Goal: Task Accomplishment & Management: Complete application form

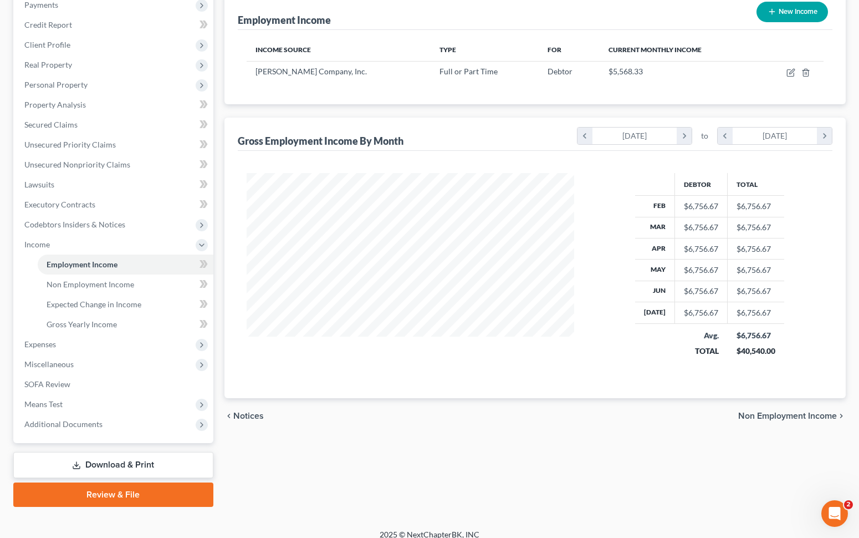
scroll to position [150, 0]
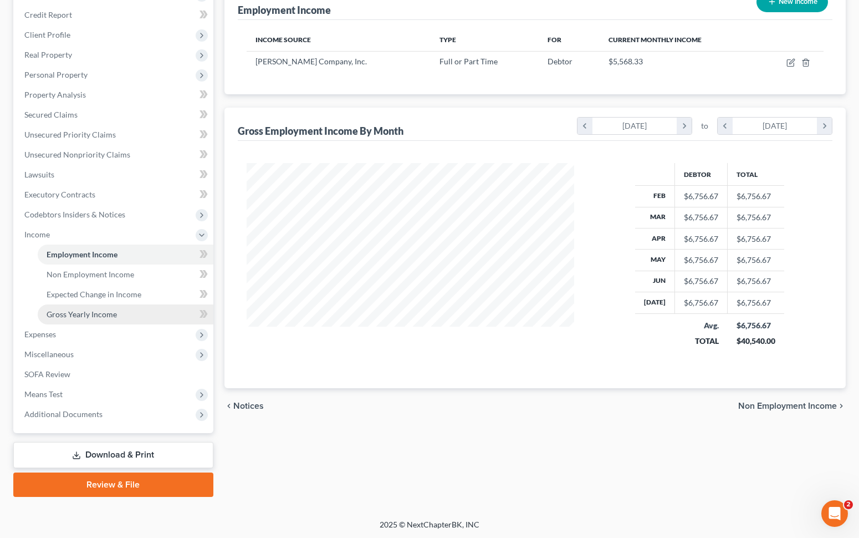
click at [113, 315] on span "Gross Yearly Income" at bounding box center [82, 313] width 70 height 9
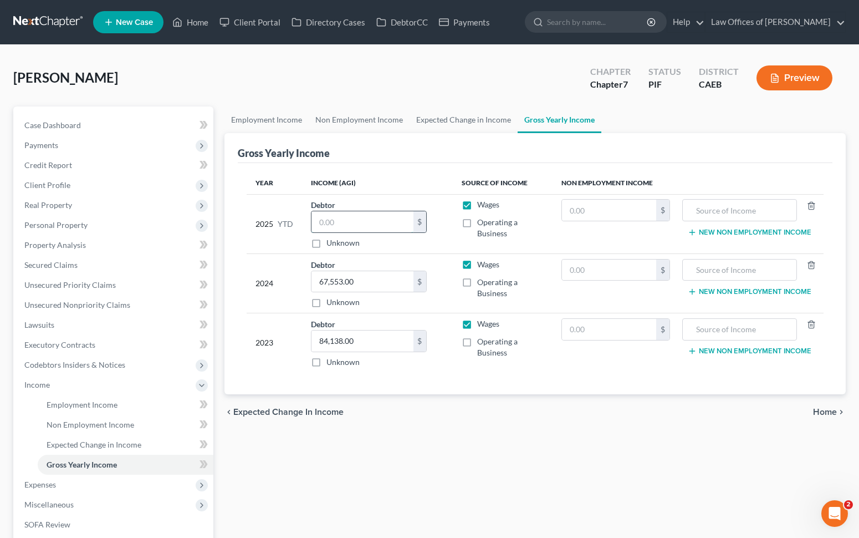
click at [363, 219] on input "text" at bounding box center [362, 221] width 102 height 21
type input "46,614.83"
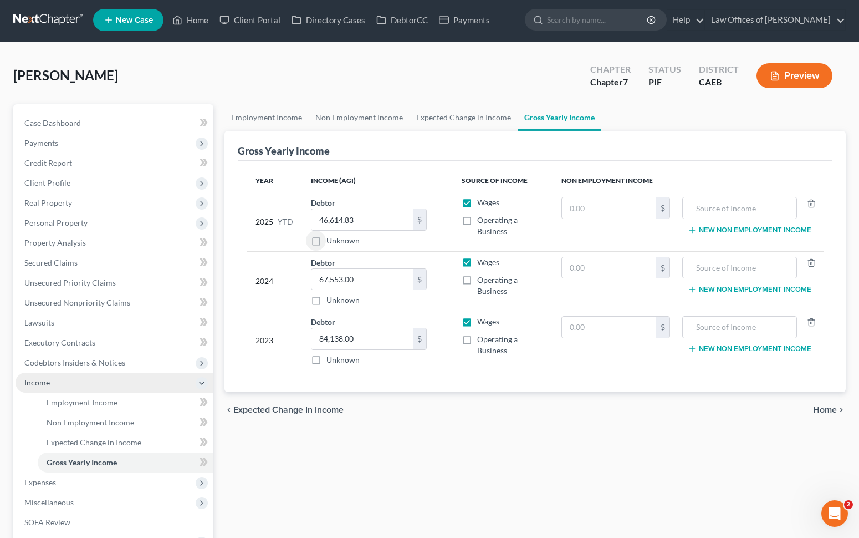
scroll to position [4, 0]
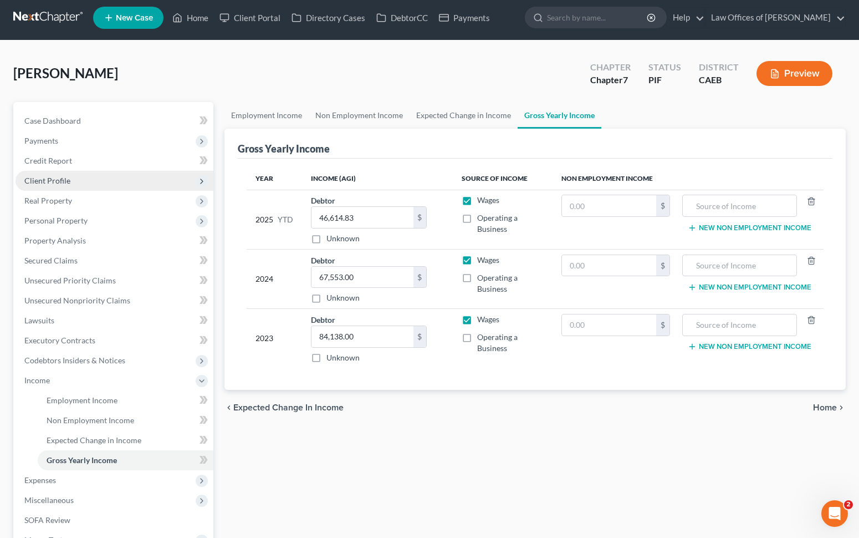
click at [83, 186] on span "Client Profile" at bounding box center [115, 181] width 198 height 20
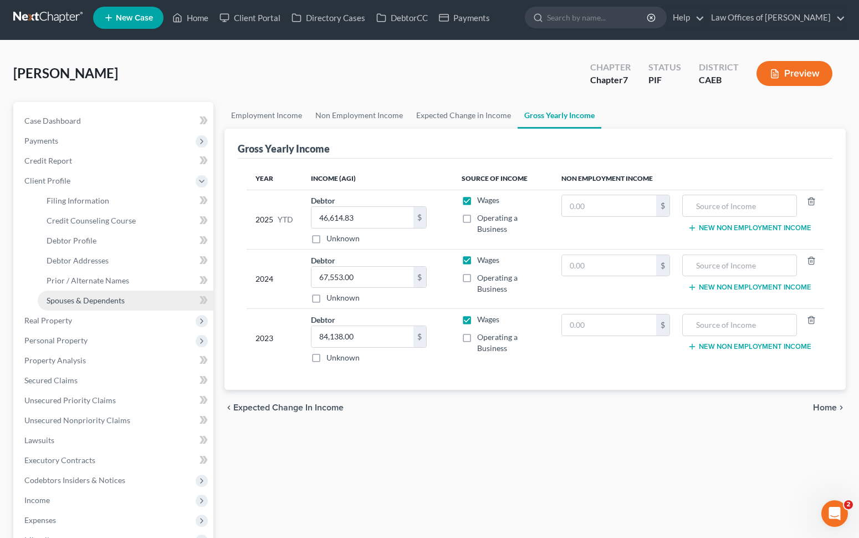
click at [115, 303] on span "Spouses & Dependents" at bounding box center [86, 299] width 78 height 9
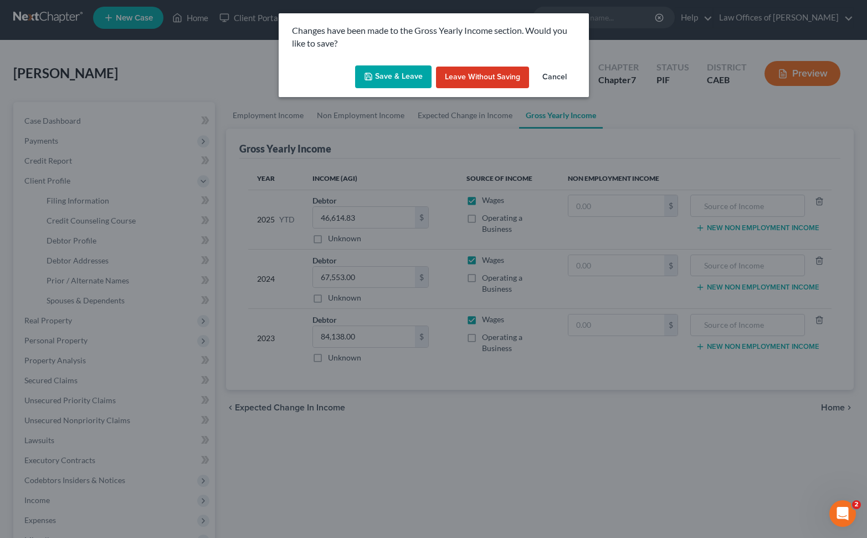
click at [403, 72] on button "Save & Leave" at bounding box center [393, 76] width 76 height 23
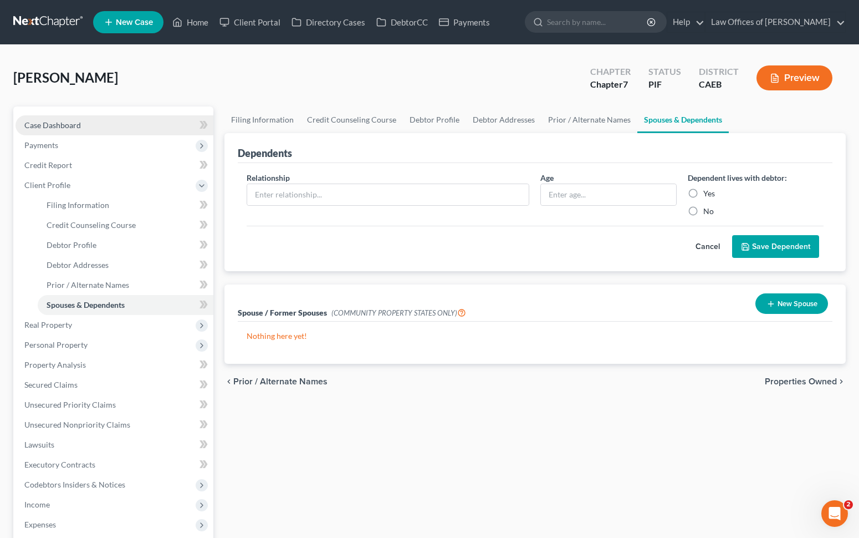
click at [86, 126] on link "Case Dashboard" at bounding box center [115, 125] width 198 height 20
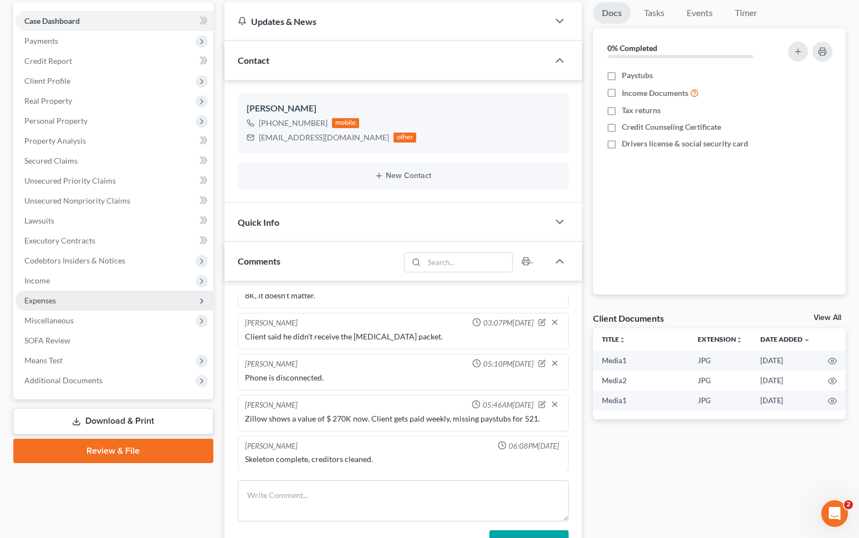
scroll to position [104, 0]
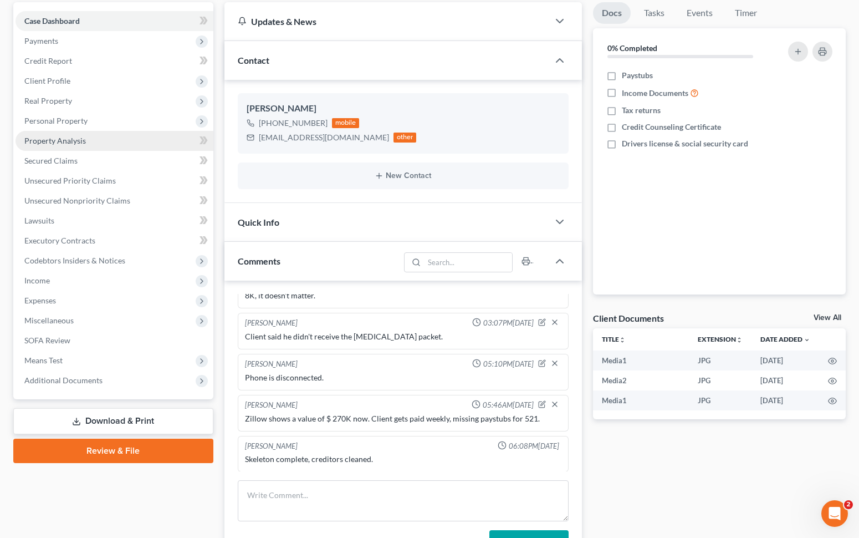
click at [113, 143] on link "Property Analysis" at bounding box center [115, 141] width 198 height 20
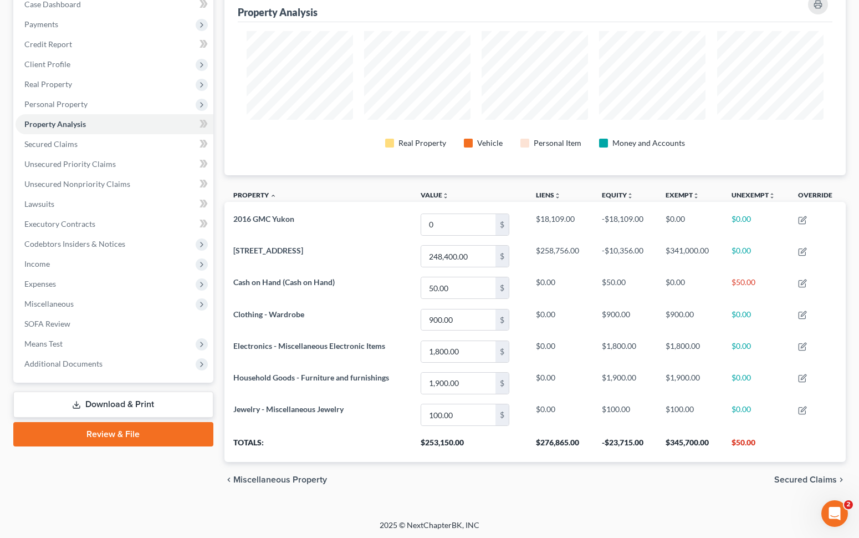
scroll to position [122, 0]
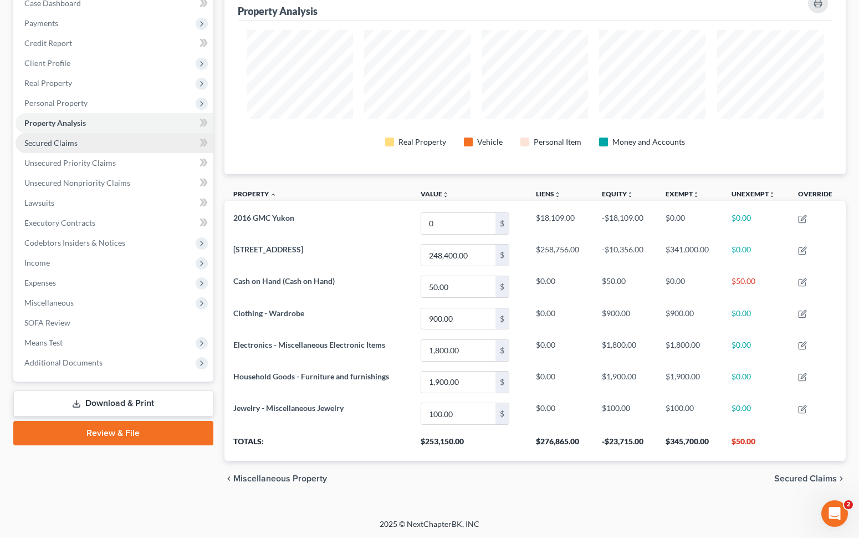
click at [89, 146] on link "Secured Claims" at bounding box center [115, 143] width 198 height 20
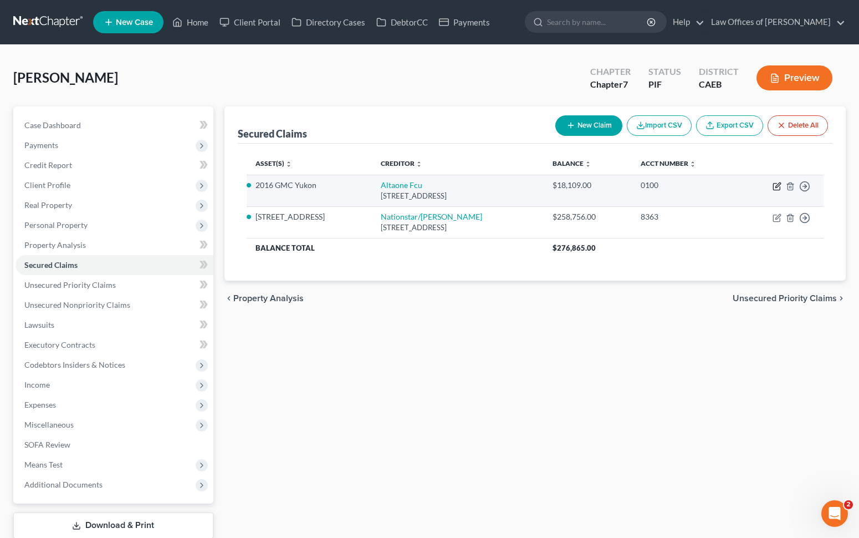
click at [776, 186] on icon "button" at bounding box center [777, 186] width 9 height 9
select select "4"
select select "0"
select select "3"
select select "4"
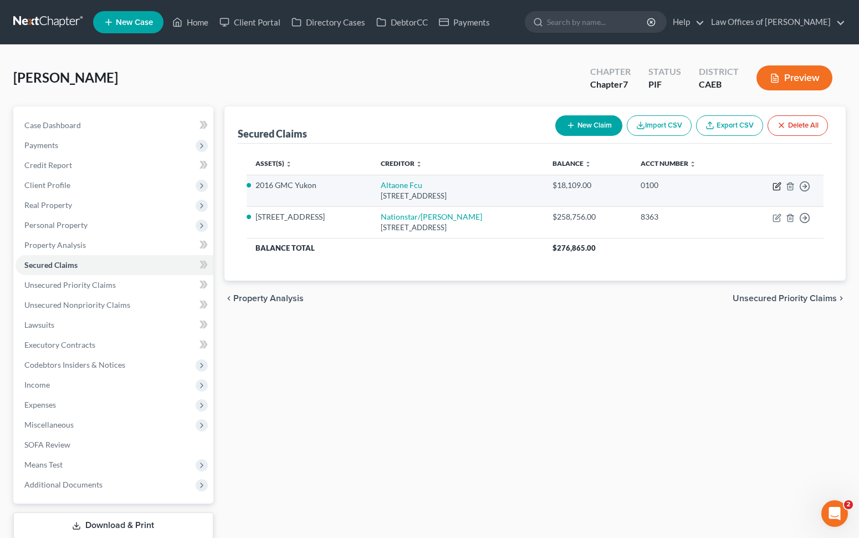
select select "0"
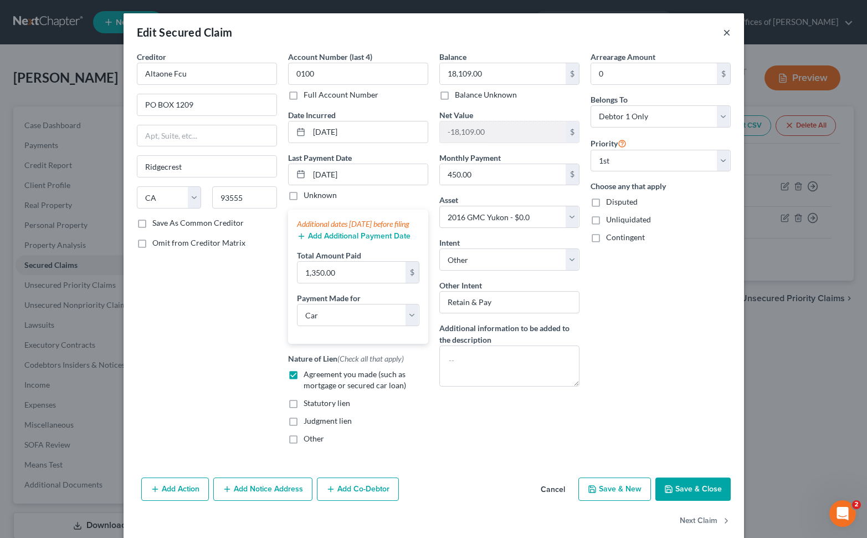
click at [723, 33] on button "×" at bounding box center [727, 31] width 8 height 13
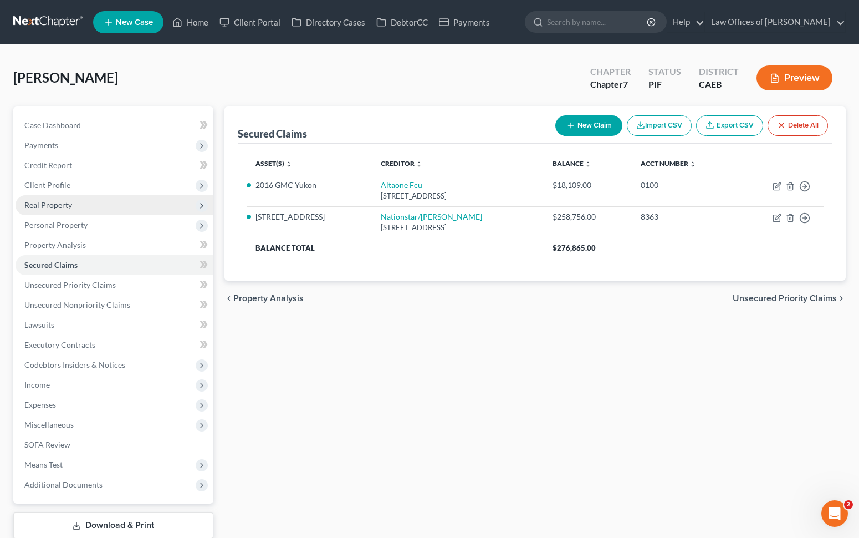
click at [76, 204] on span "Real Property" at bounding box center [115, 205] width 198 height 20
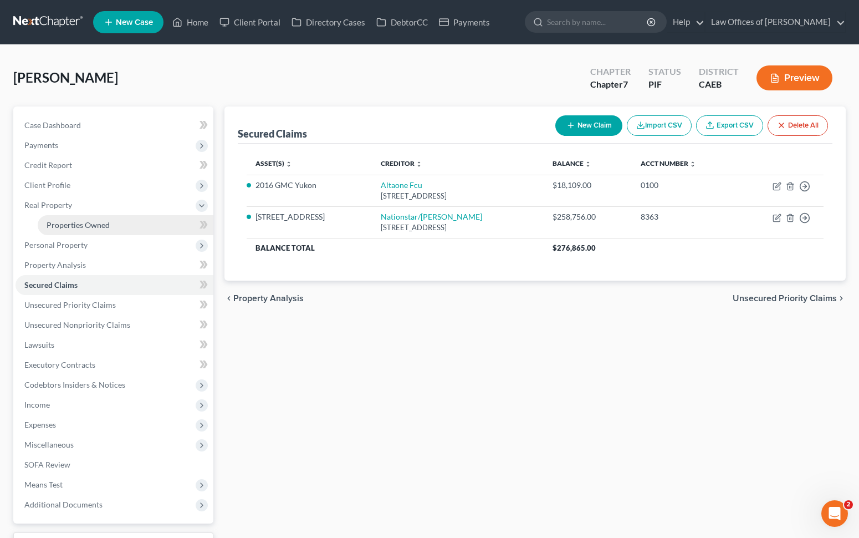
click at [106, 224] on span "Properties Owned" at bounding box center [78, 224] width 63 height 9
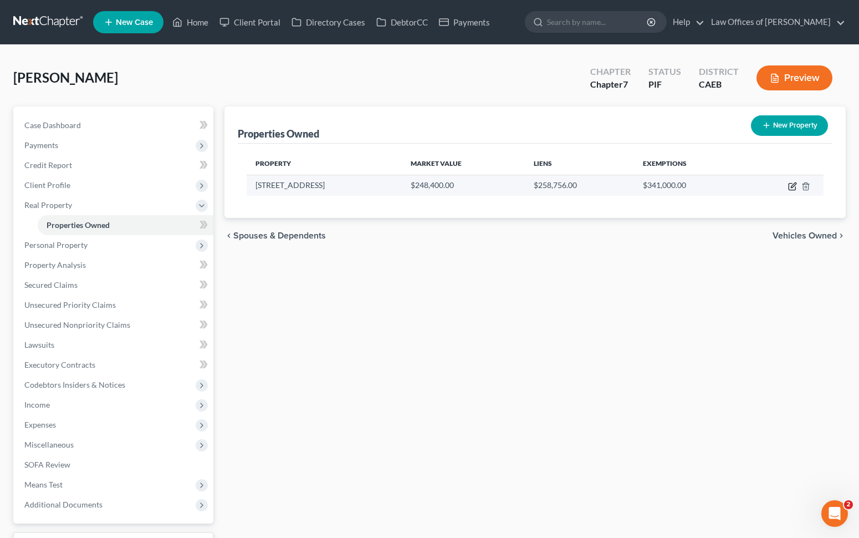
click at [790, 185] on icon "button" at bounding box center [792, 186] width 9 height 9
select select "4"
select select "0"
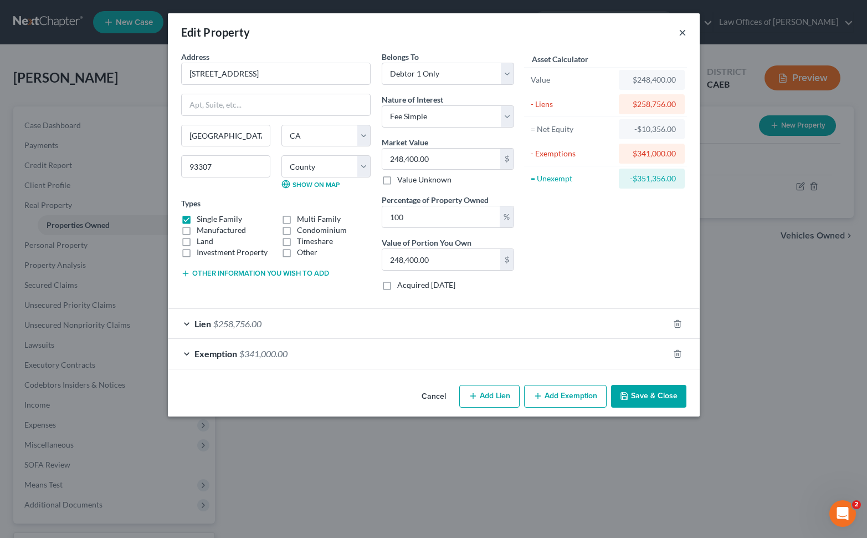
click at [679, 33] on button "×" at bounding box center [683, 31] width 8 height 13
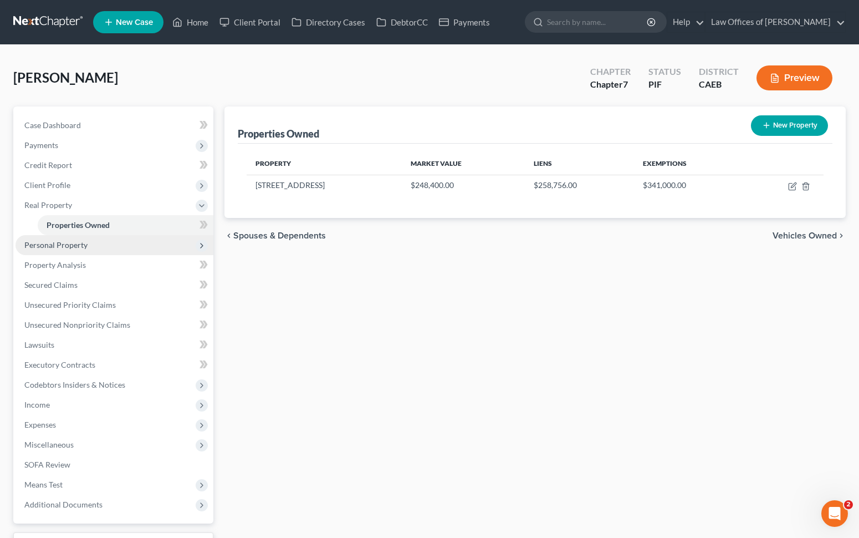
click at [95, 249] on span "Personal Property" at bounding box center [115, 245] width 198 height 20
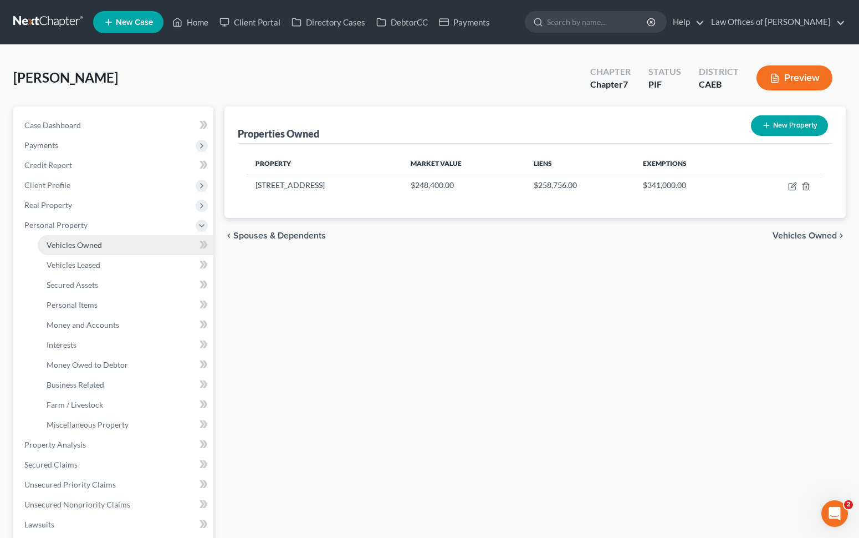
click at [102, 246] on link "Vehicles Owned" at bounding box center [126, 245] width 176 height 20
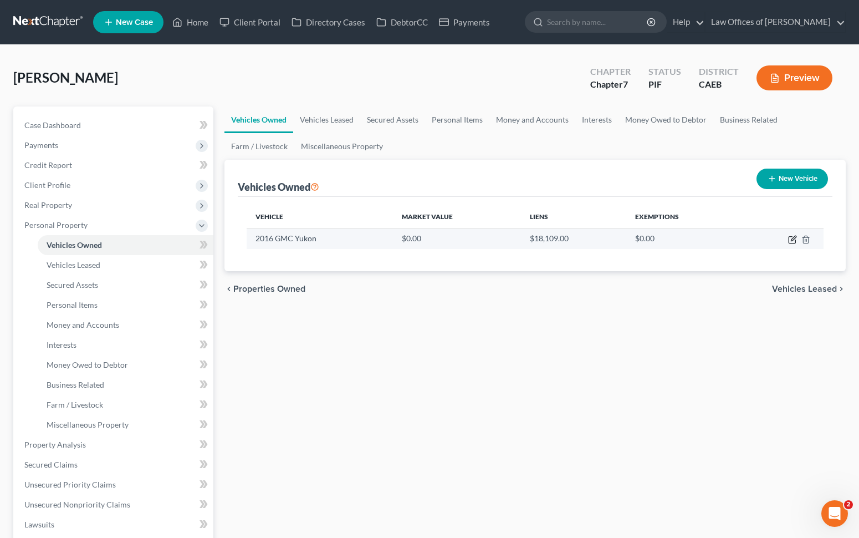
click at [790, 238] on icon "button" at bounding box center [792, 239] width 9 height 9
select select "0"
select select "10"
select select "0"
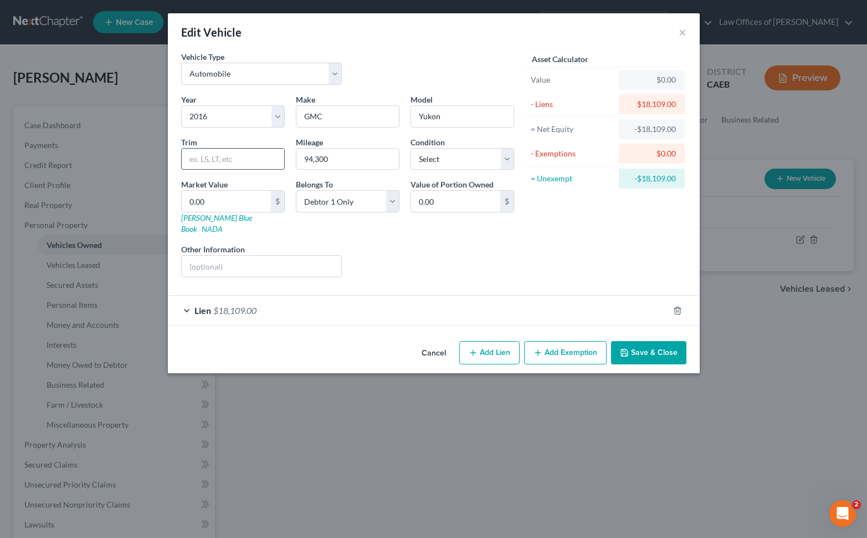
click at [231, 154] on input "text" at bounding box center [233, 159] width 103 height 21
type input "14,800"
click at [640, 341] on button "Save & Close" at bounding box center [648, 352] width 75 height 23
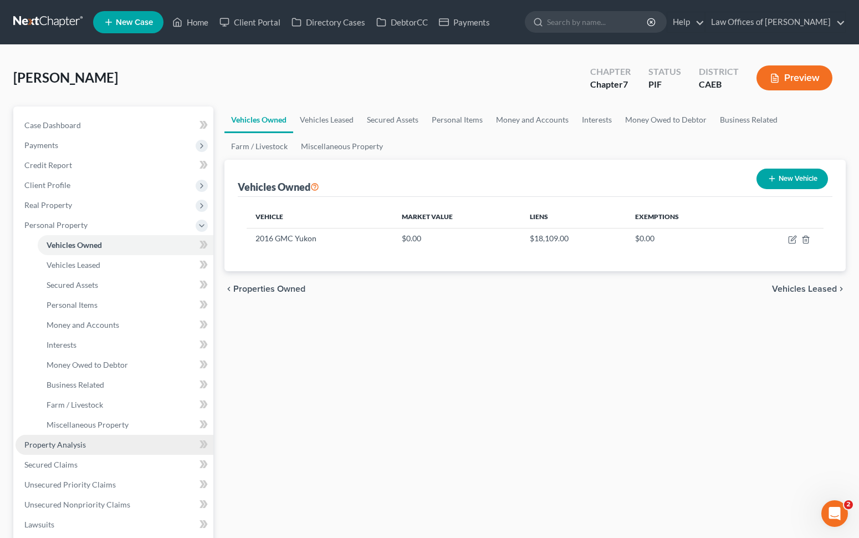
click at [87, 449] on link "Property Analysis" at bounding box center [115, 444] width 198 height 20
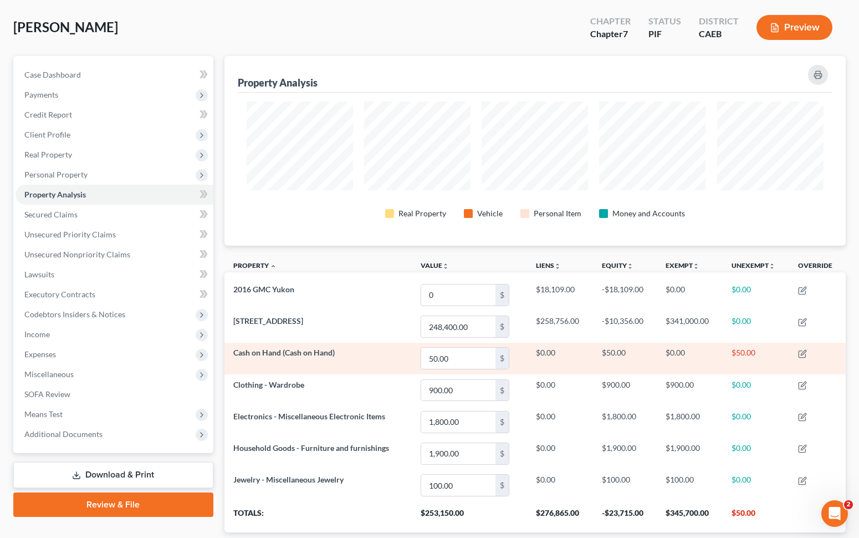
scroll to position [50, 0]
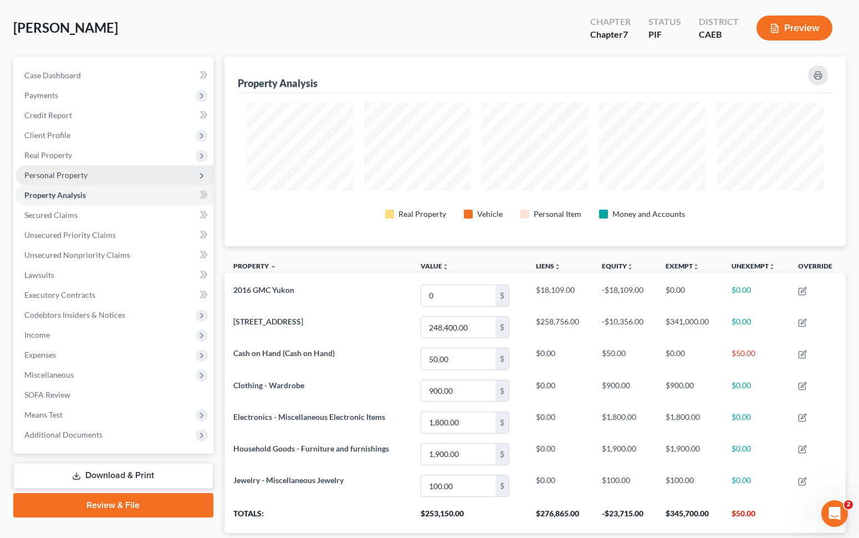
click at [60, 175] on span "Personal Property" at bounding box center [55, 174] width 63 height 9
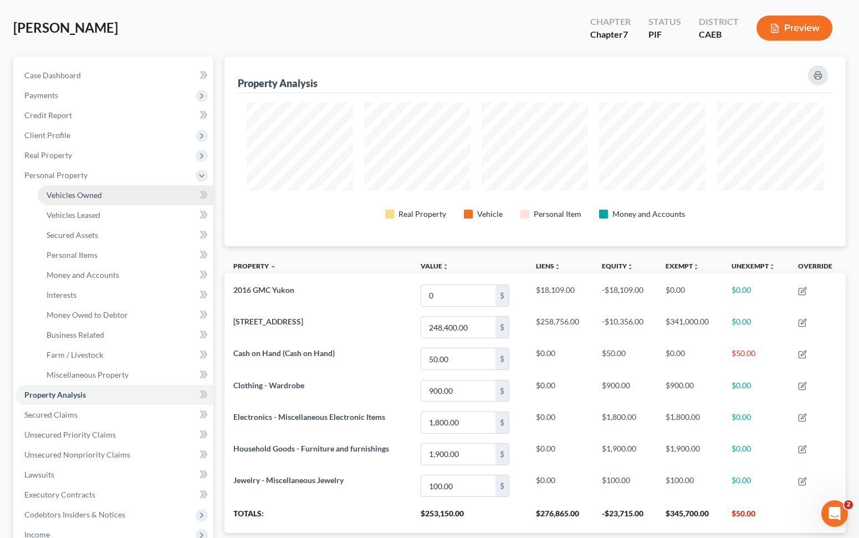
click at [91, 194] on span "Vehicles Owned" at bounding box center [74, 194] width 55 height 9
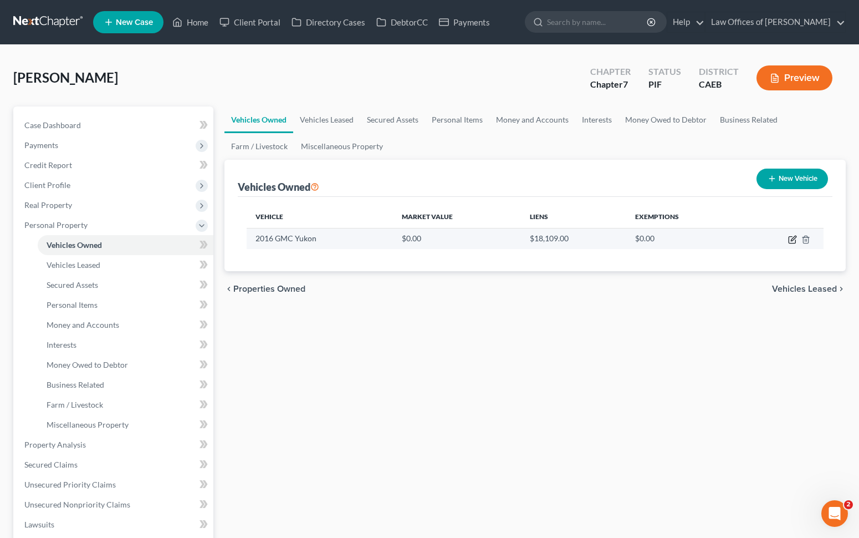
click at [795, 239] on icon "button" at bounding box center [792, 239] width 9 height 9
select select "0"
select select "10"
select select "0"
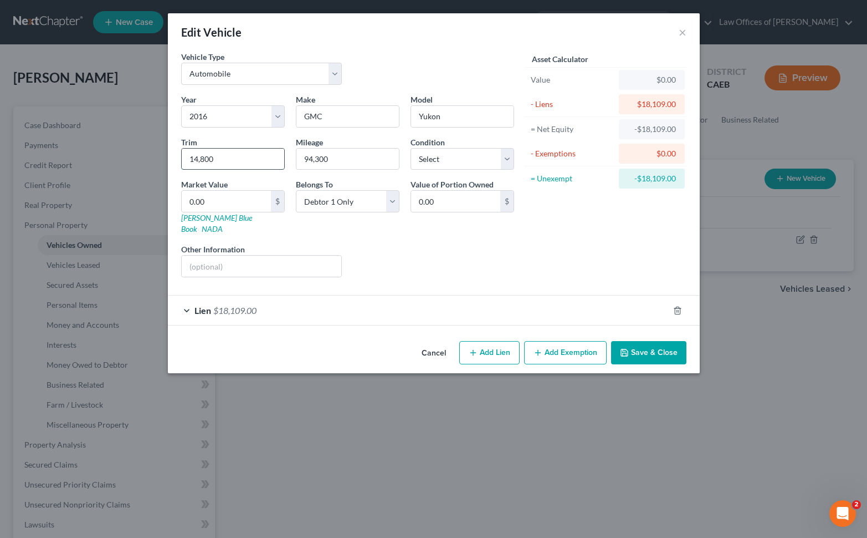
click at [227, 163] on input "14,800" at bounding box center [233, 159] width 103 height 21
type input "1"
type input "1.00"
type input "14"
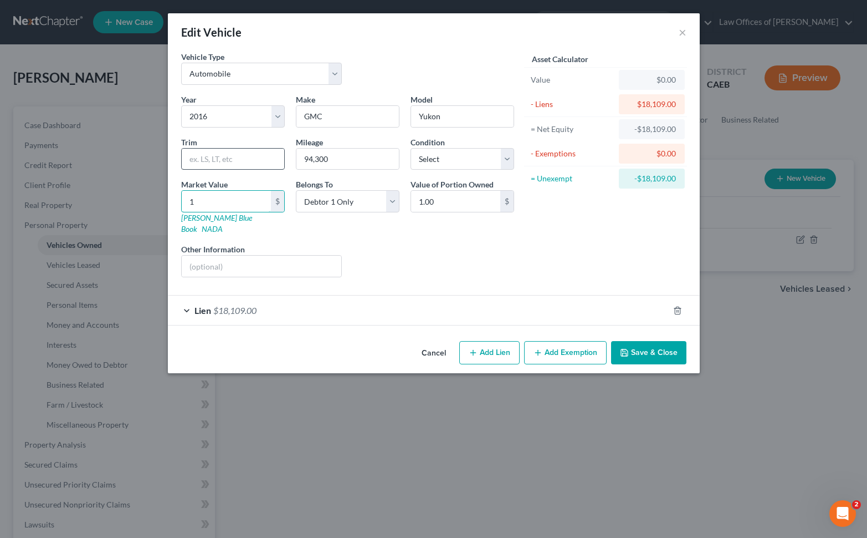
type input "14.00"
type input "148"
type input "148.00"
type input "1480"
type input "1,480.00"
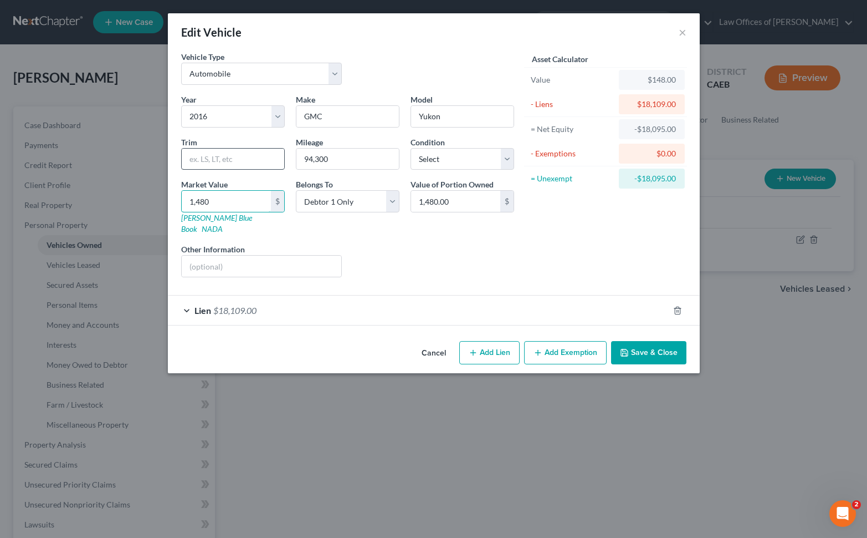
type input "1,4800"
type input "14,800.00"
type input "14,800"
click at [643, 341] on button "Save & Close" at bounding box center [648, 352] width 75 height 23
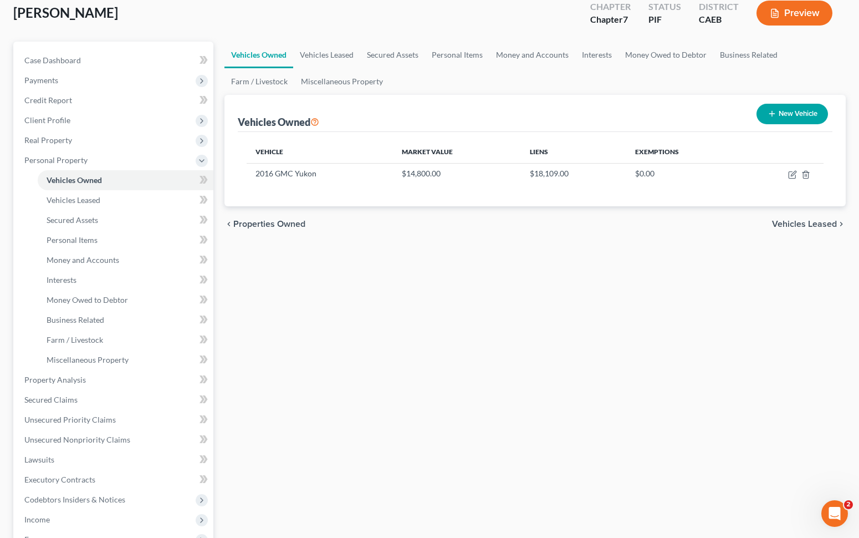
scroll to position [64, 0]
click at [110, 65] on link "Case Dashboard" at bounding box center [115, 61] width 198 height 20
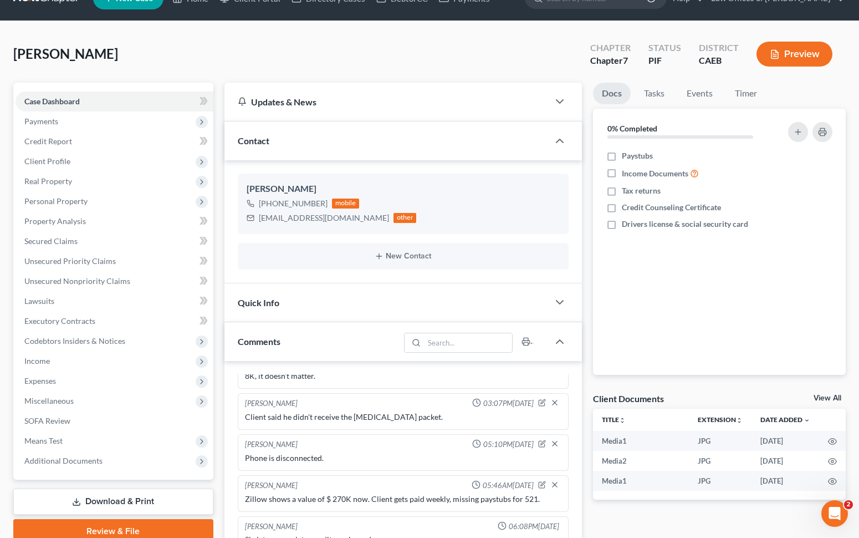
scroll to position [22, 0]
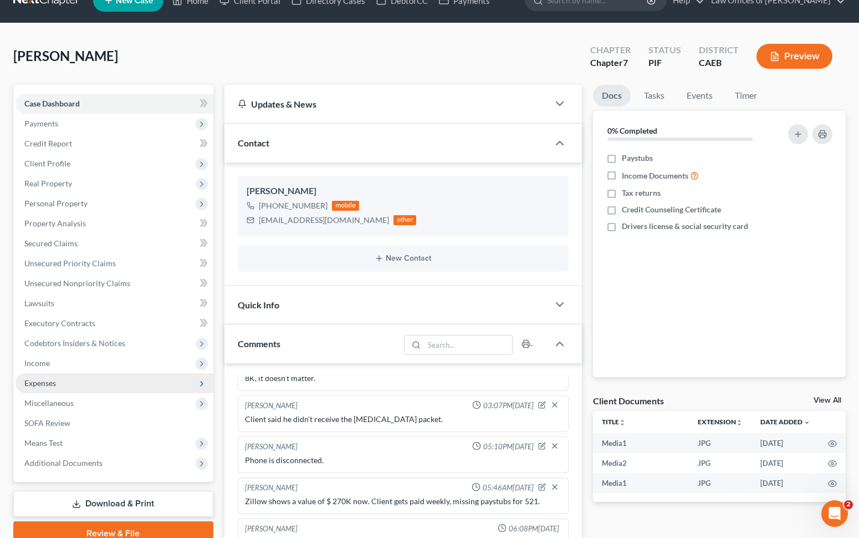
click at [91, 381] on span "Expenses" at bounding box center [115, 383] width 198 height 20
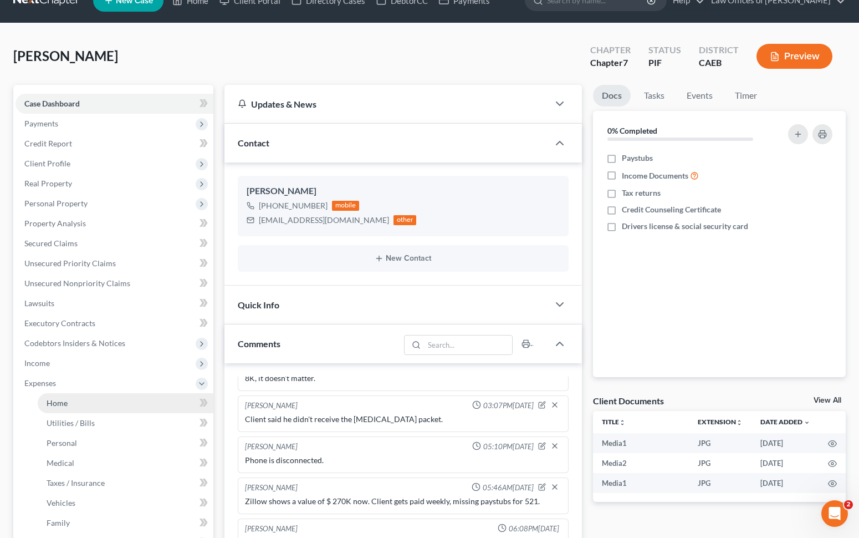
click at [78, 395] on link "Home" at bounding box center [126, 403] width 176 height 20
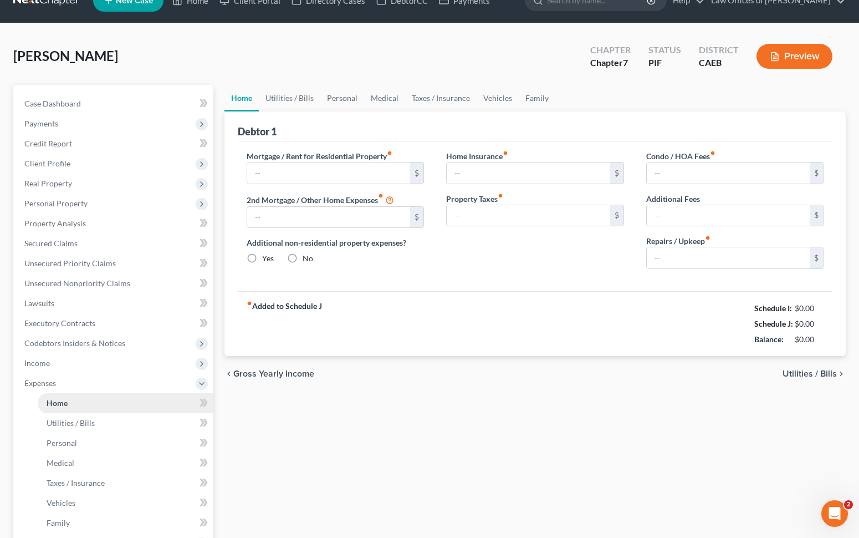
scroll to position [1, 0]
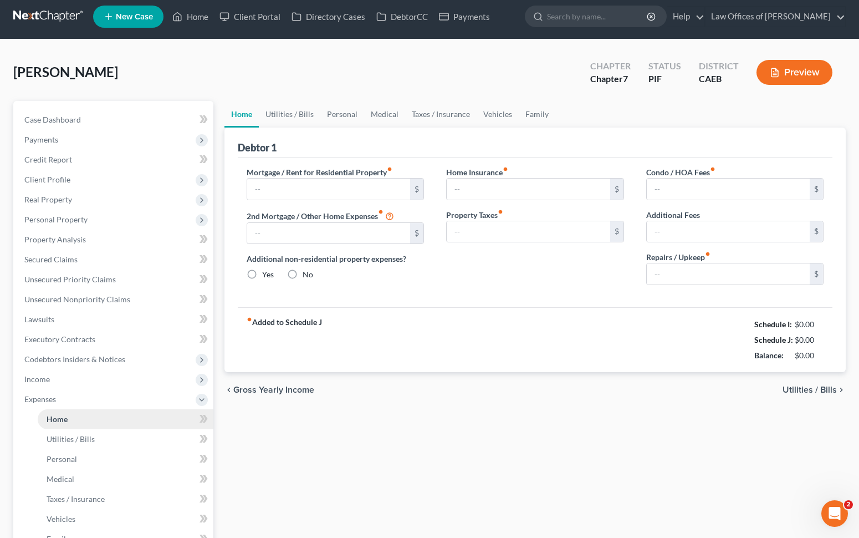
type input "0.00"
radio input "true"
type input "0.00"
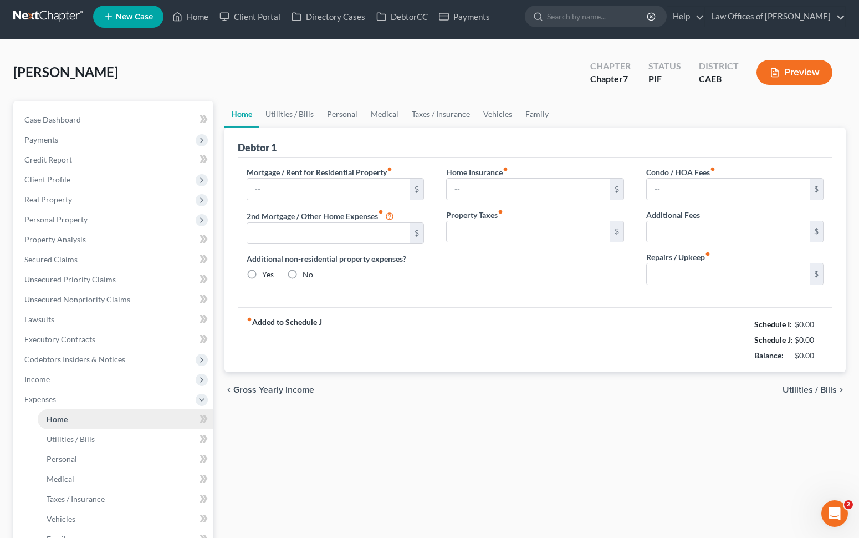
type input "0.00"
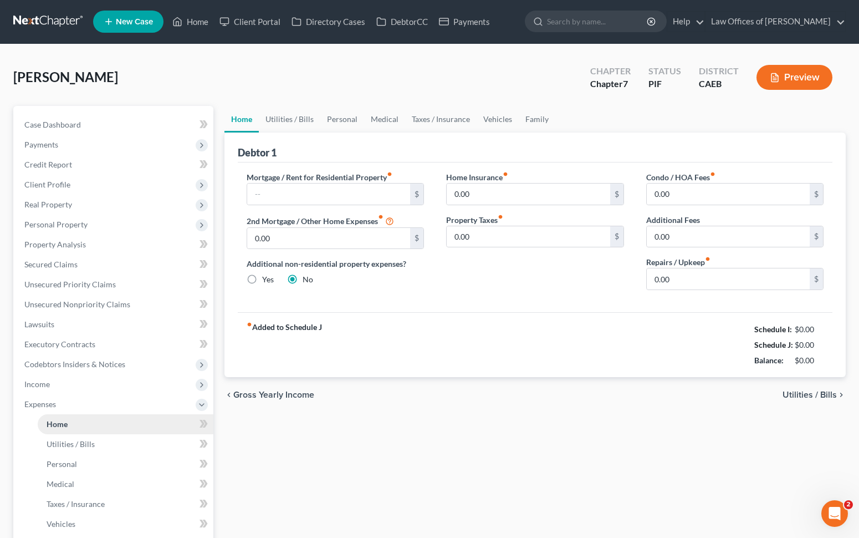
scroll to position [0, 0]
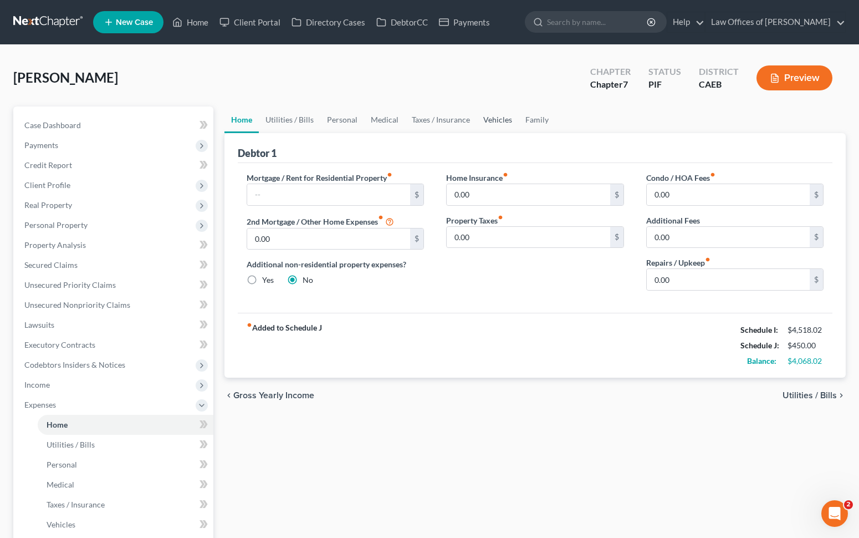
click at [483, 119] on link "Vehicles" at bounding box center [498, 119] width 42 height 27
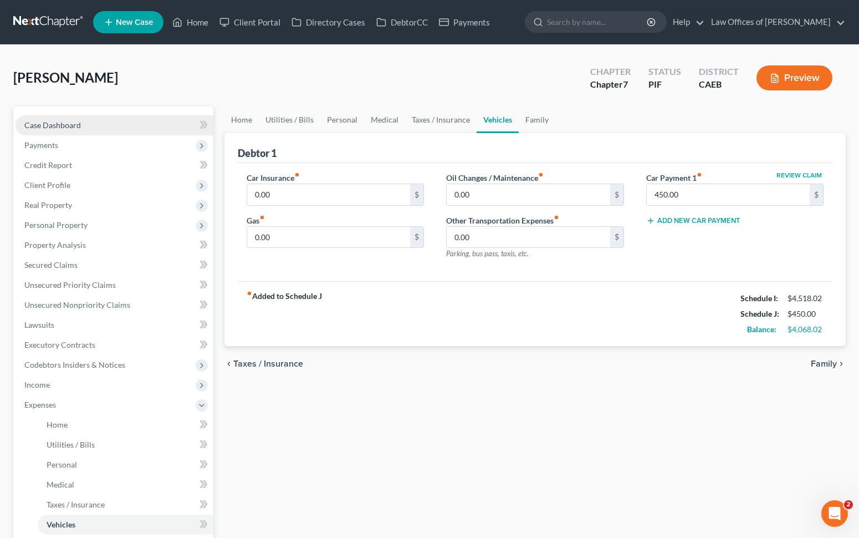
click at [64, 129] on link "Case Dashboard" at bounding box center [115, 125] width 198 height 20
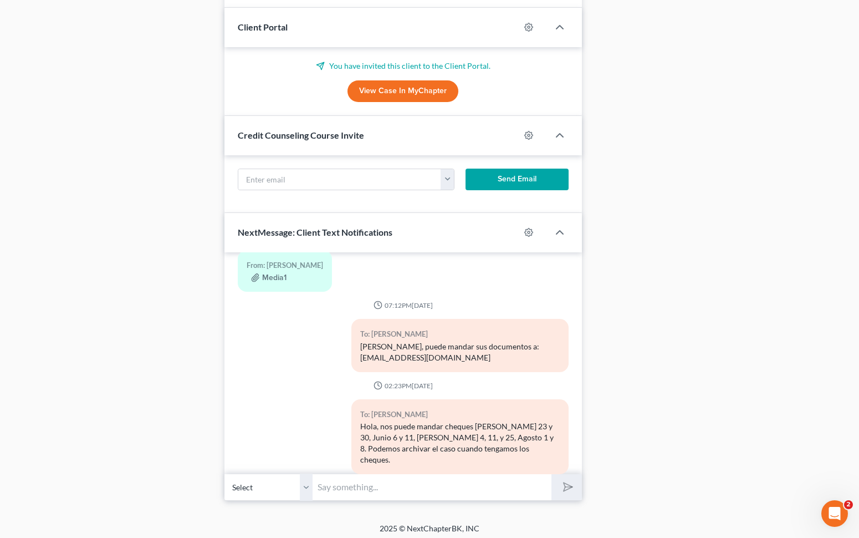
scroll to position [706, 0]
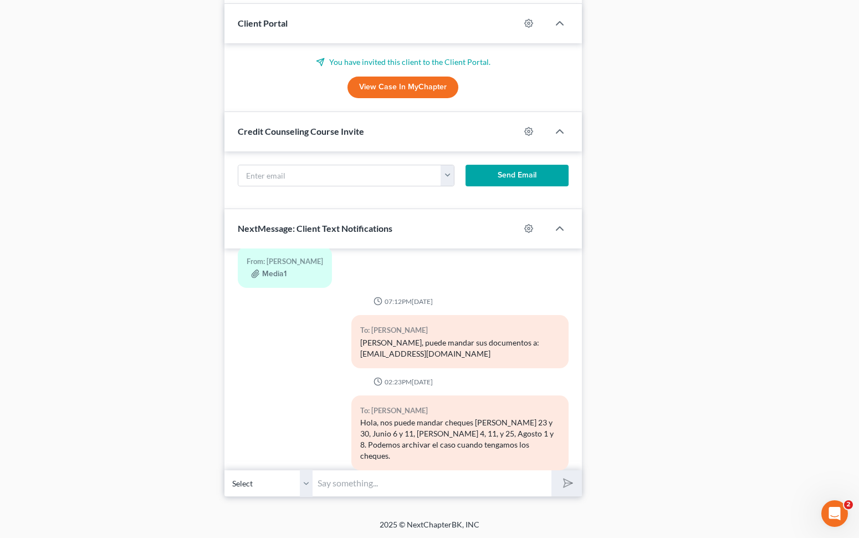
click at [362, 482] on input "text" at bounding box center [432, 482] width 239 height 27
type input "Buenos [PERSON_NAME]. Tenemos una preguntas, que edad tienen sus niños ?"
click at [551, 470] on button "submit" at bounding box center [566, 483] width 30 height 26
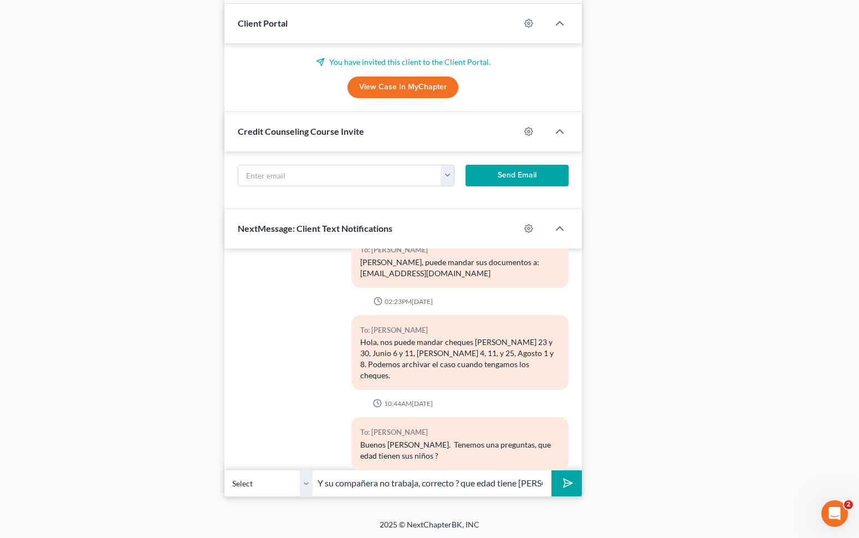
type input "Y su compañera no trabaja, correcto ? que edad tiene [PERSON_NAME] ?"
click at [551, 470] on button "submit" at bounding box center [566, 483] width 30 height 26
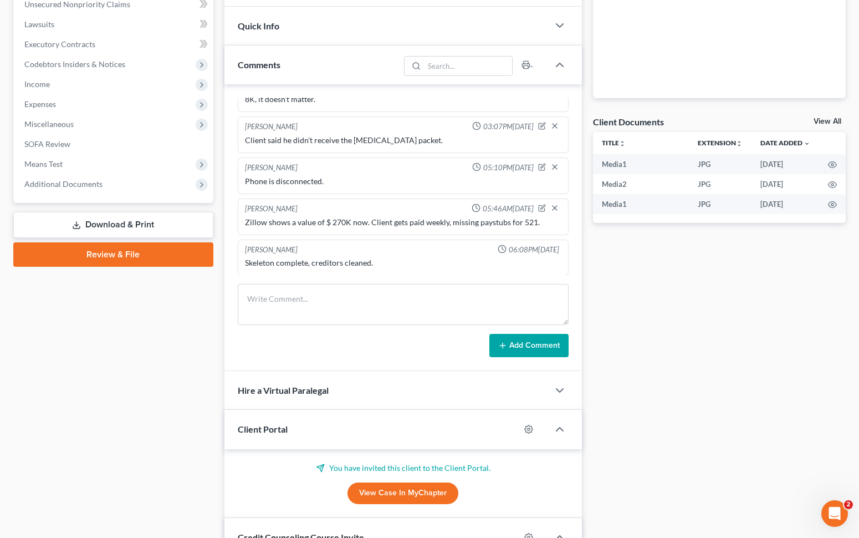
scroll to position [0, 0]
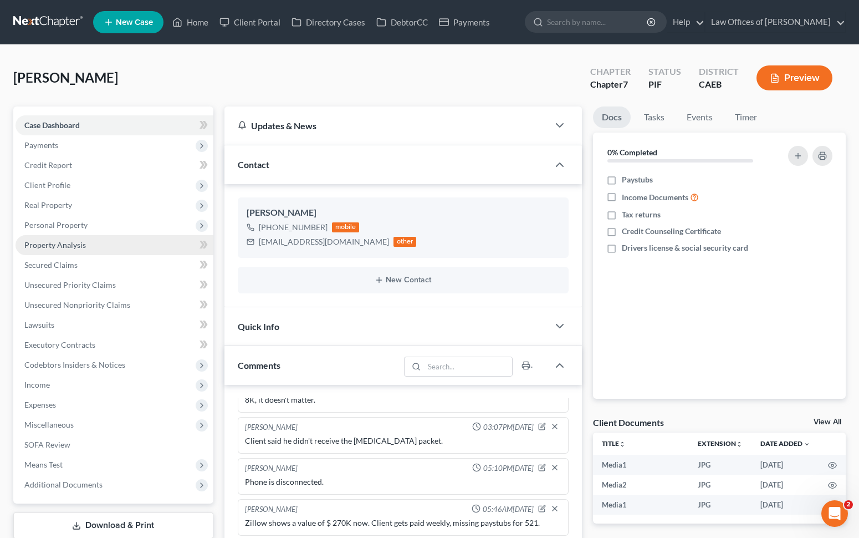
click at [100, 244] on link "Property Analysis" at bounding box center [115, 245] width 198 height 20
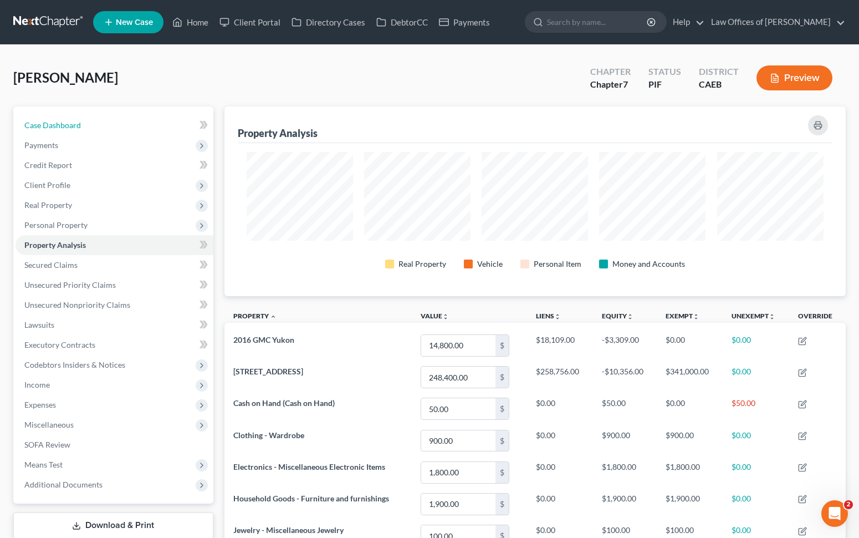
drag, startPoint x: 96, startPoint y: 129, endPoint x: 215, endPoint y: 208, distance: 142.3
click at [96, 129] on link "Case Dashboard" at bounding box center [115, 125] width 198 height 20
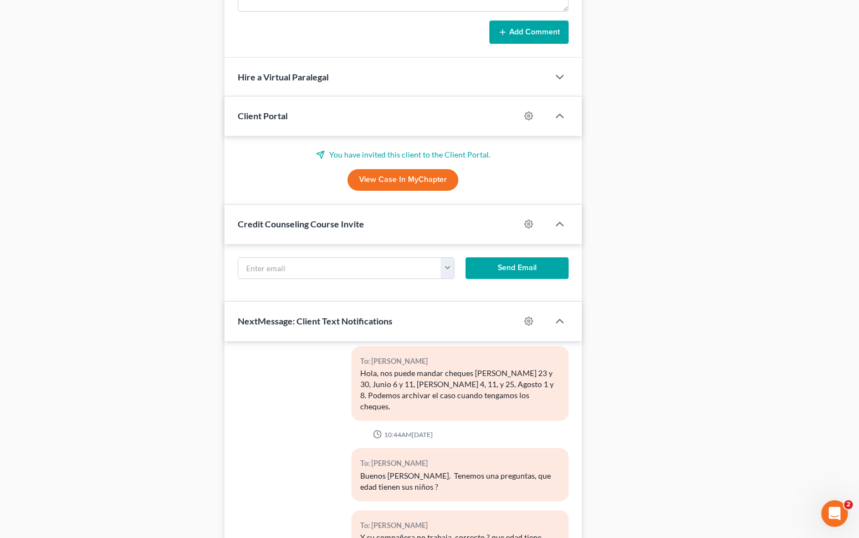
scroll to position [706, 0]
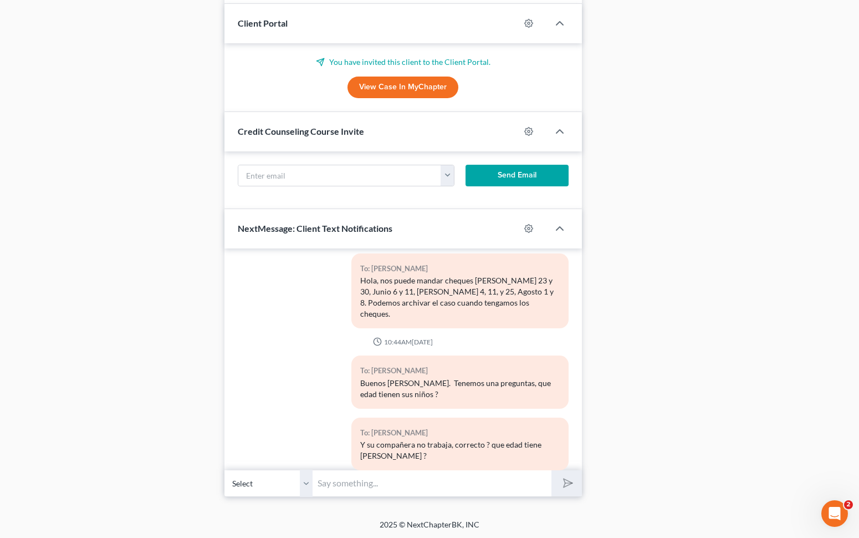
click at [350, 483] on input "text" at bounding box center [432, 482] width 239 height 27
type input "Y con que banco tiene cuentas bancarias ?"
click at [551, 470] on button "submit" at bounding box center [566, 483] width 30 height 26
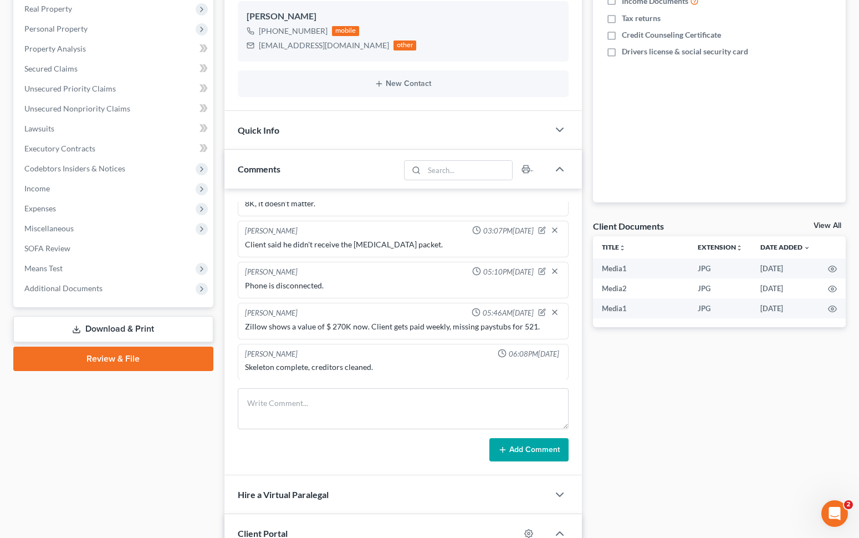
scroll to position [0, 0]
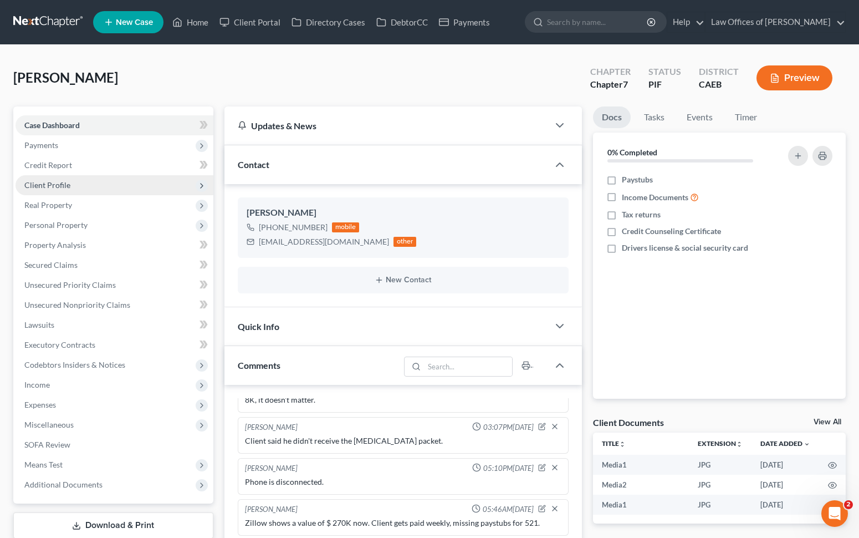
click at [76, 183] on span "Client Profile" at bounding box center [115, 185] width 198 height 20
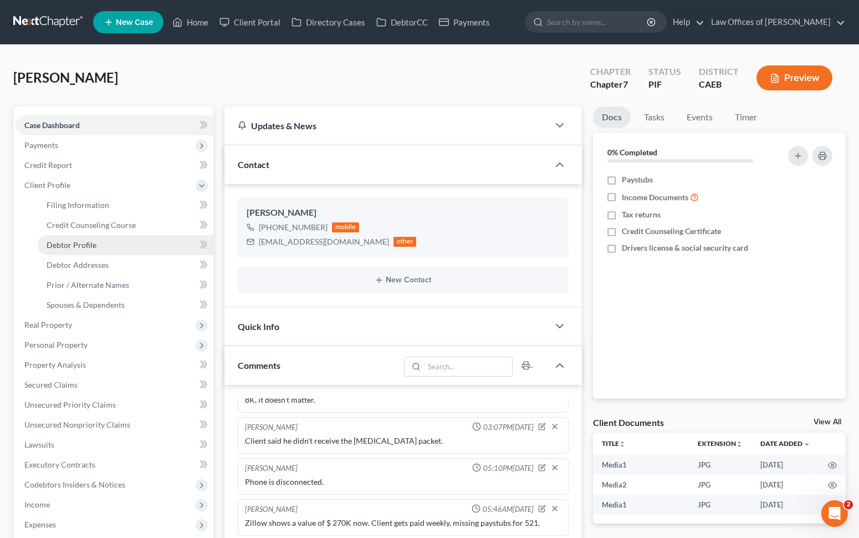
click at [88, 244] on span "Debtor Profile" at bounding box center [72, 244] width 50 height 9
select select "0"
select select "3"
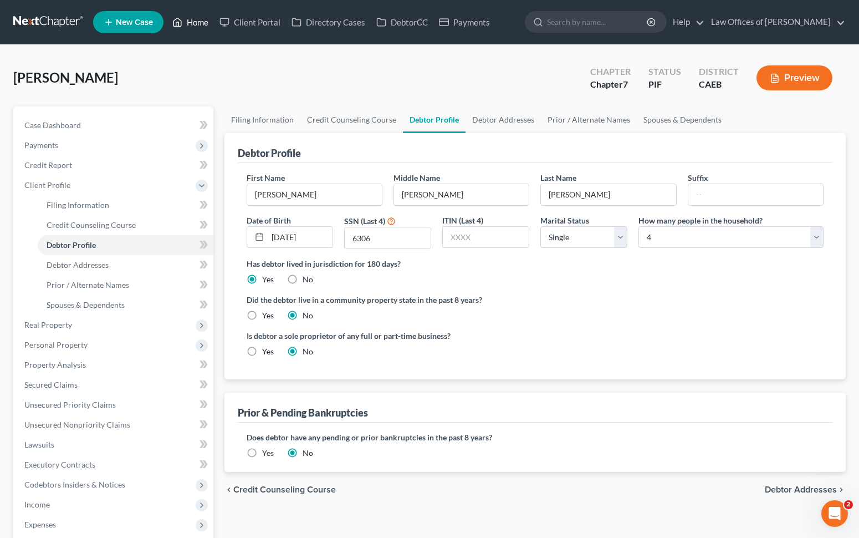
click at [200, 24] on link "Home" at bounding box center [190, 22] width 47 height 20
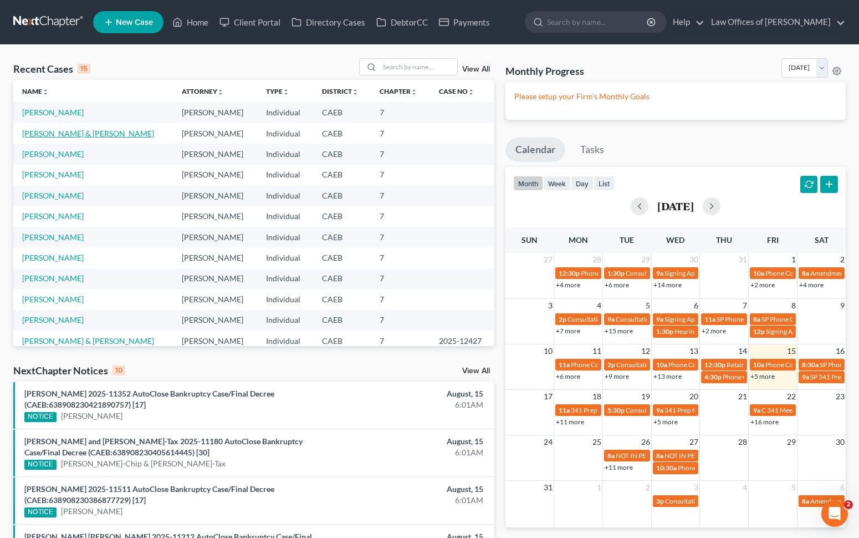
click at [103, 134] on link "[PERSON_NAME] & [PERSON_NAME]" at bounding box center [88, 133] width 132 height 9
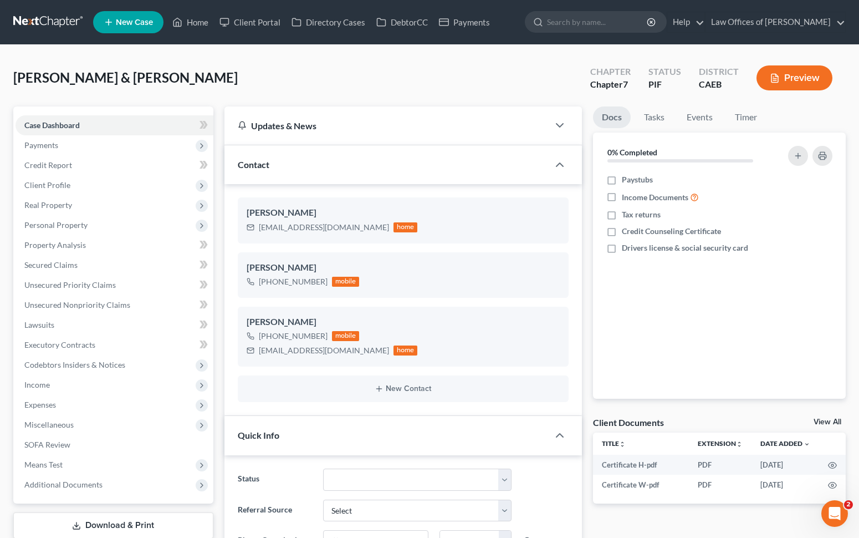
scroll to position [2165, 0]
click at [75, 264] on span "Secured Claims" at bounding box center [50, 264] width 53 height 9
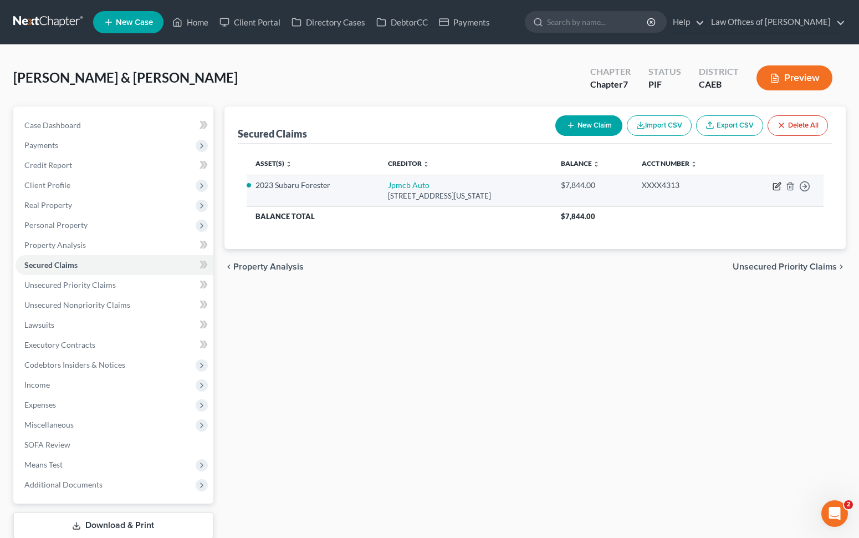
click at [776, 184] on icon "button" at bounding box center [777, 186] width 9 height 9
select select "19"
select select "4"
select select "2"
select select "0"
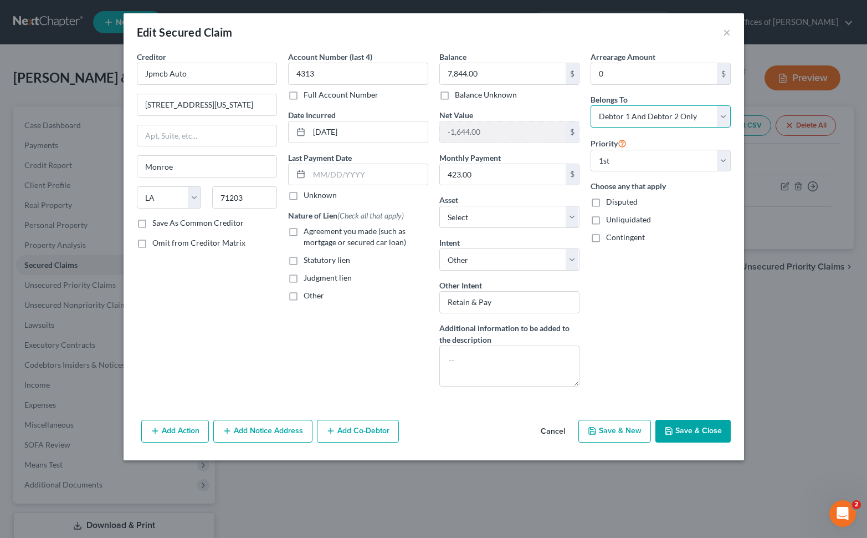
click at [722, 113] on select "Select Debtor 1 Only Debtor 2 Only Debtor 1 And Debtor 2 Only At Least One Of T…" at bounding box center [661, 116] width 140 height 22
select select "4"
click at [695, 431] on button "Save & Close" at bounding box center [693, 431] width 75 height 23
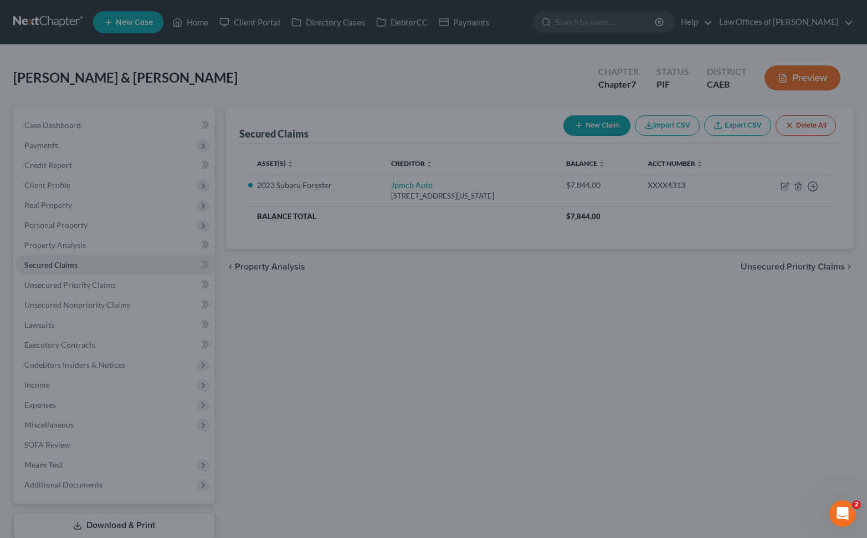
select select "9"
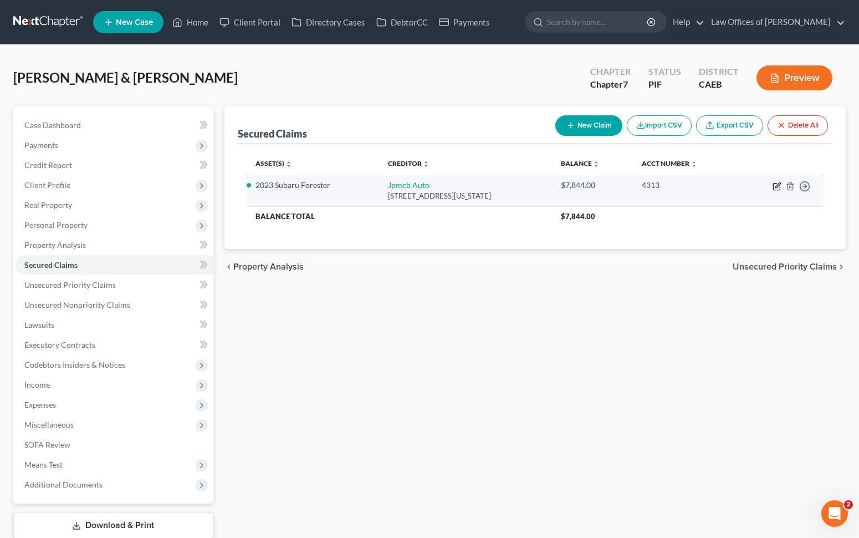
click at [773, 185] on icon "button" at bounding box center [776, 186] width 7 height 7
select select "19"
select select "4"
select select "0"
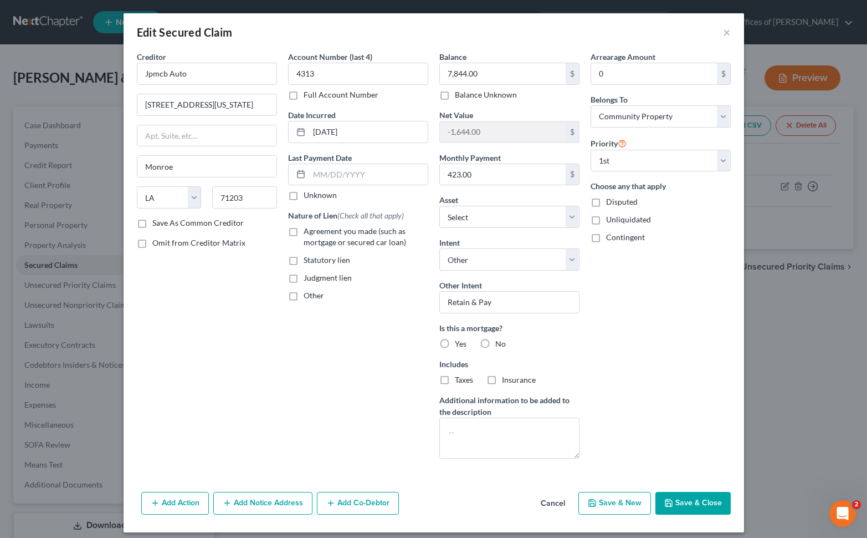
click at [304, 229] on label "Agreement you made (such as mortgage or secured car loan)" at bounding box center [366, 237] width 125 height 22
click at [308, 229] on input "Agreement you made (such as mortgage or secured car loan)" at bounding box center [311, 229] width 7 height 7
checkbox input "true"
click at [679, 495] on button "Save & Close" at bounding box center [693, 503] width 75 height 23
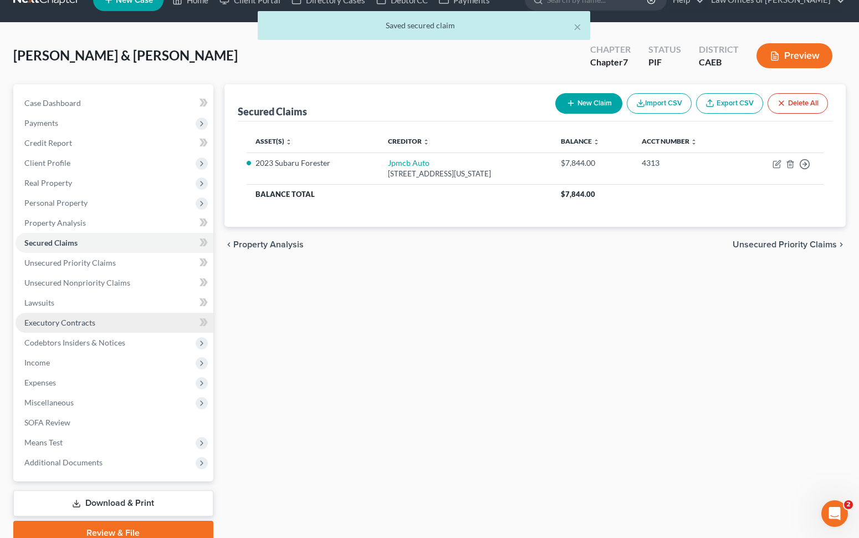
scroll to position [23, 0]
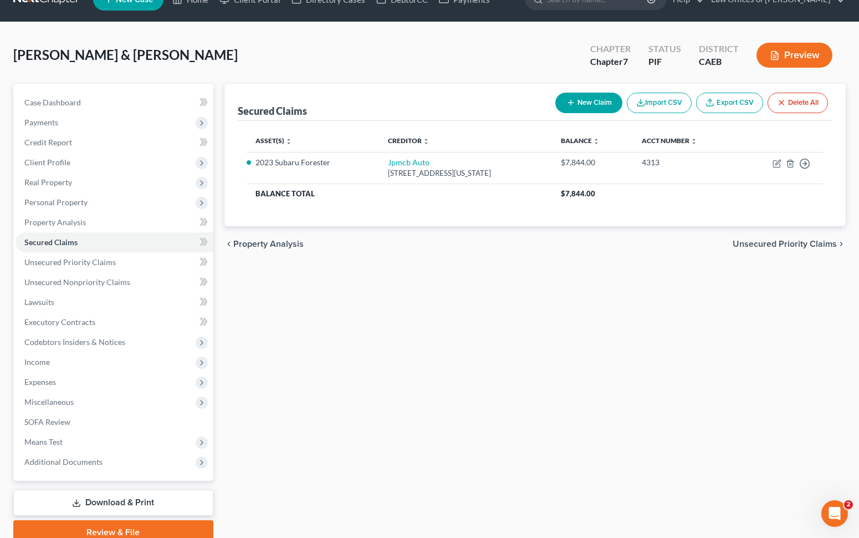
click at [160, 495] on link "Download & Print" at bounding box center [113, 502] width 200 height 26
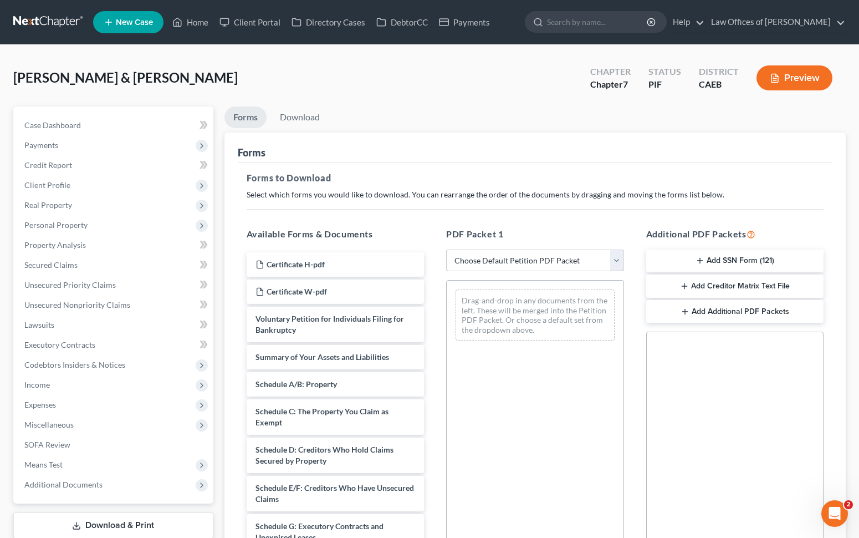
click at [617, 259] on select "Choose Default Petition PDF Packet Complete Bankruptcy Petition (all forms and …" at bounding box center [535, 260] width 178 height 22
select select "4"
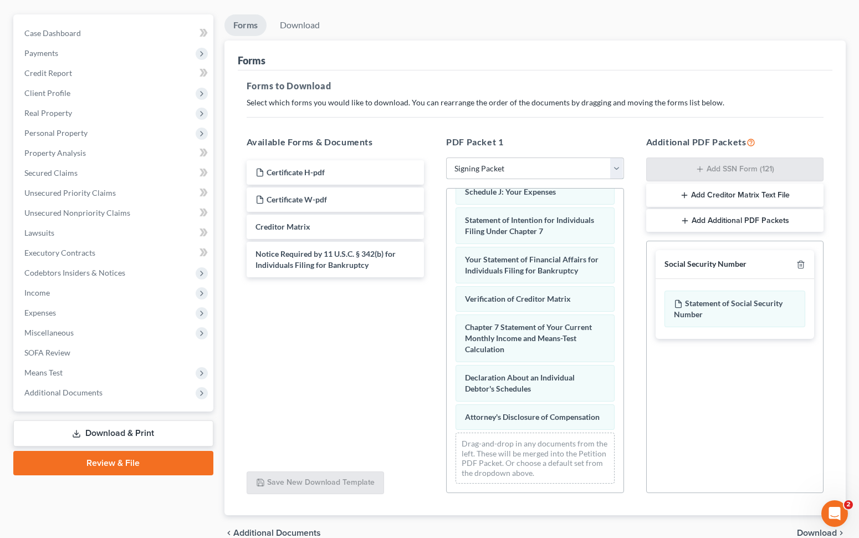
scroll to position [146, 0]
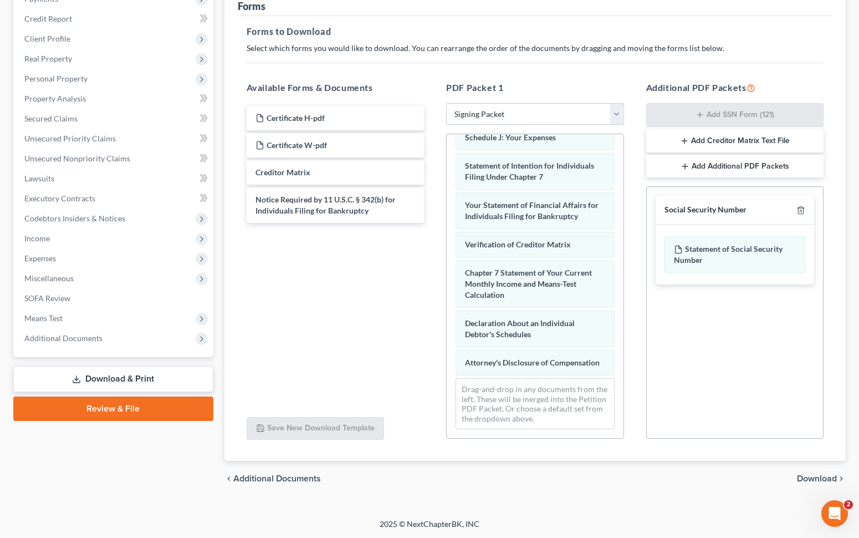
click at [823, 474] on span "Download" at bounding box center [817, 478] width 40 height 9
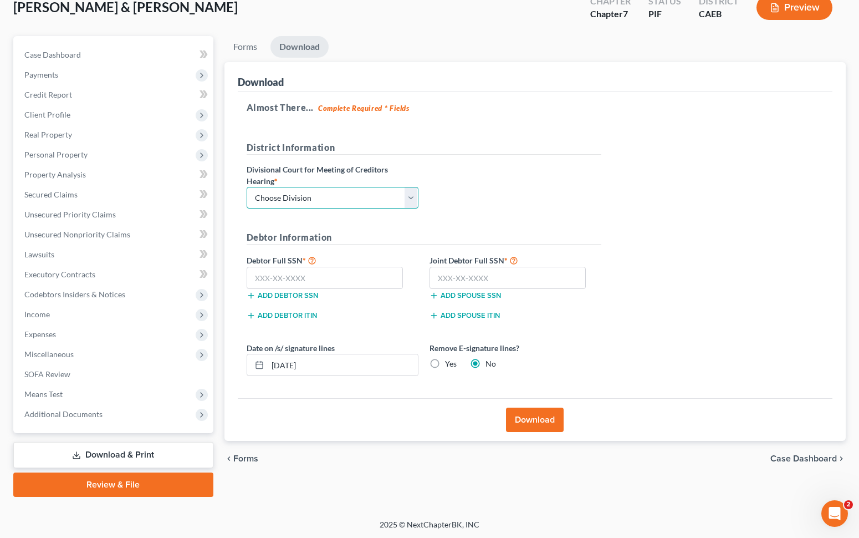
click at [414, 197] on select "Choose Division Fresno Modesto Sacramento" at bounding box center [333, 198] width 172 height 22
select select "0"
click at [347, 273] on input "text" at bounding box center [325, 278] width 157 height 22
type input "111-11-1111"
click at [503, 277] on input "text" at bounding box center [507, 278] width 157 height 22
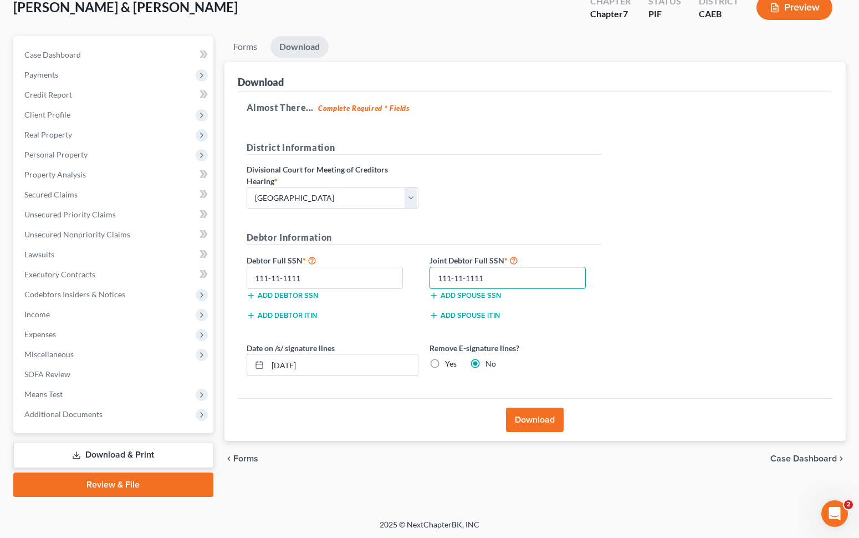
type input "111-11-1111"
click at [523, 422] on button "Download" at bounding box center [535, 419] width 58 height 24
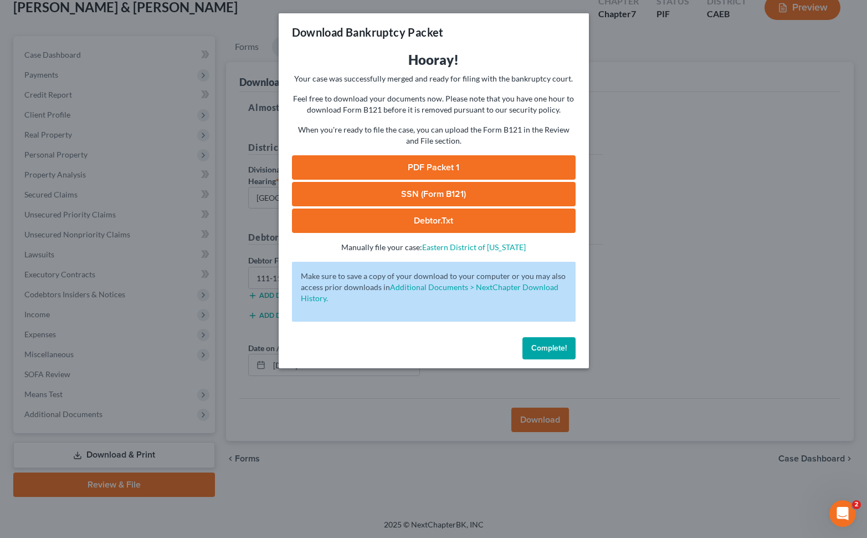
click at [426, 167] on link "PDF Packet 1" at bounding box center [434, 167] width 284 height 24
click at [545, 347] on span "Complete!" at bounding box center [548, 347] width 35 height 9
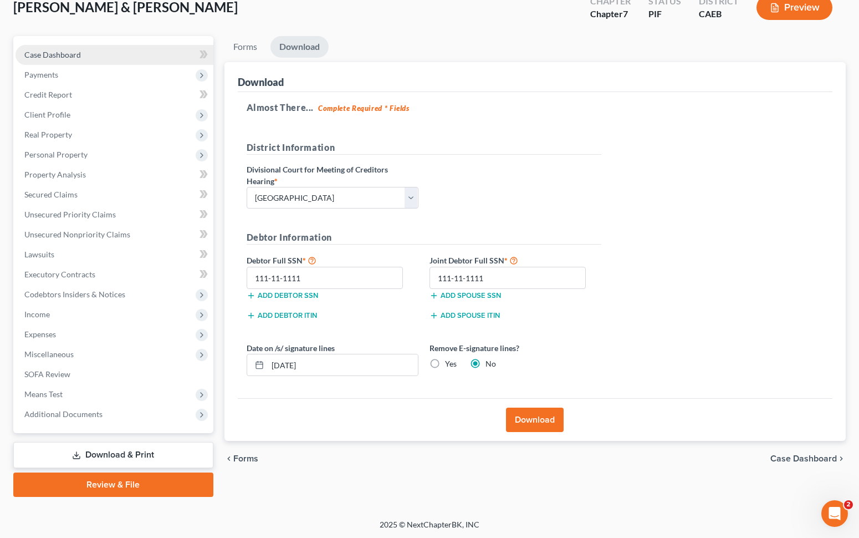
click at [90, 53] on link "Case Dashboard" at bounding box center [115, 55] width 198 height 20
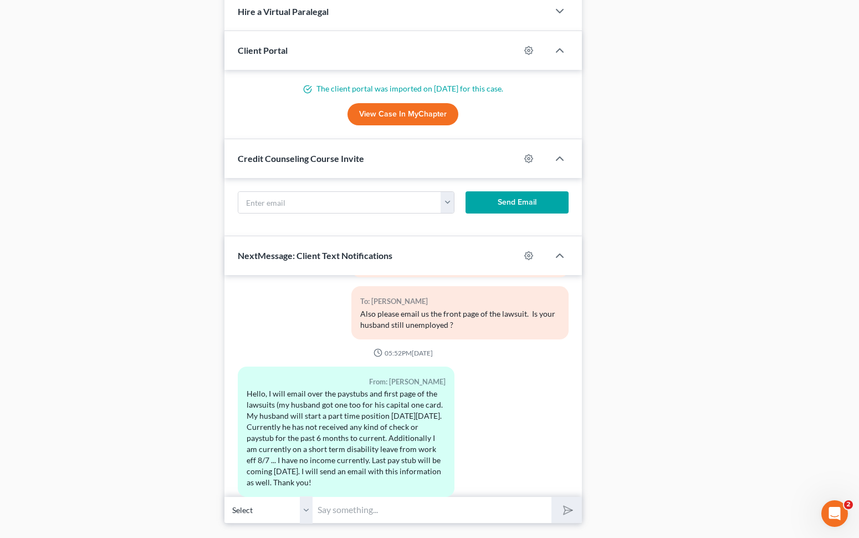
scroll to position [2164, 0]
click at [331, 514] on input "text" at bounding box center [432, 509] width 239 height 27
type input "Thank you. We just emailed the petition to your husband, please review it and r…"
click at [551, 497] on button "submit" at bounding box center [566, 510] width 30 height 26
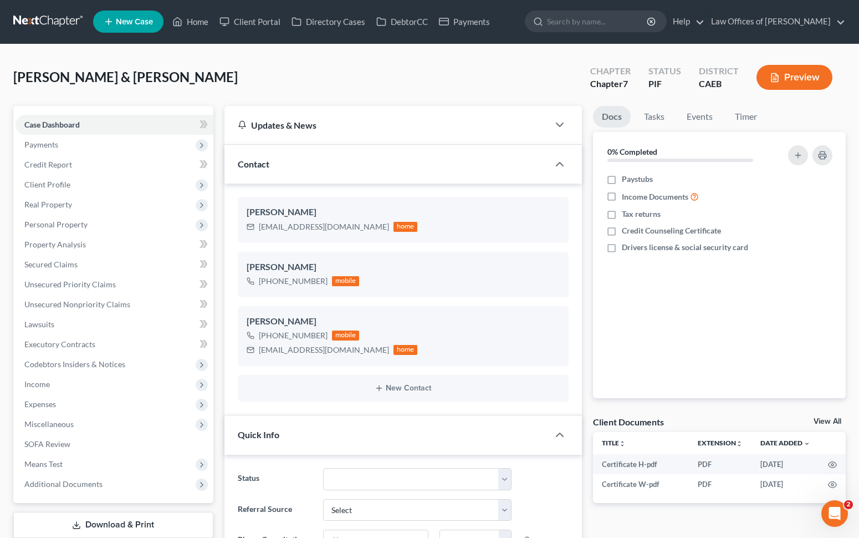
scroll to position [0, 0]
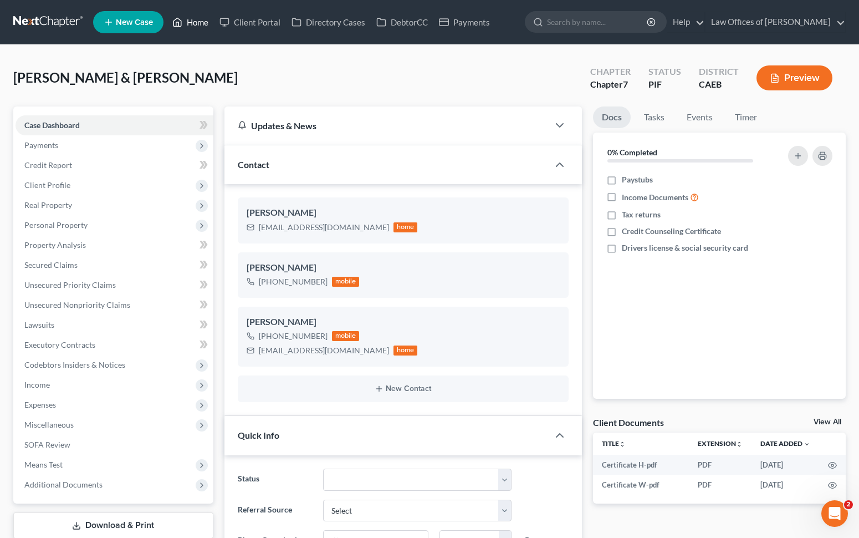
click at [202, 23] on link "Home" at bounding box center [190, 22] width 47 height 20
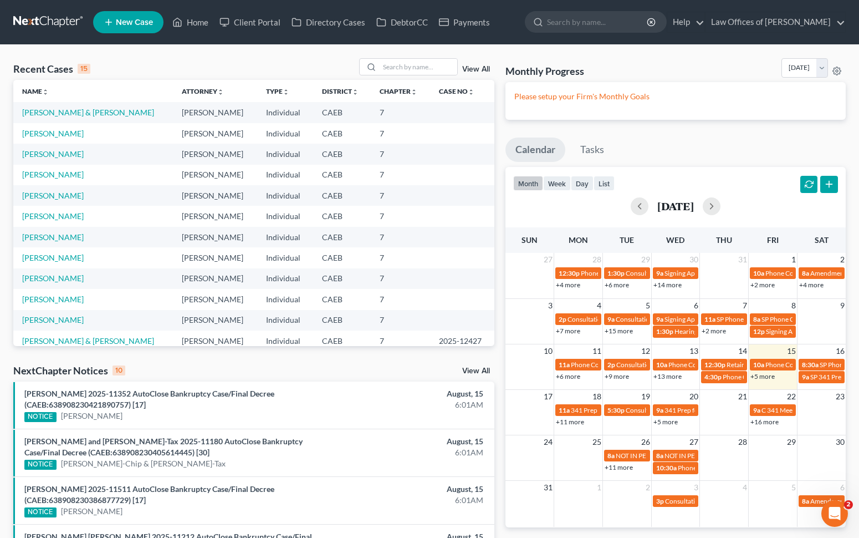
click at [754, 377] on link "+5 more" at bounding box center [762, 376] width 24 height 8
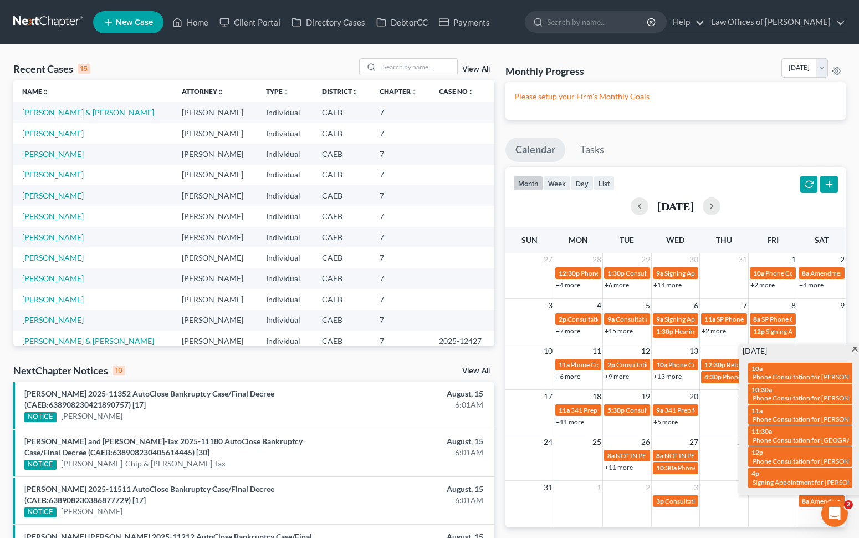
click at [421, 57] on div "Recent Cases 15 View All Name unfold_more expand_more expand_less Attorney unfo…" at bounding box center [429, 483] width 859 height 877
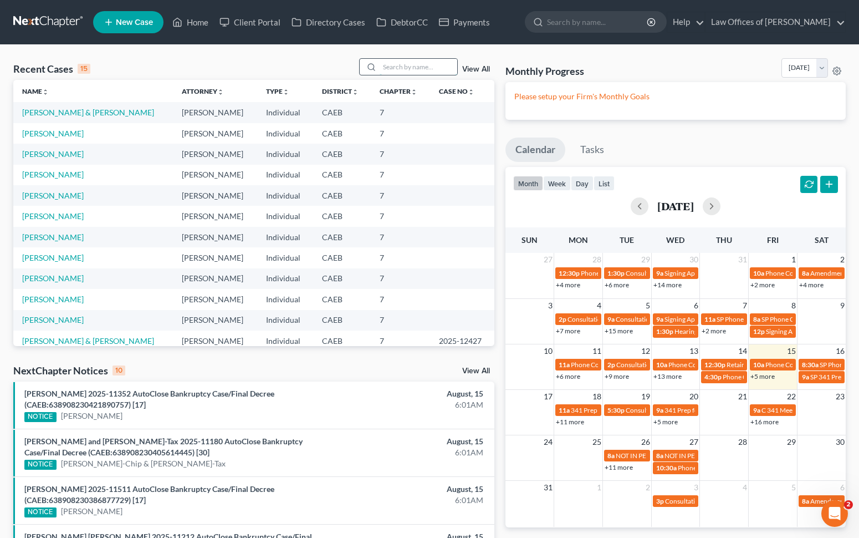
click at [417, 63] on input "search" at bounding box center [419, 67] width 78 height 16
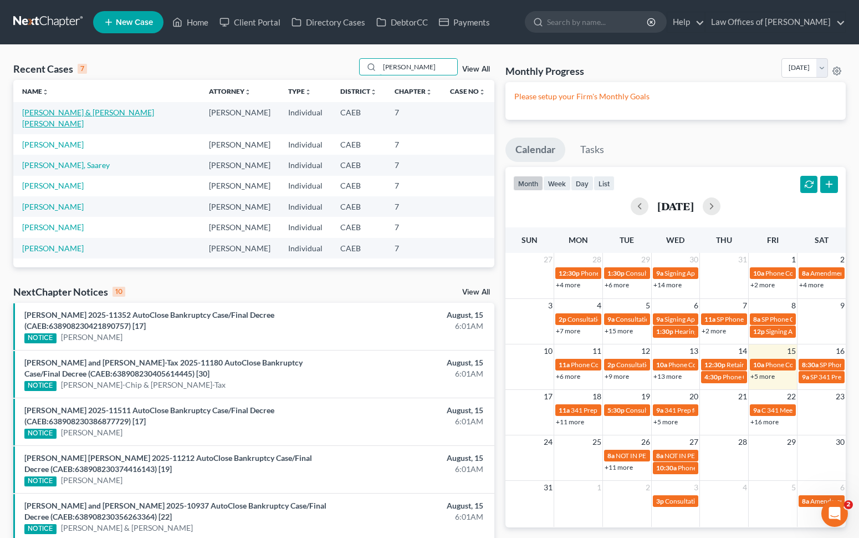
type input "Balderas"
click at [154, 113] on link "Balderas-Garnicas, Antonio & Navarrete De Balderas, Viola" at bounding box center [88, 118] width 132 height 21
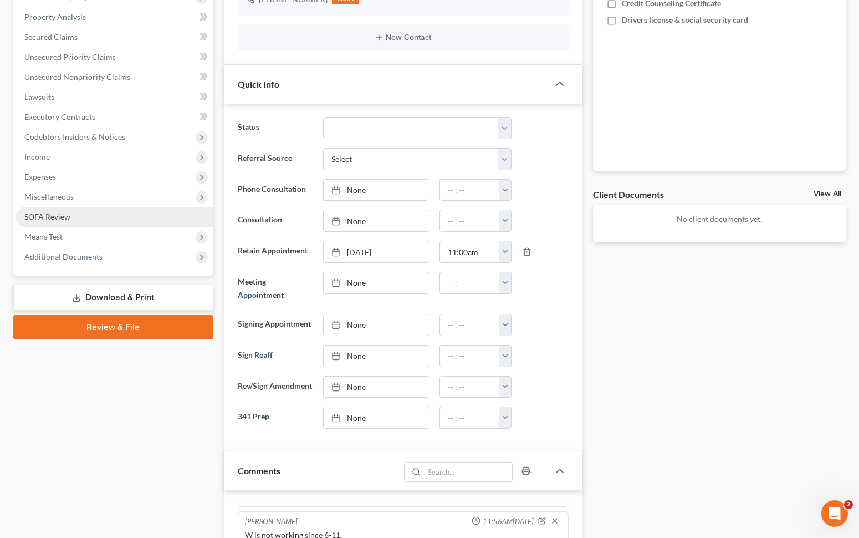
scroll to position [217, 0]
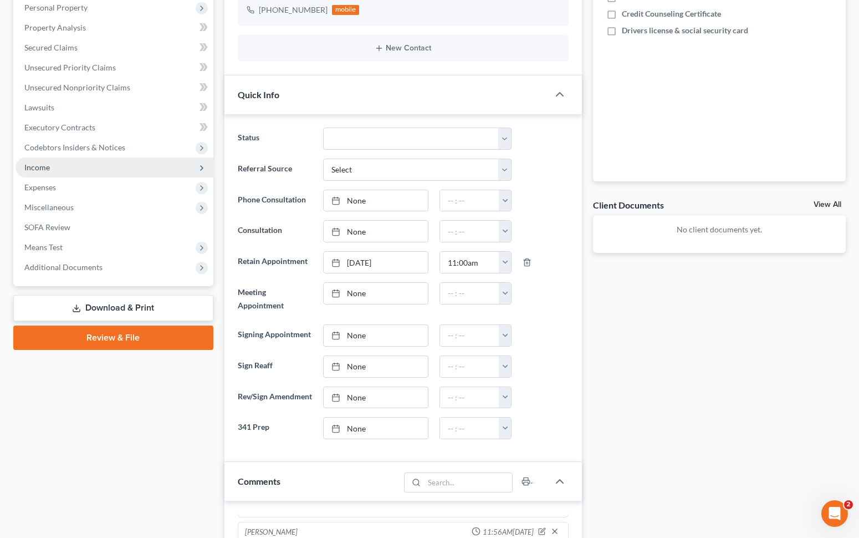
click at [57, 172] on span "Income" at bounding box center [115, 167] width 198 height 20
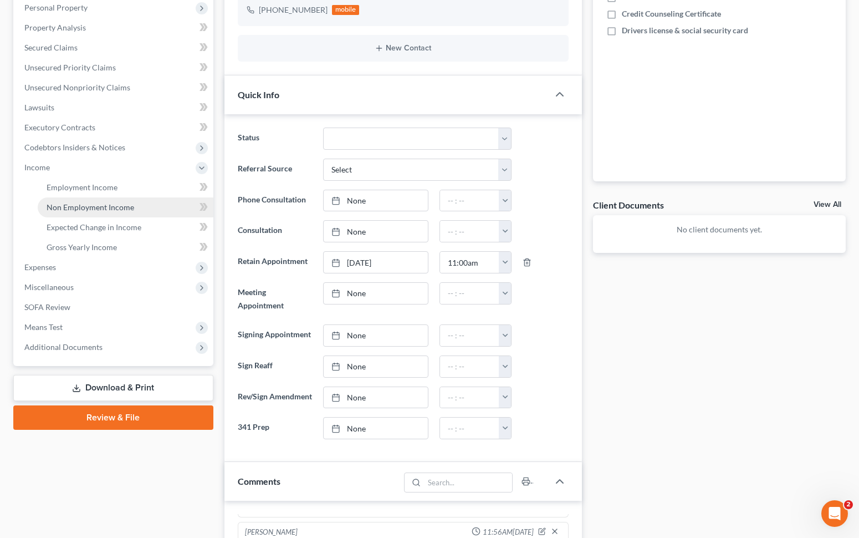
click at [121, 203] on span "Non Employment Income" at bounding box center [91, 206] width 88 height 9
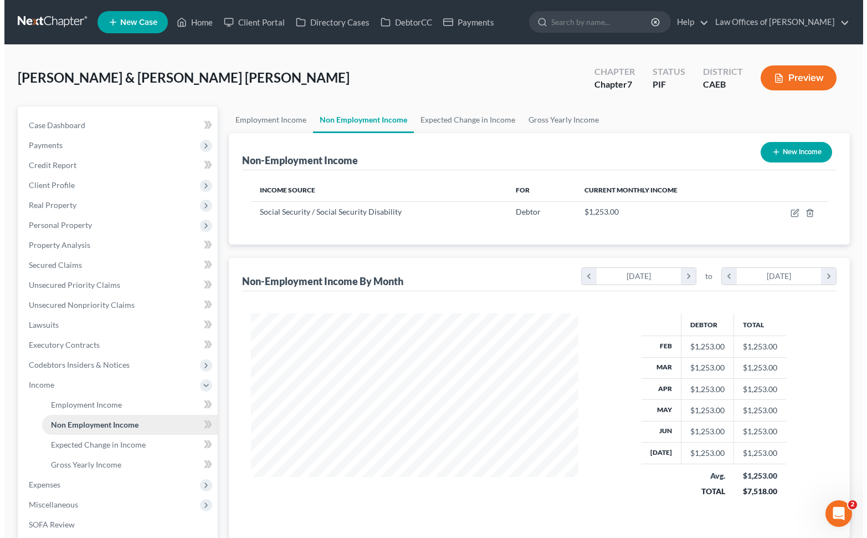
scroll to position [198, 350]
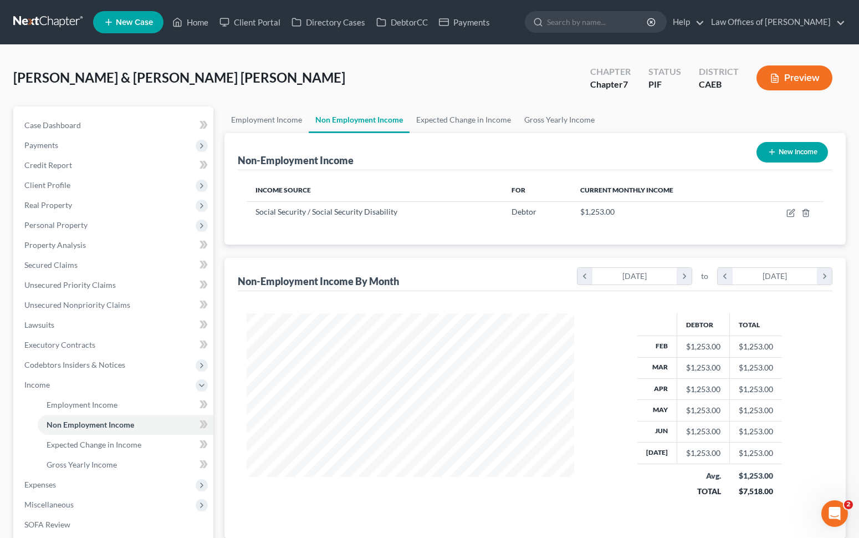
click at [809, 150] on button "New Income" at bounding box center [791, 152] width 71 height 21
select select "0"
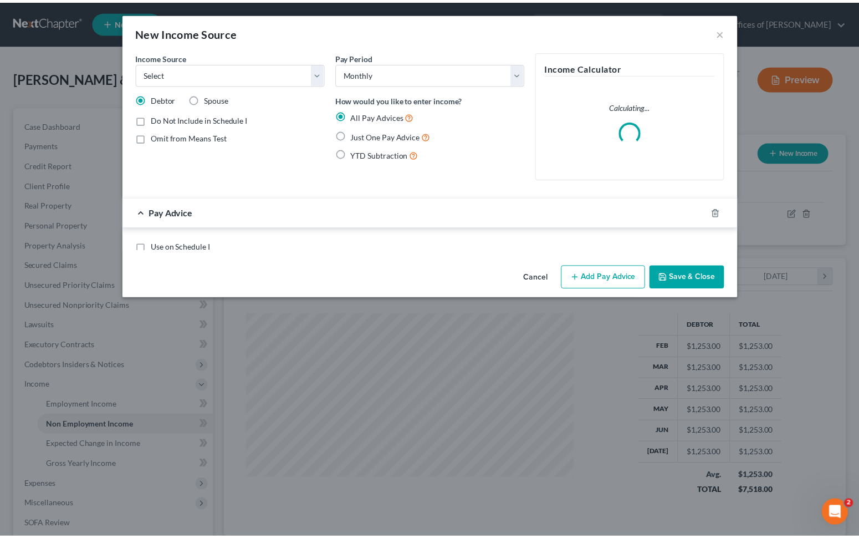
scroll to position [198, 353]
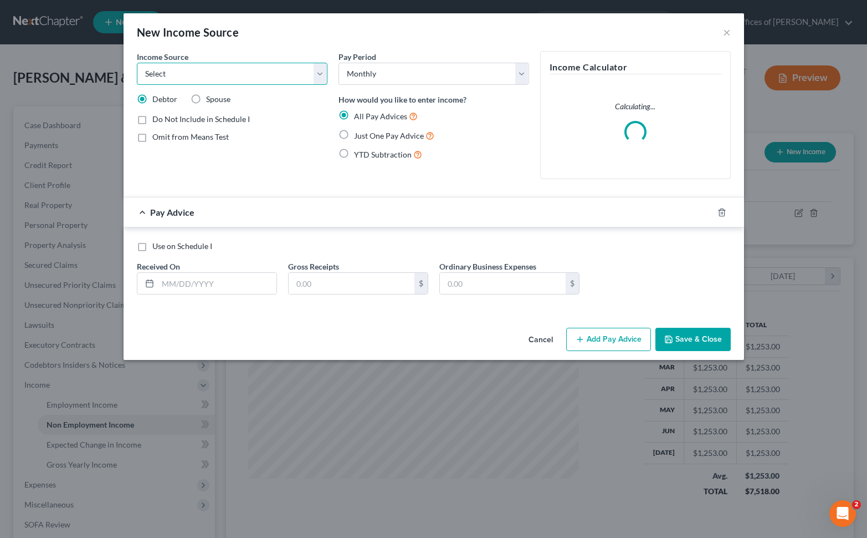
click at [321, 74] on select "Select Unemployment Disability (from employer) Pension Retirement Social Securi…" at bounding box center [232, 74] width 191 height 22
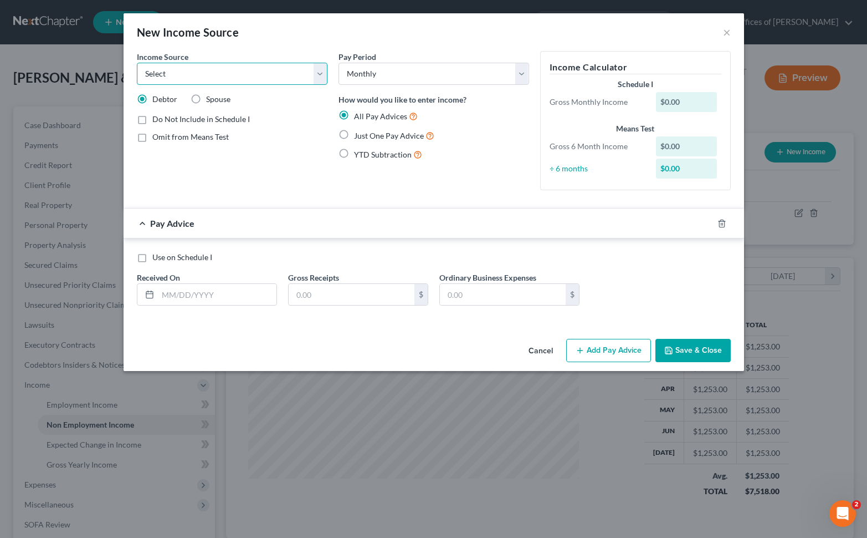
select select "0"
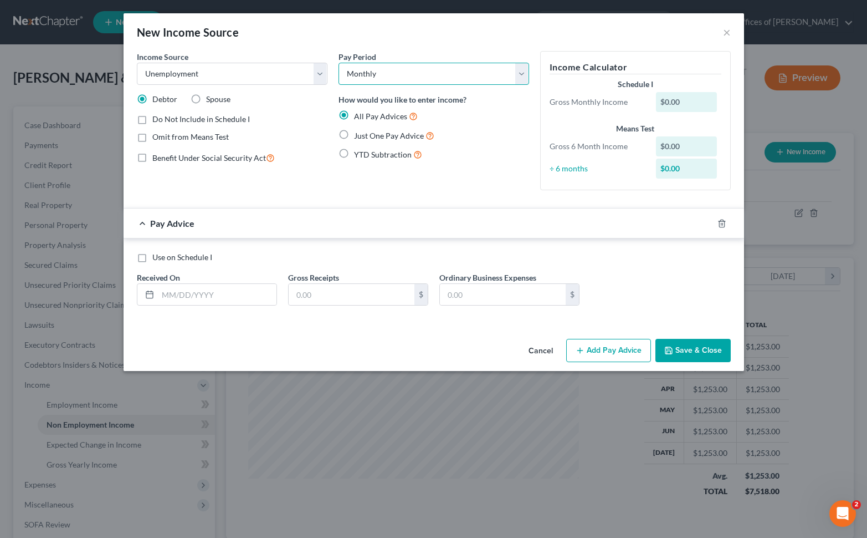
click at [523, 72] on select "Select Monthly Twice Monthly Every Other Week Weekly" at bounding box center [434, 74] width 191 height 22
select select "3"
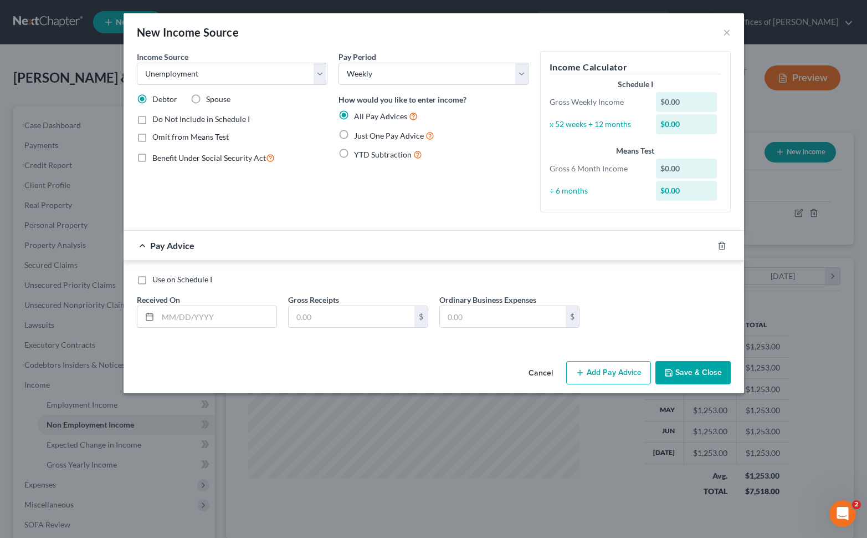
click at [206, 101] on label "Spouse" at bounding box center [218, 99] width 24 height 11
click at [211, 101] on input "Spouse" at bounding box center [214, 97] width 7 height 7
radio input "true"
click at [354, 134] on label "Just One Pay Advice" at bounding box center [394, 135] width 80 height 13
click at [359, 134] on input "Just One Pay Advice" at bounding box center [362, 132] width 7 height 7
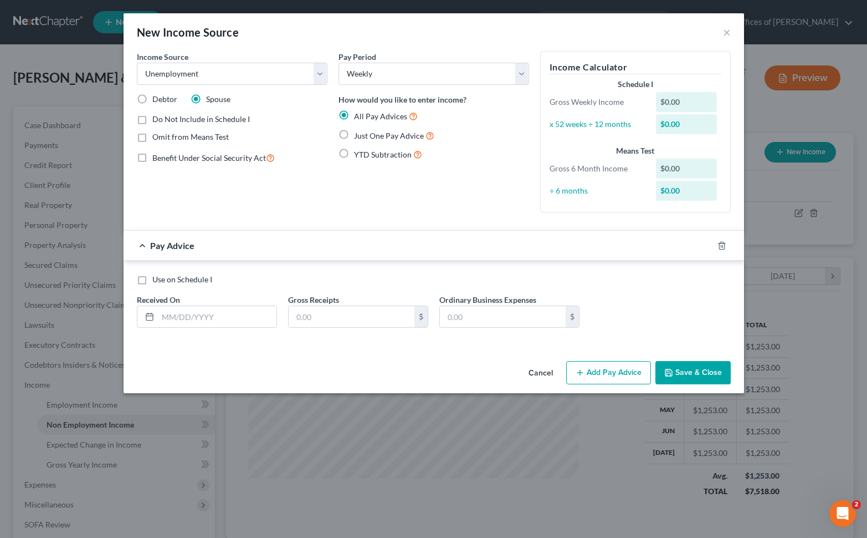
radio input "true"
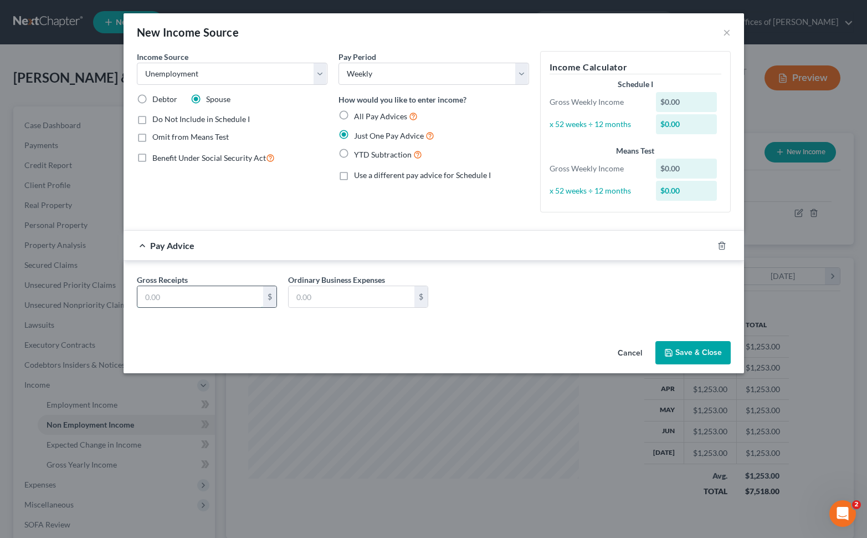
drag, startPoint x: 192, startPoint y: 295, endPoint x: 222, endPoint y: 291, distance: 30.7
click at [193, 295] on input "text" at bounding box center [200, 296] width 126 height 21
type input "205."
click at [689, 355] on button "Save & Close" at bounding box center [693, 352] width 75 height 23
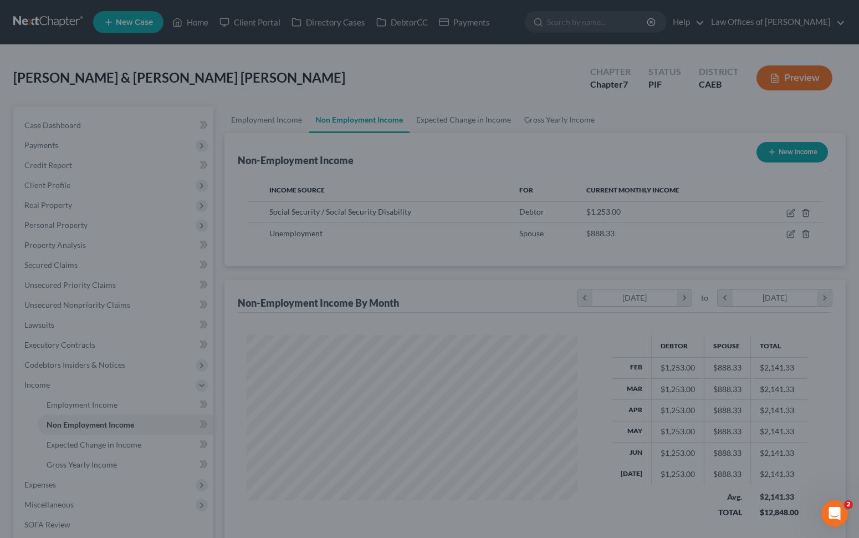
scroll to position [553990, 553839]
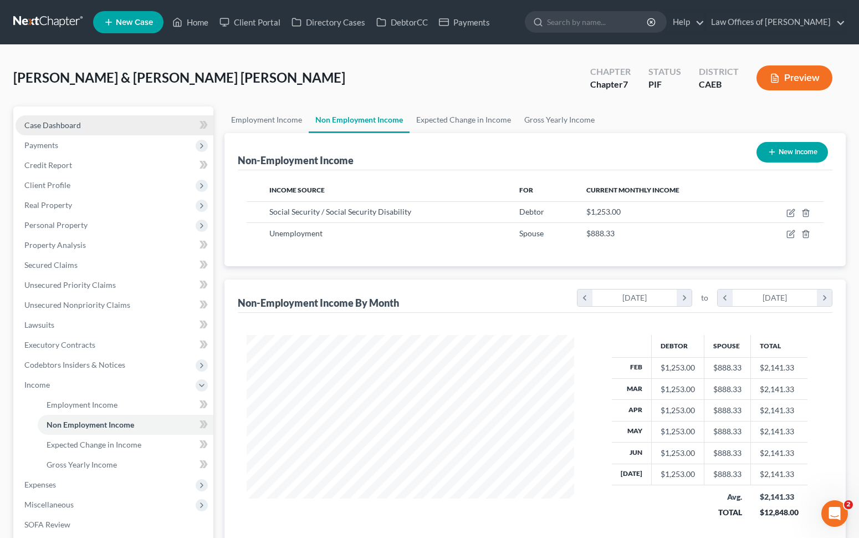
click at [99, 124] on link "Case Dashboard" at bounding box center [115, 125] width 198 height 20
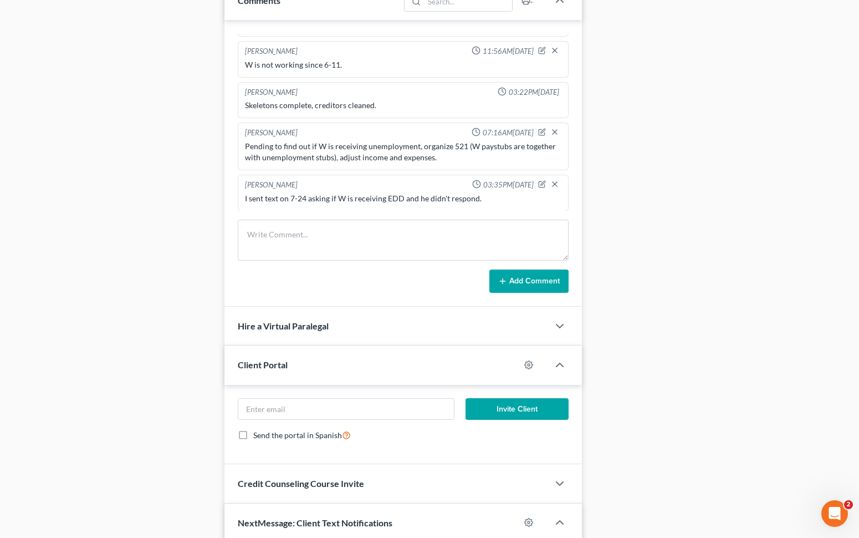
scroll to position [699, 0]
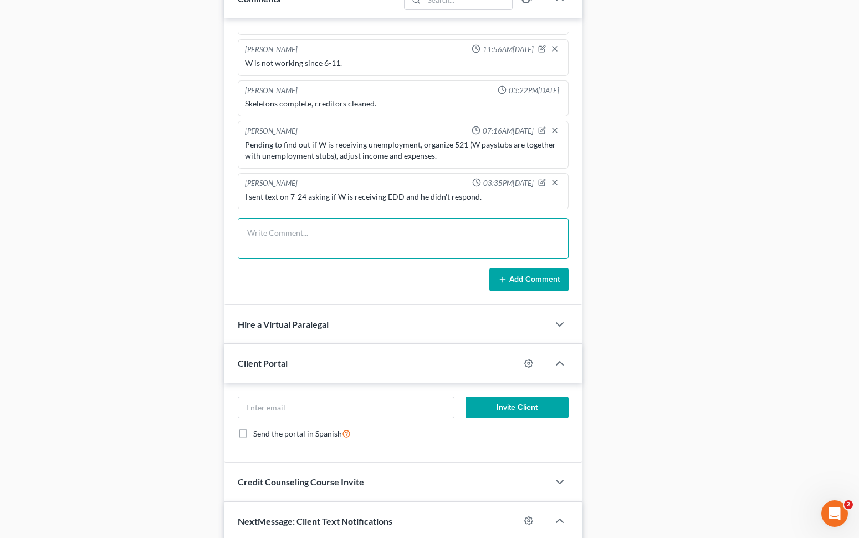
click at [301, 240] on textarea at bounding box center [403, 238] width 331 height 41
type textarea "Seems like his phone is disconnected. Last paystub from W is dated 6-11-2025."
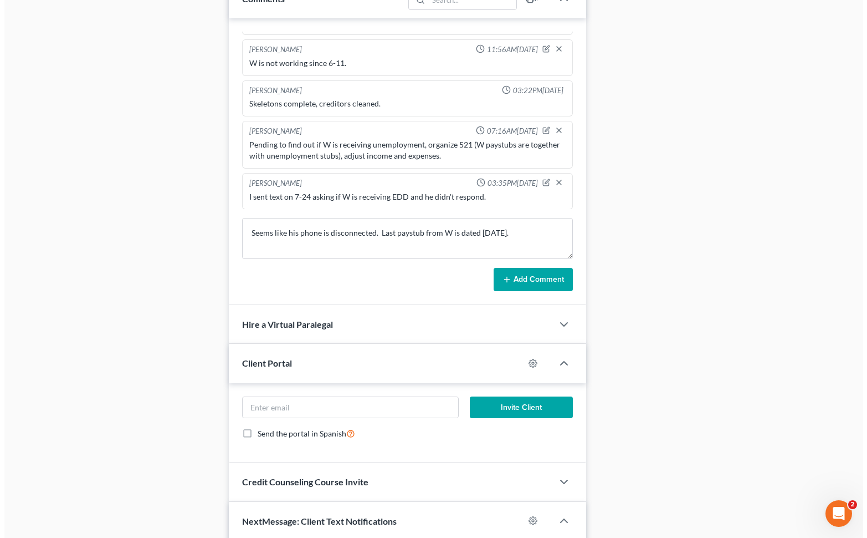
scroll to position [150, 0]
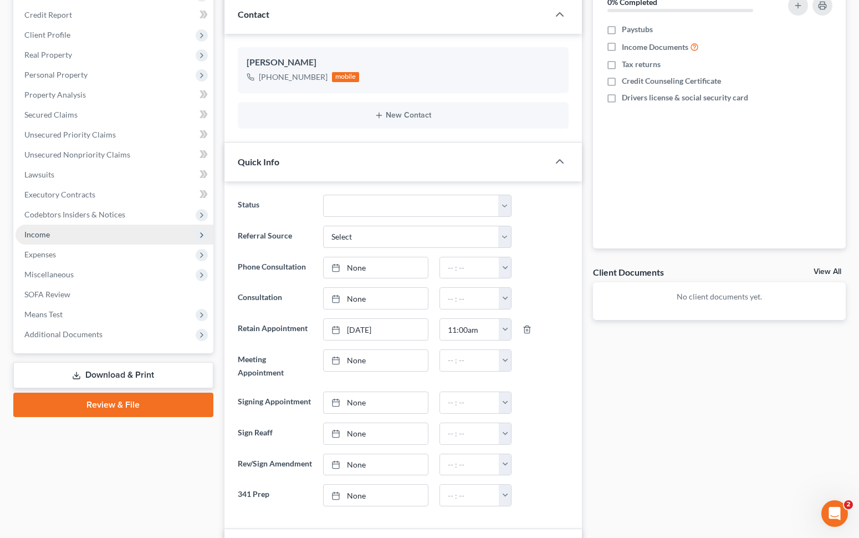
click at [64, 235] on span "Income" at bounding box center [115, 234] width 198 height 20
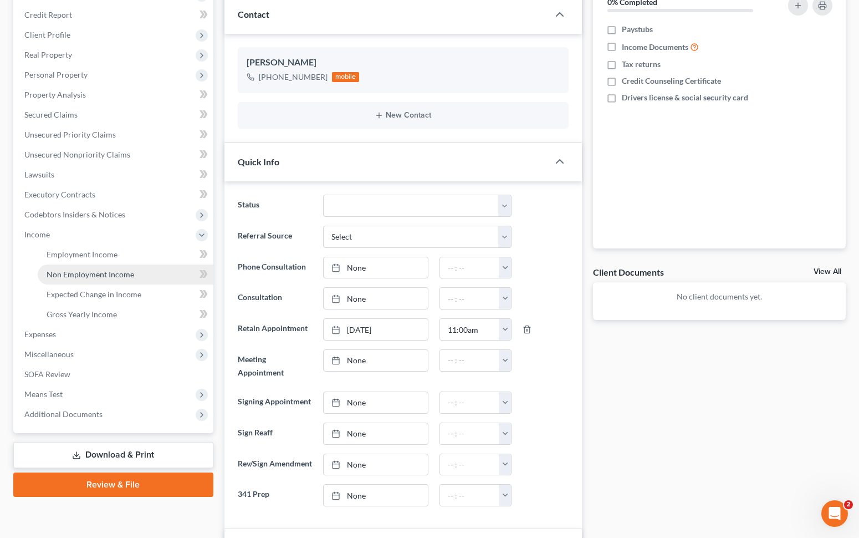
click at [117, 275] on span "Non Employment Income" at bounding box center [91, 273] width 88 height 9
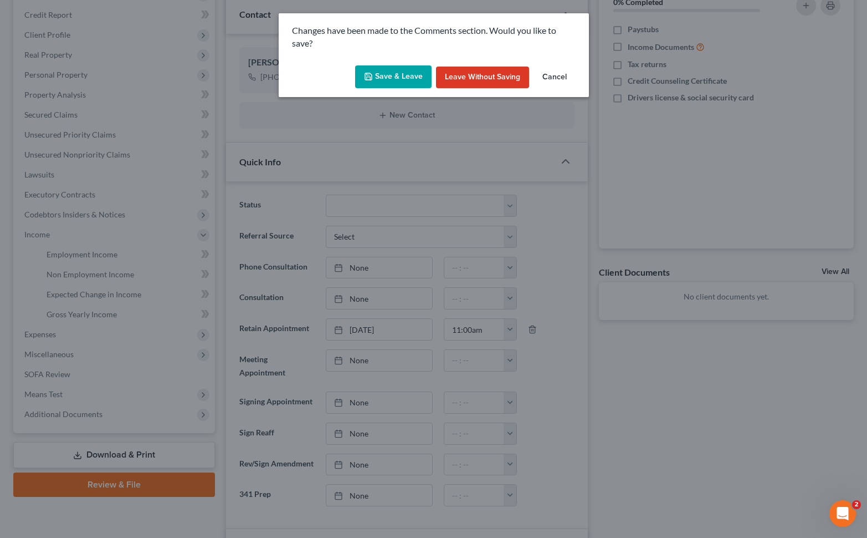
click at [391, 71] on button "Save & Leave" at bounding box center [393, 76] width 76 height 23
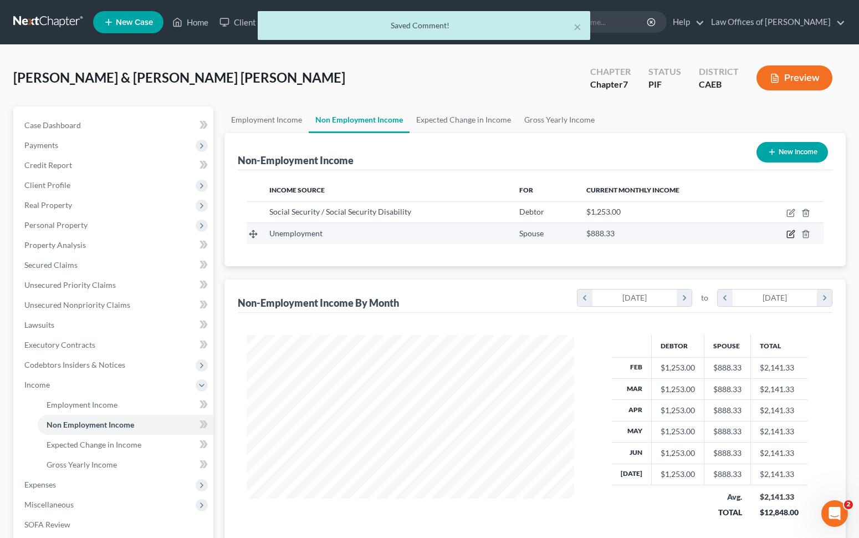
click at [789, 231] on icon "button" at bounding box center [790, 234] width 7 height 7
select select "0"
select select "3"
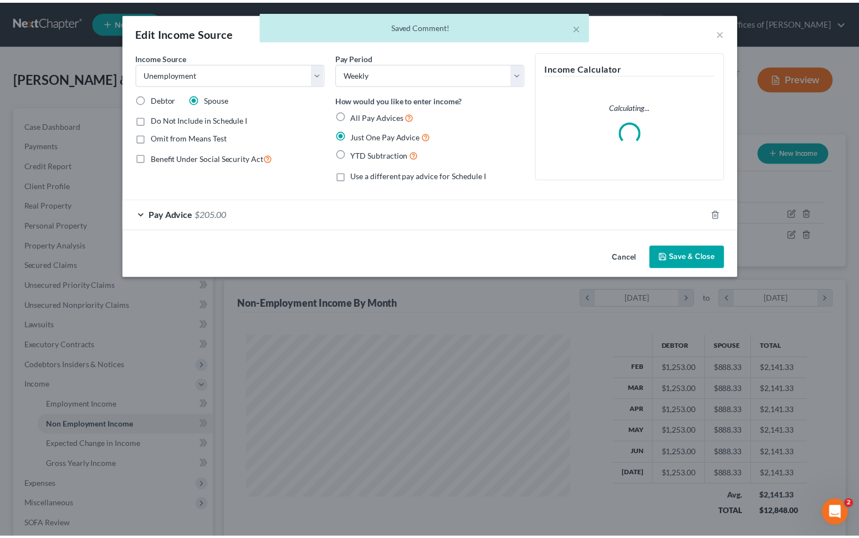
scroll to position [198, 353]
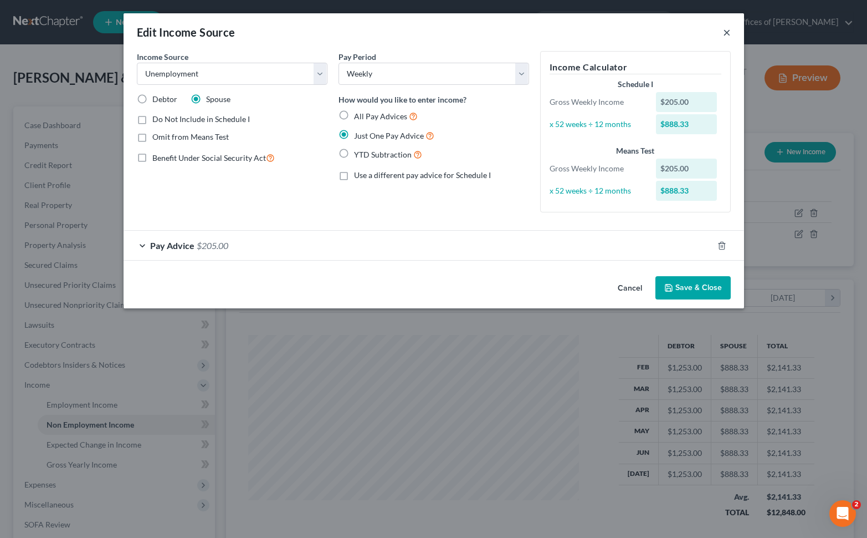
click at [727, 34] on button "×" at bounding box center [727, 31] width 8 height 13
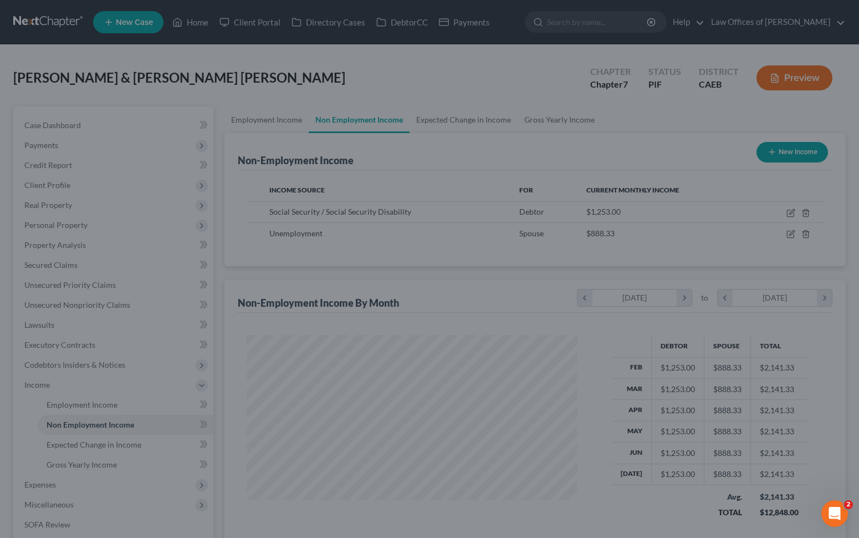
scroll to position [553990, 553839]
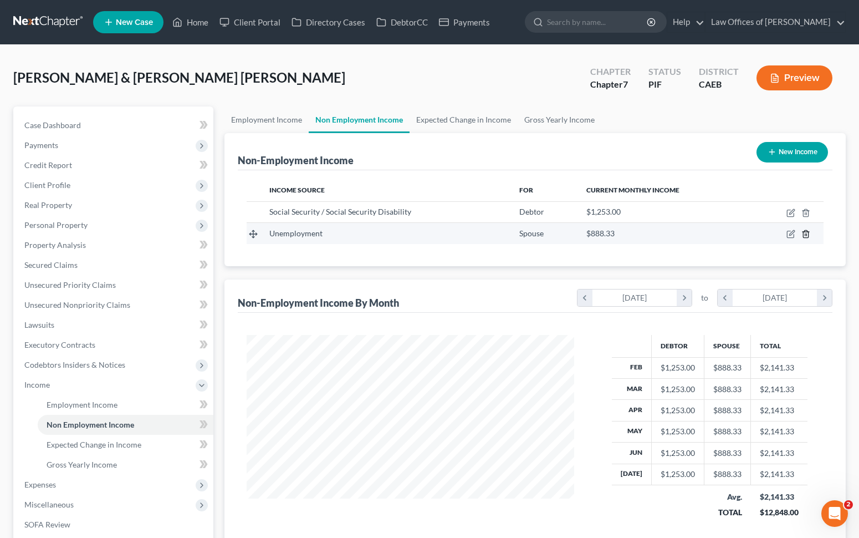
click at [804, 233] on icon "button" at bounding box center [805, 233] width 9 height 9
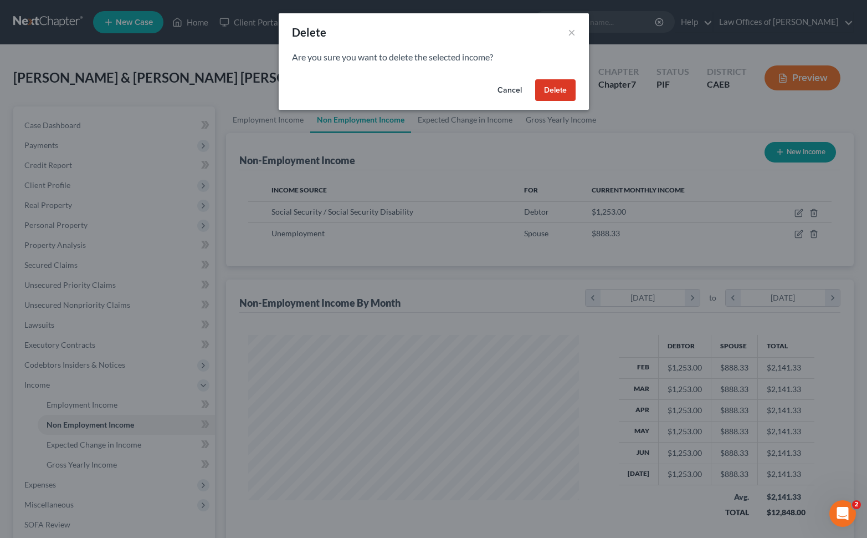
click at [559, 88] on button "Delete" at bounding box center [555, 90] width 40 height 22
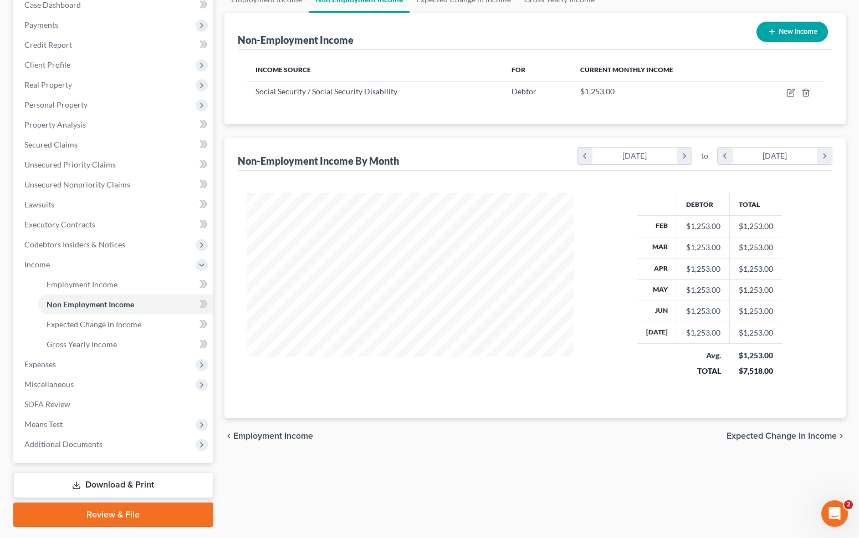
scroll to position [0, 0]
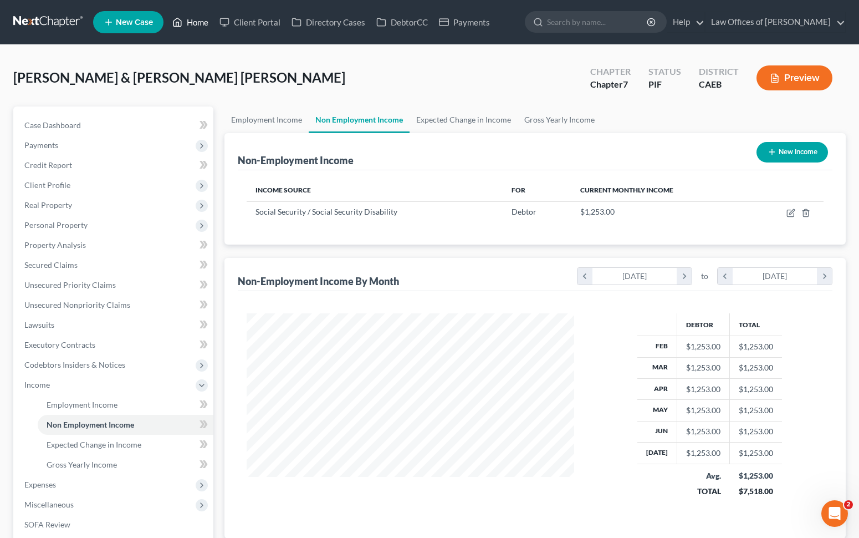
click at [193, 23] on link "Home" at bounding box center [190, 22] width 47 height 20
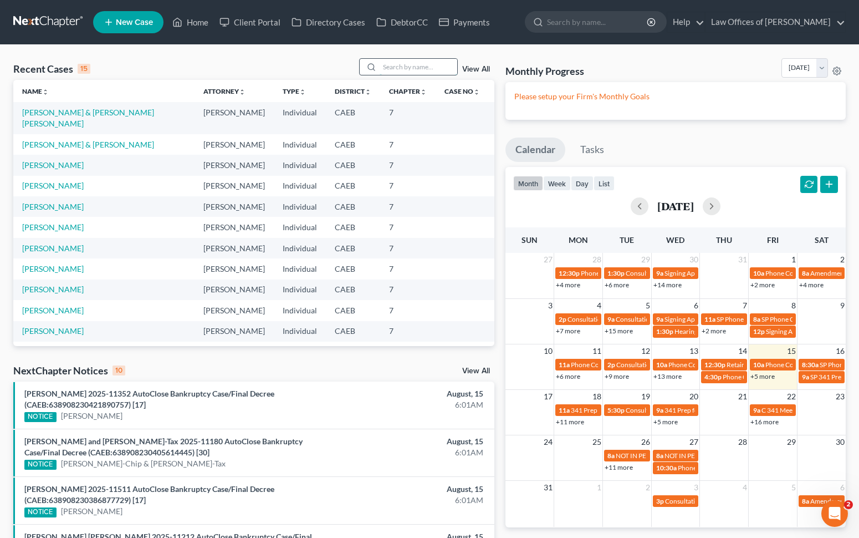
click at [392, 64] on input "search" at bounding box center [419, 67] width 78 height 16
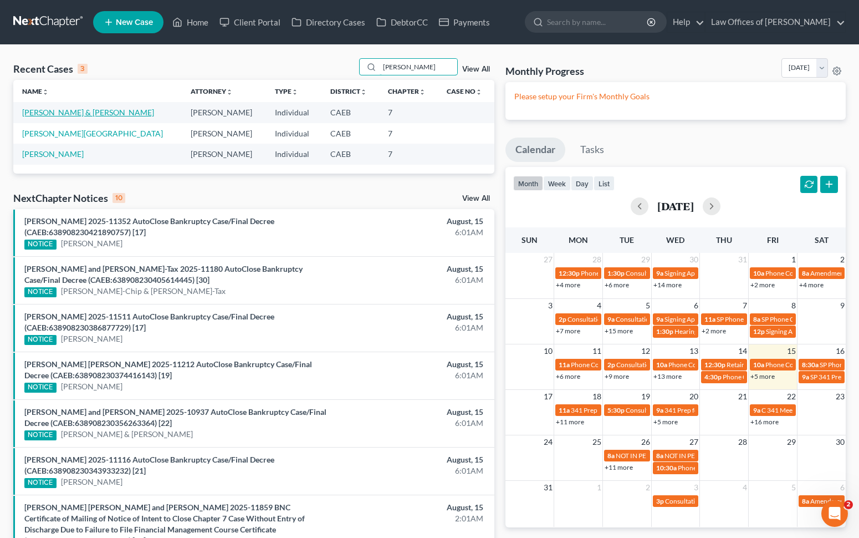
type input "Alarcon"
click at [80, 113] on link "Alarcon-Dondiego, Joselito & Andrino-Dondiego, Cristy" at bounding box center [88, 112] width 132 height 9
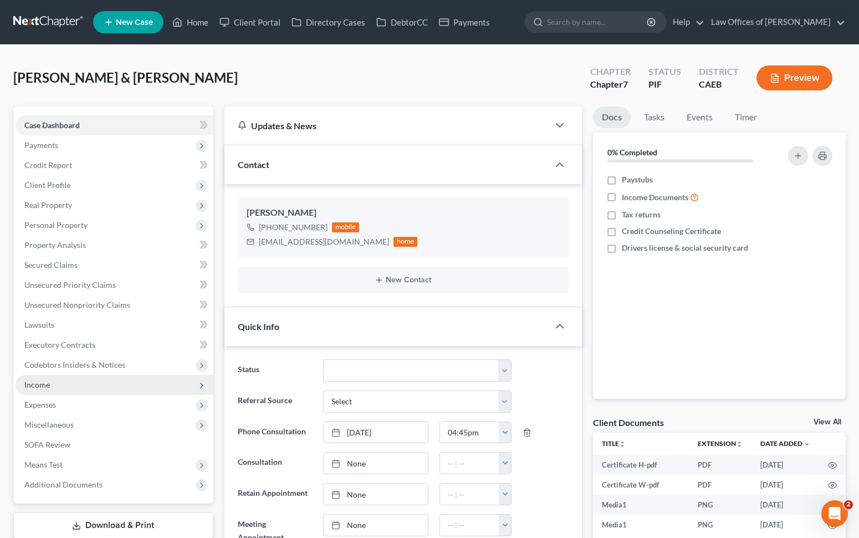
scroll to position [10289, 0]
click at [90, 392] on span "Income" at bounding box center [115, 385] width 198 height 20
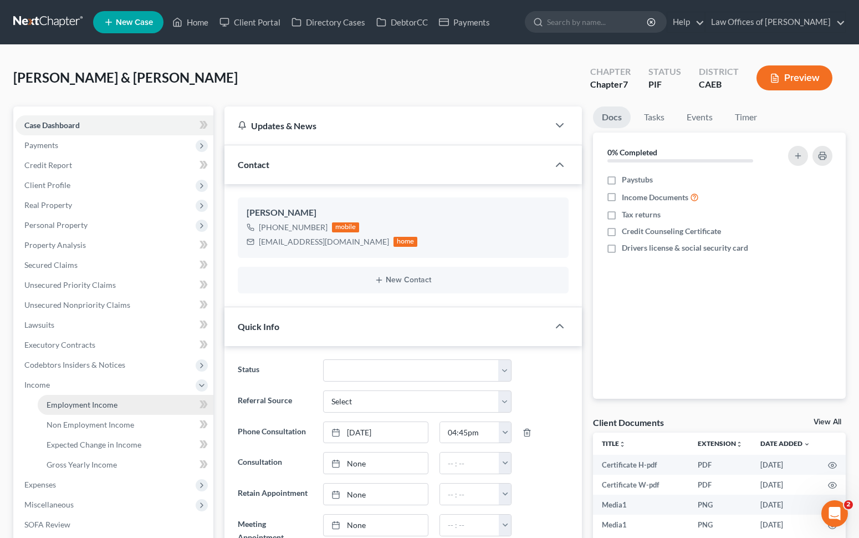
click at [94, 400] on span "Employment Income" at bounding box center [82, 404] width 71 height 9
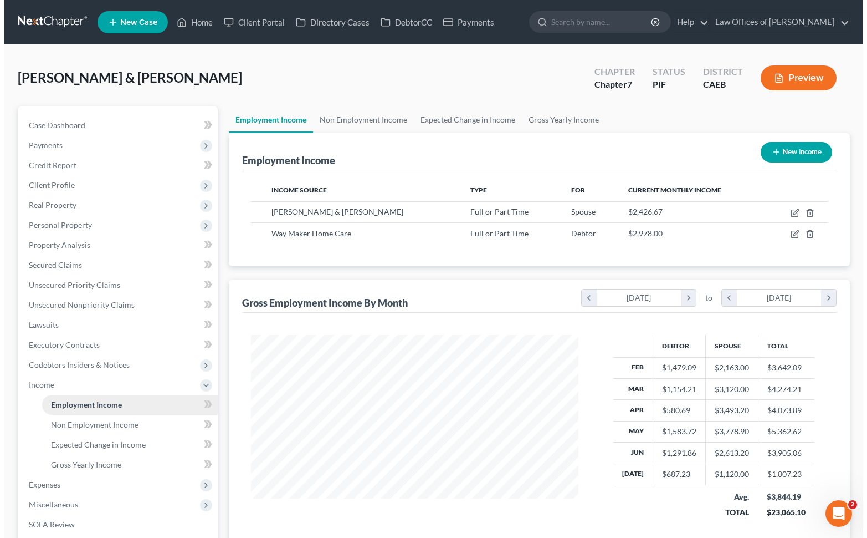
scroll to position [198, 350]
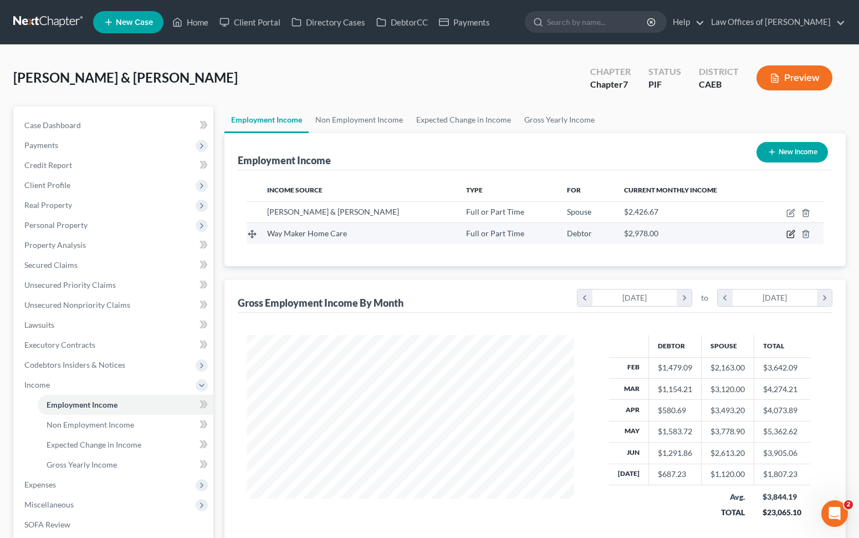
click at [791, 234] on icon "button" at bounding box center [790, 233] width 9 height 9
select select "0"
select select "4"
select select "3"
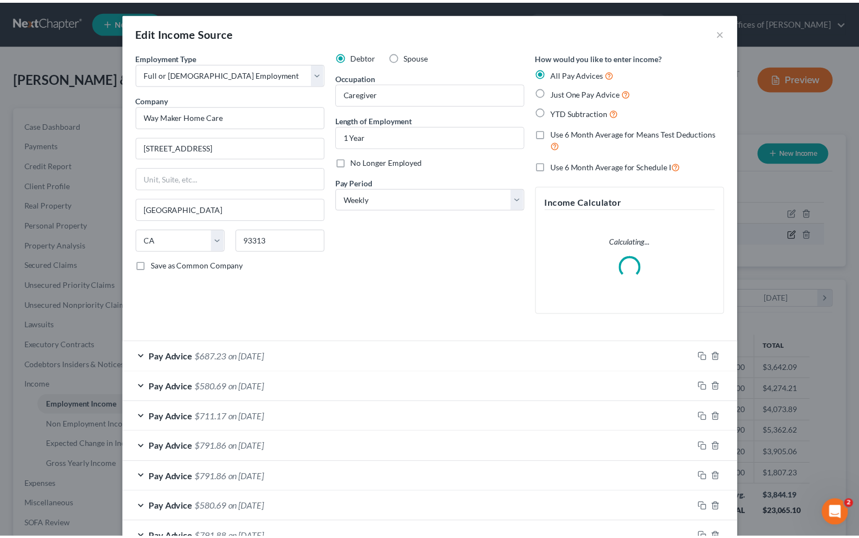
scroll to position [198, 353]
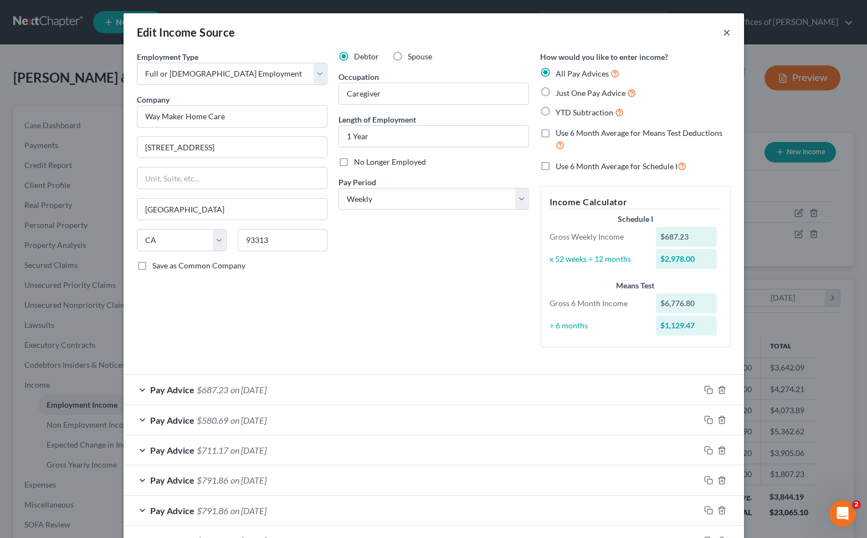
click at [723, 33] on button "×" at bounding box center [727, 31] width 8 height 13
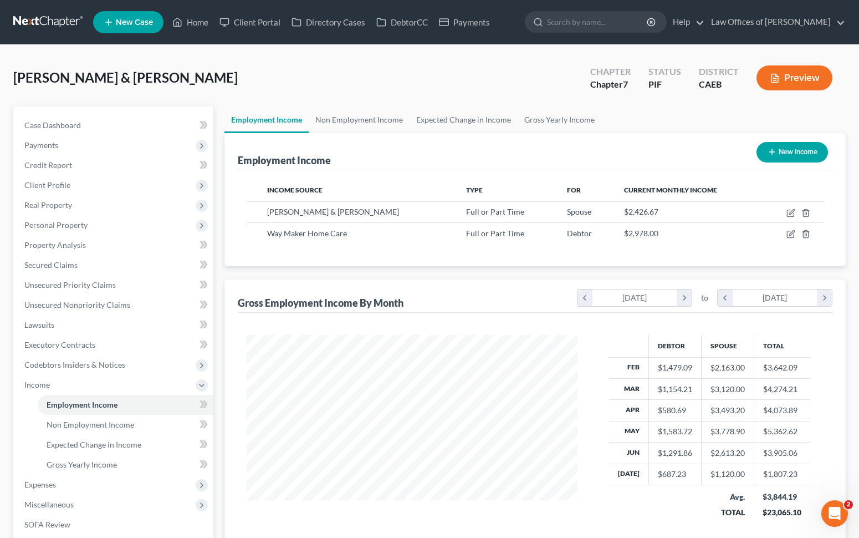
scroll to position [553990, 553839]
click at [196, 24] on link "Home" at bounding box center [190, 22] width 47 height 20
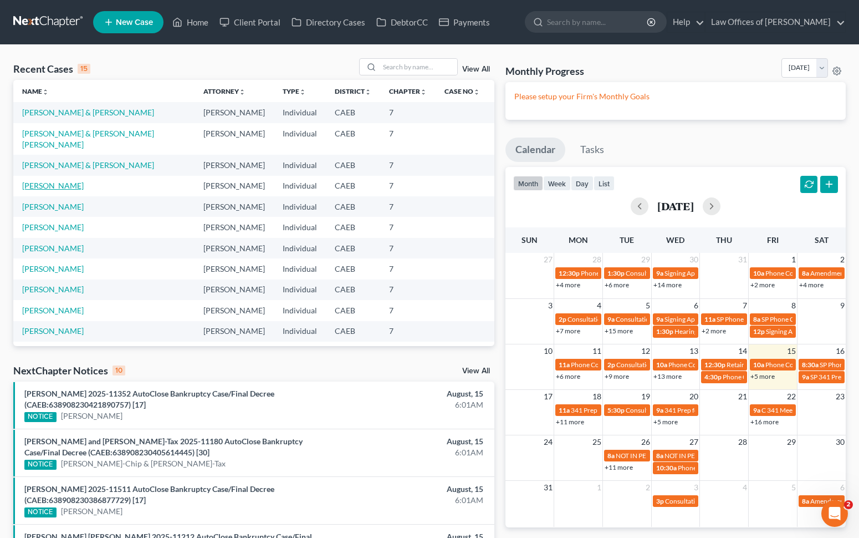
click at [78, 190] on link "Mendoza-Rangel, Jose" at bounding box center [53, 185] width 62 height 9
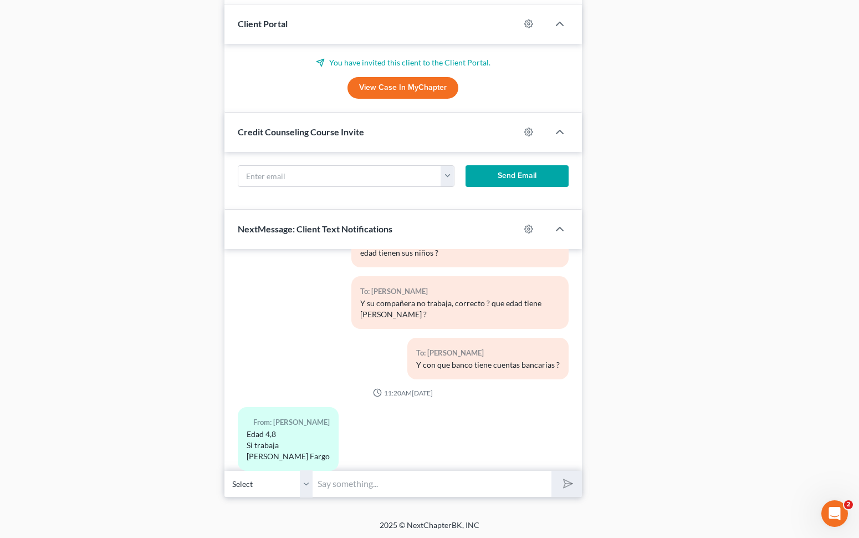
scroll to position [706, 0]
click at [370, 481] on input "text" at bounding box center [432, 482] width 239 height 27
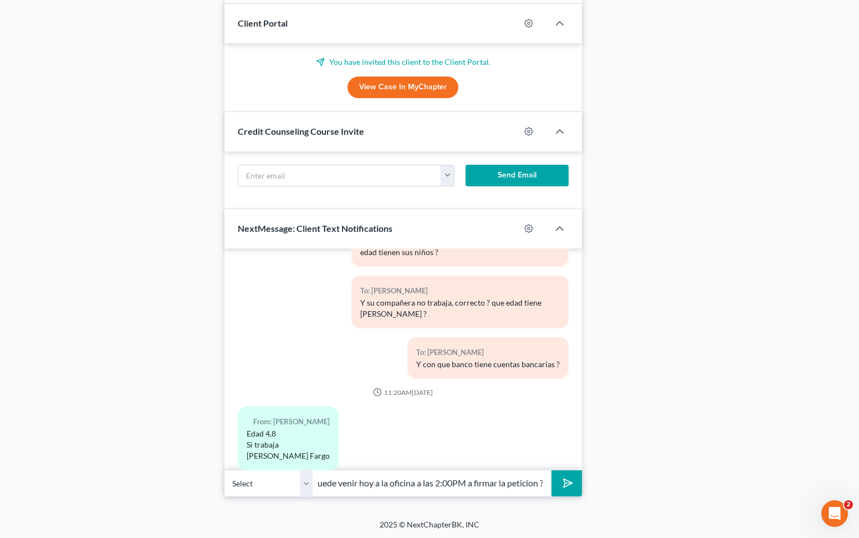
scroll to position [0, 9]
type input "Puede venir hoy a la oficina a las 2:00PM a firmar la peticion ?"
click at [551, 470] on button "submit" at bounding box center [566, 483] width 30 height 26
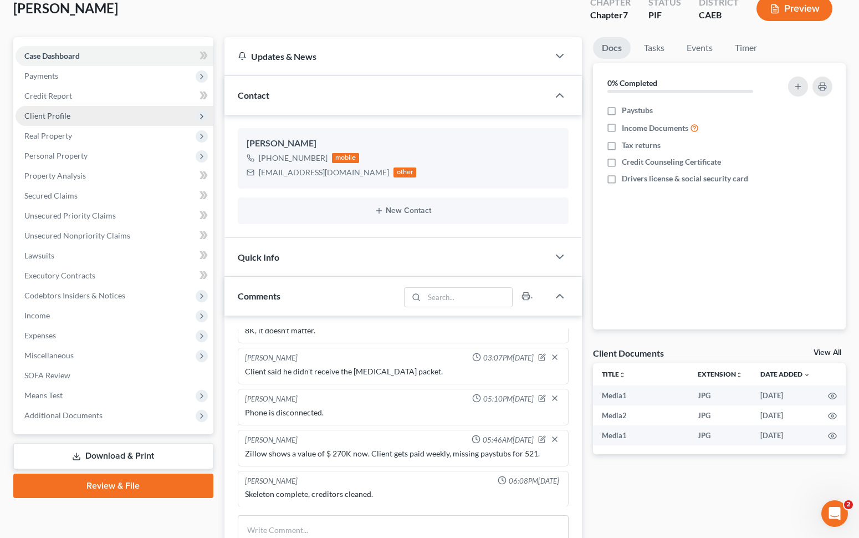
scroll to position [70, 0]
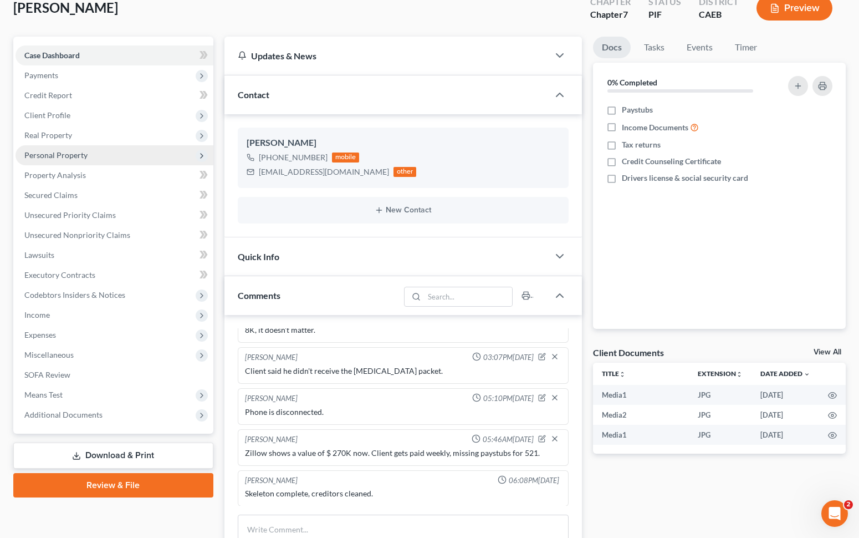
click at [109, 157] on span "Personal Property" at bounding box center [115, 155] width 198 height 20
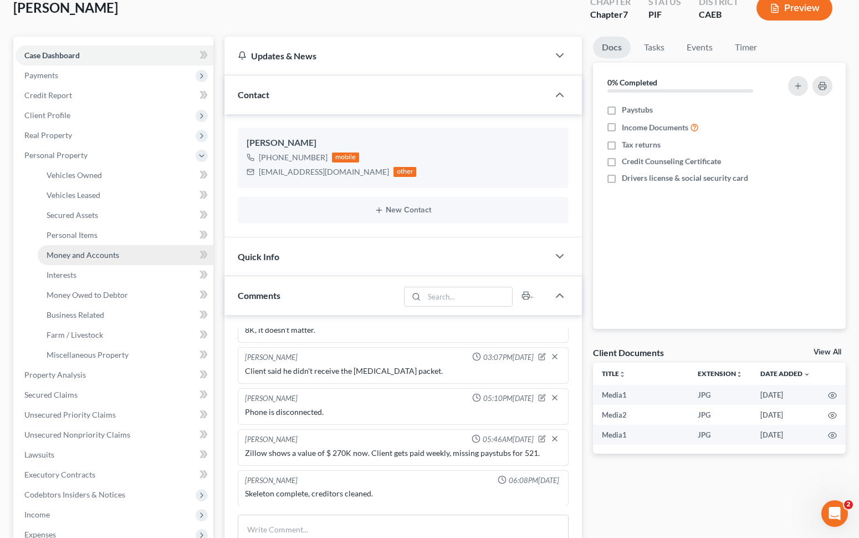
click at [117, 256] on link "Money and Accounts" at bounding box center [126, 255] width 176 height 20
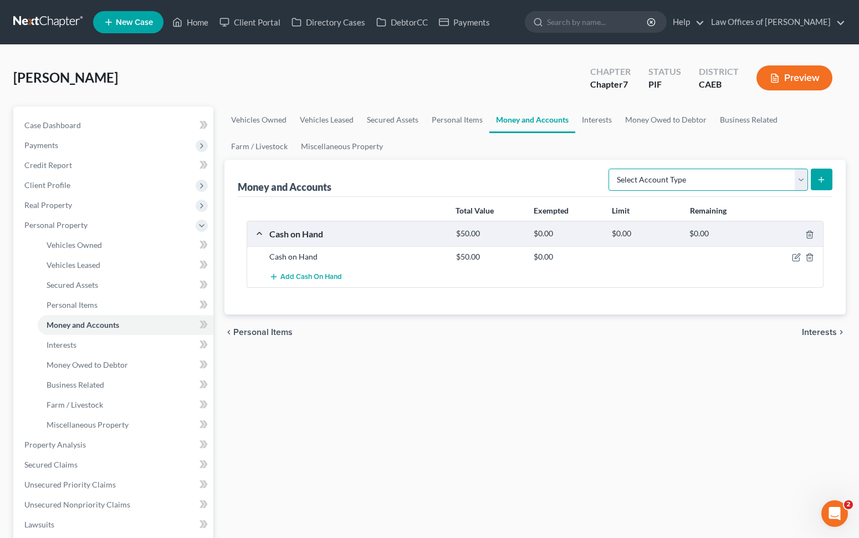
click at [797, 177] on select "Select Account Type Brokerage Cash on Hand Certificates of Deposit Checking Acc…" at bounding box center [708, 179] width 200 height 22
select select "checking"
click at [822, 173] on button "submit" at bounding box center [822, 179] width 22 height 22
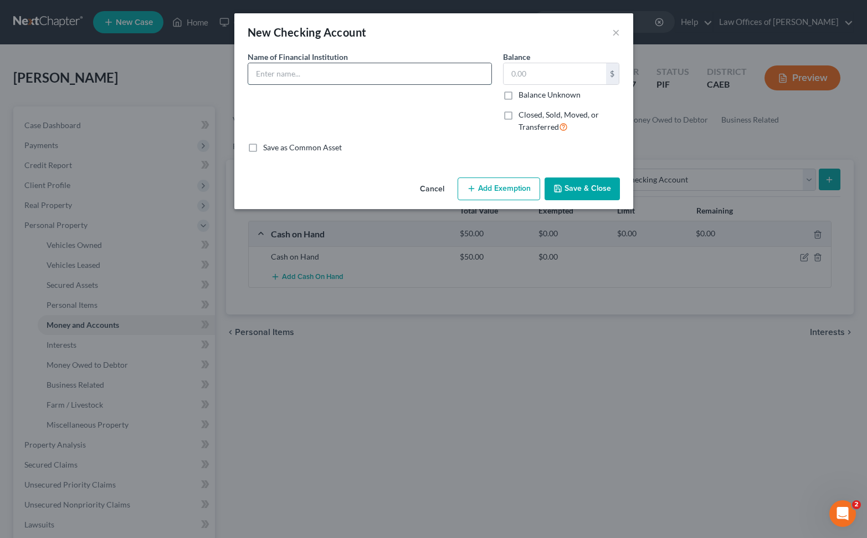
click at [338, 69] on input "text" at bounding box center [369, 73] width 243 height 21
type input "Wells Fargo Bank"
click at [569, 76] on input "text" at bounding box center [555, 73] width 103 height 21
type input "58."
click at [589, 186] on button "Save & Close" at bounding box center [582, 188] width 75 height 23
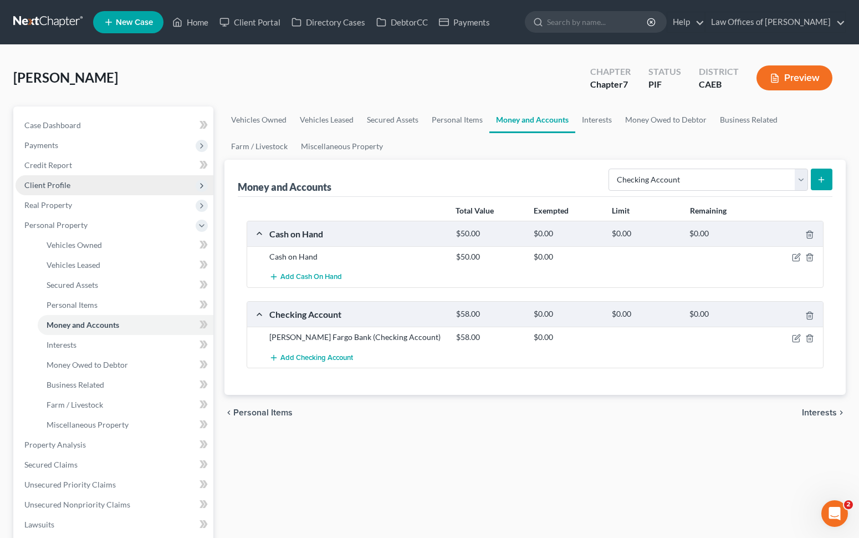
click at [55, 181] on span "Client Profile" at bounding box center [47, 184] width 46 height 9
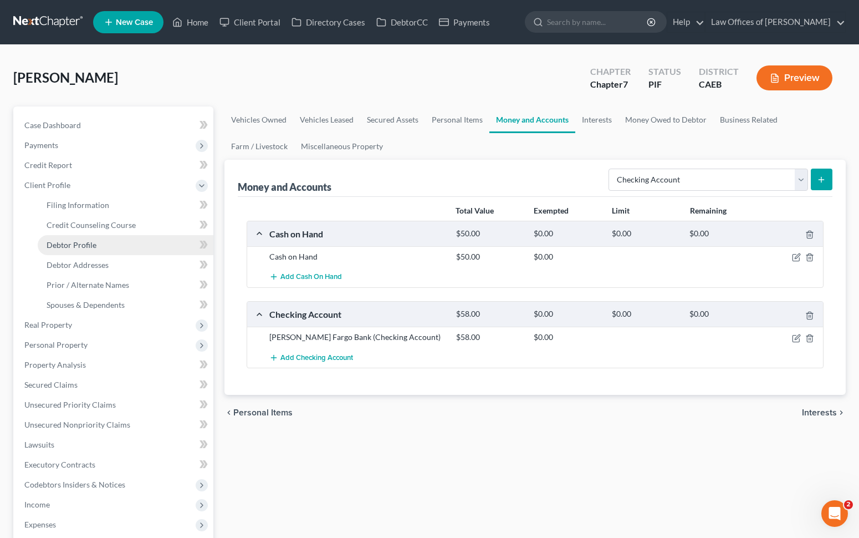
click at [103, 244] on link "Debtor Profile" at bounding box center [126, 245] width 176 height 20
select select "0"
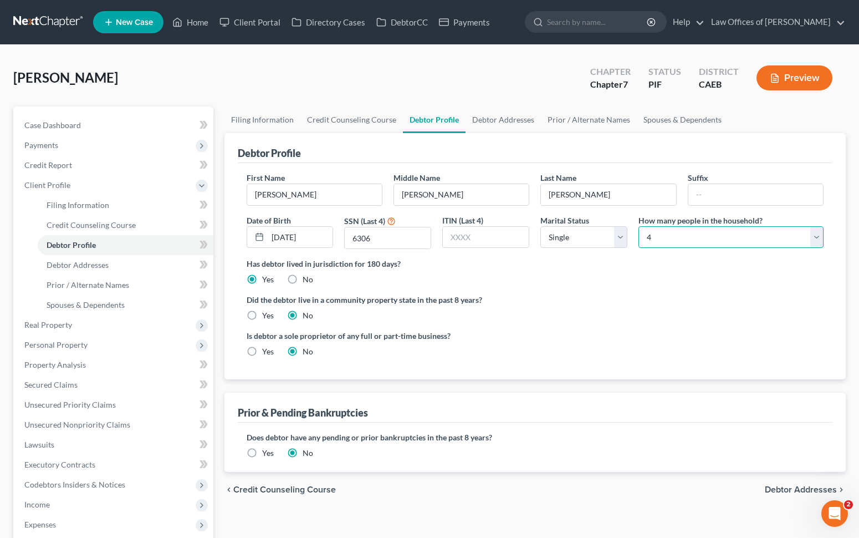
click at [658, 244] on select "Select 1 2 3 4 5 6 7 8 9 10 11 12 13 14 15 16 17 18 19 20" at bounding box center [730, 237] width 185 height 22
select select "2"
click at [136, 302] on link "Spouses & Dependents" at bounding box center [126, 305] width 176 height 20
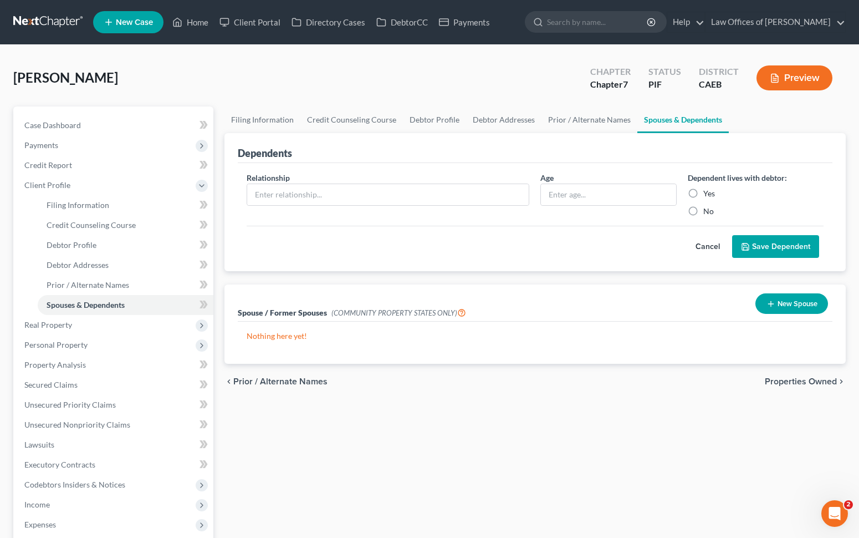
click at [768, 304] on icon "button" at bounding box center [770, 303] width 9 height 9
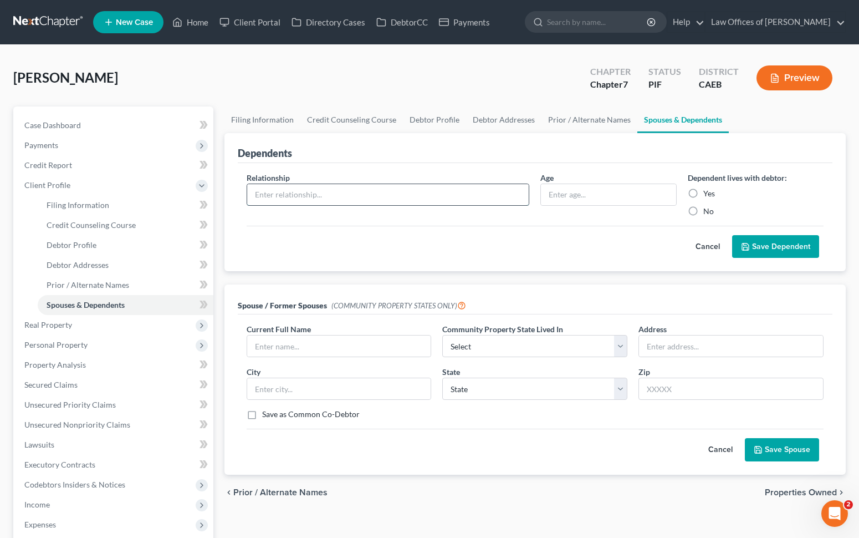
click at [356, 190] on input "text" at bounding box center [388, 194] width 282 height 21
type input "V"
type input "Child"
type input "4"
click at [703, 193] on label "Yes" at bounding box center [709, 193] width 12 height 11
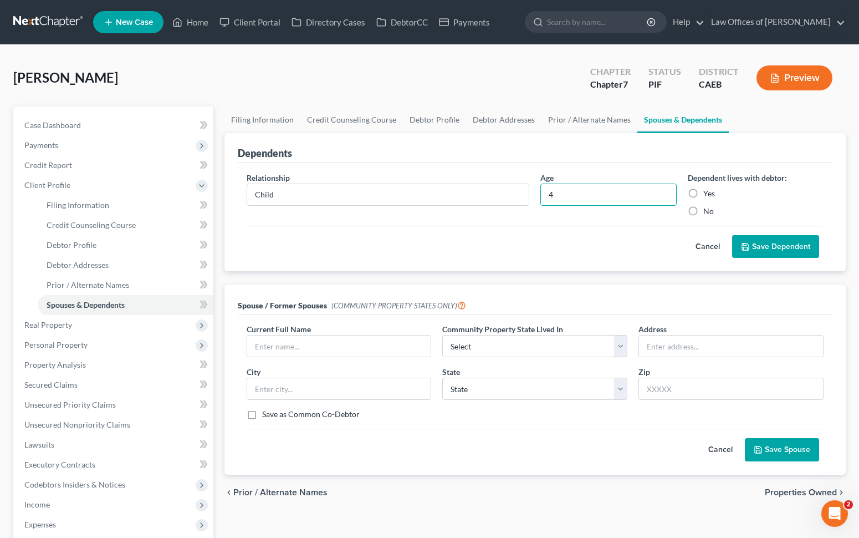
click at [708, 193] on input "Yes" at bounding box center [711, 191] width 7 height 7
radio input "true"
click at [752, 249] on button "Save Dependent" at bounding box center [775, 246] width 87 height 23
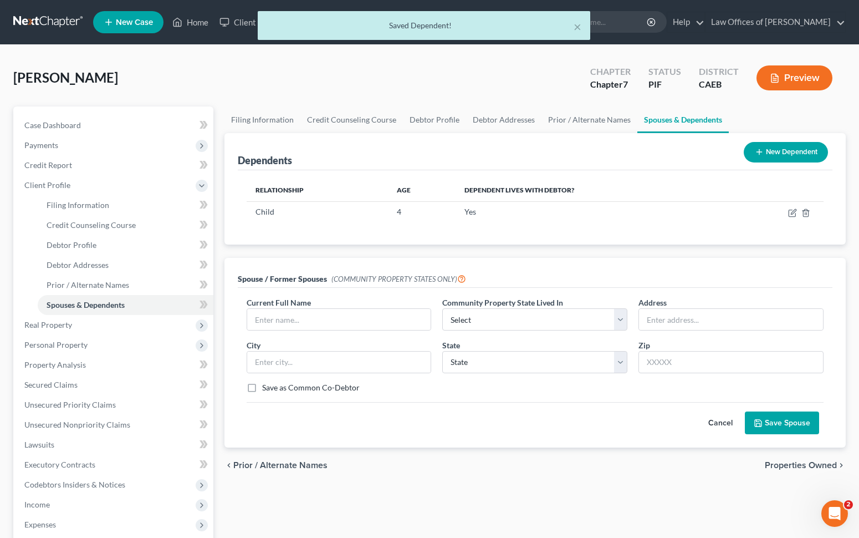
click at [774, 156] on button "New Dependent" at bounding box center [786, 152] width 84 height 21
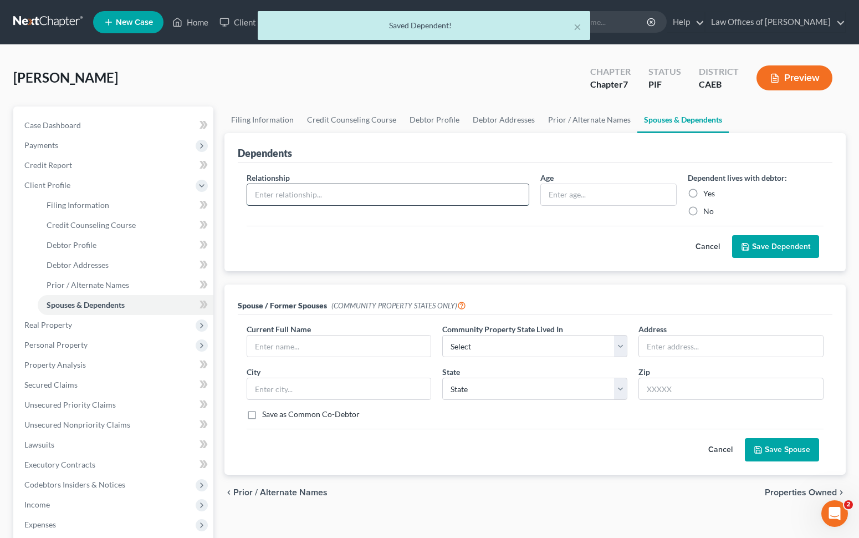
click at [323, 196] on input "text" at bounding box center [388, 194] width 282 height 21
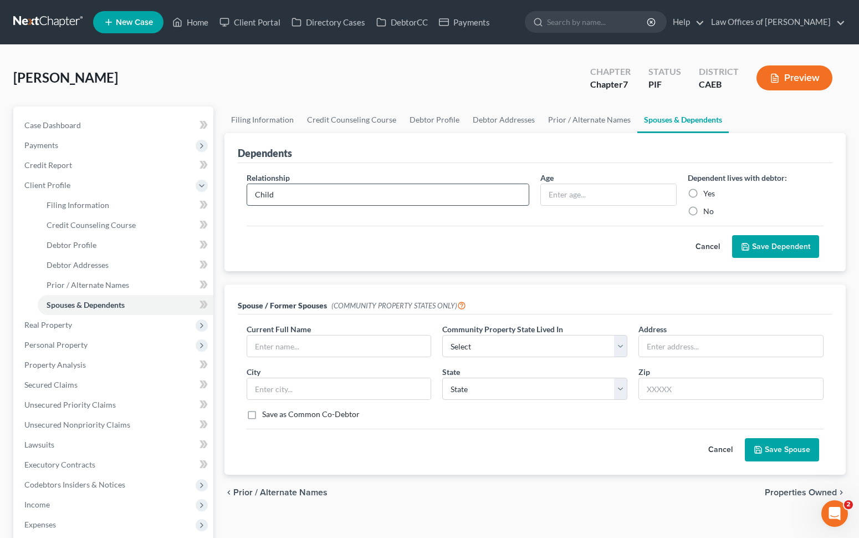
type input "Child"
type input "8"
drag, startPoint x: 694, startPoint y: 191, endPoint x: 731, endPoint y: 207, distance: 40.2
click at [703, 191] on label "Yes" at bounding box center [709, 193] width 12 height 11
click at [708, 191] on input "Yes" at bounding box center [711, 191] width 7 height 7
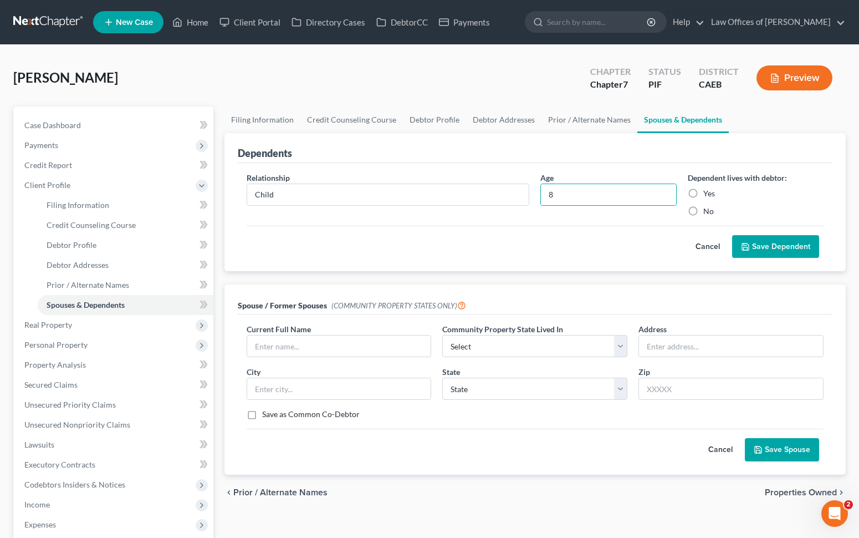
radio input "true"
click at [754, 243] on button "Save Dependent" at bounding box center [775, 246] width 87 height 23
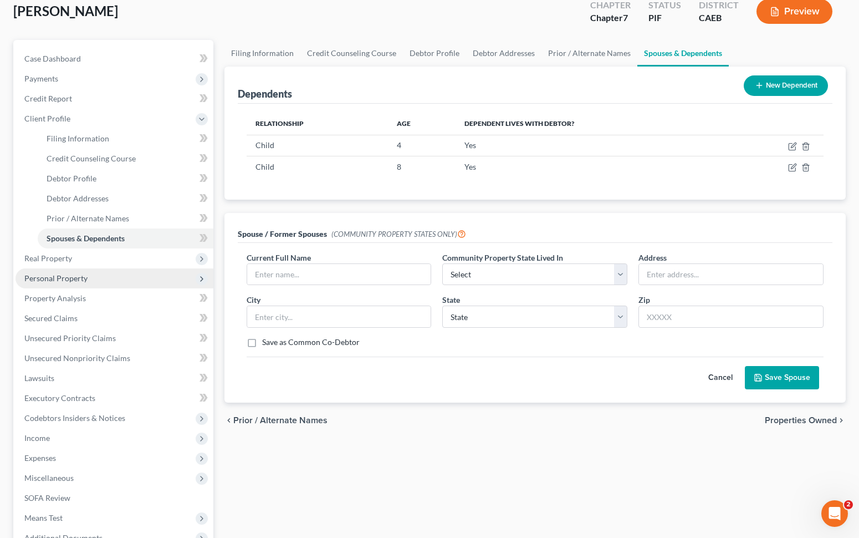
scroll to position [190, 0]
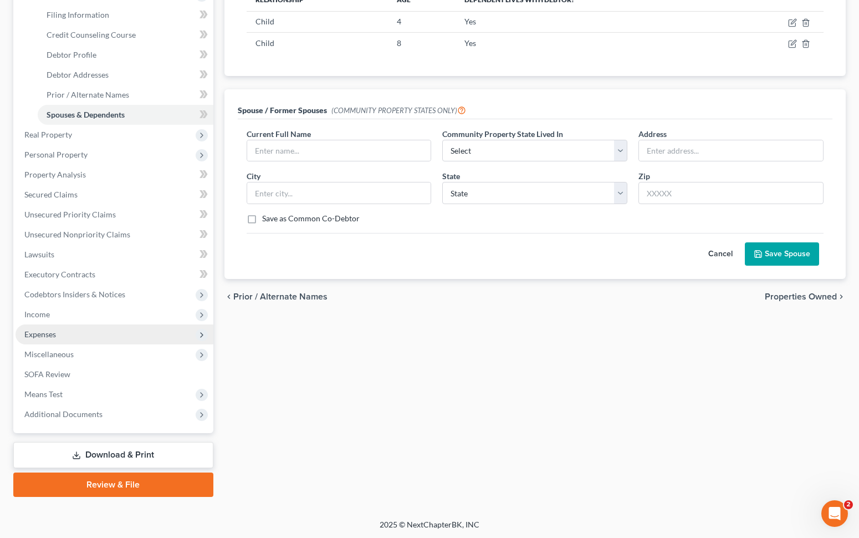
click at [85, 336] on span "Expenses" at bounding box center [115, 334] width 198 height 20
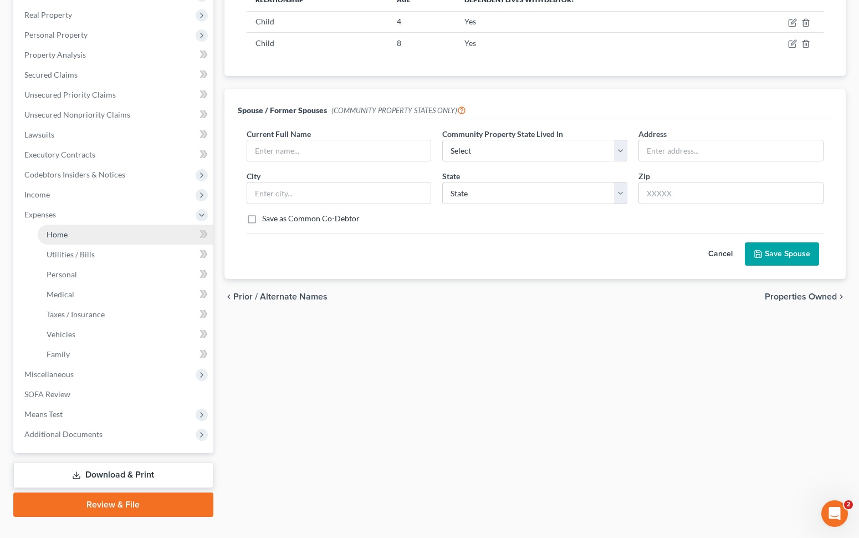
click at [85, 236] on link "Home" at bounding box center [126, 234] width 176 height 20
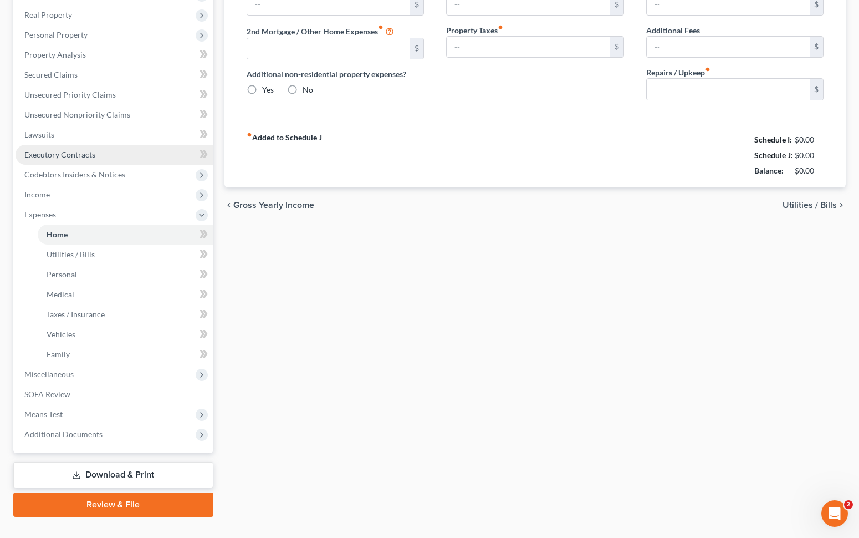
type input "0.00"
radio input "true"
type input "0.00"
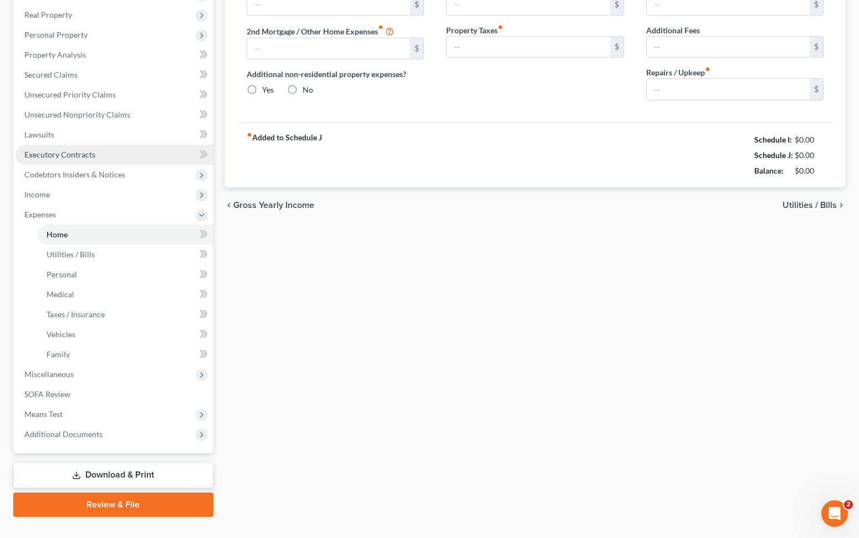
type input "0.00"
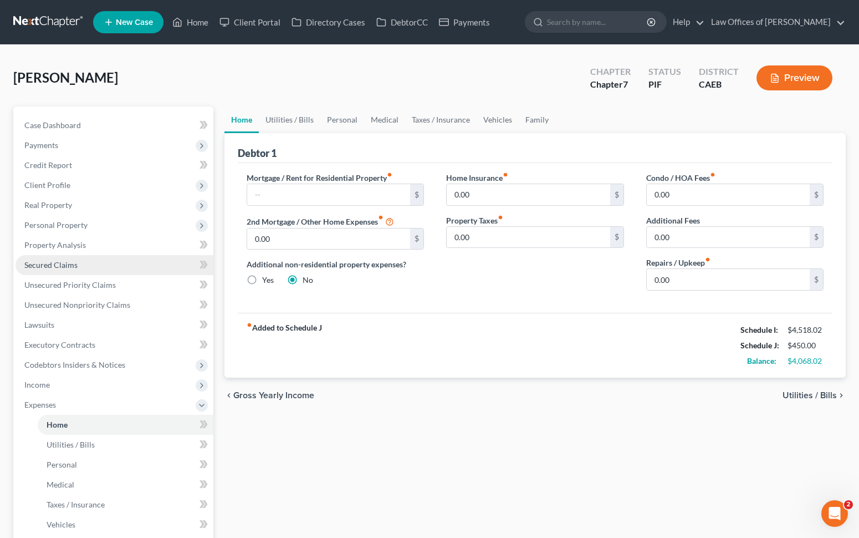
click at [81, 263] on link "Secured Claims" at bounding box center [115, 265] width 198 height 20
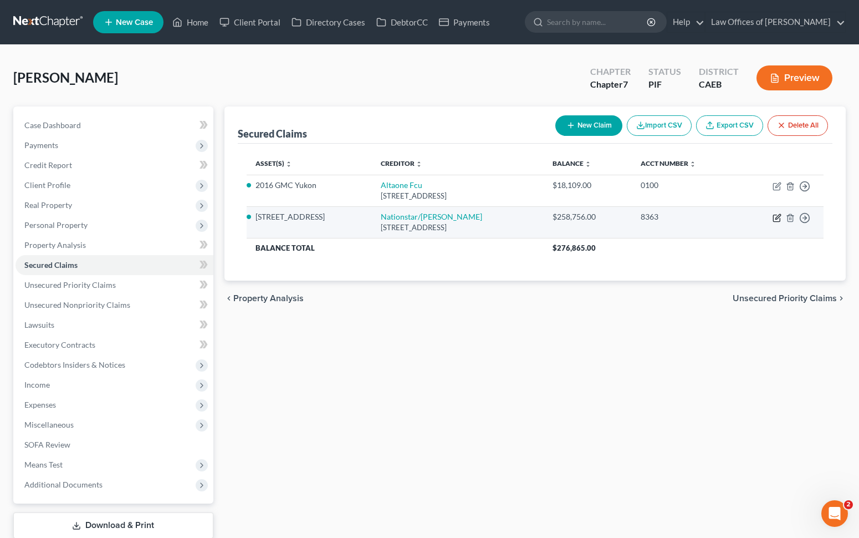
click at [778, 218] on icon "button" at bounding box center [777, 216] width 5 height 5
select select "45"
select select "3"
select select "2"
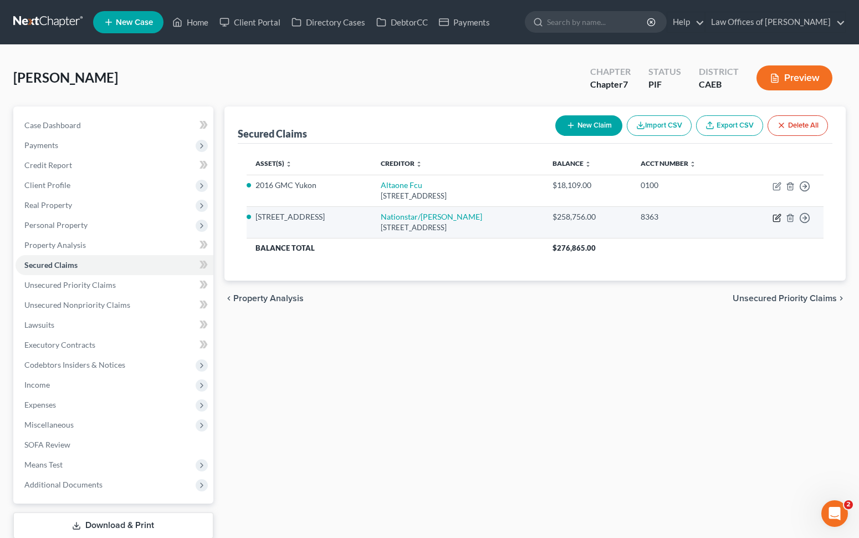
select select "0"
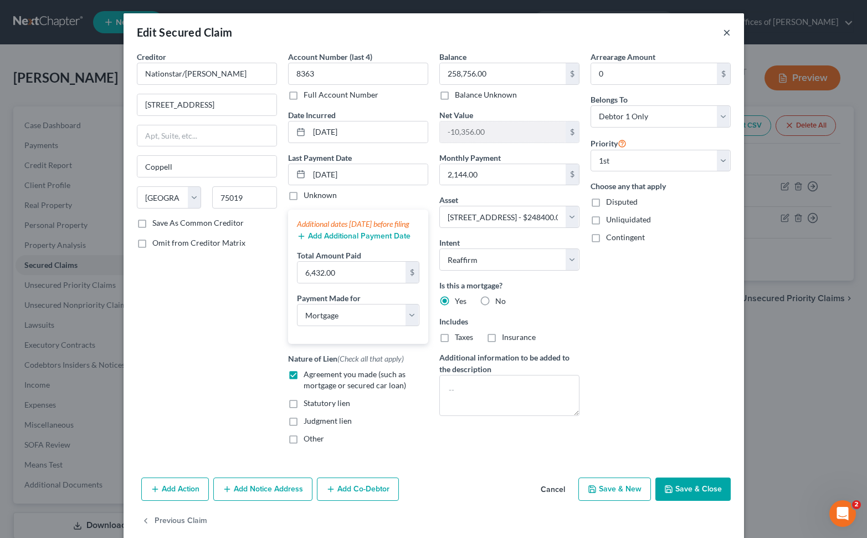
click at [723, 34] on button "×" at bounding box center [727, 31] width 8 height 13
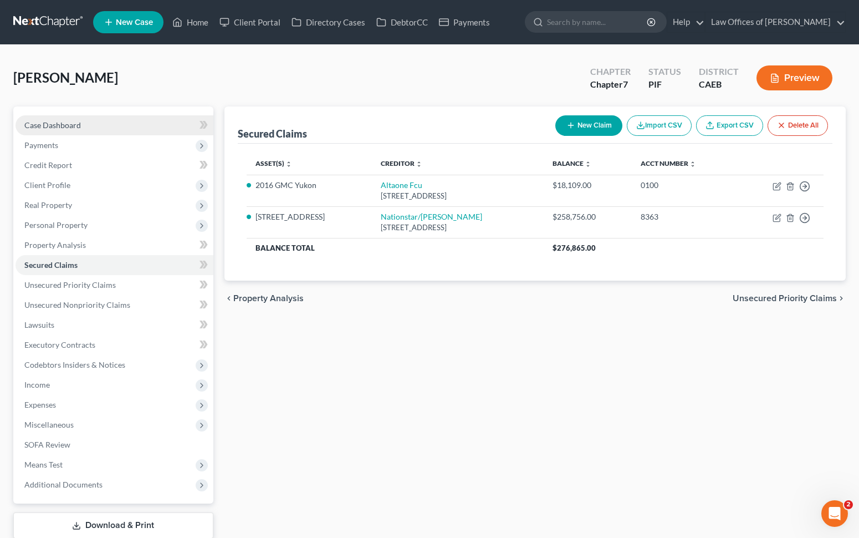
click at [130, 123] on link "Case Dashboard" at bounding box center [115, 125] width 198 height 20
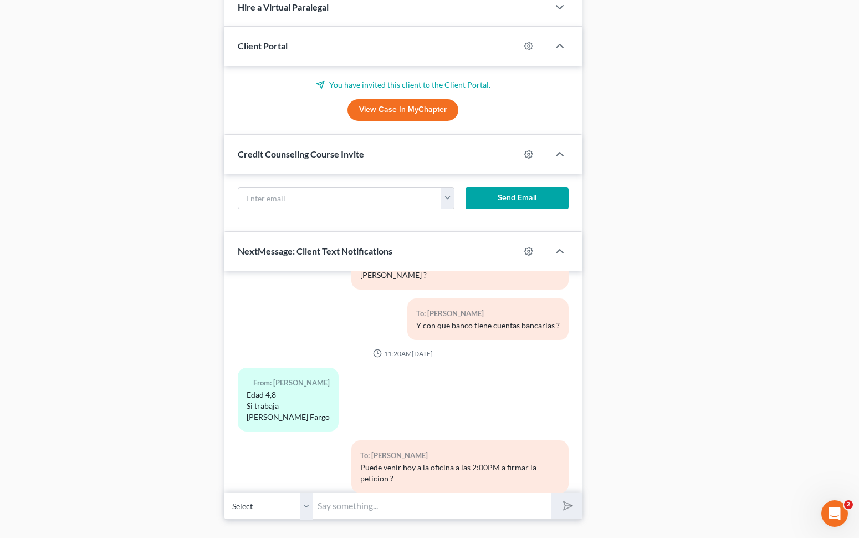
scroll to position [691, 0]
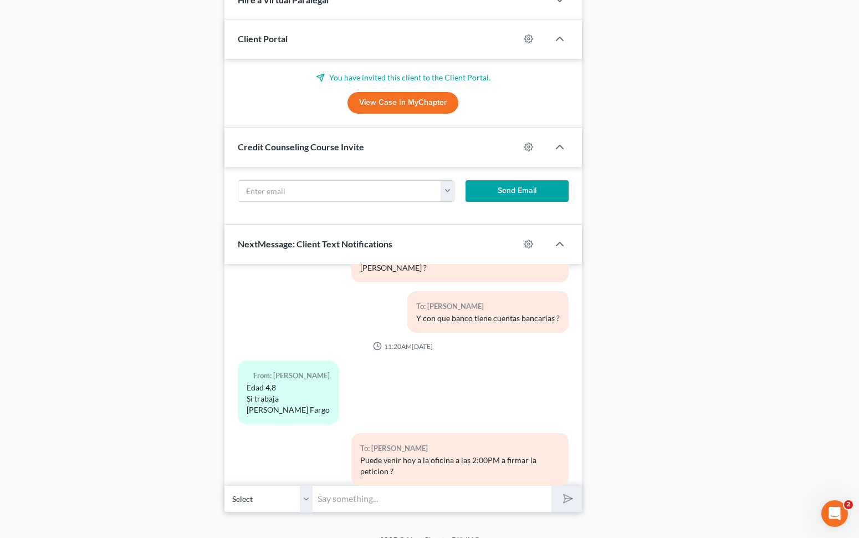
click at [359, 500] on input "text" at bounding box center [432, 498] width 239 height 27
type input "Y cual es el pago exacto de la hipoteca incluyendo centavos ?"
click at [551, 485] on button "submit" at bounding box center [566, 498] width 30 height 26
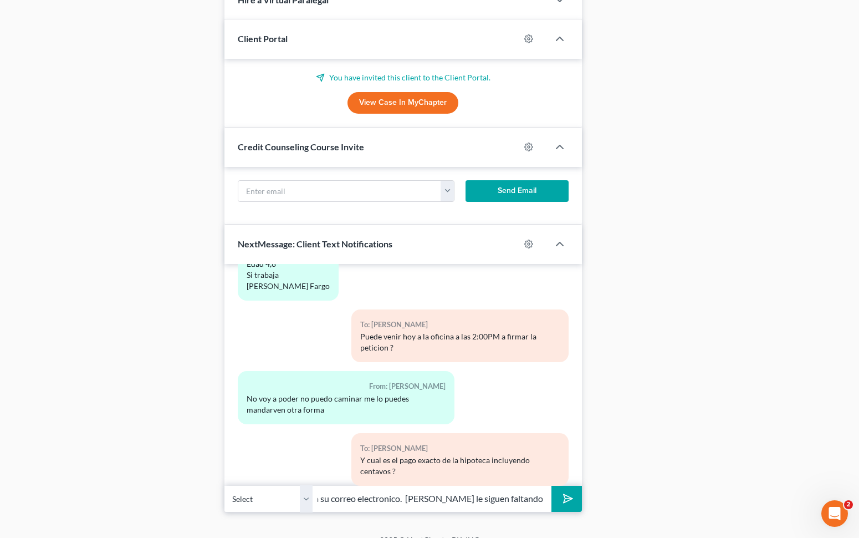
scroll to position [0, 86]
type input "Si, se la voy a mandar a su correo electronico. Tambien le siguen faltando talo…"
click at [551, 485] on button "submit" at bounding box center [566, 498] width 30 height 26
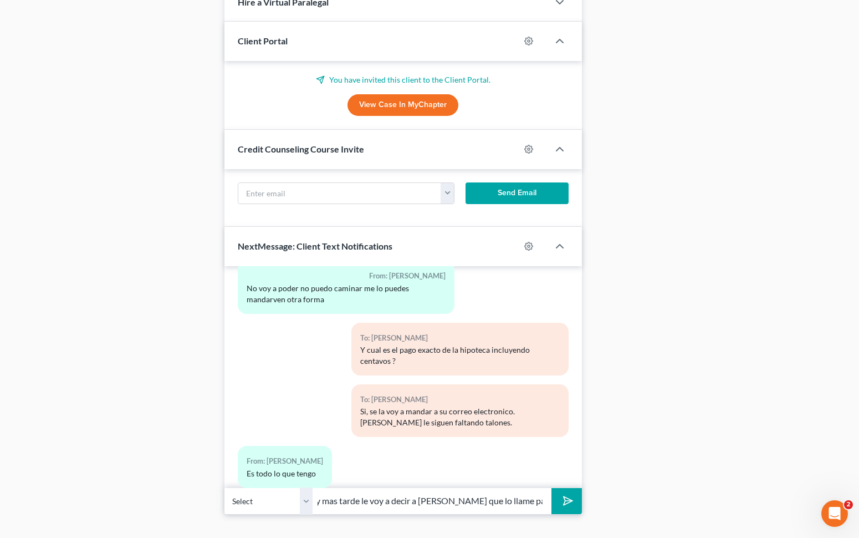
scroll to position [0, 342]
type input "Hagamos algo. Junte todos los de Mayo, Junio y Julio y mas tarde le voy a decir…"
click at [551, 488] on button "submit" at bounding box center [566, 501] width 30 height 26
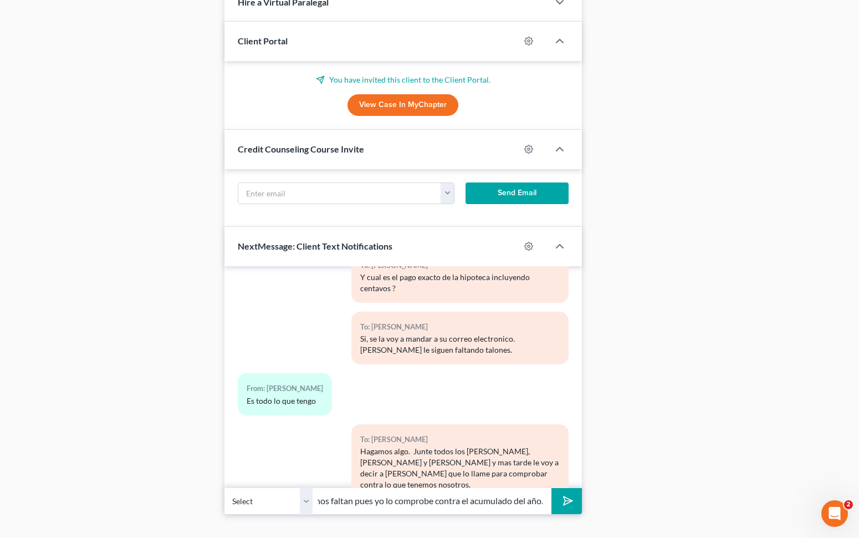
scroll to position [0, 15]
type input "Si, nos faltan pues yo lo comprobe contra el acumulado del año."
click at [551, 488] on button "submit" at bounding box center [566, 501] width 30 height 26
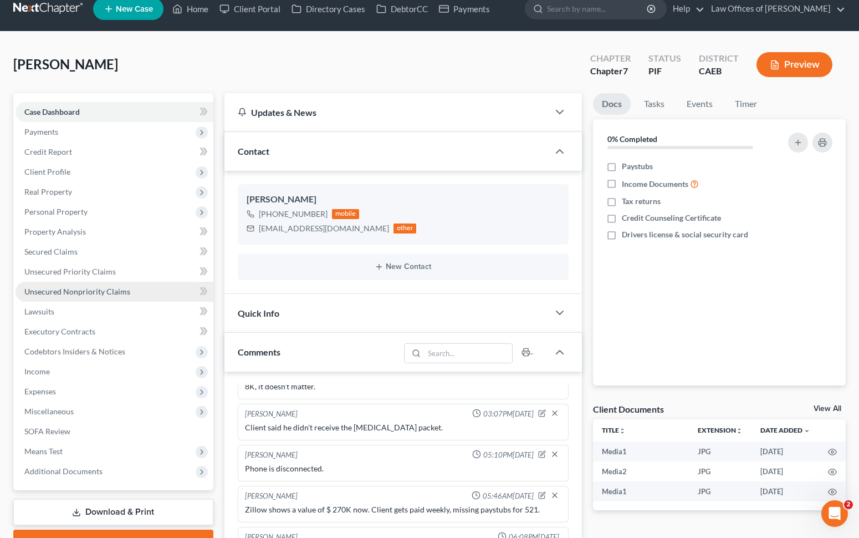
scroll to position [0, 0]
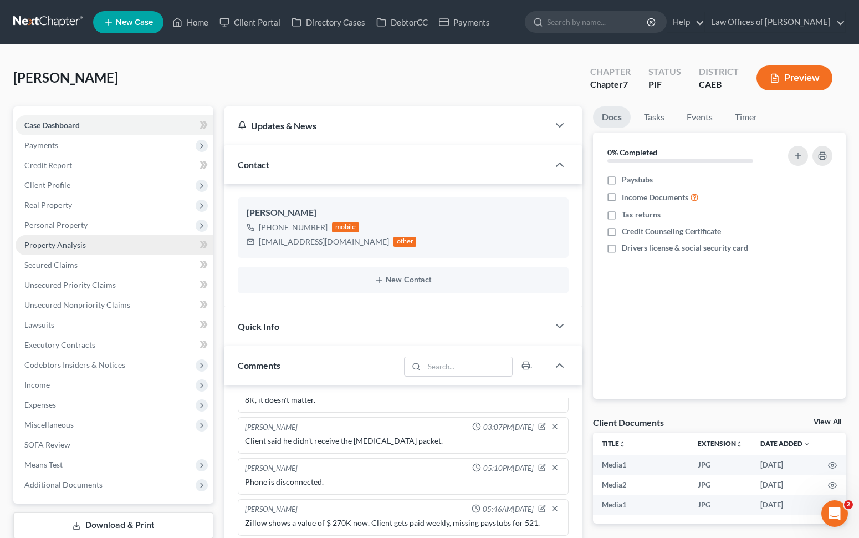
click at [101, 239] on link "Property Analysis" at bounding box center [115, 245] width 198 height 20
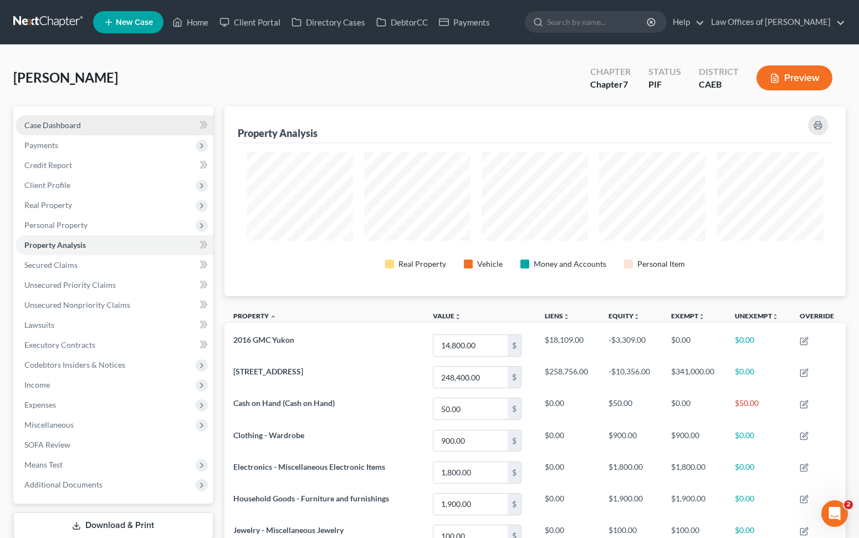
click at [121, 127] on link "Case Dashboard" at bounding box center [115, 125] width 198 height 20
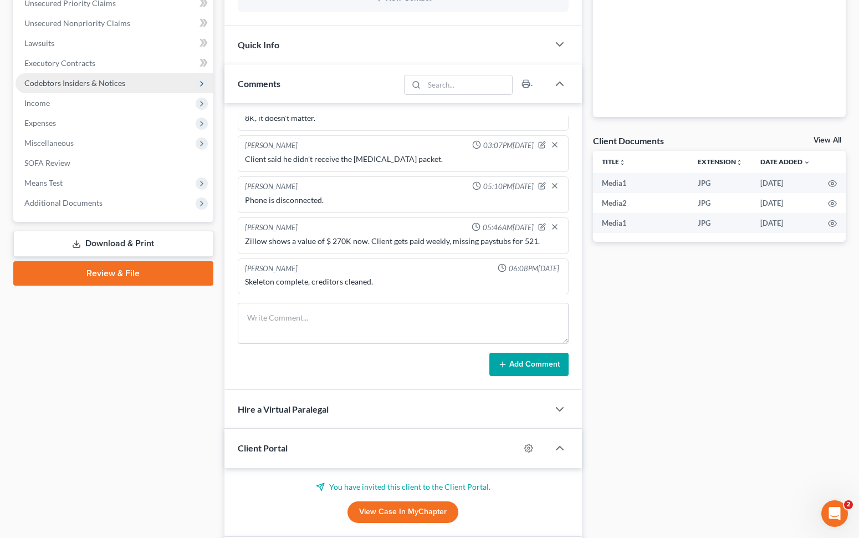
scroll to position [170, 0]
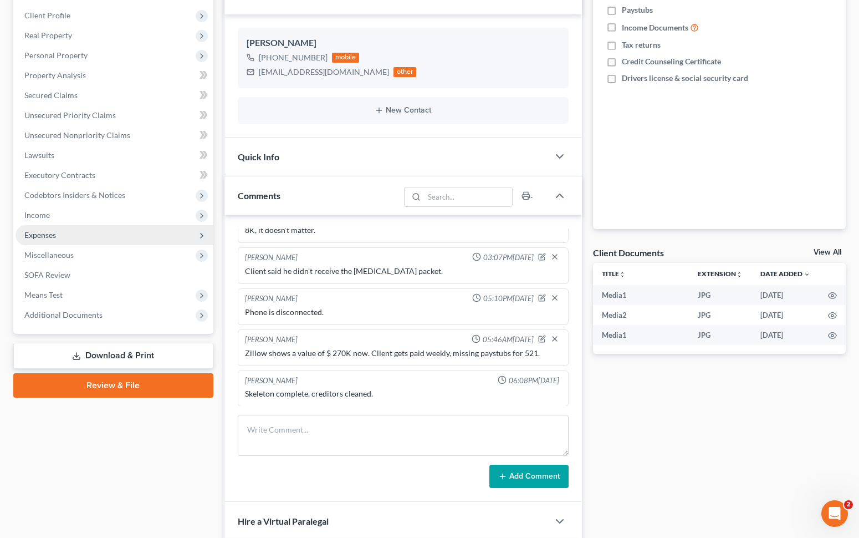
click at [74, 231] on span "Expenses" at bounding box center [115, 235] width 198 height 20
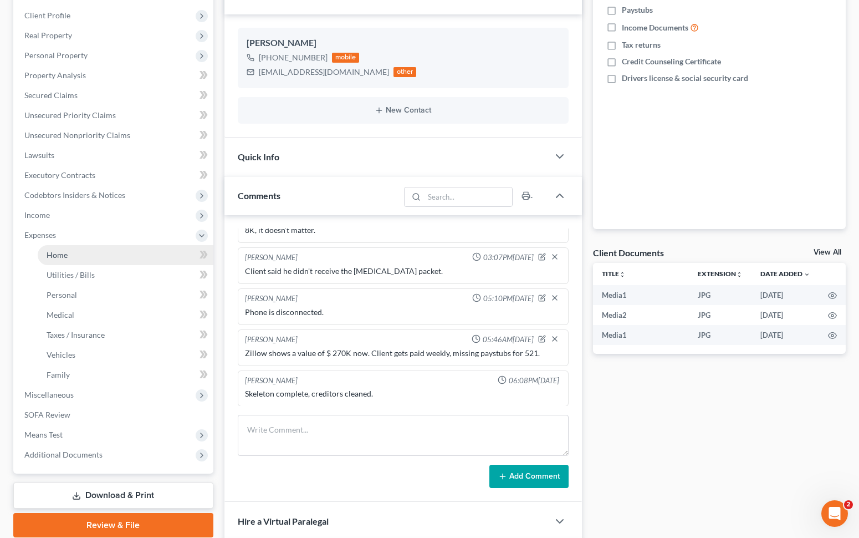
click at [65, 258] on span "Home" at bounding box center [57, 254] width 21 height 9
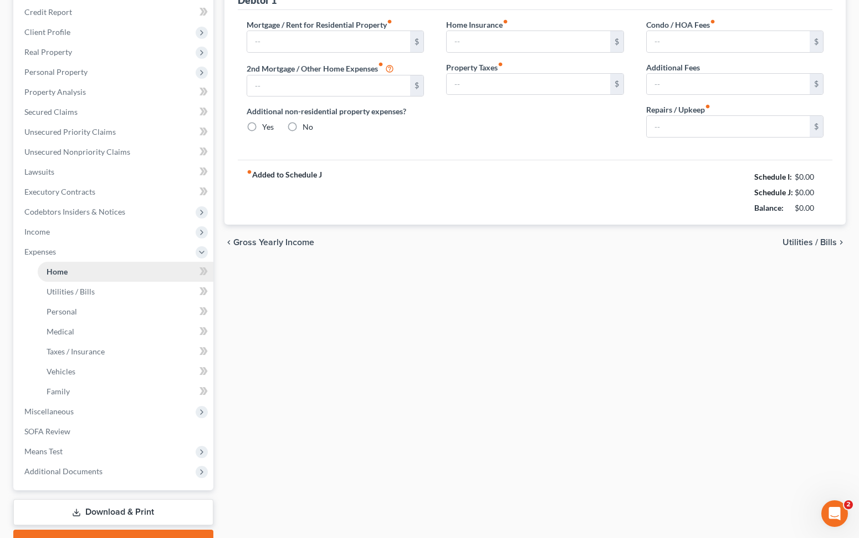
type input "0.00"
radio input "true"
type input "0.00"
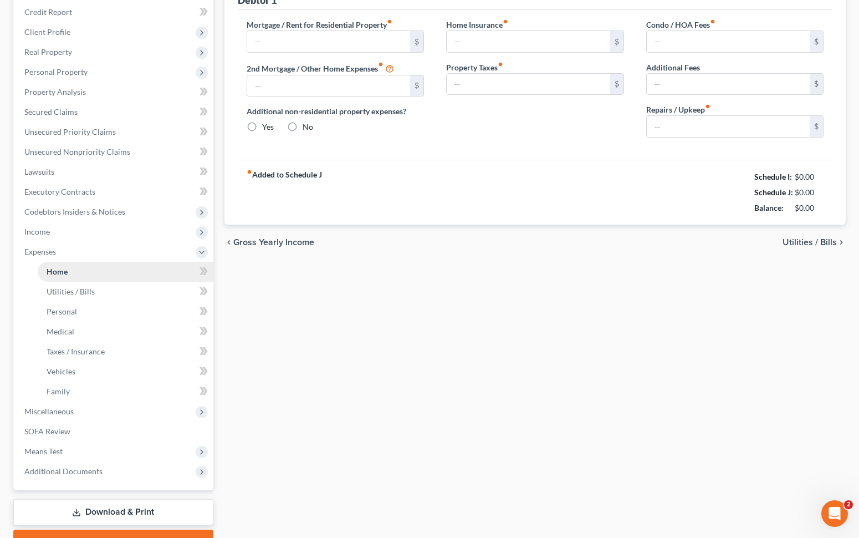
type input "0.00"
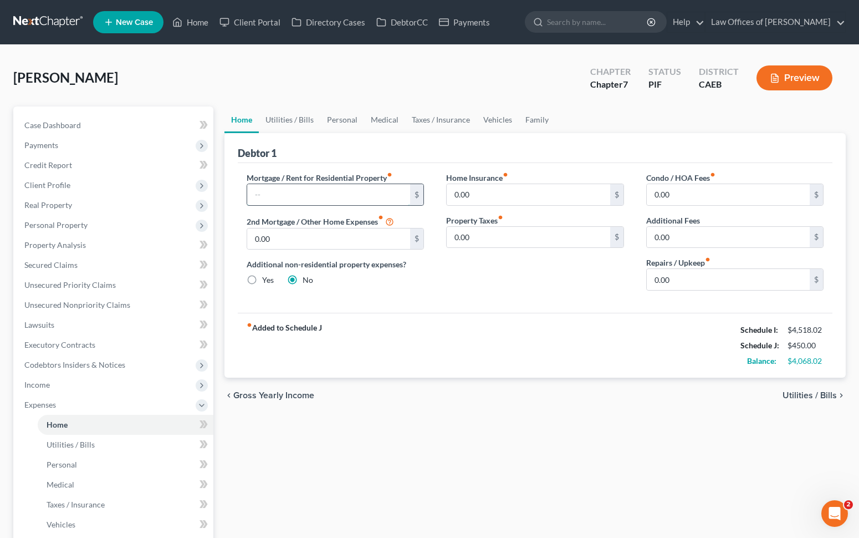
click at [299, 193] on input "text" at bounding box center [328, 194] width 163 height 21
type input "2,144.62"
click at [485, 121] on link "Vehicles" at bounding box center [498, 119] width 42 height 27
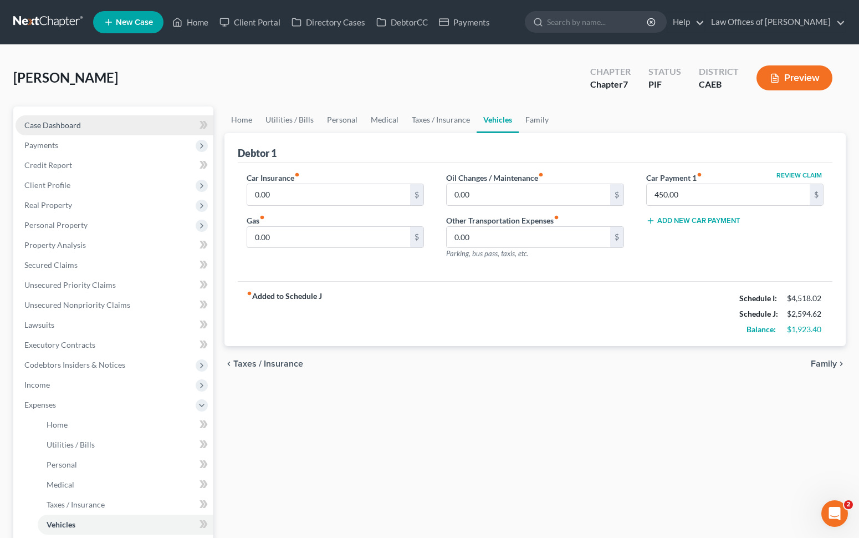
click at [103, 125] on link "Case Dashboard" at bounding box center [115, 125] width 198 height 20
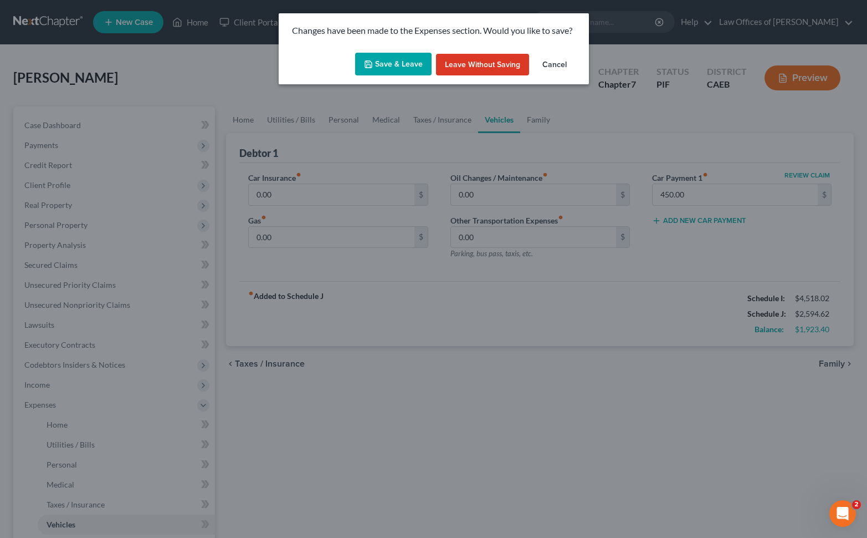
click at [374, 59] on button "Save & Leave" at bounding box center [393, 64] width 76 height 23
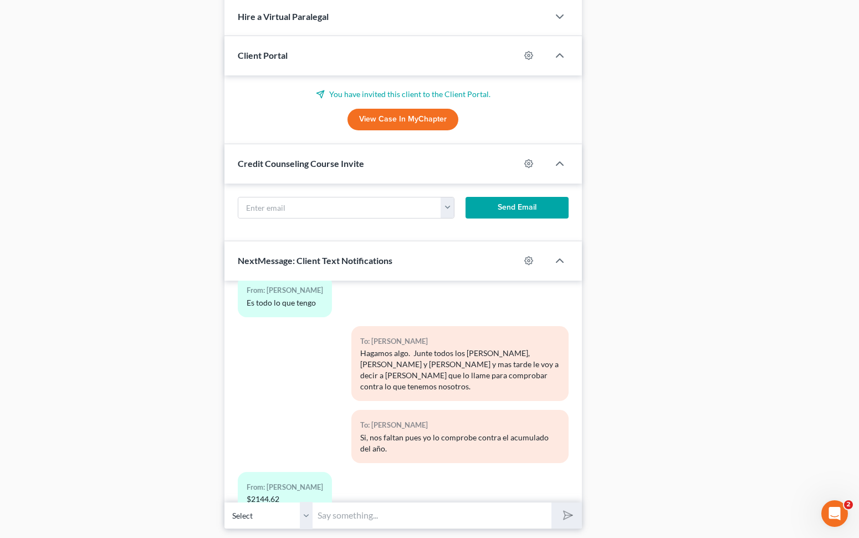
scroll to position [706, 0]
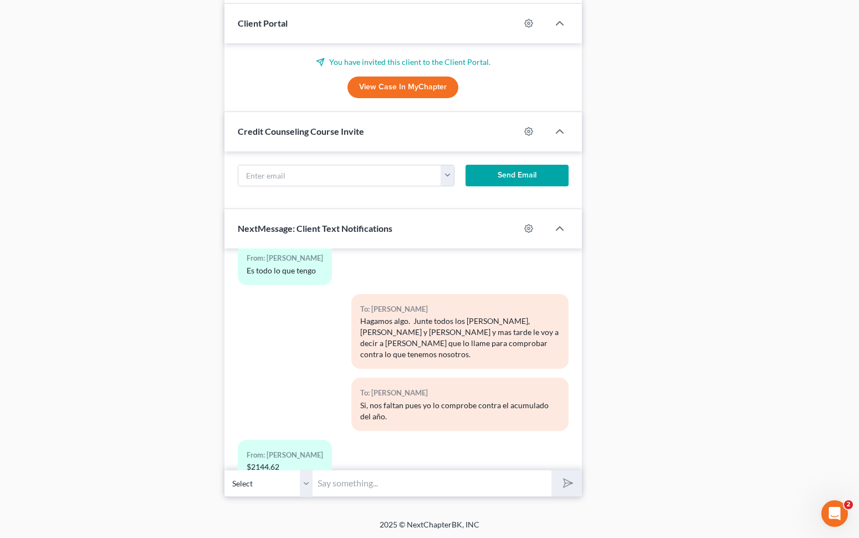
click at [346, 487] on input "text" at bounding box center [432, 482] width 239 height 27
type input "Le puedo llamar ahorita para revisar la peticion completa ?"
click at [551, 470] on button "submit" at bounding box center [566, 483] width 30 height 26
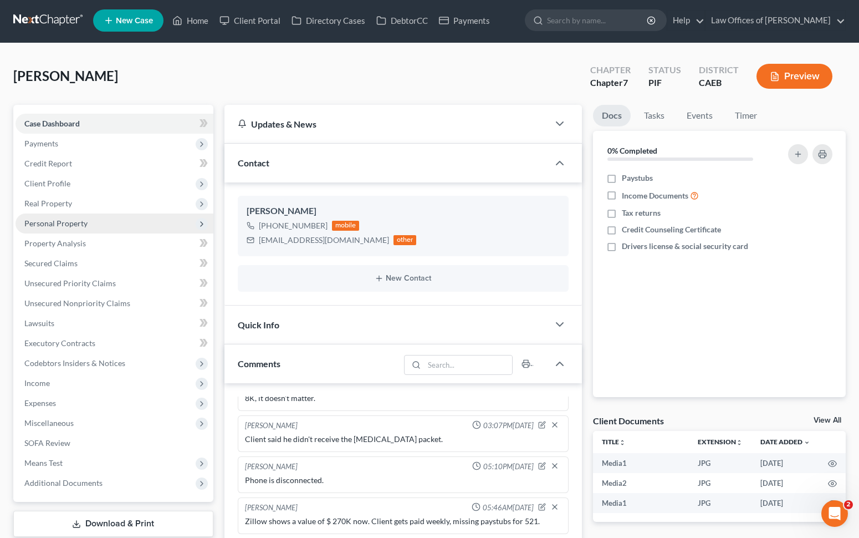
scroll to position [2, 0]
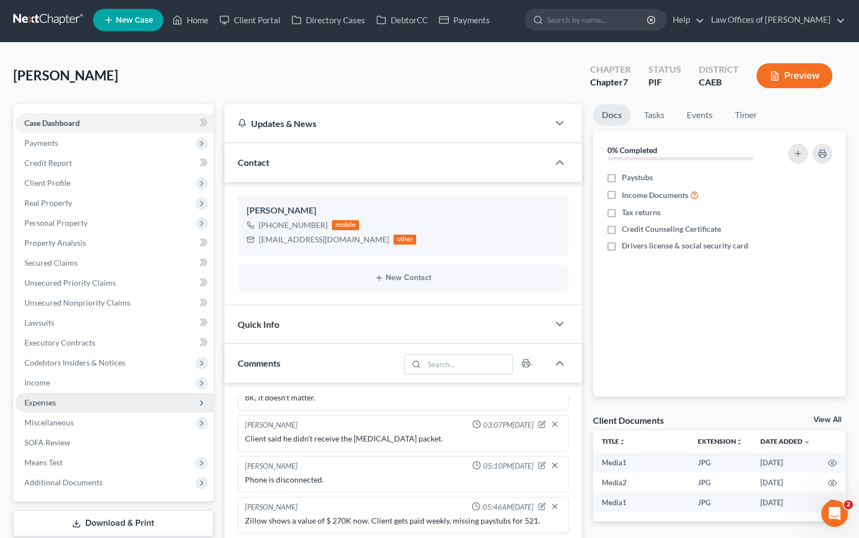
click at [83, 405] on span "Expenses" at bounding box center [115, 402] width 198 height 20
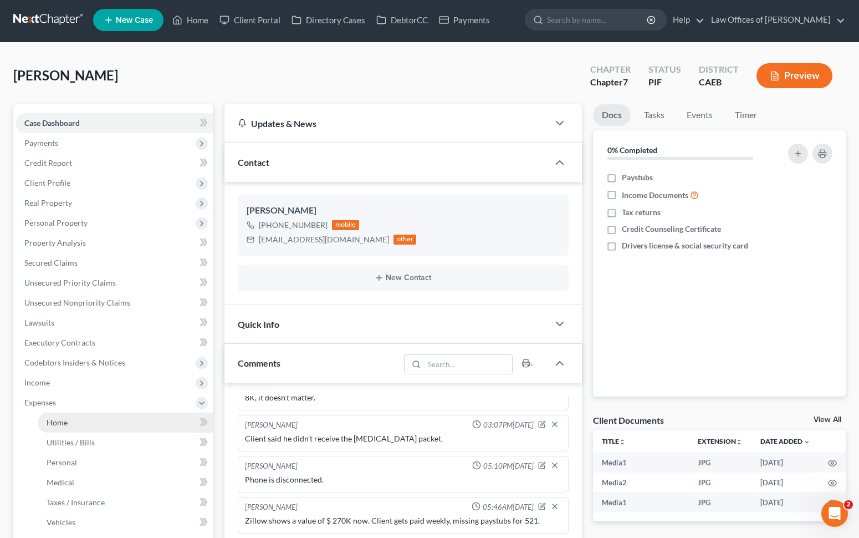
click at [79, 421] on link "Home" at bounding box center [126, 422] width 176 height 20
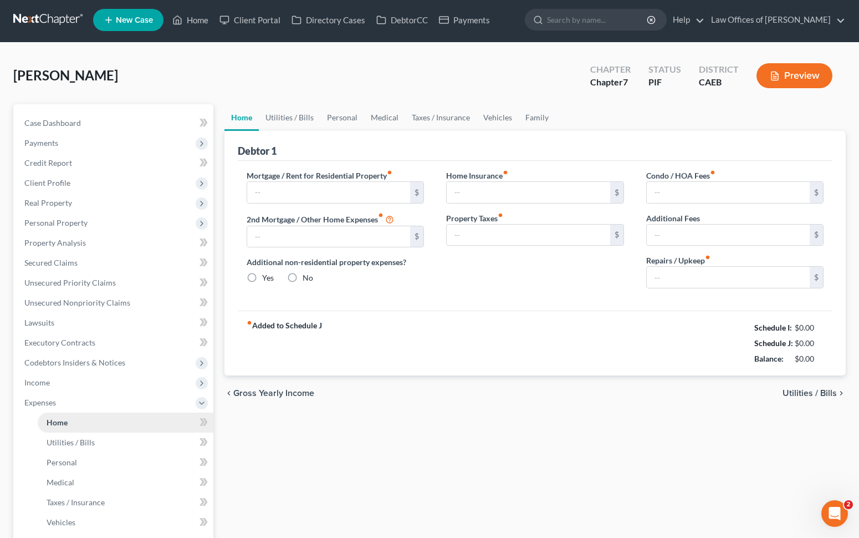
type input "2,144.62"
type input "0.00"
radio input "true"
type input "0.00"
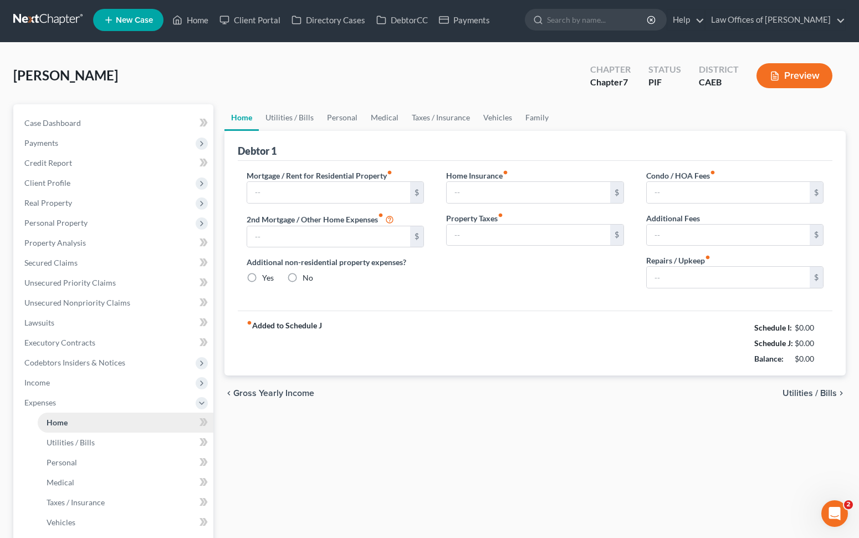
type input "0.00"
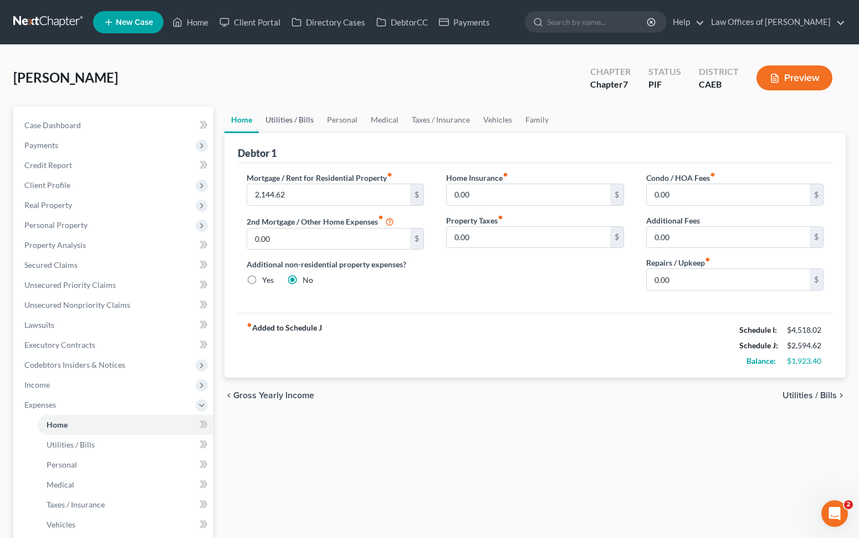
click at [284, 124] on link "Utilities / Bills" at bounding box center [290, 119] width 62 height 27
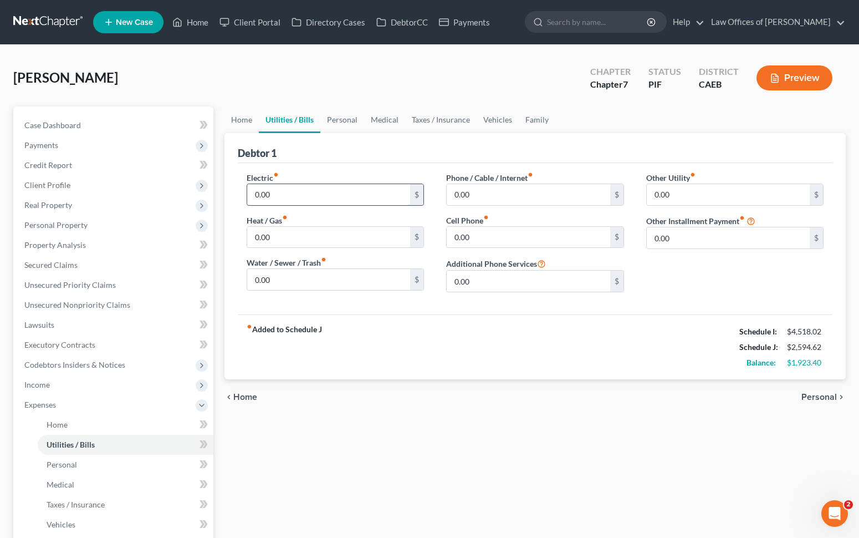
click at [250, 196] on input "0.00" at bounding box center [328, 194] width 163 height 21
type input "300"
type input "110."
type input "175"
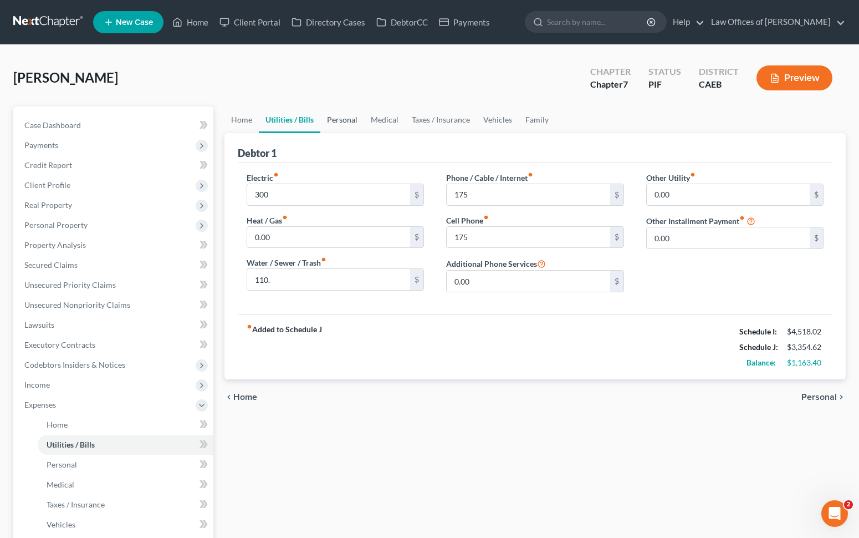
click at [343, 122] on link "Personal" at bounding box center [342, 119] width 44 height 27
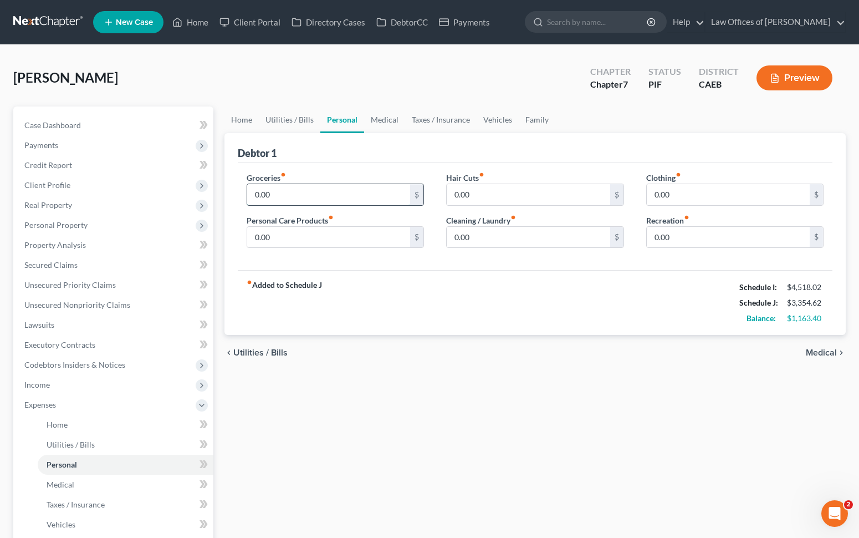
click at [250, 196] on input "0.00" at bounding box center [328, 194] width 163 height 21
type input "900.00"
type input "100"
type input "175"
type input "150."
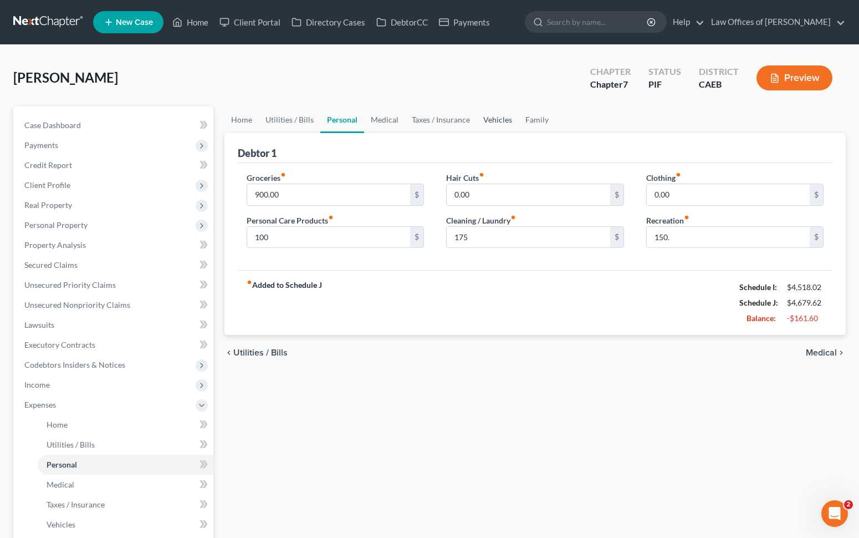
click at [496, 123] on link "Vehicles" at bounding box center [498, 119] width 42 height 27
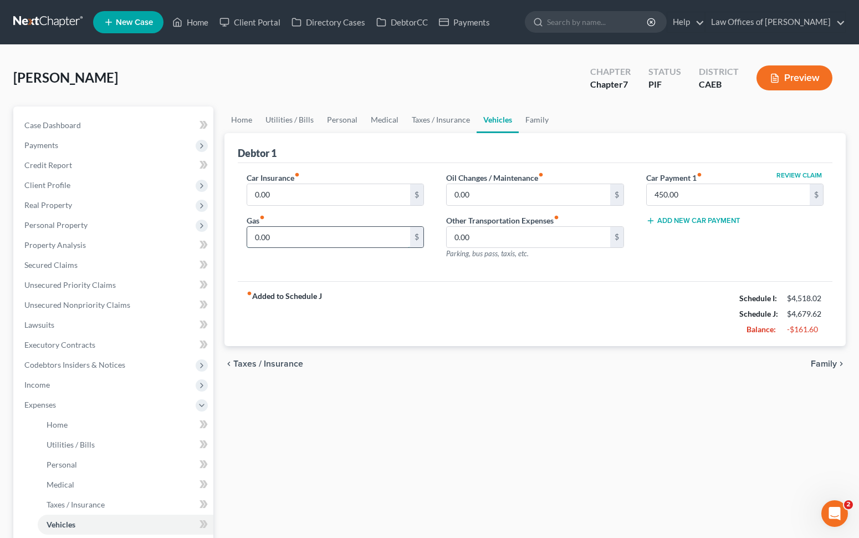
click at [252, 239] on input "0.00" at bounding box center [328, 237] width 163 height 21
type input "200."
click at [289, 191] on input "0.00" at bounding box center [328, 194] width 163 height 21
type input "175"
click at [450, 193] on input "0.00" at bounding box center [528, 194] width 163 height 21
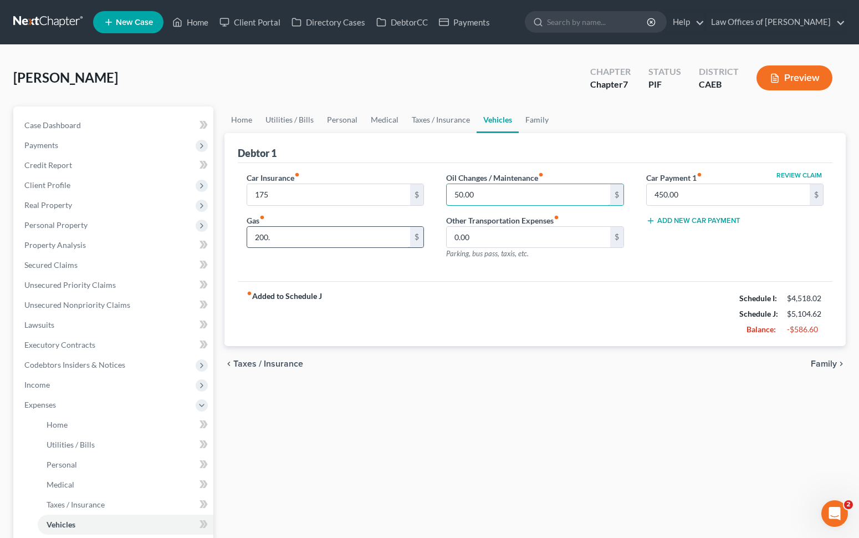
type input "50.00"
click at [323, 241] on input "200." at bounding box center [328, 237] width 163 height 21
click at [231, 118] on link "Home" at bounding box center [241, 119] width 34 height 27
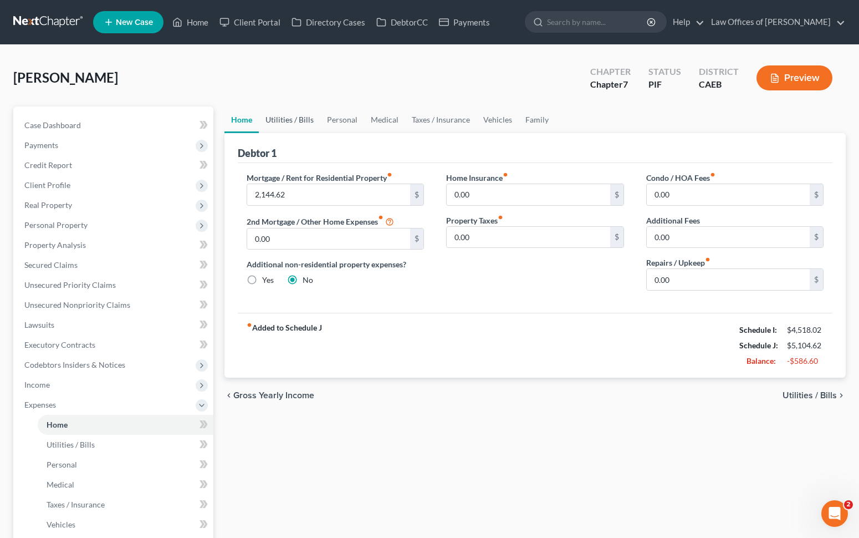
click at [295, 118] on link "Utilities / Bills" at bounding box center [290, 119] width 62 height 27
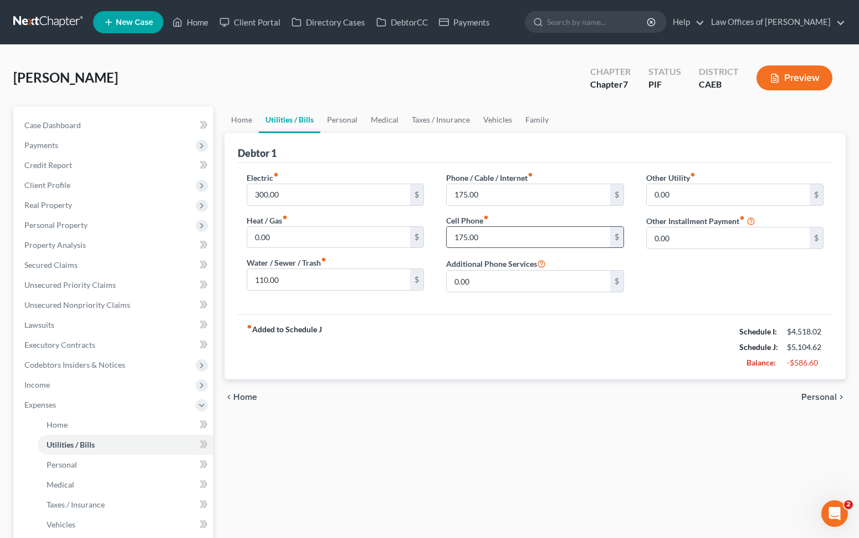
click at [502, 237] on input "175.00" at bounding box center [528, 237] width 163 height 21
click at [243, 121] on link "Home" at bounding box center [241, 119] width 34 height 27
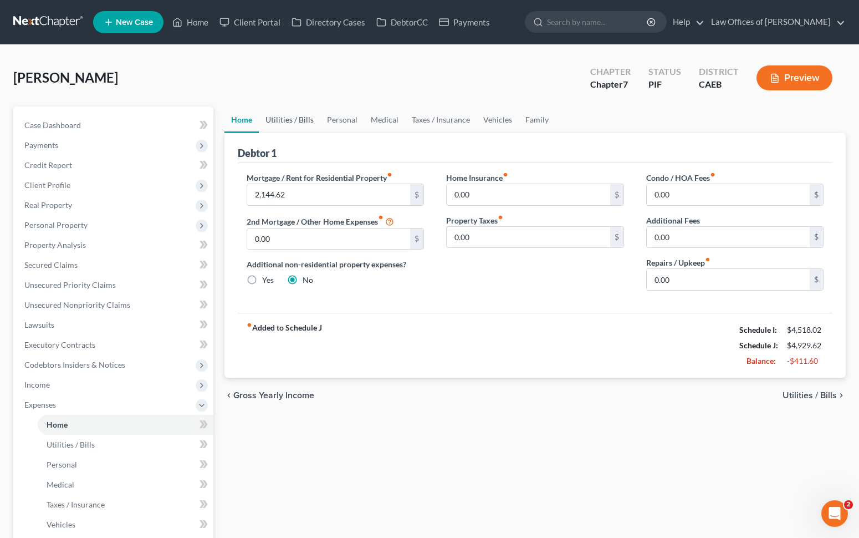
click at [278, 113] on link "Utilities / Bills" at bounding box center [290, 119] width 62 height 27
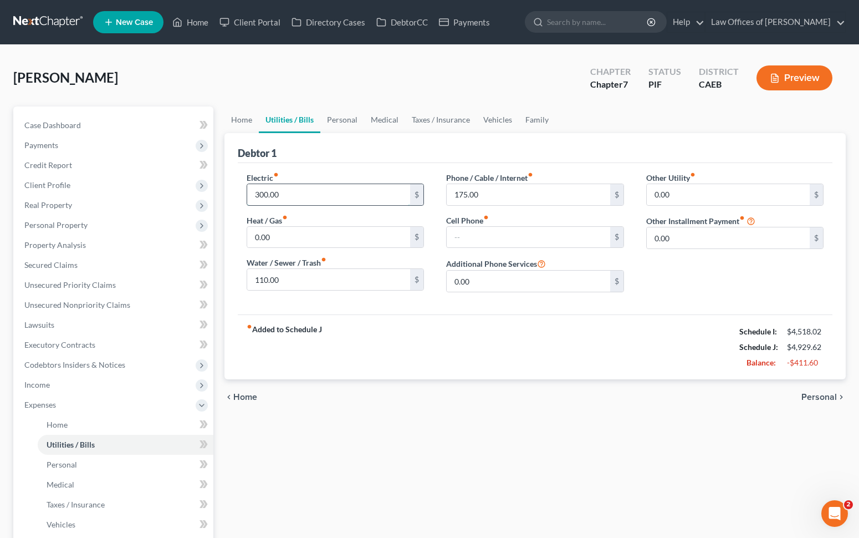
click at [283, 190] on input "300.00" at bounding box center [328, 194] width 163 height 21
type input "275."
click at [341, 282] on input "110.00" at bounding box center [328, 279] width 163 height 21
type input "90."
click at [505, 195] on input "175.00" at bounding box center [528, 194] width 163 height 21
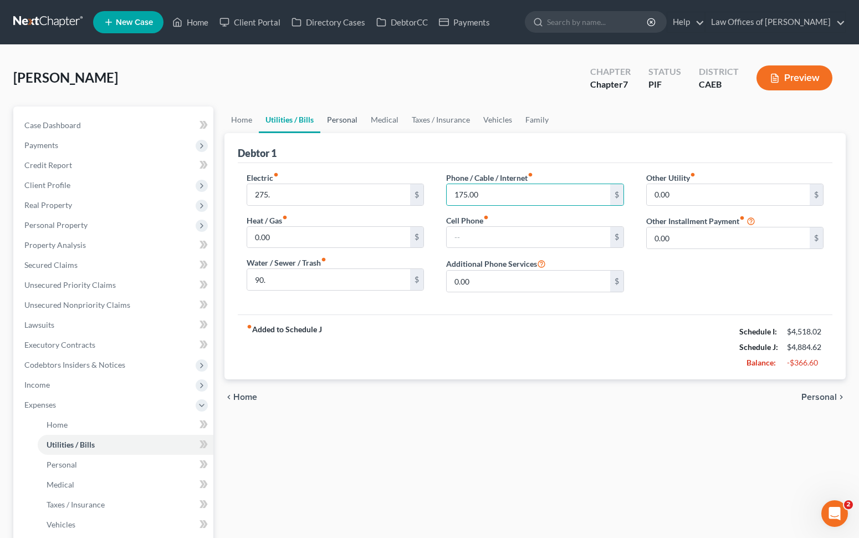
click at [345, 122] on link "Personal" at bounding box center [342, 119] width 44 height 27
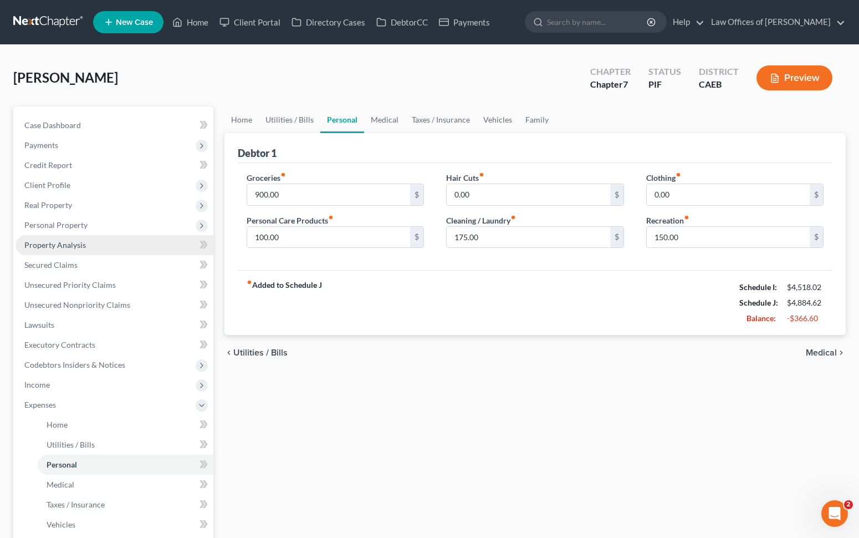
click at [160, 244] on link "Property Analysis" at bounding box center [115, 245] width 198 height 20
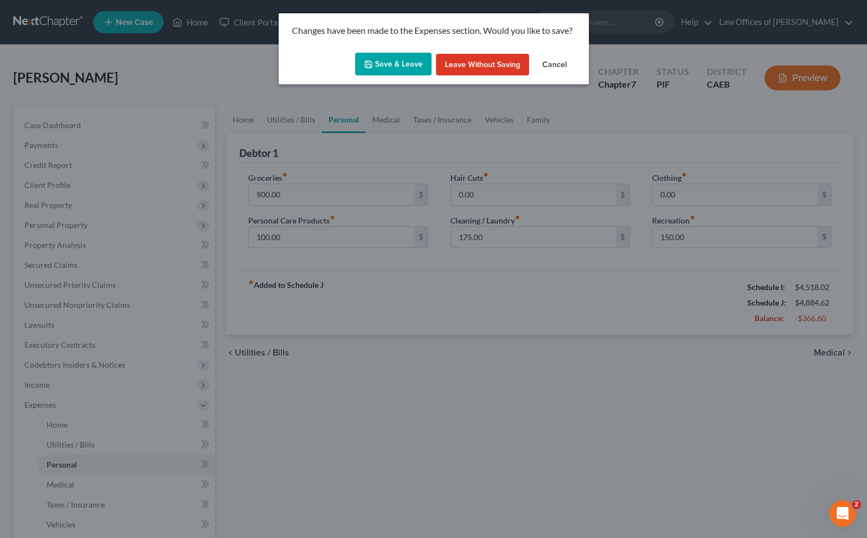
click at [392, 63] on button "Save & Leave" at bounding box center [393, 64] width 76 height 23
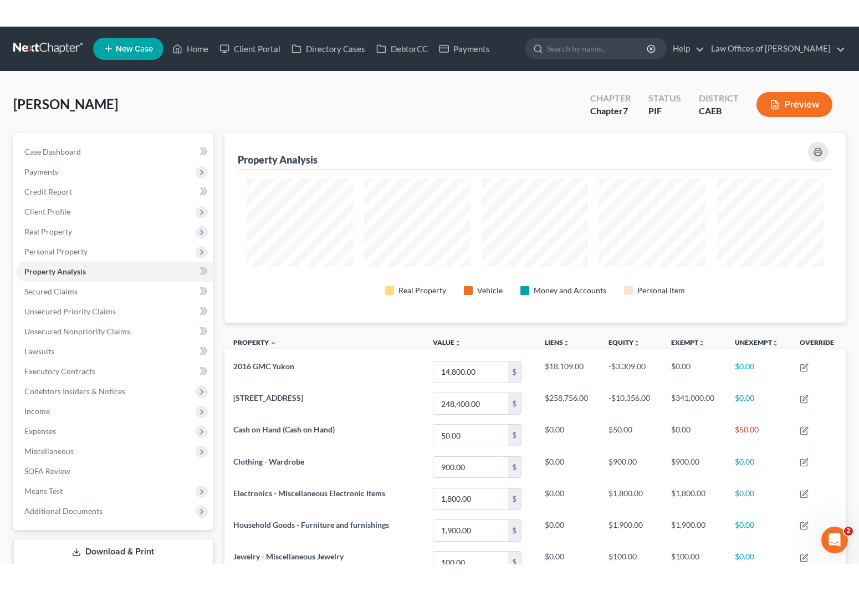
scroll to position [2, 0]
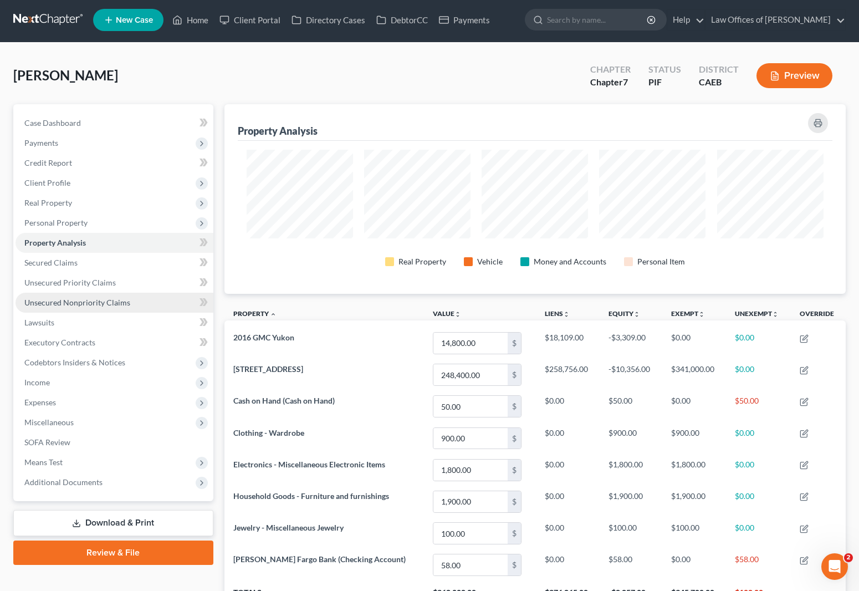
click at [108, 305] on span "Unsecured Nonpriority Claims" at bounding box center [77, 302] width 106 height 9
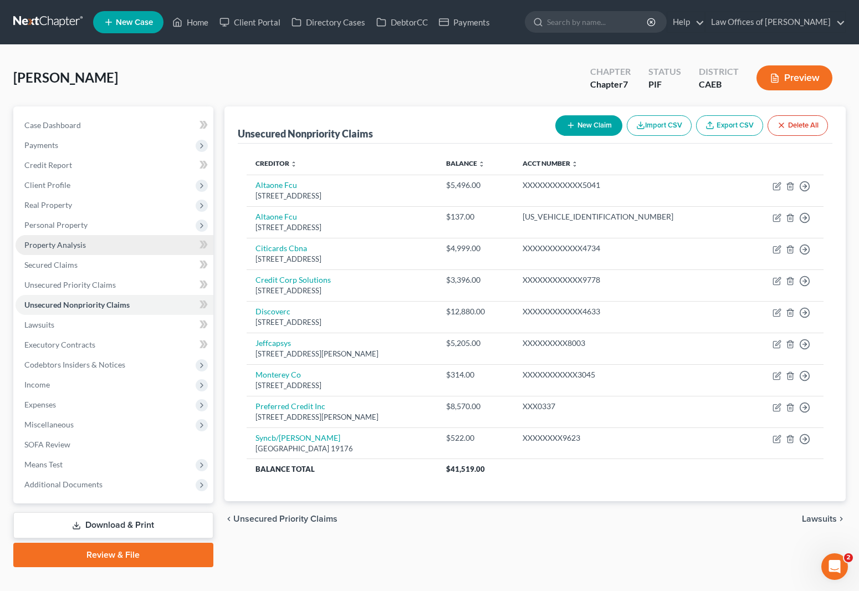
click at [98, 241] on link "Property Analysis" at bounding box center [115, 245] width 198 height 20
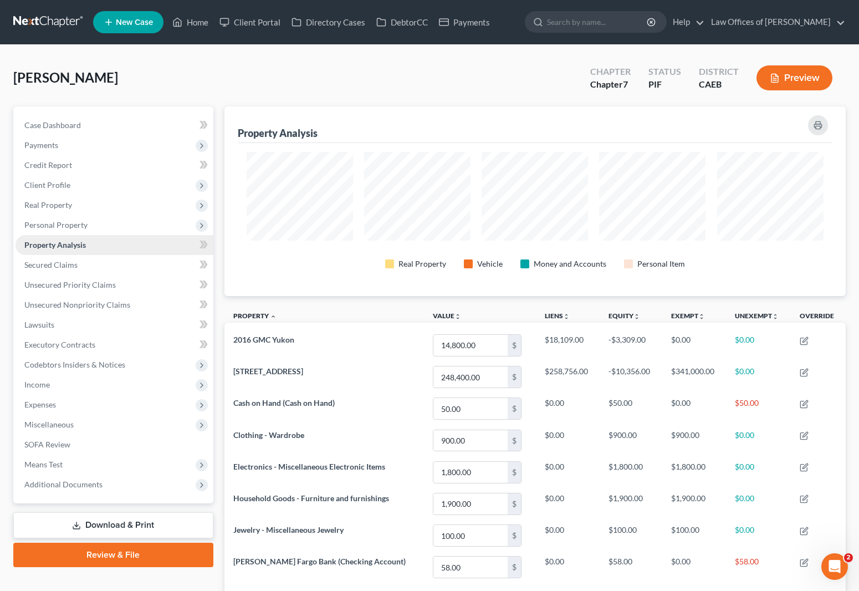
scroll to position [190, 621]
click at [83, 209] on span "Real Property" at bounding box center [115, 205] width 198 height 20
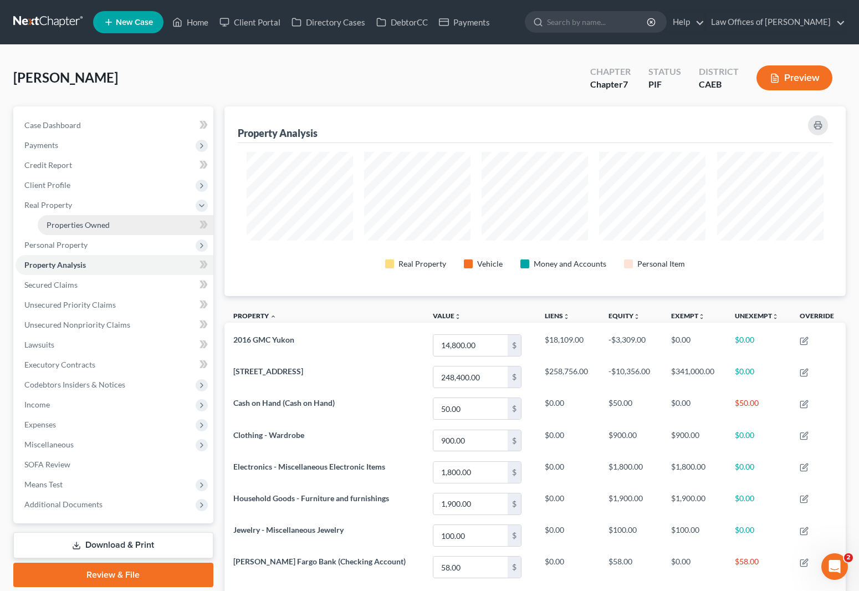
click at [126, 224] on link "Properties Owned" at bounding box center [126, 225] width 176 height 20
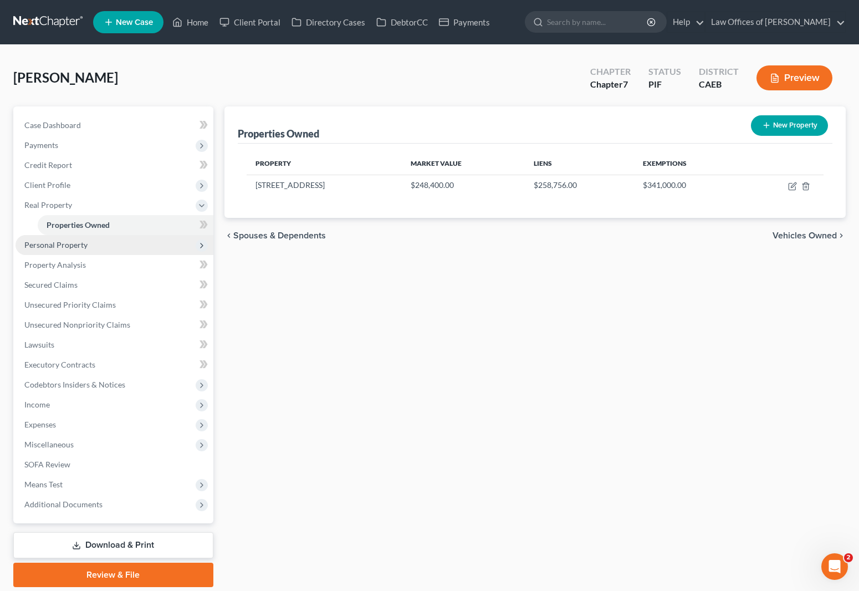
click at [100, 241] on span "Personal Property" at bounding box center [115, 245] width 198 height 20
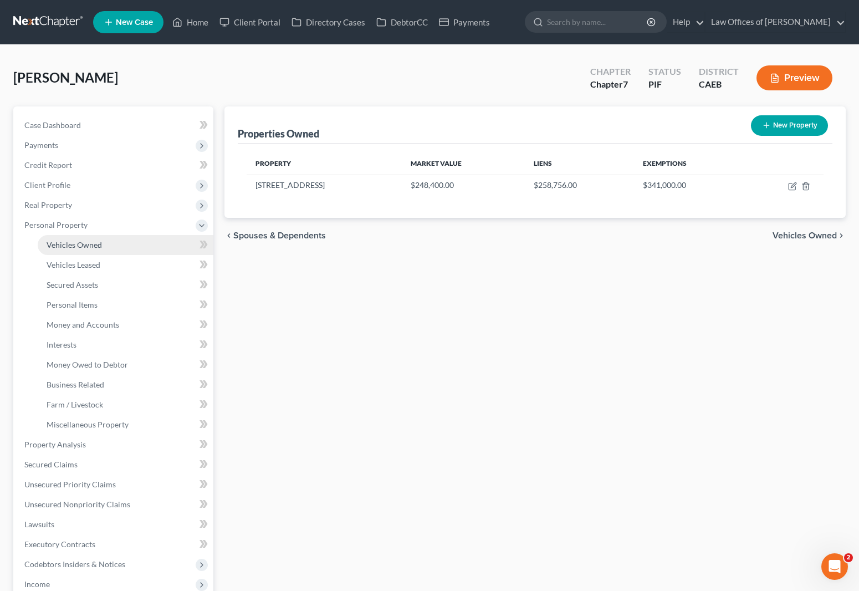
click at [108, 243] on link "Vehicles Owned" at bounding box center [126, 245] width 176 height 20
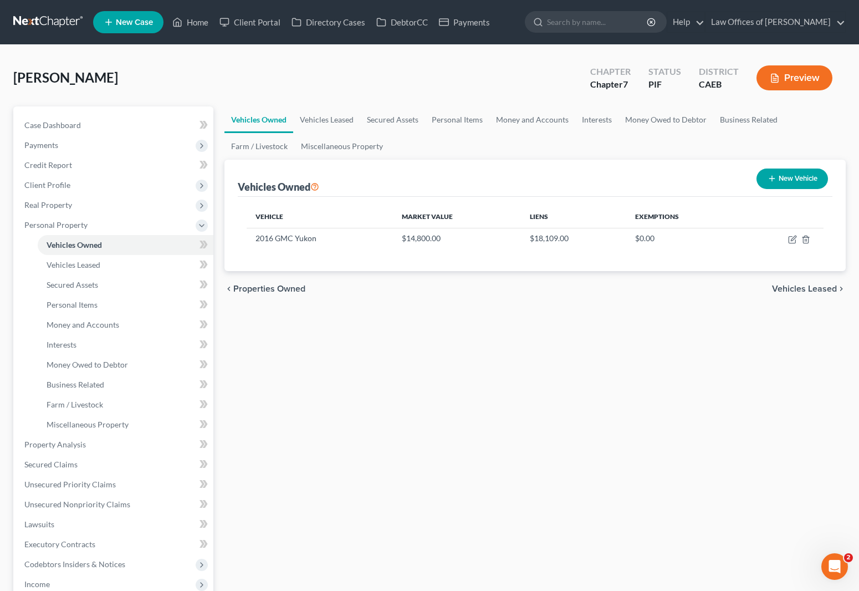
click at [781, 181] on button "New Vehicle" at bounding box center [791, 178] width 71 height 21
select select "0"
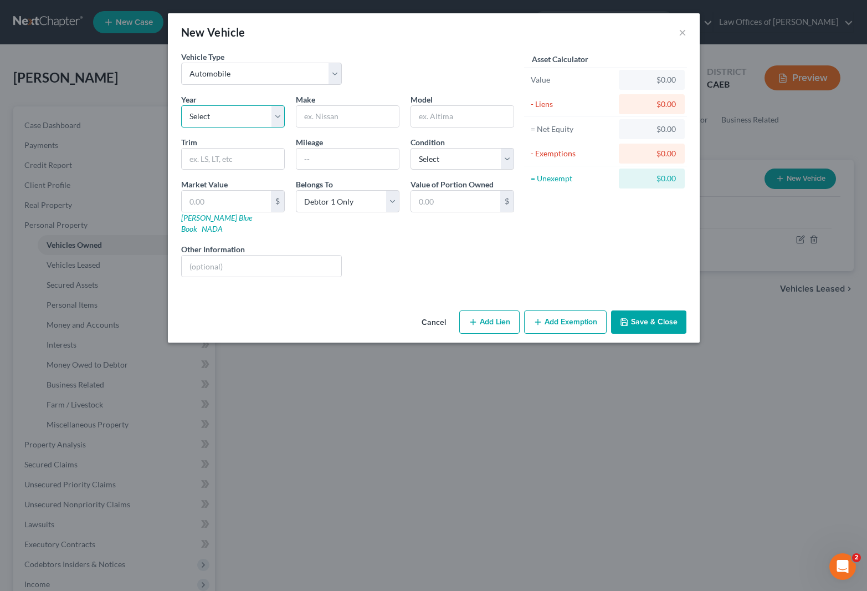
click at [275, 111] on select "Select 2026 2025 2024 2023 2022 2021 2020 2019 2018 2017 2016 2015 2014 2013 20…" at bounding box center [233, 116] width 104 height 22
select select "12"
drag, startPoint x: 318, startPoint y: 111, endPoint x: 352, endPoint y: 118, distance: 35.0
click at [319, 111] on input "text" at bounding box center [347, 116] width 103 height 21
type input "Chevrolet"
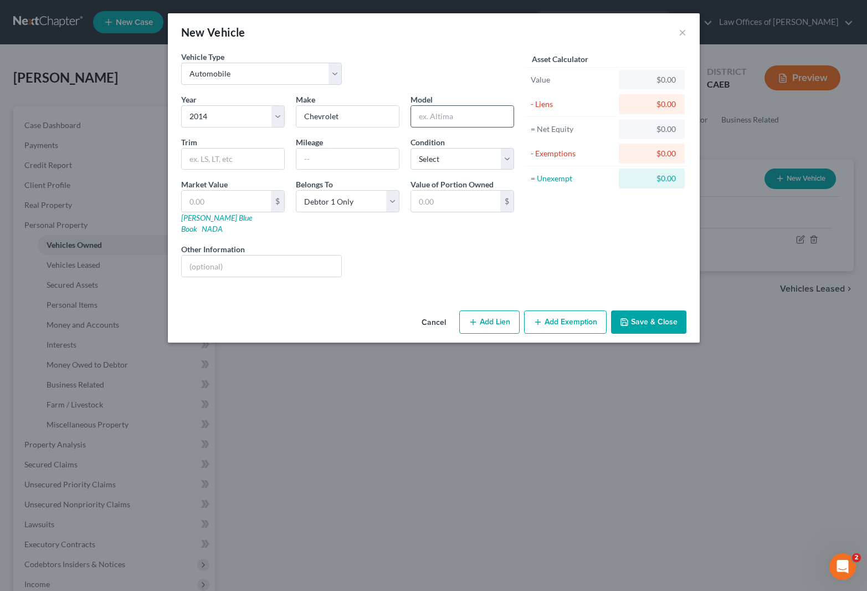
click at [477, 125] on input "text" at bounding box center [462, 116] width 103 height 21
type input "Malibu"
click at [328, 162] on input "text" at bounding box center [347, 159] width 103 height 21
type input "124,800"
click at [509, 160] on select "Select Excellent Very Good Good Fair Poor" at bounding box center [463, 159] width 104 height 22
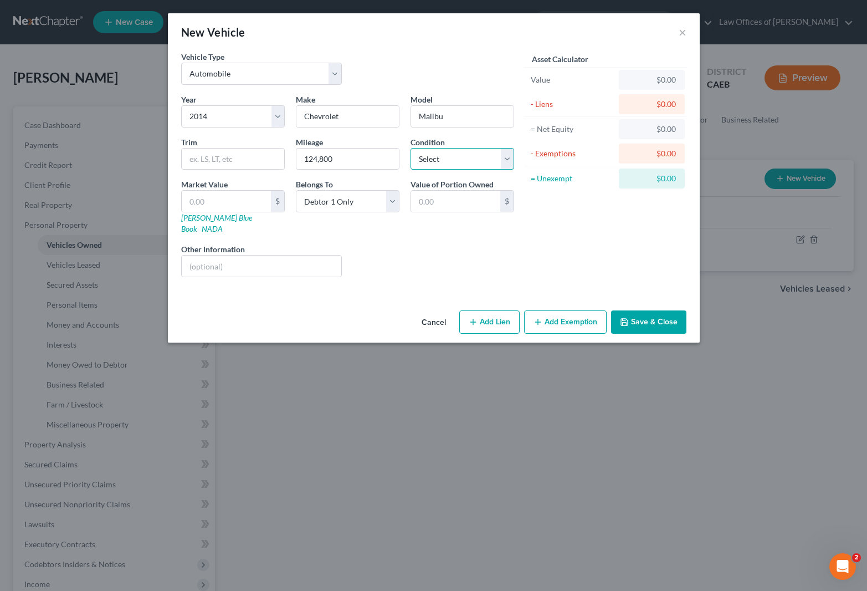
select select "4"
click at [233, 202] on input "text" at bounding box center [226, 201] width 89 height 21
type input "7"
type input "7.00"
type input "78"
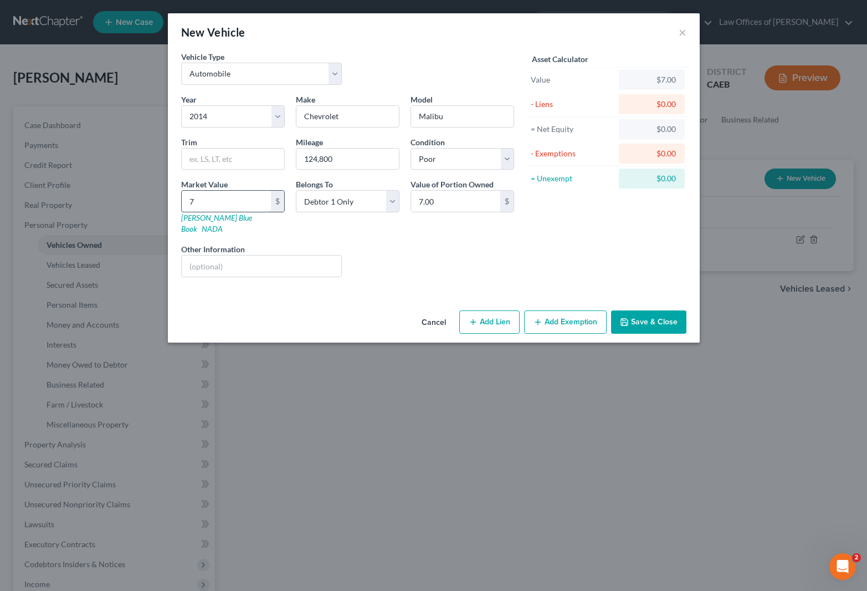
type input "78.00"
type input "780"
type input "780.00"
type input "7800"
type input "7,800.00"
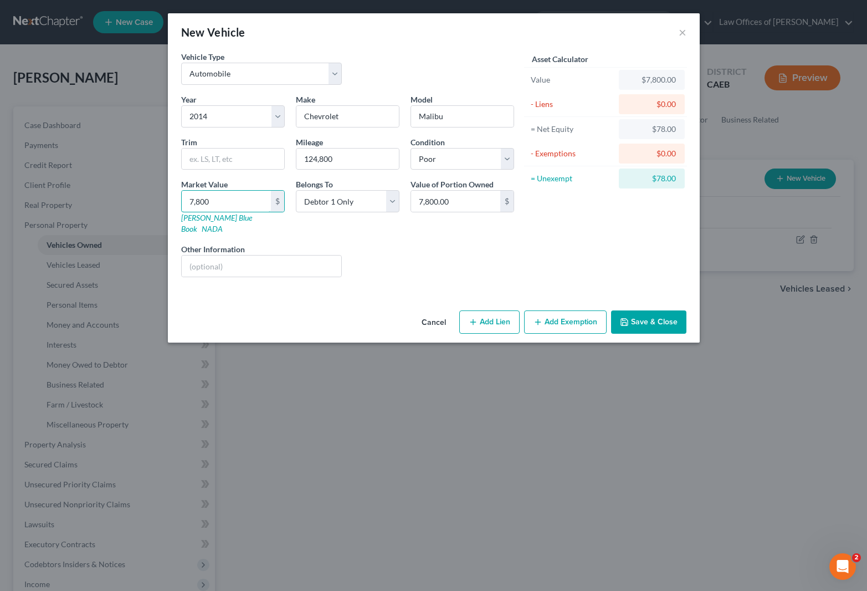
type input "7,800"
click at [563, 313] on button "Add Exemption" at bounding box center [565, 321] width 83 height 23
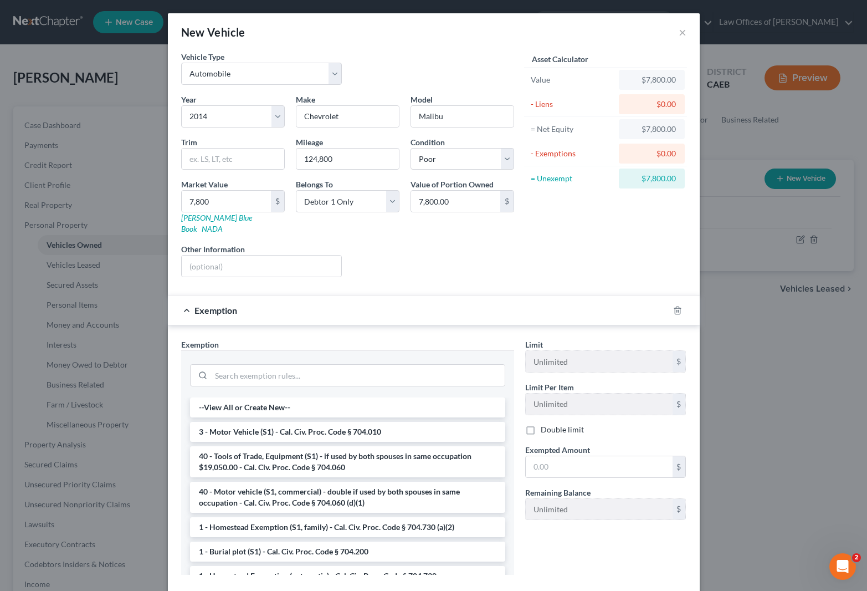
click at [374, 422] on li "3 - Motor Vehicle (S1) - Cal. Civ. Proc. Code § 704.010" at bounding box center [347, 432] width 315 height 20
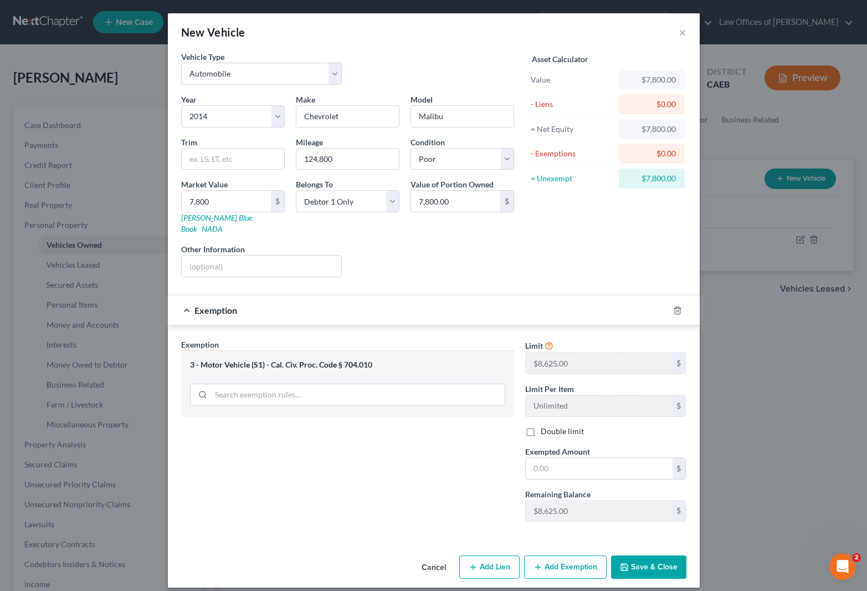
click at [580, 446] on label "Exempted Amount *" at bounding box center [557, 452] width 65 height 12
click at [579, 460] on input "text" at bounding box center [599, 468] width 147 height 21
type input "7,800."
click at [632, 537] on button "Save & Close" at bounding box center [648, 566] width 75 height 23
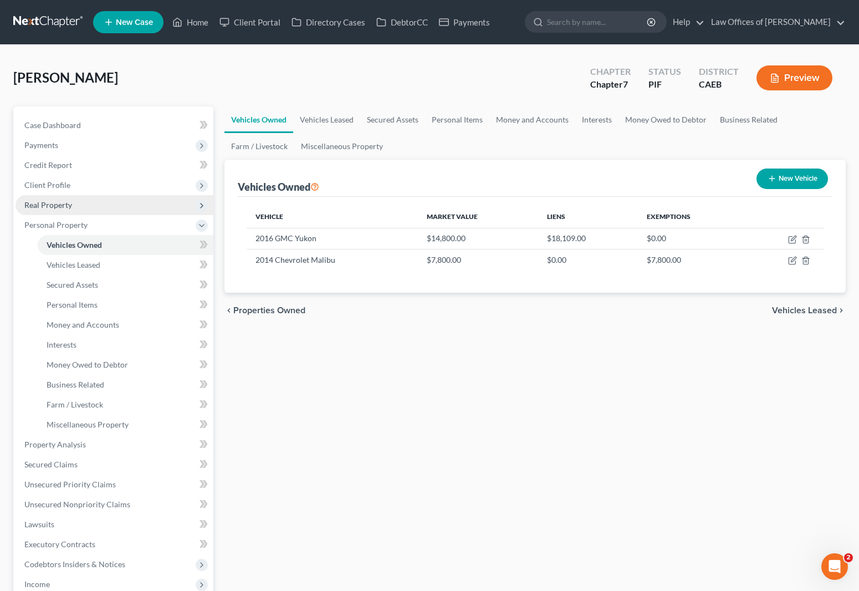
click at [88, 207] on span "Real Property" at bounding box center [115, 205] width 198 height 20
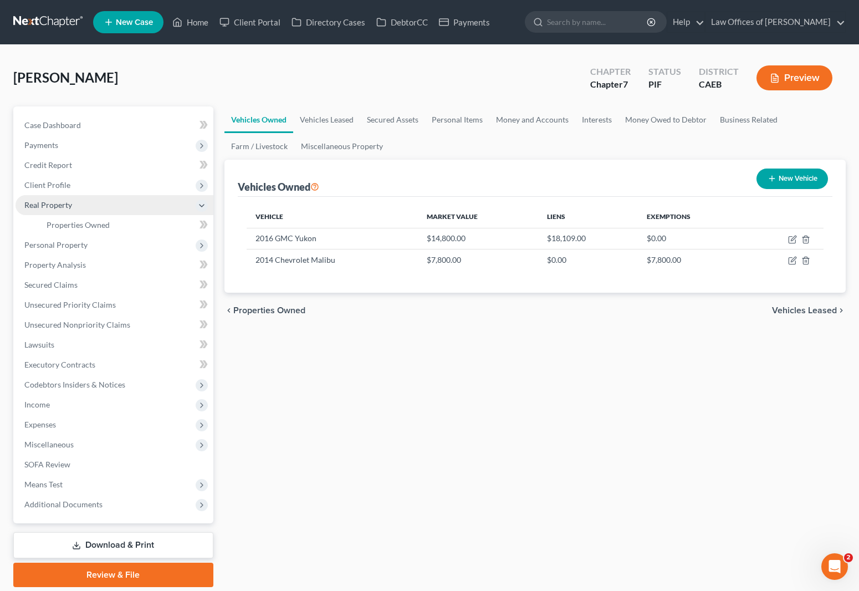
click at [88, 207] on span "Real Property" at bounding box center [115, 205] width 198 height 20
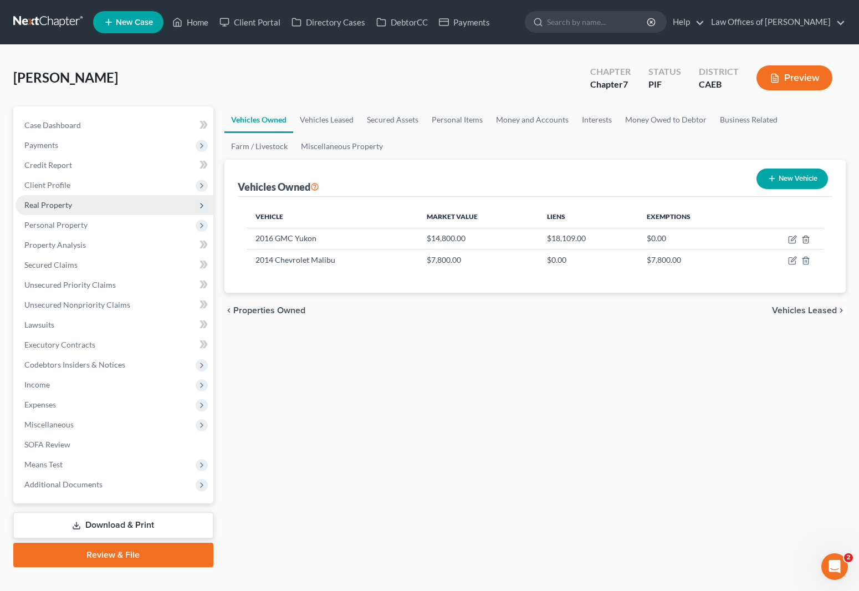
click at [93, 207] on span "Real Property" at bounding box center [115, 205] width 198 height 20
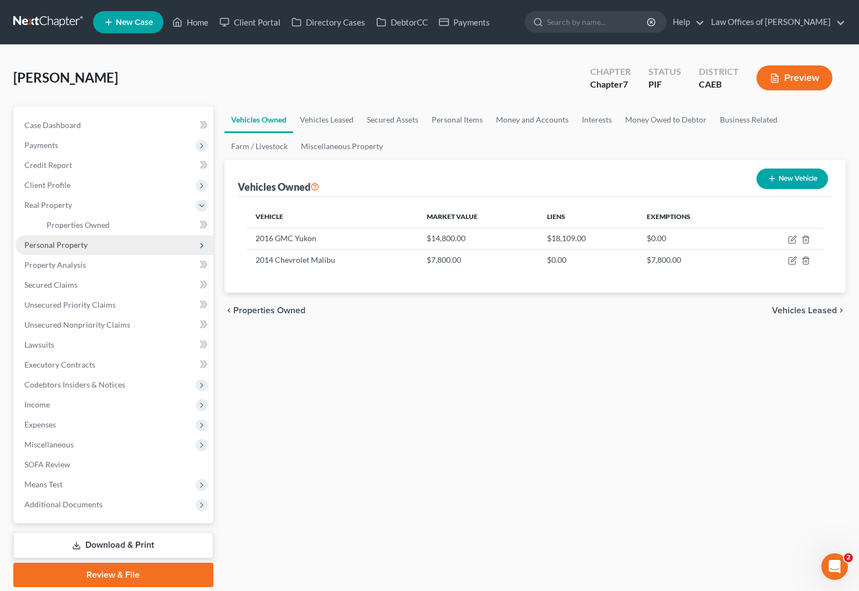
click at [104, 242] on span "Personal Property" at bounding box center [115, 245] width 198 height 20
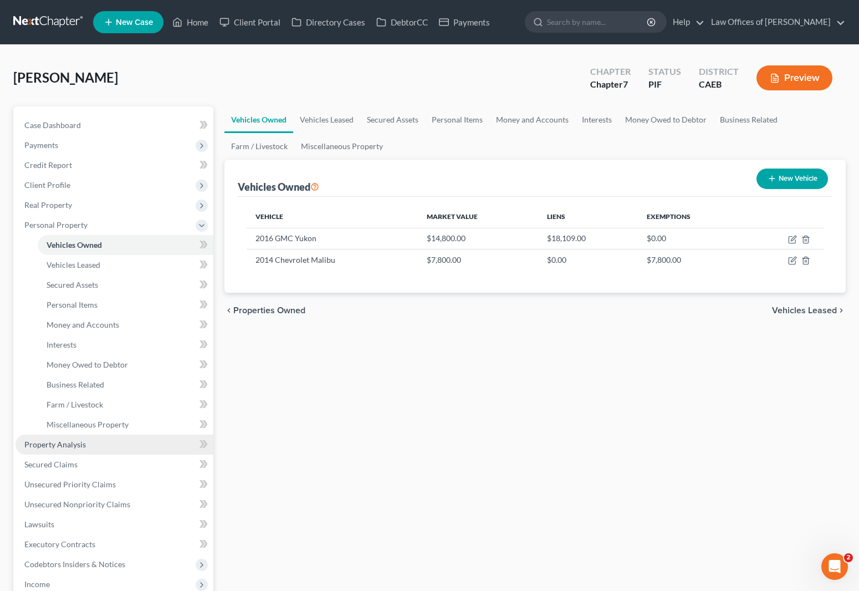
click at [111, 446] on link "Property Analysis" at bounding box center [115, 444] width 198 height 20
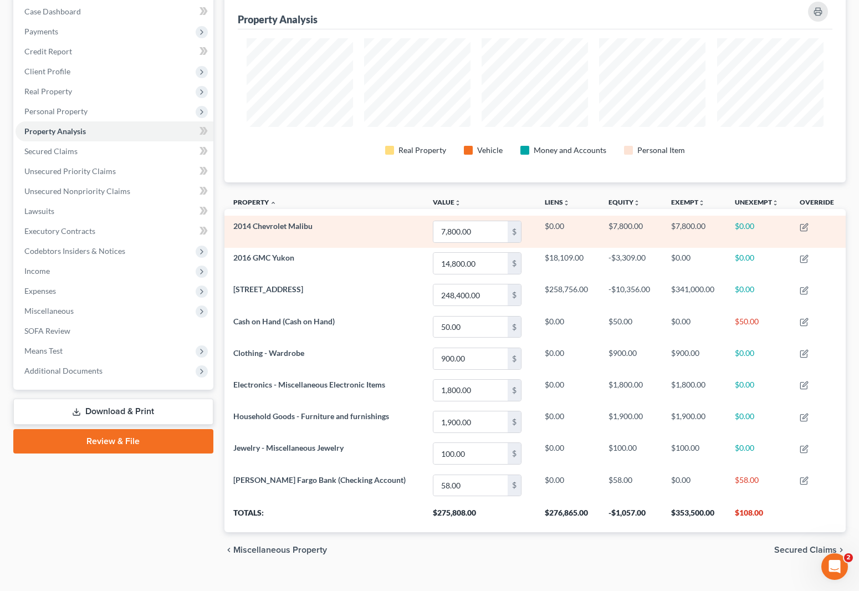
scroll to position [117, 0]
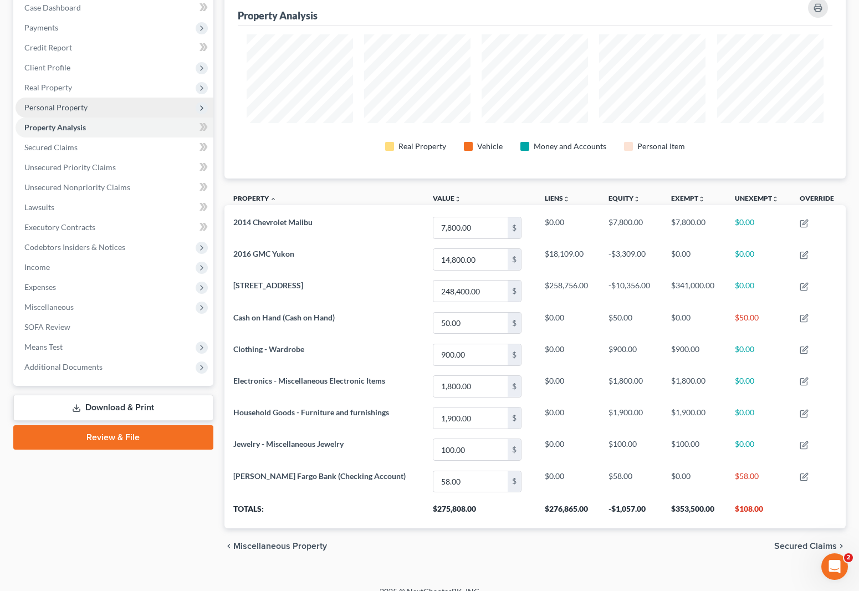
click at [99, 111] on span "Personal Property" at bounding box center [115, 108] width 198 height 20
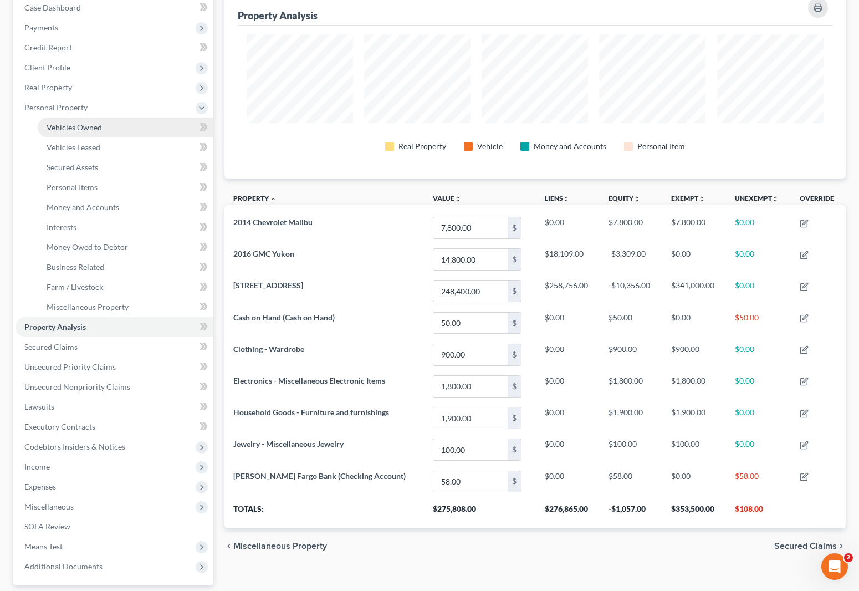
click at [112, 129] on link "Vehicles Owned" at bounding box center [126, 127] width 176 height 20
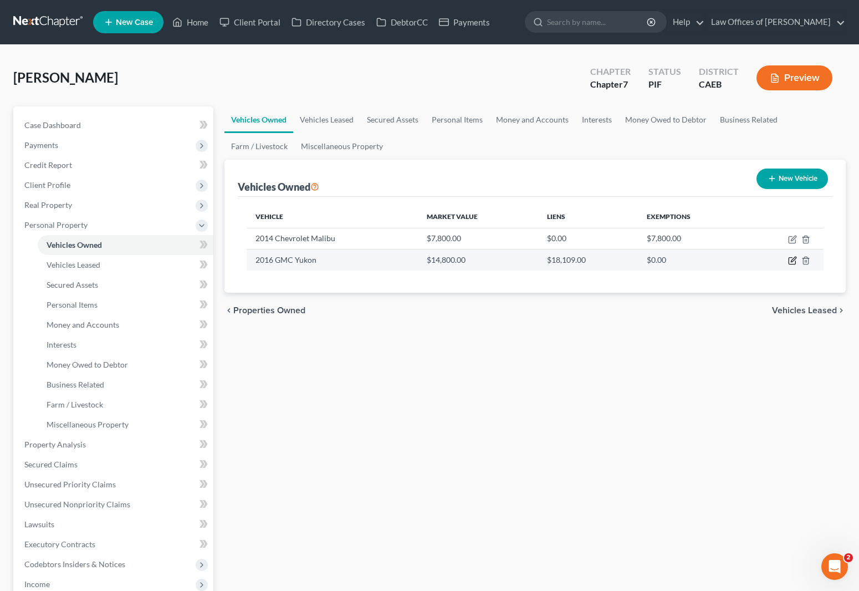
click at [789, 258] on icon "button" at bounding box center [792, 261] width 7 height 7
select select "0"
select select "10"
select select "0"
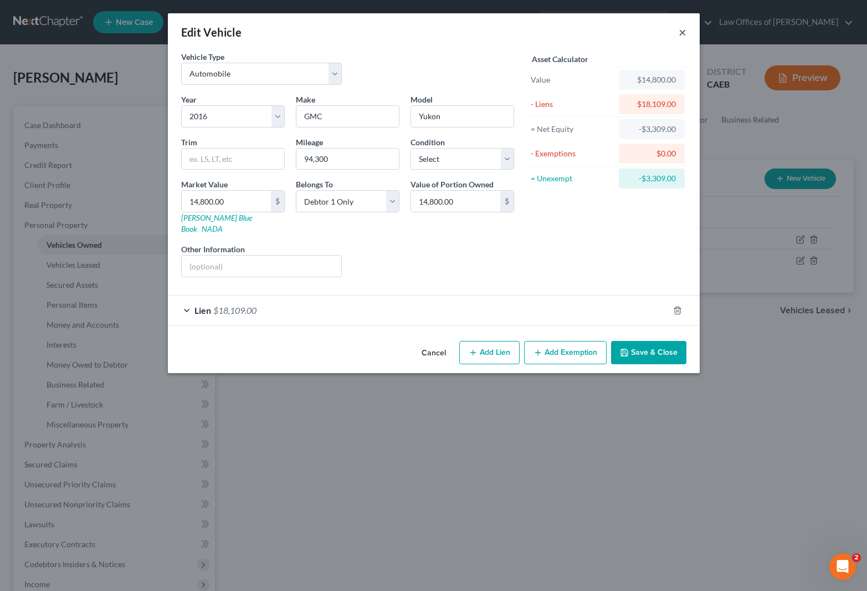
drag, startPoint x: 683, startPoint y: 32, endPoint x: 704, endPoint y: 36, distance: 21.4
click at [683, 32] on button "×" at bounding box center [683, 31] width 8 height 13
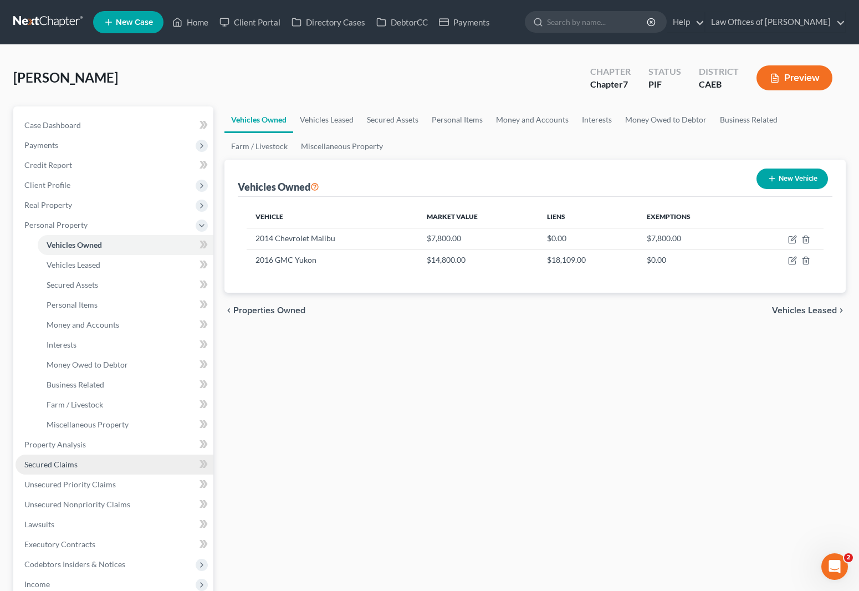
click at [80, 466] on link "Secured Claims" at bounding box center [115, 464] width 198 height 20
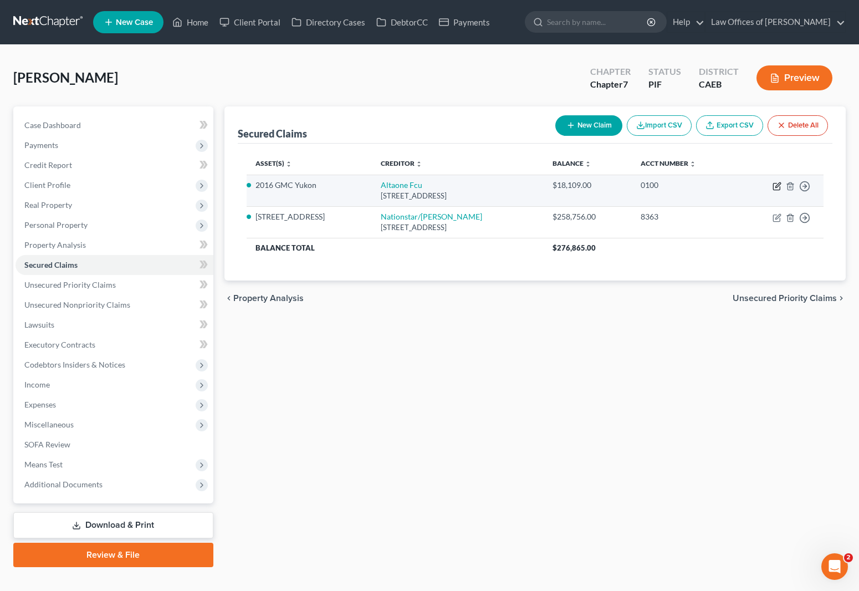
click at [774, 182] on icon "button" at bounding box center [777, 186] width 9 height 9
select select "4"
select select "0"
select select "4"
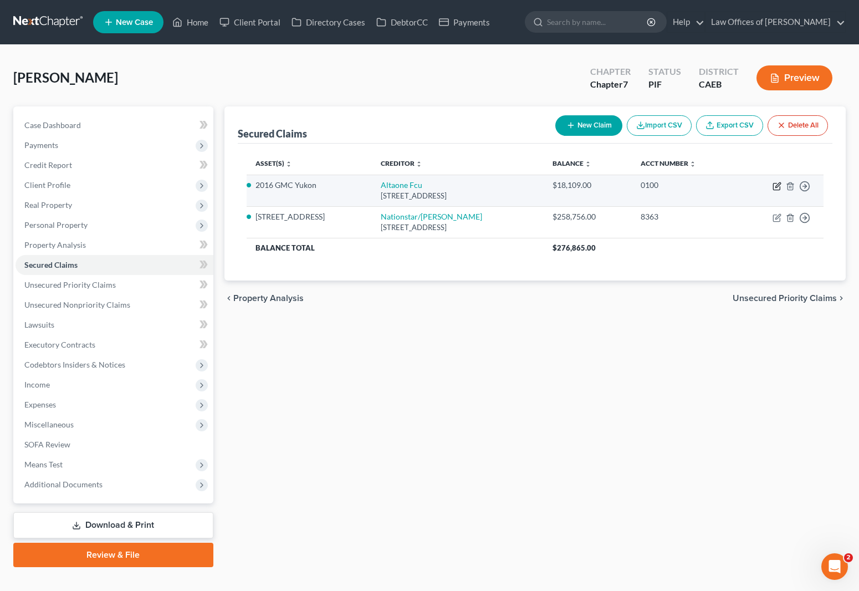
select select "0"
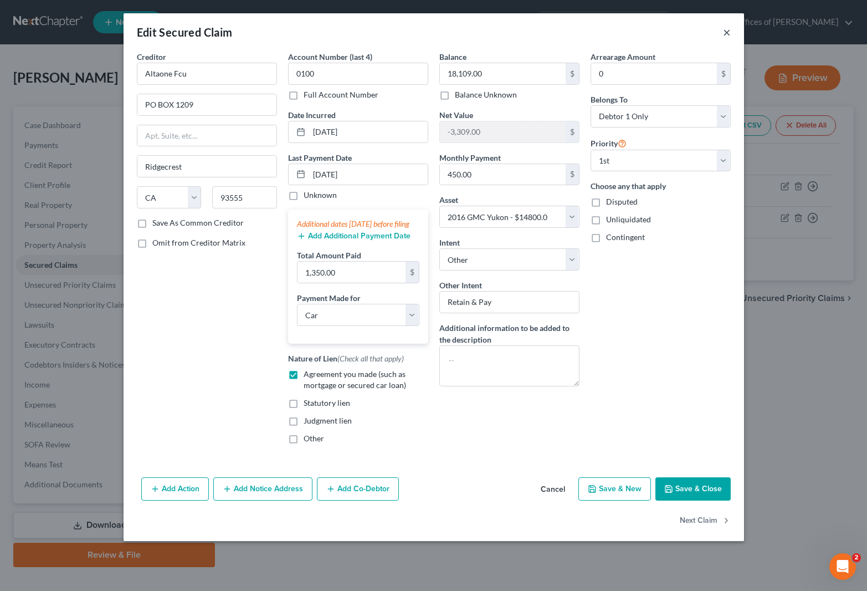
click at [725, 29] on button "×" at bounding box center [727, 31] width 8 height 13
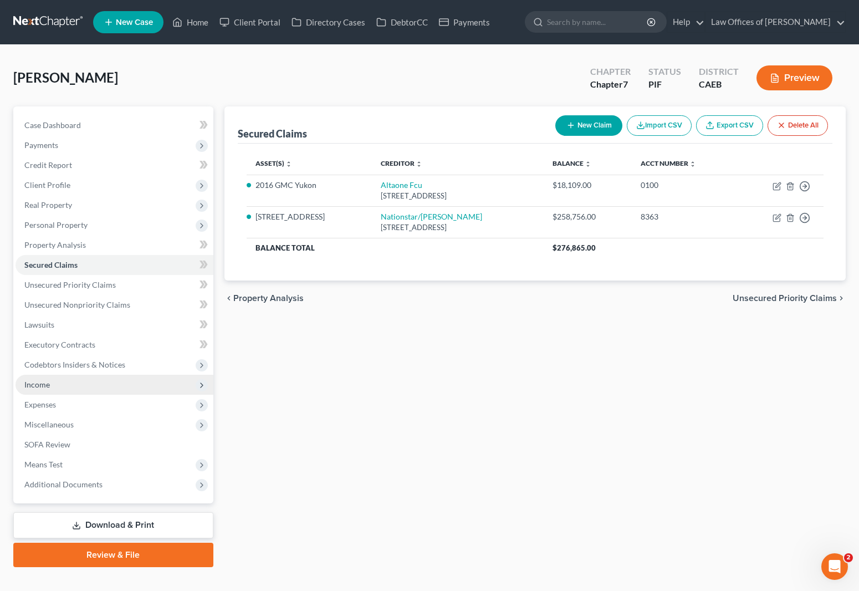
click at [58, 382] on span "Income" at bounding box center [115, 385] width 198 height 20
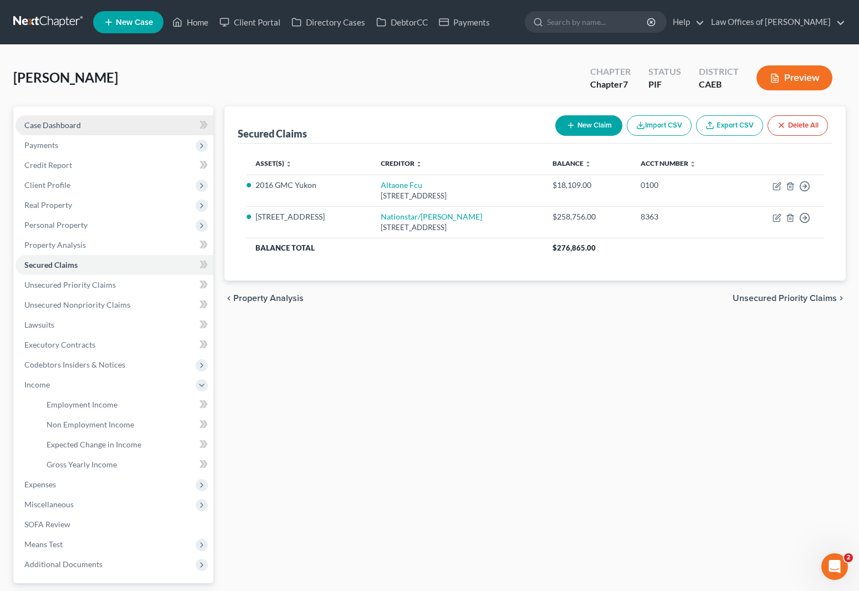
click at [95, 127] on link "Case Dashboard" at bounding box center [115, 125] width 198 height 20
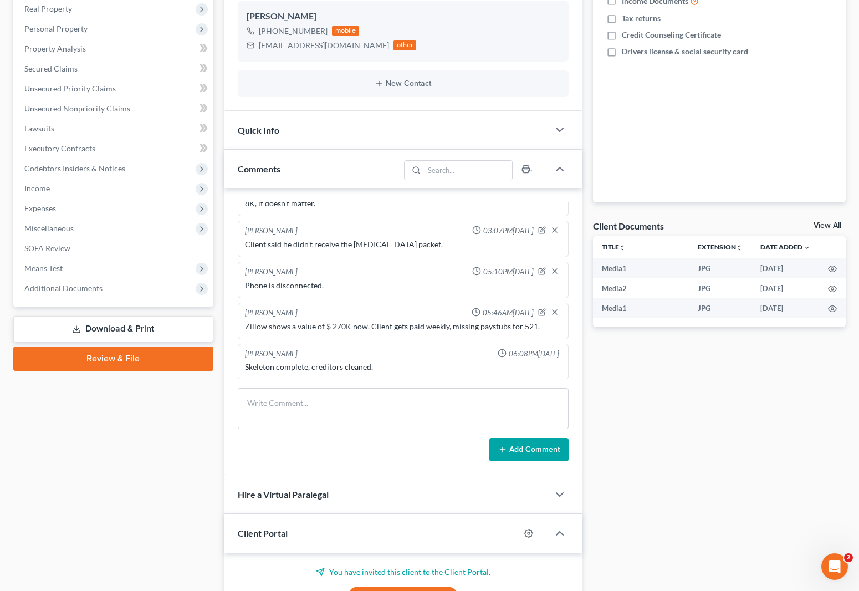
scroll to position [230, 0]
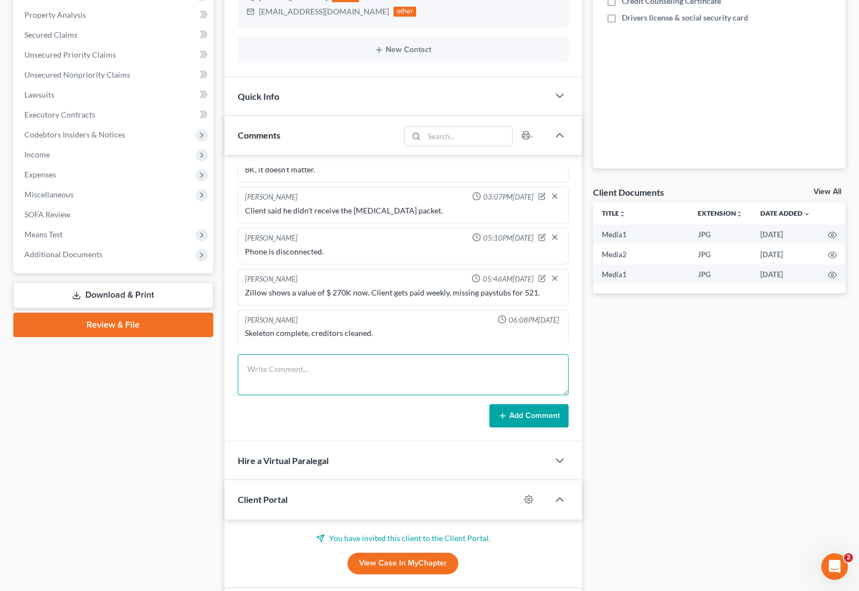
drag, startPoint x: 316, startPoint y: 366, endPoint x: 322, endPoint y: 357, distance: 10.9
click at [316, 366] on textarea at bounding box center [403, 374] width 331 height 41
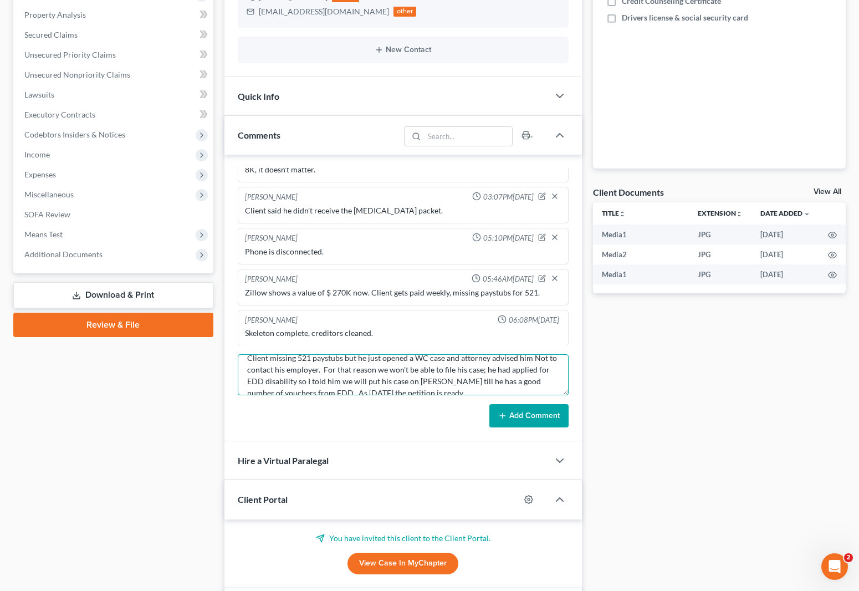
scroll to position [13, 0]
click at [313, 381] on textarea "Client missing 521 paystubs but he just opened a WC case and attorney advised h…" at bounding box center [403, 374] width 331 height 41
type textarea "Client missing 521 paystubs but he just opened a WC case and attorney advised h…"
click at [553, 409] on button "Add Comment" at bounding box center [528, 415] width 79 height 23
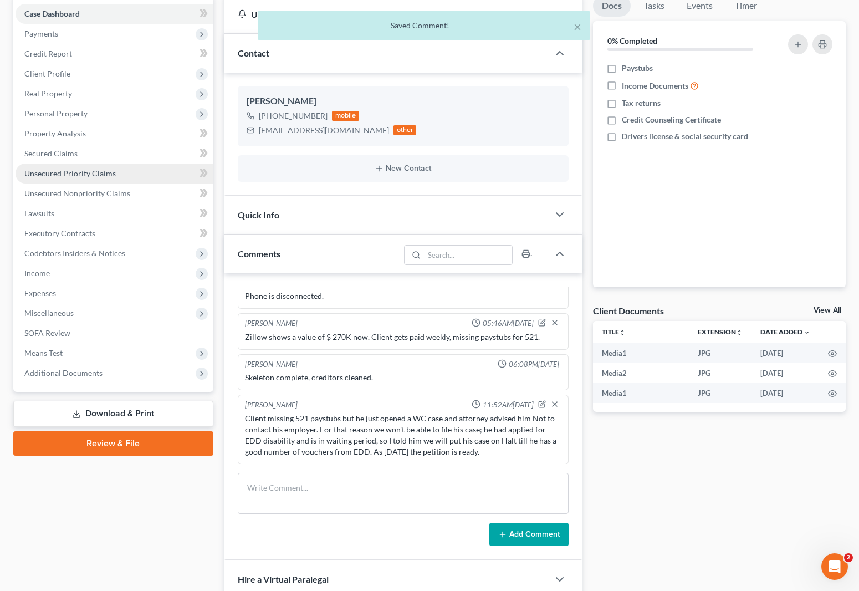
scroll to position [92, 0]
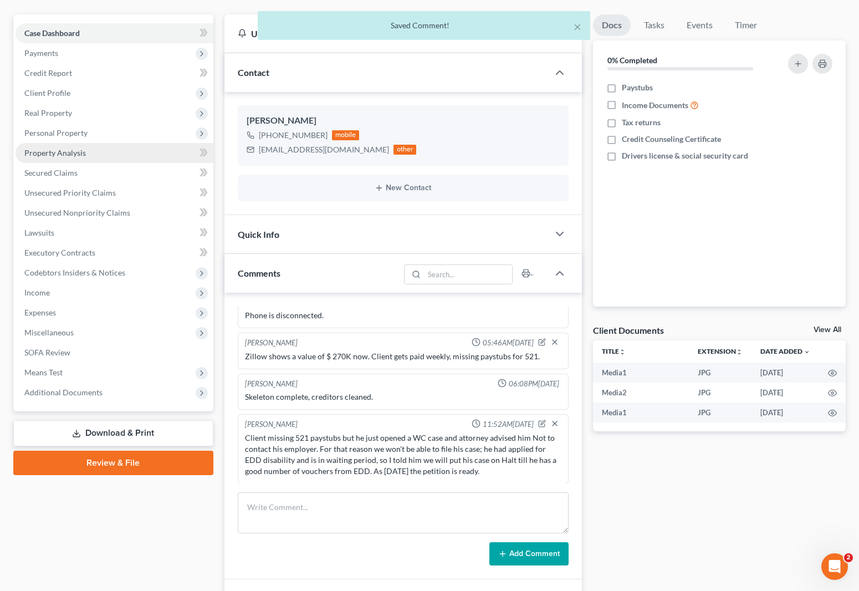
click at [91, 153] on link "Property Analysis" at bounding box center [115, 153] width 198 height 20
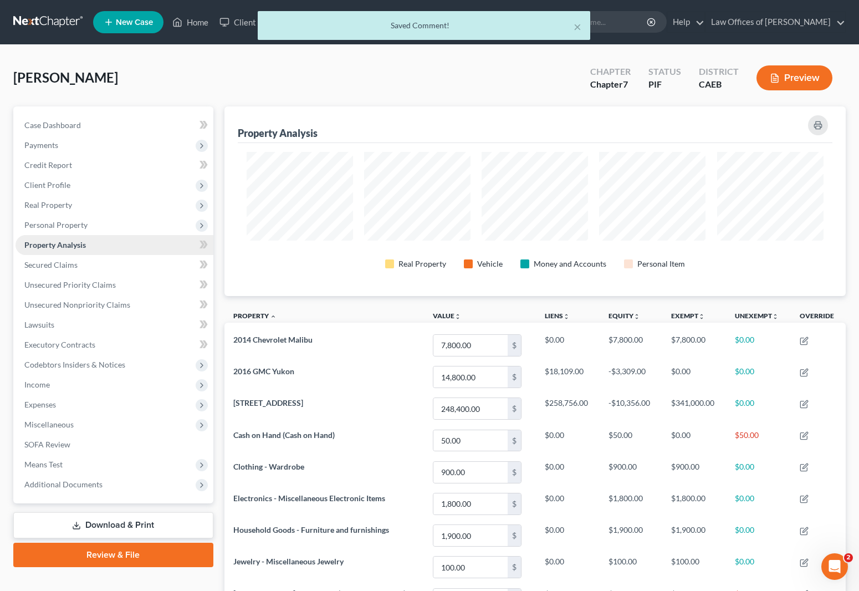
scroll to position [190, 621]
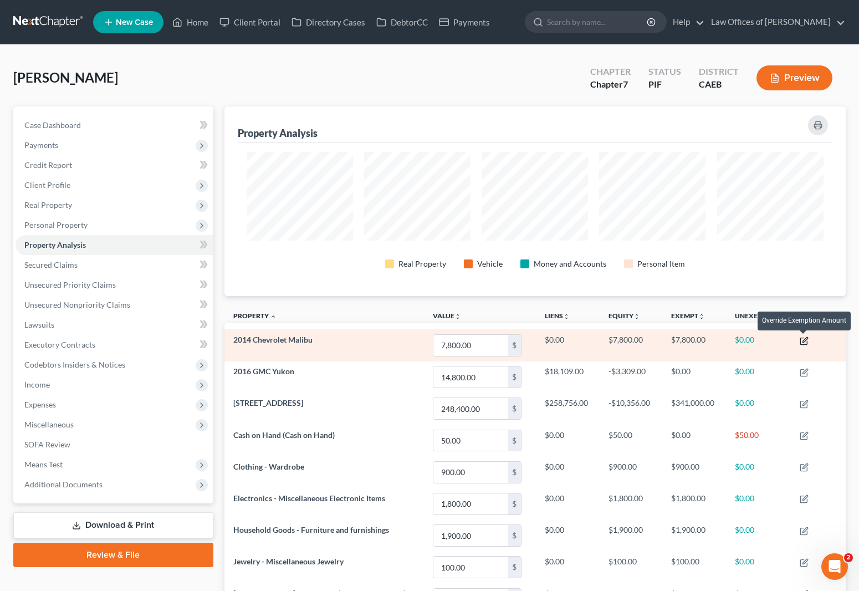
click at [805, 340] on icon "button" at bounding box center [804, 340] width 9 height 9
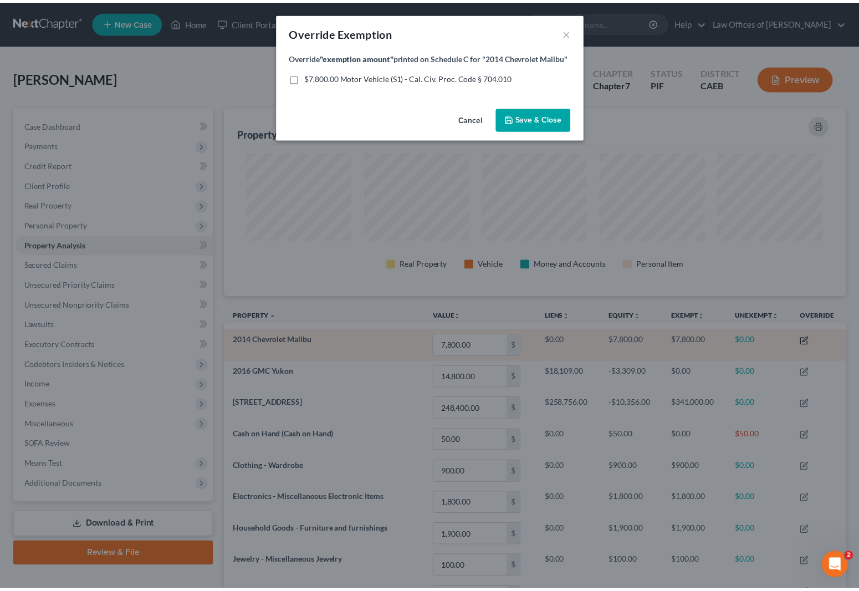
scroll to position [191, 627]
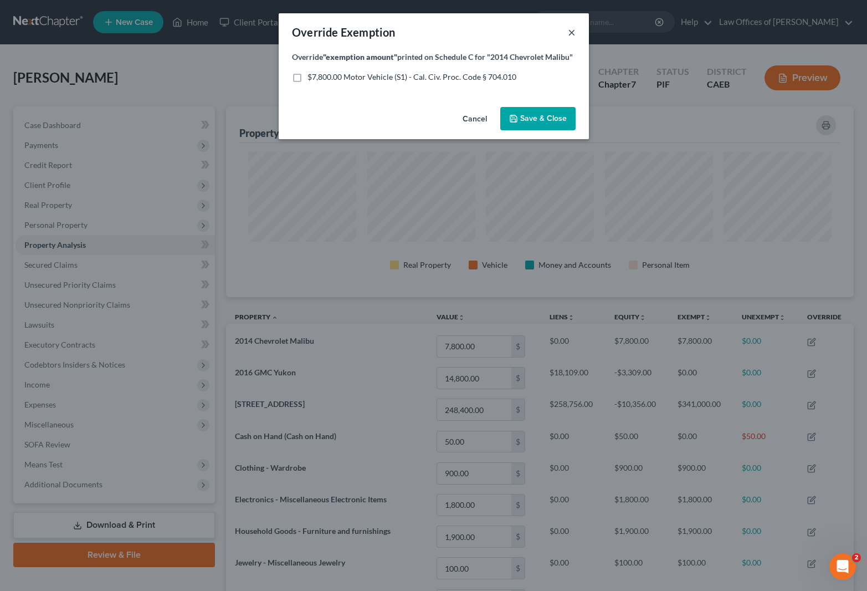
click at [570, 32] on button "×" at bounding box center [572, 31] width 8 height 13
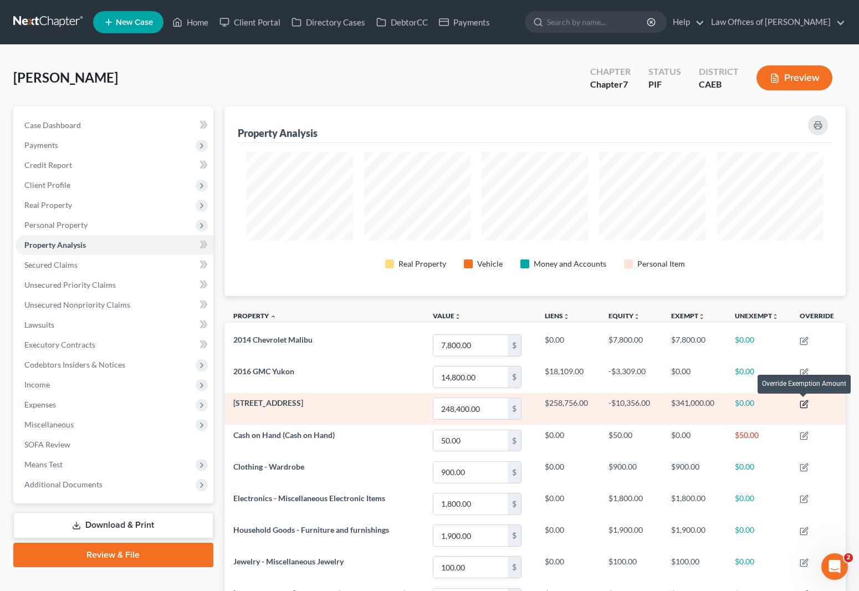
click at [806, 404] on icon "button" at bounding box center [804, 404] width 9 height 9
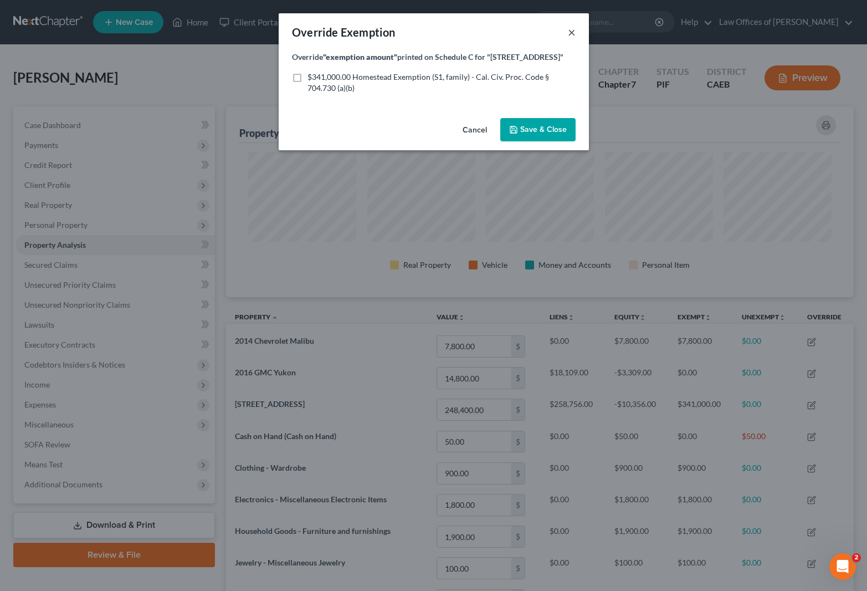
click at [570, 30] on button "×" at bounding box center [572, 31] width 8 height 13
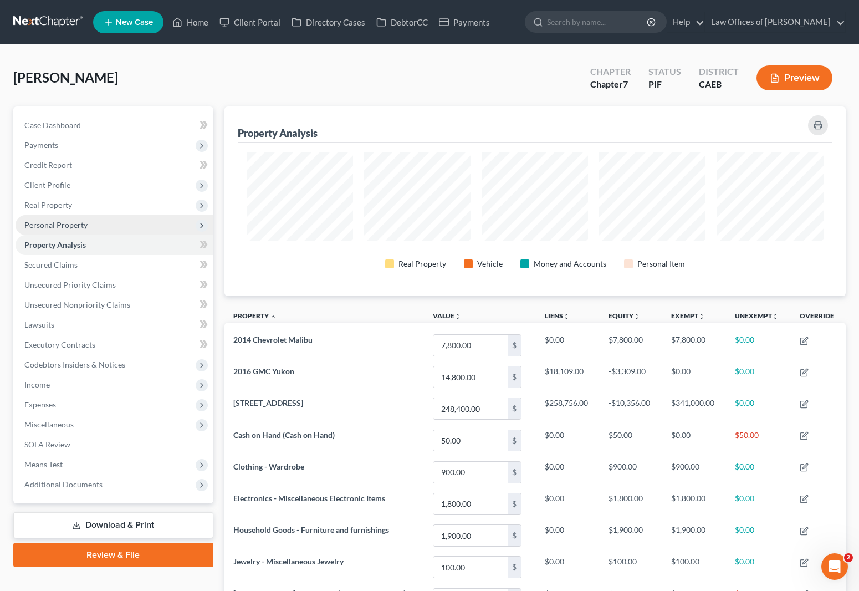
click at [78, 224] on span "Personal Property" at bounding box center [55, 224] width 63 height 9
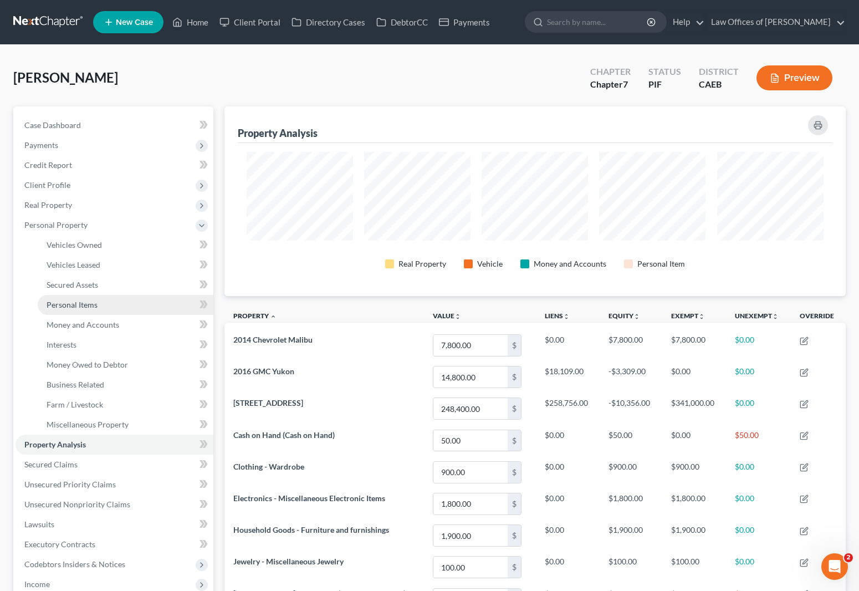
click at [101, 304] on link "Personal Items" at bounding box center [126, 305] width 176 height 20
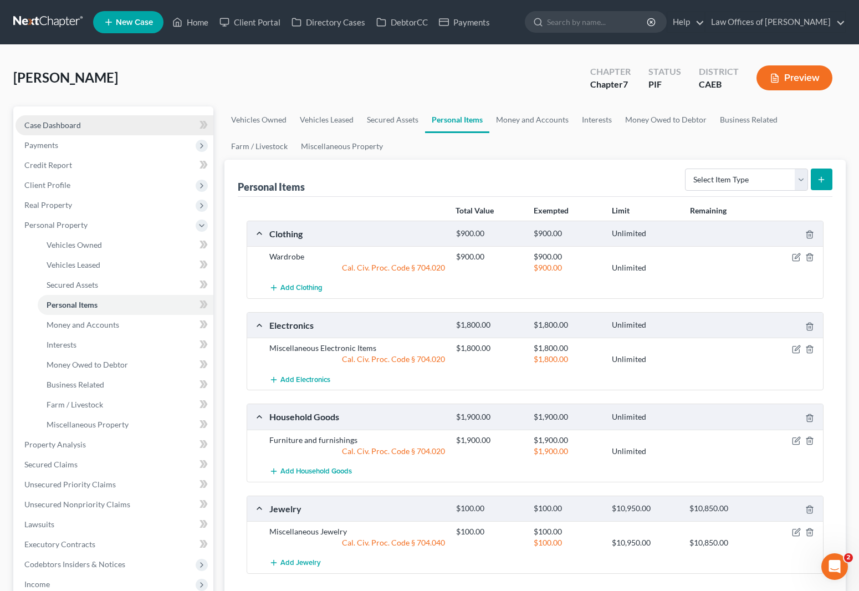
click at [110, 129] on link "Case Dashboard" at bounding box center [115, 125] width 198 height 20
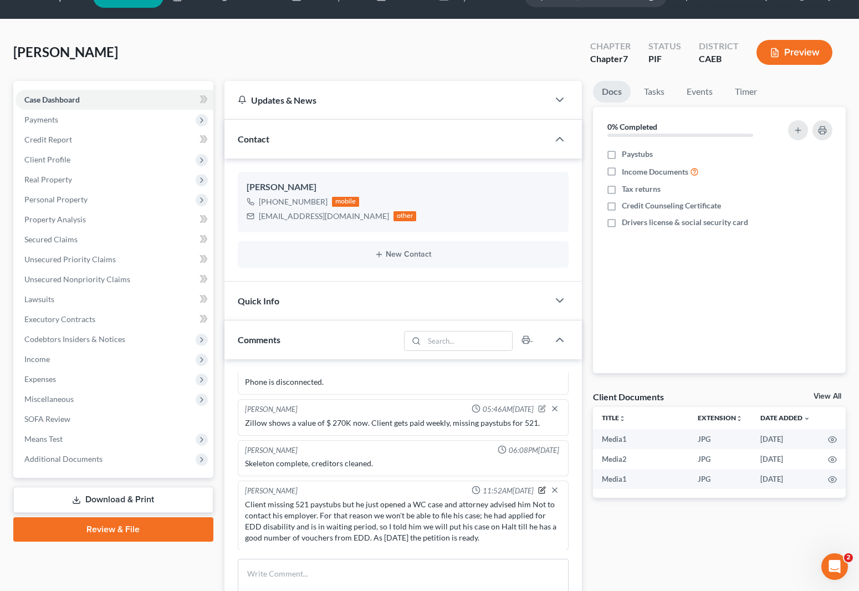
drag, startPoint x: 531, startPoint y: 489, endPoint x: 517, endPoint y: 509, distance: 25.4
click at [538, 488] on icon "button" at bounding box center [542, 490] width 8 height 8
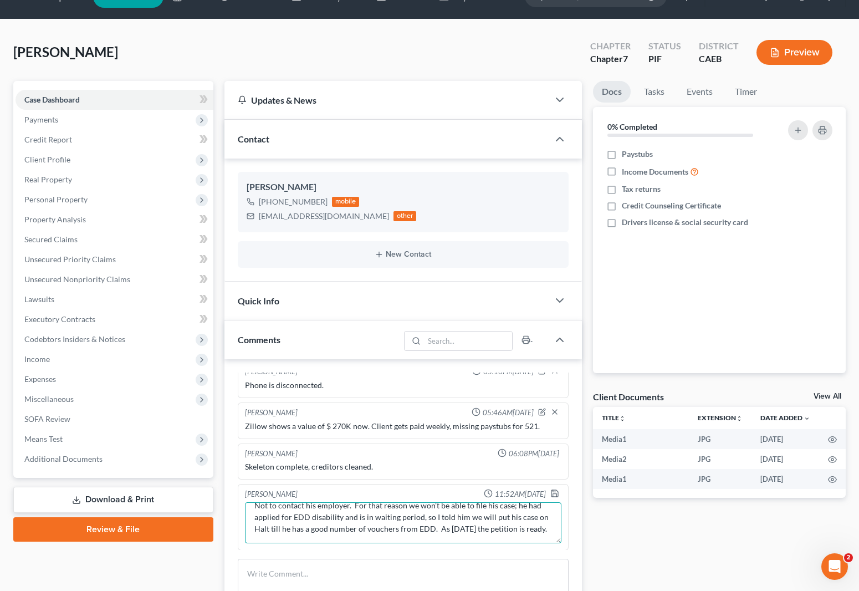
click at [329, 528] on textarea "Client missing 521 paystubs but he just opened a WC case and attorney advised h…" at bounding box center [403, 522] width 317 height 41
type textarea "Client missing 521 paystubs but he just opened a WC case and attorney advised h…"
click at [550, 492] on icon "button" at bounding box center [554, 493] width 9 height 9
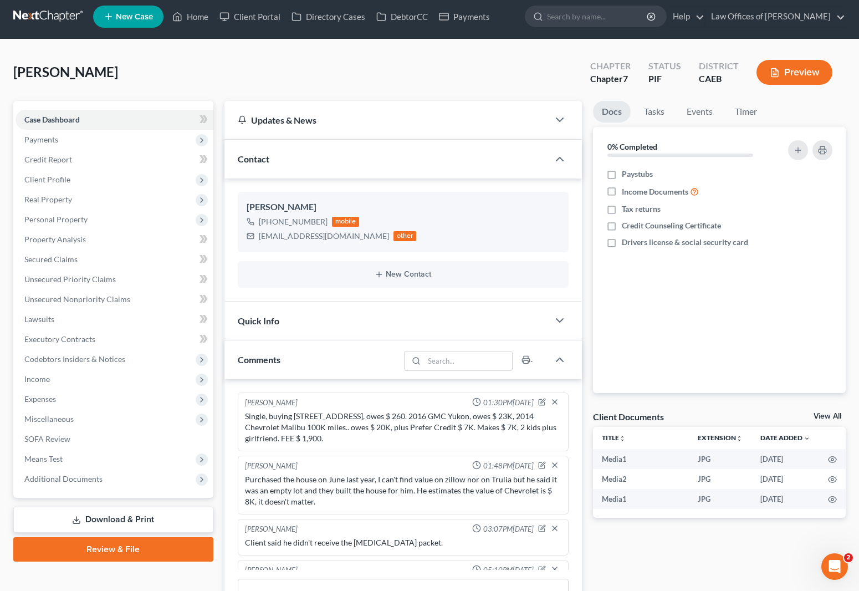
scroll to position [0, 0]
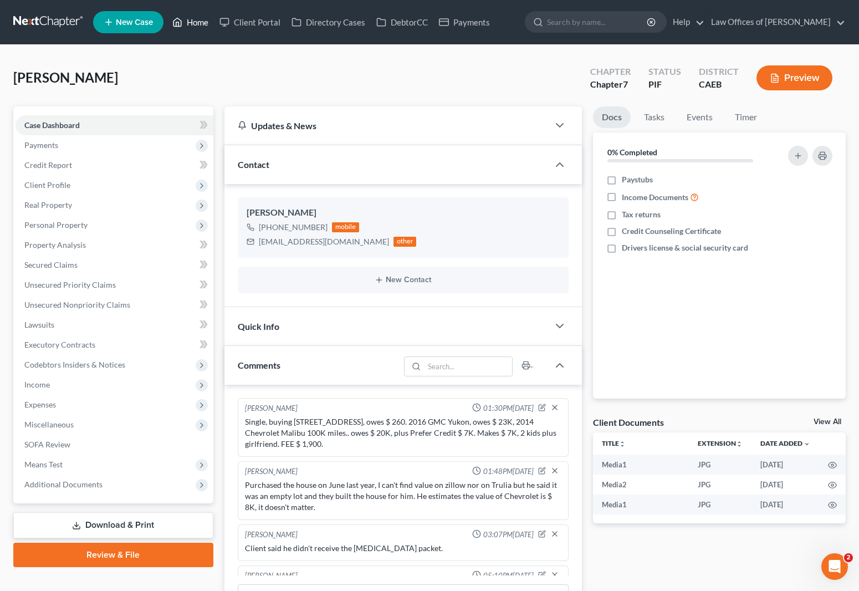
click at [201, 23] on link "Home" at bounding box center [190, 22] width 47 height 20
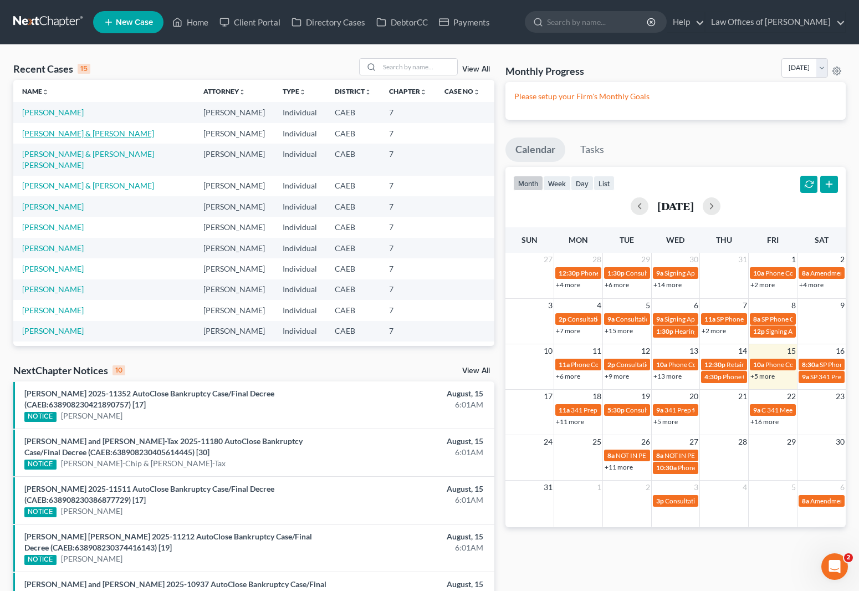
click at [125, 130] on link "Alarcon-Dondiego, Joselito & Andrino-Dondiego, Cristy" at bounding box center [88, 133] width 132 height 9
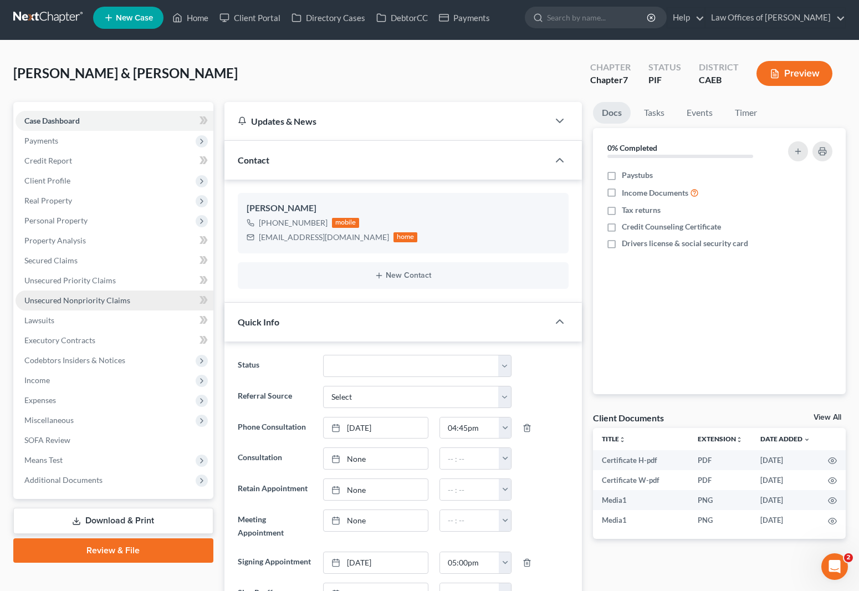
scroll to position [7, 0]
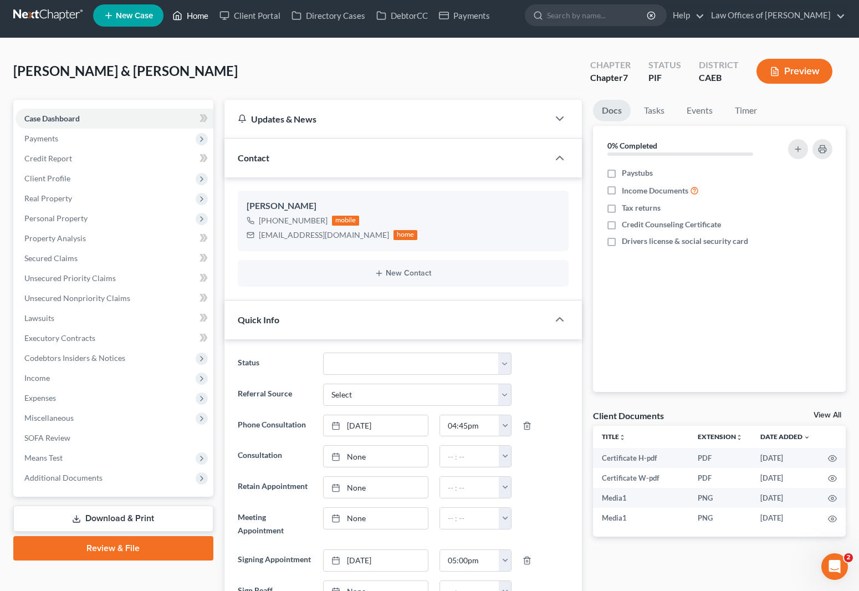
click at [194, 14] on link "Home" at bounding box center [190, 16] width 47 height 20
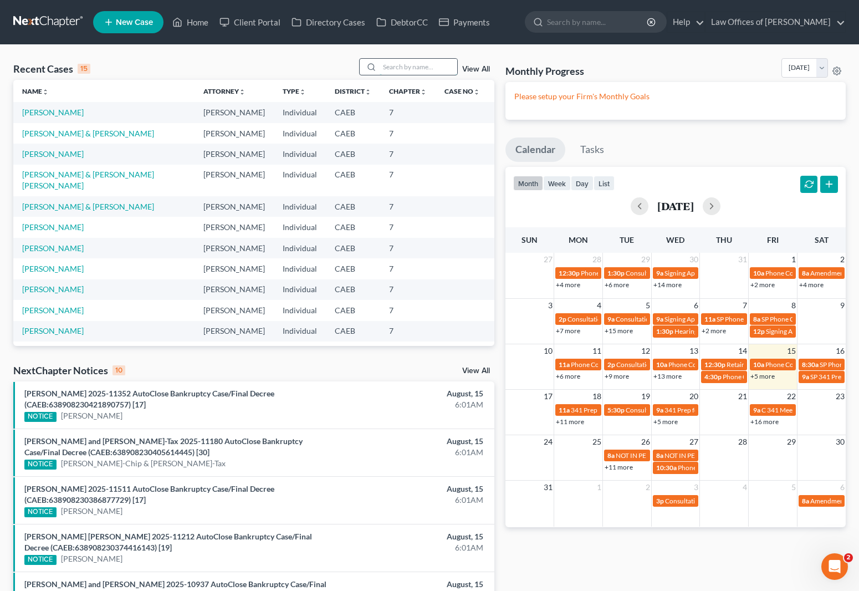
click at [398, 68] on input "search" at bounding box center [419, 67] width 78 height 16
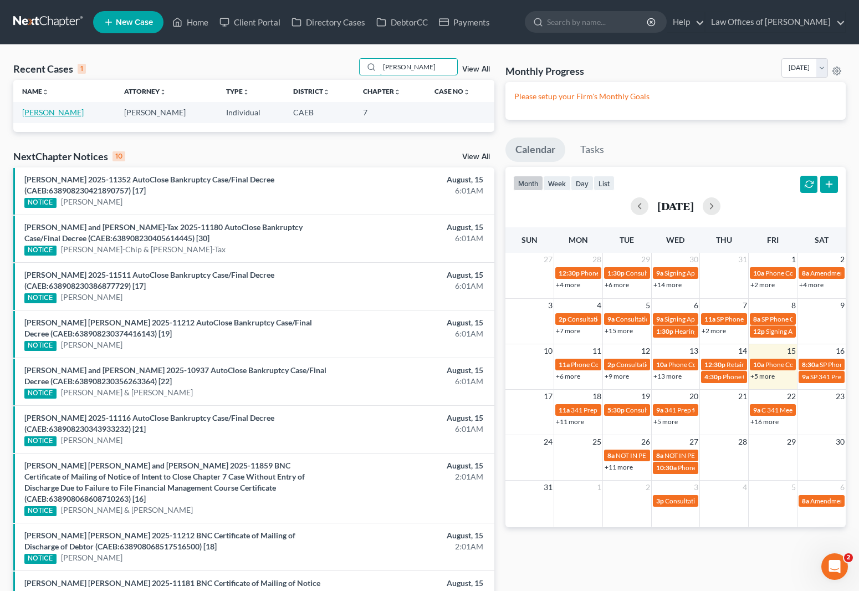
type input "Zabala"
click at [63, 115] on link "Zabala, Gustavo" at bounding box center [53, 112] width 62 height 9
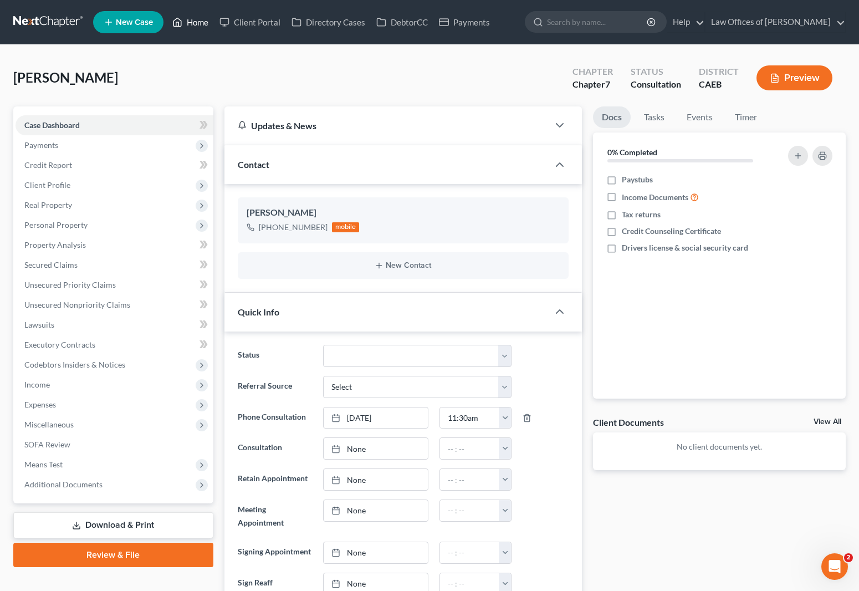
click at [198, 25] on link "Home" at bounding box center [190, 22] width 47 height 20
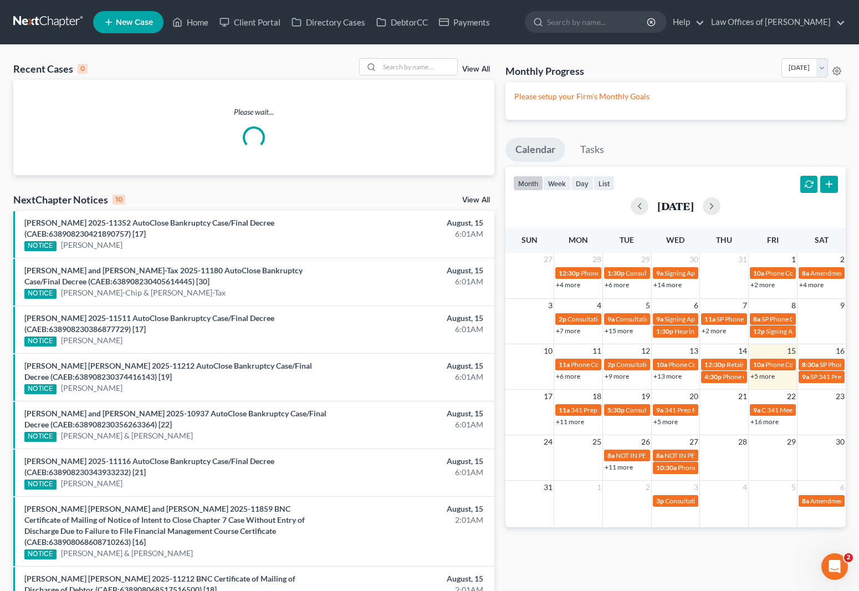
click at [759, 379] on link "+5 more" at bounding box center [762, 376] width 24 height 8
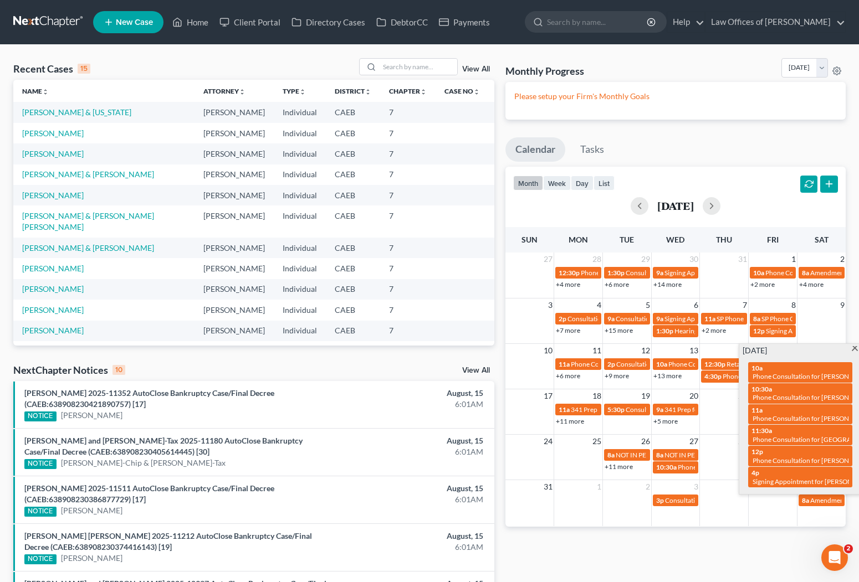
click at [855, 351] on span at bounding box center [855, 349] width 8 height 7
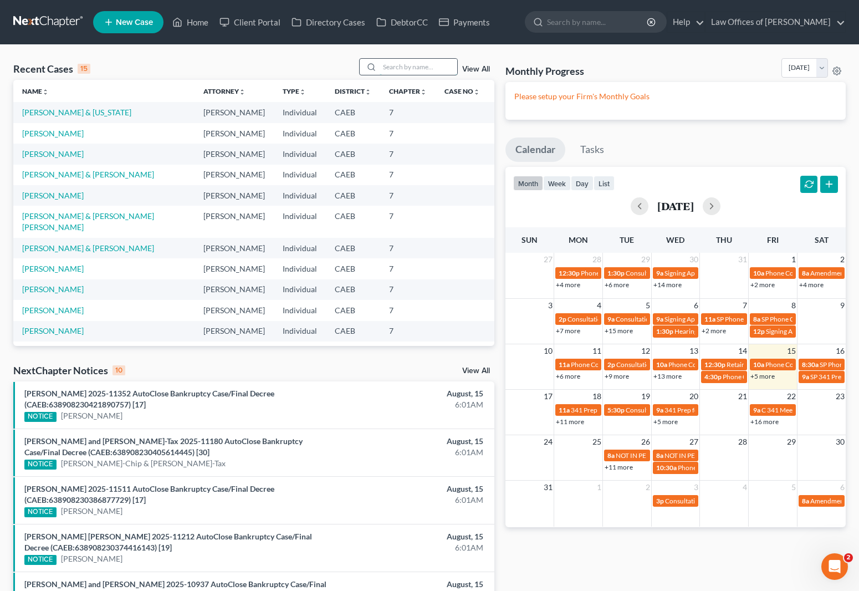
click at [395, 66] on input "search" at bounding box center [419, 67] width 78 height 16
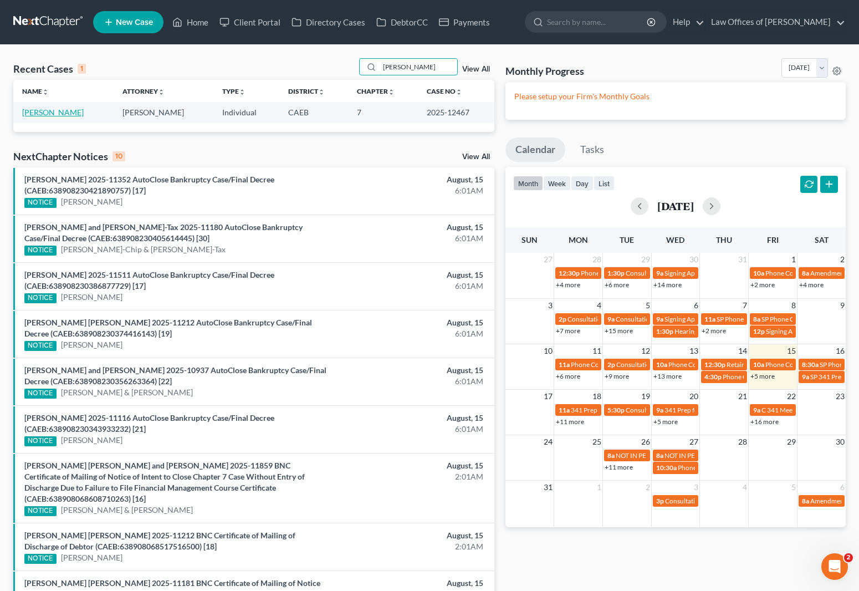
type input "verdugo"
click at [62, 113] on link "Verdugo, Nataly" at bounding box center [53, 112] width 62 height 9
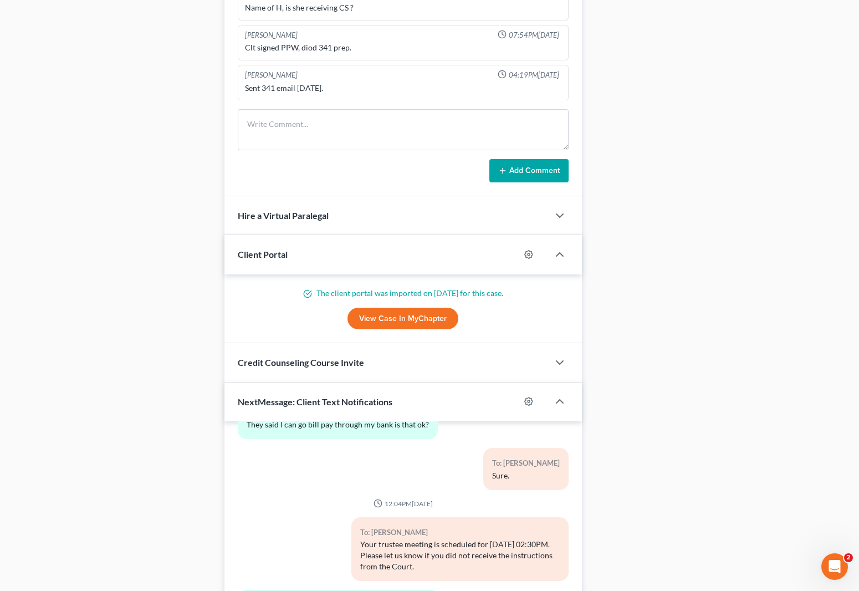
scroll to position [950, 0]
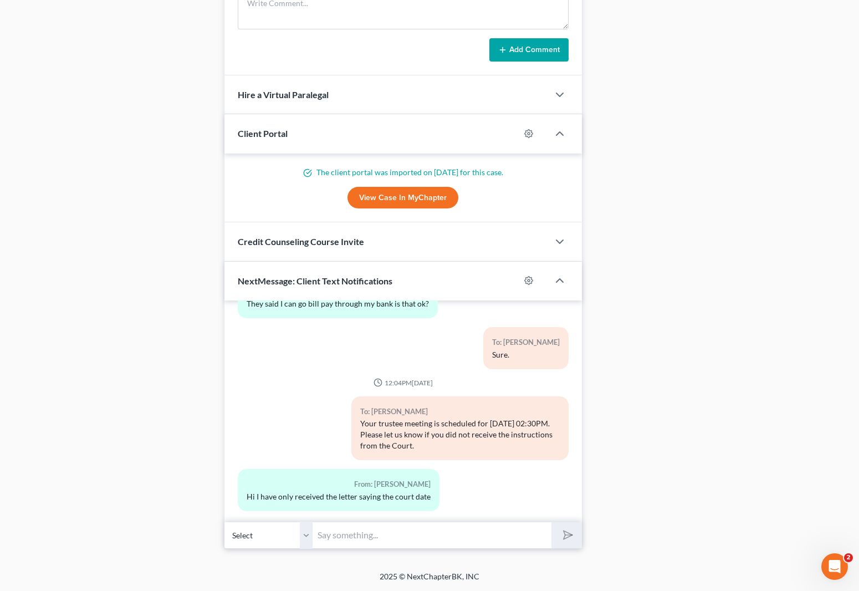
click at [378, 537] on input "text" at bounding box center [432, 534] width 239 height 27
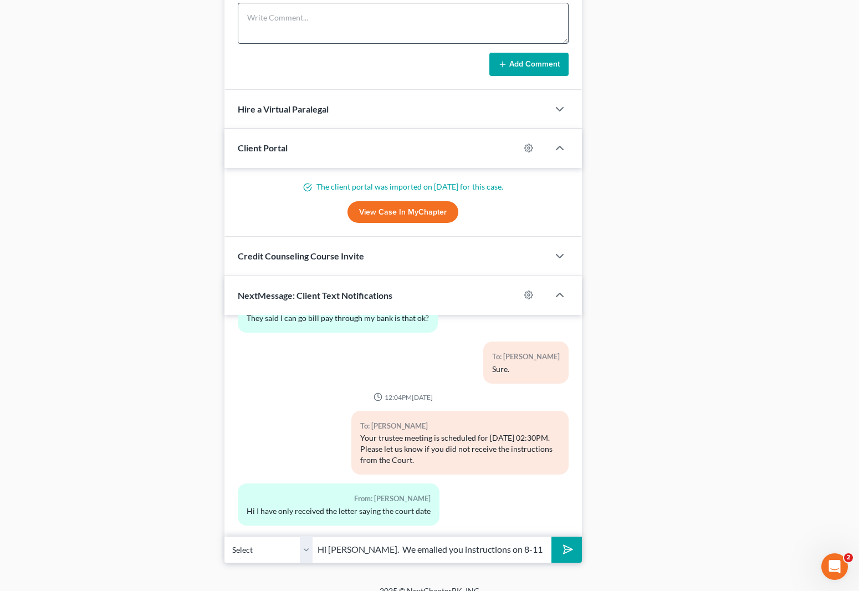
scroll to position [934, 0]
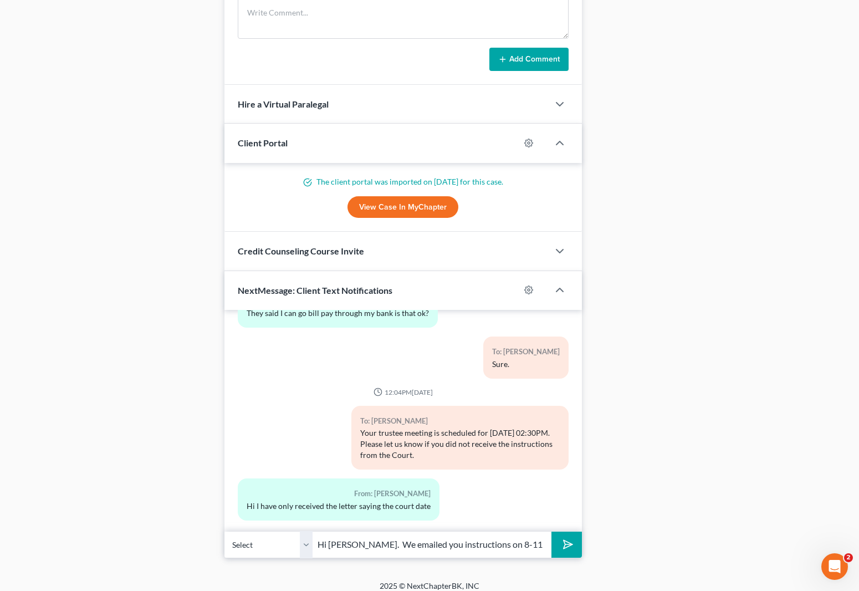
type input "Hi Nataly. We emailed you instructions on 8-11."
click at [565, 537] on line "submit" at bounding box center [568, 544] width 7 height 7
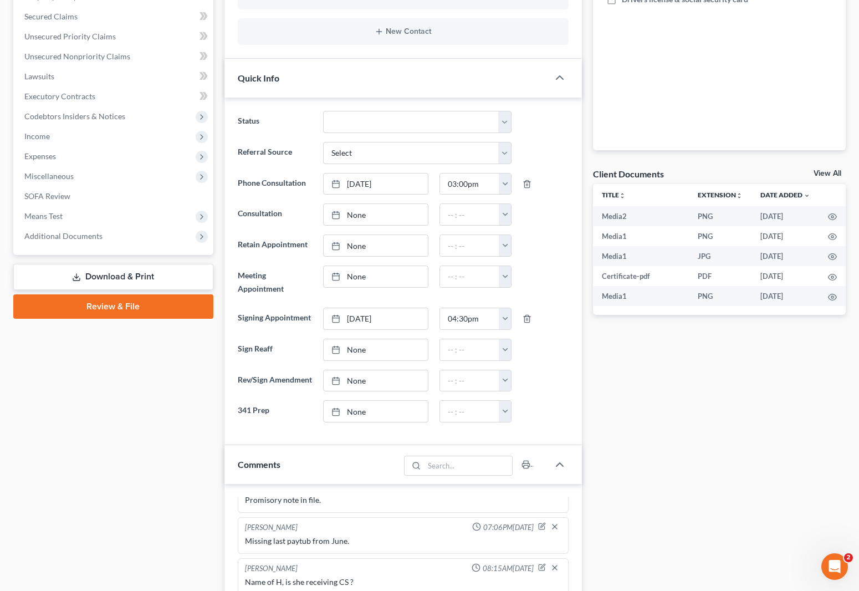
scroll to position [0, 0]
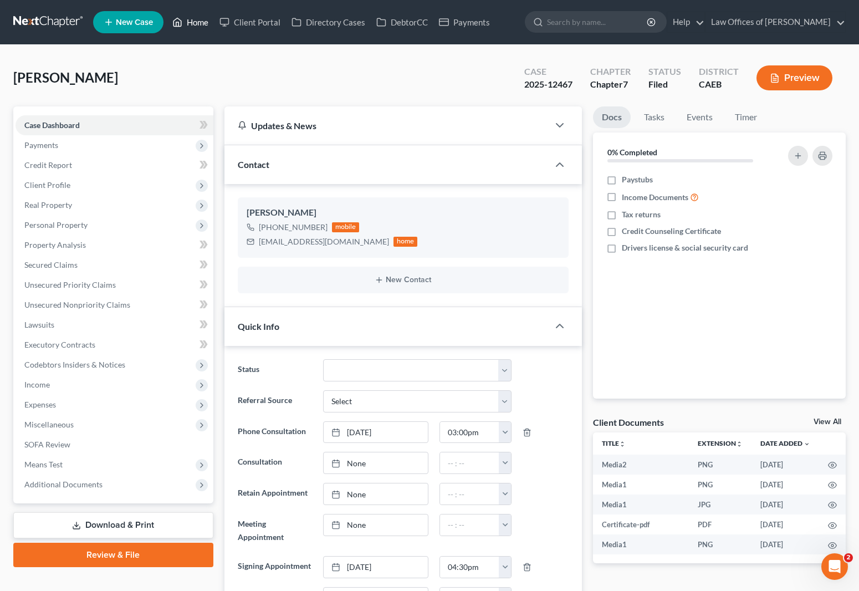
click at [199, 21] on link "Home" at bounding box center [190, 22] width 47 height 20
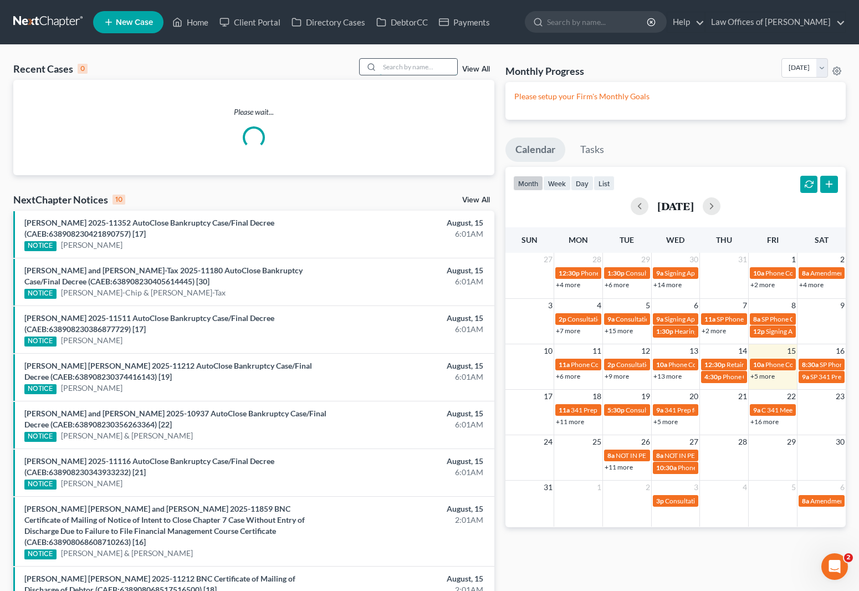
click at [408, 67] on input "search" at bounding box center [419, 67] width 78 height 16
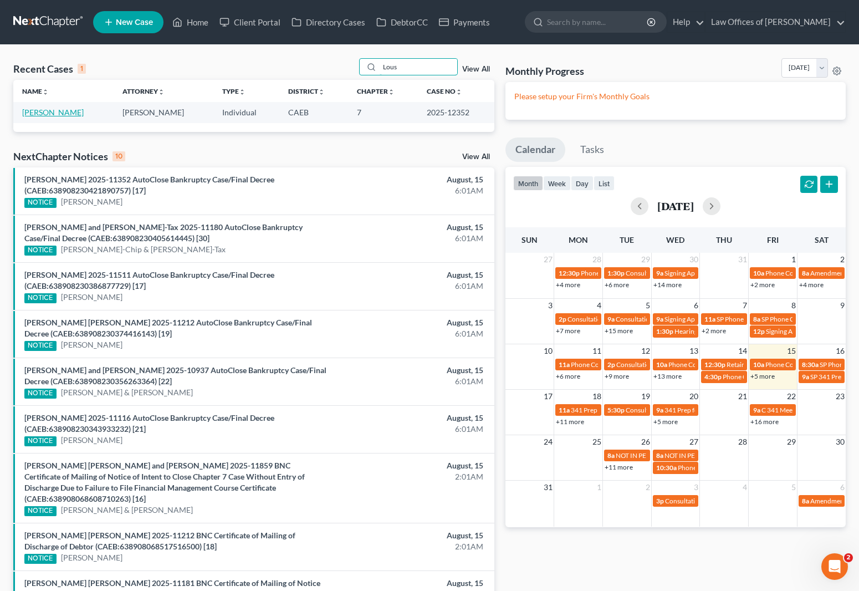
type input "Lous"
click at [70, 111] on link "Loustalot, Kimberly" at bounding box center [53, 112] width 62 height 9
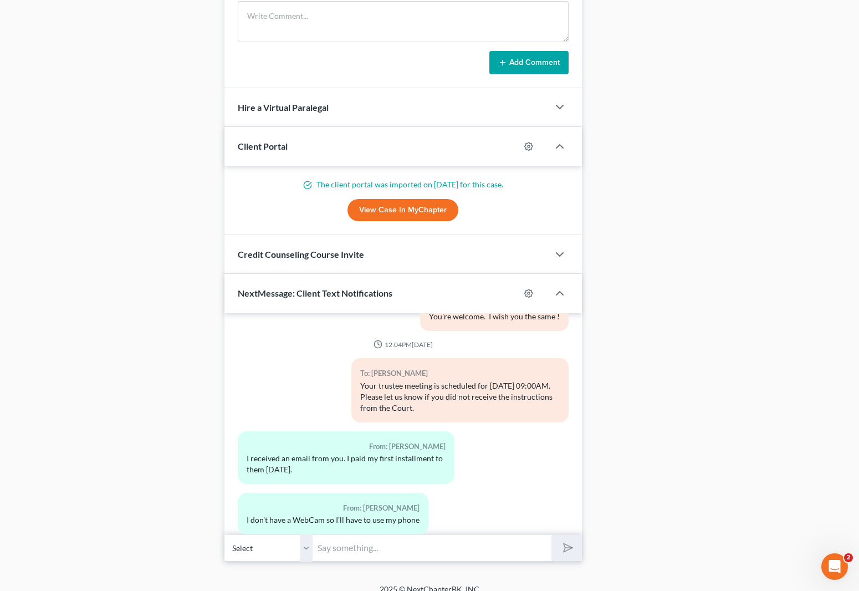
scroll to position [1063, 0]
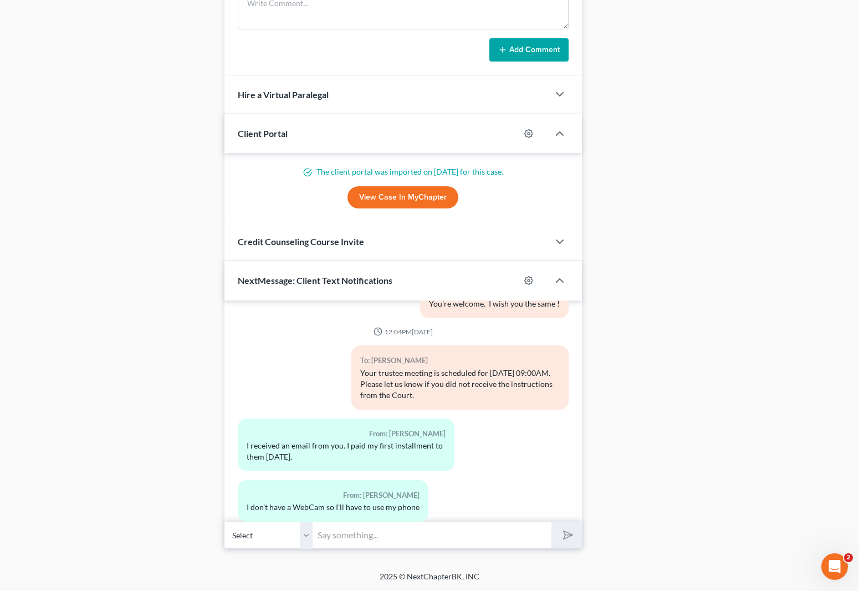
click at [360, 537] on input "text" at bounding box center [432, 534] width 239 height 27
type input "Sounds good."
click at [551, 522] on button "submit" at bounding box center [566, 535] width 30 height 26
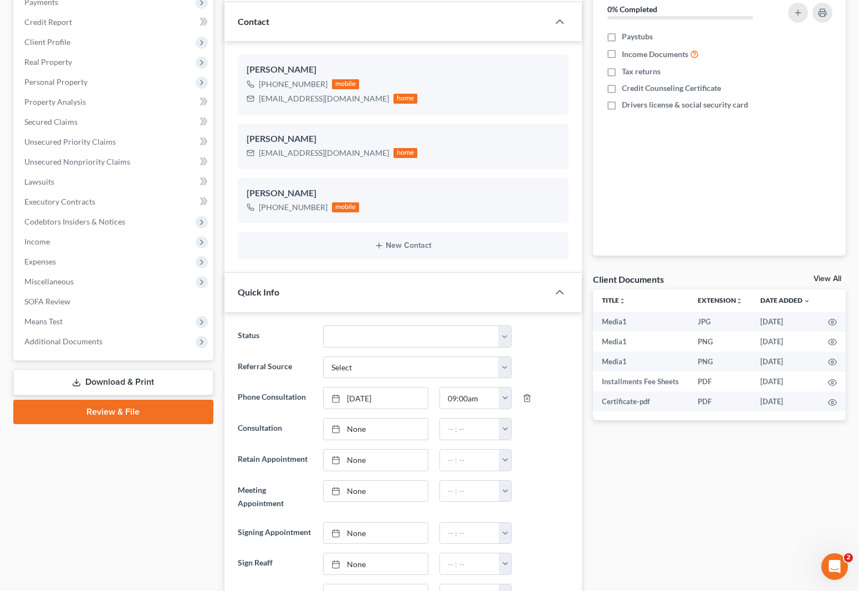
scroll to position [0, 0]
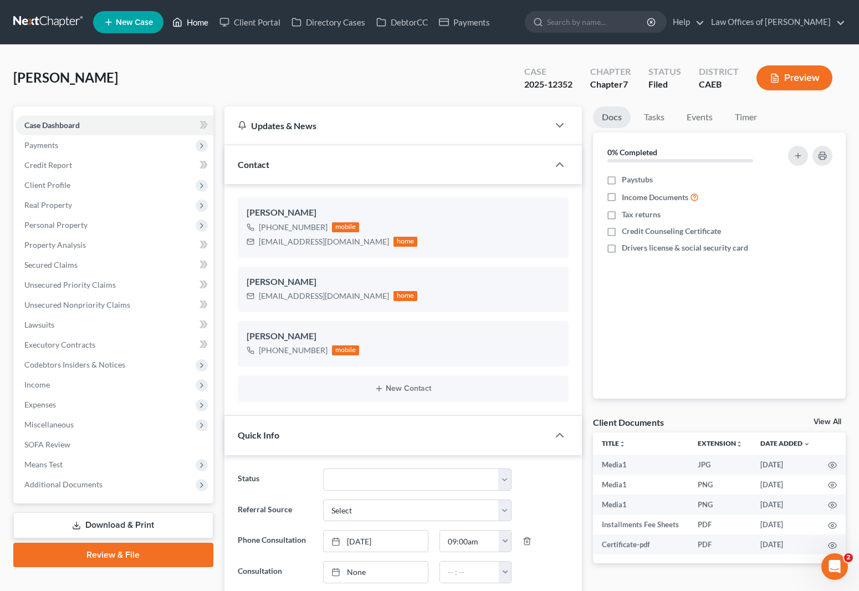
click at [201, 27] on link "Home" at bounding box center [190, 22] width 47 height 20
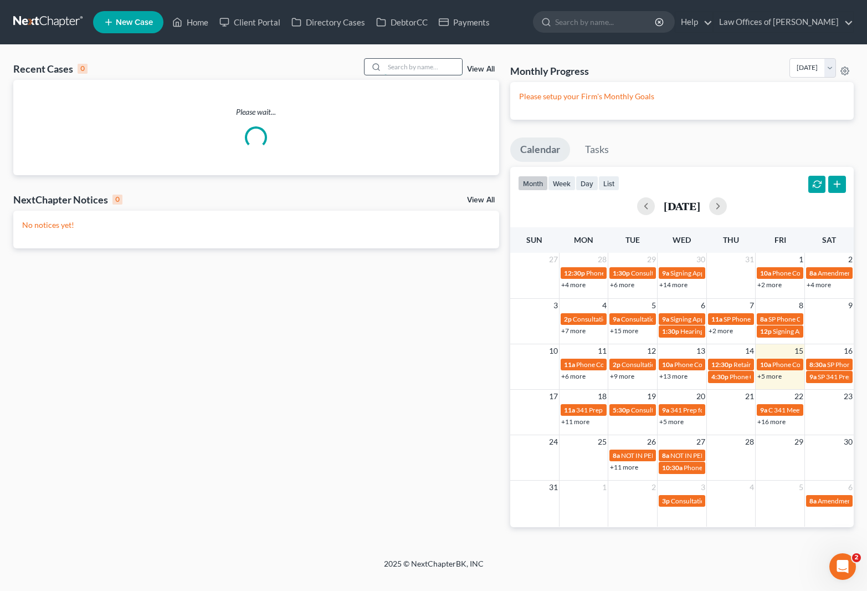
click at [420, 65] on input "search" at bounding box center [424, 67] width 78 height 16
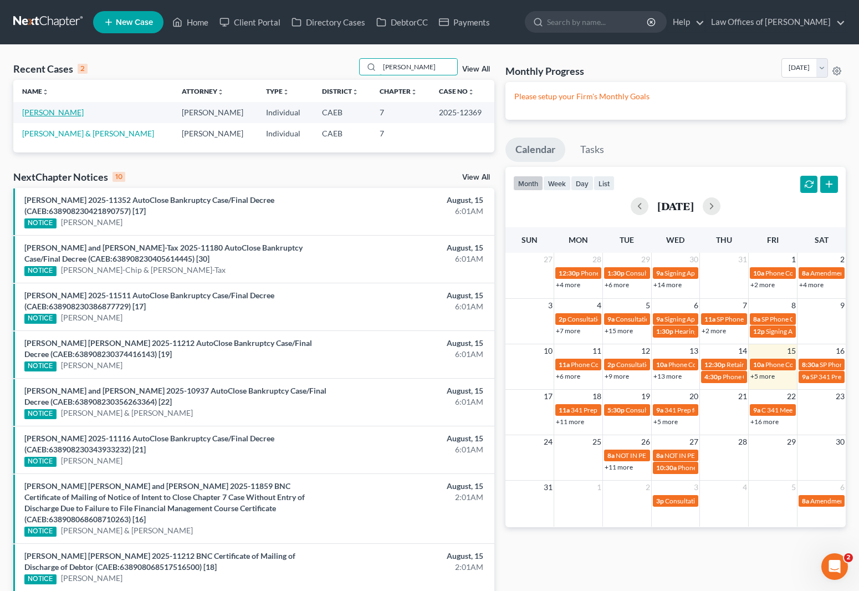
type input "Dawson"
click at [50, 110] on link "[PERSON_NAME]" at bounding box center [53, 112] width 62 height 9
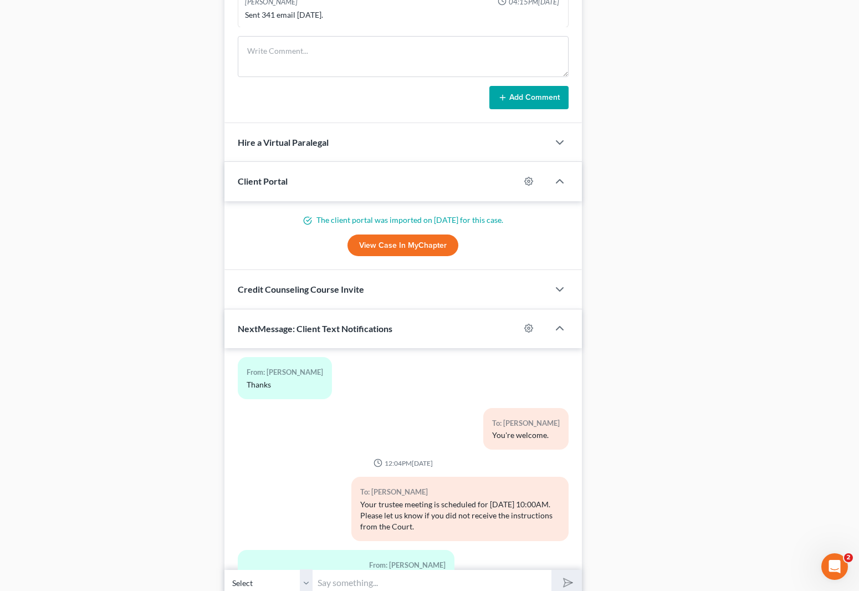
scroll to position [954, 0]
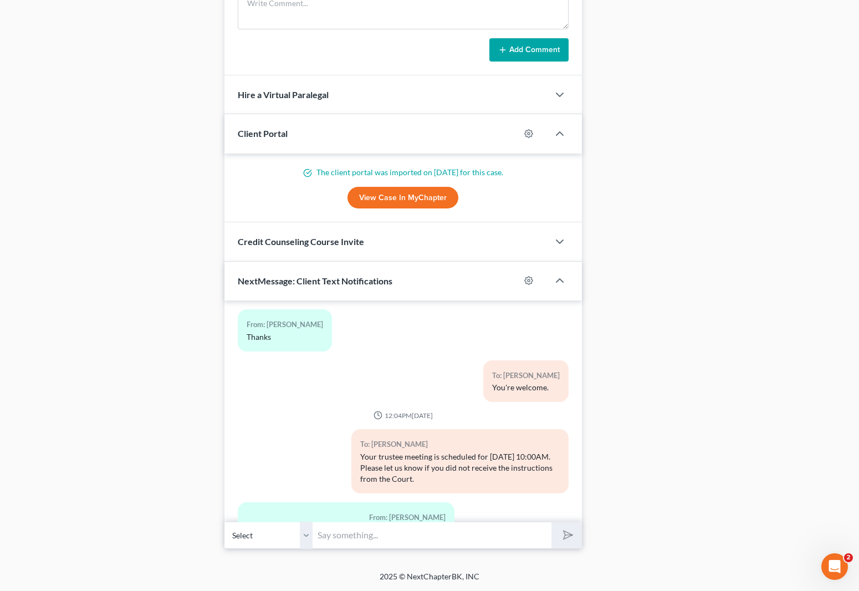
click at [355, 537] on input "text" at bounding box center [432, 534] width 239 height 27
type input "Correct."
click at [551, 522] on button "submit" at bounding box center [566, 535] width 30 height 26
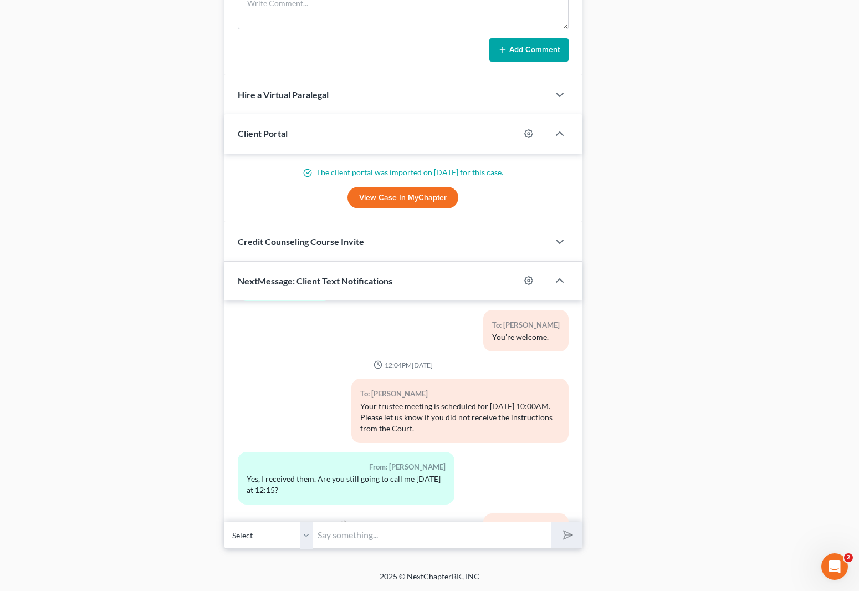
click at [309, 452] on div "From: Cynthia Dawson Yes, I received them. Are you still going to call me on Mo…" at bounding box center [346, 478] width 217 height 53
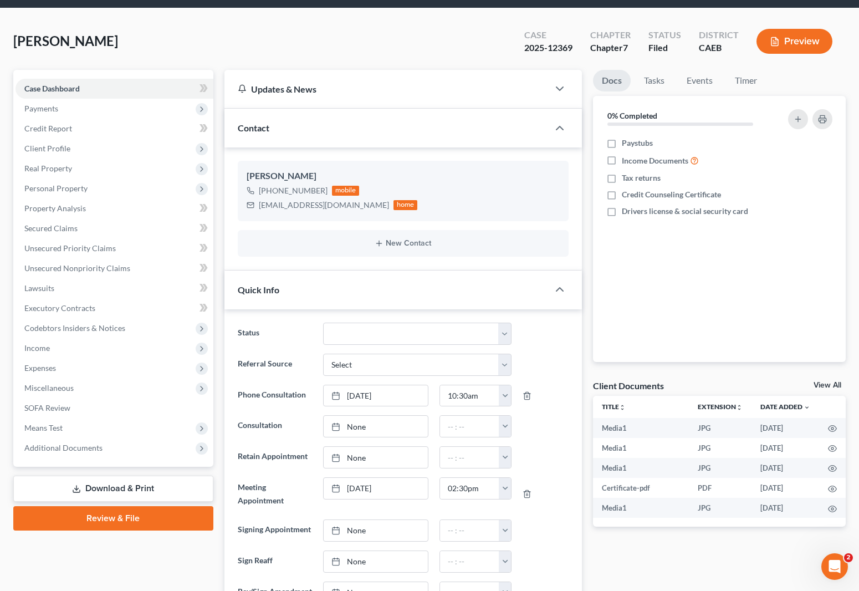
scroll to position [0, 0]
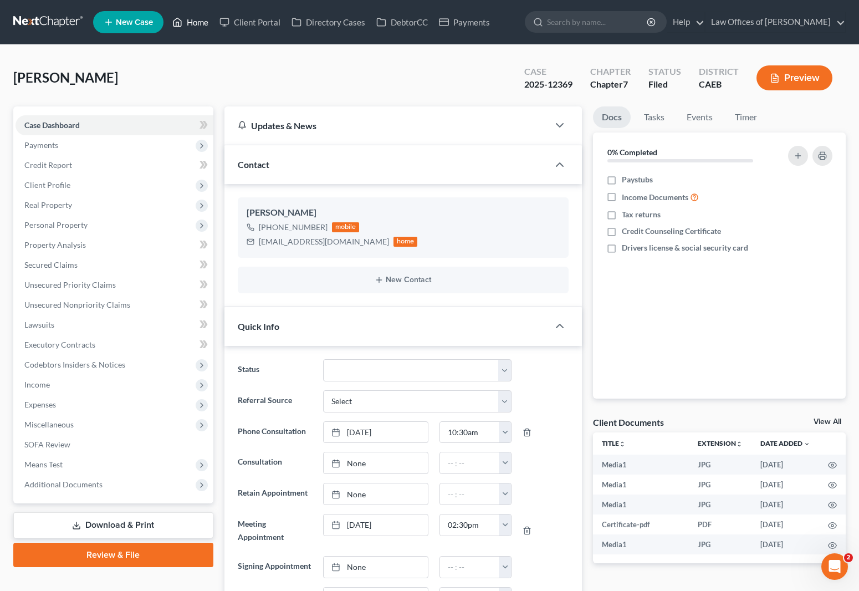
click at [200, 25] on link "Home" at bounding box center [190, 22] width 47 height 20
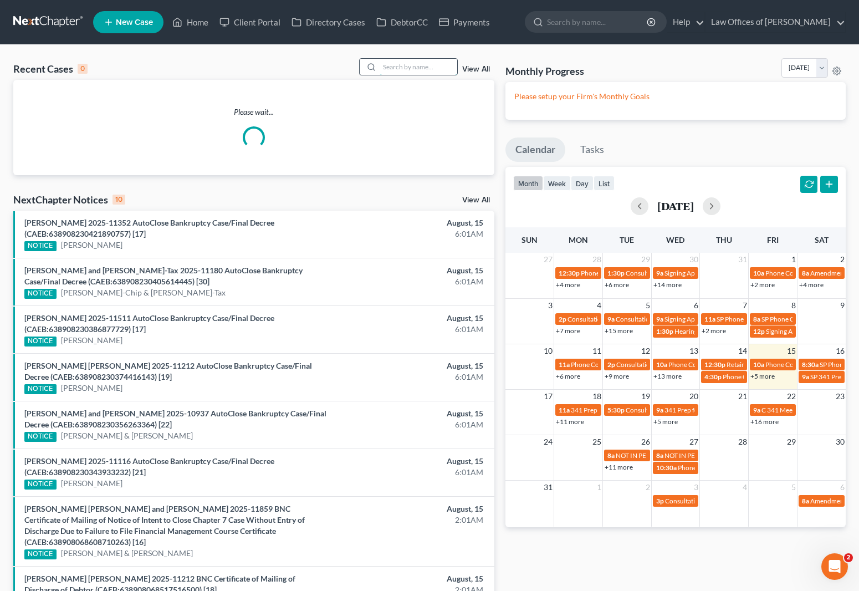
click at [422, 69] on input "search" at bounding box center [419, 67] width 78 height 16
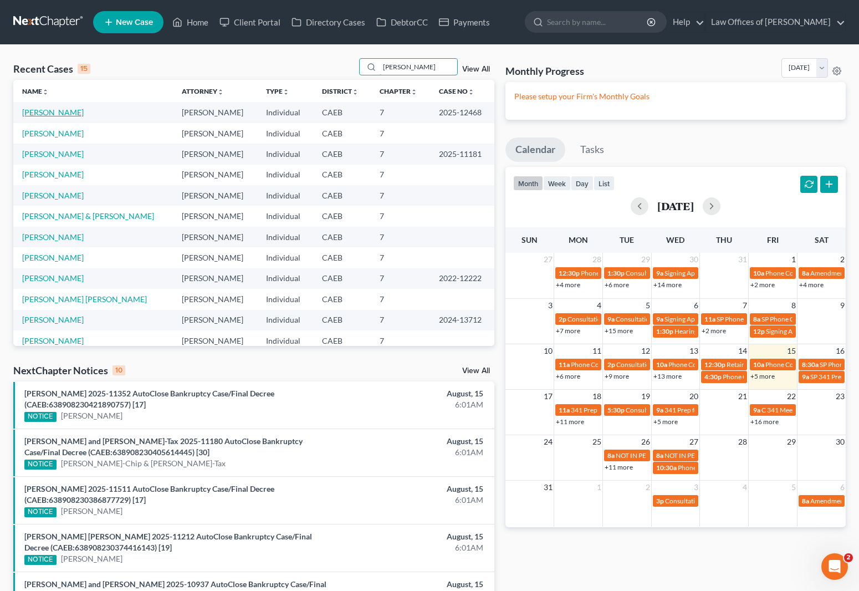
type input "Martin"
click at [75, 114] on link "Vasquez, Martin" at bounding box center [53, 112] width 62 height 9
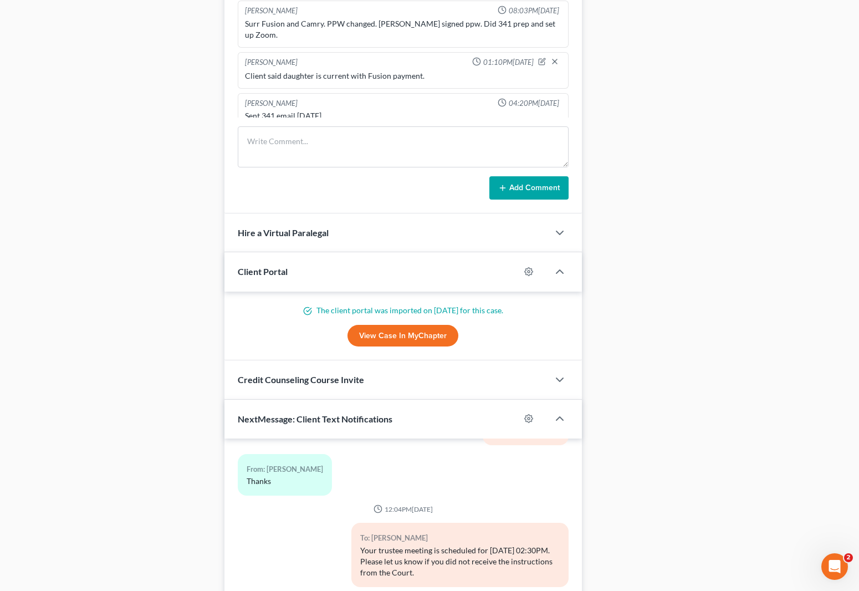
scroll to position [954, 0]
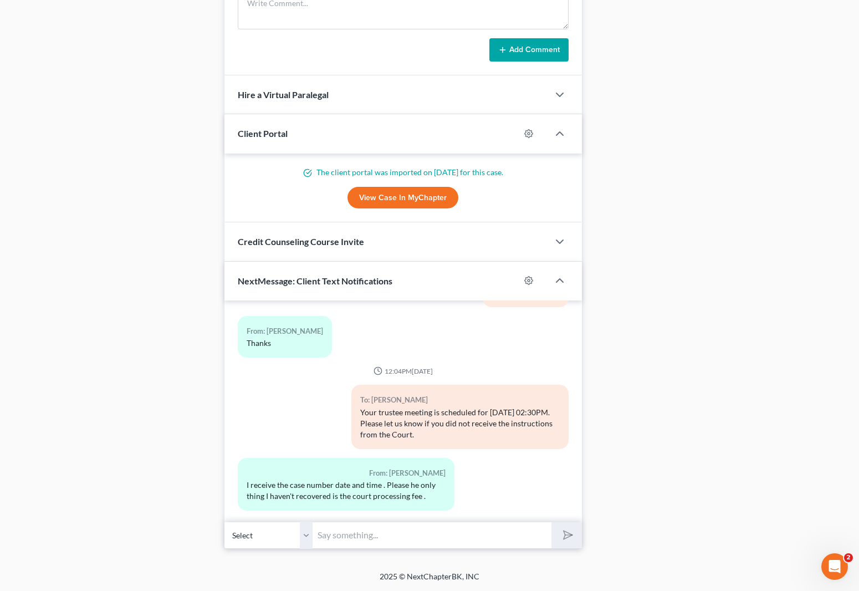
click at [336, 531] on input "text" at bounding box center [432, 534] width 239 height 27
type input "Correct."
click at [551, 522] on button "submit" at bounding box center [566, 535] width 30 height 26
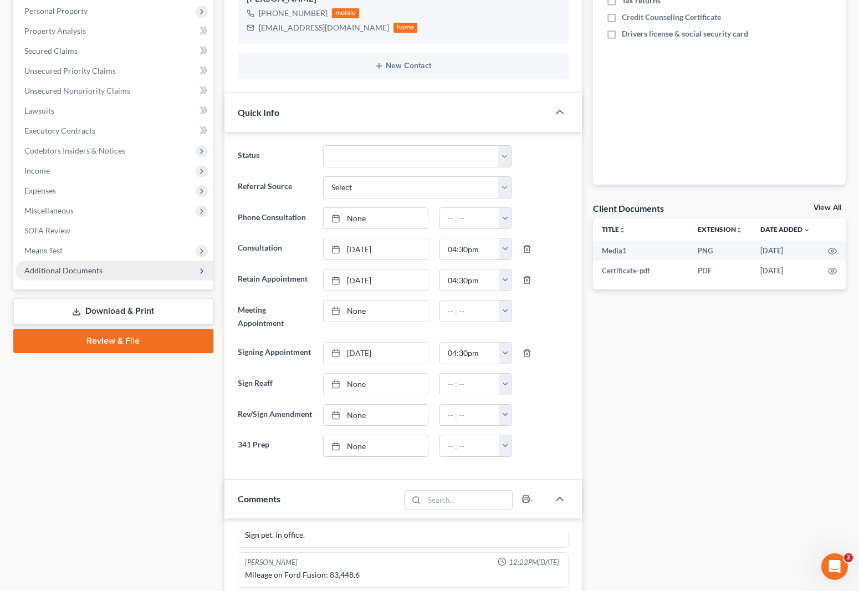
scroll to position [0, 0]
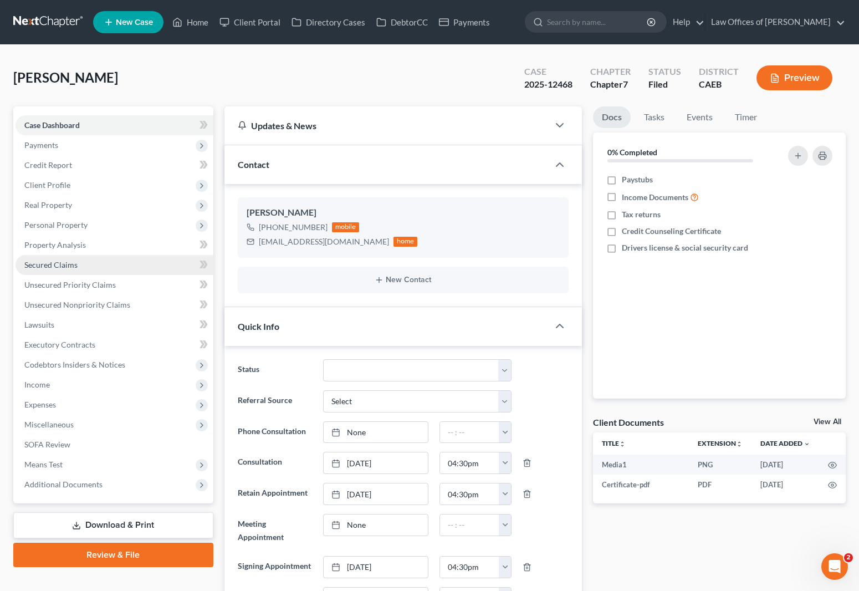
click at [90, 263] on link "Secured Claims" at bounding box center [115, 265] width 198 height 20
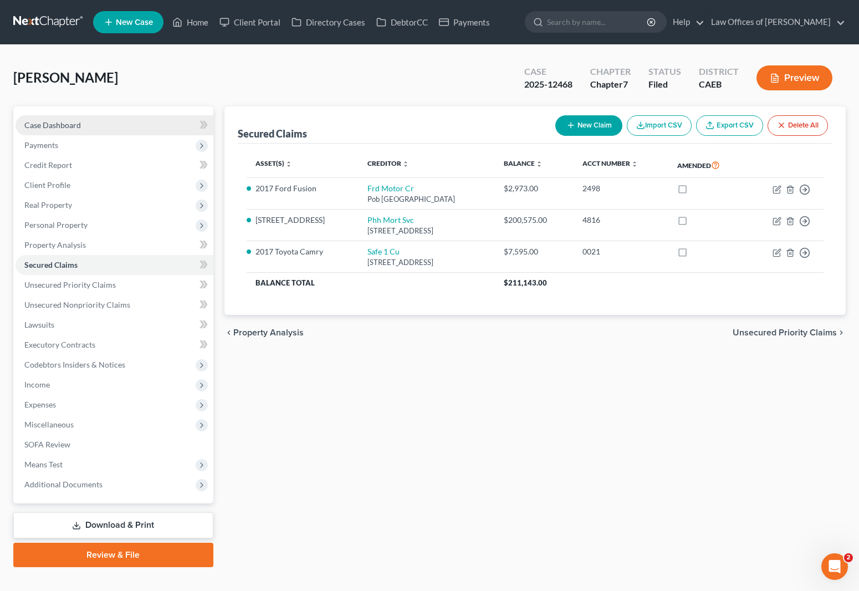
click at [110, 129] on link "Case Dashboard" at bounding box center [115, 125] width 198 height 20
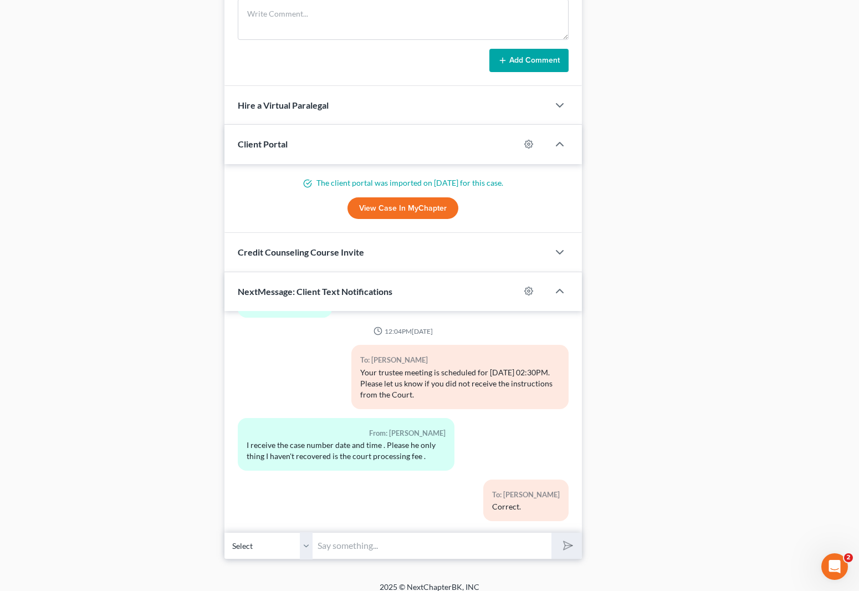
scroll to position [933, 0]
click at [400, 537] on input "text" at bounding box center [432, 544] width 239 height 27
type input "You don't have to pay the court fee yet. We will let you know when to pay it."
click at [551, 532] on button "submit" at bounding box center [566, 545] width 30 height 26
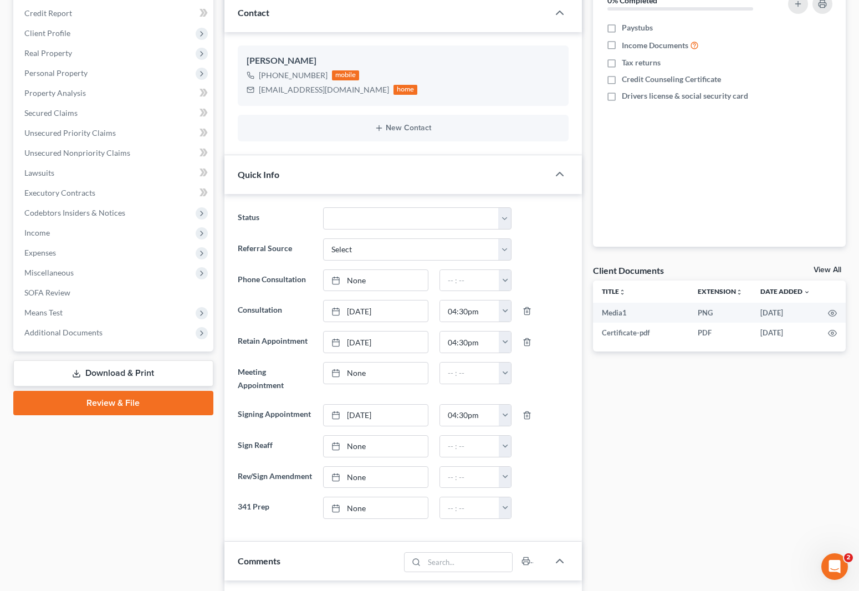
scroll to position [0, 0]
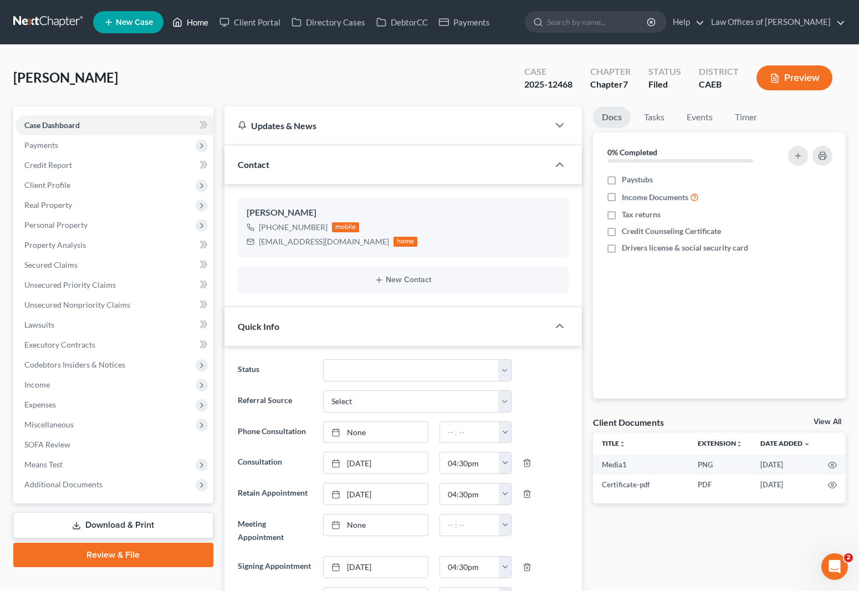
click at [207, 23] on link "Home" at bounding box center [190, 22] width 47 height 20
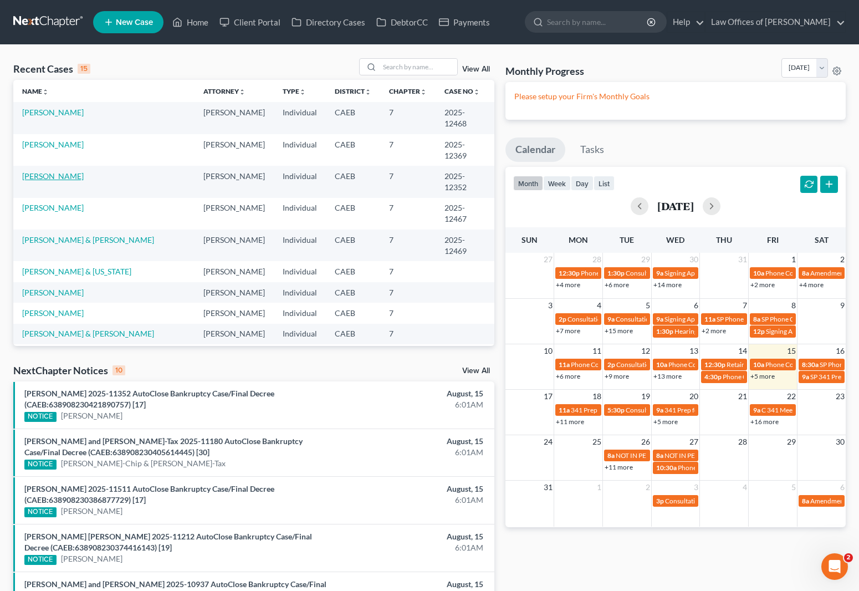
click at [36, 178] on link "Loustalot, Kimberly" at bounding box center [53, 175] width 62 height 9
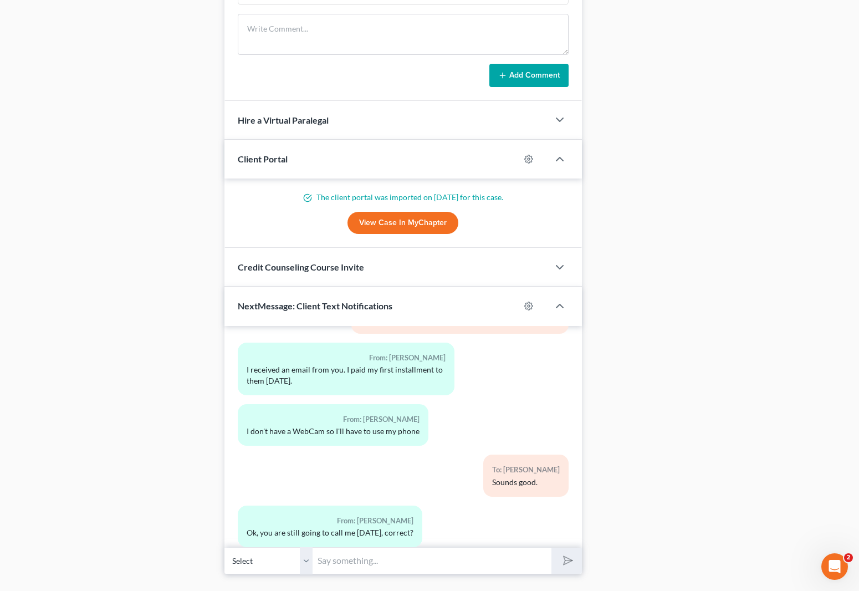
scroll to position [1029, 0]
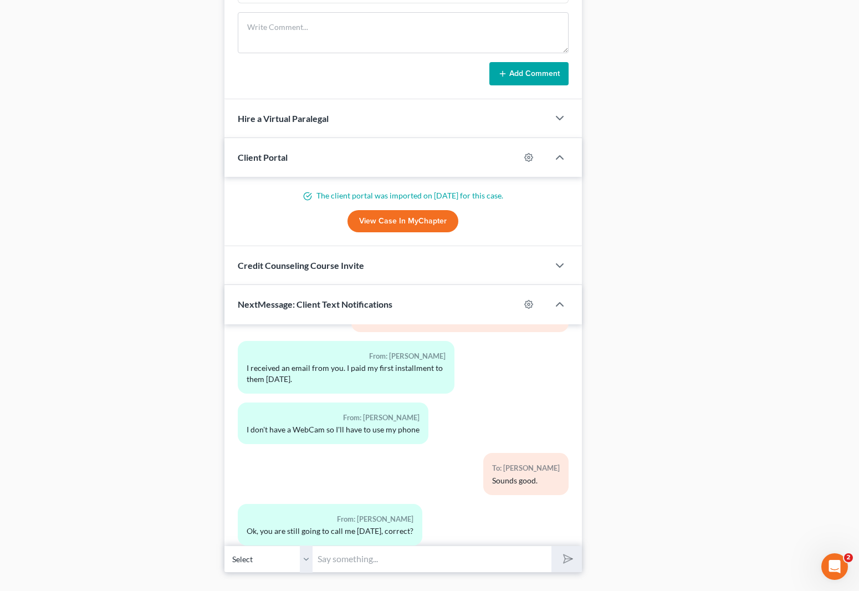
drag, startPoint x: 377, startPoint y: 577, endPoint x: 405, endPoint y: 556, distance: 35.1
click at [378, 537] on input "text" at bounding box center [432, 558] width 239 height 27
type input "Correct."
click at [572, 537] on icon "submit" at bounding box center [566, 559] width 16 height 16
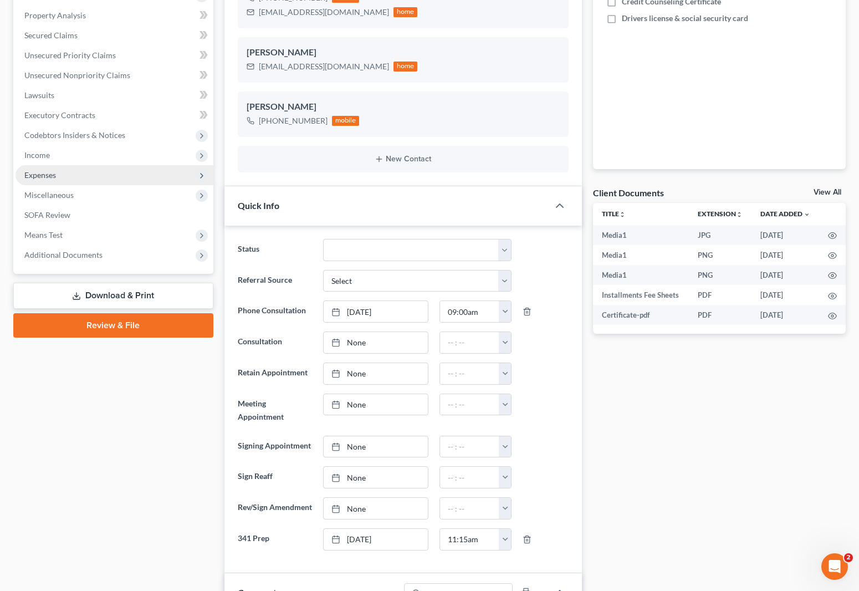
scroll to position [0, 0]
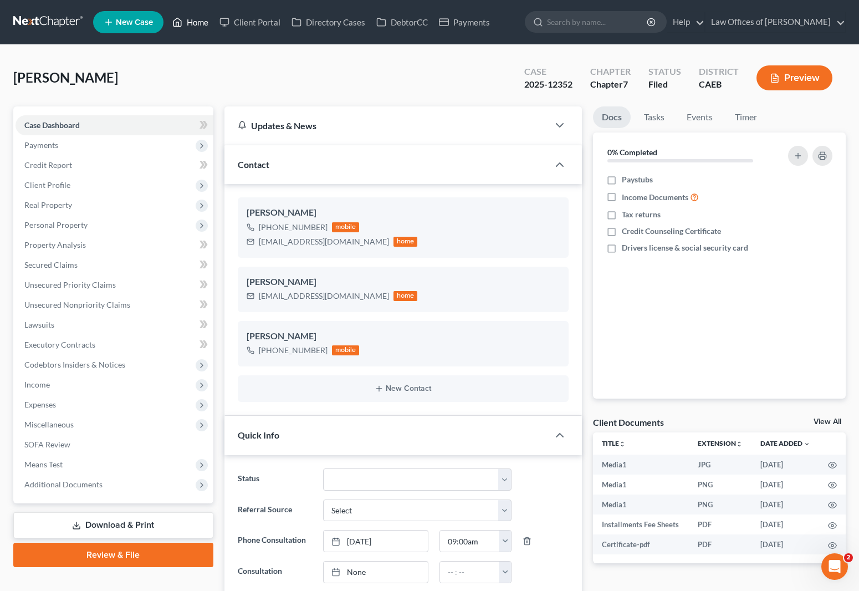
click at [199, 24] on link "Home" at bounding box center [190, 22] width 47 height 20
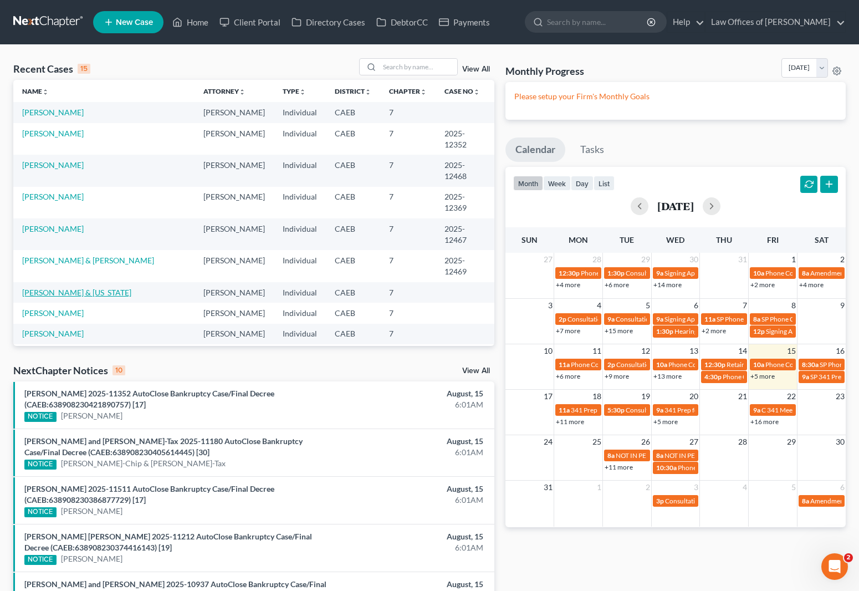
click at [66, 290] on link "Gutierrez, Benny & Montana" at bounding box center [76, 292] width 109 height 9
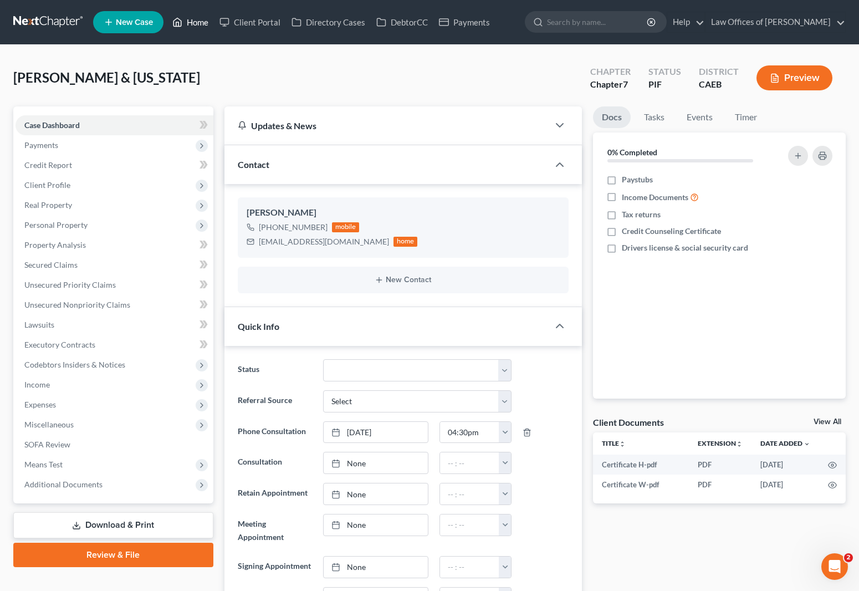
click at [197, 24] on link "Home" at bounding box center [190, 22] width 47 height 20
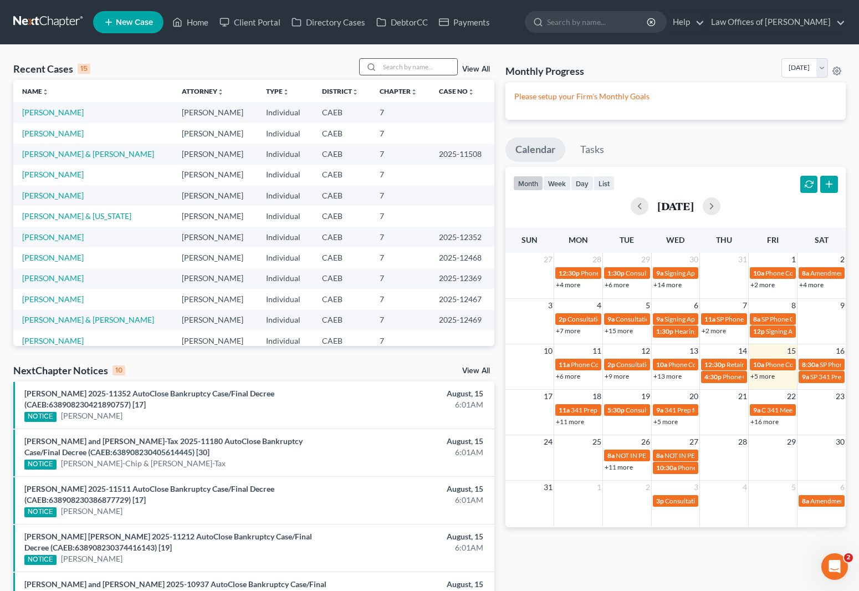
click at [428, 65] on input "search" at bounding box center [419, 67] width 78 height 16
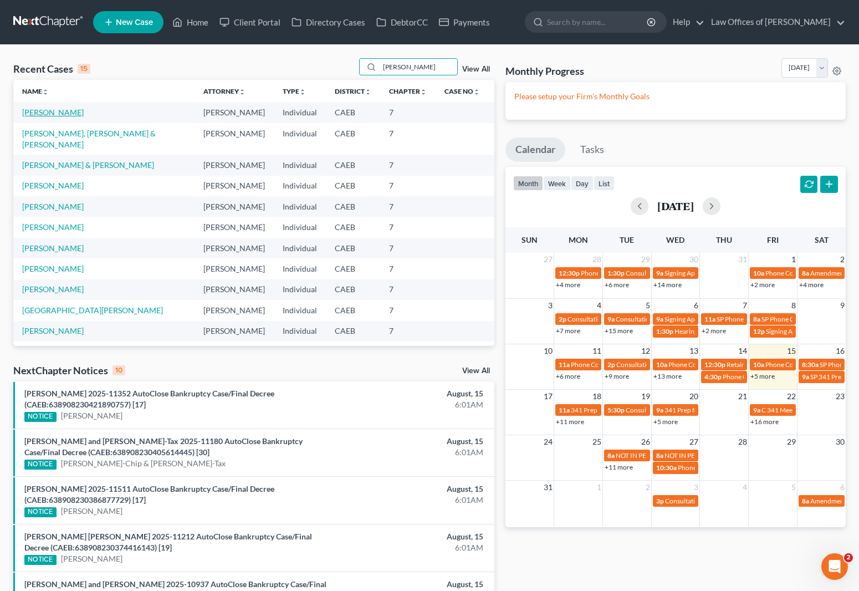
type input "Mora"
click at [52, 108] on link "Mora, Luis" at bounding box center [53, 112] width 62 height 9
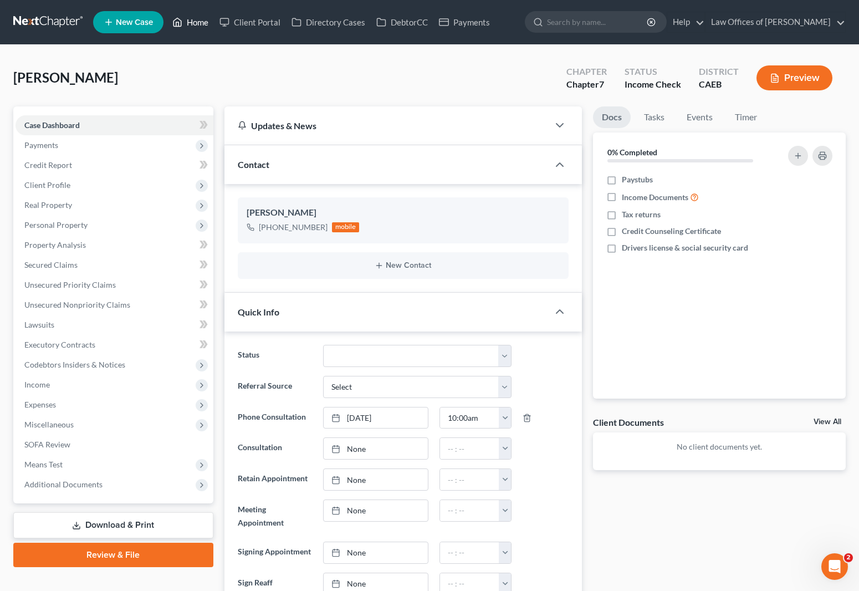
click at [194, 25] on link "Home" at bounding box center [190, 22] width 47 height 20
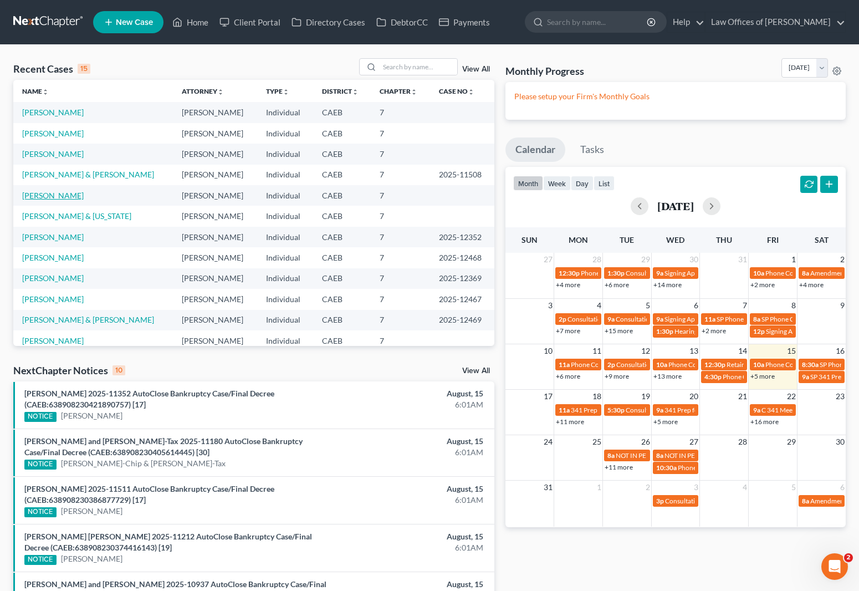
click at [84, 200] on link "Mendoza-Rangel, Jose" at bounding box center [53, 195] width 62 height 9
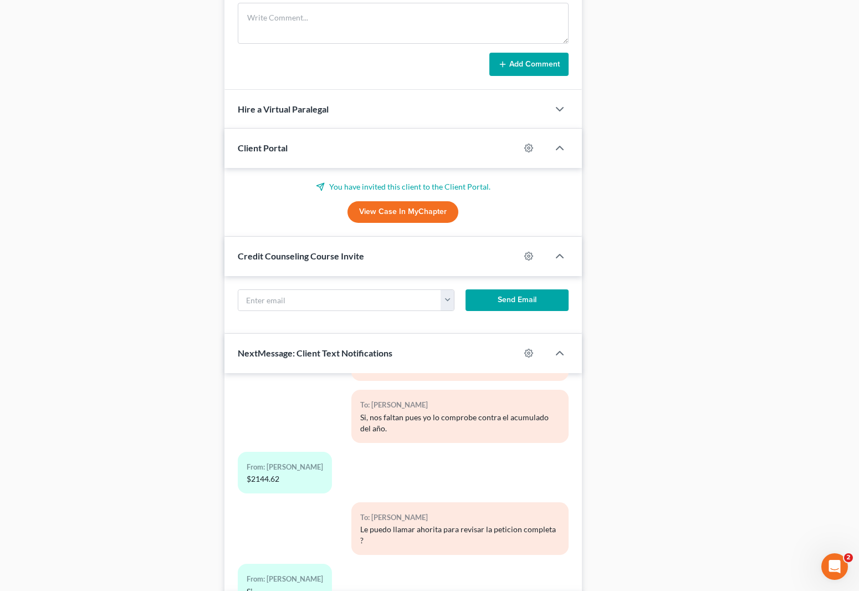
scroll to position [653, 0]
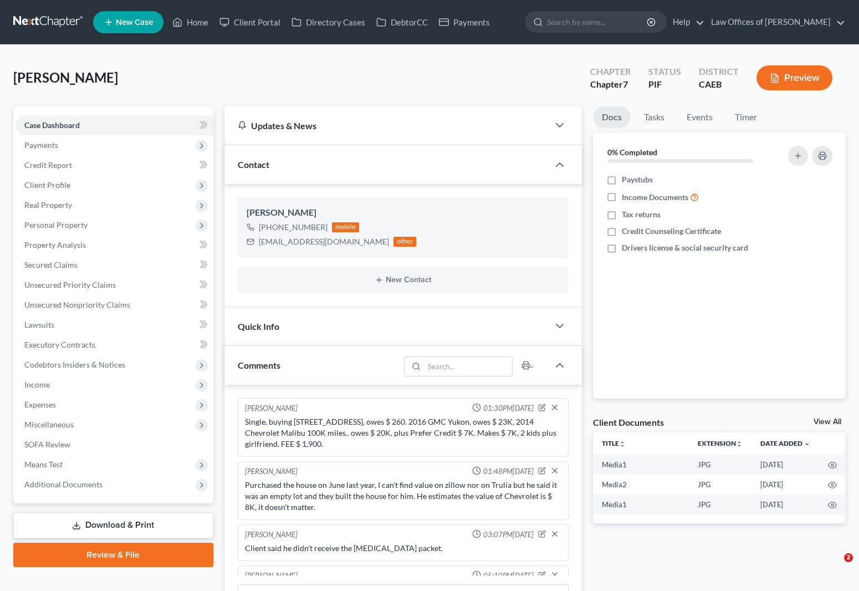
select select "0"
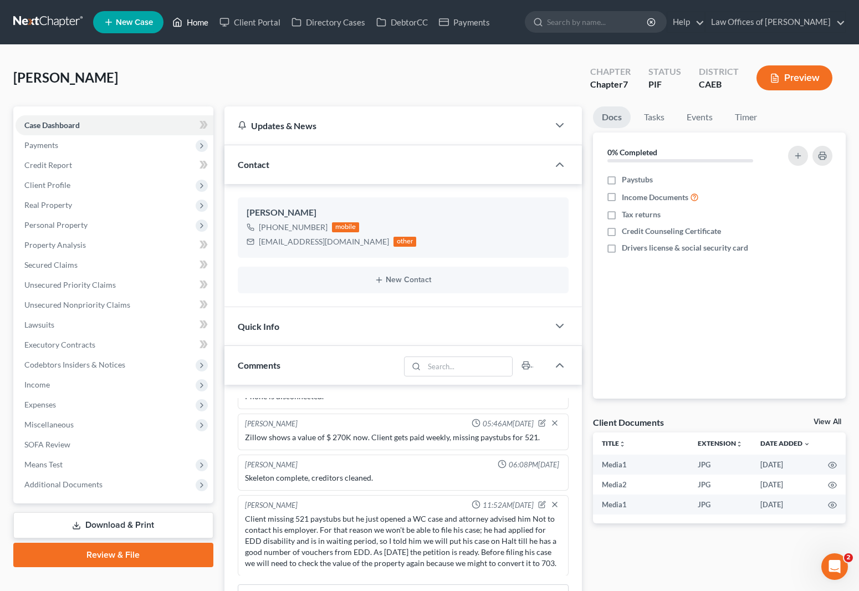
click at [197, 24] on link "Home" at bounding box center [190, 22] width 47 height 20
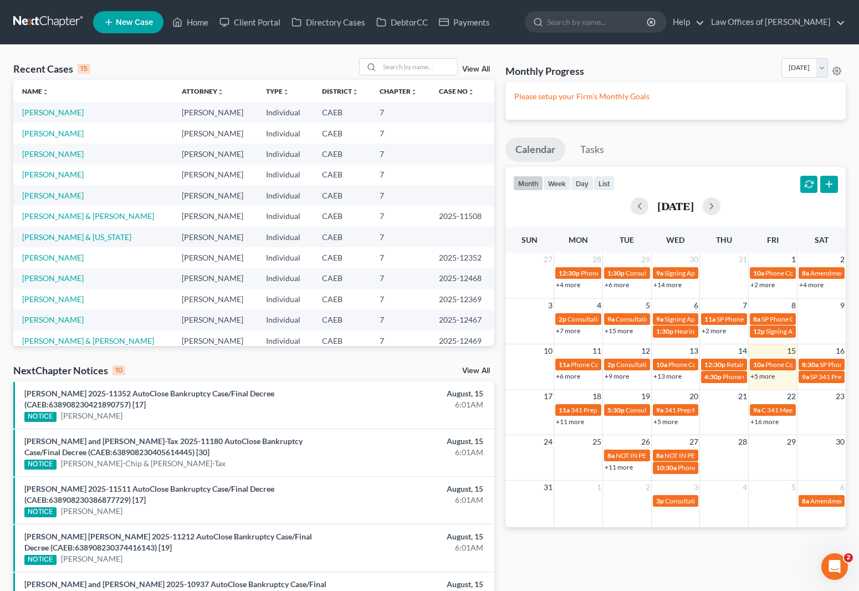
click at [756, 376] on link "+5 more" at bounding box center [762, 376] width 24 height 8
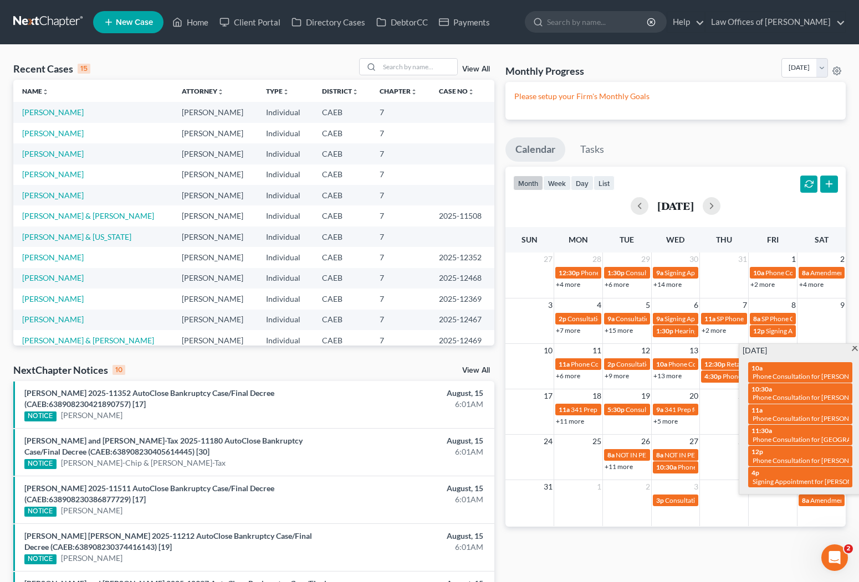
click at [853, 350] on span at bounding box center [855, 349] width 8 height 7
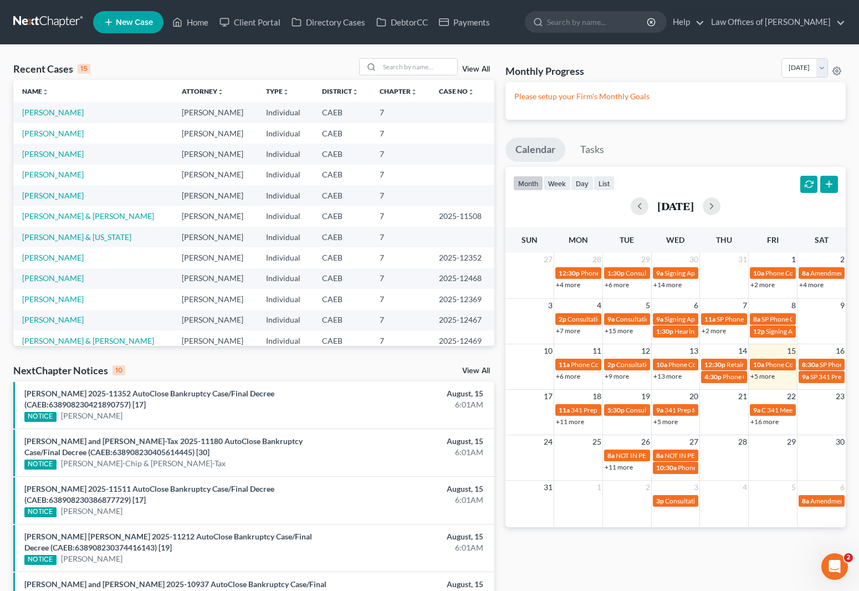
click at [564, 423] on link "+11 more" at bounding box center [570, 421] width 28 height 8
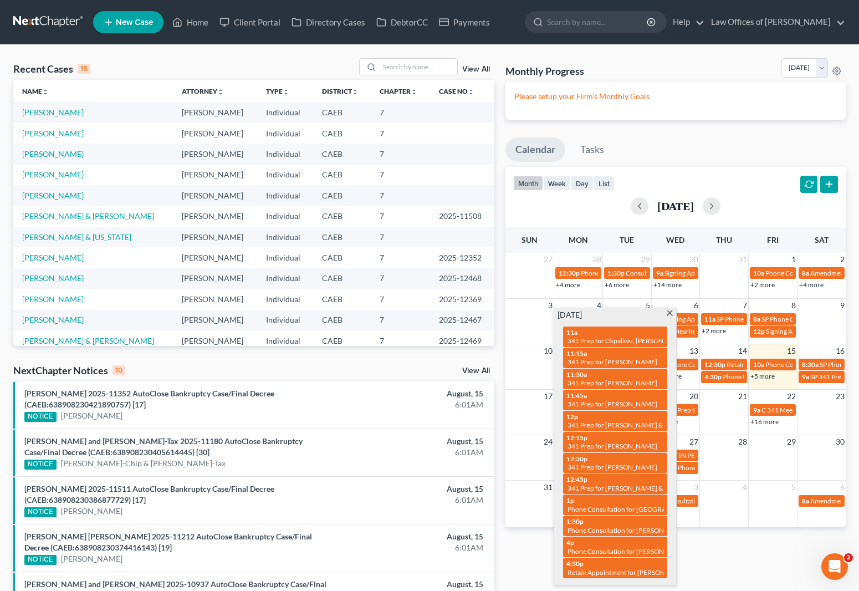
click at [673, 313] on span at bounding box center [670, 313] width 8 height 7
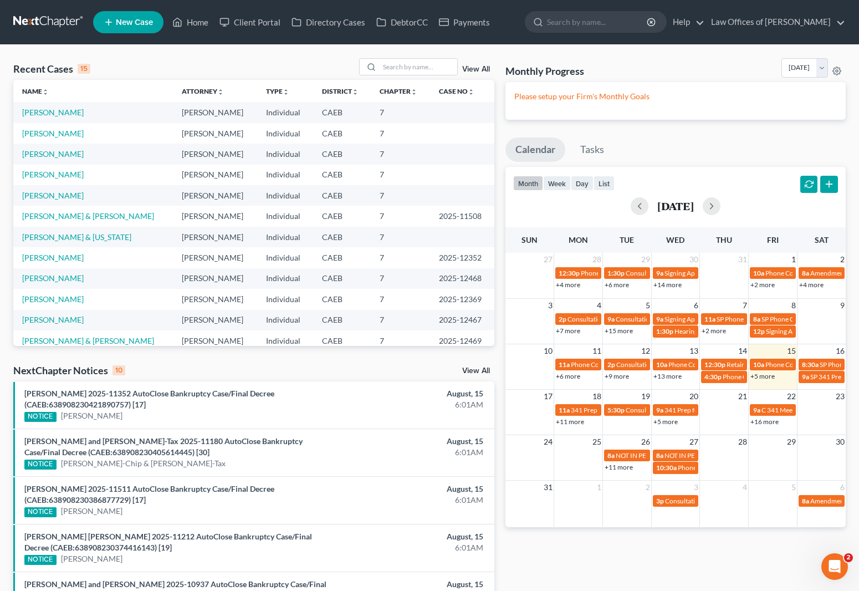
click at [761, 425] on link "+16 more" at bounding box center [764, 421] width 28 height 8
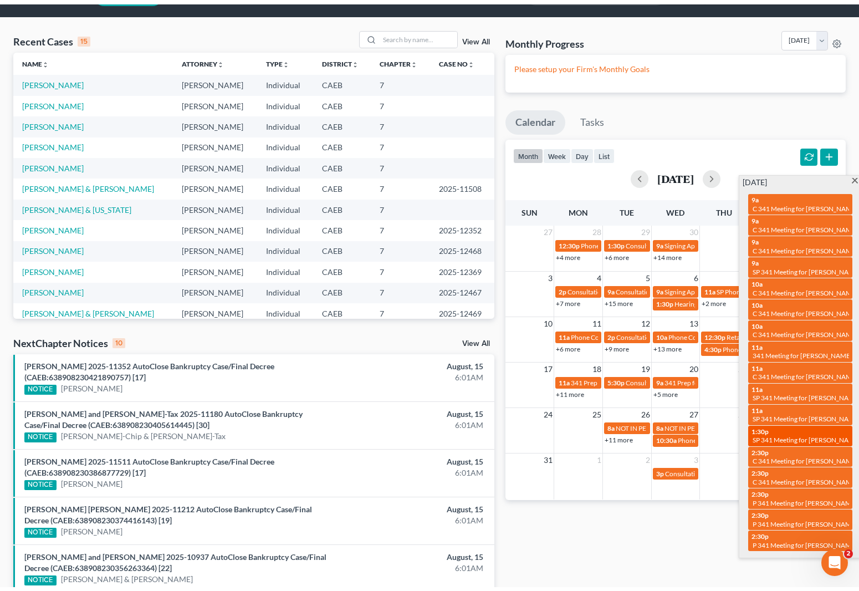
scroll to position [52, 0]
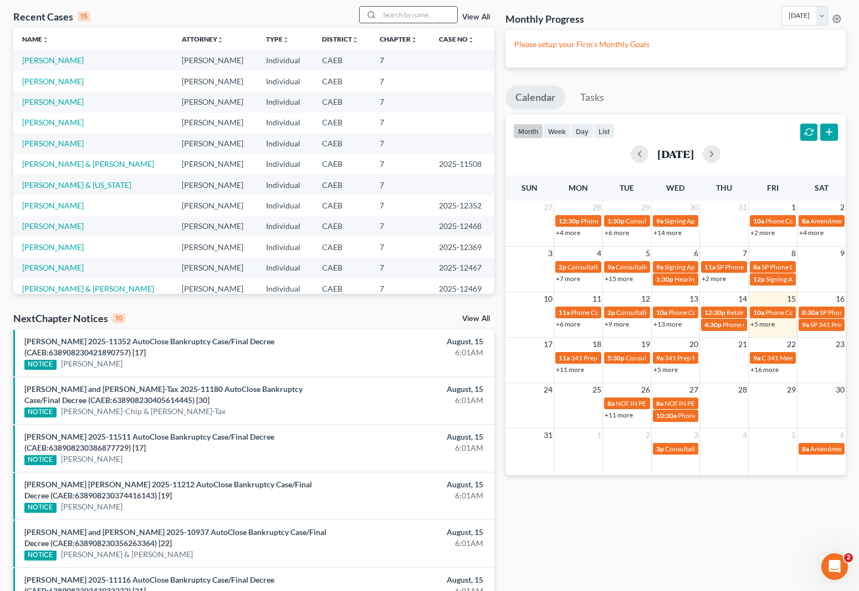
click at [402, 19] on input "search" at bounding box center [419, 15] width 78 height 16
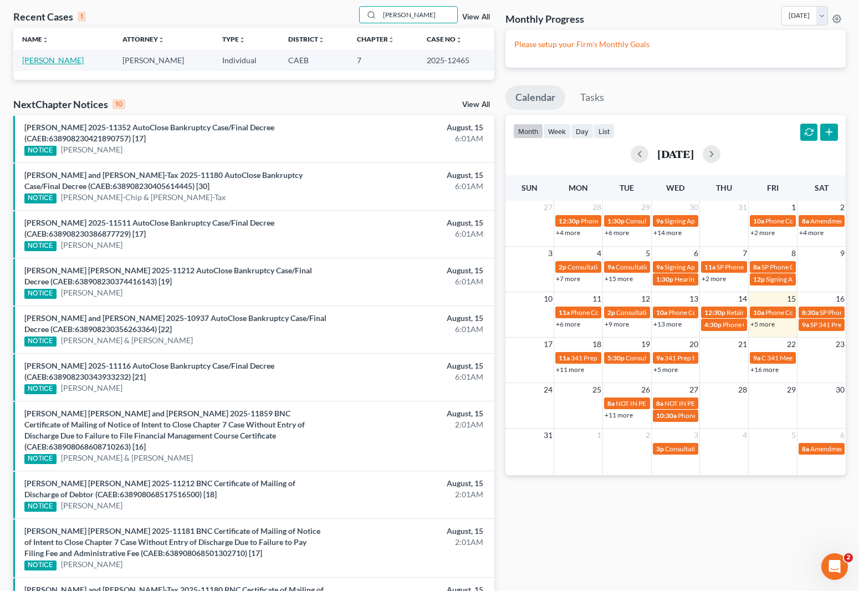
type input "Fain"
click at [57, 62] on link "Fain, Christopher" at bounding box center [53, 59] width 62 height 9
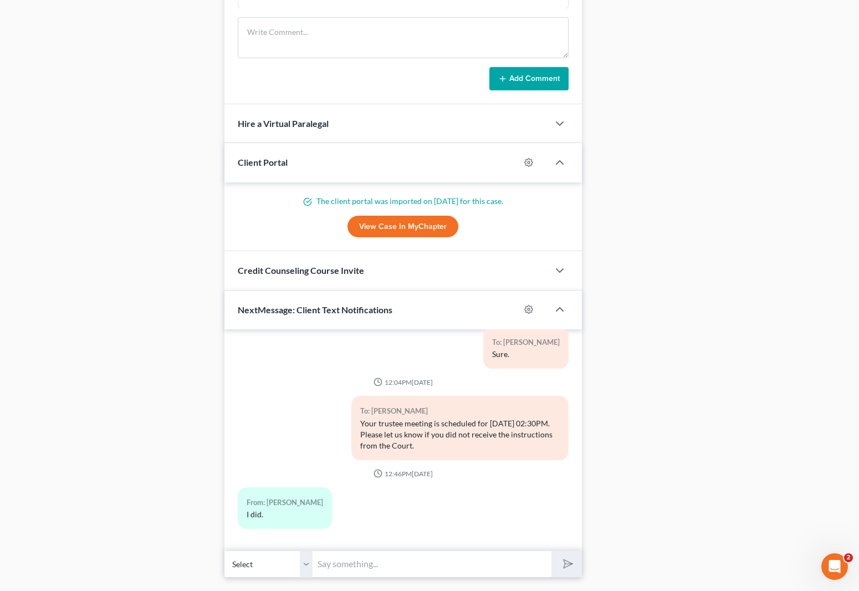
scroll to position [2930, 0]
click at [413, 574] on input "text" at bounding box center [432, 563] width 239 height 27
type input "Sounds good, talk to you on Monday."
click at [551, 551] on button "submit" at bounding box center [566, 564] width 30 height 26
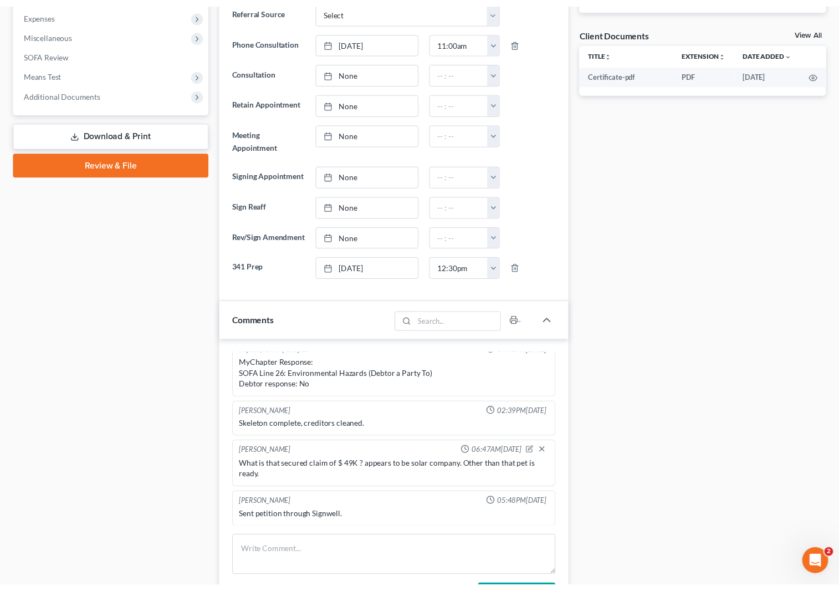
scroll to position [0, 0]
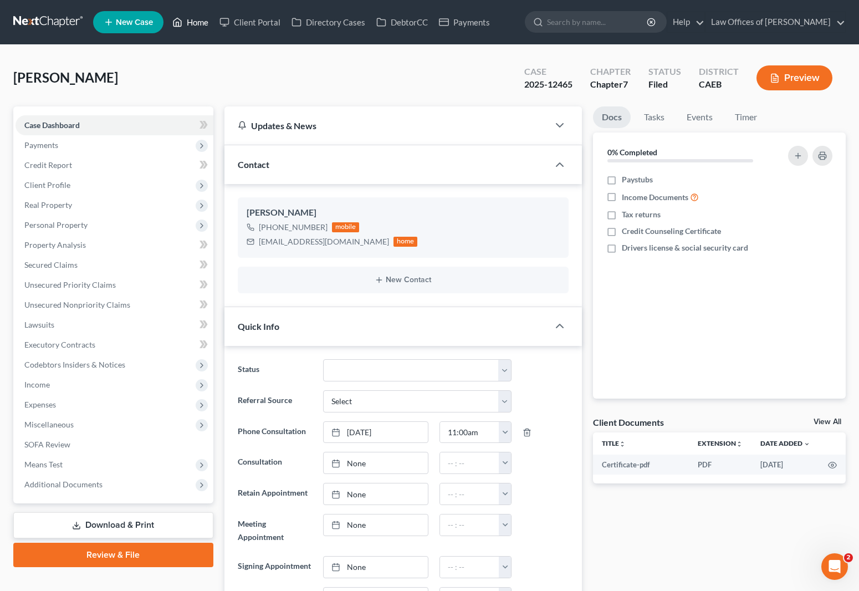
click at [203, 25] on link "Home" at bounding box center [190, 22] width 47 height 20
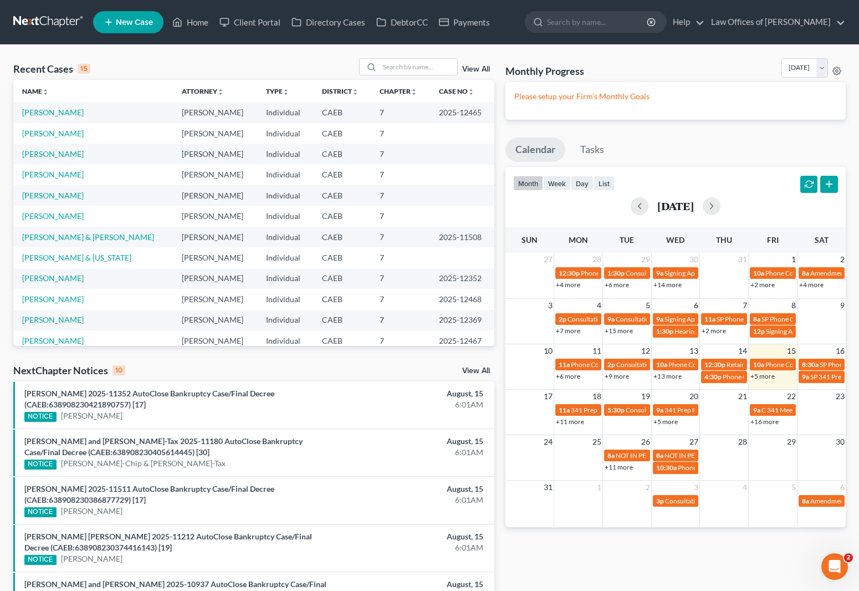
click at [760, 379] on link "+5 more" at bounding box center [762, 376] width 24 height 8
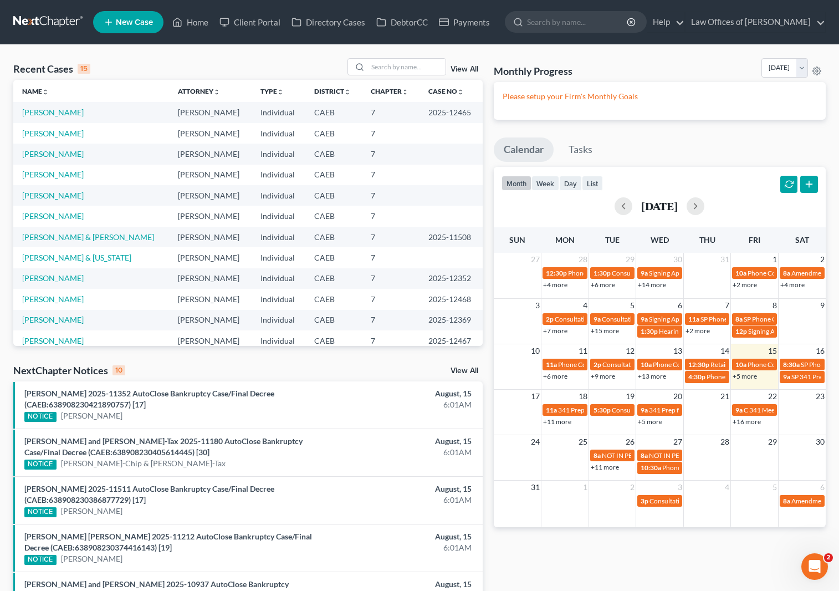
click at [147, 28] on link "New Case" at bounding box center [128, 22] width 70 height 22
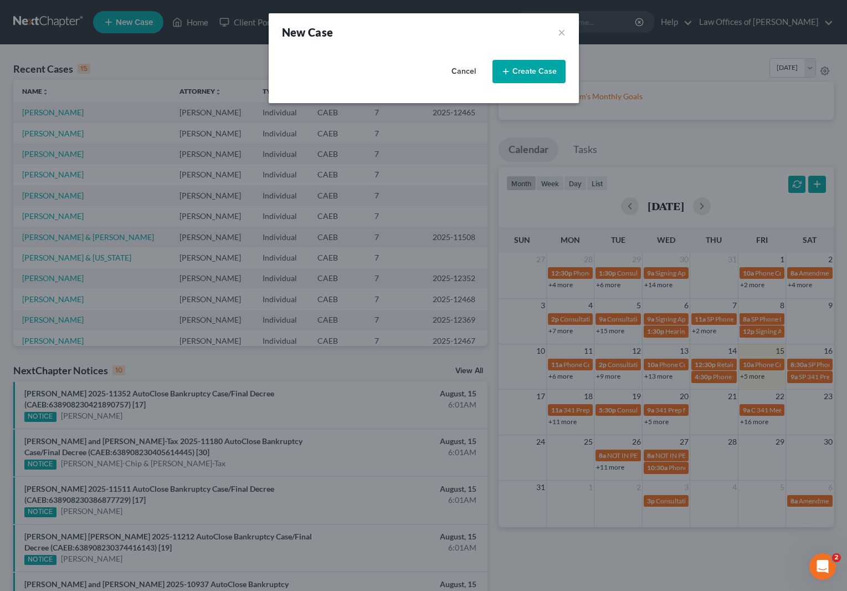
select select "8"
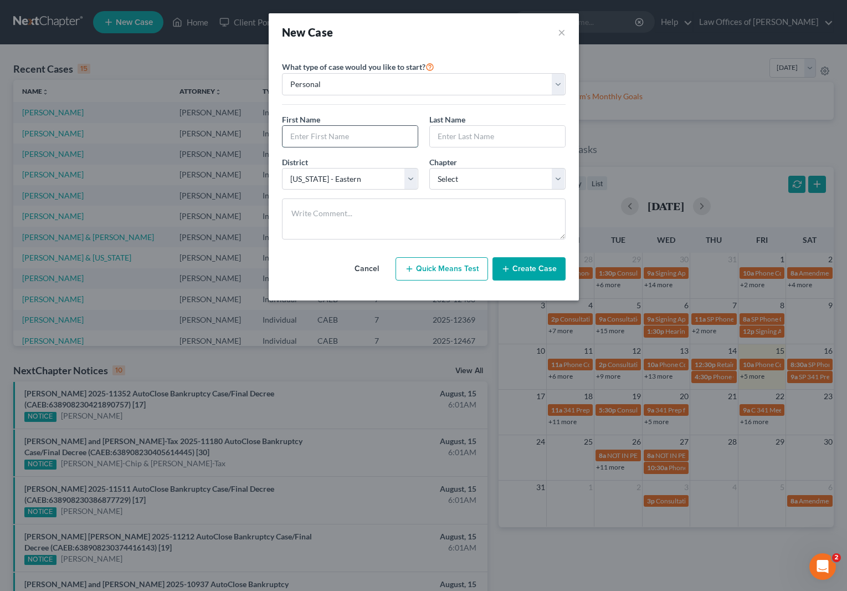
click at [322, 139] on input "text" at bounding box center [350, 136] width 135 height 21
type input "Brian"
type input "Burger"
click at [558, 180] on select "Select 7 11 12 13" at bounding box center [497, 179] width 136 height 22
select select "0"
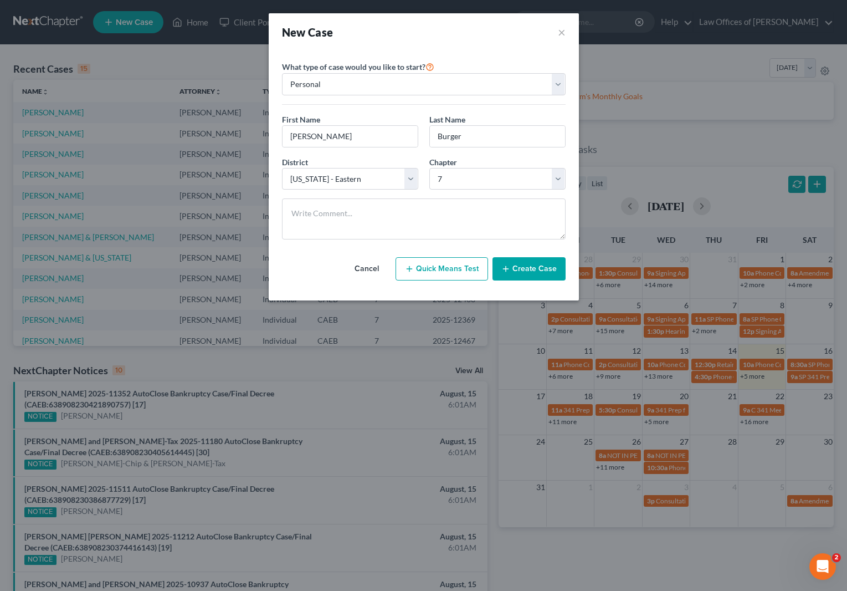
click at [544, 270] on button "Create Case" at bounding box center [529, 268] width 73 height 23
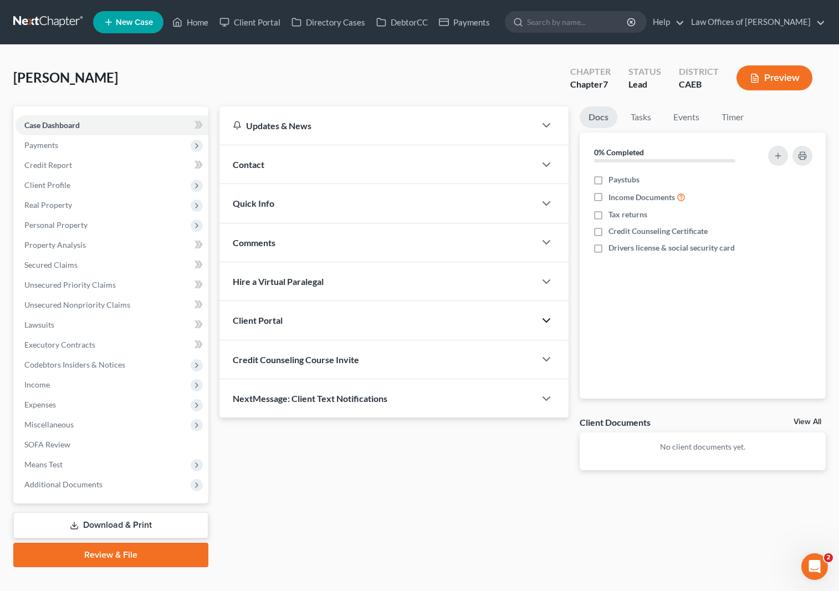
click at [545, 319] on icon "button" at bounding box center [546, 320] width 13 height 13
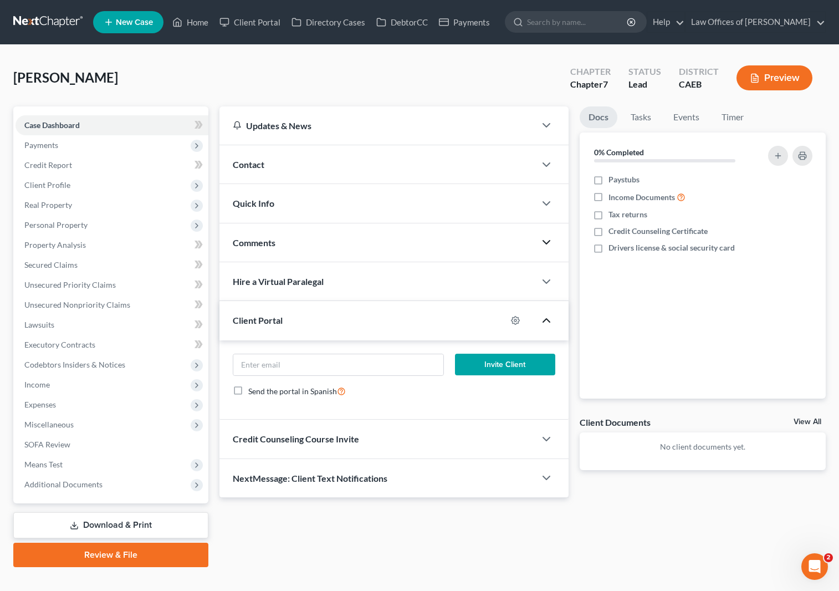
click at [546, 238] on icon "button" at bounding box center [546, 242] width 13 height 13
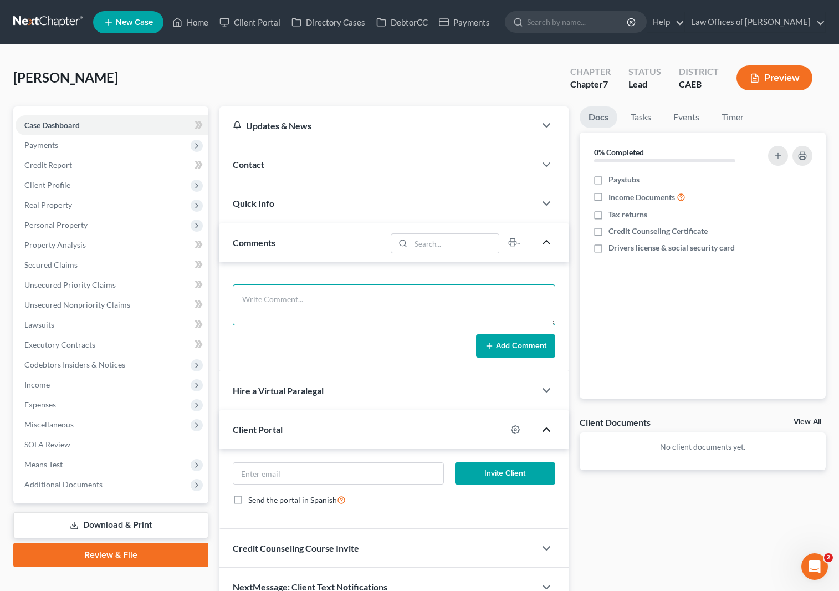
click at [327, 288] on textarea at bounding box center [394, 304] width 323 height 41
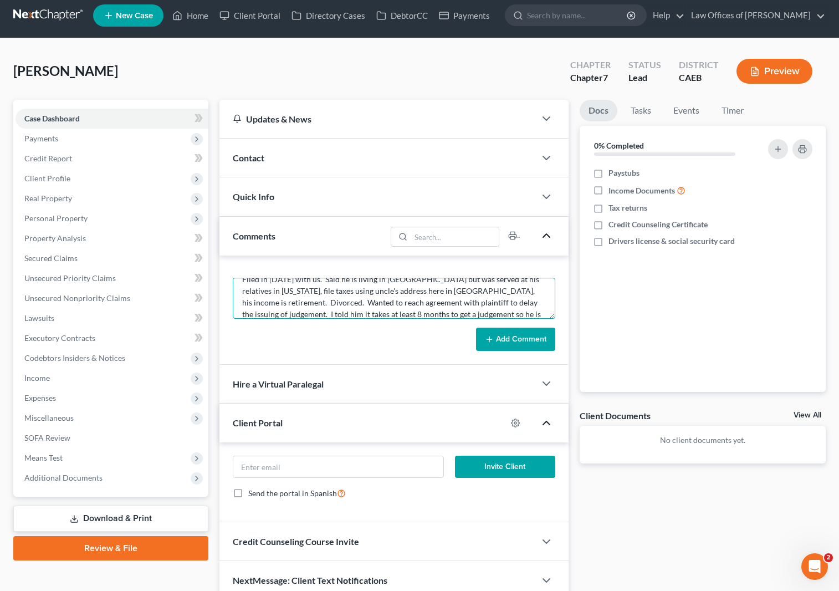
scroll to position [23, 0]
type textarea "Filed in 2009 with us. Said he is living in Asia but was served at his relative…"
click at [522, 338] on button "Add Comment" at bounding box center [515, 339] width 79 height 23
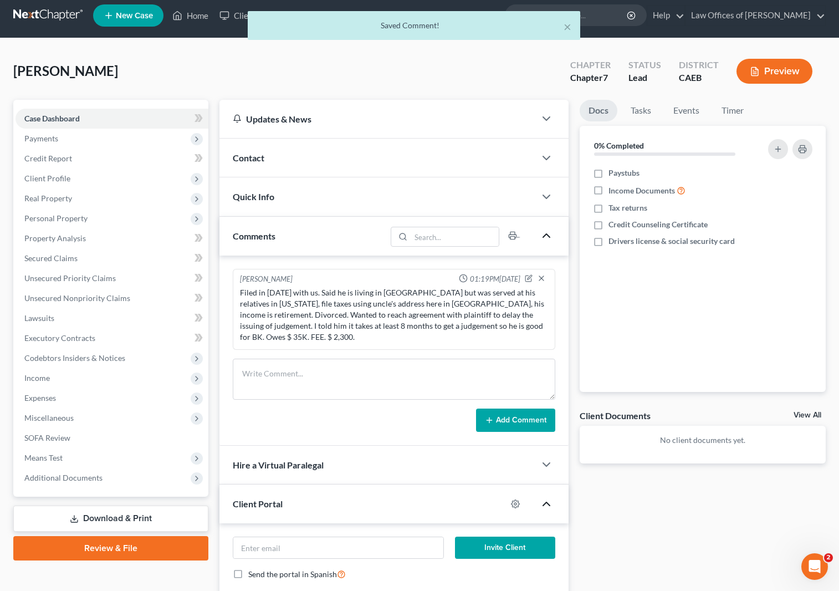
scroll to position [0, 0]
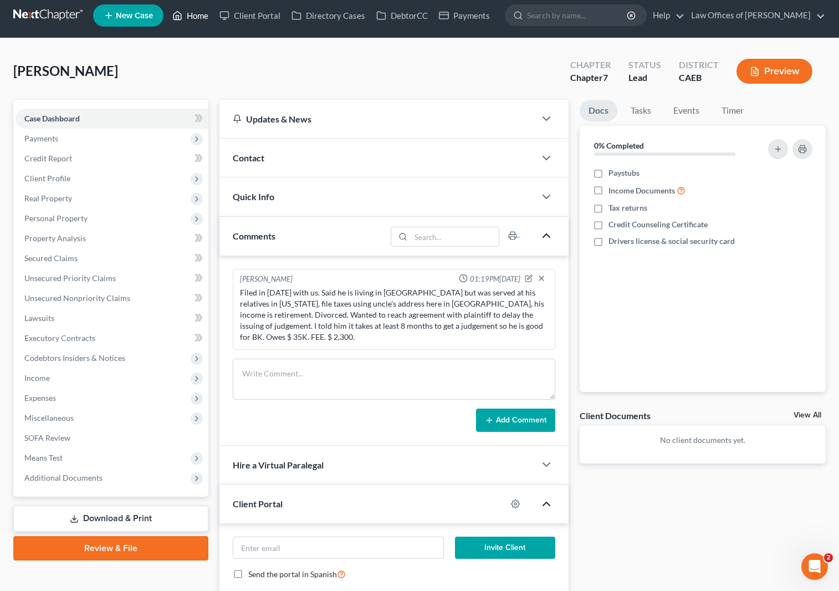
click at [200, 17] on link "Home" at bounding box center [190, 16] width 47 height 20
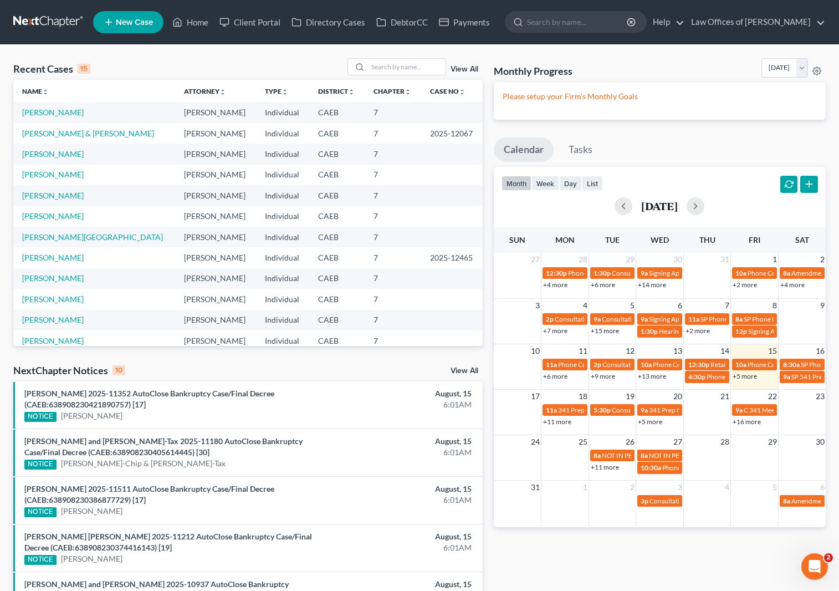
click at [742, 377] on link "+5 more" at bounding box center [745, 376] width 24 height 8
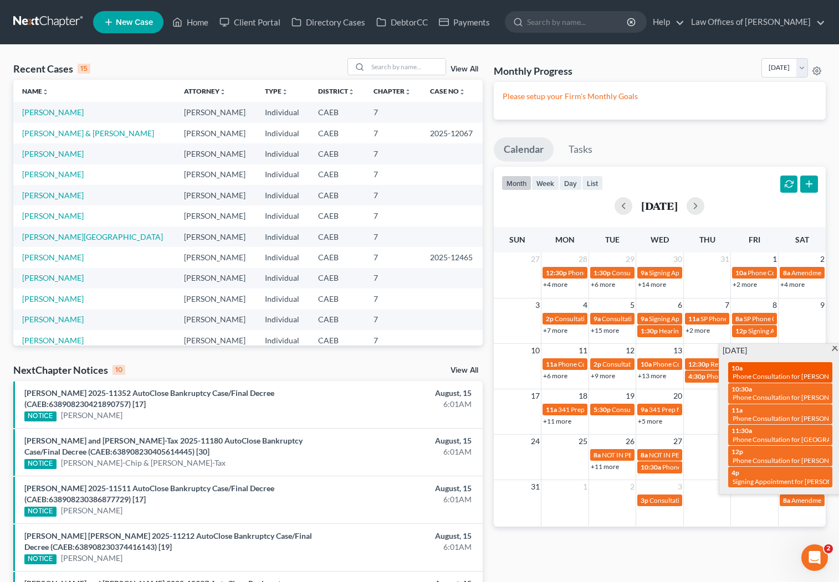
click at [743, 376] on span "Phone Consultation for [PERSON_NAME]" at bounding box center [793, 376] width 121 height 8
select select "Days"
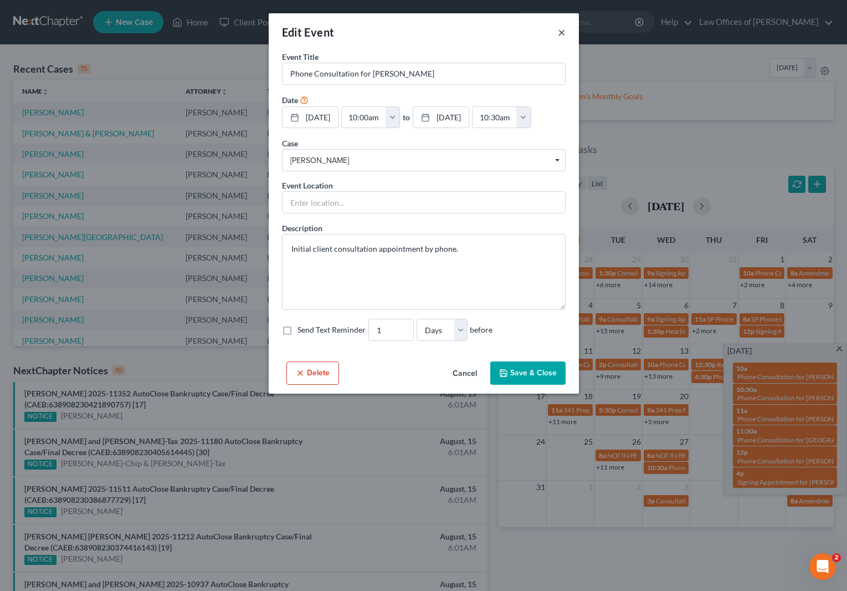
click at [563, 32] on button "×" at bounding box center [562, 31] width 8 height 13
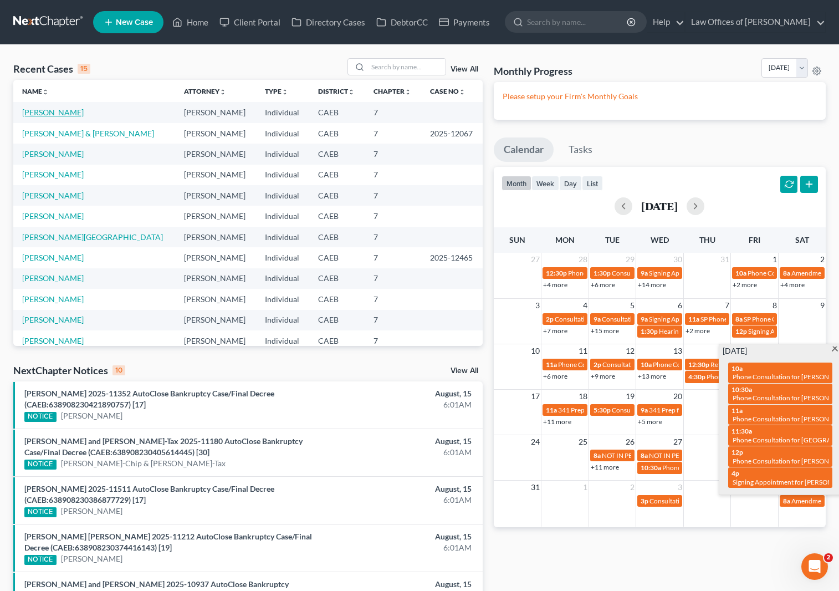
click at [38, 110] on link "[PERSON_NAME]" at bounding box center [53, 112] width 62 height 9
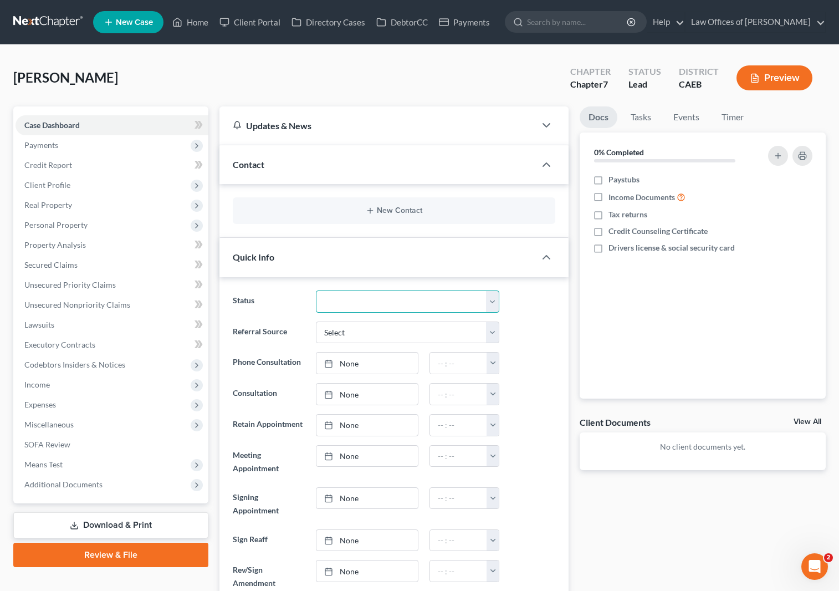
click at [491, 303] on select "Cancelled/Refund Closed Consultation Declined Discharged Filed Income Check In …" at bounding box center [407, 301] width 183 height 22
select select "10"
click at [201, 27] on link "Home" at bounding box center [190, 22] width 47 height 20
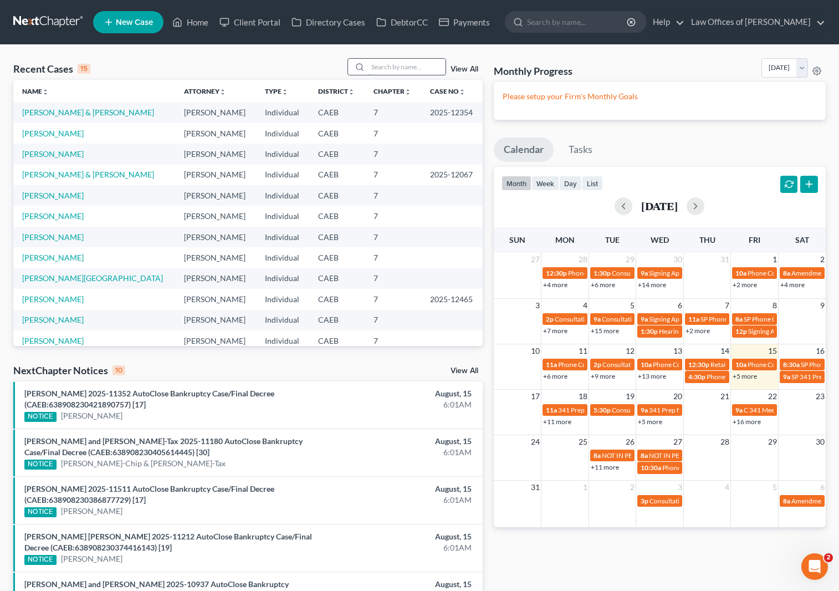
click at [383, 68] on input "search" at bounding box center [407, 67] width 78 height 16
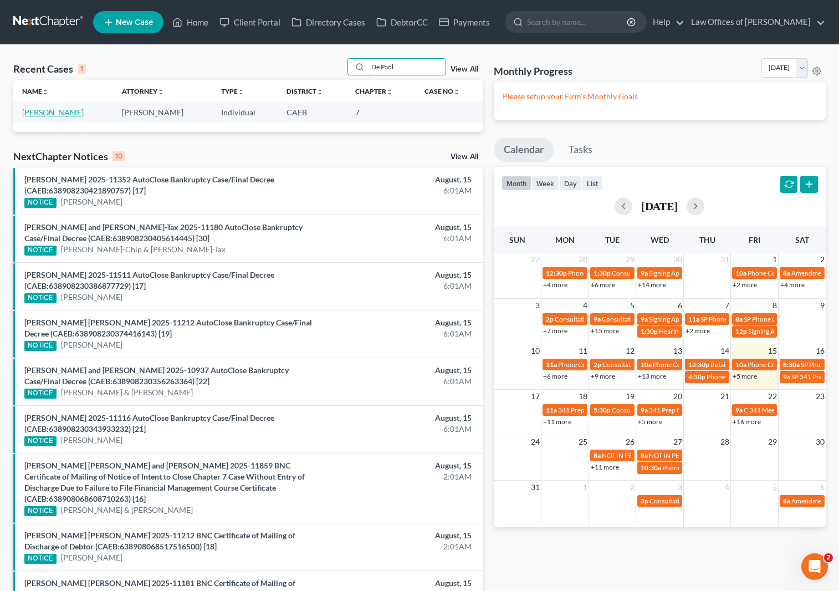
type input "De Paol"
click at [34, 113] on link "[PERSON_NAME]" at bounding box center [53, 112] width 62 height 9
select select "0"
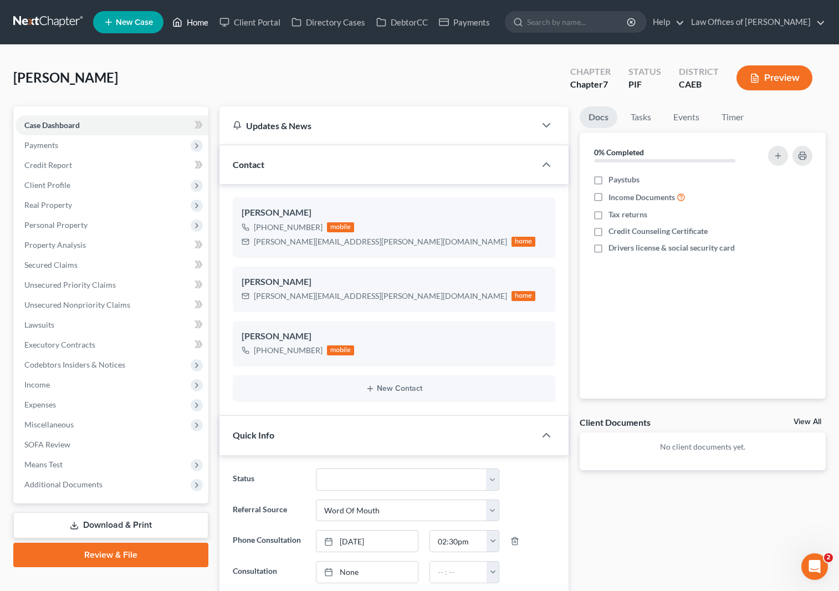
click at [199, 25] on link "Home" at bounding box center [190, 22] width 47 height 20
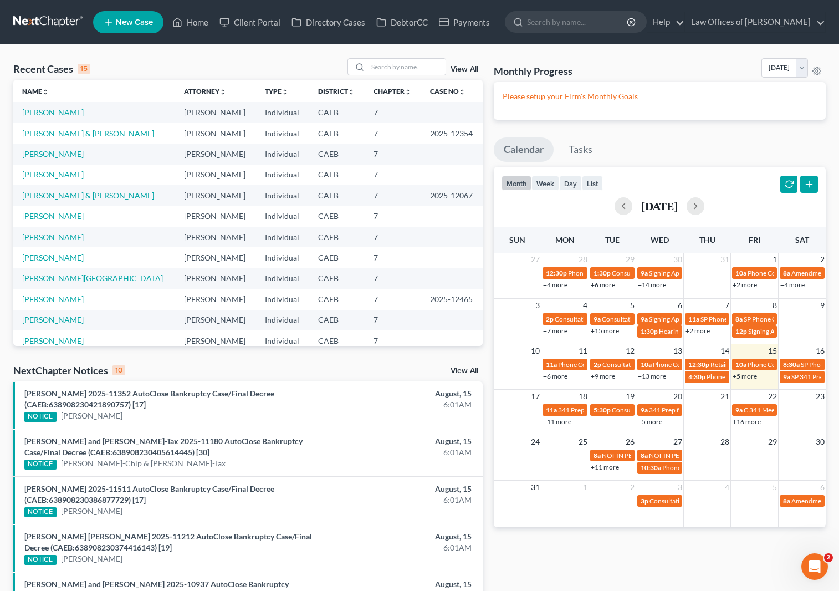
click at [745, 378] on link "+5 more" at bounding box center [745, 376] width 24 height 8
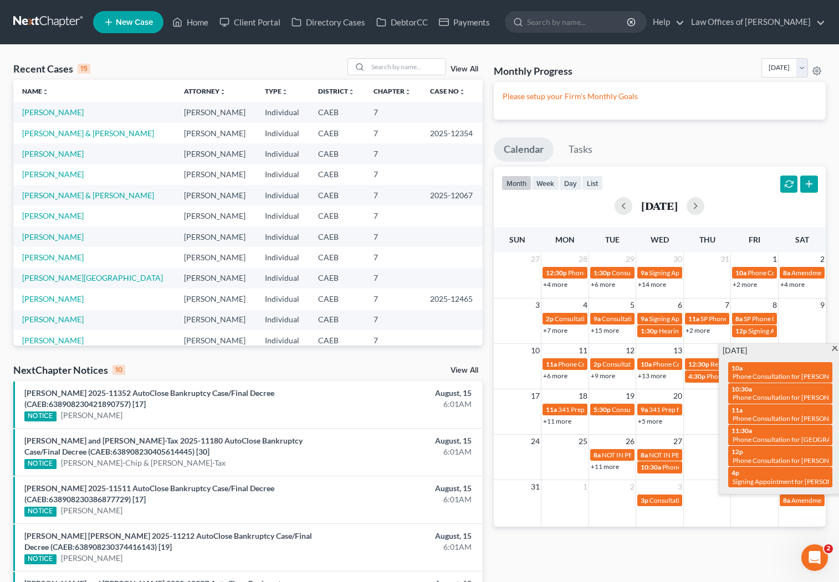
click at [833, 350] on span at bounding box center [835, 349] width 8 height 7
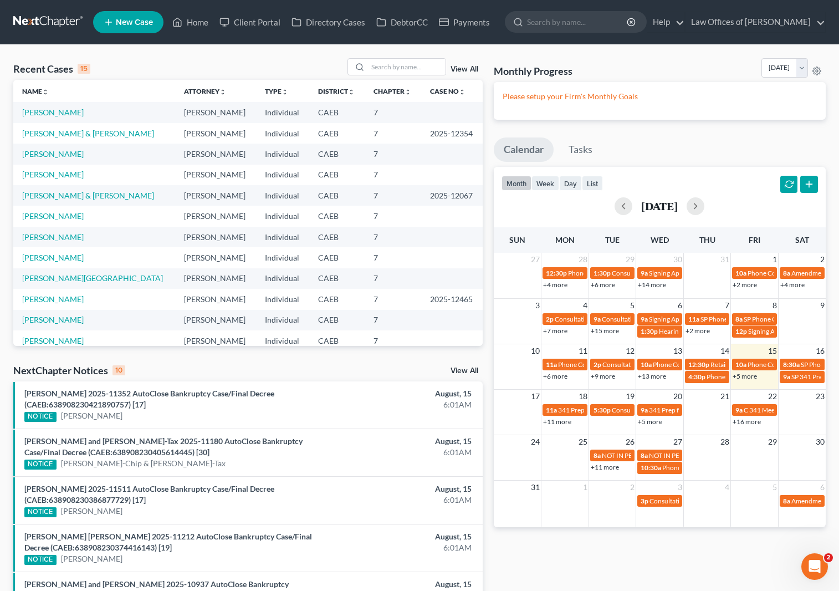
click at [560, 423] on link "+11 more" at bounding box center [557, 421] width 28 height 8
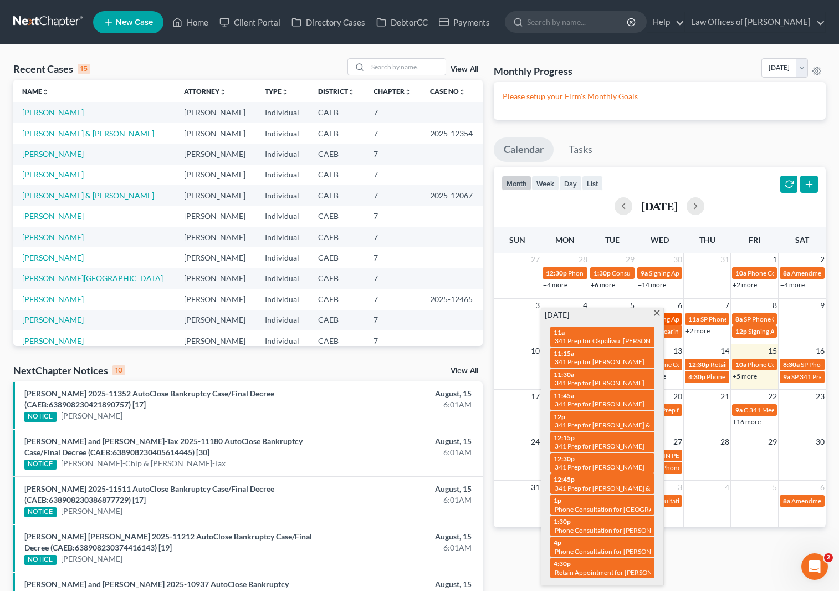
click at [656, 313] on span at bounding box center [657, 313] width 8 height 7
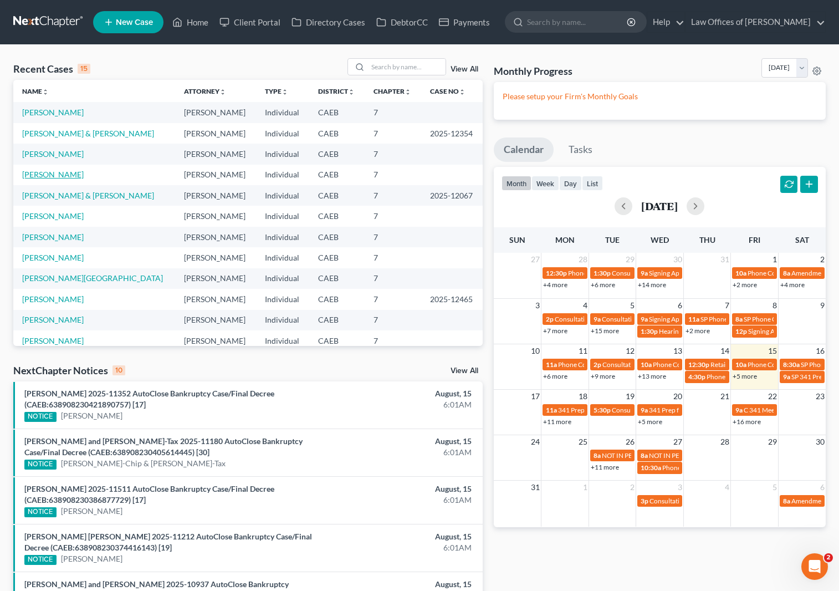
click at [58, 178] on link "[PERSON_NAME]" at bounding box center [53, 174] width 62 height 9
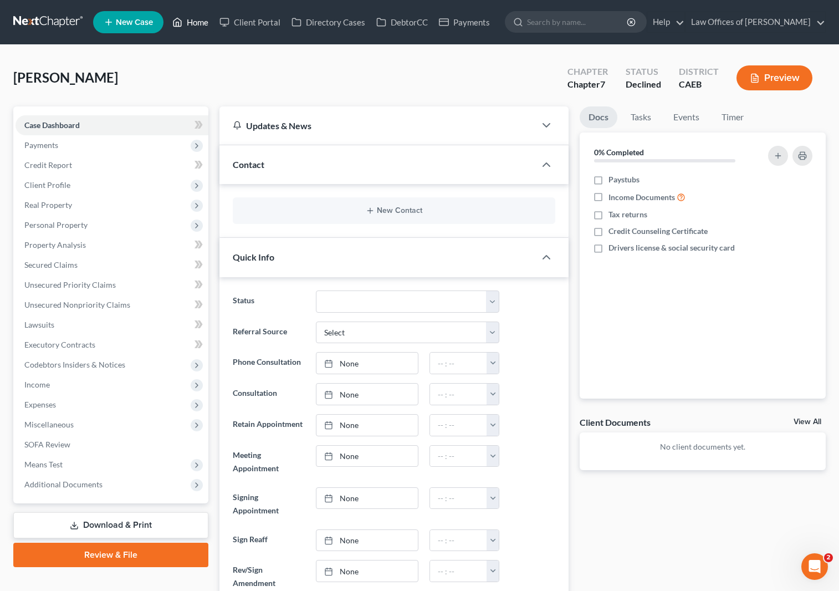
click at [201, 21] on link "Home" at bounding box center [190, 22] width 47 height 20
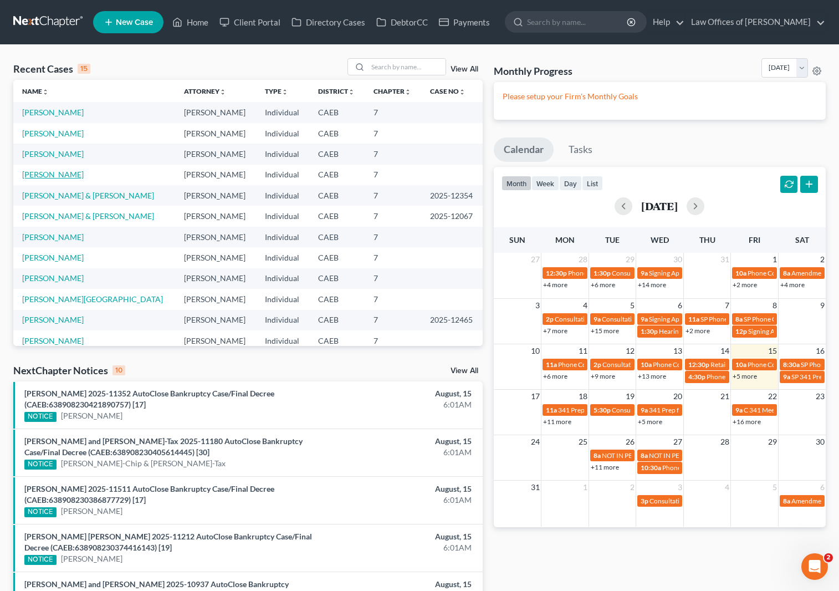
click at [54, 176] on link "[PERSON_NAME]" at bounding box center [53, 174] width 62 height 9
select select "0"
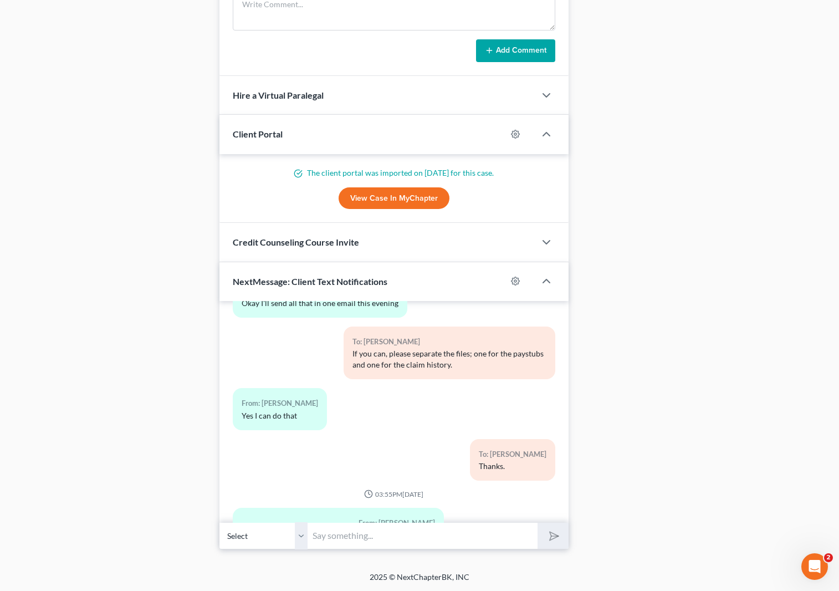
scroll to position [2027, 0]
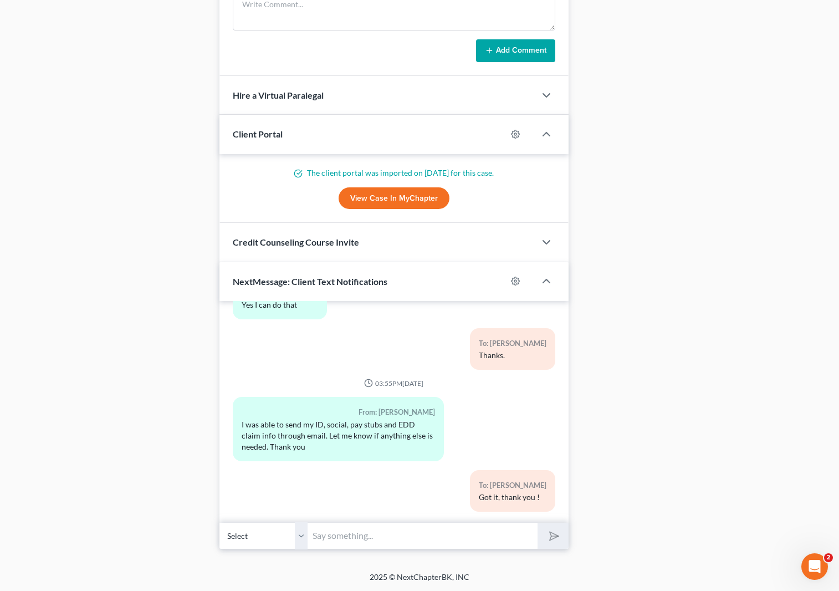
click at [365, 532] on input "text" at bounding box center [423, 535] width 230 height 27
type input "Hi. We check your email and we don't see your DL&SSC."
click at [538, 523] on button "submit" at bounding box center [553, 536] width 30 height 26
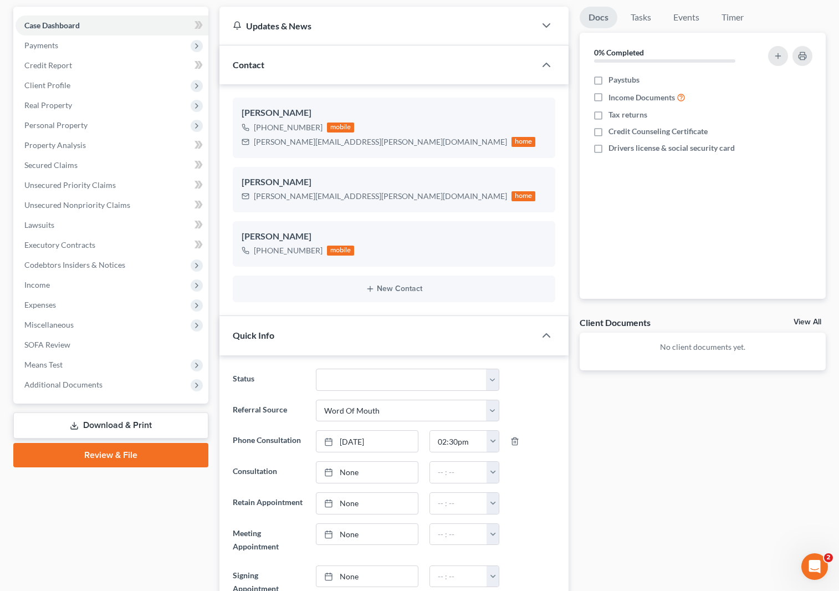
scroll to position [0, 0]
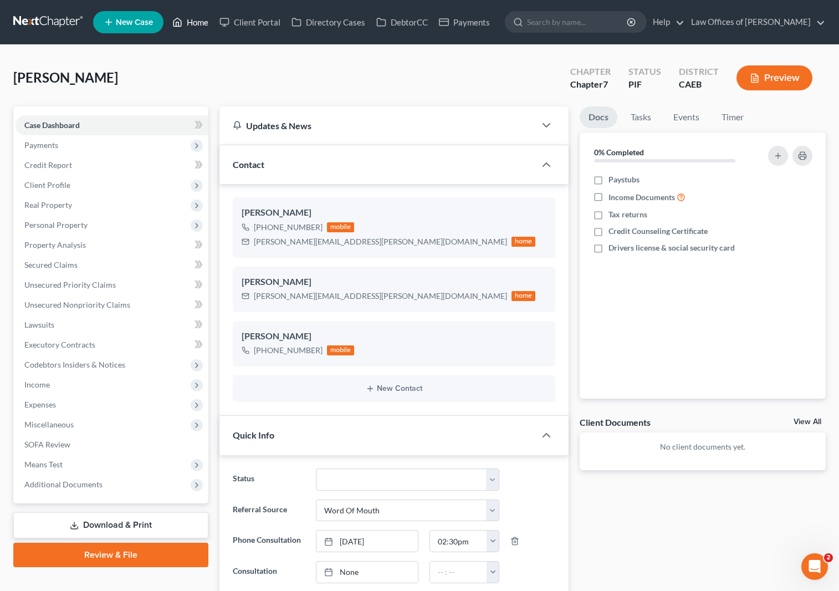
click at [206, 28] on link "Home" at bounding box center [190, 22] width 47 height 20
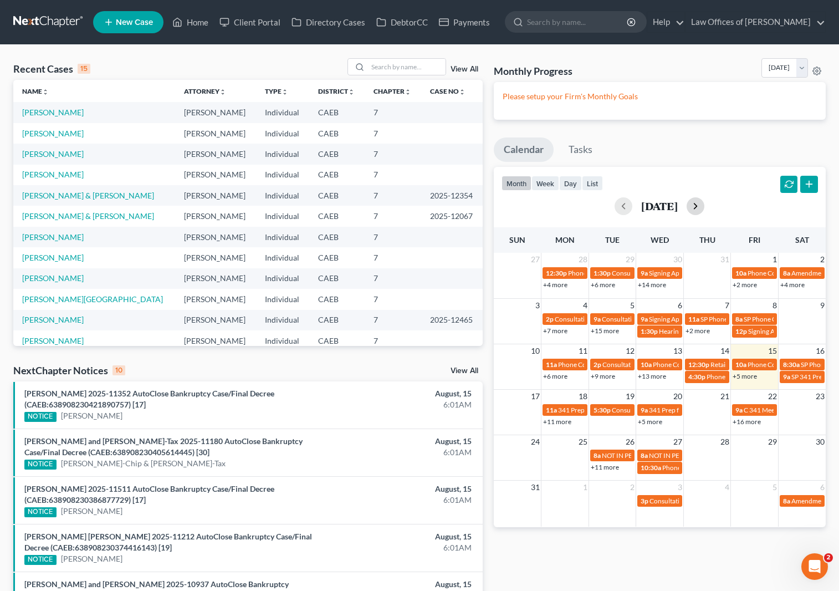
click at [704, 205] on button "button" at bounding box center [696, 206] width 18 height 18
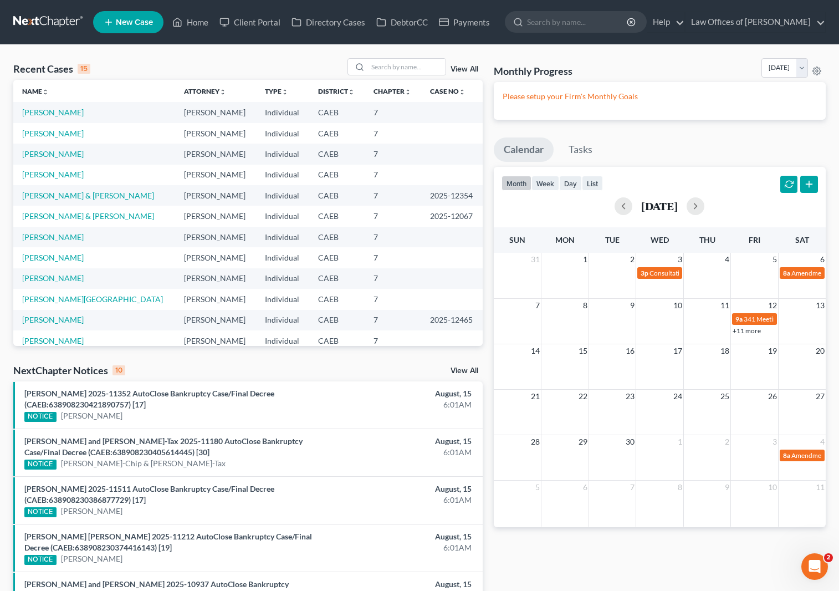
click at [744, 331] on link "+11 more" at bounding box center [747, 330] width 28 height 8
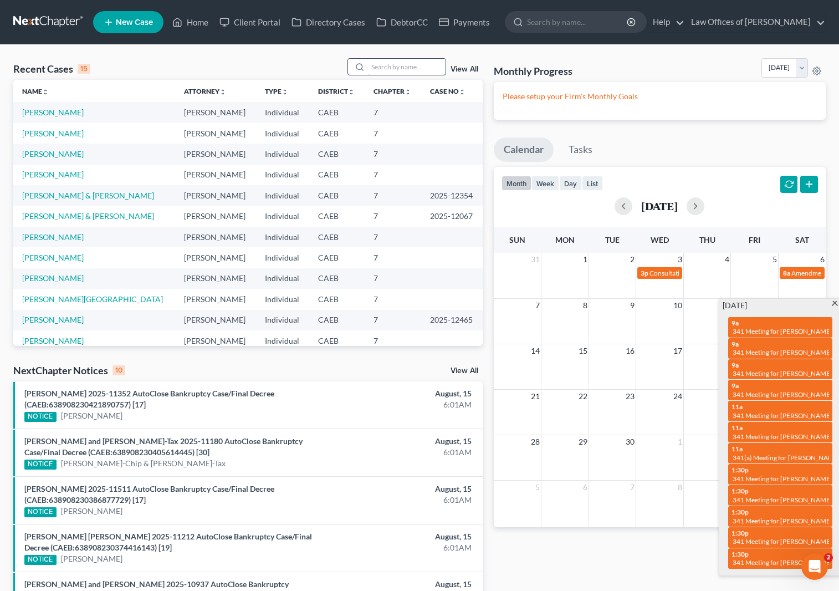
click at [422, 66] on input "search" at bounding box center [407, 67] width 78 height 16
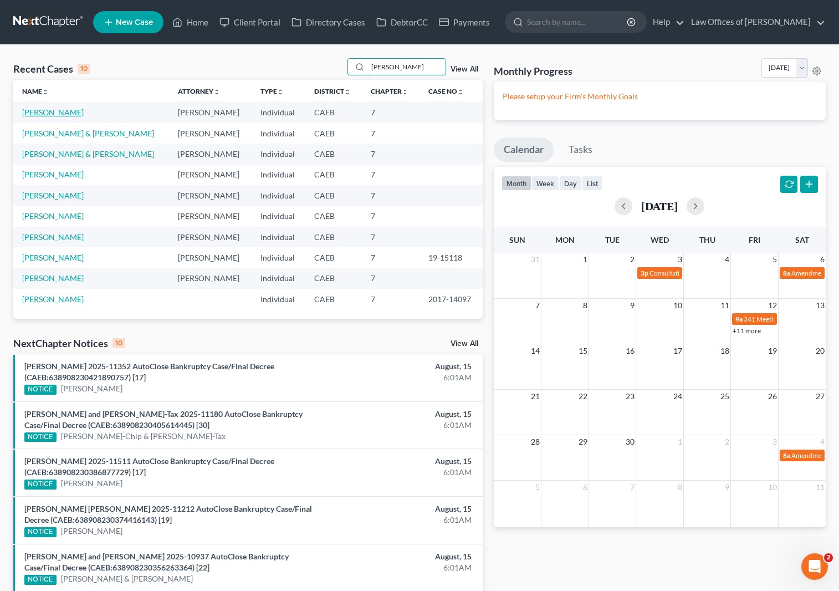
type input "Aguirre"
click at [52, 114] on link "[PERSON_NAME]" at bounding box center [53, 112] width 62 height 9
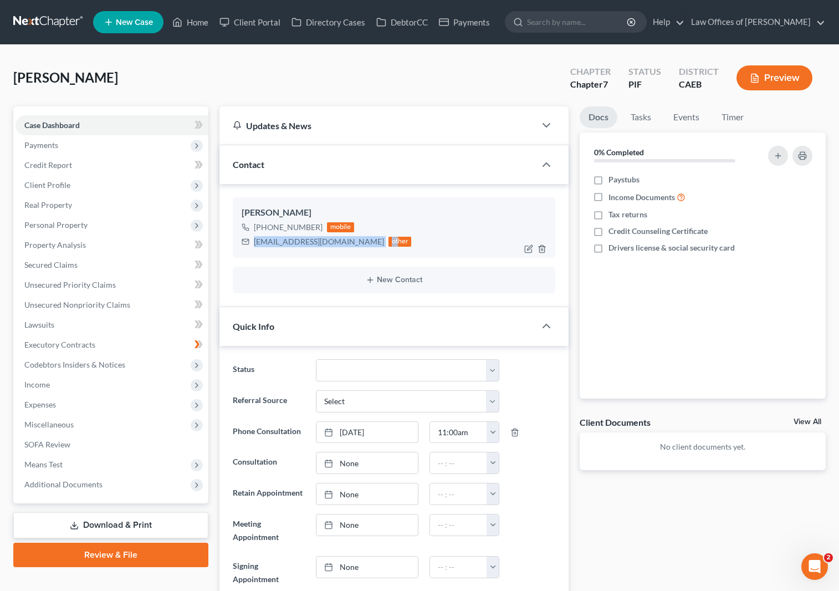
drag, startPoint x: 251, startPoint y: 240, endPoint x: 338, endPoint y: 243, distance: 87.1
click at [359, 245] on div "Arielaguirre43@yahoo.com other" at bounding box center [327, 241] width 170 height 14
copy div "Arielaguirre43@yahoo.com o"
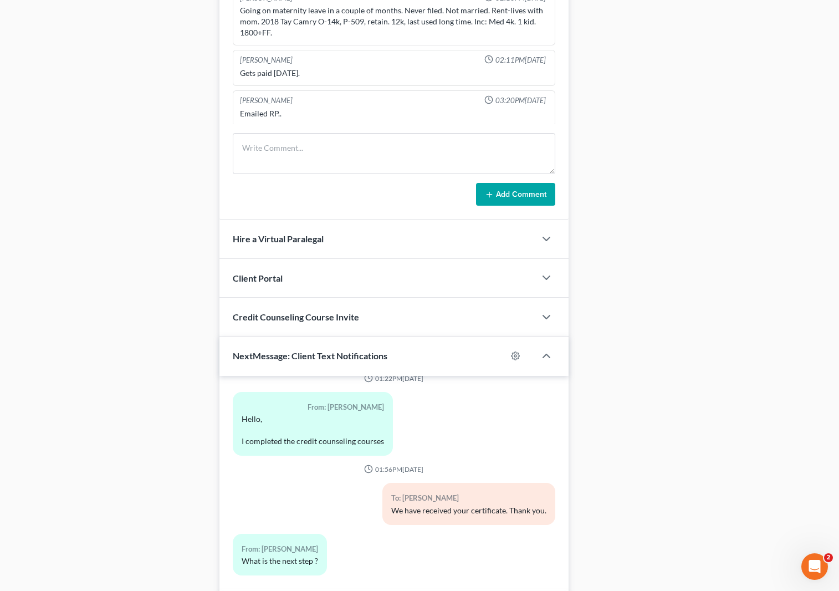
scroll to position [896, 0]
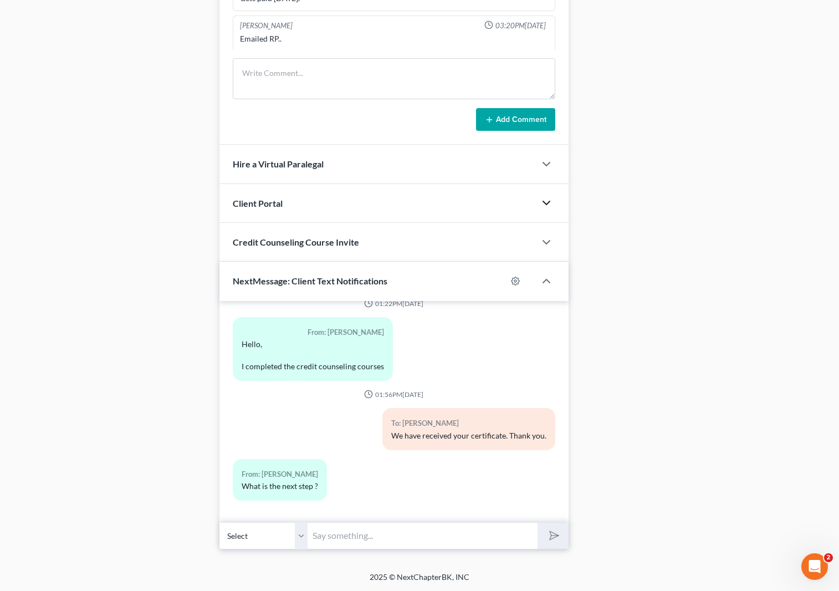
click at [543, 203] on icon "button" at bounding box center [546, 202] width 13 height 13
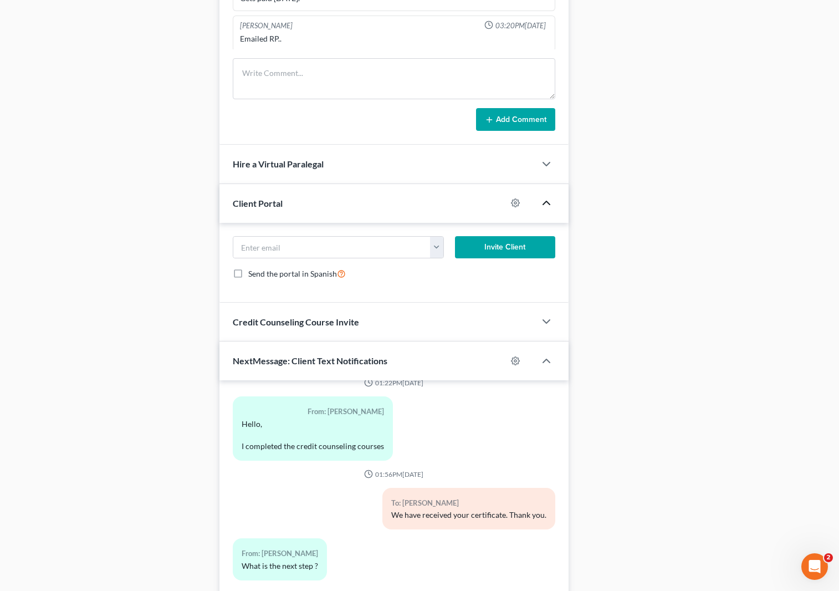
click at [545, 202] on polyline "button" at bounding box center [546, 202] width 7 height 3
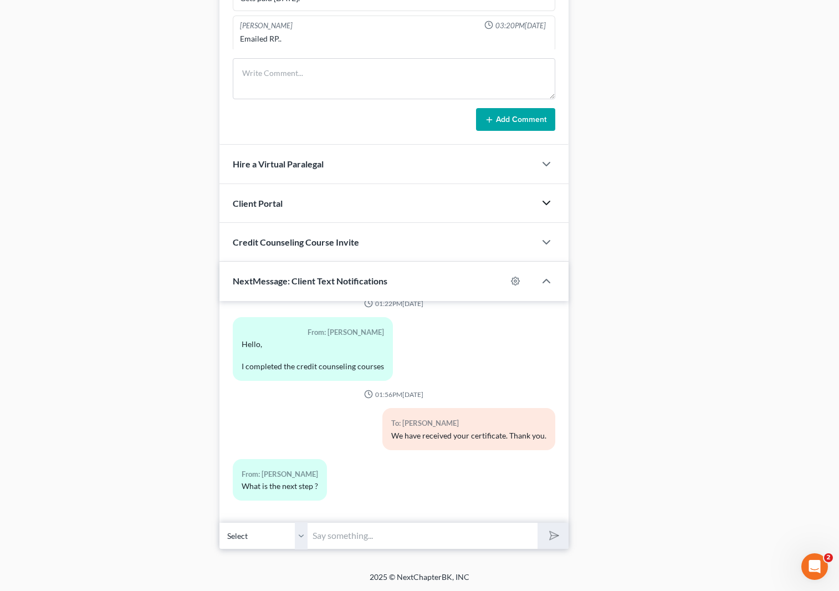
click at [542, 201] on icon "button" at bounding box center [546, 202] width 13 height 13
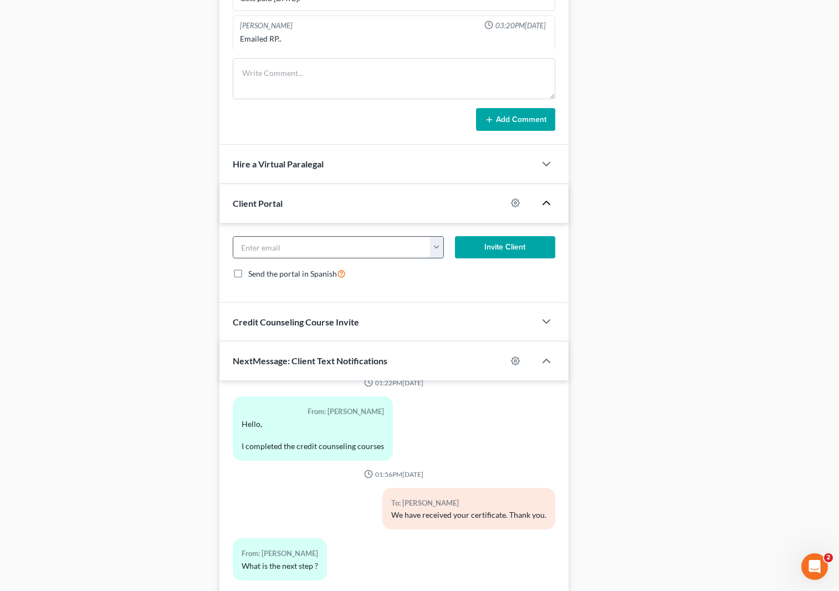
paste input "Arielaguirre43@yahoo.com o"
click at [494, 247] on button "Invite Client" at bounding box center [505, 247] width 100 height 22
click at [358, 246] on input "Arielaguirre43@yahoo.com o" at bounding box center [331, 247] width 197 height 21
type input "Arielaguirre43@yahoo.com"
click at [479, 250] on button "Invite Client" at bounding box center [505, 247] width 100 height 22
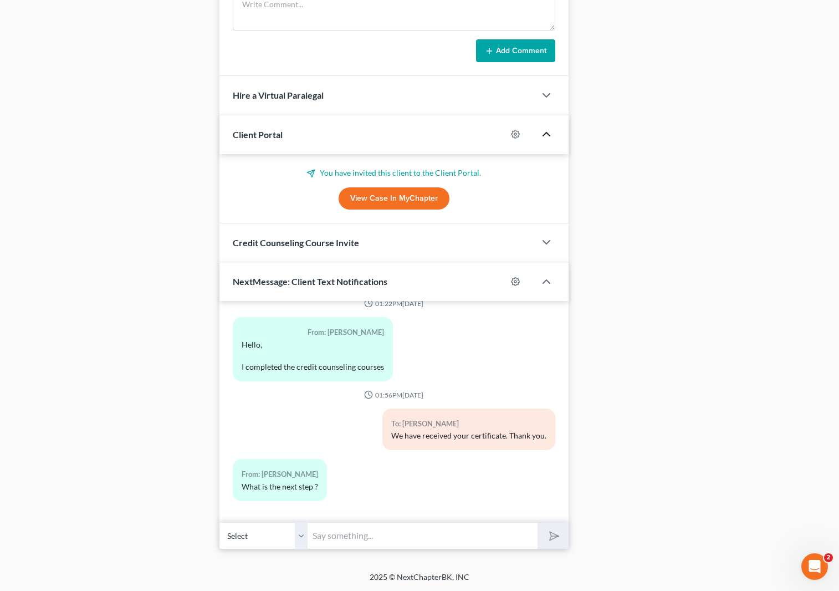
scroll to position [942, 0]
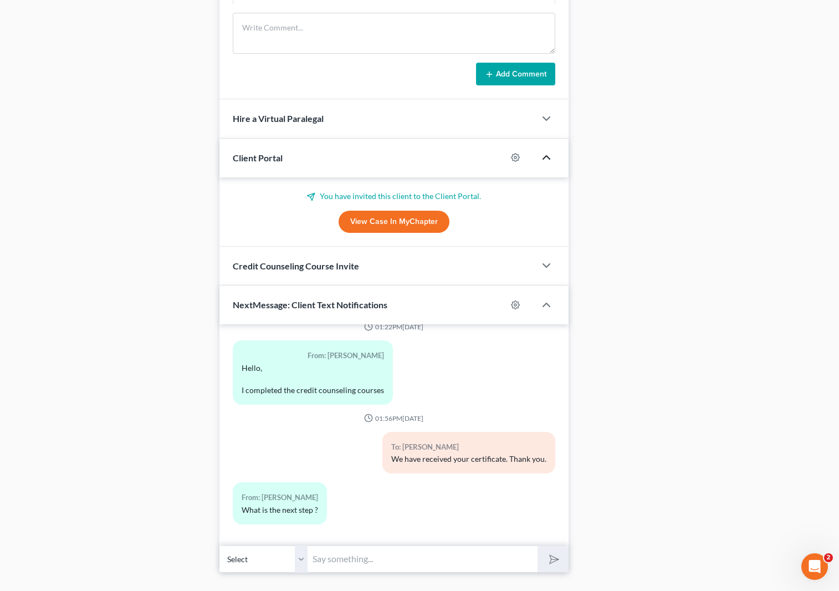
click at [323, 558] on input "text" at bounding box center [423, 558] width 230 height 27
type input "We just emailed you a questionnaire that you need to complete."
click at [538, 546] on button "submit" at bounding box center [553, 559] width 30 height 26
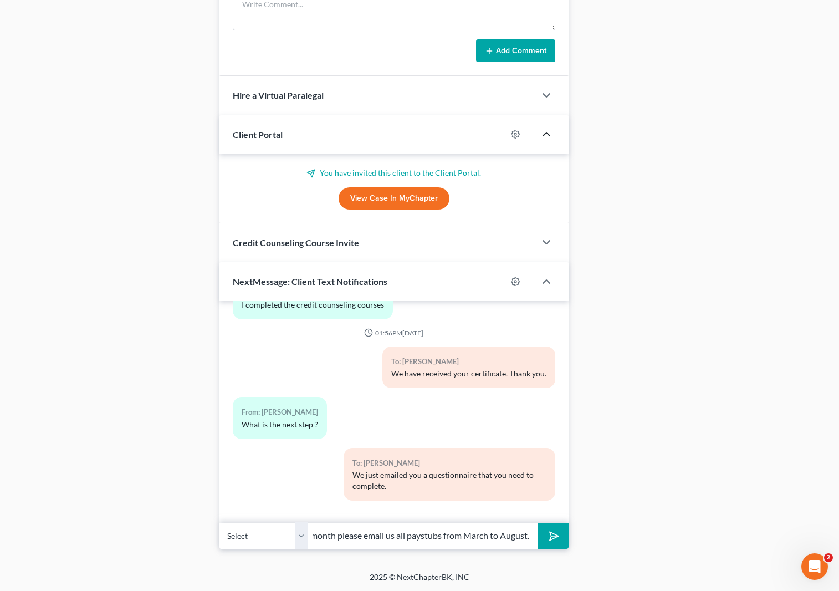
scroll to position [0, 292]
type input "We need your 2024 taxes and once you receive the last paystubs from this month …"
click at [538, 523] on button "submit" at bounding box center [553, 536] width 30 height 26
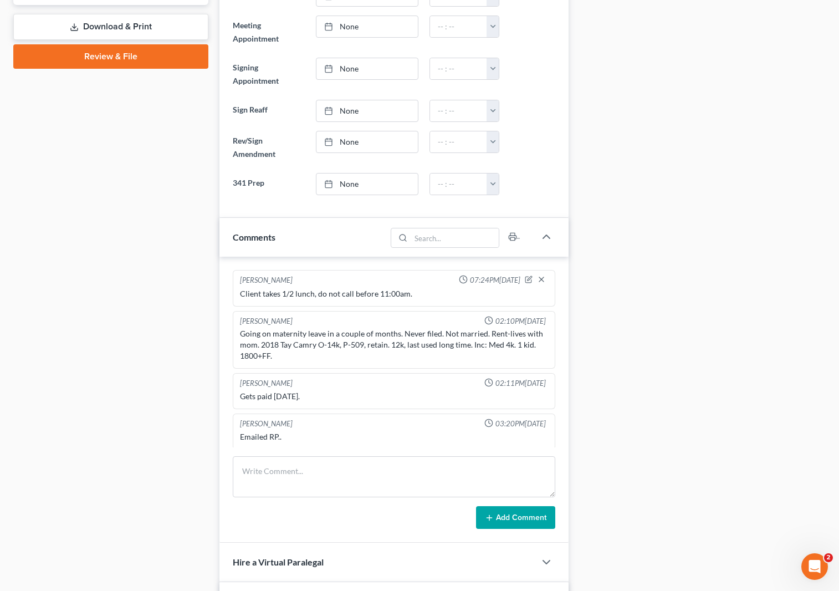
scroll to position [498, 0]
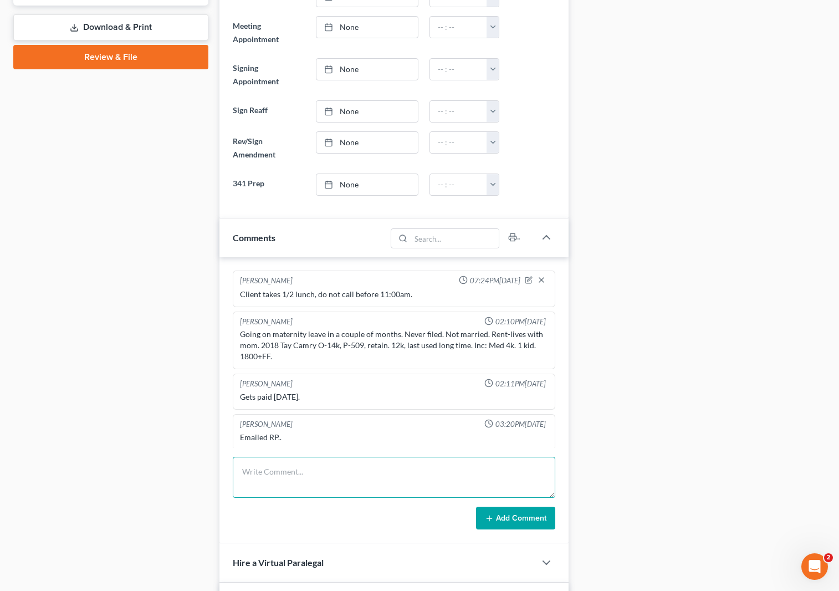
click at [276, 472] on textarea at bounding box center [394, 477] width 323 height 41
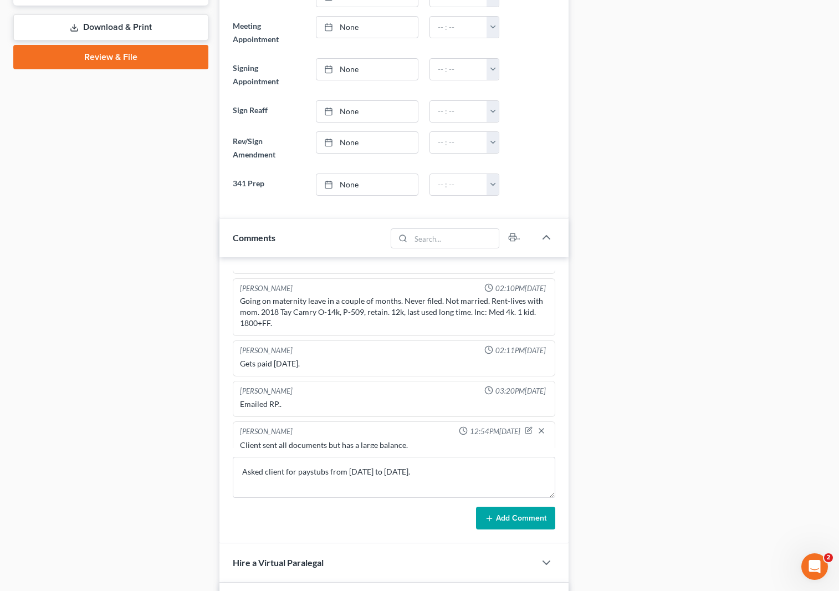
scroll to position [43, 0]
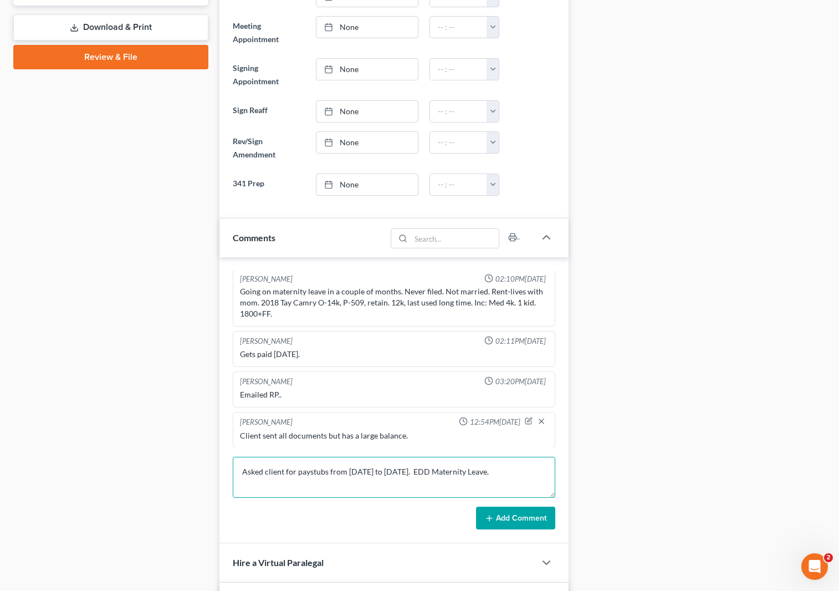
type textarea "Asked client for paystubs from March to August, 2024. EDD Maternity Leave."
click at [501, 510] on button "Add Comment" at bounding box center [515, 518] width 79 height 23
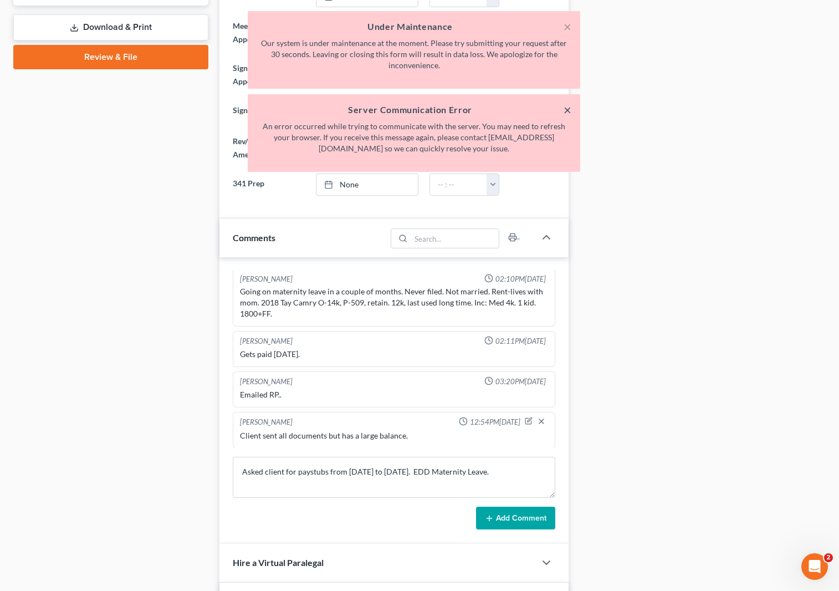
drag, startPoint x: 565, startPoint y: 110, endPoint x: 657, endPoint y: 257, distance: 173.0
click at [565, 109] on button "×" at bounding box center [568, 109] width 8 height 13
click at [568, 27] on button "×" at bounding box center [568, 26] width 8 height 13
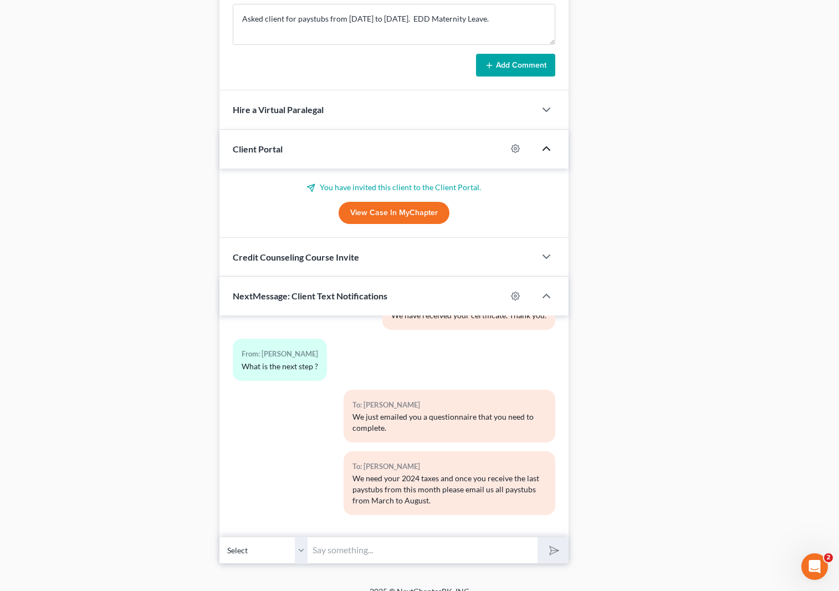
scroll to position [965, 0]
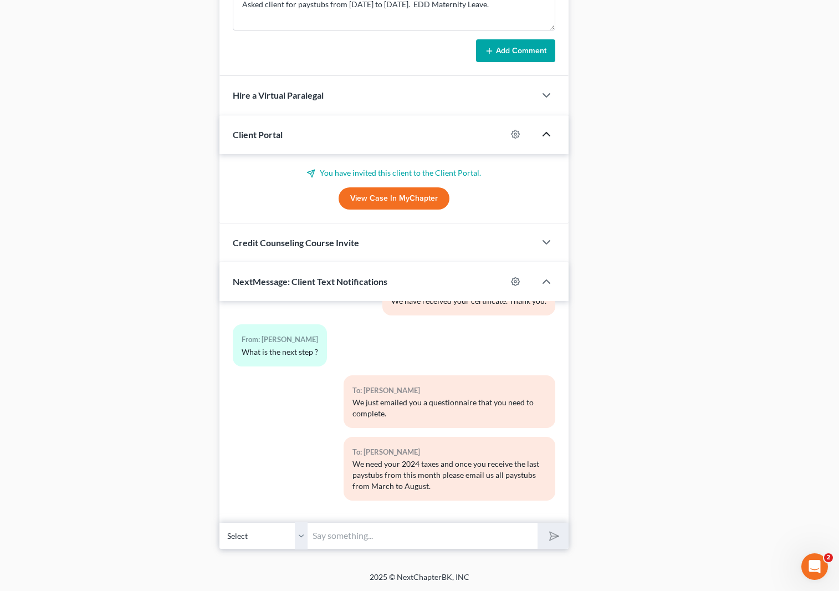
drag, startPoint x: 428, startPoint y: 524, endPoint x: 846, endPoint y: 497, distance: 418.2
click at [428, 524] on input "text" at bounding box center [423, 535] width 230 height 27
type input "And your EDD maternity leave if any."
click at [538, 523] on button "submit" at bounding box center [553, 536] width 30 height 26
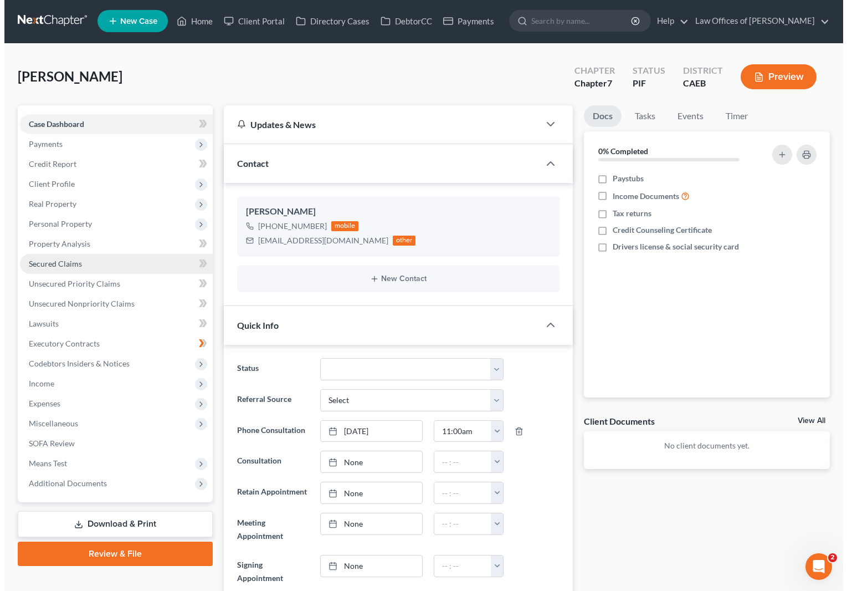
scroll to position [0, 0]
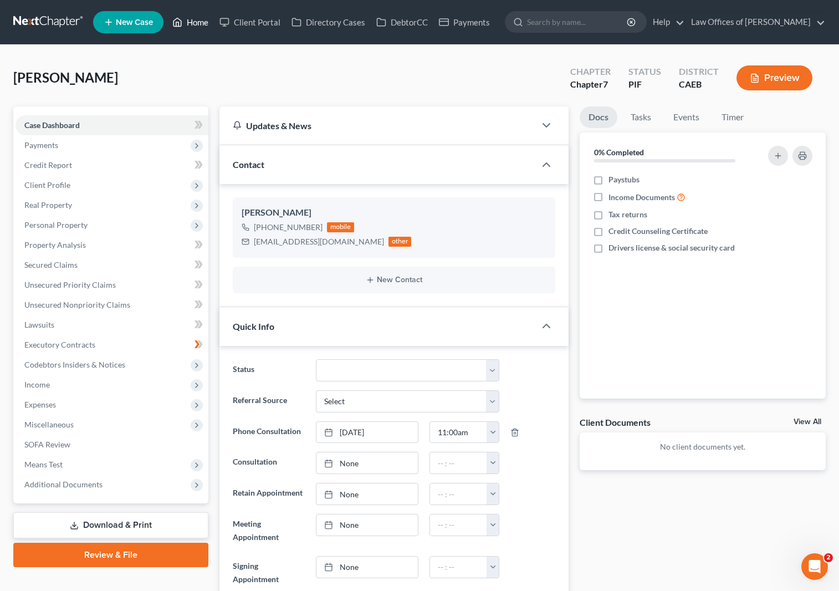
click at [197, 26] on link "Home" at bounding box center [190, 22] width 47 height 20
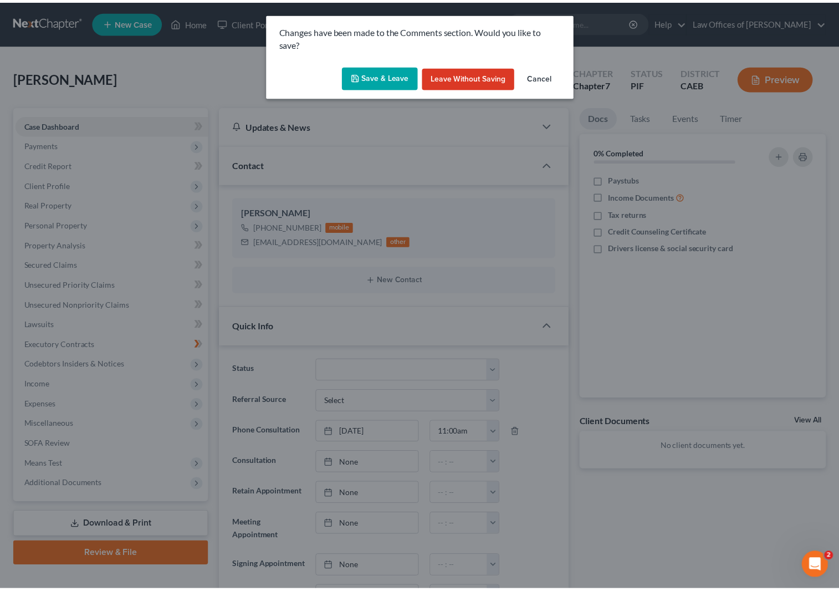
scroll to position [6378, 0]
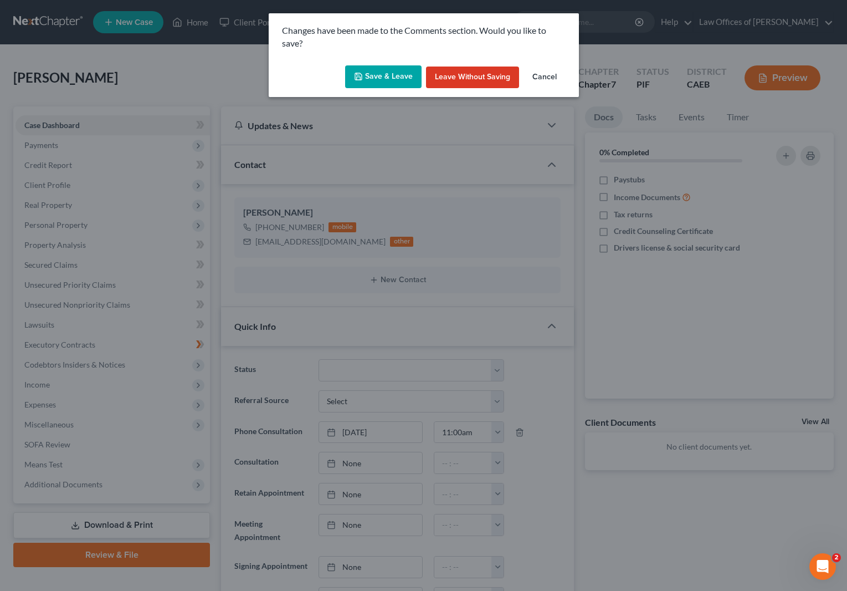
click at [372, 74] on button "Save & Leave" at bounding box center [383, 76] width 76 height 23
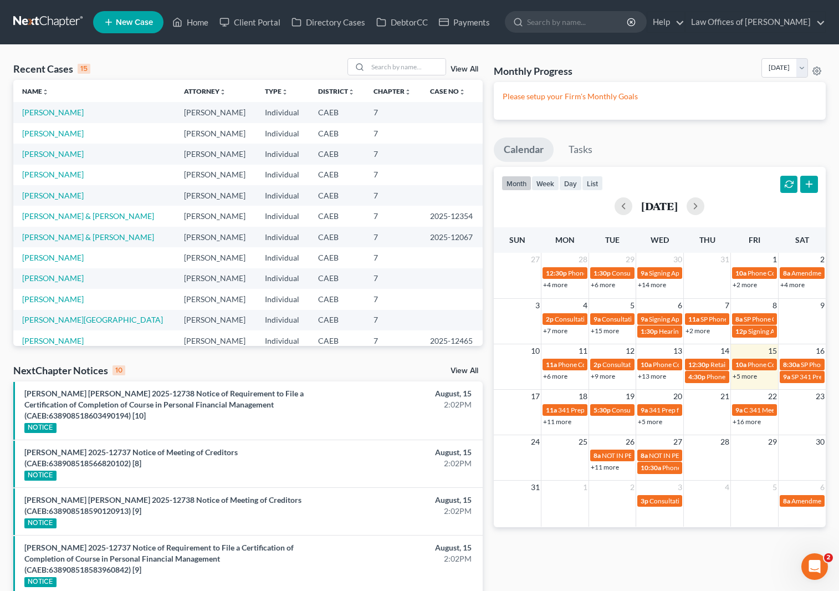
click at [749, 379] on link "+5 more" at bounding box center [745, 376] width 24 height 8
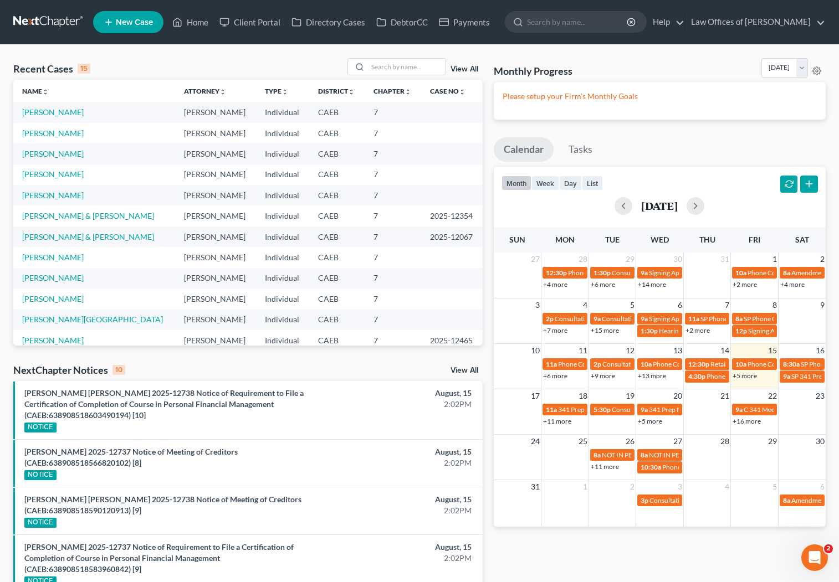
click at [563, 421] on link "+11 more" at bounding box center [557, 421] width 28 height 8
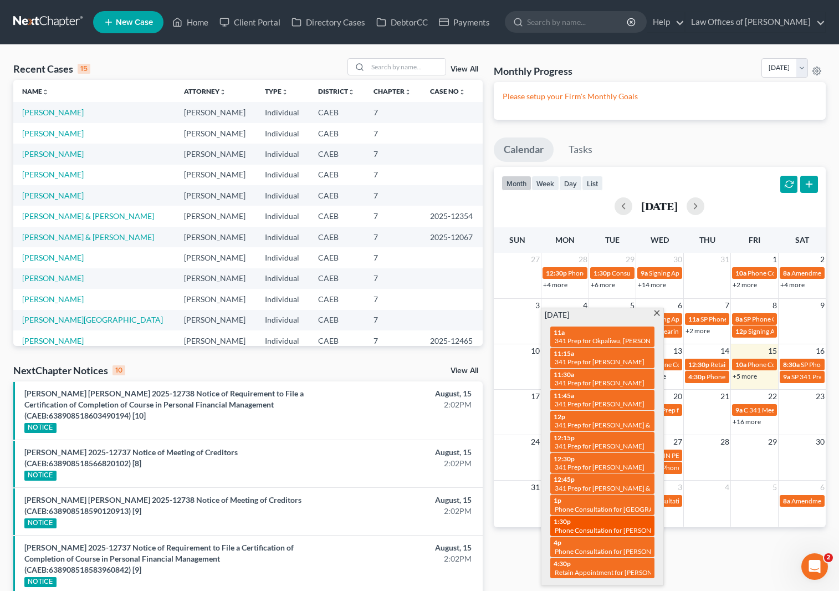
click at [613, 531] on span "Phone Consultation for [PERSON_NAME]" at bounding box center [615, 530] width 121 height 8
select select "Days"
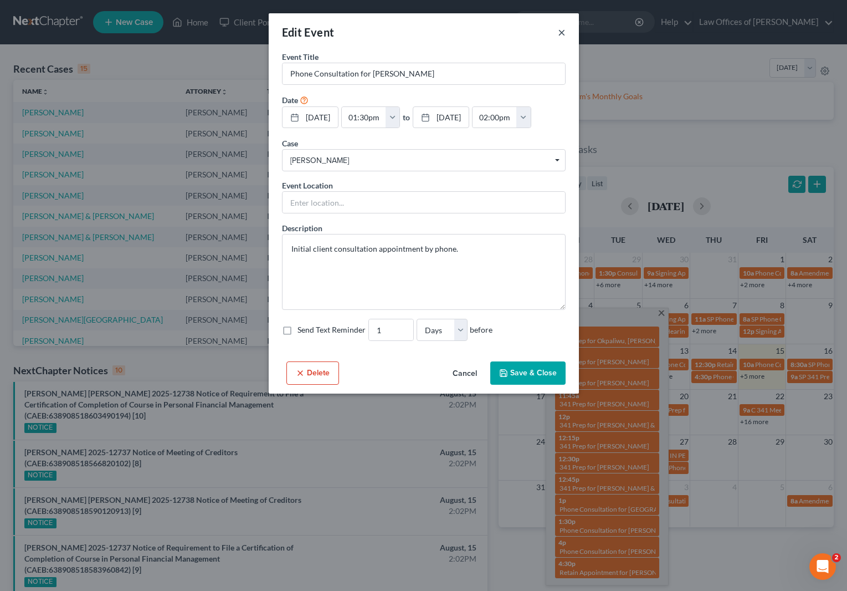
click at [559, 30] on button "×" at bounding box center [562, 31] width 8 height 13
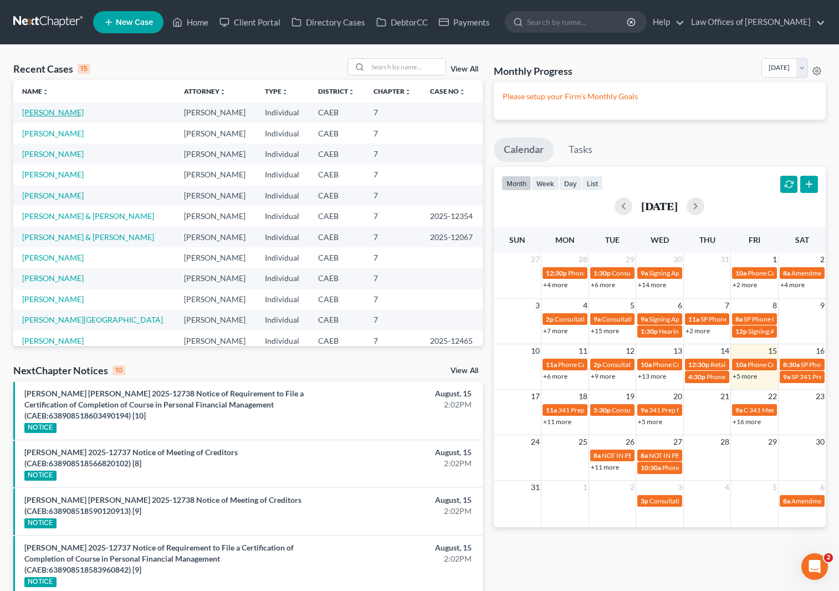
click at [60, 110] on link "[PERSON_NAME]" at bounding box center [53, 112] width 62 height 9
select select "11"
select select "0"
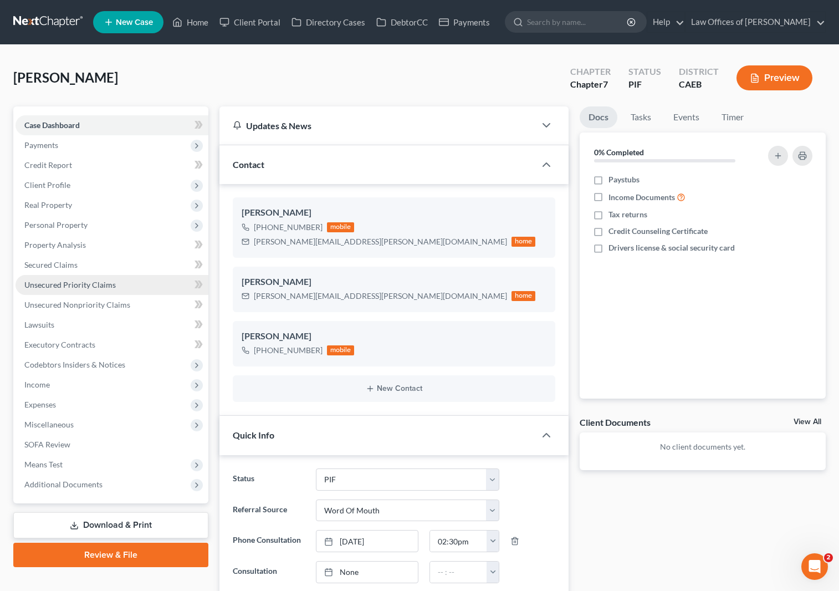
scroll to position [2208, 0]
click at [72, 263] on span "Secured Claims" at bounding box center [50, 264] width 53 height 9
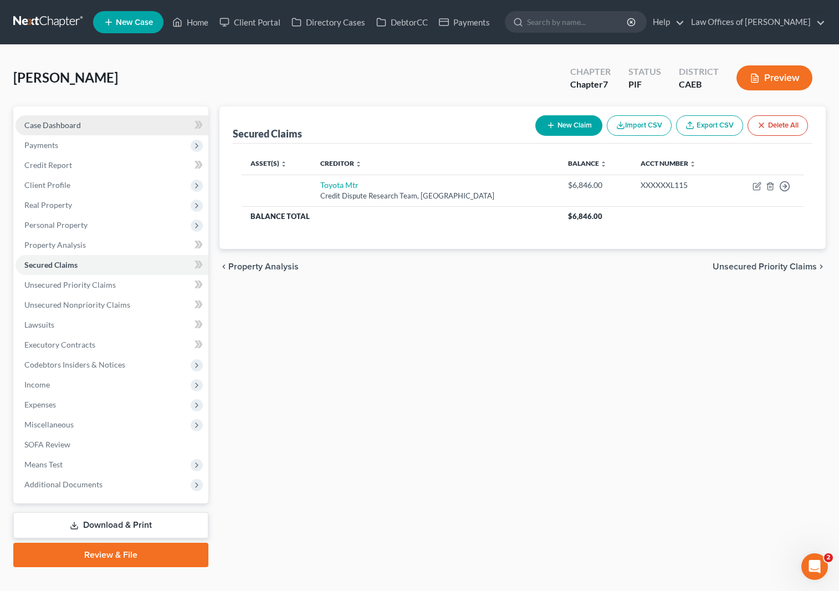
click at [90, 127] on link "Case Dashboard" at bounding box center [112, 125] width 193 height 20
select select "0"
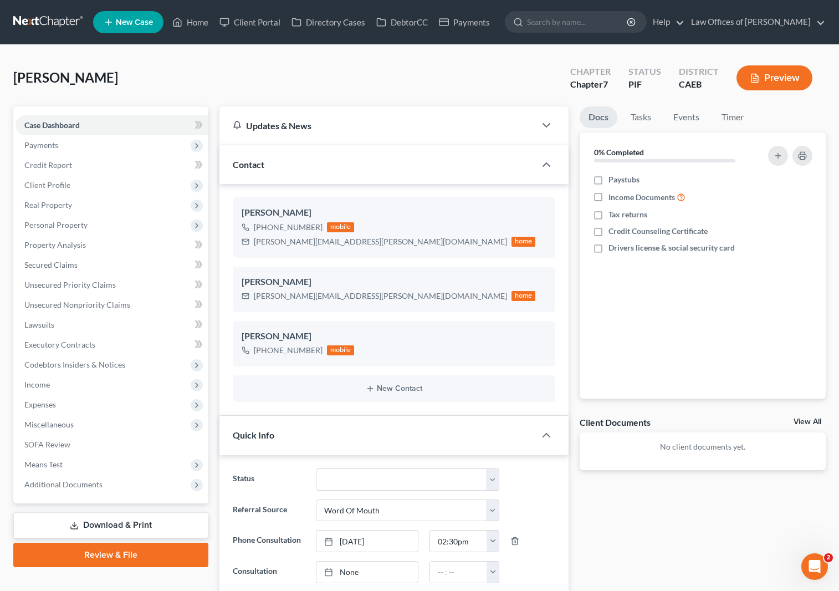
click at [143, 26] on span "New Case" at bounding box center [134, 22] width 37 height 8
select select "8"
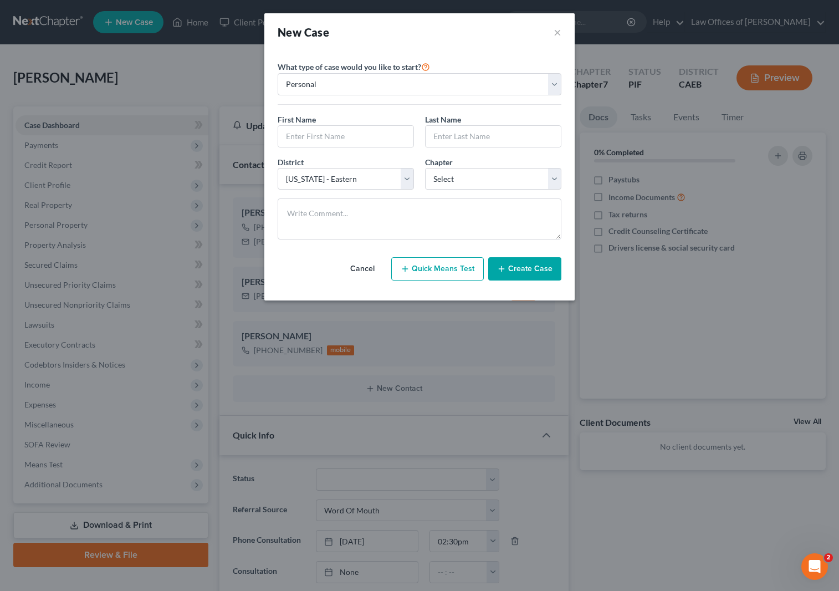
scroll to position [2197, 0]
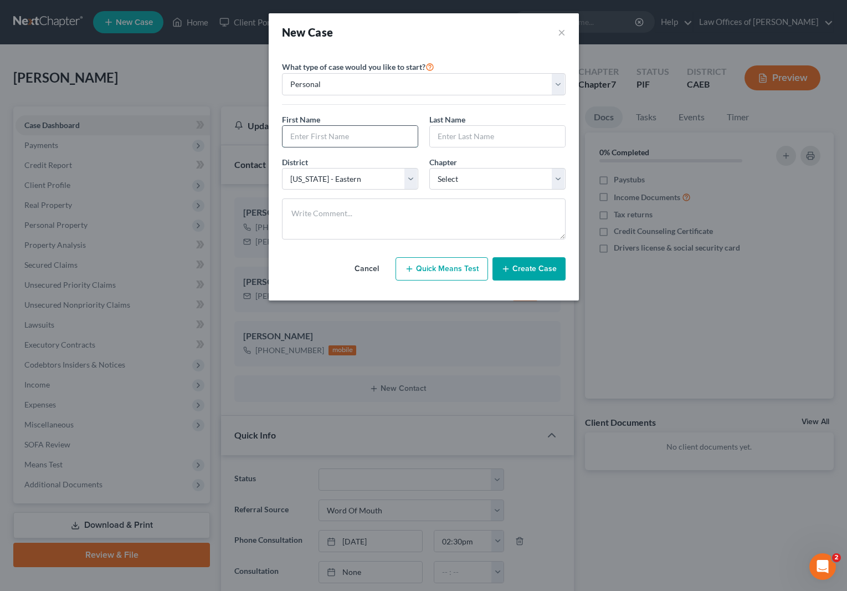
click at [363, 142] on input "text" at bounding box center [350, 136] width 135 height 21
type input "Mehhabeen"
type input "Hussainni"
click at [560, 178] on select "Select 7 11 12 13" at bounding box center [497, 179] width 136 height 22
select select "0"
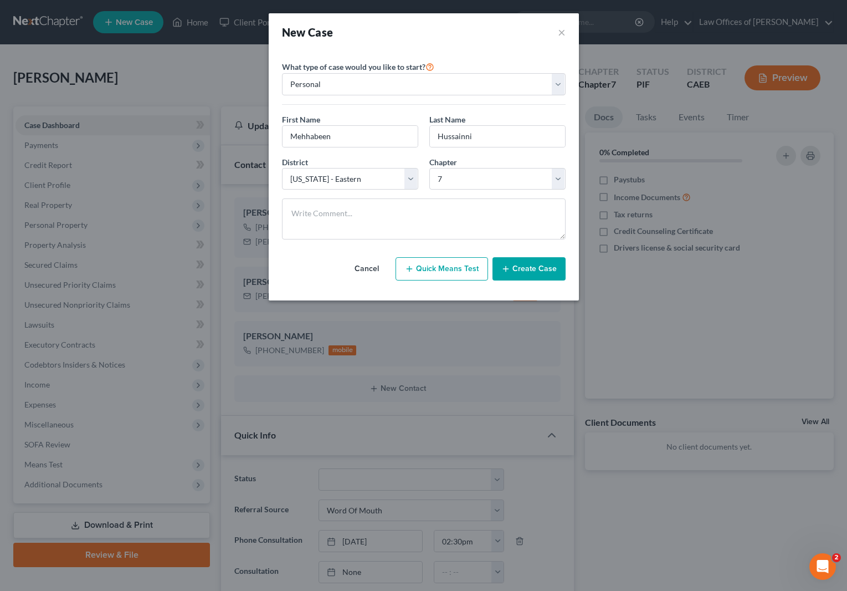
click at [547, 271] on button "Create Case" at bounding box center [529, 268] width 73 height 23
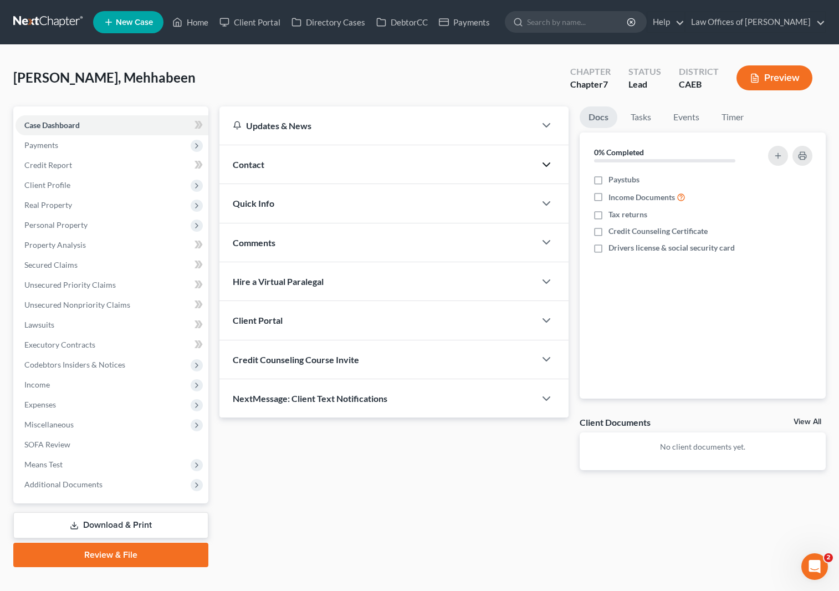
click at [544, 162] on icon "button" at bounding box center [546, 164] width 13 height 13
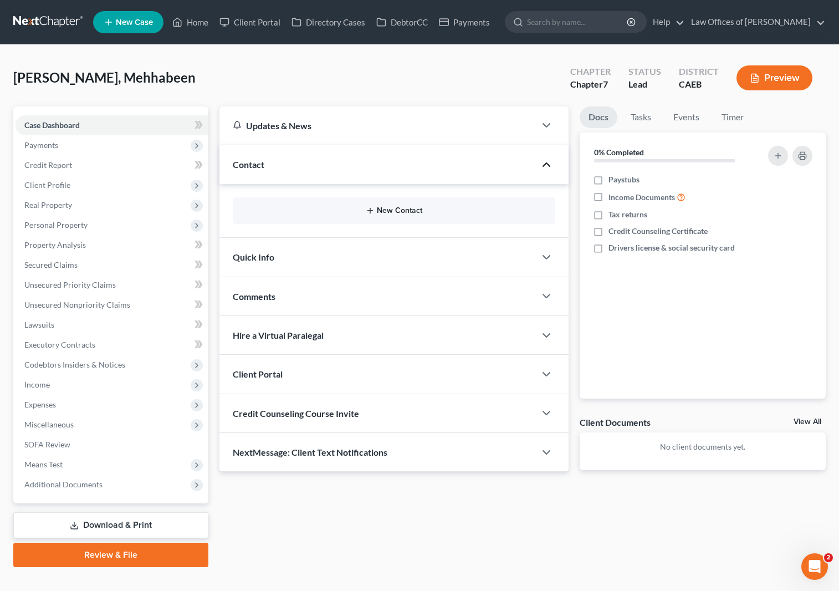
click at [405, 213] on button "New Contact" at bounding box center [394, 210] width 305 height 9
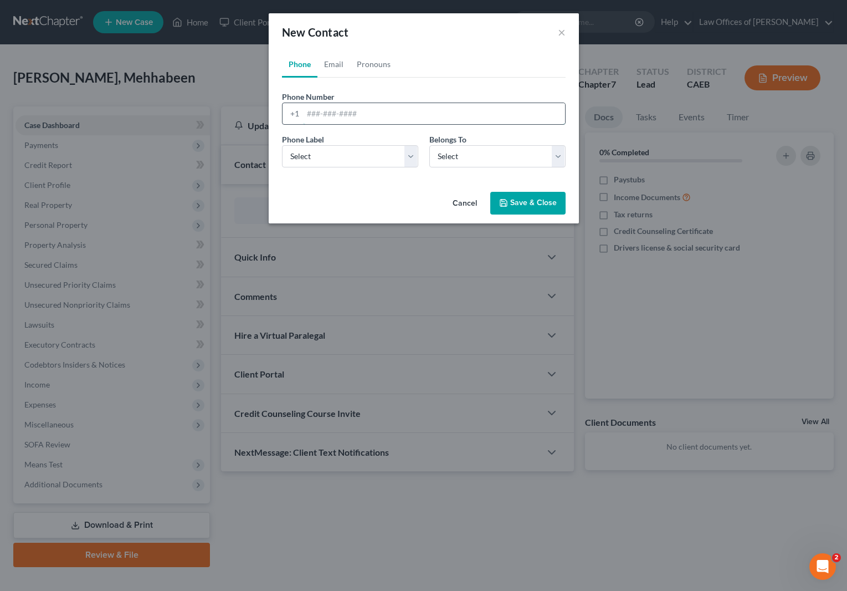
click at [410, 118] on input "tel" at bounding box center [434, 113] width 262 height 21
type input "6616998807"
click at [411, 157] on select "Select Mobile Home Work Other" at bounding box center [350, 156] width 136 height 22
select select "0"
click at [555, 154] on select "Select Client Other" at bounding box center [497, 156] width 136 height 22
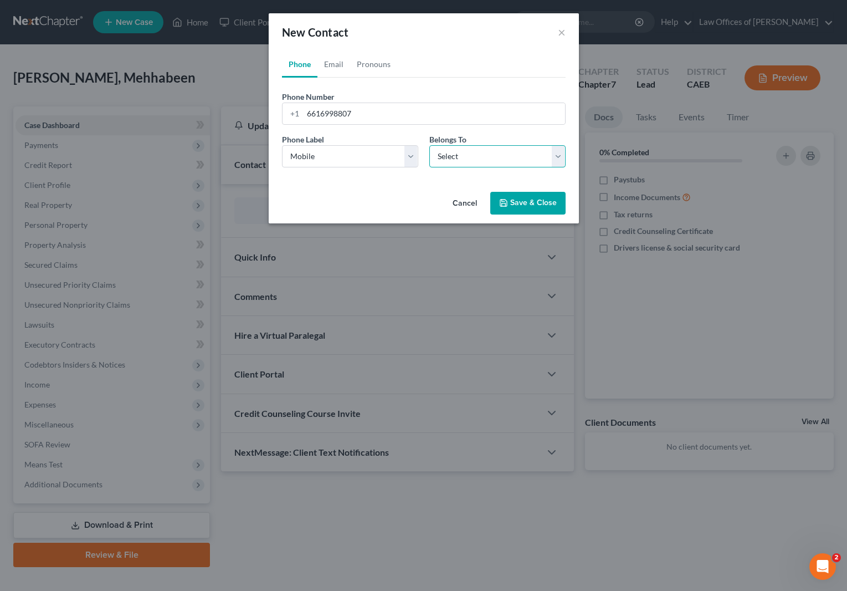
select select "0"
click at [552, 201] on button "Save & Close" at bounding box center [527, 203] width 75 height 23
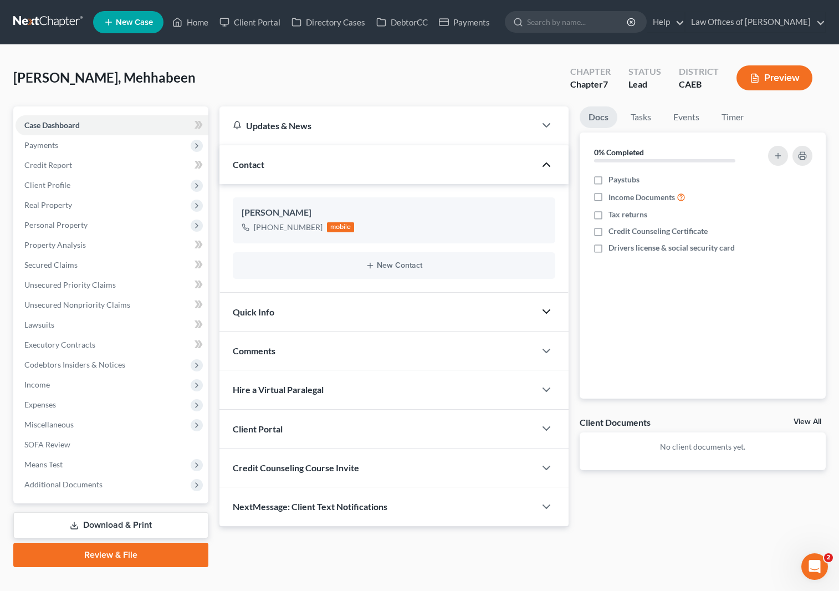
click at [545, 314] on icon "button" at bounding box center [546, 311] width 13 height 13
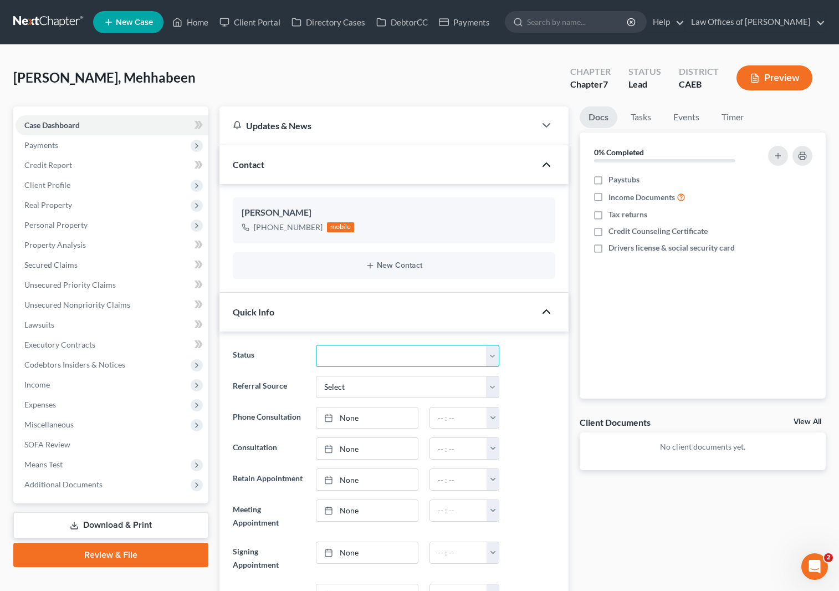
click at [494, 354] on select "Cancelled/Refund Closed Consultation Declined Discharged Filed Income Check In …" at bounding box center [407, 356] width 183 height 22
select select "2"
type input "[DATE]"
click at [347, 448] on link "None" at bounding box center [366, 448] width 101 height 21
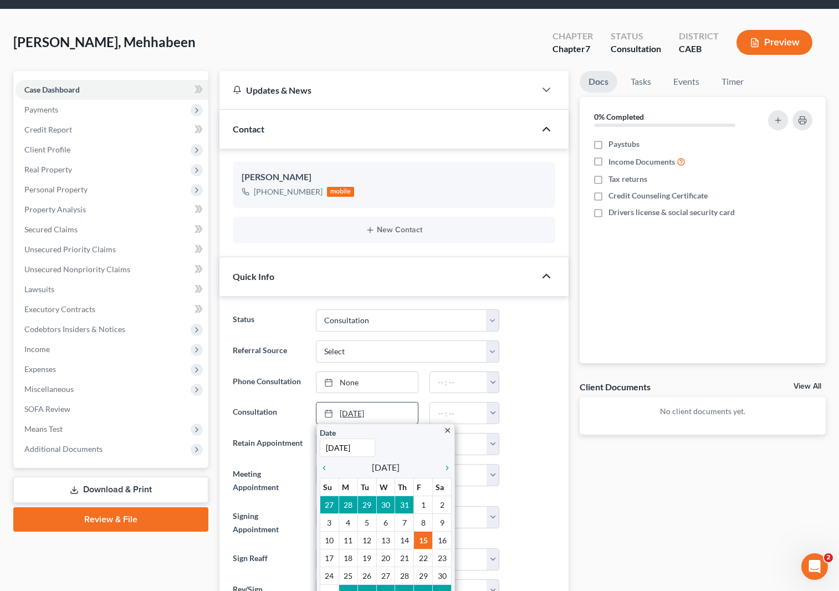
scroll to position [38, 0]
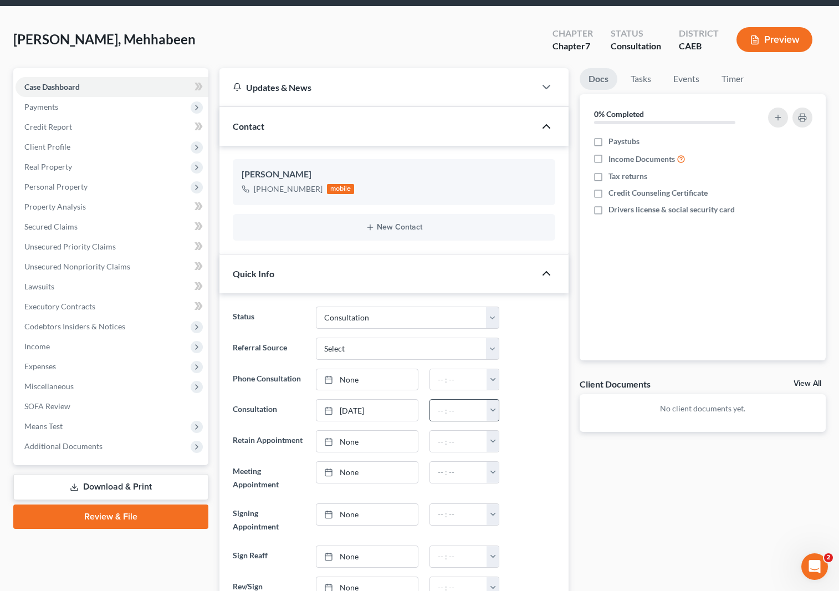
click at [495, 409] on button "button" at bounding box center [493, 410] width 12 height 21
click at [523, 522] on link "2:00pm" at bounding box center [518, 523] width 62 height 19
type input "2:00pm"
click at [513, 406] on icon "button" at bounding box center [514, 410] width 9 height 9
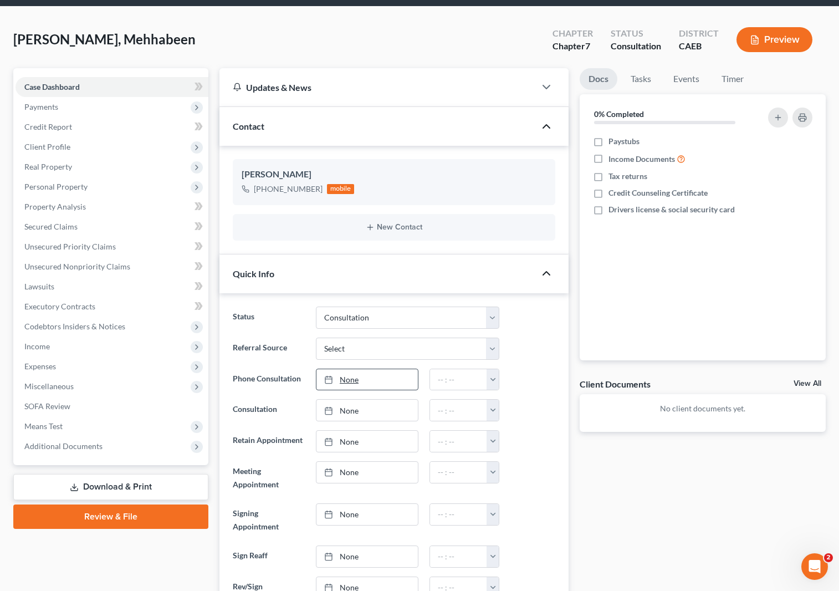
click at [352, 379] on link "None" at bounding box center [366, 379] width 101 height 21
click at [492, 377] on button "button" at bounding box center [493, 379] width 12 height 21
click at [525, 472] on link "2:00pm" at bounding box center [518, 473] width 62 height 19
type input "2:00pm"
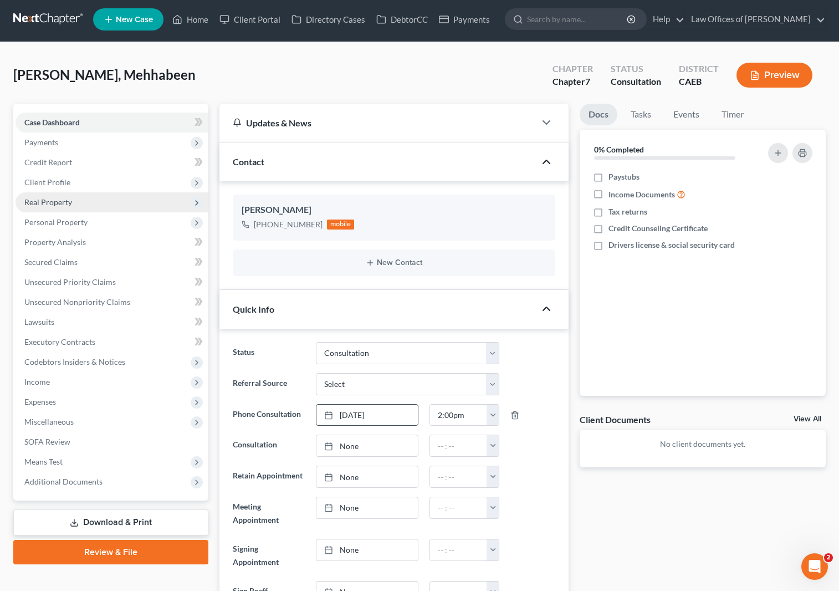
scroll to position [0, 0]
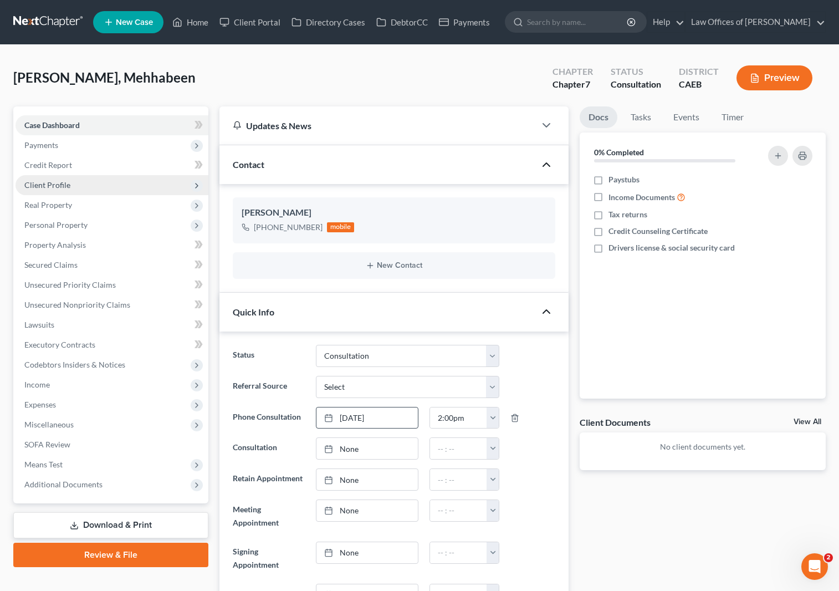
click at [50, 183] on span "Client Profile" at bounding box center [47, 184] width 46 height 9
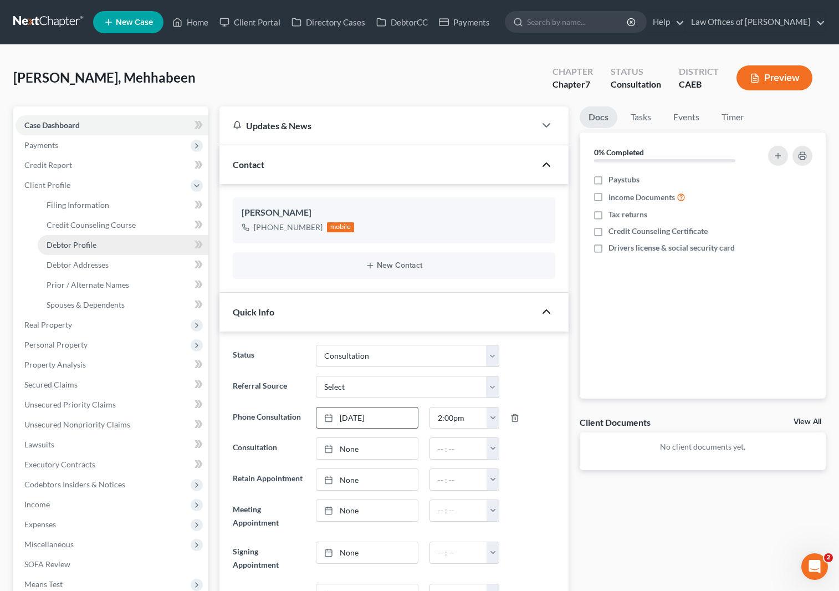
click at [98, 246] on link "Debtor Profile" at bounding box center [123, 245] width 171 height 20
select select "0"
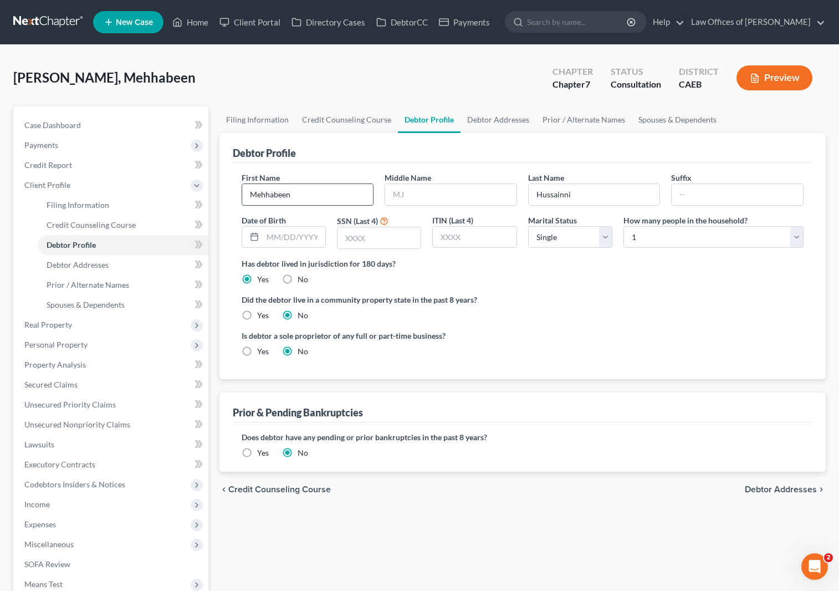
click at [310, 194] on input "Mehhabeen" at bounding box center [307, 194] width 131 height 21
type input "Mehabeen"
click at [439, 197] on input "text" at bounding box center [450, 194] width 131 height 21
click at [205, 24] on link "Home" at bounding box center [190, 22] width 47 height 20
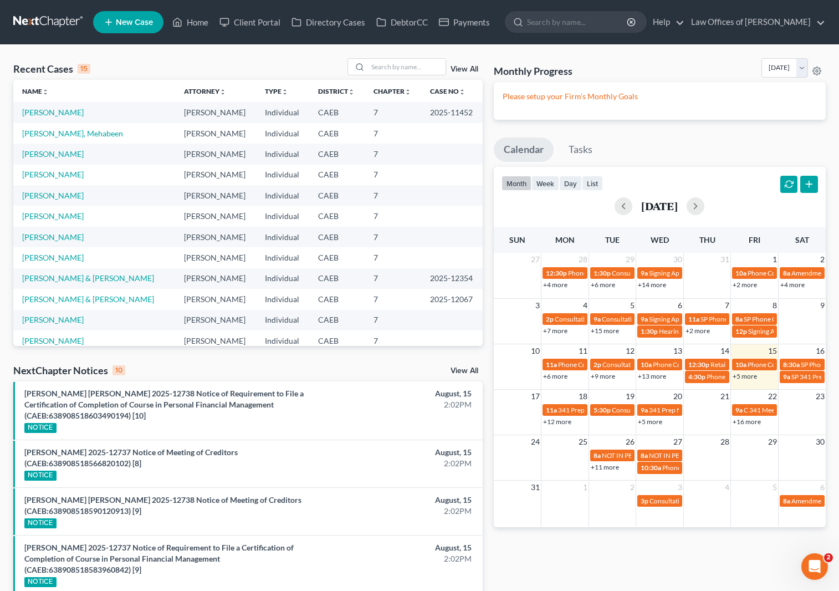
click at [745, 377] on link "+5 more" at bounding box center [745, 376] width 24 height 8
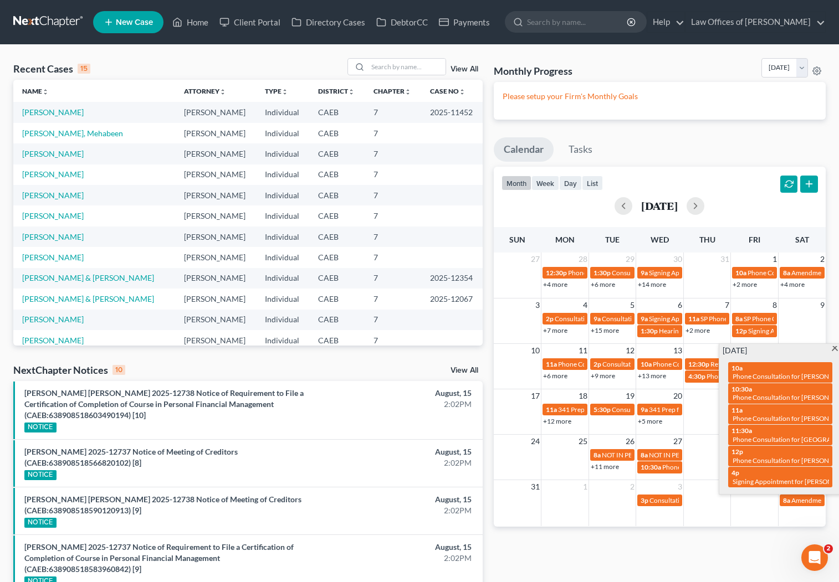
click at [833, 347] on span at bounding box center [835, 349] width 8 height 7
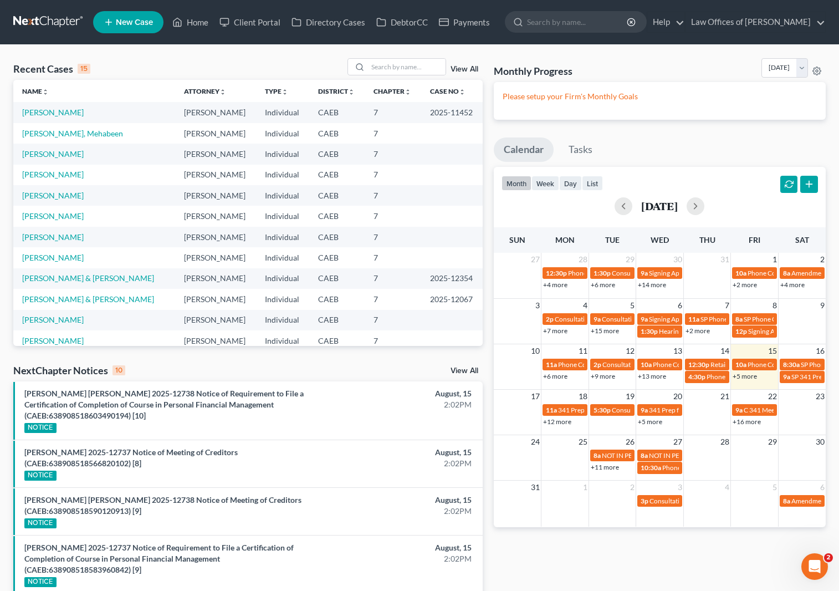
scroll to position [2, 0]
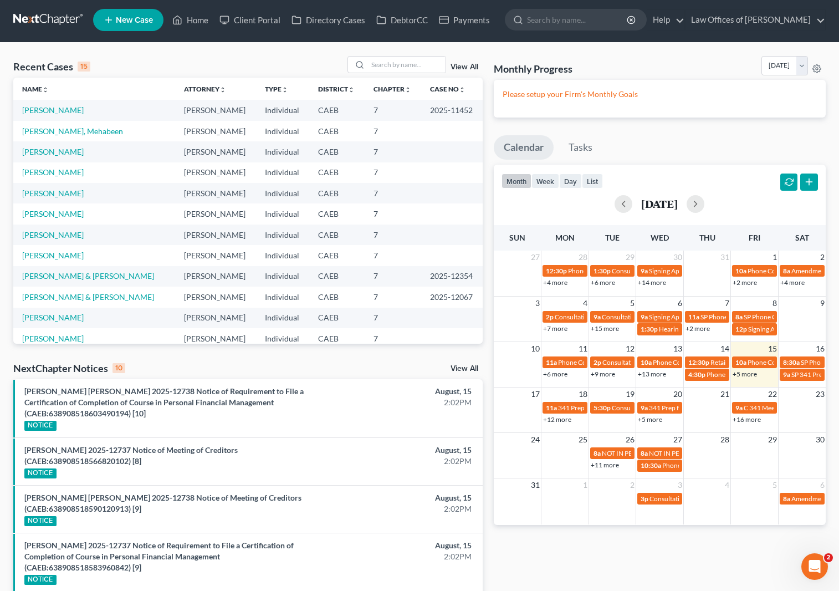
click at [742, 376] on link "+5 more" at bounding box center [745, 374] width 24 height 8
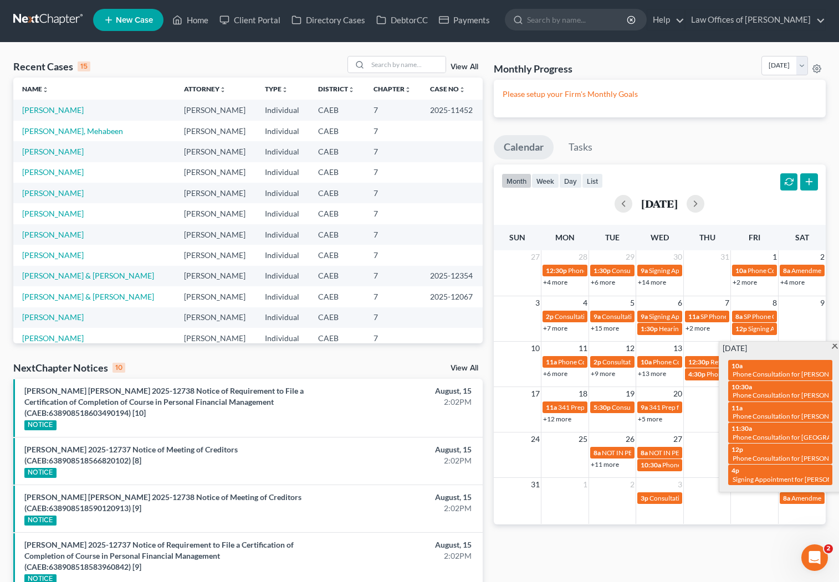
click at [833, 346] on span at bounding box center [835, 347] width 8 height 7
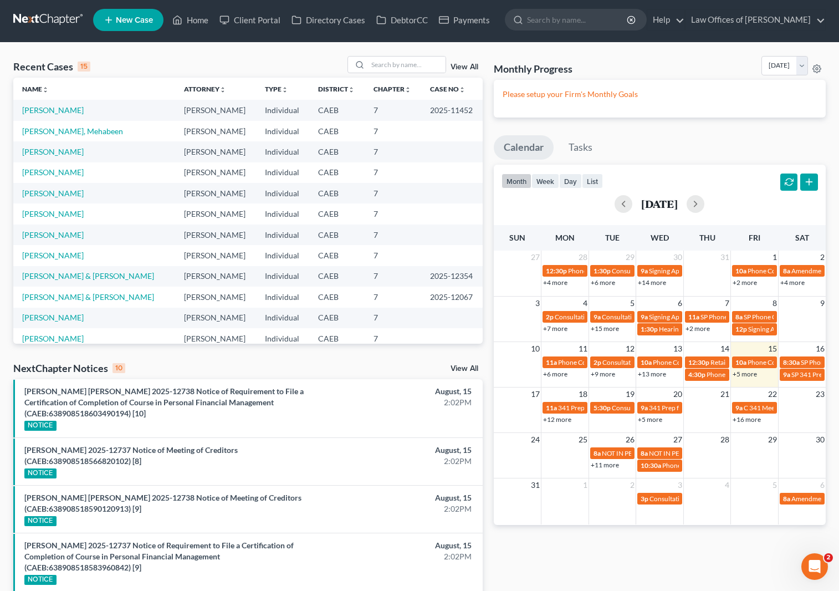
click at [556, 419] on link "+12 more" at bounding box center [557, 419] width 28 height 8
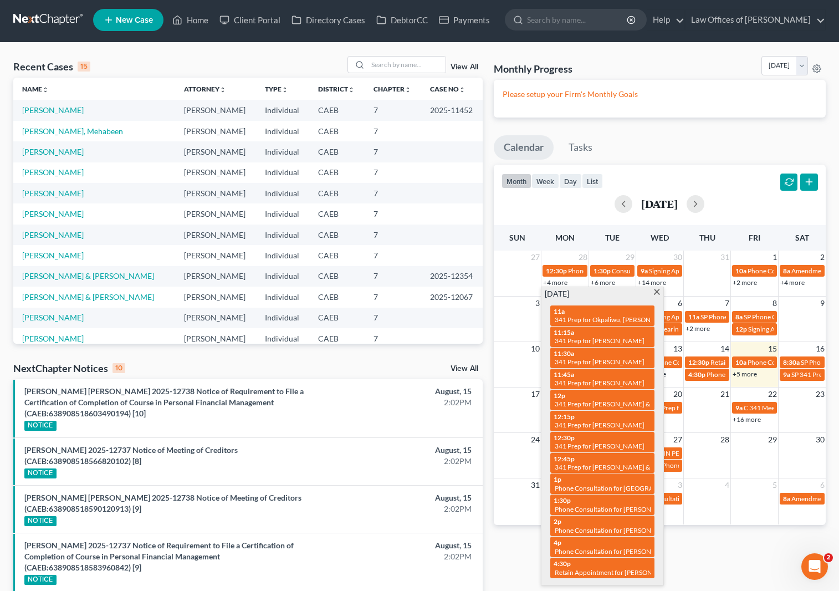
click at [657, 293] on span at bounding box center [657, 292] width 8 height 7
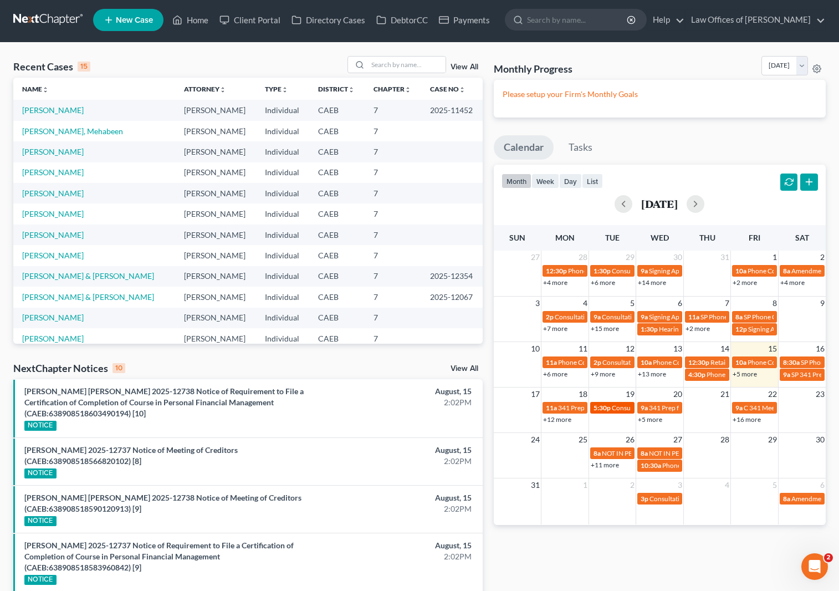
click at [601, 408] on span "5:30p" at bounding box center [602, 407] width 17 height 8
select select "Days"
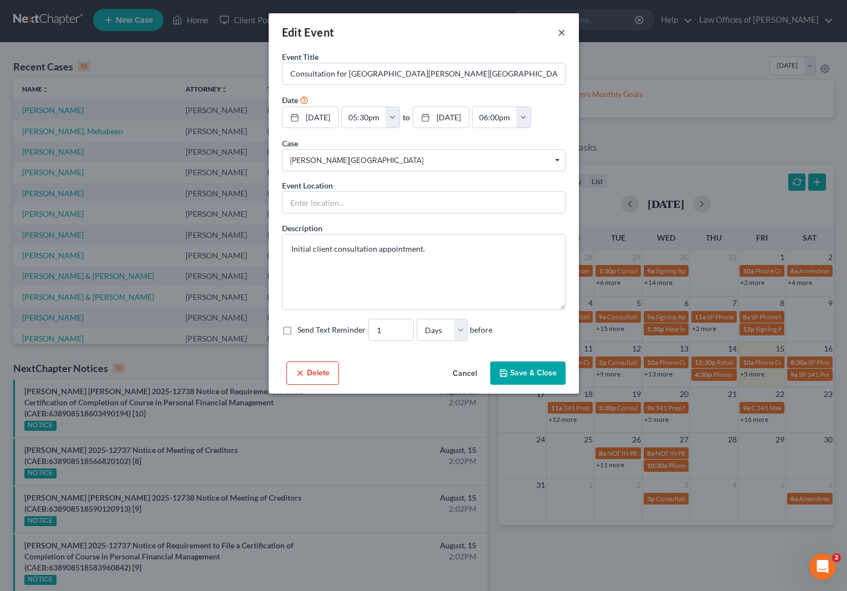
click at [559, 33] on button "×" at bounding box center [562, 31] width 8 height 13
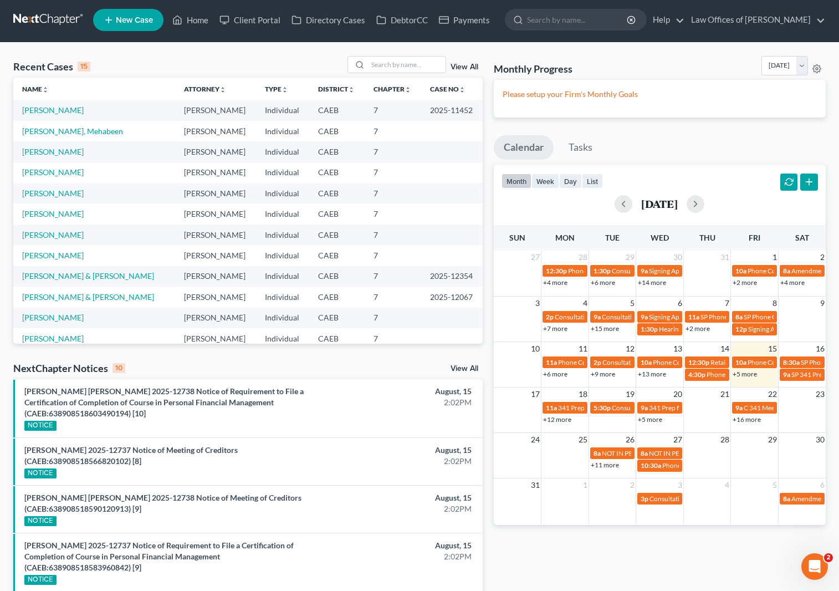
click at [114, 108] on td "[PERSON_NAME]" at bounding box center [94, 110] width 162 height 21
click at [66, 112] on link "[PERSON_NAME]" at bounding box center [53, 109] width 62 height 9
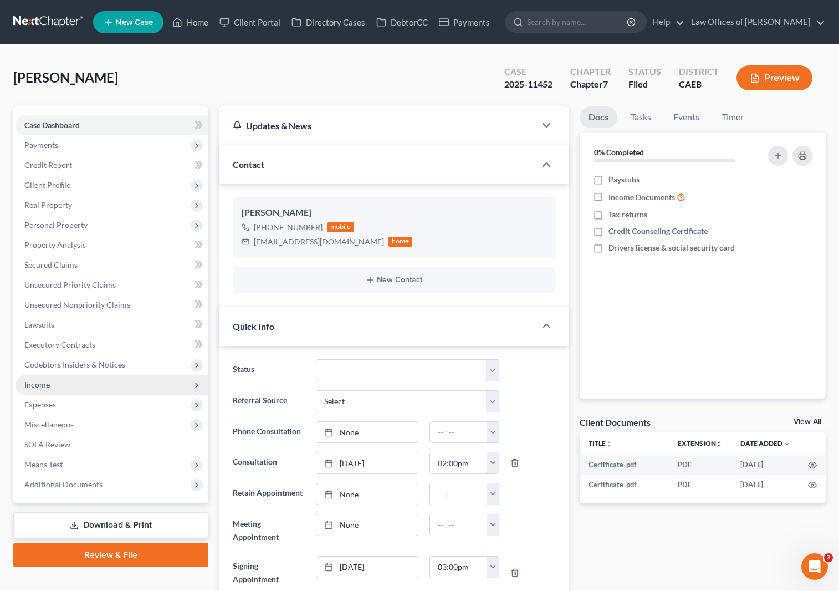
scroll to position [2004, 0]
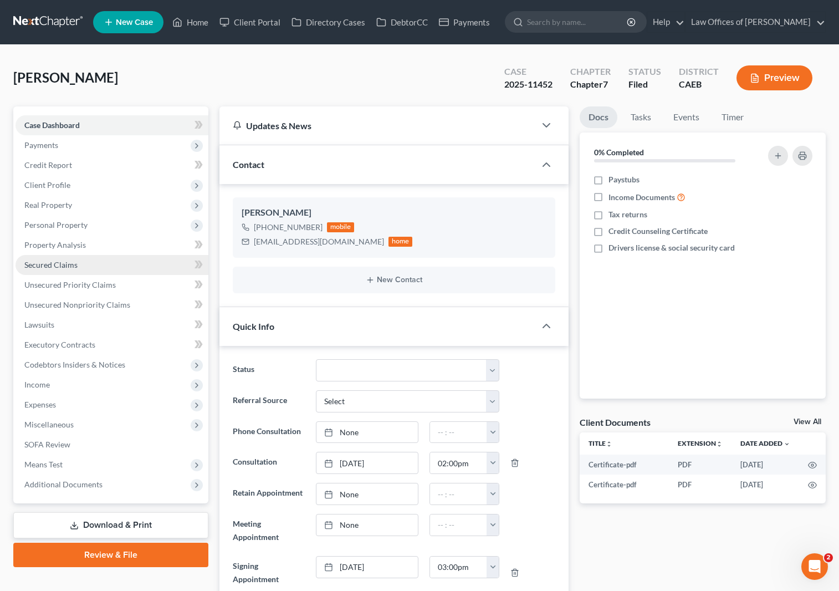
click at [64, 267] on span "Secured Claims" at bounding box center [50, 264] width 53 height 9
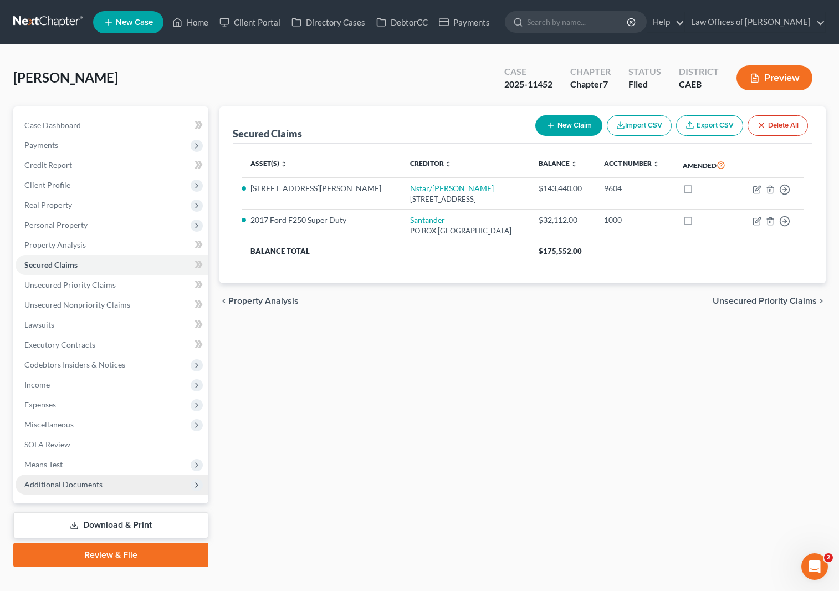
click at [109, 482] on span "Additional Documents" at bounding box center [112, 484] width 193 height 20
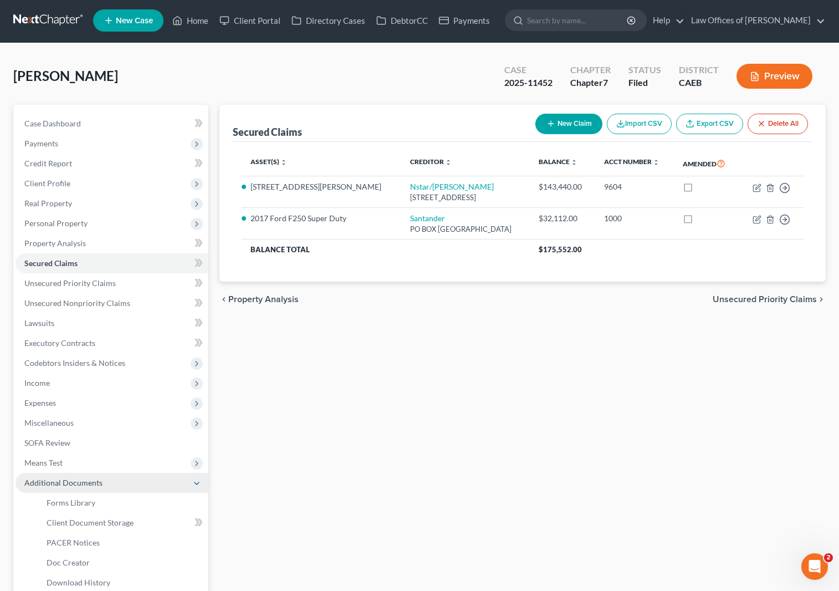
scroll to position [2, 0]
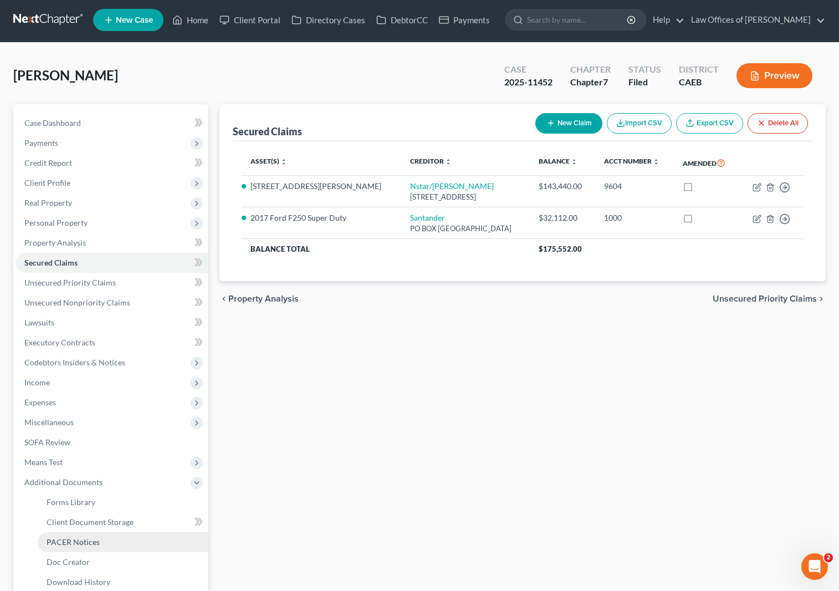
click at [89, 540] on span "PACER Notices" at bounding box center [73, 541] width 53 height 9
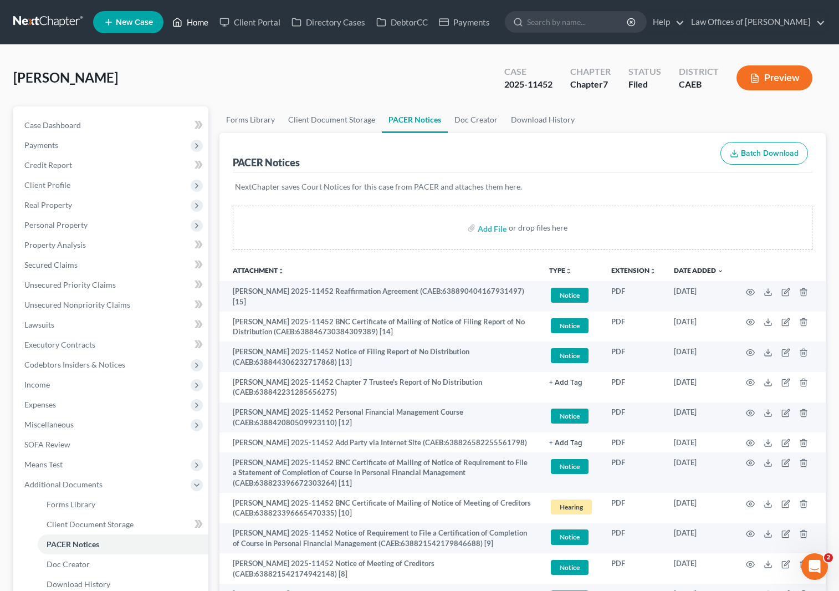
click at [201, 24] on link "Home" at bounding box center [190, 22] width 47 height 20
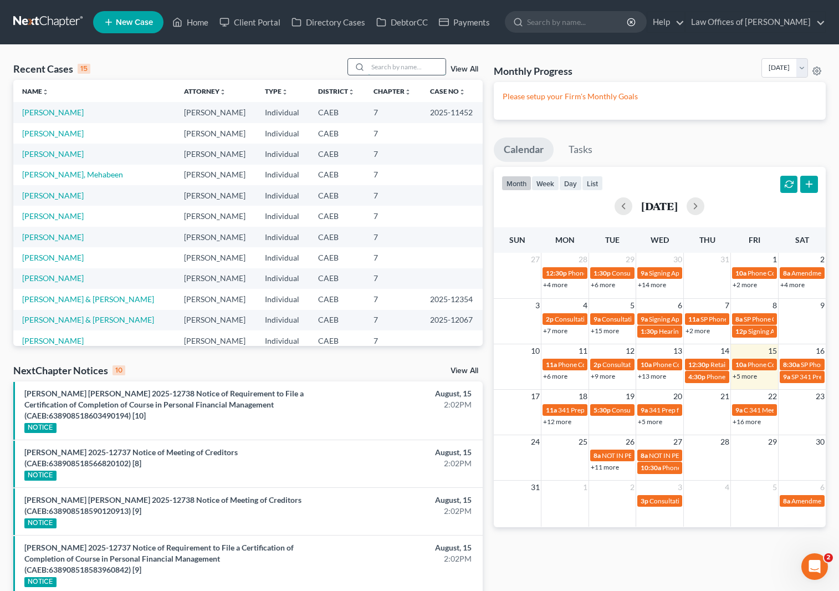
click at [383, 65] on input "search" at bounding box center [407, 67] width 78 height 16
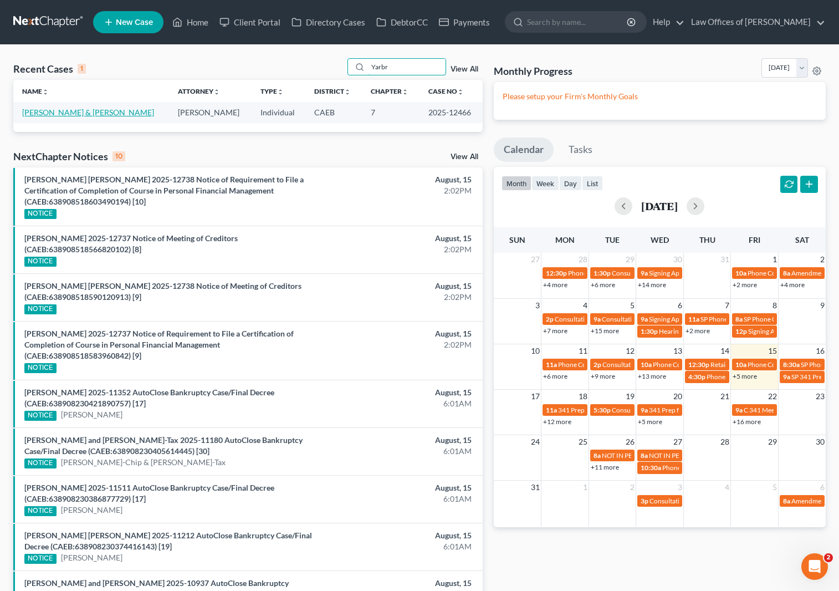
type input "Yarbr"
click at [117, 114] on link "[PERSON_NAME] & [PERSON_NAME]" at bounding box center [88, 112] width 132 height 9
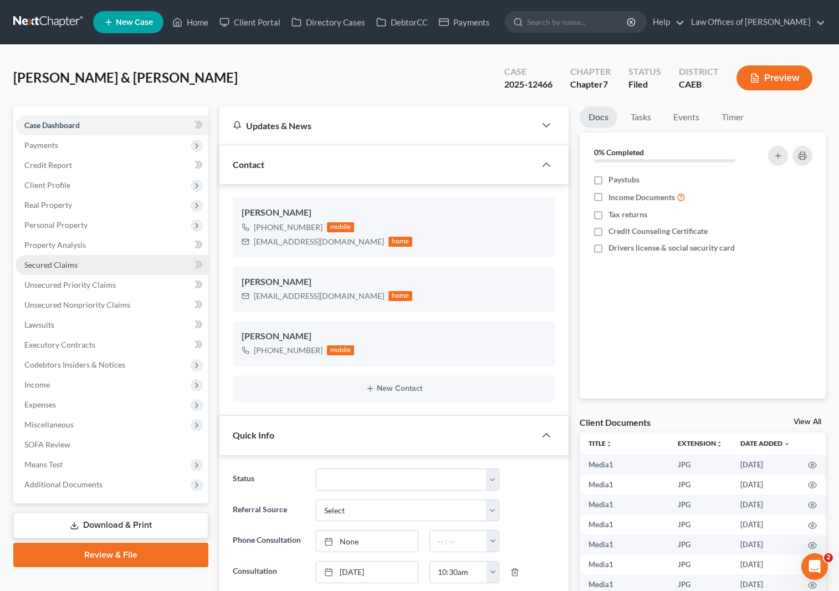
scroll to position [5521, 0]
click at [58, 265] on span "Secured Claims" at bounding box center [50, 264] width 53 height 9
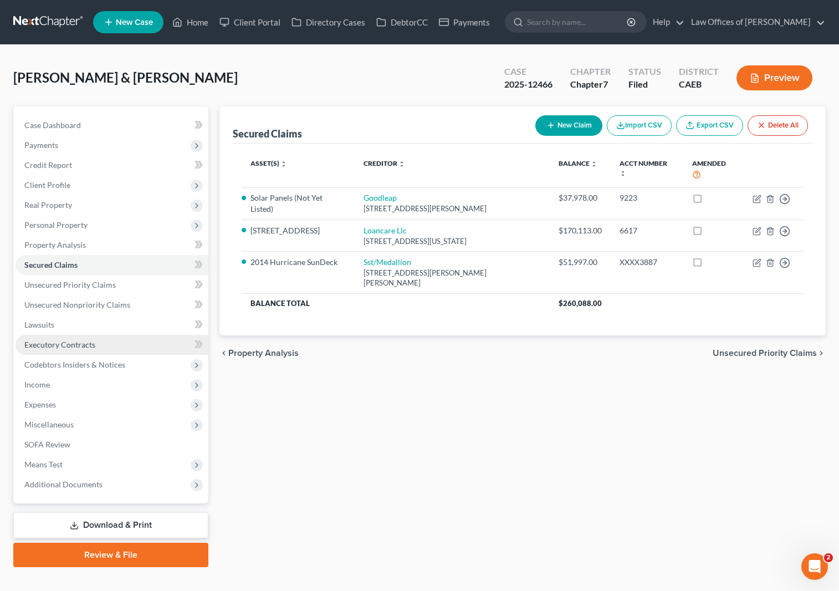
click at [95, 346] on link "Executory Contracts" at bounding box center [112, 345] width 193 height 20
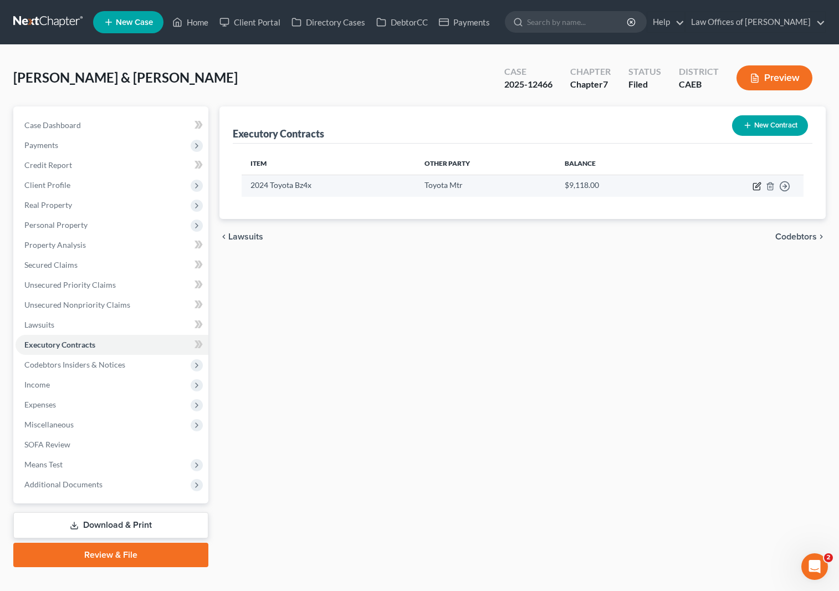
click at [756, 183] on icon "button" at bounding box center [757, 186] width 9 height 9
select select "2"
select select "33"
select select "2"
select select "1"
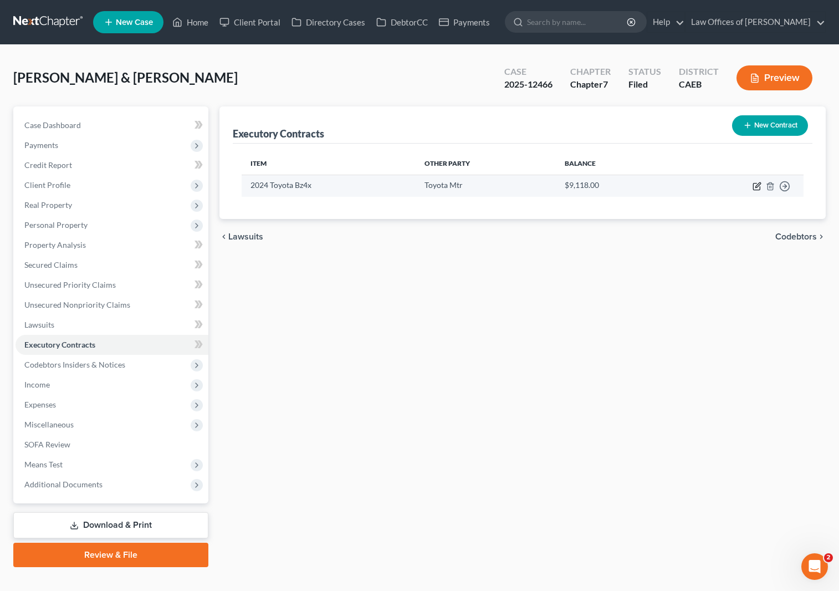
select select "0"
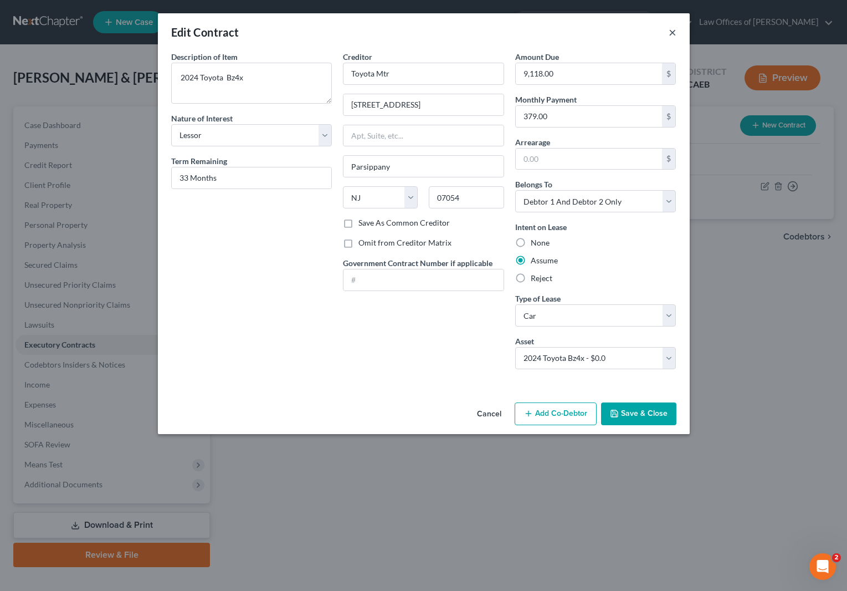
click at [674, 32] on button "×" at bounding box center [673, 31] width 8 height 13
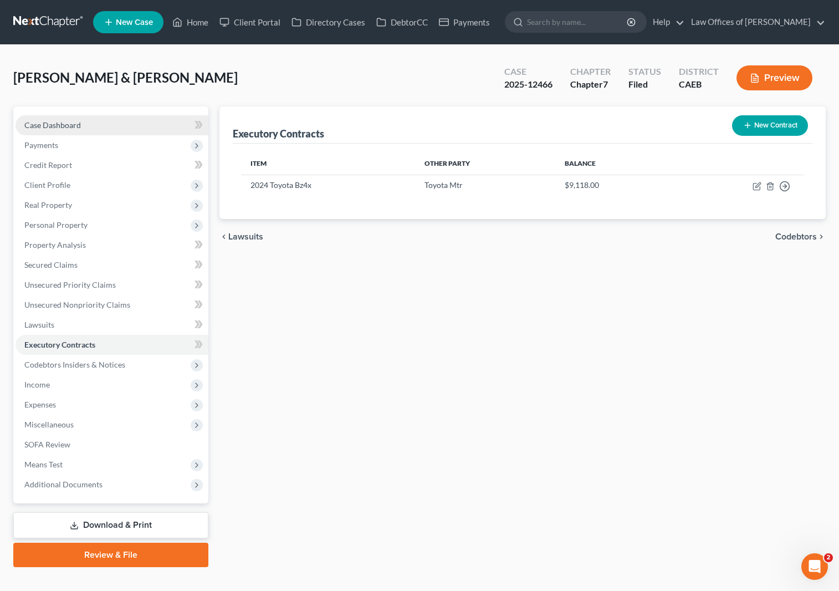
click at [109, 124] on link "Case Dashboard" at bounding box center [112, 125] width 193 height 20
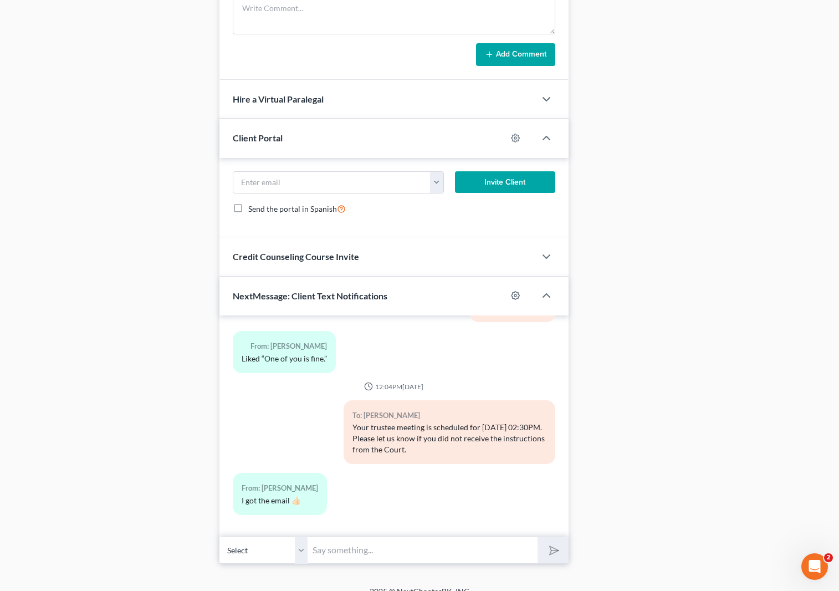
scroll to position [1085, 0]
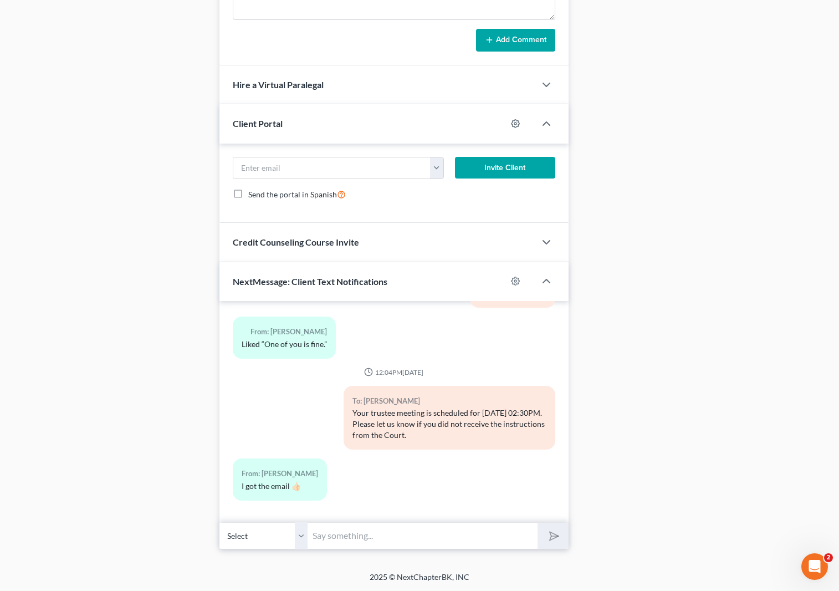
drag, startPoint x: 331, startPoint y: 534, endPoint x: 336, endPoint y: 515, distance: 19.6
click at [331, 534] on input "text" at bounding box center [423, 535] width 230 height 27
type input "Sounds good. I just emailed you the assumption of lease for your vehicle. Pleas…"
click at [538, 523] on button "submit" at bounding box center [553, 536] width 30 height 26
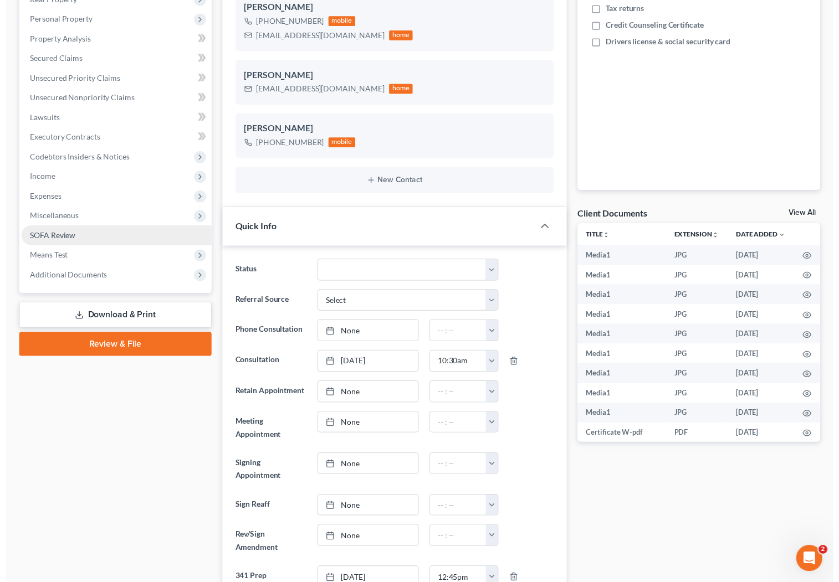
scroll to position [0, 0]
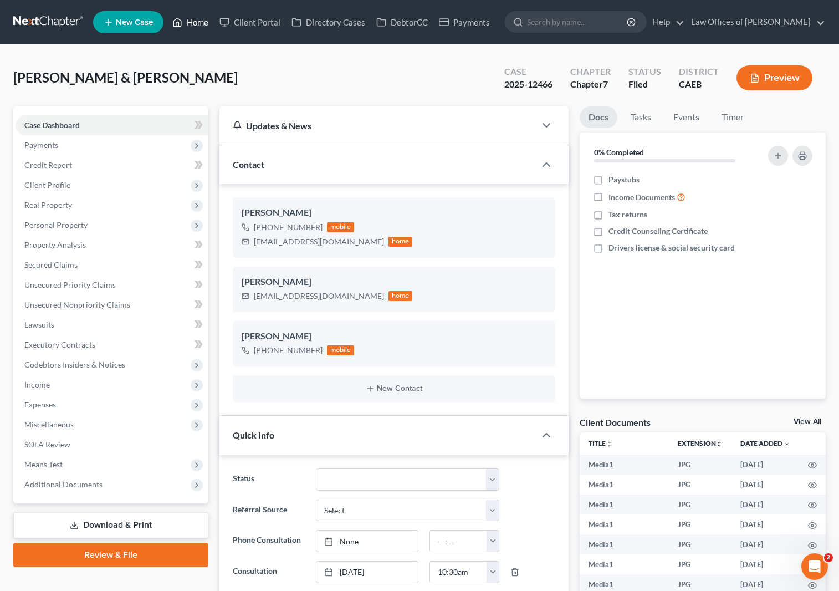
click at [202, 23] on link "Home" at bounding box center [190, 22] width 47 height 20
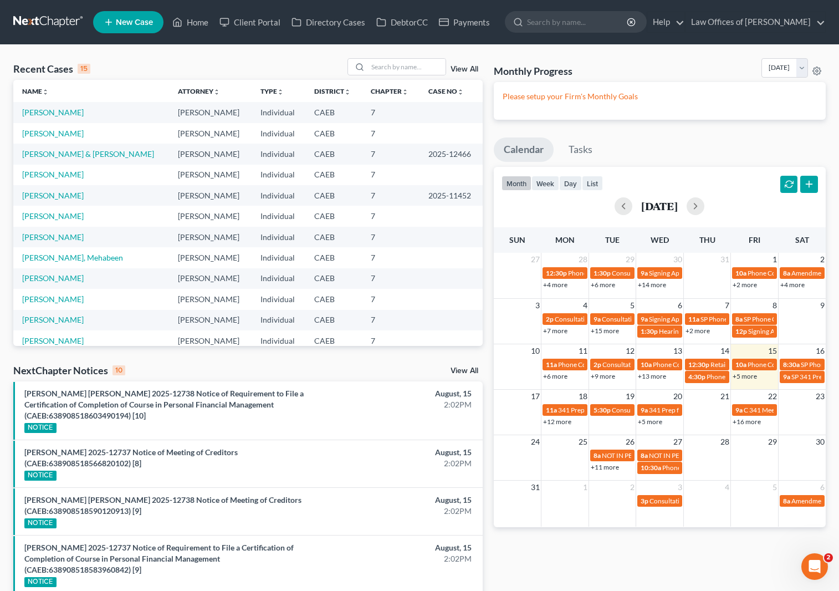
click at [745, 377] on link "+5 more" at bounding box center [745, 376] width 24 height 8
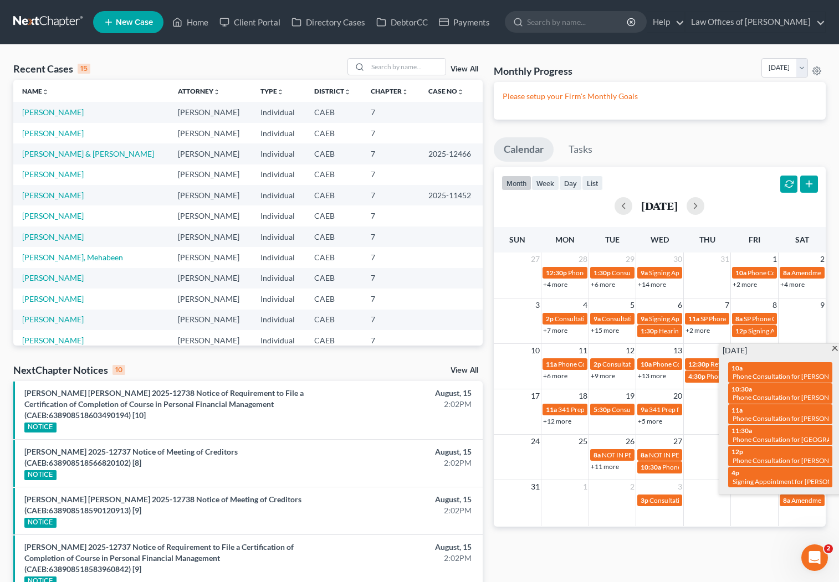
click at [834, 349] on span at bounding box center [835, 349] width 8 height 7
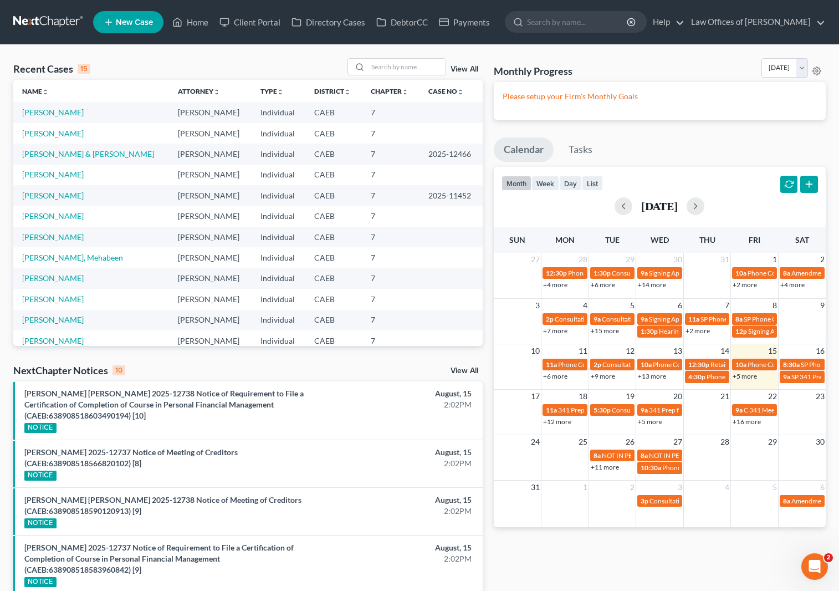
click at [742, 376] on link "+5 more" at bounding box center [745, 376] width 24 height 8
click at [390, 67] on input "search" at bounding box center [407, 67] width 78 height 16
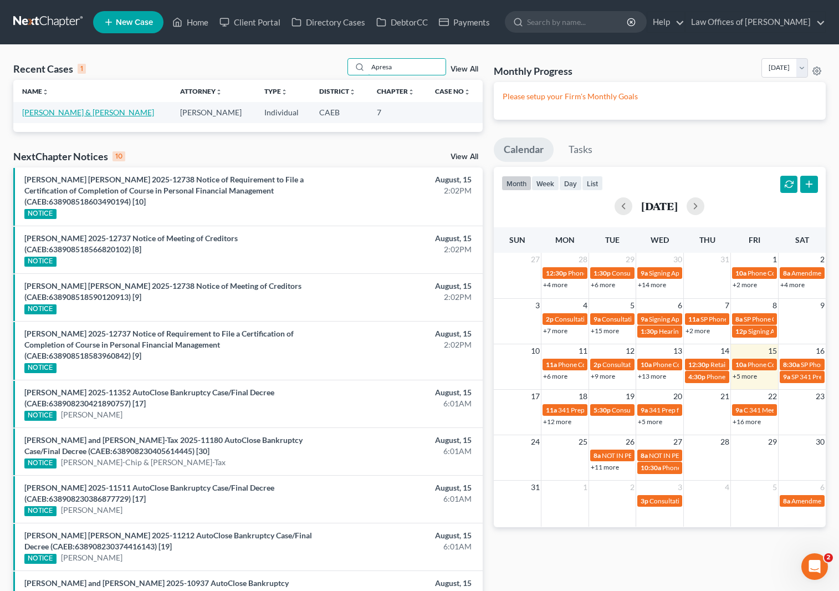
type input "Apresa"
click at [95, 114] on link "[PERSON_NAME] & [PERSON_NAME]" at bounding box center [88, 112] width 132 height 9
select select "11"
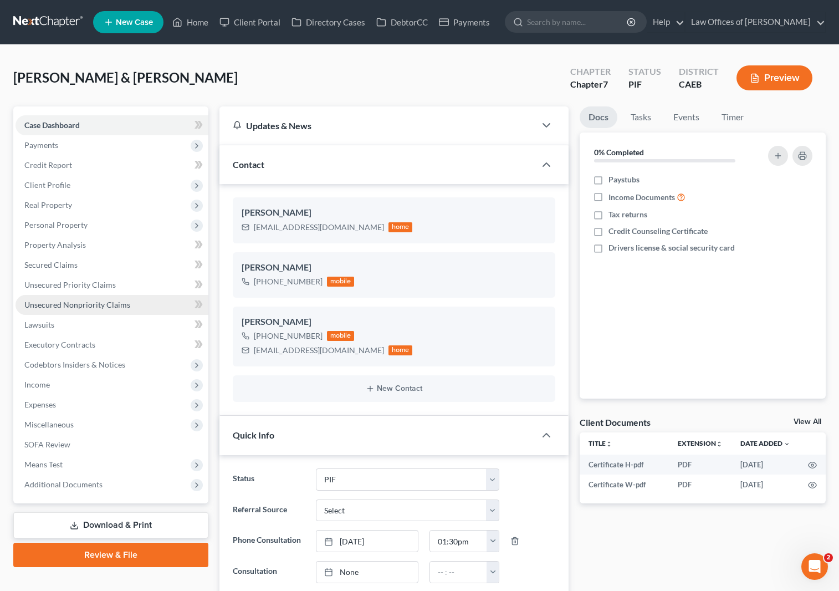
click at [106, 306] on span "Unsecured Nonpriority Claims" at bounding box center [77, 304] width 106 height 9
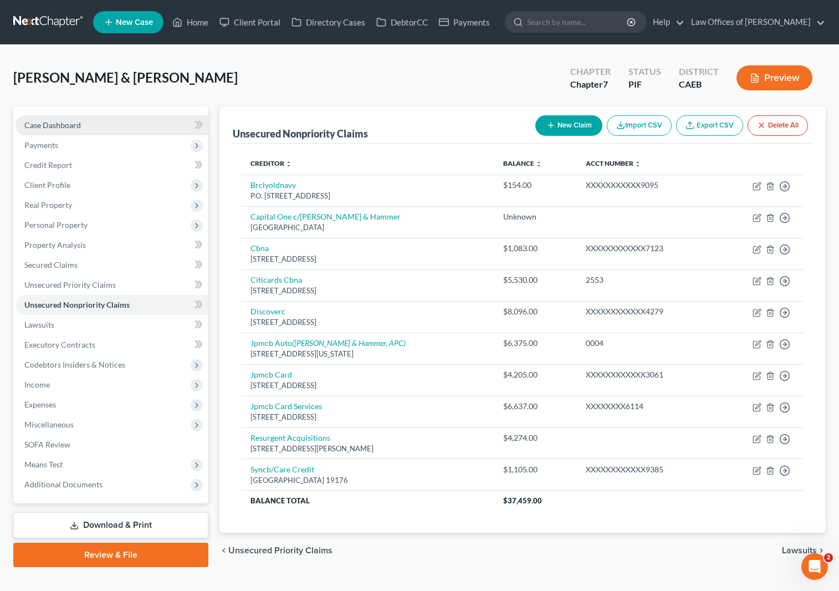
click at [105, 130] on link "Case Dashboard" at bounding box center [112, 125] width 193 height 20
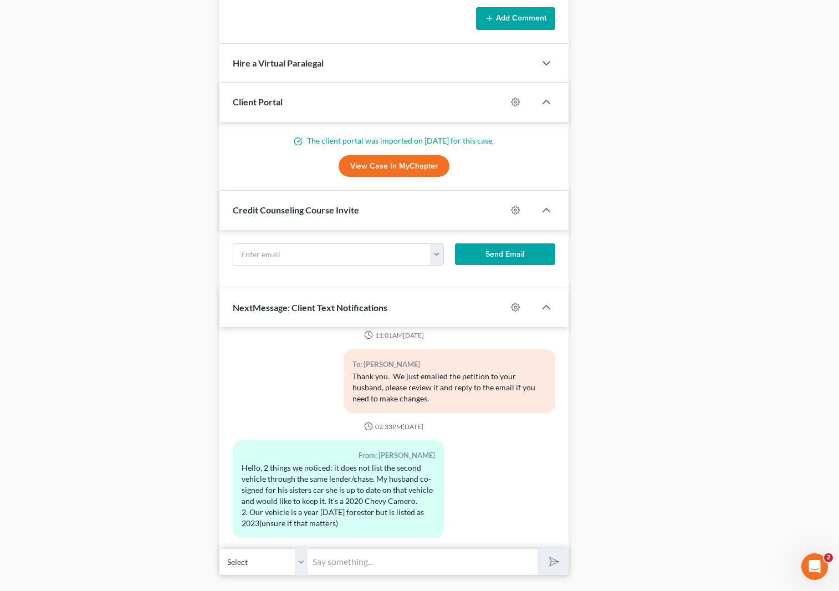
scroll to position [1132, 0]
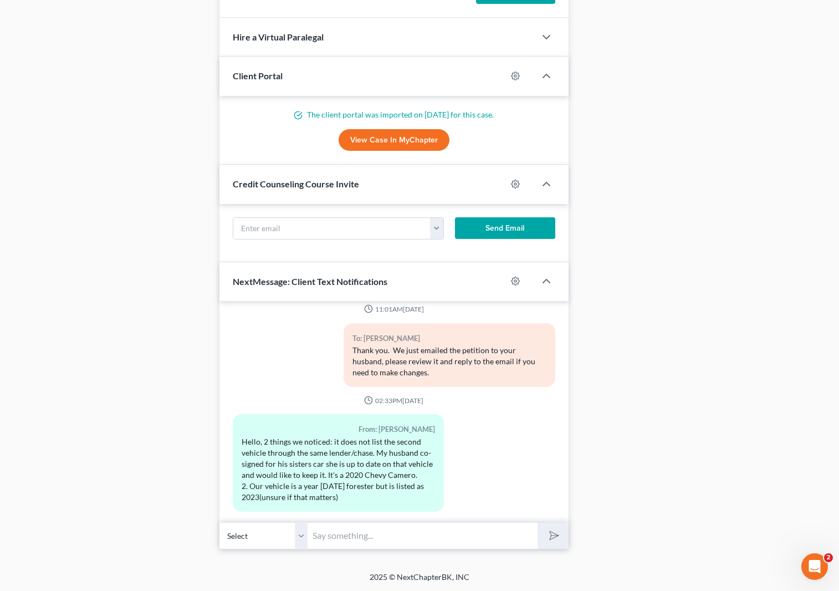
click at [325, 534] on input "text" at bounding box center [423, 535] width 230 height 27
click at [357, 534] on input "text" at bounding box center [423, 535] width 230 height 27
type input "I see. Ok, let's talk about one vehicle at the time."
click at [538, 523] on button "submit" at bounding box center [553, 536] width 30 height 26
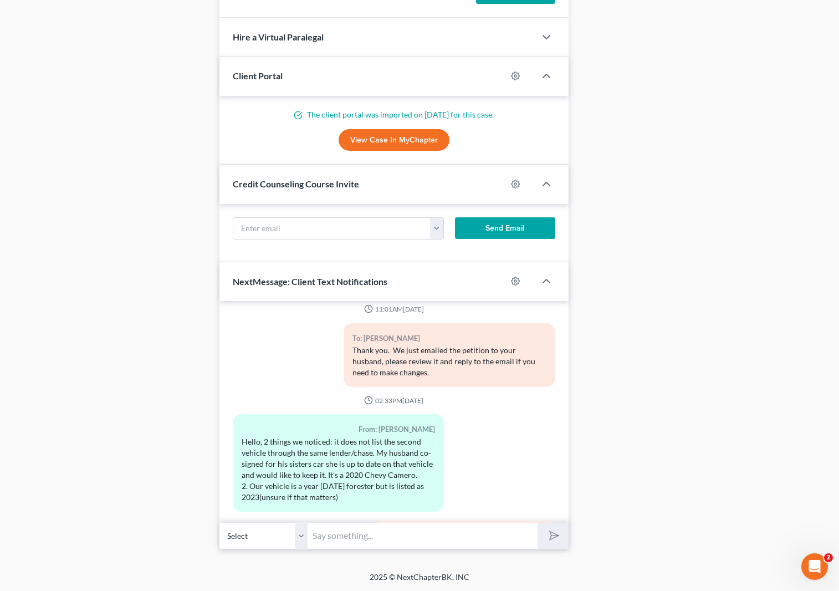
scroll to position [2453, 0]
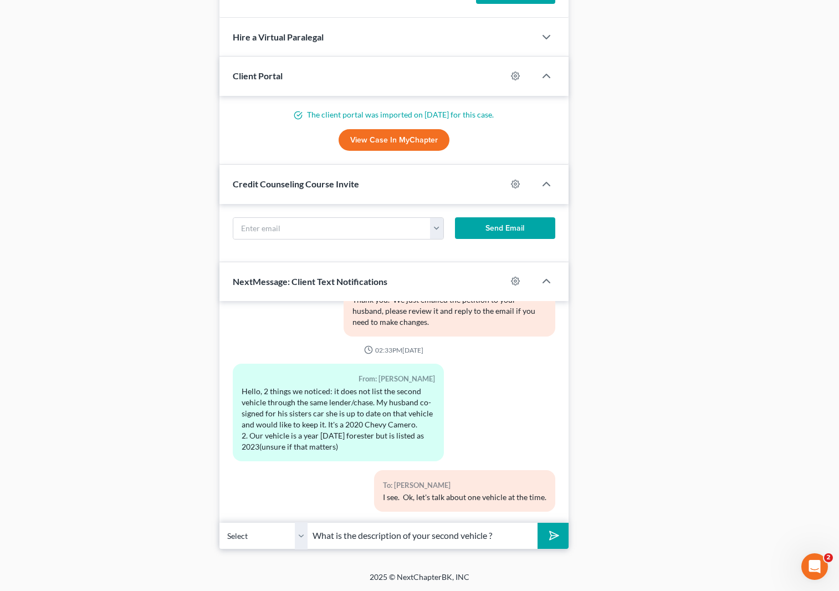
type input "What is the description of your second vehicle ?"
click at [538, 523] on button "submit" at bounding box center [553, 536] width 30 height 26
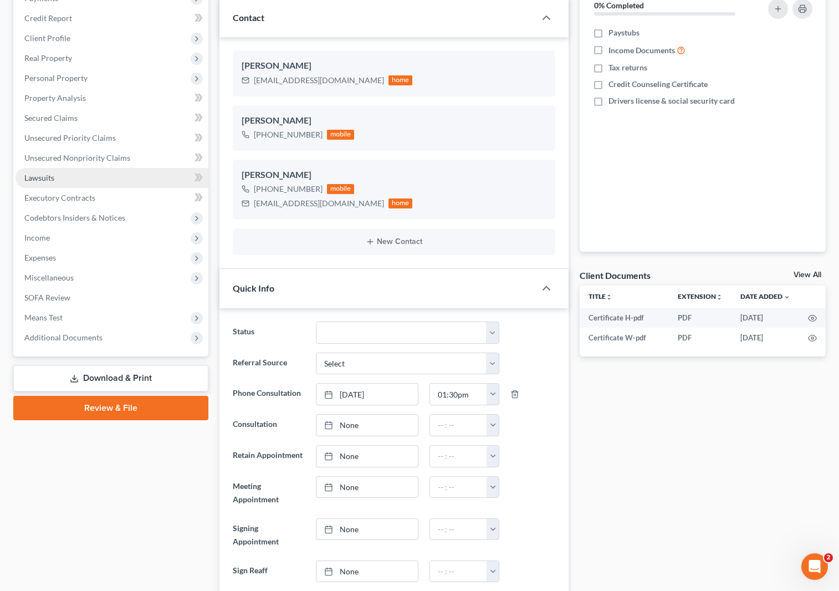
scroll to position [145, 0]
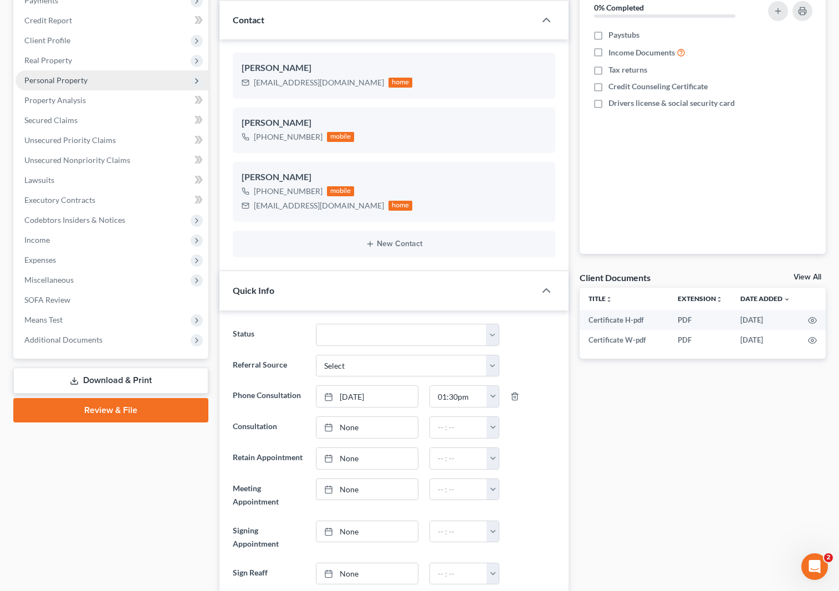
click at [101, 84] on span "Personal Property" at bounding box center [112, 80] width 193 height 20
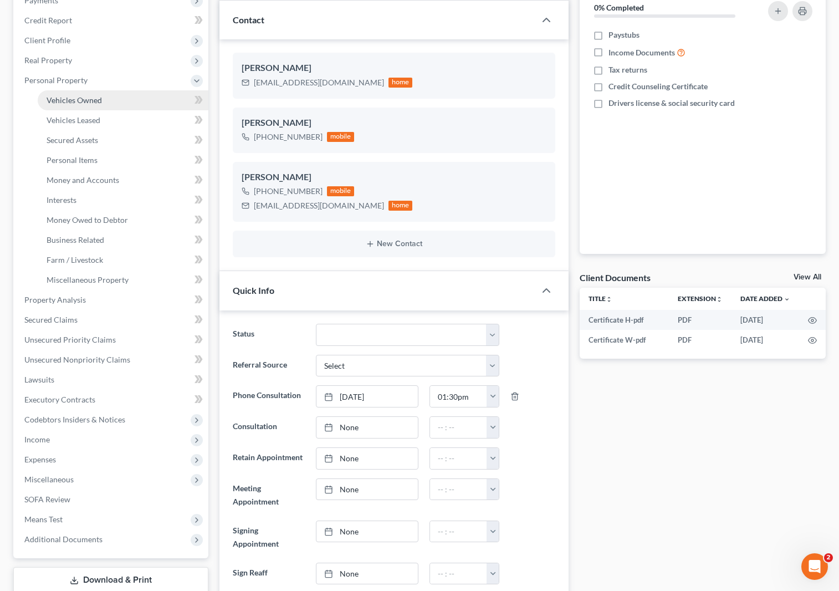
click at [109, 98] on link "Vehicles Owned" at bounding box center [123, 100] width 171 height 20
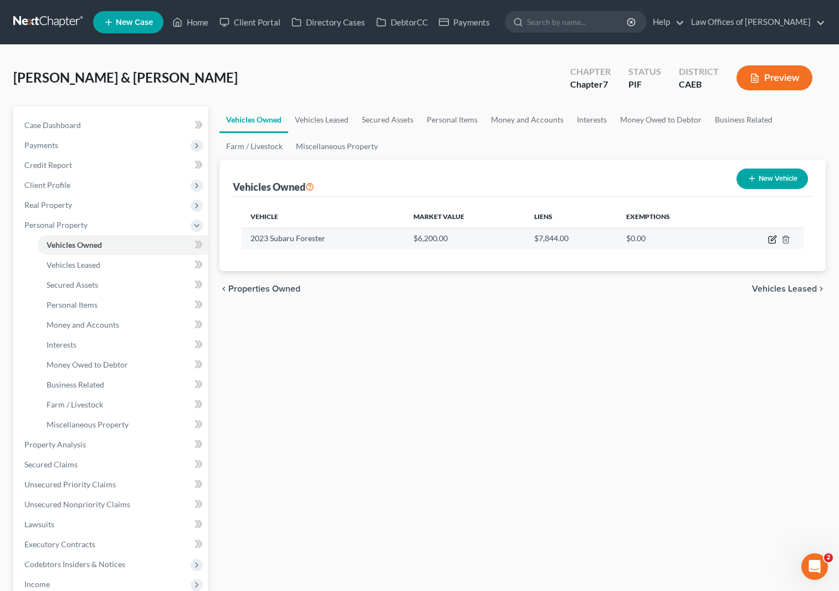
click at [775, 239] on icon "button" at bounding box center [772, 239] width 9 height 9
select select "0"
select select "3"
select select "2"
select select "0"
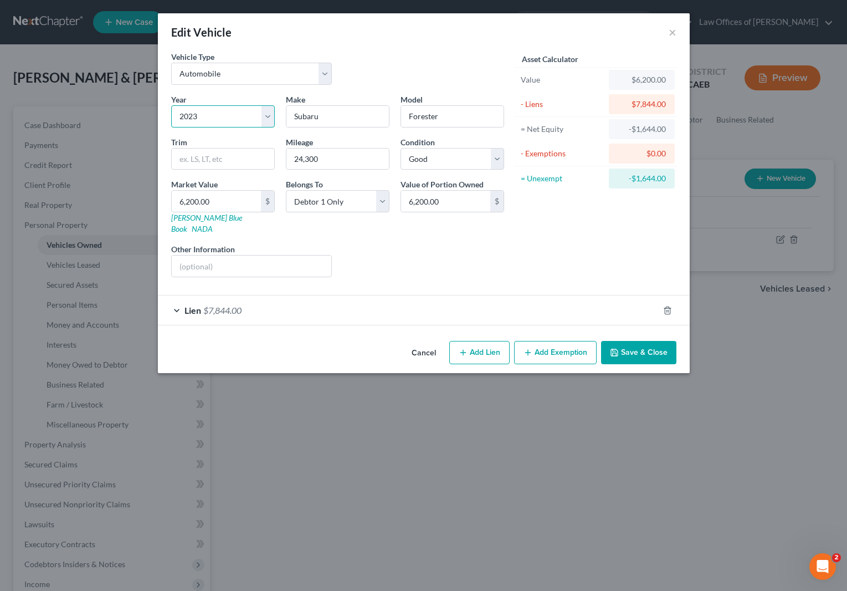
click at [223, 110] on select "Select 2026 2025 2024 2023 2022 2021 2020 2019 2018 2017 2016 2015 2014 2013 20…" at bounding box center [223, 116] width 104 height 22
click at [217, 114] on select "Select 2026 2025 2024 2023 2022 2021 2020 2019 2018 2017 2016 2015 2014 2013 20…" at bounding box center [223, 116] width 104 height 22
select select "2"
drag, startPoint x: 635, startPoint y: 344, endPoint x: 642, endPoint y: 339, distance: 9.1
click at [636, 344] on button "Save & Close" at bounding box center [638, 352] width 75 height 23
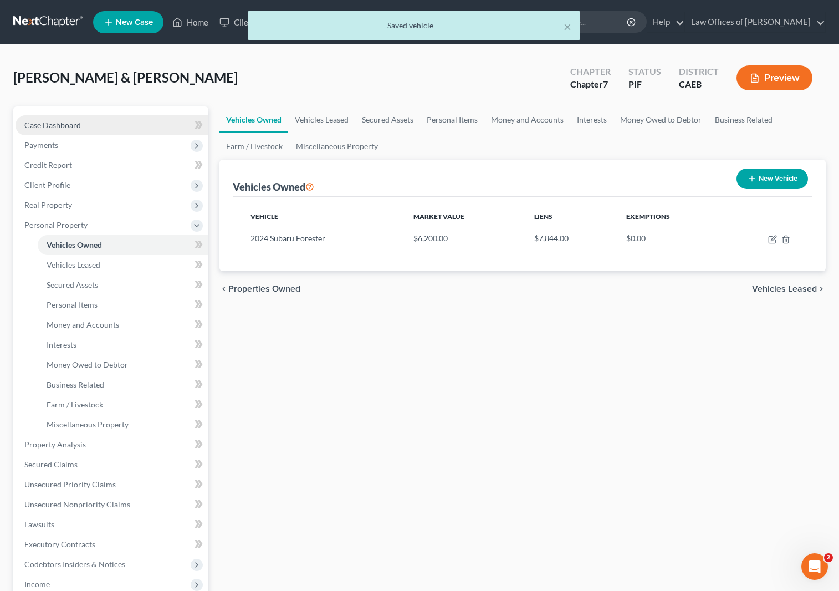
click at [113, 129] on link "Case Dashboard" at bounding box center [112, 125] width 193 height 20
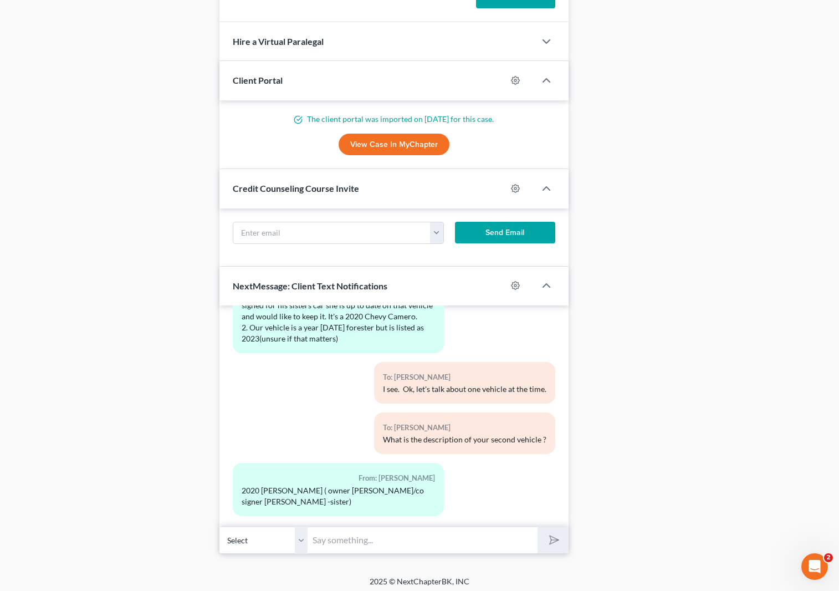
scroll to position [1132, 0]
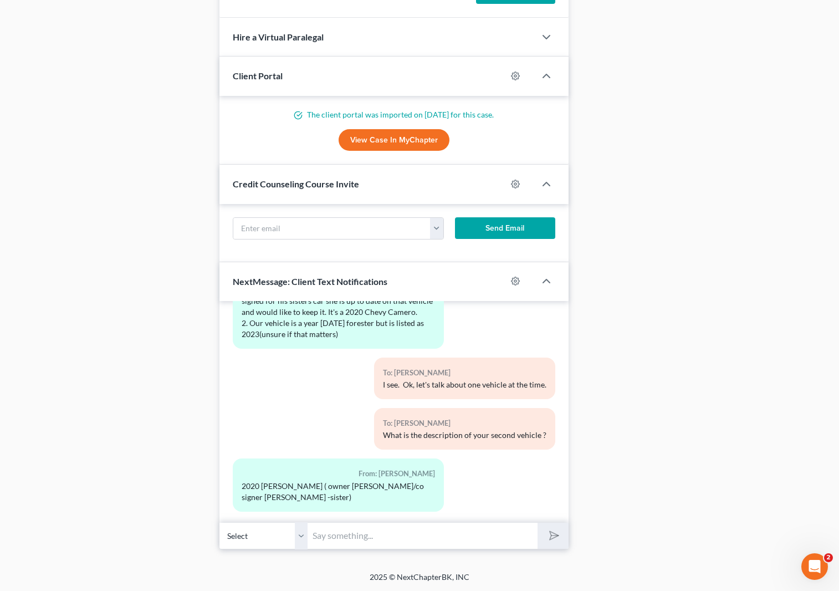
click at [366, 533] on input "text" at bounding box center [423, 535] width 230 height 27
type input "Ok, and what is the address of his sister ?"
click at [538, 523] on button "submit" at bounding box center [553, 536] width 30 height 26
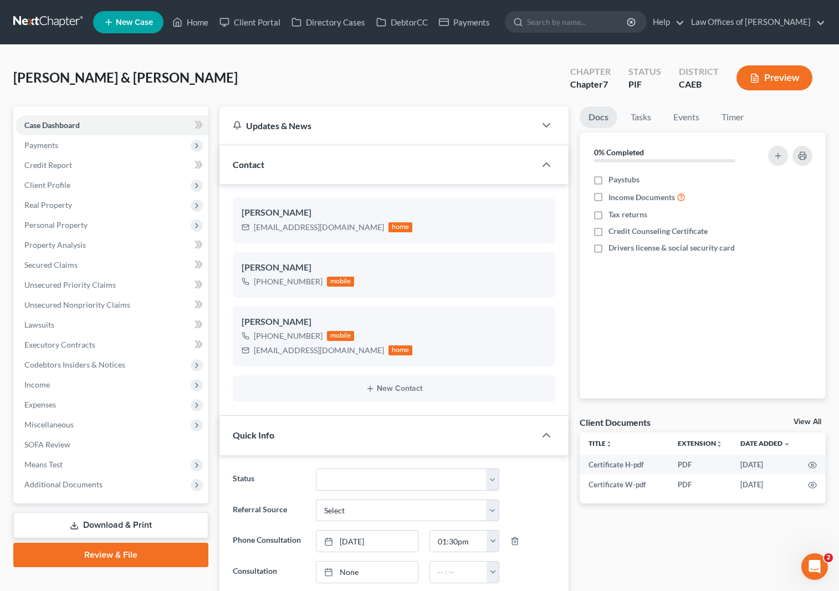
scroll to position [2667, 0]
click at [127, 309] on link "Unsecured Nonpriority Claims" at bounding box center [112, 305] width 193 height 20
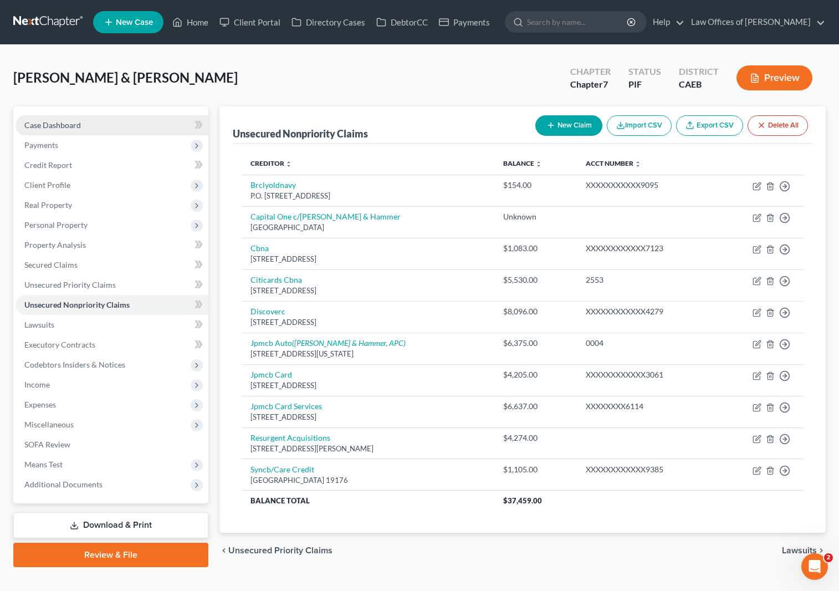
click at [106, 121] on link "Case Dashboard" at bounding box center [112, 125] width 193 height 20
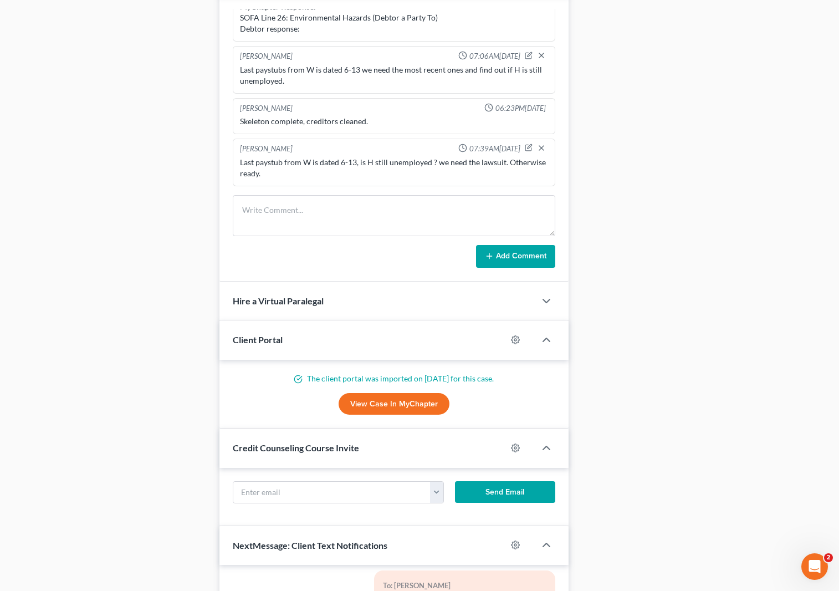
scroll to position [1132, 0]
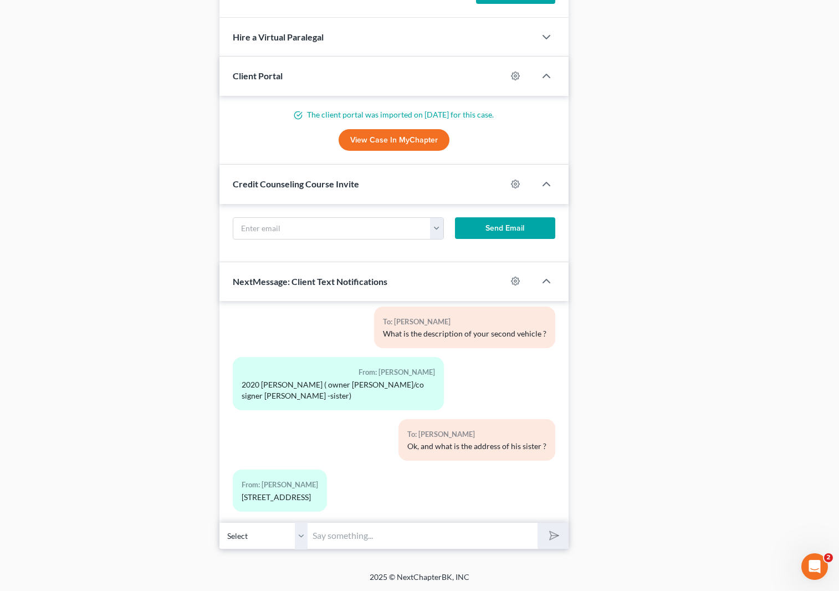
click at [342, 526] on input "text" at bounding box center [423, 535] width 230 height 27
type input "And the lender is Chase, right ? owing $ 6Kish ?"
click at [538, 523] on button "submit" at bounding box center [553, 536] width 30 height 26
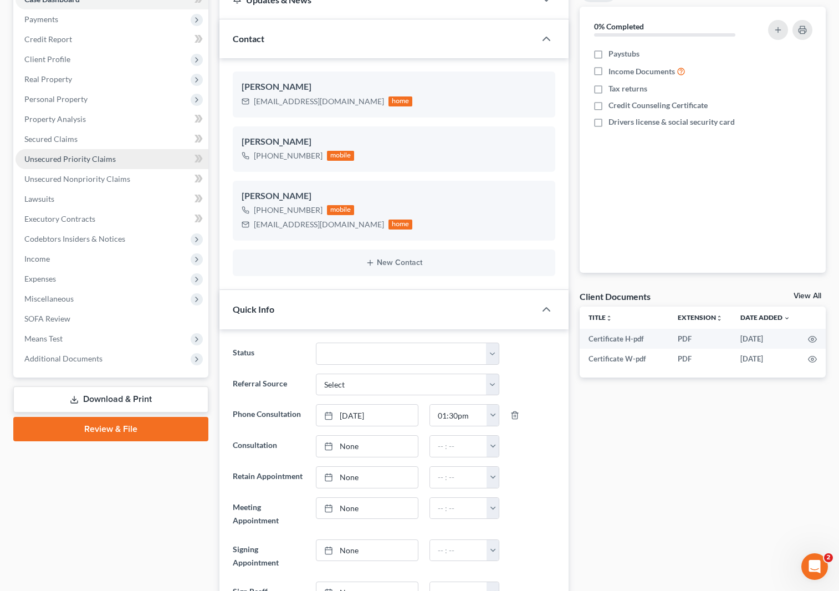
scroll to position [0, 0]
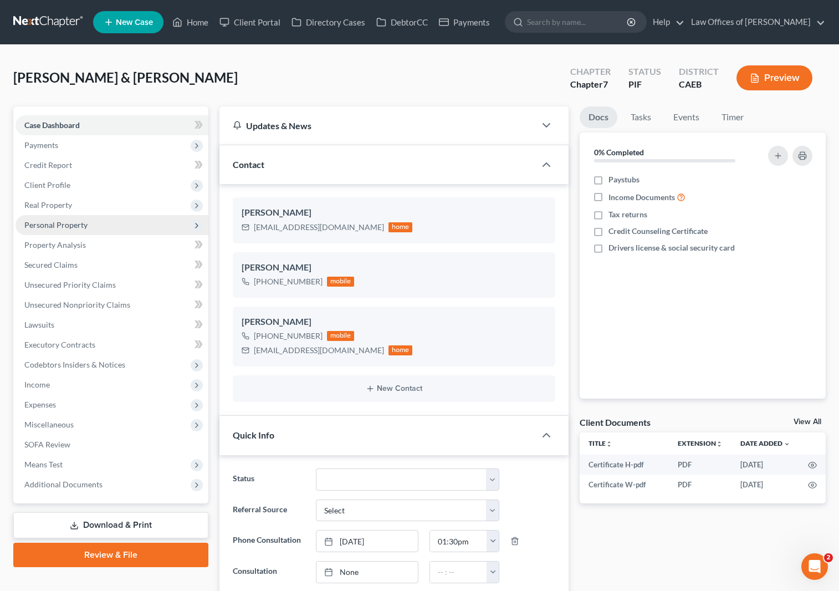
click at [95, 226] on span "Personal Property" at bounding box center [112, 225] width 193 height 20
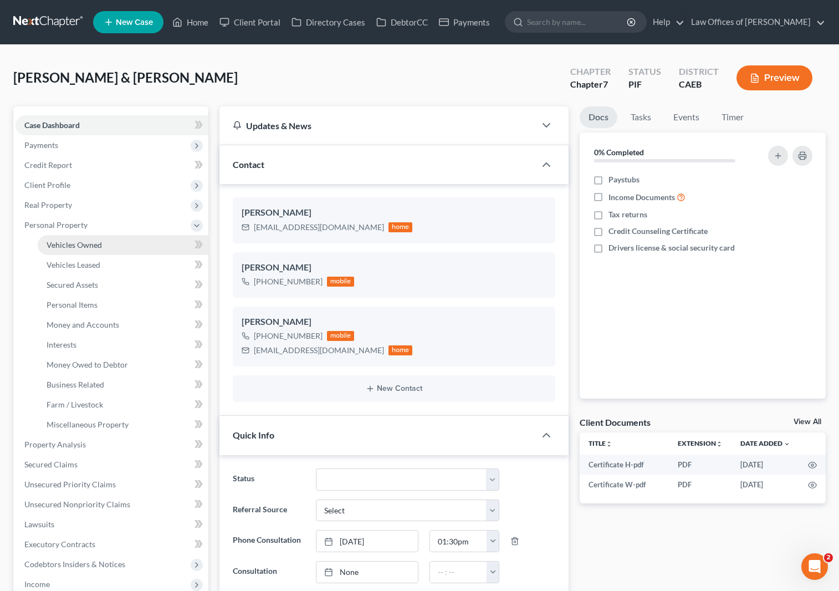
click at [119, 243] on link "Vehicles Owned" at bounding box center [123, 245] width 171 height 20
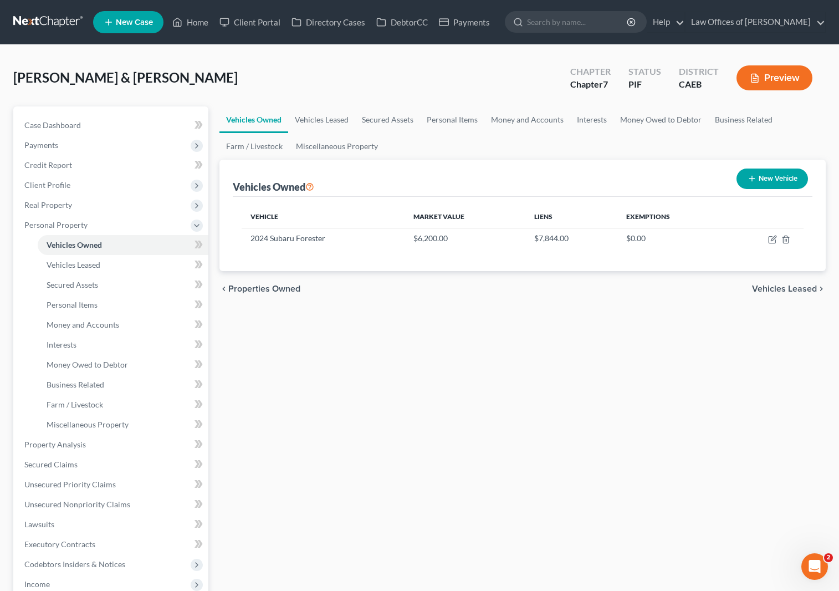
click at [763, 182] on button "New Vehicle" at bounding box center [772, 178] width 71 height 21
select select "0"
select select "2"
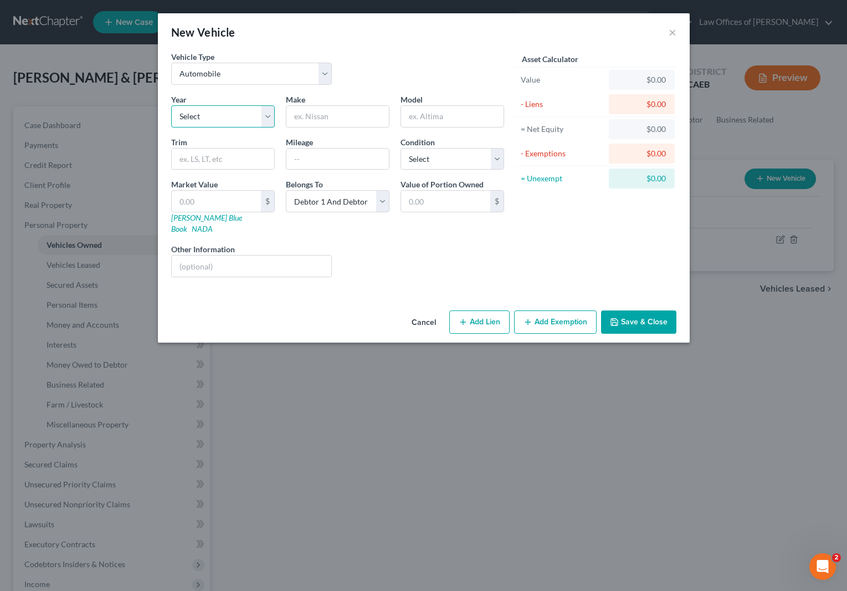
click at [265, 114] on select "Select 2026 2025 2024 2023 2022 2021 2020 2019 2018 2017 2016 2015 2014 2013 20…" at bounding box center [223, 116] width 104 height 22
select select "6"
click at [323, 115] on input "text" at bounding box center [338, 116] width 103 height 21
type input "Chevrolet"
type input "Camaro"
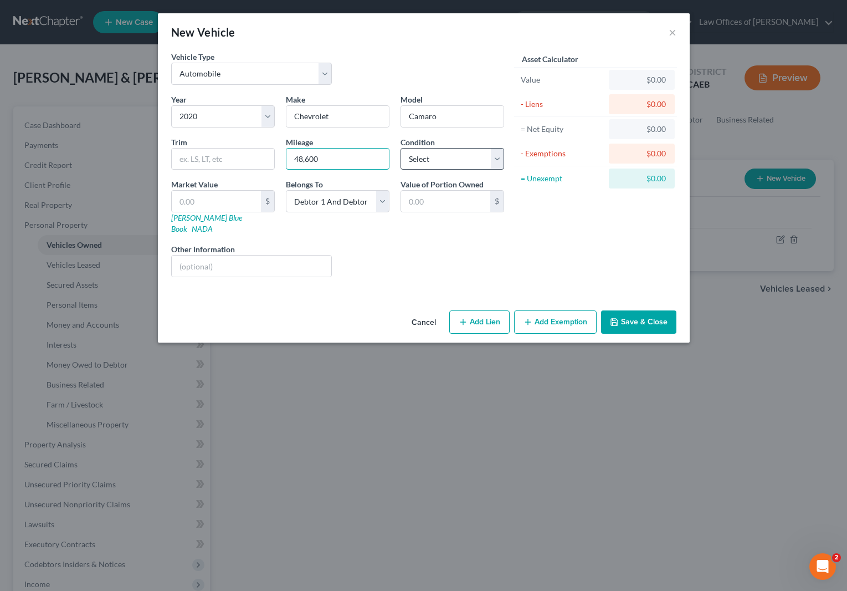
type input "48,600"
click at [500, 161] on select "Select Excellent Very Good Good Fair Poor" at bounding box center [453, 159] width 104 height 22
select select "3"
click at [384, 198] on select "Select Debtor 1 Only Debtor 2 Only Debtor 1 And Debtor 2 Only At Least One Of T…" at bounding box center [338, 201] width 104 height 22
select select "3"
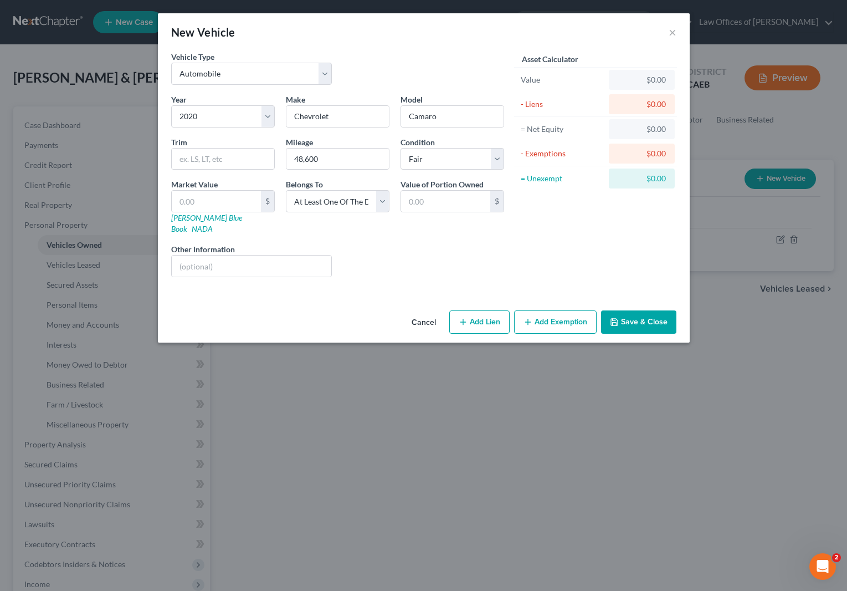
click at [640, 310] on button "Save & Close" at bounding box center [638, 321] width 75 height 23
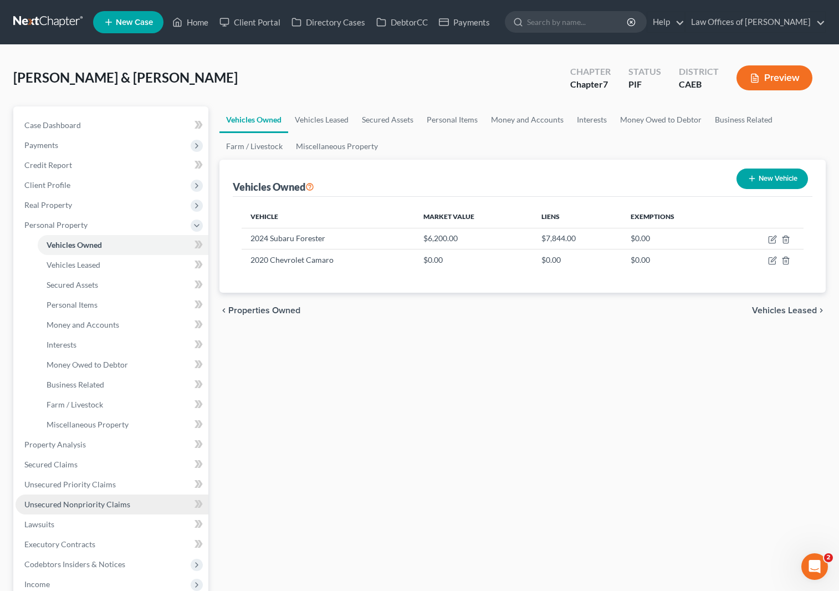
click at [68, 508] on span "Unsecured Nonpriority Claims" at bounding box center [77, 503] width 106 height 9
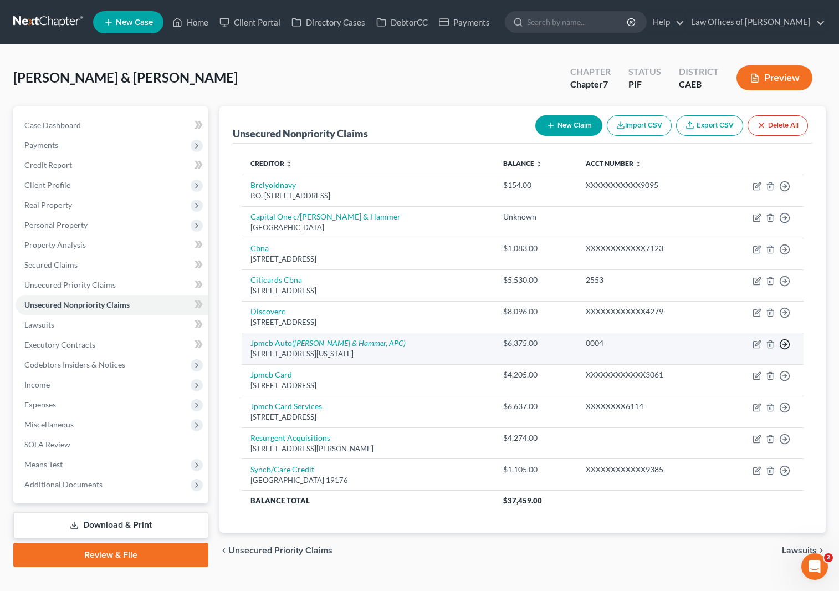
click at [784, 192] on icon "button" at bounding box center [784, 186] width 11 height 11
click at [735, 349] on link "Move to D" at bounding box center [734, 352] width 93 height 19
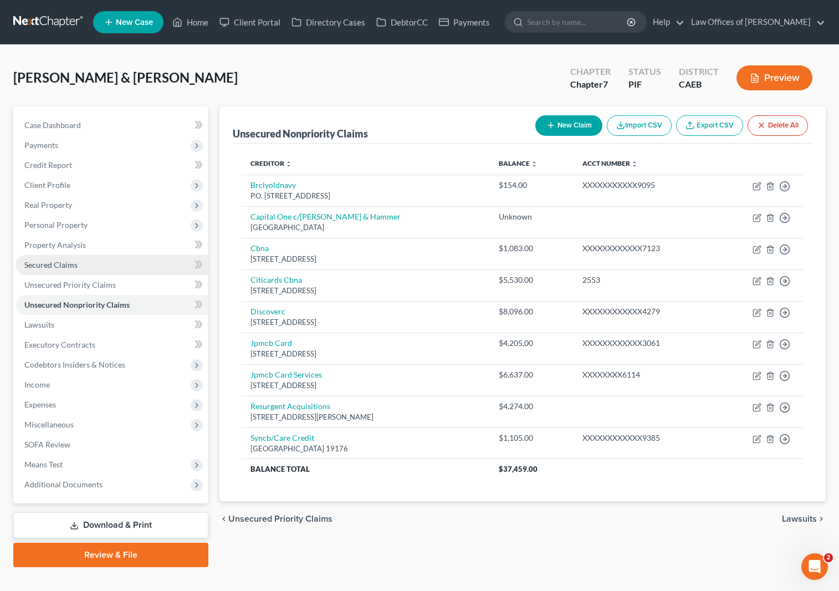
click at [100, 268] on link "Secured Claims" at bounding box center [112, 265] width 193 height 20
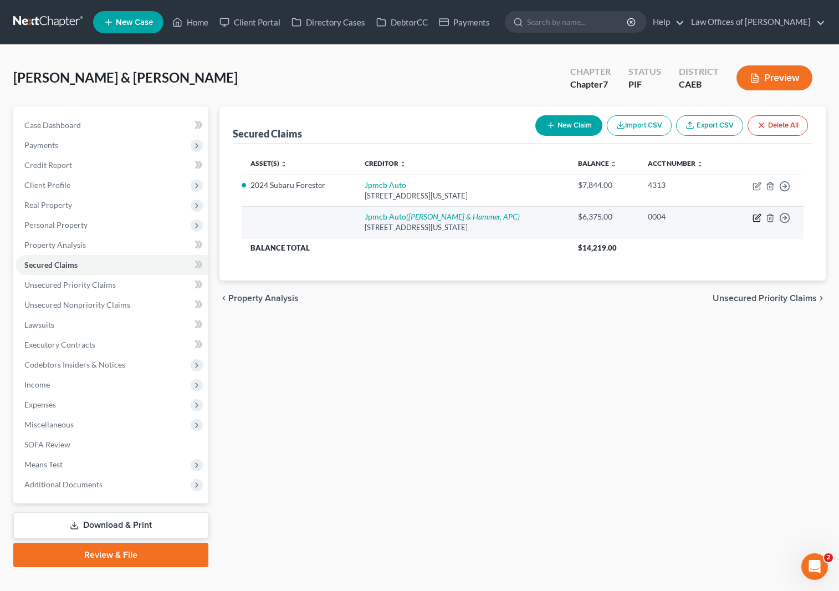
click at [758, 217] on icon "button" at bounding box center [757, 216] width 5 height 5
select select "19"
select select "0"
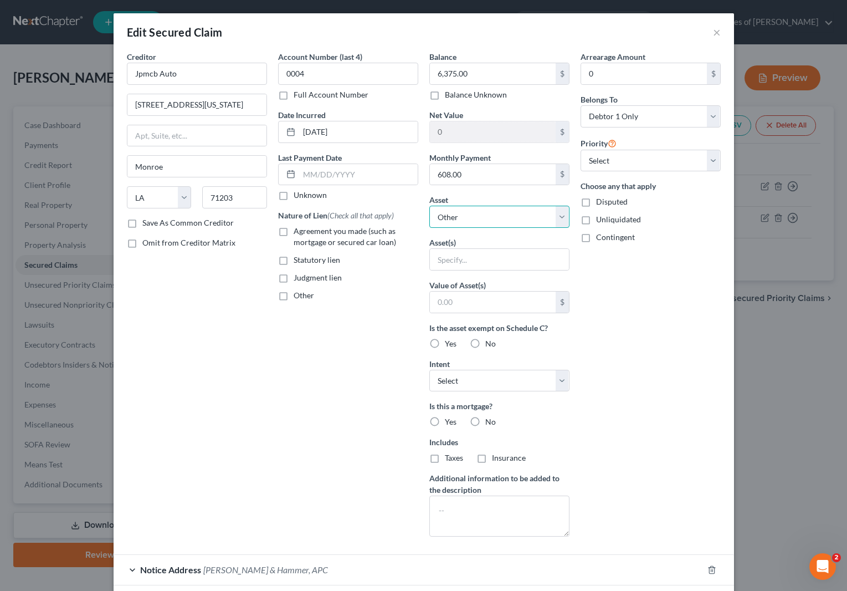
click at [559, 217] on select "Select Other Multiple Assets 2024 Subaru Forrester - $0.0 Sofi On Line Account …" at bounding box center [499, 217] width 140 height 22
select select "4"
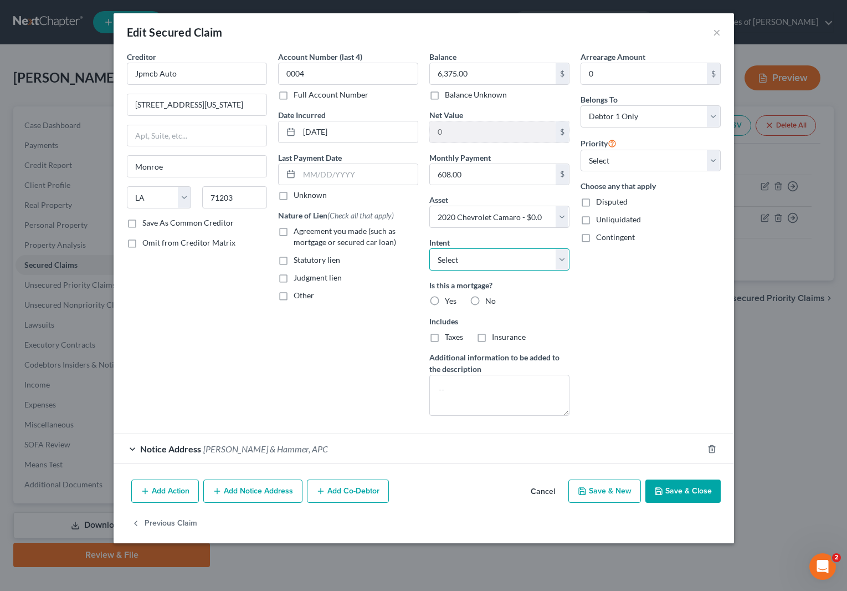
click at [560, 258] on select "Select Surrender Redeem Reaffirm Avoid Other" at bounding box center [499, 259] width 140 height 22
select select "0"
click at [676, 491] on button "Save & Close" at bounding box center [683, 490] width 75 height 23
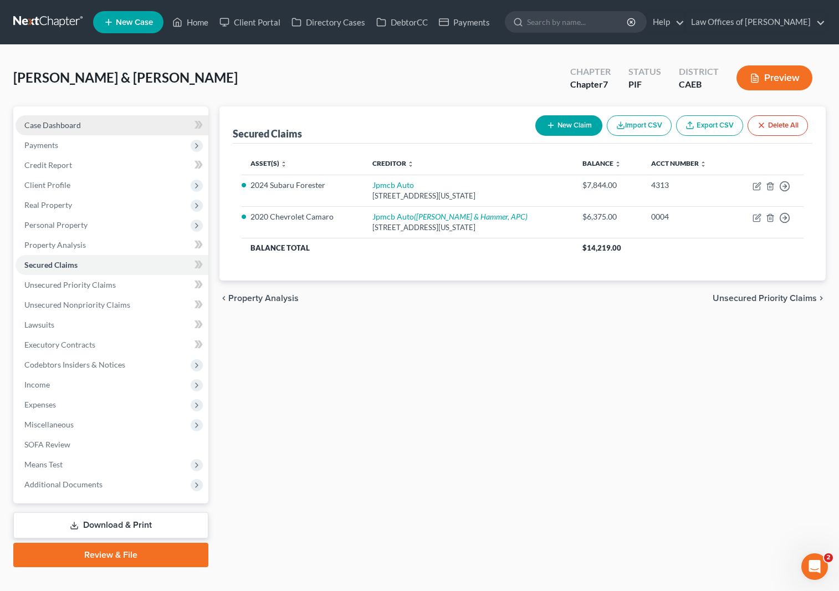
click at [88, 122] on link "Case Dashboard" at bounding box center [112, 125] width 193 height 20
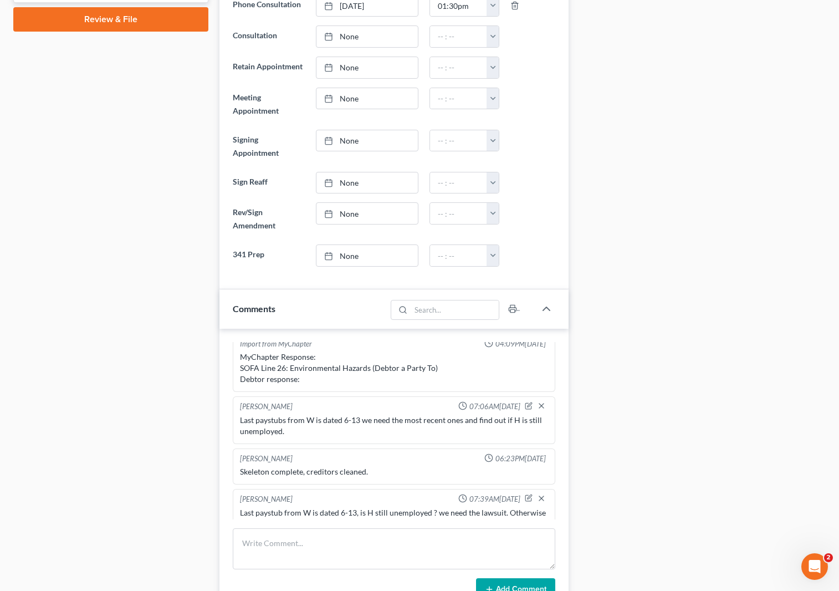
scroll to position [492, 0]
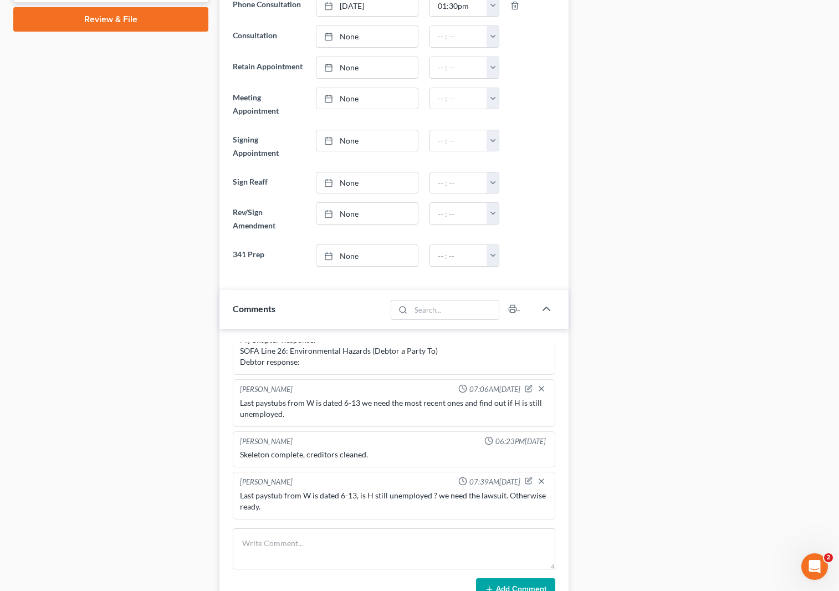
drag, startPoint x: 679, startPoint y: 412, endPoint x: 443, endPoint y: 427, distance: 236.6
click at [679, 411] on div "Docs Tasks Events Timer 0% Completed Nothing here yet! Paystubs Income Document…" at bounding box center [702, 358] width 257 height 1575
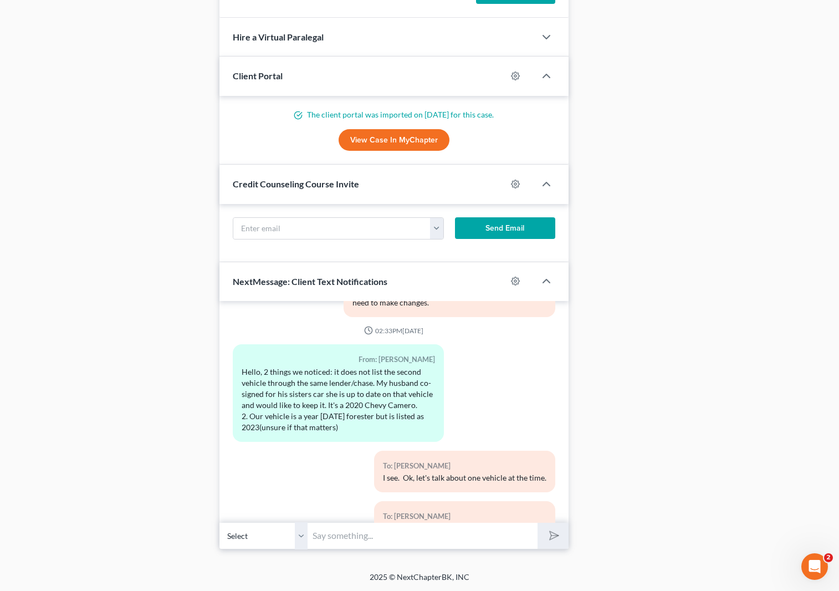
scroll to position [2476, 0]
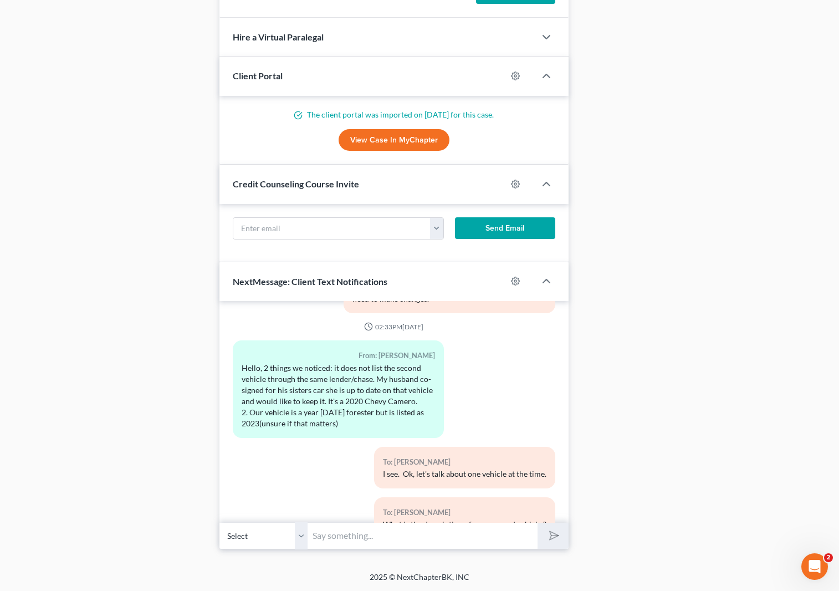
click at [384, 539] on input "text" at bounding box center [423, 535] width 230 height 27
type input "And she will continue making payments on it, right ?"
click at [538, 523] on button "submit" at bounding box center [553, 536] width 30 height 26
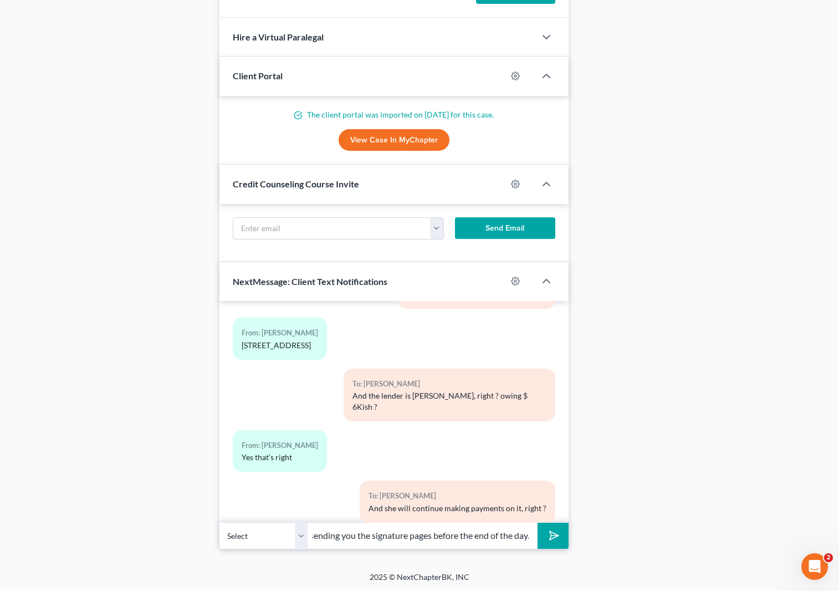
scroll to position [0, 132]
type input "the correction are done, I will be sending you the signature pages before the e…"
click at [538, 523] on button "submit" at bounding box center [553, 536] width 30 height 26
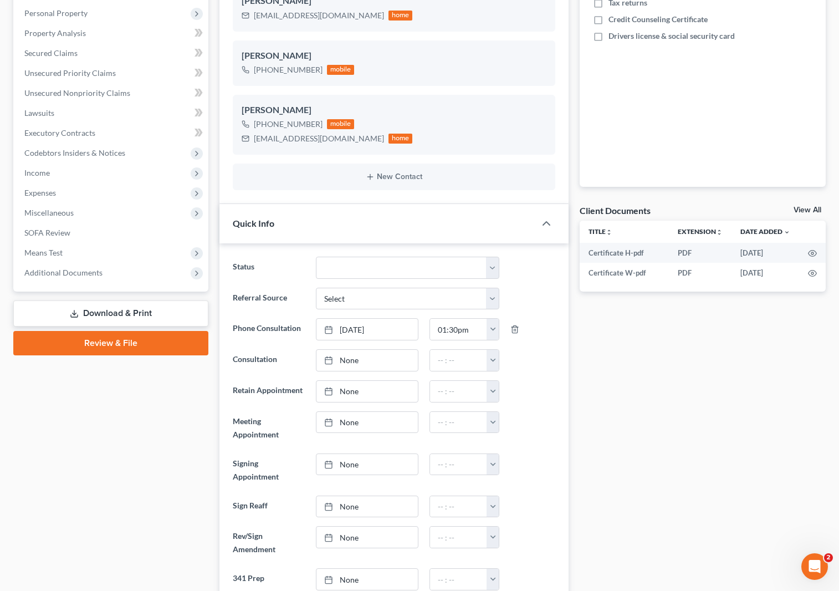
scroll to position [0, 0]
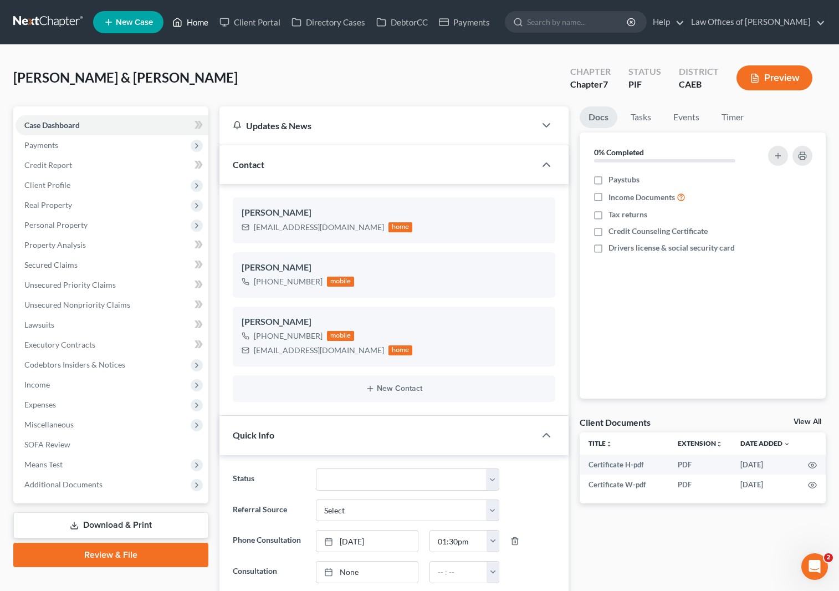
click at [201, 23] on link "Home" at bounding box center [190, 22] width 47 height 20
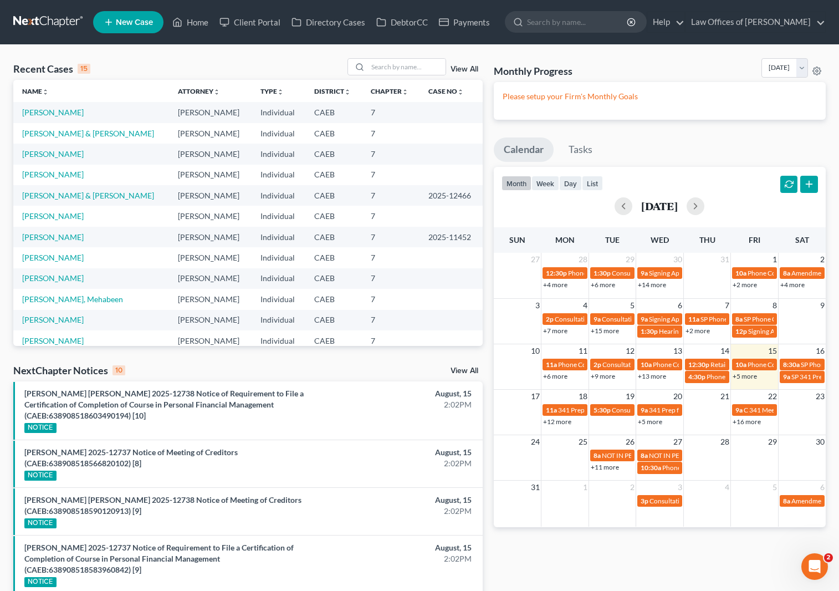
click at [605, 467] on link "+11 more" at bounding box center [605, 467] width 28 height 8
click at [570, 184] on button "day" at bounding box center [570, 183] width 23 height 15
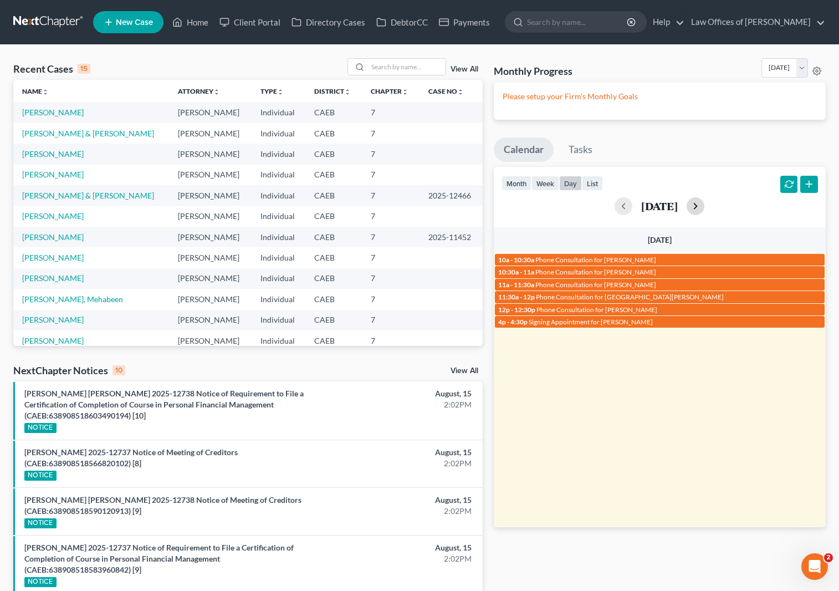
click at [704, 204] on button "button" at bounding box center [696, 206] width 18 height 18
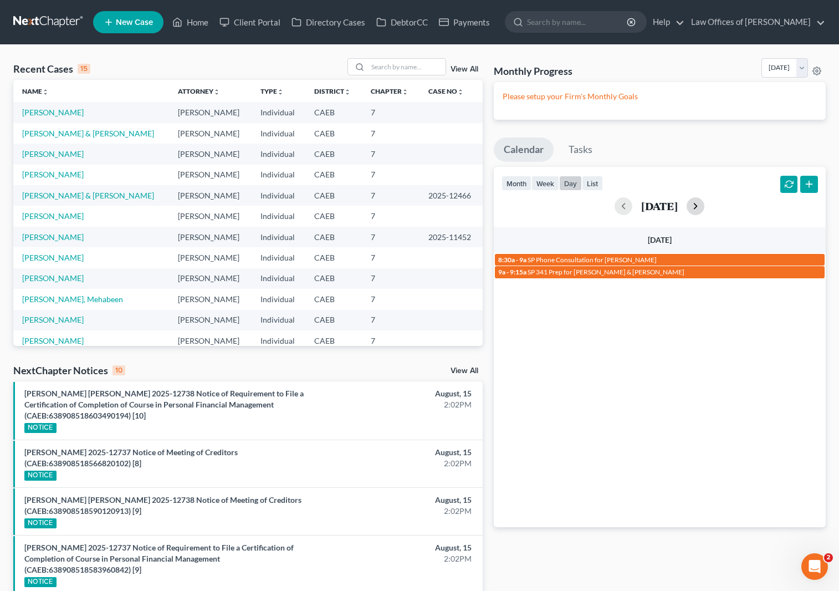
click at [704, 204] on button "button" at bounding box center [696, 206] width 18 height 18
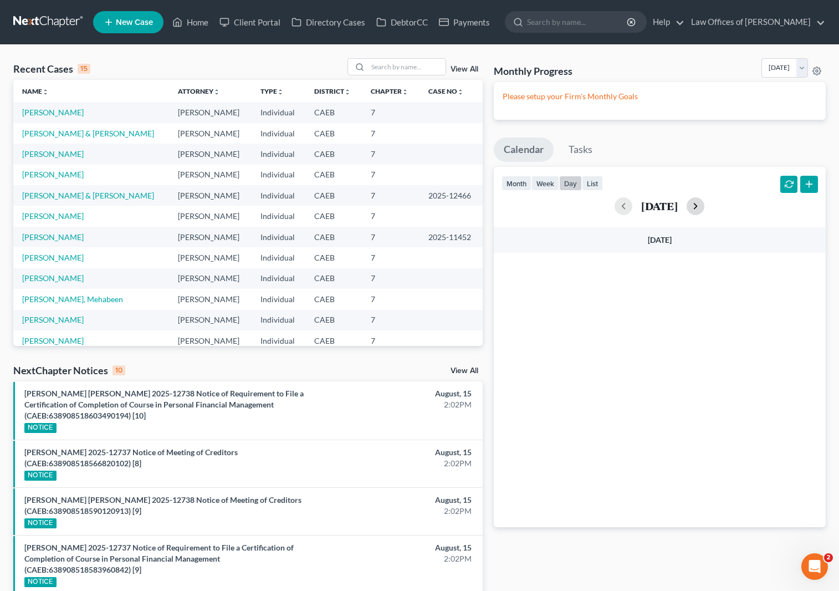
click at [704, 204] on button "button" at bounding box center [696, 206] width 18 height 18
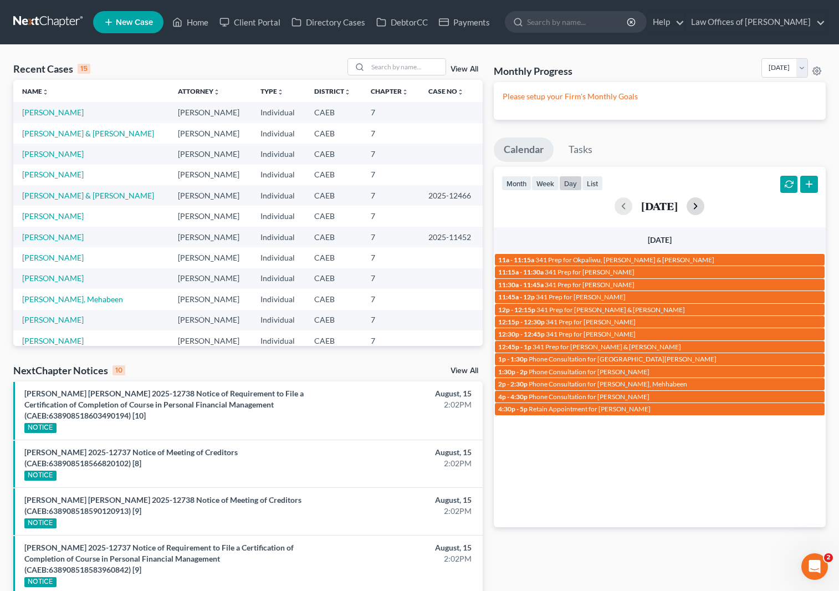
click at [704, 204] on button "button" at bounding box center [696, 206] width 18 height 18
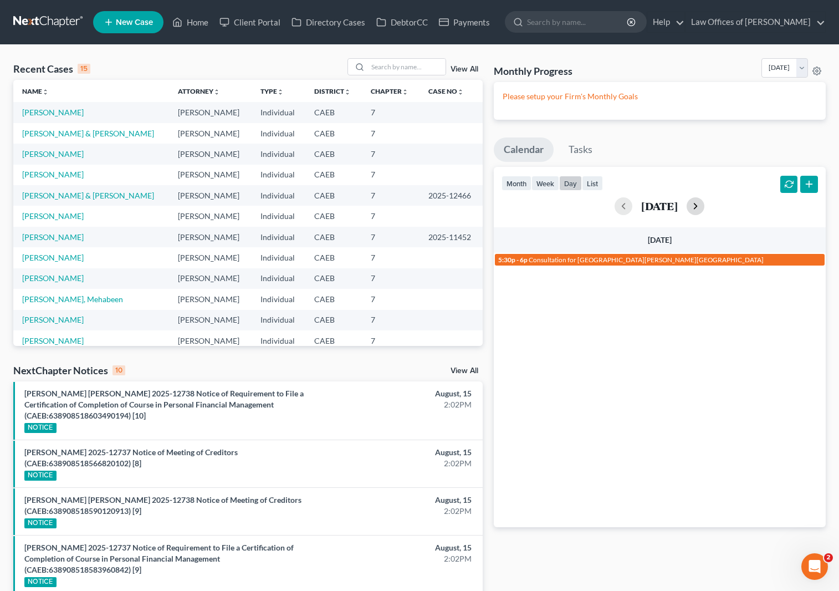
click at [704, 204] on button "button" at bounding box center [696, 206] width 18 height 18
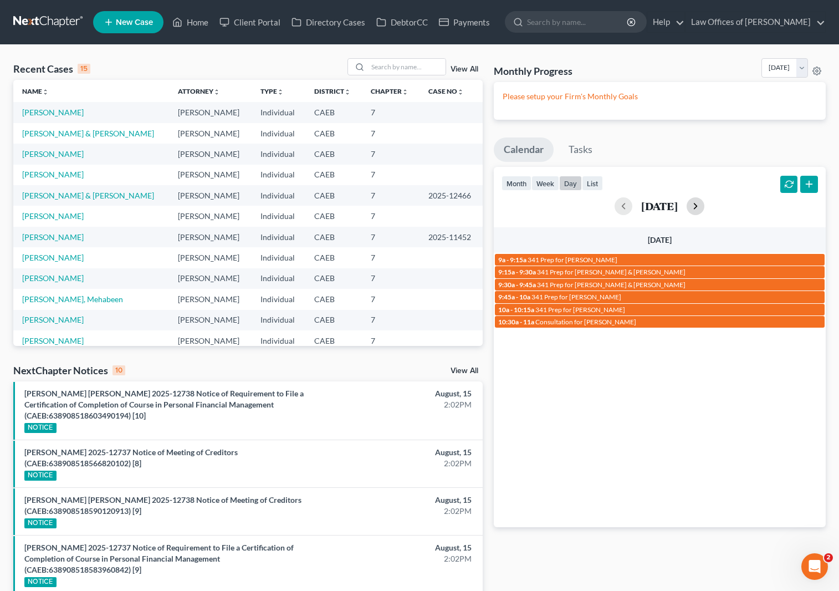
click at [704, 204] on button "button" at bounding box center [696, 206] width 18 height 18
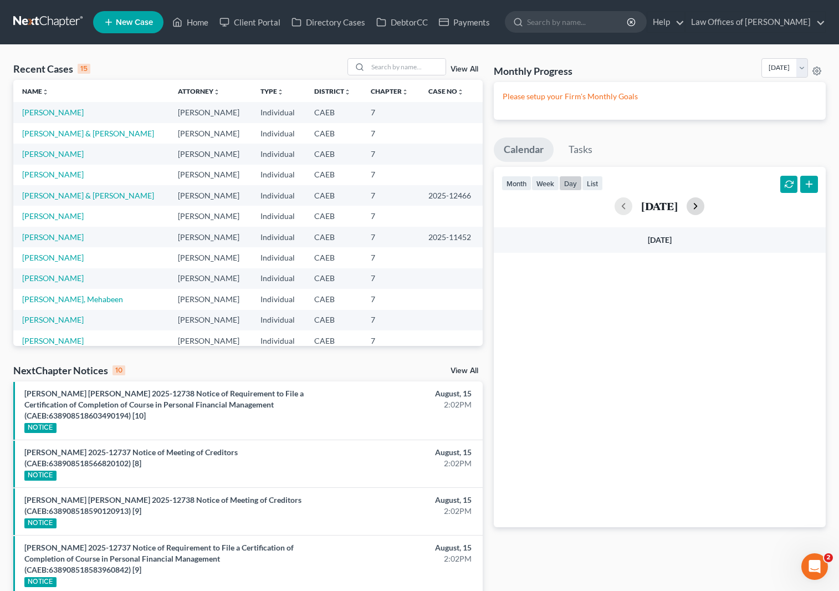
click at [704, 204] on button "button" at bounding box center [696, 206] width 18 height 18
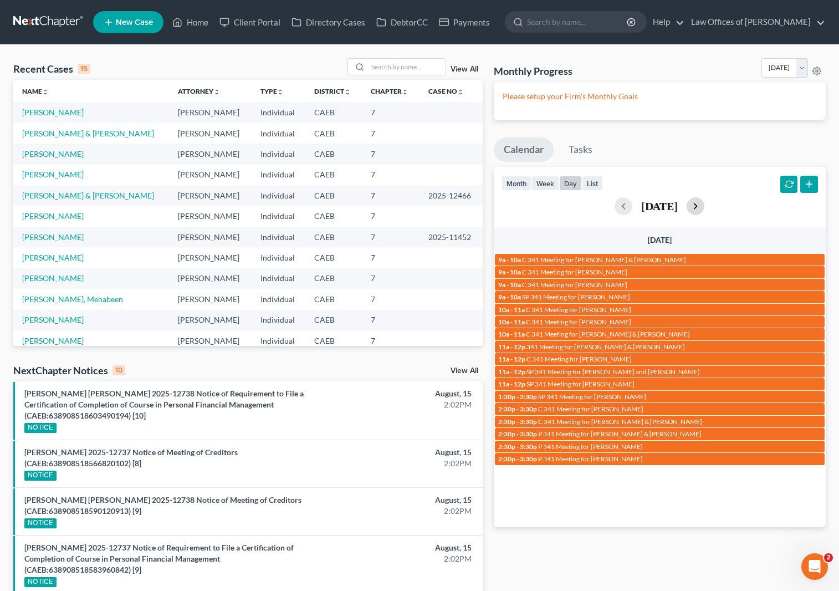
click at [704, 204] on button "button" at bounding box center [696, 206] width 18 height 18
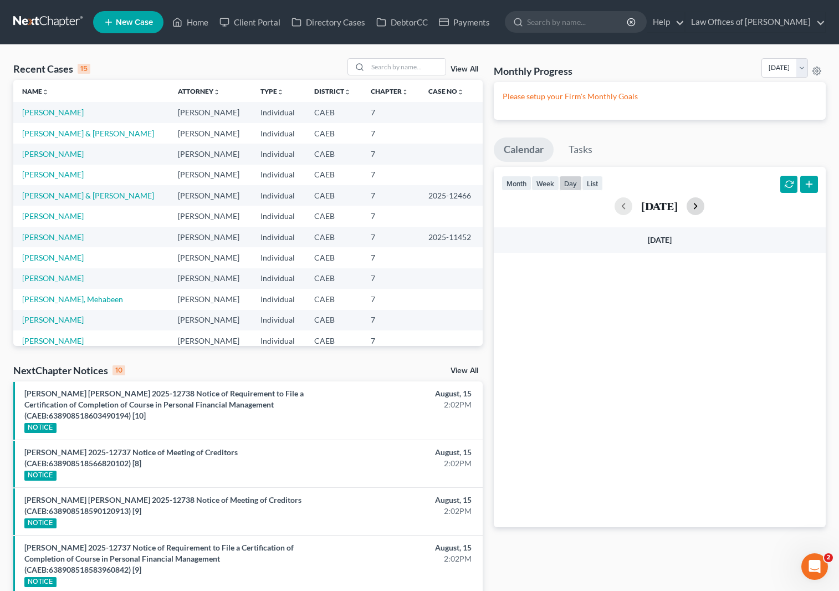
click at [704, 204] on button "button" at bounding box center [696, 206] width 18 height 18
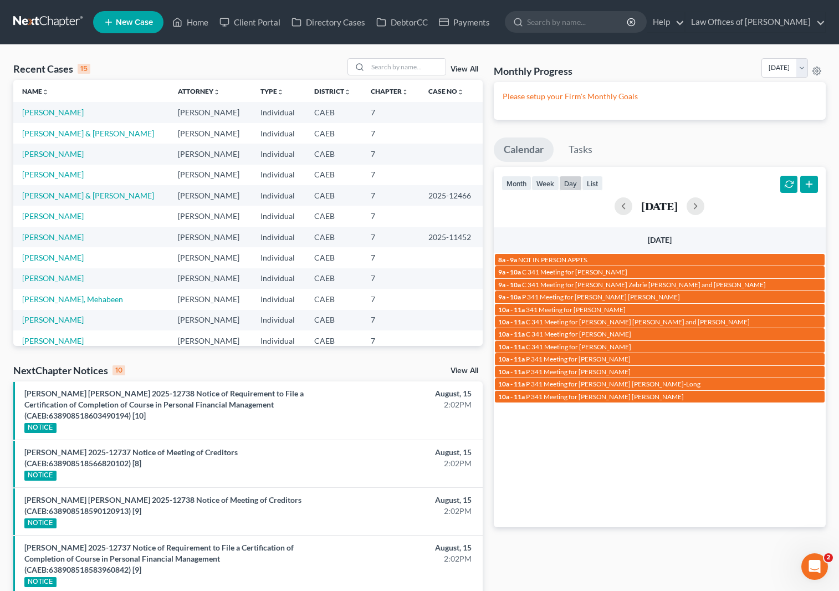
click at [521, 213] on div "August 26, 2025" at bounding box center [660, 206] width 316 height 18
click at [538, 219] on div "month week day list August 26, 2025 Tuesday 8a - 9a NOT IN PERSON APPTS. 9a - 1…" at bounding box center [660, 347] width 332 height 360
click at [76, 135] on link "Apresa, Andrew & Claudia" at bounding box center [88, 133] width 132 height 9
select select "11"
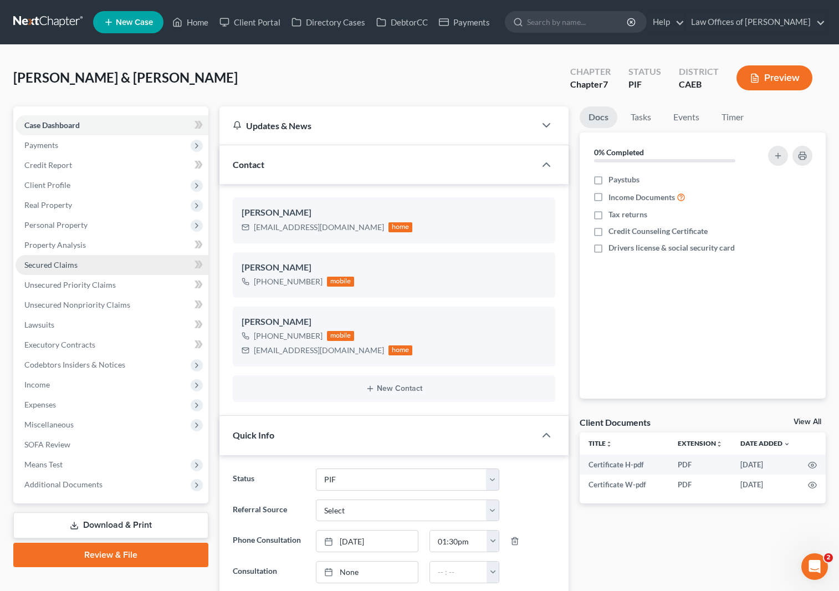
click at [88, 266] on link "Secured Claims" at bounding box center [112, 265] width 193 height 20
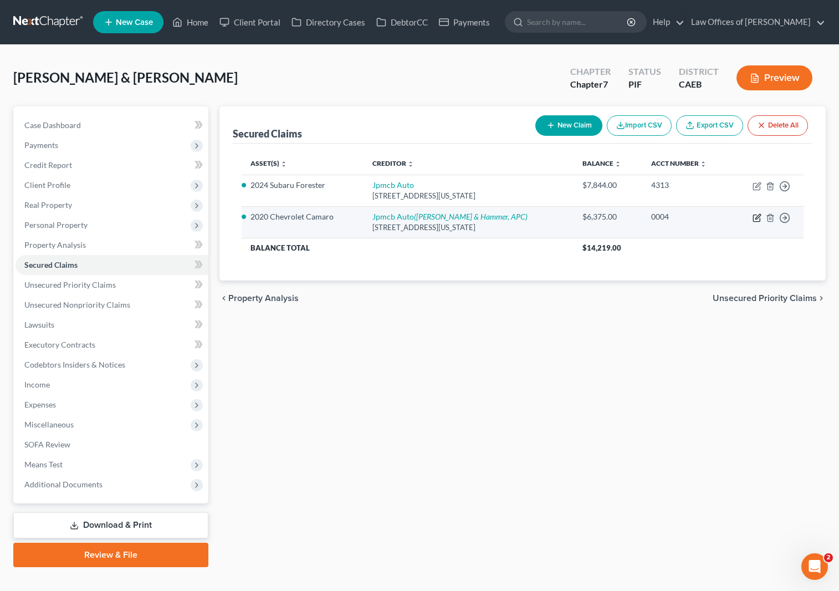
click at [756, 219] on icon "button" at bounding box center [757, 217] width 9 height 9
select select "19"
select select "4"
select select "0"
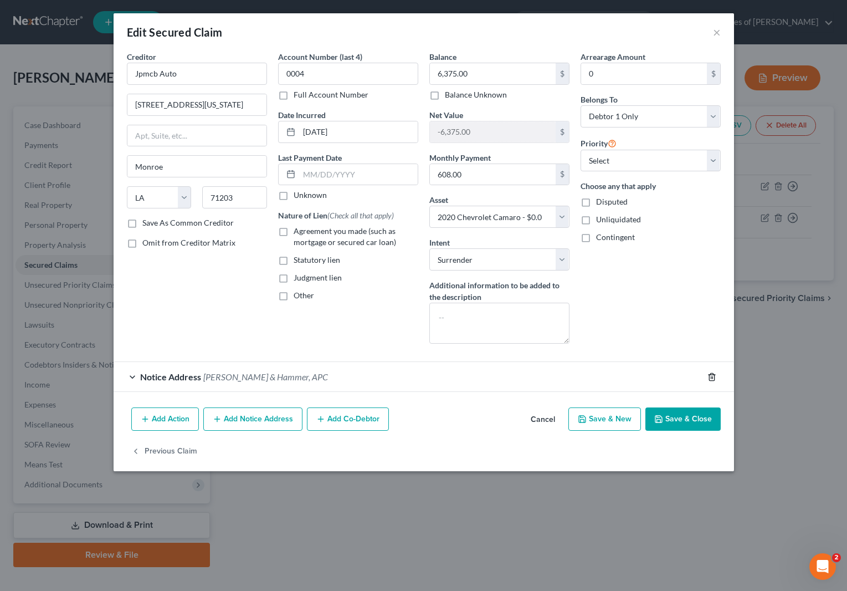
click at [709, 374] on icon "button" at bounding box center [712, 376] width 9 height 9
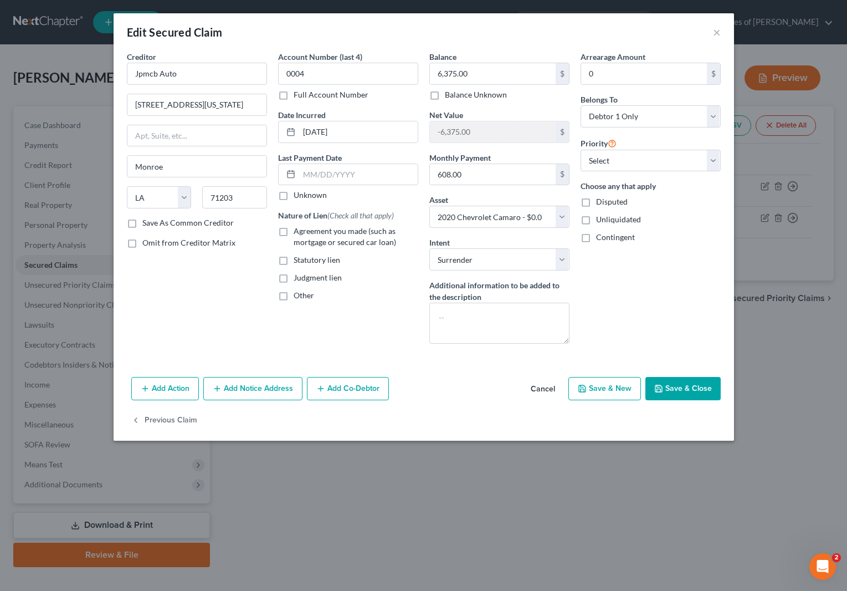
click at [687, 388] on button "Save & Close" at bounding box center [683, 388] width 75 height 23
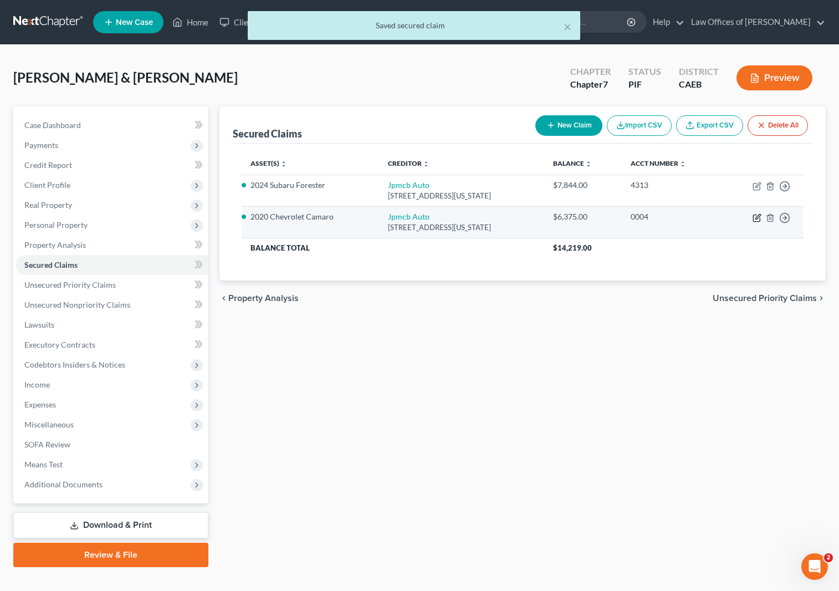
click at [755, 218] on icon "button" at bounding box center [757, 217] width 9 height 9
select select "19"
select select "4"
select select "0"
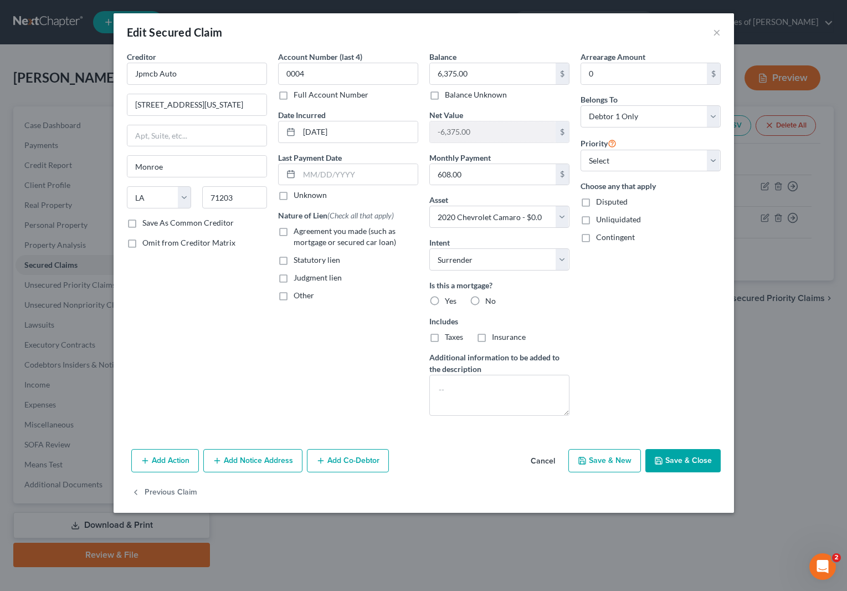
click at [682, 459] on button "Save & Close" at bounding box center [683, 460] width 75 height 23
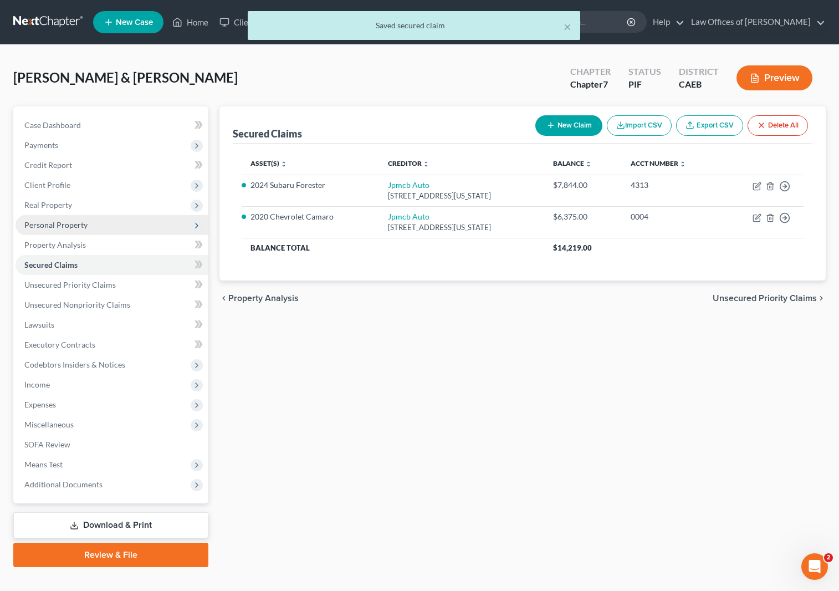
click at [88, 229] on span "Personal Property" at bounding box center [112, 225] width 193 height 20
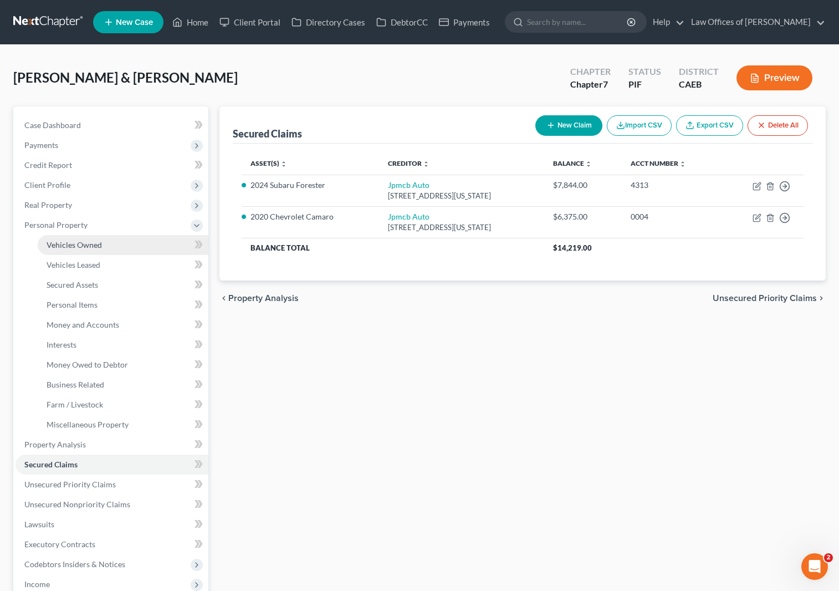
click at [119, 246] on link "Vehicles Owned" at bounding box center [123, 245] width 171 height 20
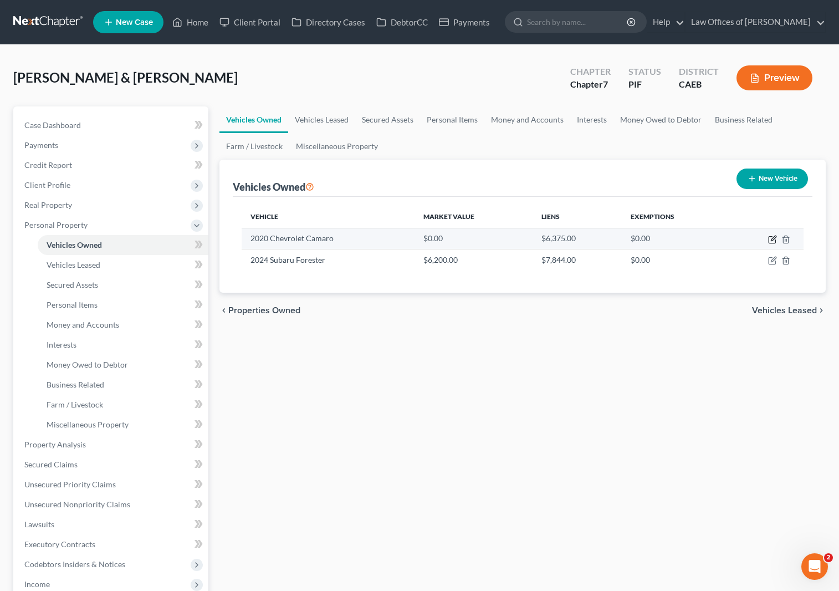
click at [773, 241] on icon "button" at bounding box center [772, 239] width 9 height 9
select select "0"
select select "6"
select select "3"
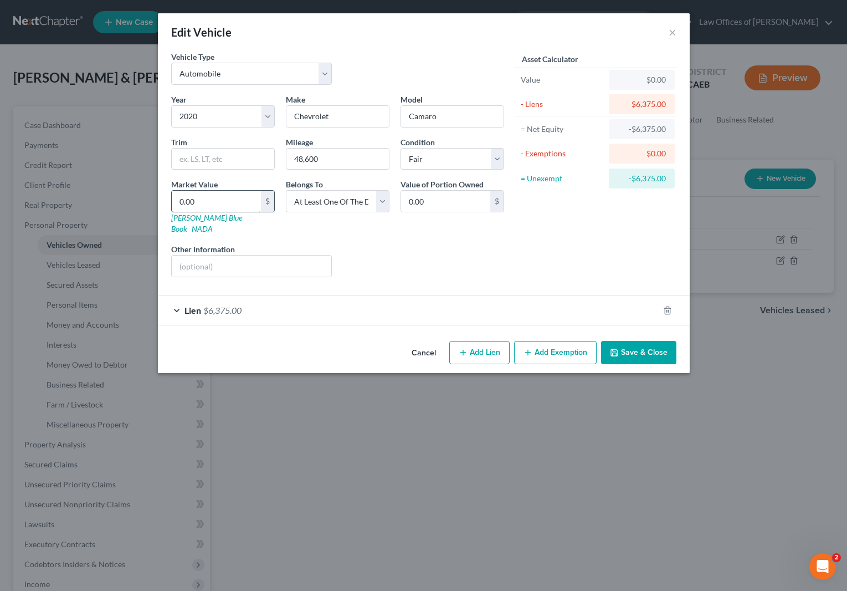
click at [216, 202] on input "0.00" at bounding box center [216, 201] width 89 height 21
type input "5"
type input "5.00"
type input "57"
type input "57.00"
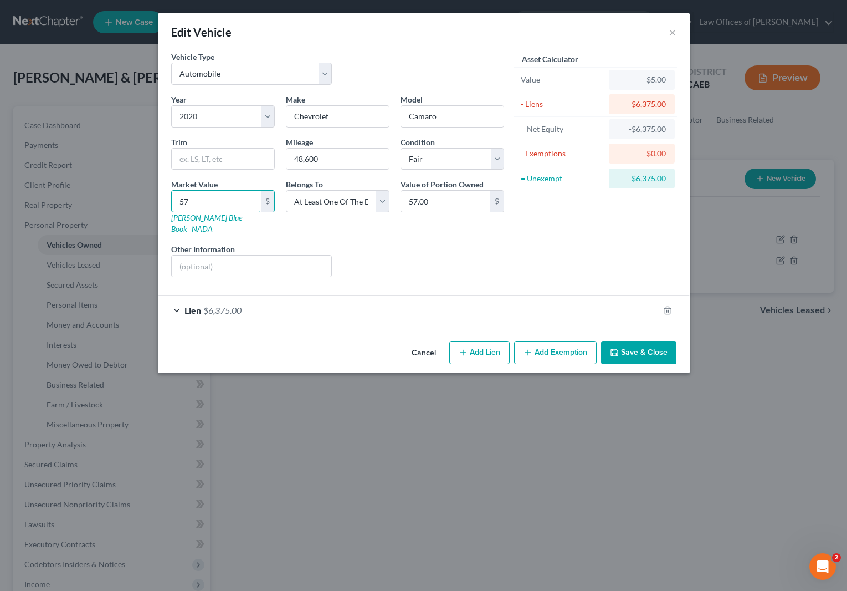
type input "577"
type input "577.00"
type input "5775"
type input "5,775.00"
type input "5,775"
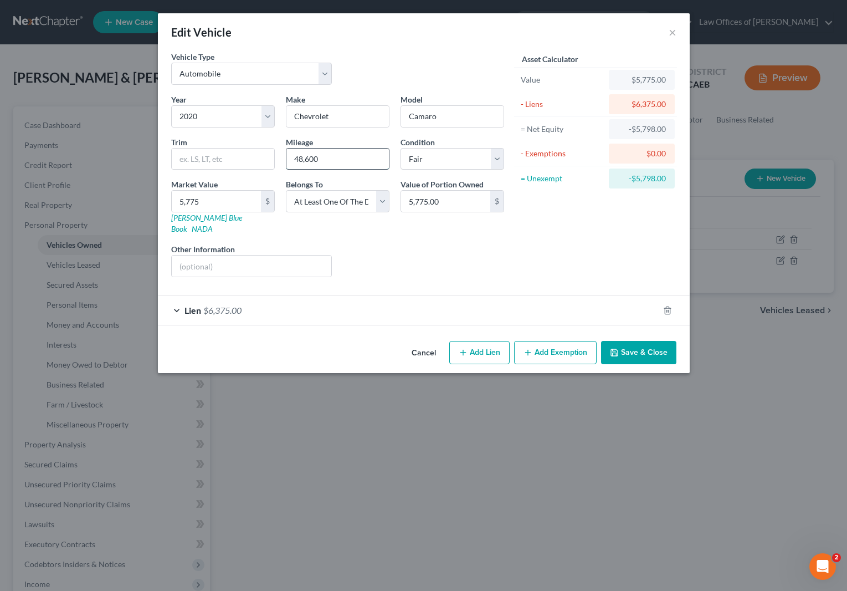
click at [334, 161] on input "48,600" at bounding box center [338, 159] width 103 height 21
drag, startPoint x: 334, startPoint y: 161, endPoint x: 273, endPoint y: 153, distance: 61.5
click at [273, 153] on div "Year Select 2026 2025 2024 2023 2022 2021 2020 2019 2018 2017 2016 2015 2014 20…" at bounding box center [338, 190] width 344 height 192
type input "68,300"
click at [640, 342] on button "Save & Close" at bounding box center [638, 352] width 75 height 23
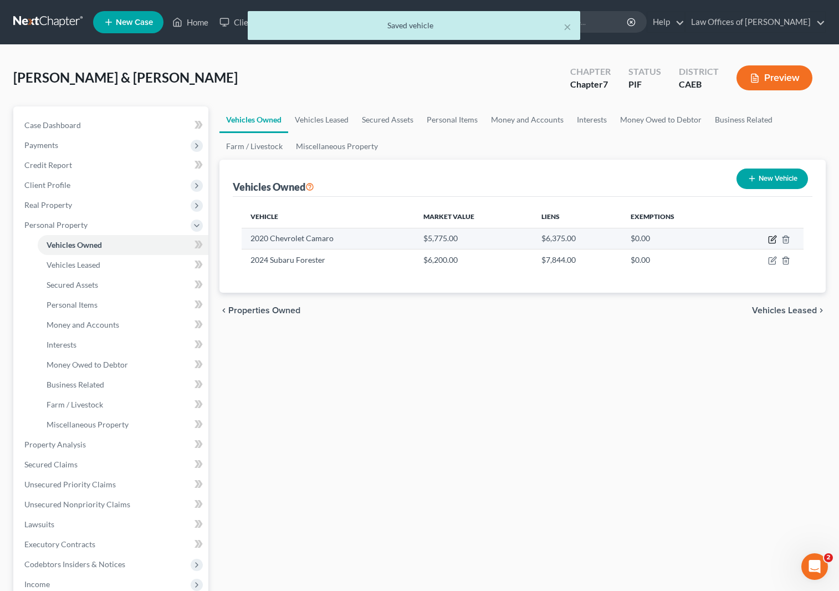
click at [770, 241] on icon "button" at bounding box center [772, 239] width 9 height 9
select select "0"
select select "6"
select select "3"
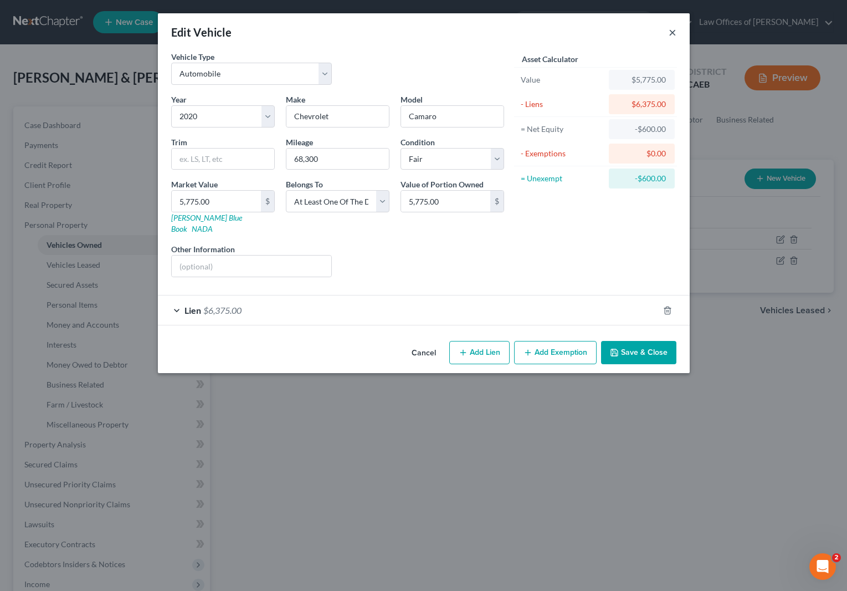
click at [671, 33] on button "×" at bounding box center [673, 31] width 8 height 13
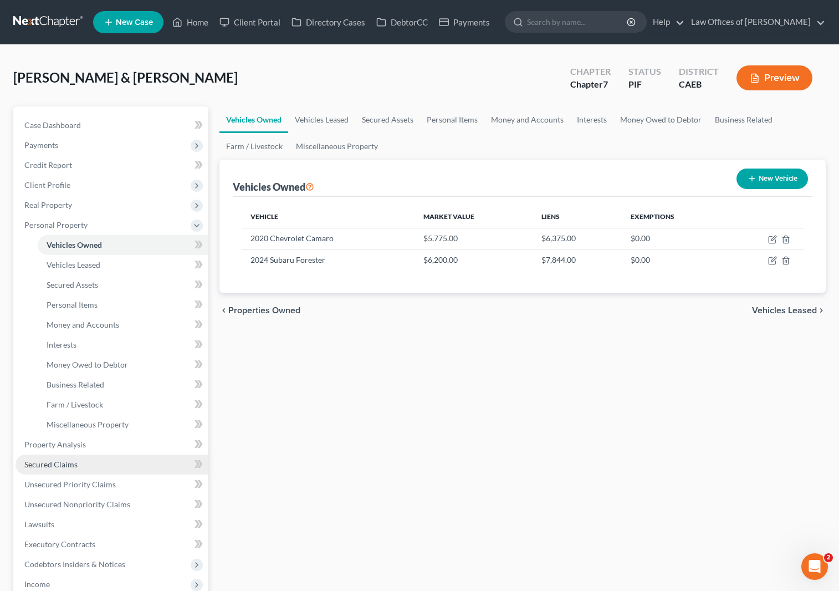
click at [96, 466] on link "Secured Claims" at bounding box center [112, 464] width 193 height 20
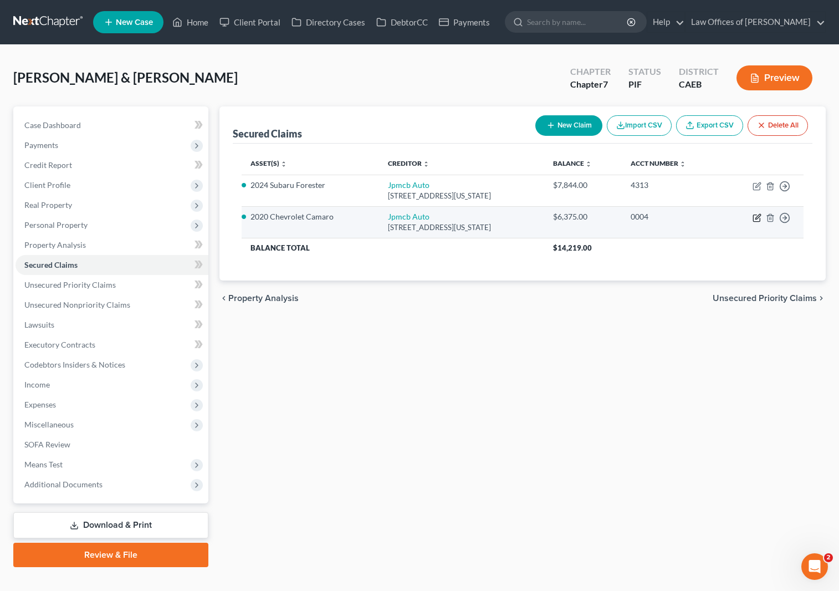
click at [753, 217] on icon "button" at bounding box center [756, 218] width 7 height 7
select select "19"
select select "4"
select select "0"
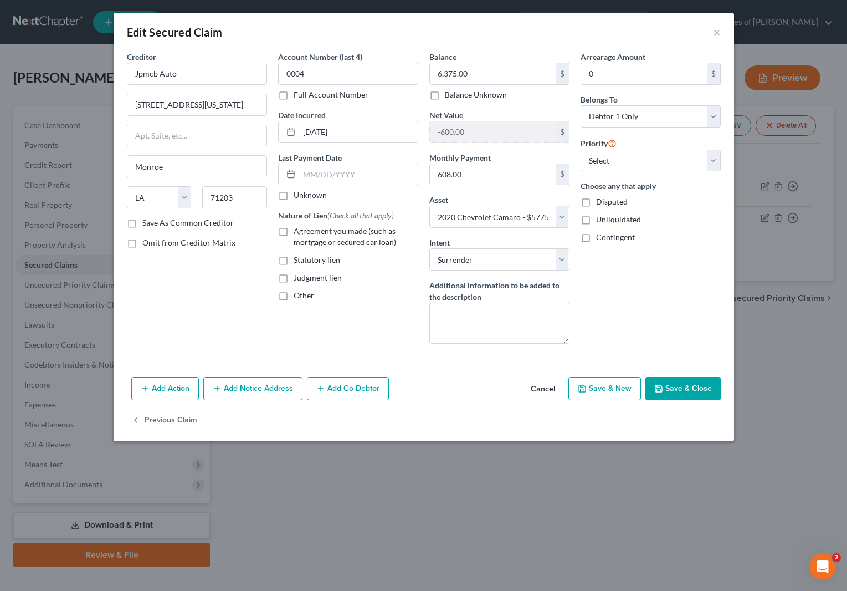
click at [349, 391] on button "Add Co-Debtor" at bounding box center [348, 388] width 82 height 23
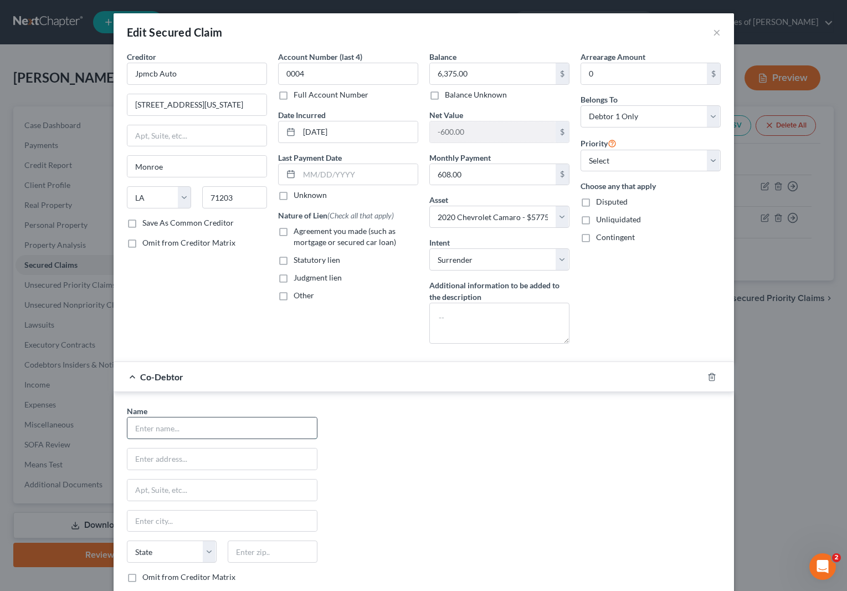
click at [238, 418] on input "text" at bounding box center [222, 427] width 190 height 21
type input "Ashley Apresa"
type input "2100 Fairfax Rd."
type input "93306"
type input "[GEOGRAPHIC_DATA]"
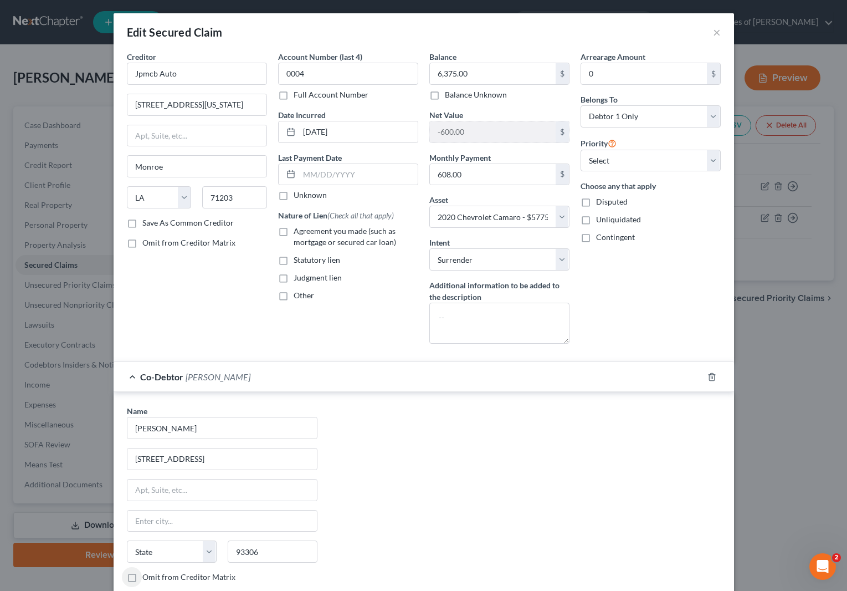
select select "4"
click at [705, 158] on select "Select 1st 2nd 3rd 4th 5th 6th 7th 8th 9th 10th 11th 12th 13th 14th 15th 16th 1…" at bounding box center [651, 161] width 140 height 22
select select "0"
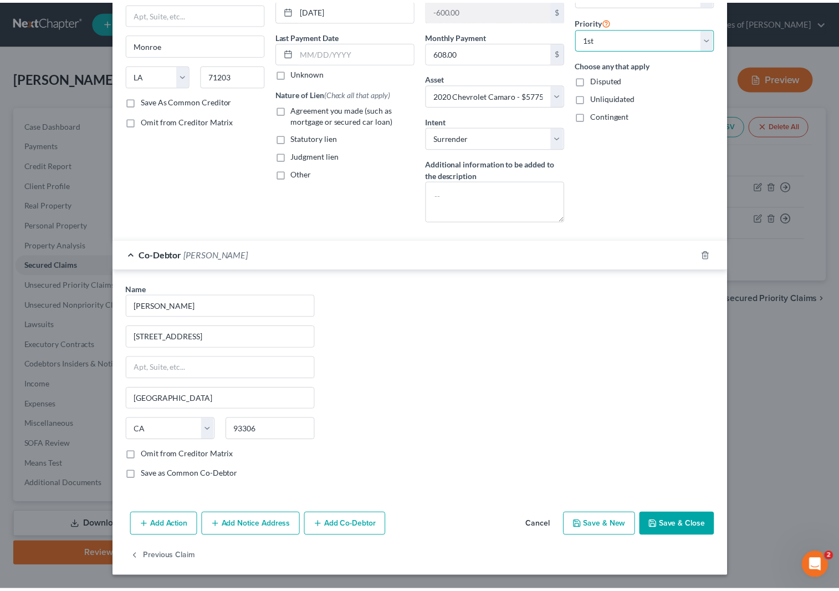
scroll to position [122, 0]
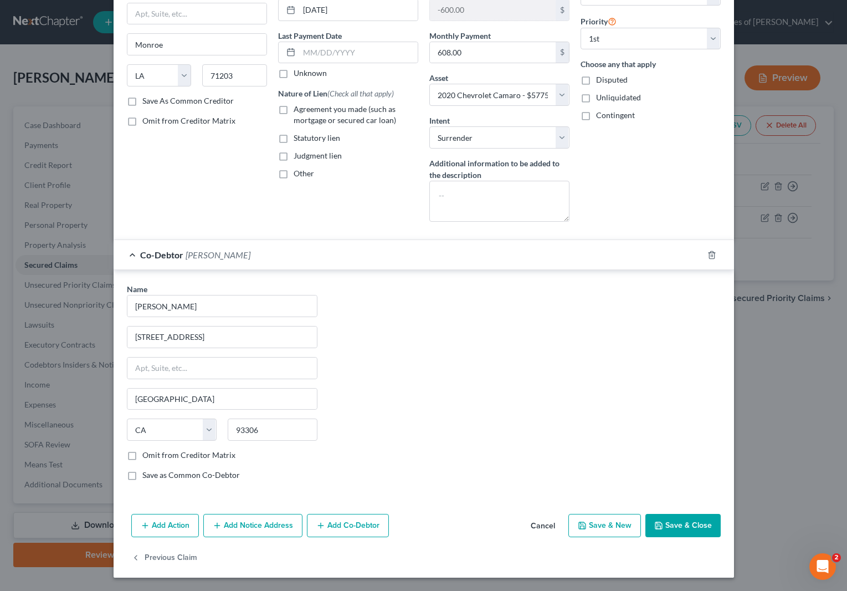
click at [691, 522] on button "Save & Close" at bounding box center [683, 525] width 75 height 23
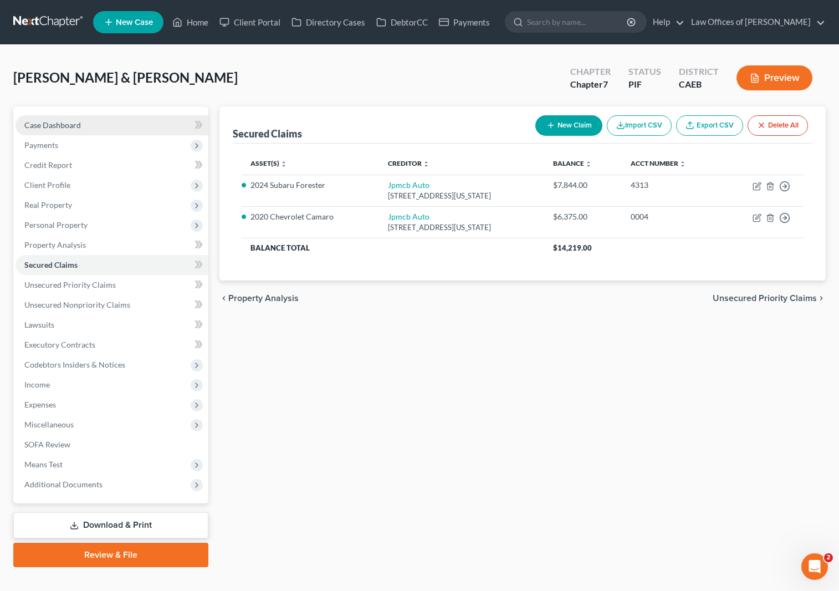
click at [96, 131] on link "Case Dashboard" at bounding box center [112, 125] width 193 height 20
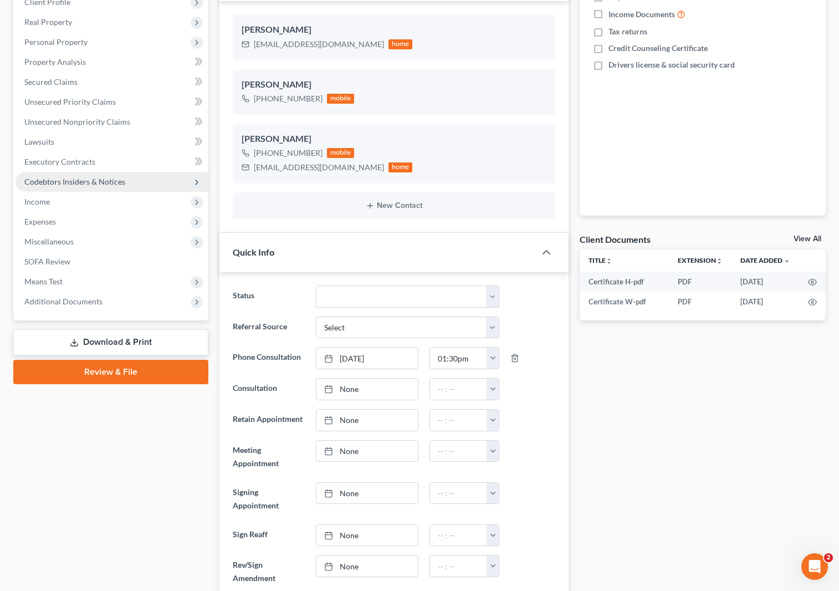
scroll to position [93, 0]
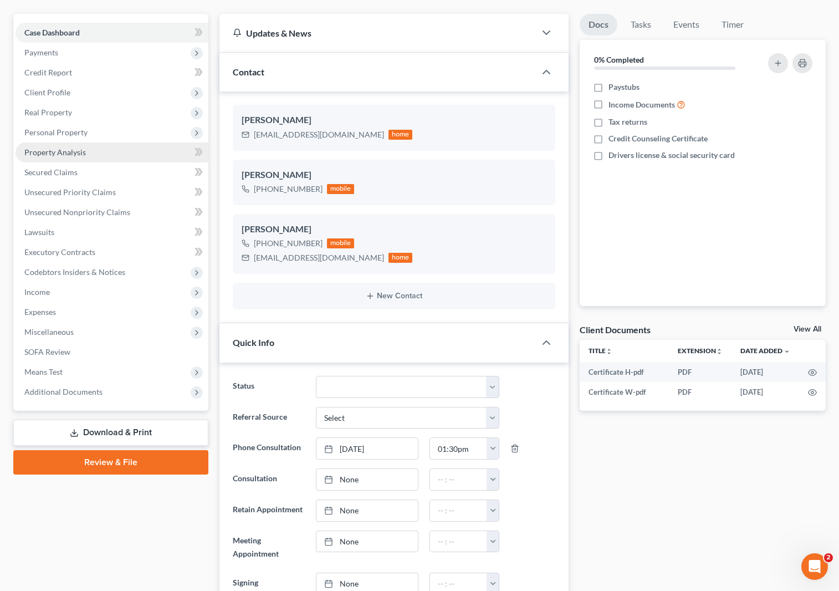
click at [86, 155] on link "Property Analysis" at bounding box center [112, 152] width 193 height 20
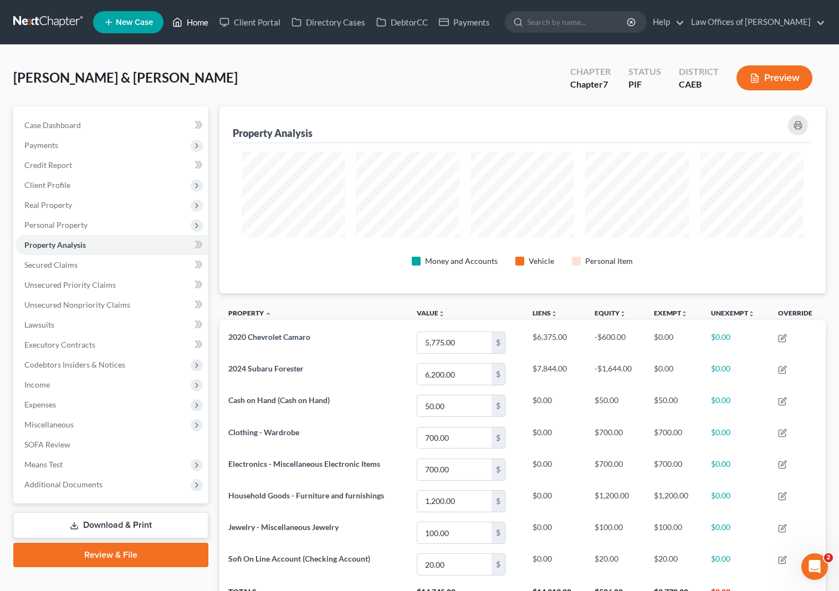
click at [196, 25] on link "Home" at bounding box center [190, 22] width 47 height 20
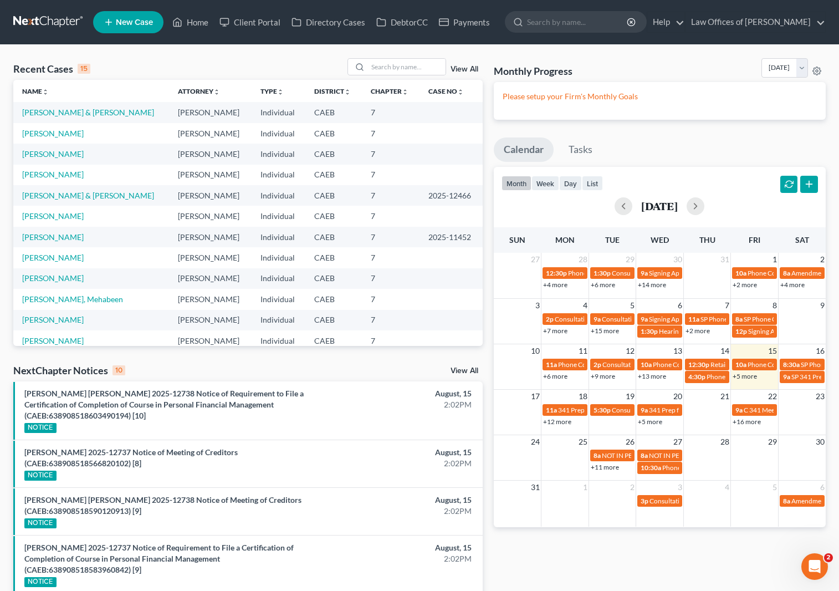
click at [742, 377] on link "+5 more" at bounding box center [745, 376] width 24 height 8
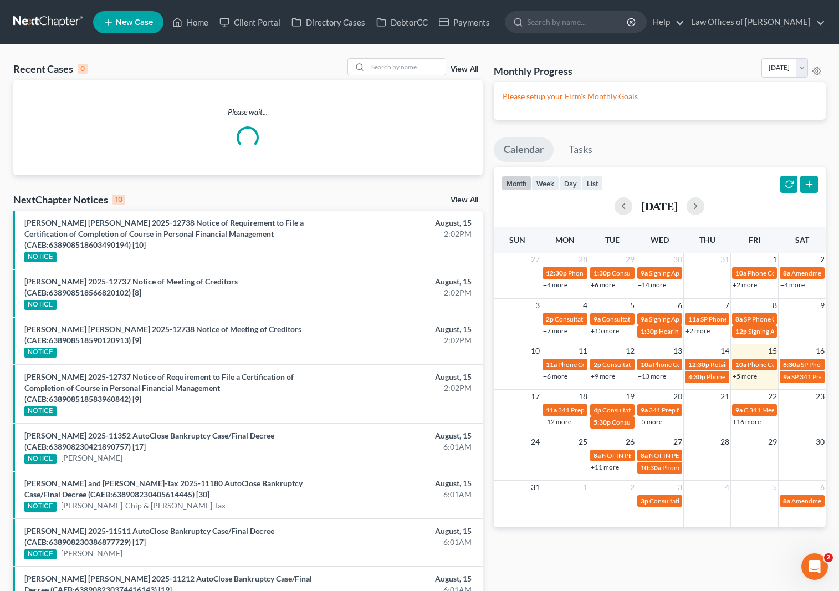
click at [751, 377] on link "+5 more" at bounding box center [745, 376] width 24 height 8
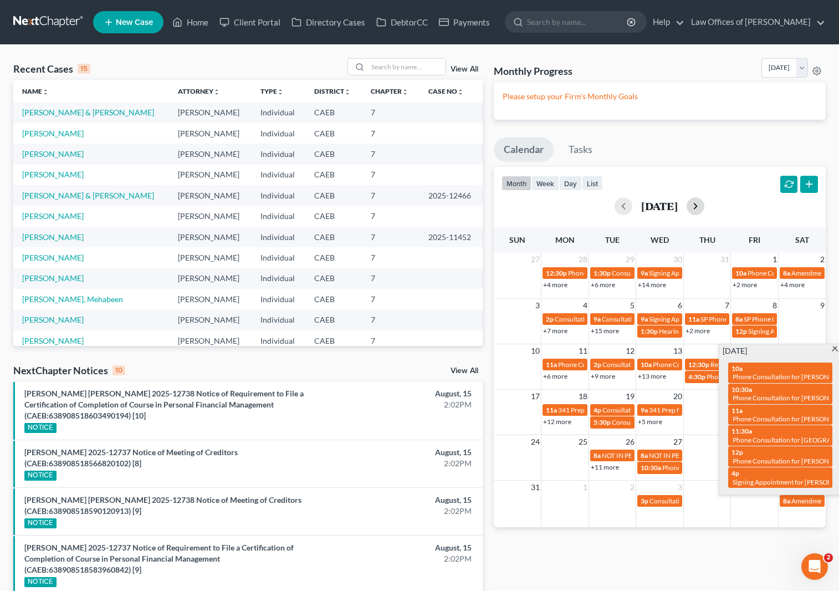
click at [704, 207] on button "button" at bounding box center [696, 206] width 18 height 18
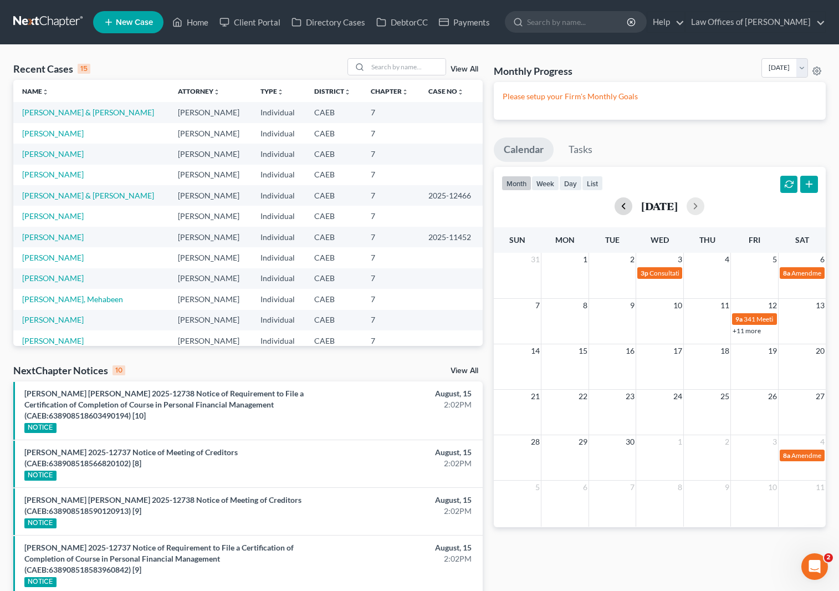
click at [615, 208] on button "button" at bounding box center [624, 206] width 18 height 18
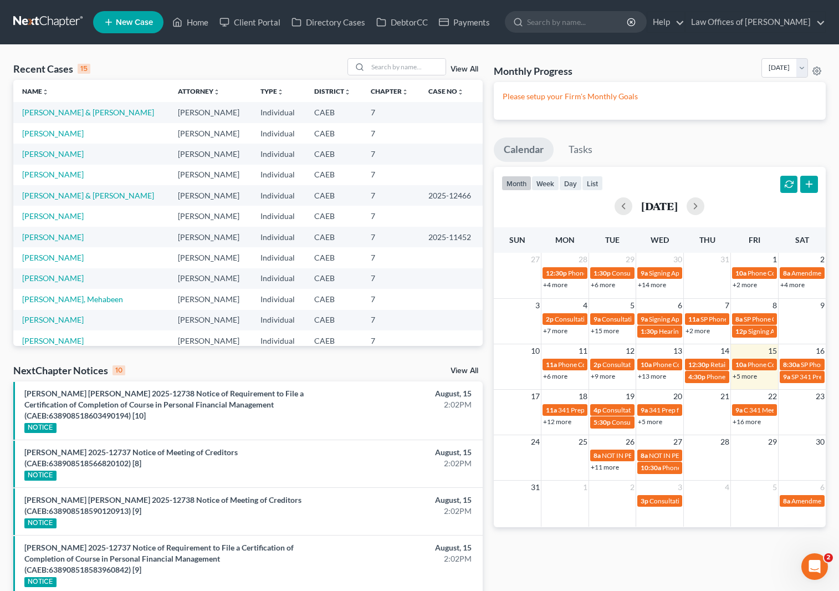
click at [744, 376] on link "+5 more" at bounding box center [745, 376] width 24 height 8
click at [132, 20] on span "New Case" at bounding box center [134, 22] width 37 height 8
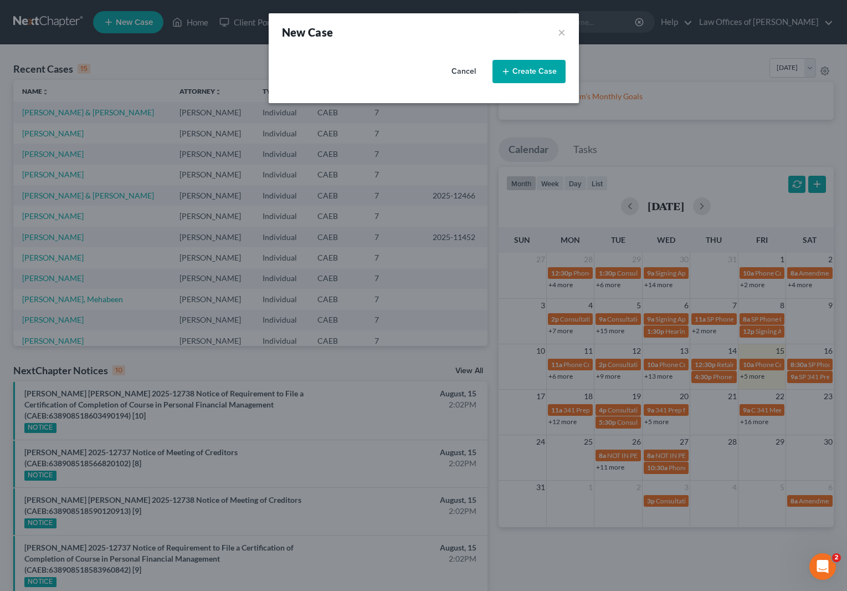
select select "8"
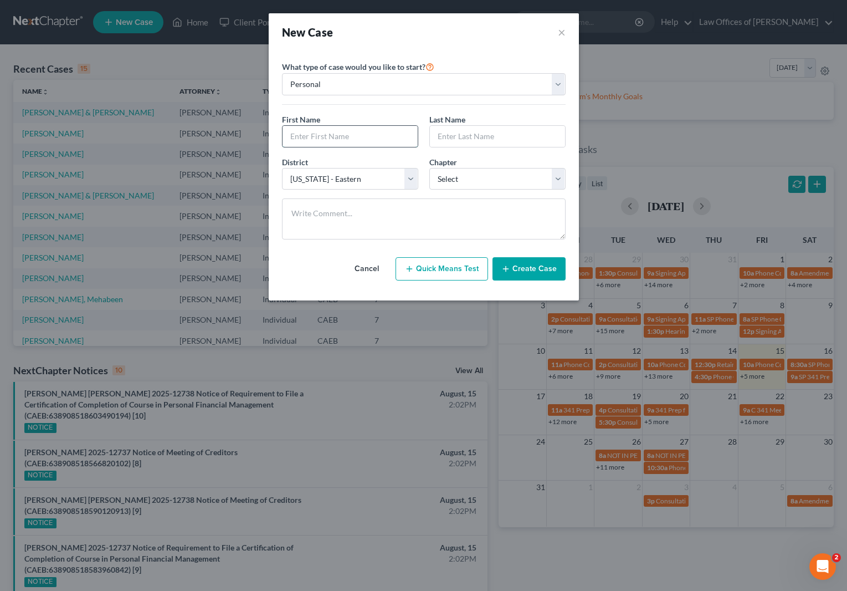
click at [359, 141] on input "text" at bounding box center [350, 136] width 135 height 21
type input "Moises"
type input "Castro"
click at [553, 176] on select "Select 7 11 12 13" at bounding box center [497, 179] width 136 height 22
select select "0"
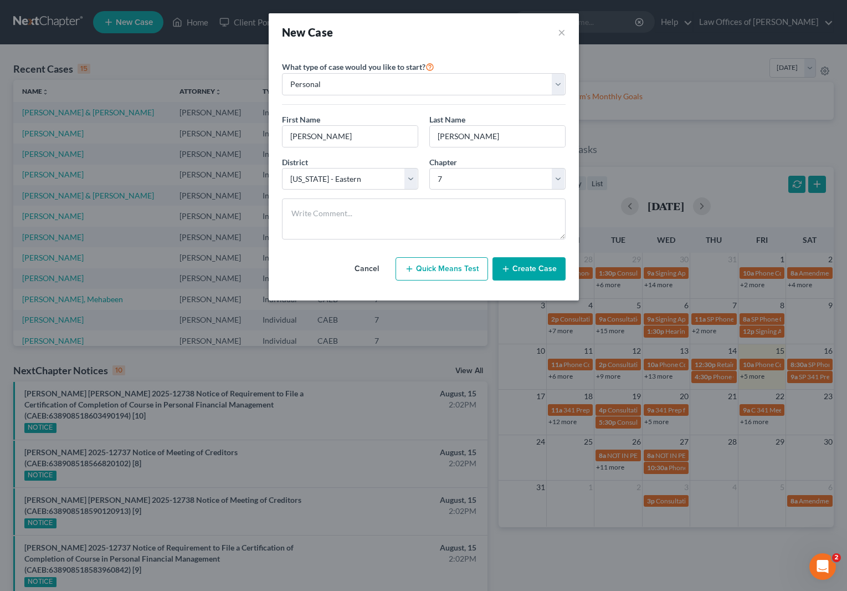
click at [535, 268] on button "Create Case" at bounding box center [529, 268] width 73 height 23
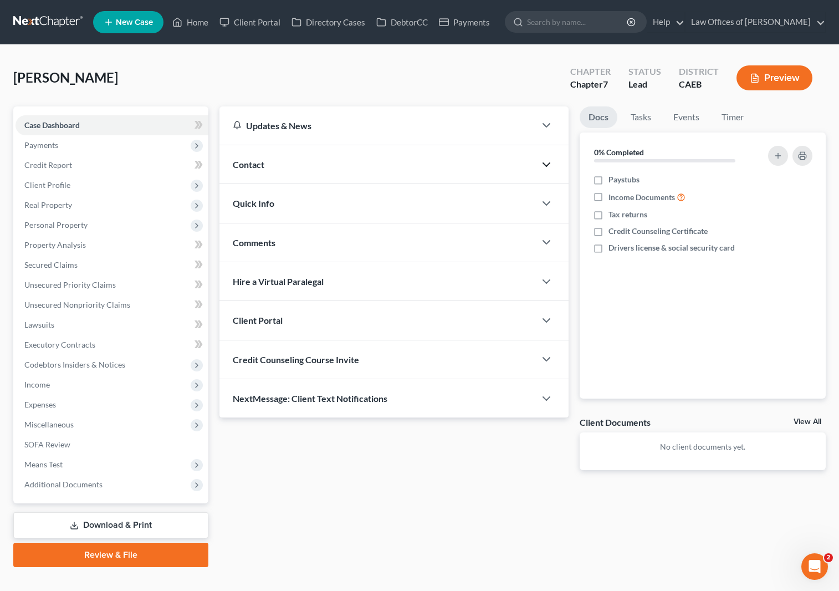
click at [543, 165] on icon "button" at bounding box center [546, 164] width 13 height 13
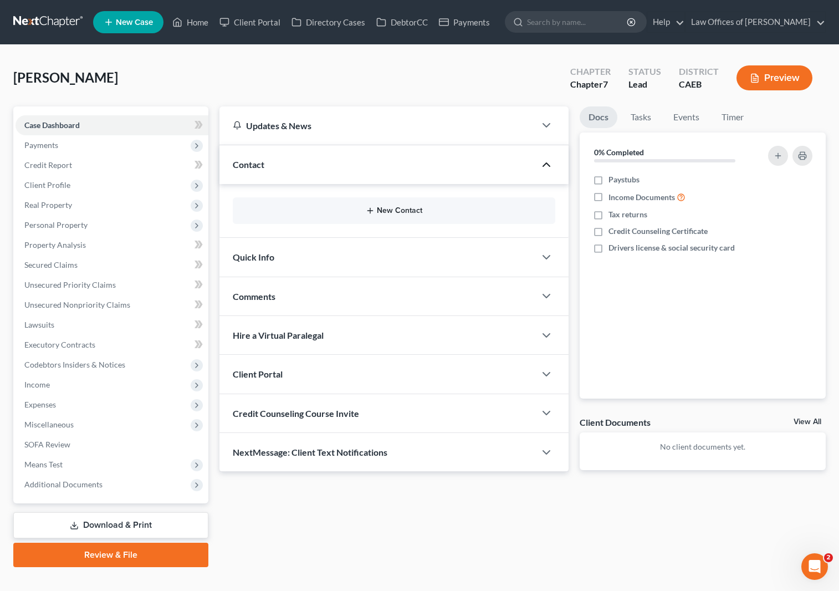
click at [405, 206] on button "New Contact" at bounding box center [394, 210] width 305 height 9
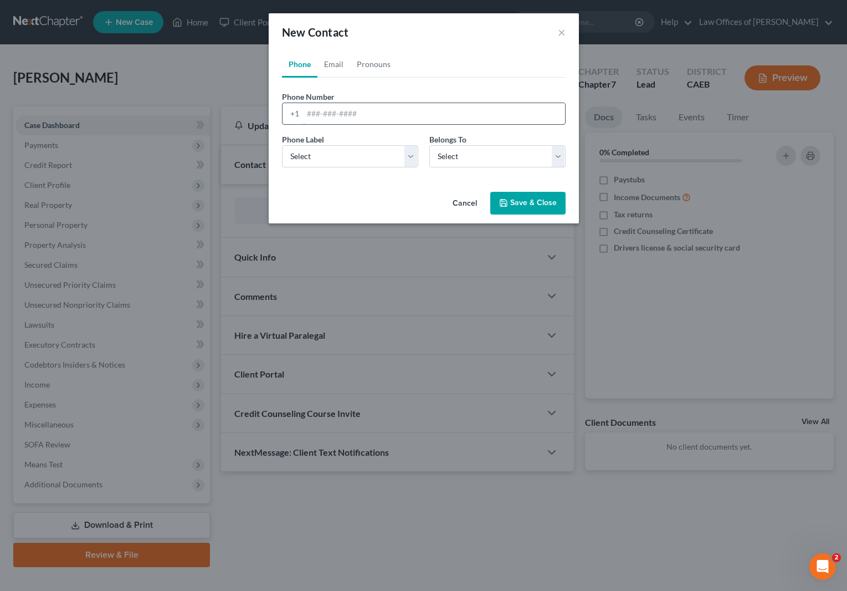
click at [380, 117] on input "tel" at bounding box center [434, 113] width 262 height 21
type input "6616061656"
click at [558, 160] on select "Select Client Other" at bounding box center [497, 156] width 136 height 22
select select "0"
click at [524, 196] on button "Save & Close" at bounding box center [527, 203] width 75 height 23
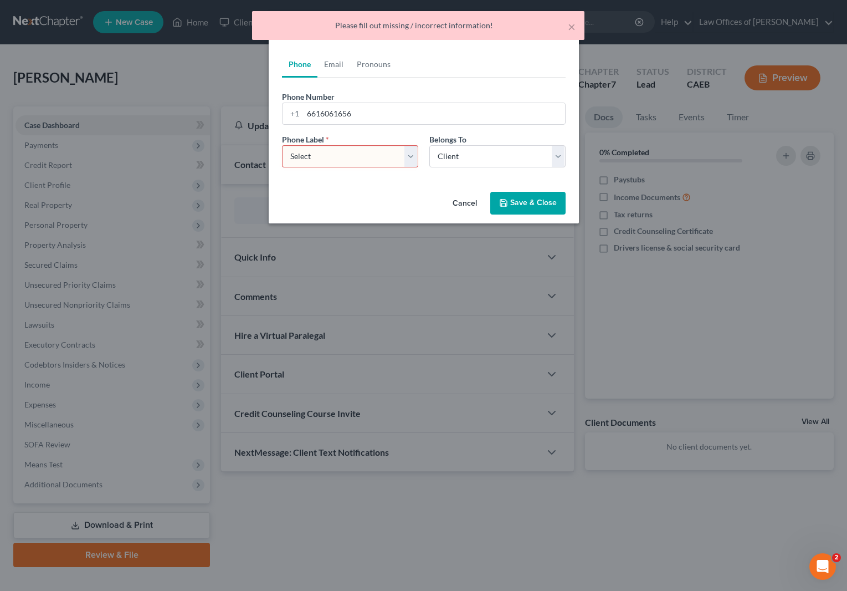
click at [410, 153] on select "Select Mobile Home Work Other" at bounding box center [350, 156] width 136 height 22
select select "0"
click at [552, 203] on button "Save & Close" at bounding box center [527, 203] width 75 height 23
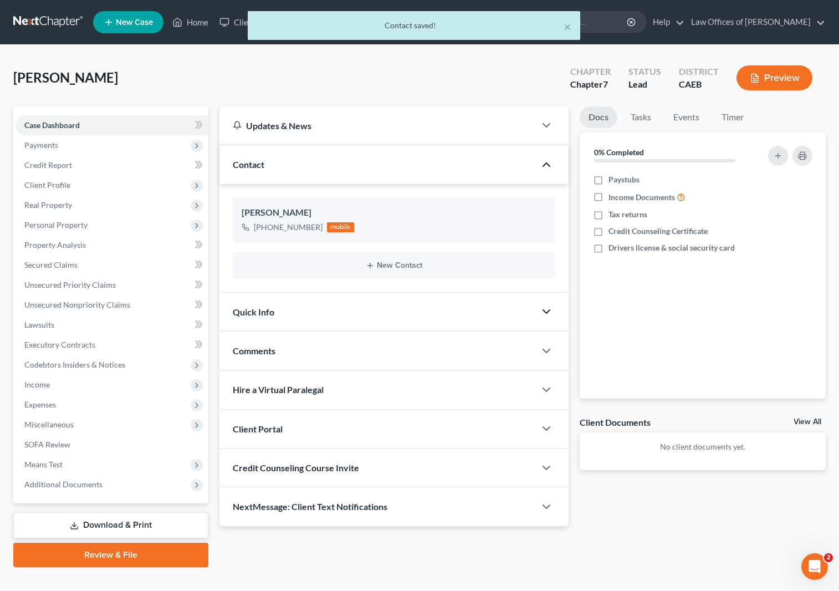
click at [543, 308] on icon "button" at bounding box center [546, 311] width 13 height 13
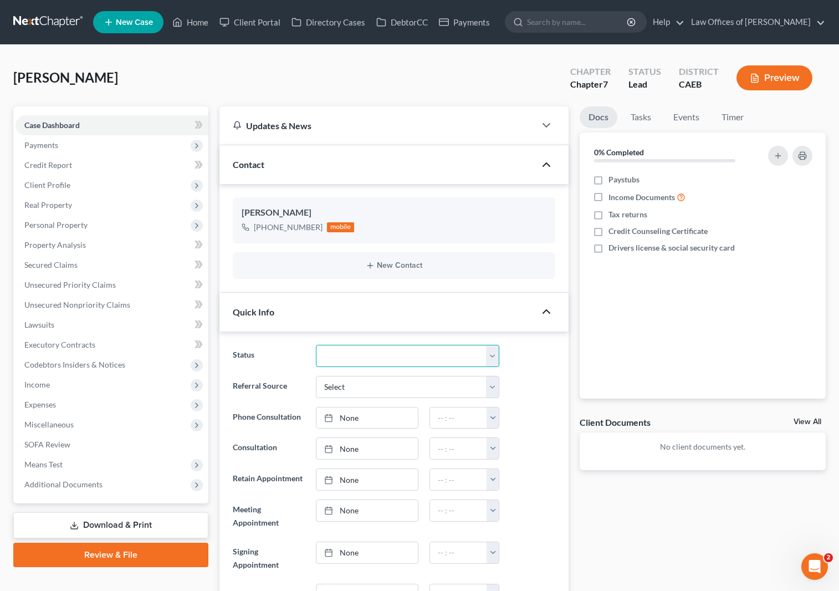
click at [491, 351] on select "Cancelled/Refund Closed Consultation Declined Discharged Filed Income Check In …" at bounding box center [407, 356] width 183 height 22
select select "2"
type input "[DATE]"
click at [350, 415] on link "None" at bounding box center [366, 417] width 101 height 21
click at [495, 411] on button "button" at bounding box center [493, 417] width 12 height 21
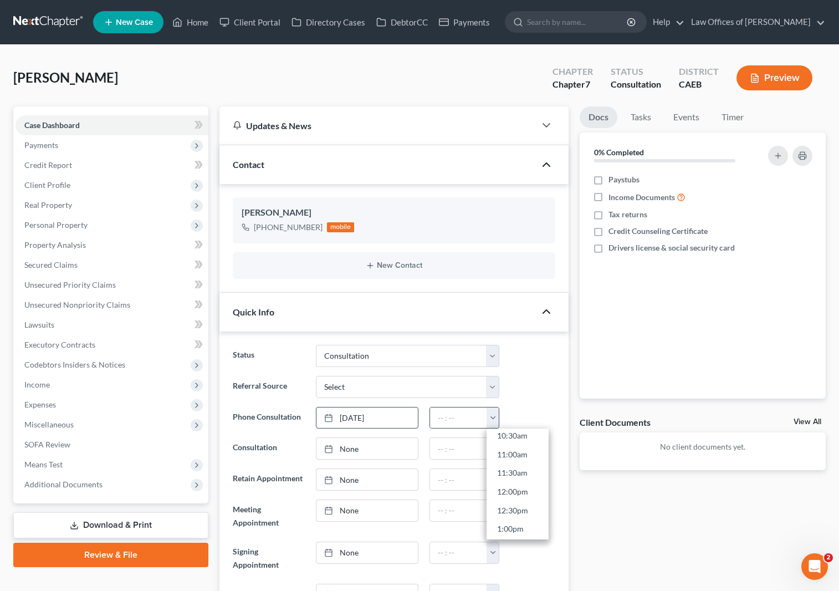
scroll to position [400, 0]
click at [521, 506] on link "12:30pm" at bounding box center [518, 508] width 62 height 19
type input "12:30pm"
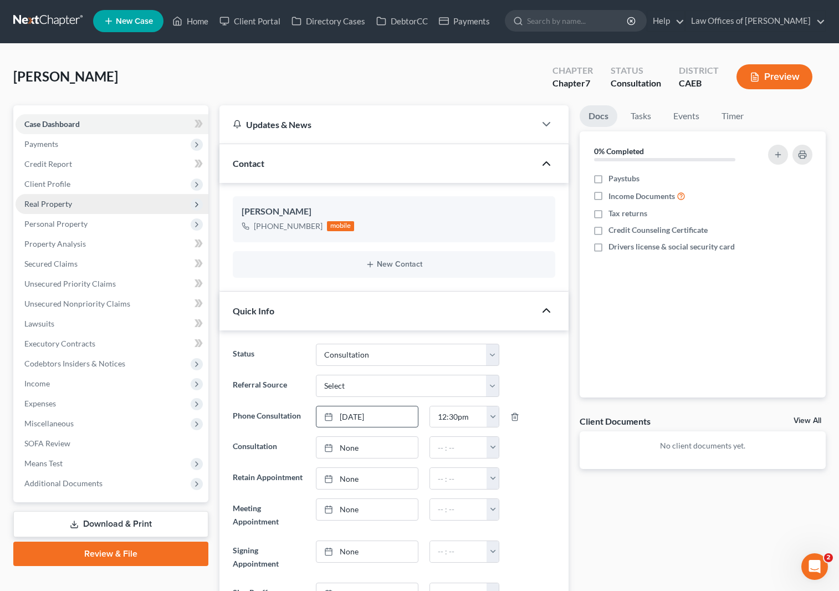
scroll to position [0, 0]
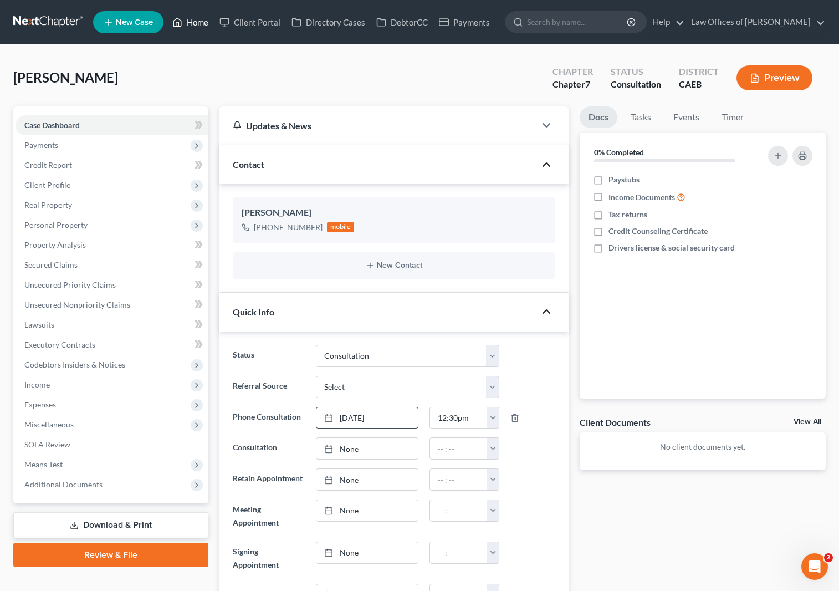
click at [195, 25] on link "Home" at bounding box center [190, 22] width 47 height 20
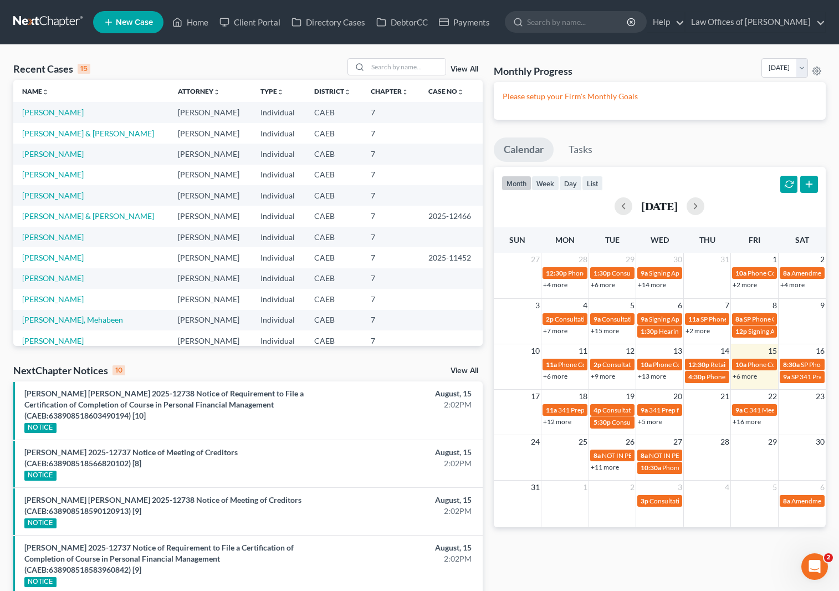
click at [748, 376] on link "+6 more" at bounding box center [745, 376] width 24 height 8
click at [29, 111] on link "[PERSON_NAME]" at bounding box center [53, 112] width 62 height 9
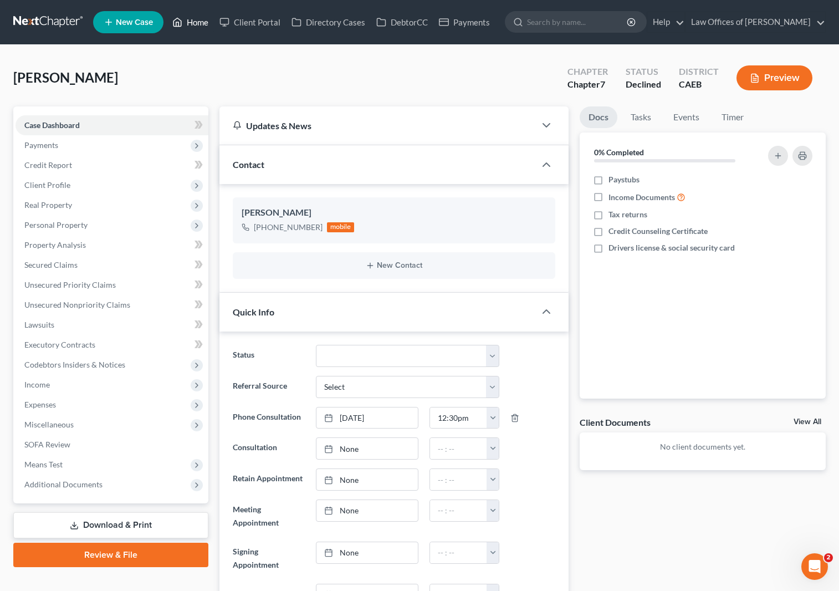
click at [198, 22] on link "Home" at bounding box center [190, 22] width 47 height 20
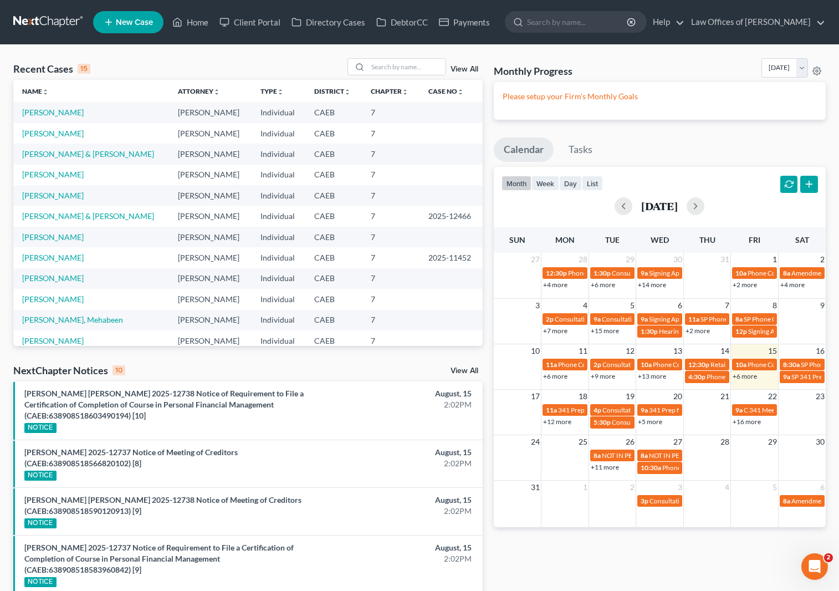
click at [752, 375] on link "+6 more" at bounding box center [745, 376] width 24 height 8
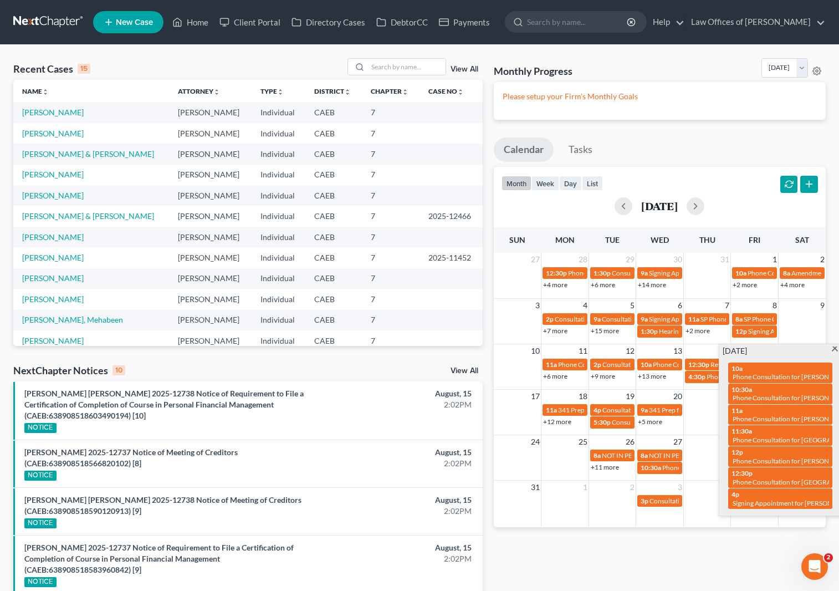
click at [690, 401] on td "21" at bounding box center [707, 396] width 48 height 14
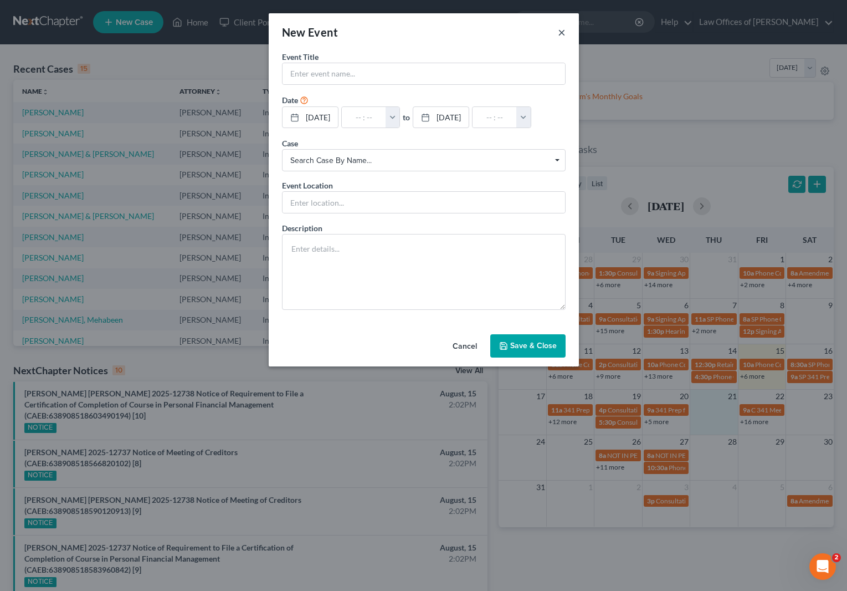
click at [560, 32] on button "×" at bounding box center [562, 31] width 8 height 13
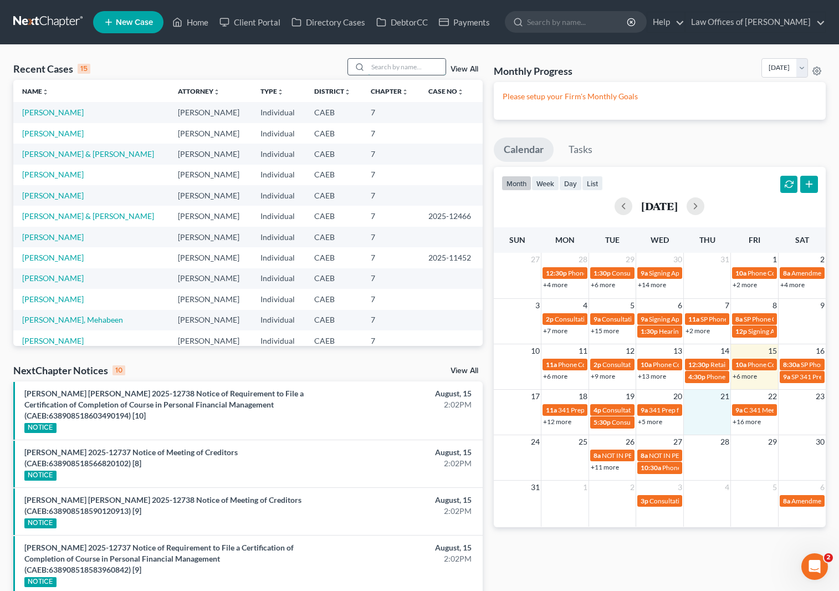
click at [384, 65] on input "search" at bounding box center [407, 67] width 78 height 16
type input "Meter"
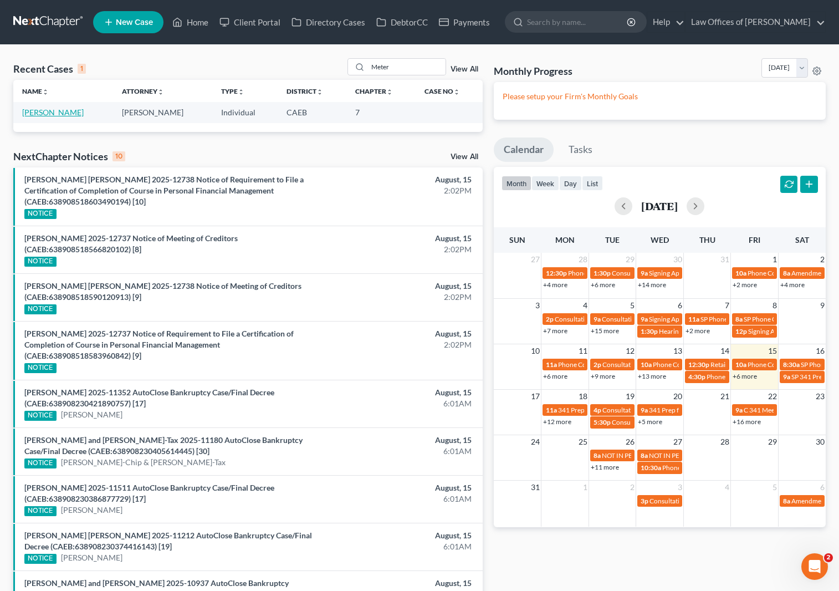
click at [29, 113] on link "[PERSON_NAME]" at bounding box center [53, 112] width 62 height 9
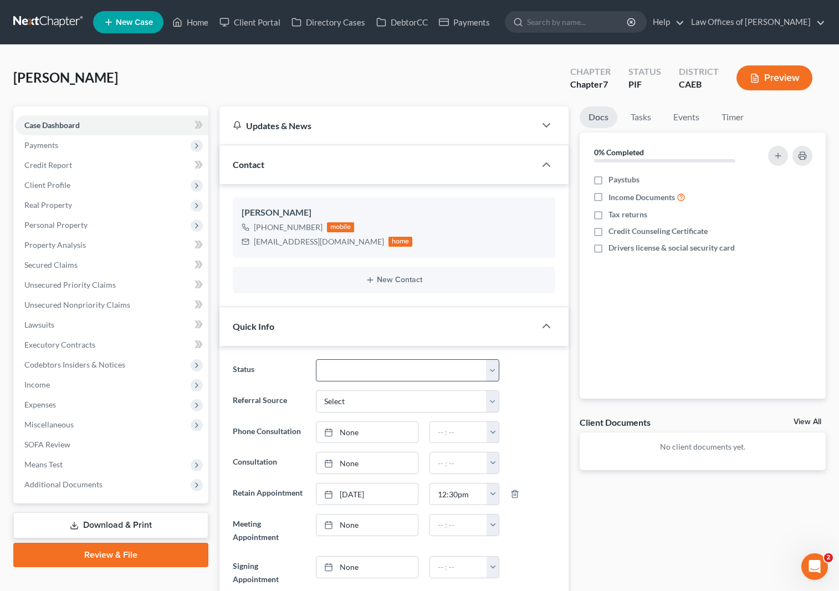
scroll to position [27, 0]
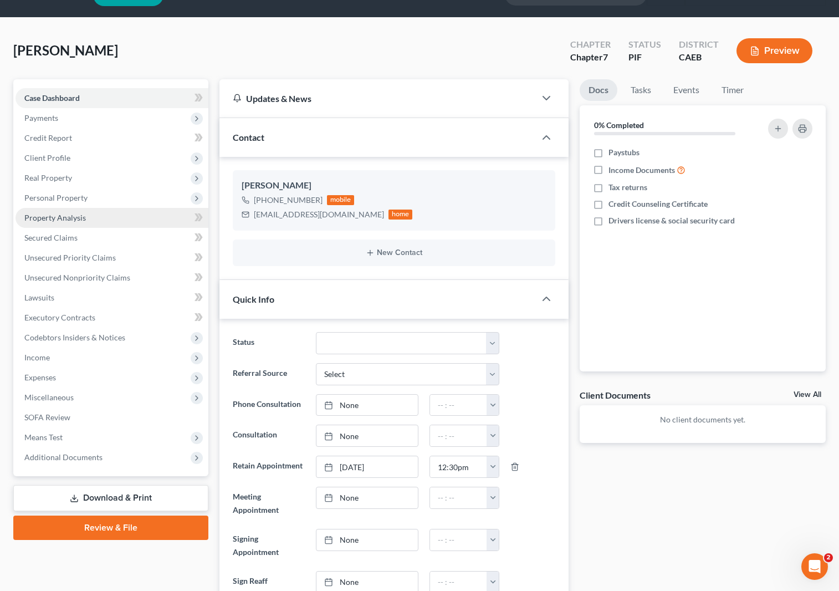
click at [100, 221] on link "Property Analysis" at bounding box center [112, 218] width 193 height 20
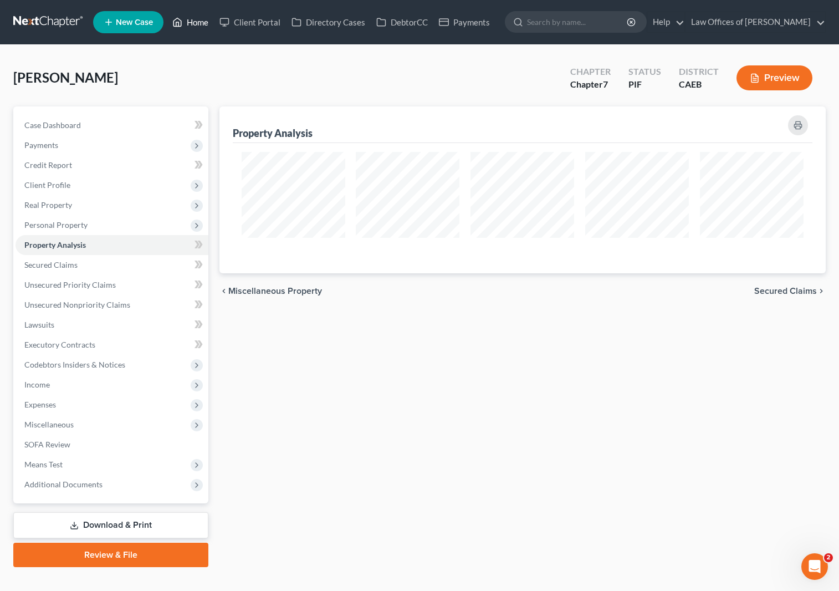
click at [200, 24] on link "Home" at bounding box center [190, 22] width 47 height 20
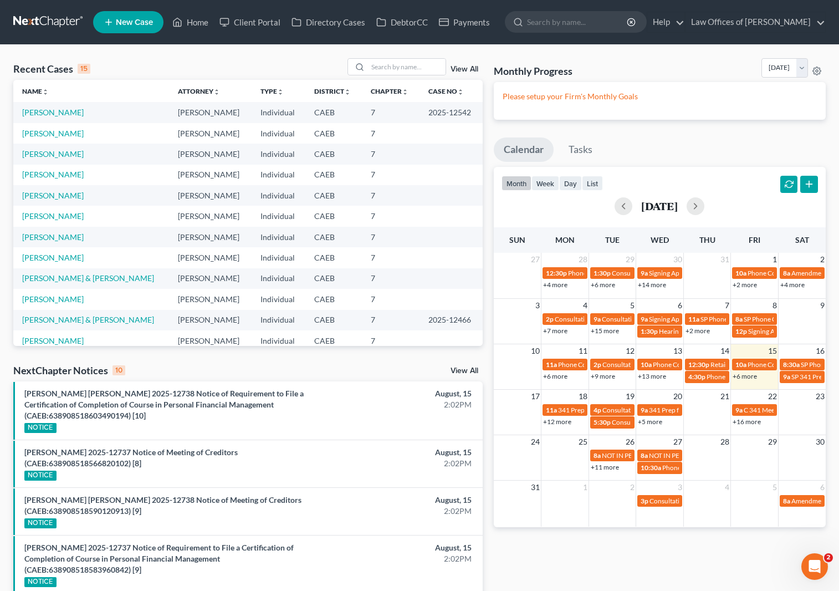
click at [748, 375] on link "+6 more" at bounding box center [745, 376] width 24 height 8
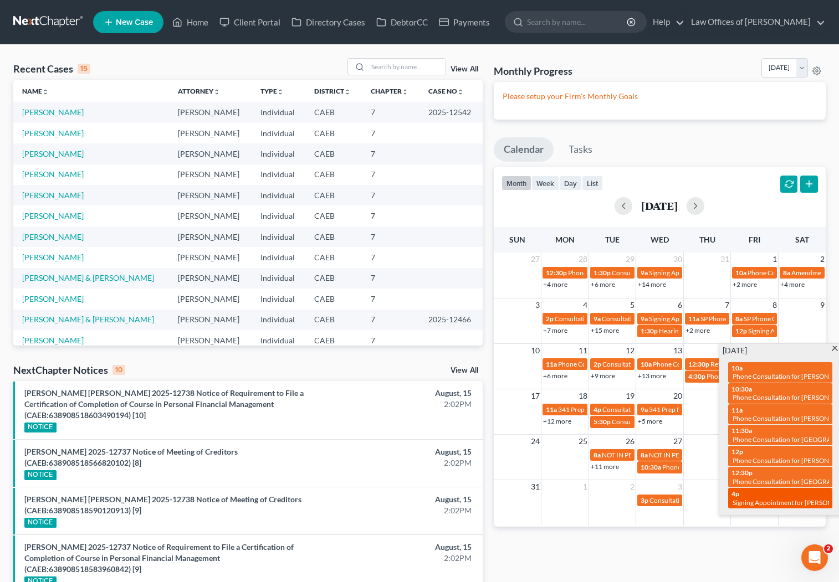
click at [751, 495] on div "4p Signing Appointment for [PERSON_NAME]" at bounding box center [781, 498] width 98 height 17
select select "Days"
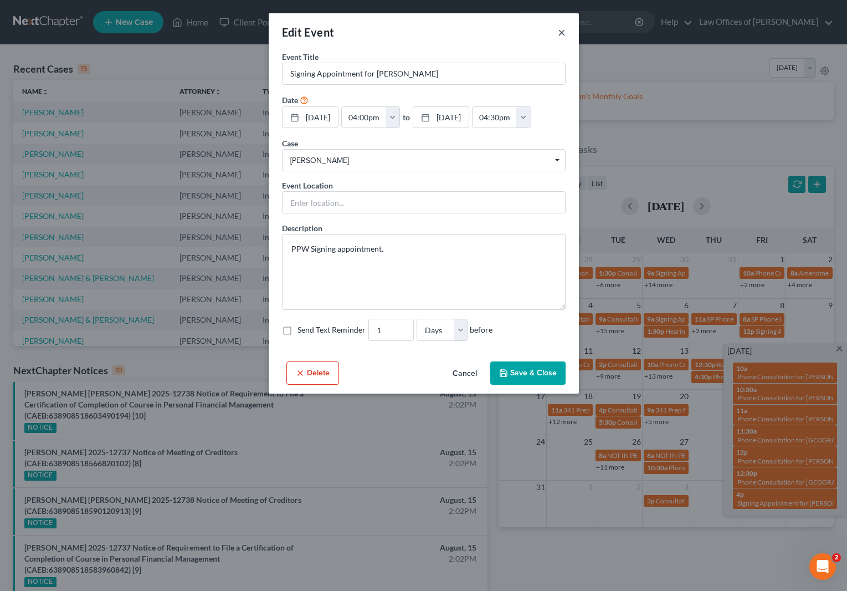
click at [563, 32] on button "×" at bounding box center [562, 31] width 8 height 13
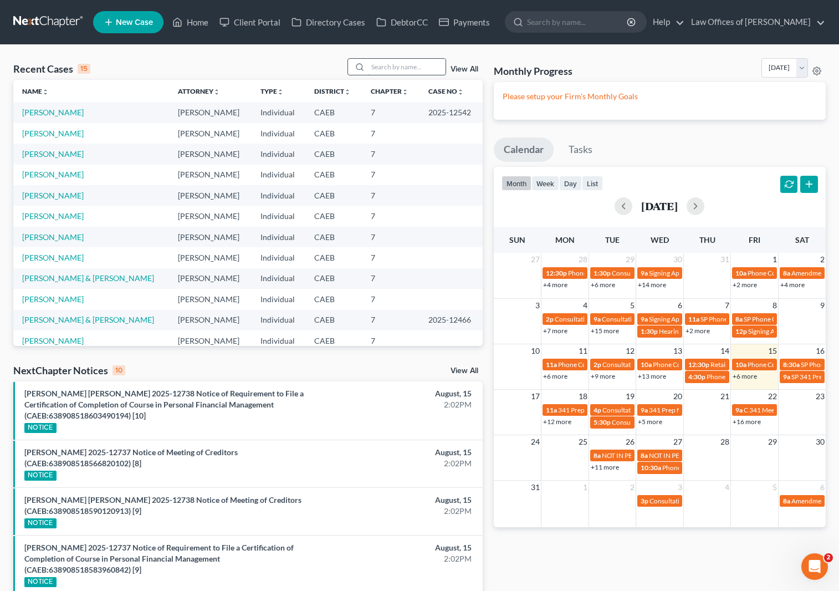
click at [385, 65] on input "search" at bounding box center [407, 67] width 78 height 16
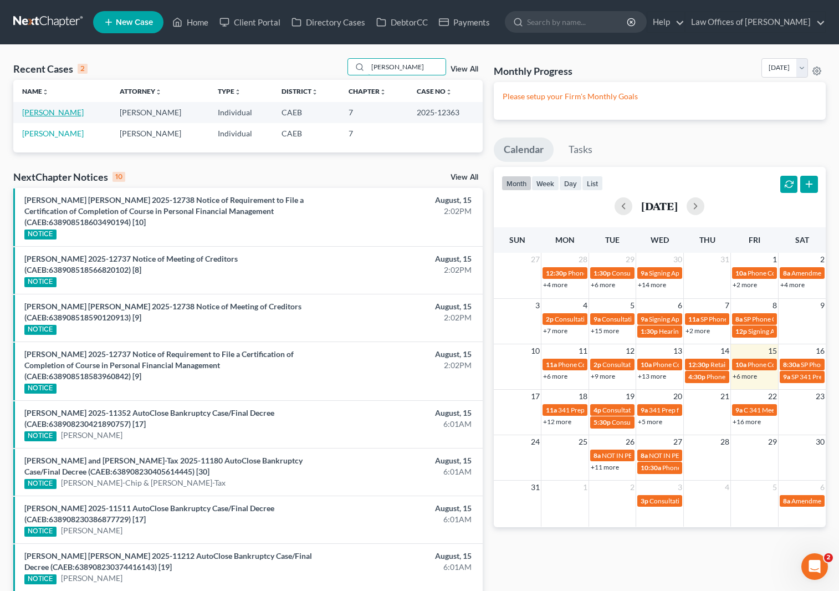
type input "[PERSON_NAME]"
click at [70, 115] on link "[PERSON_NAME]" at bounding box center [53, 112] width 62 height 9
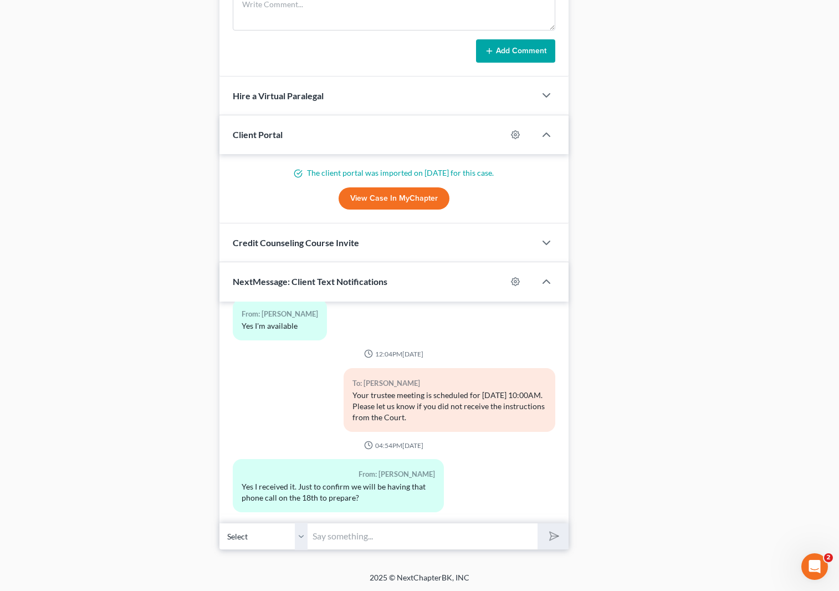
scroll to position [1020, 0]
click at [331, 531] on input "text" at bounding box center [423, 535] width 230 height 27
type input "Sure."
click at [538, 523] on button "submit" at bounding box center [553, 536] width 30 height 26
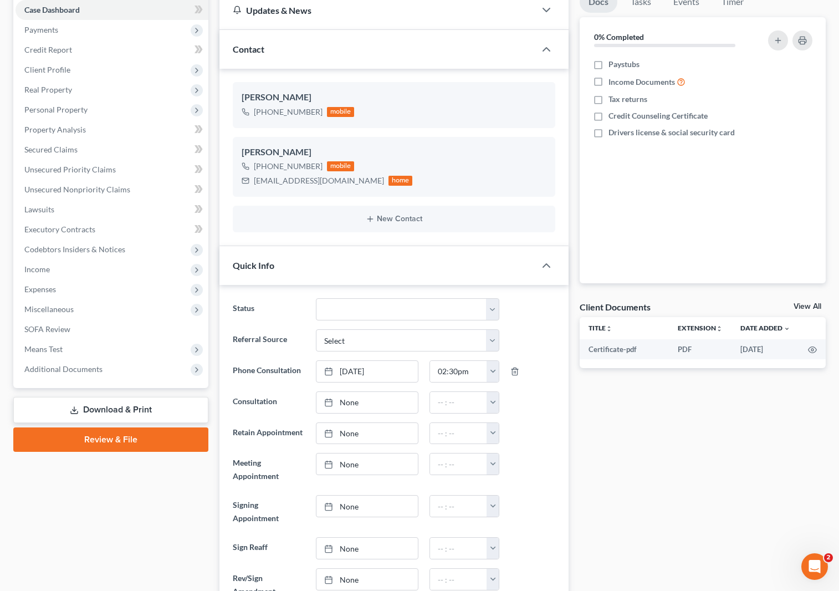
scroll to position [2023, 0]
click at [100, 268] on span "Income" at bounding box center [112, 269] width 193 height 20
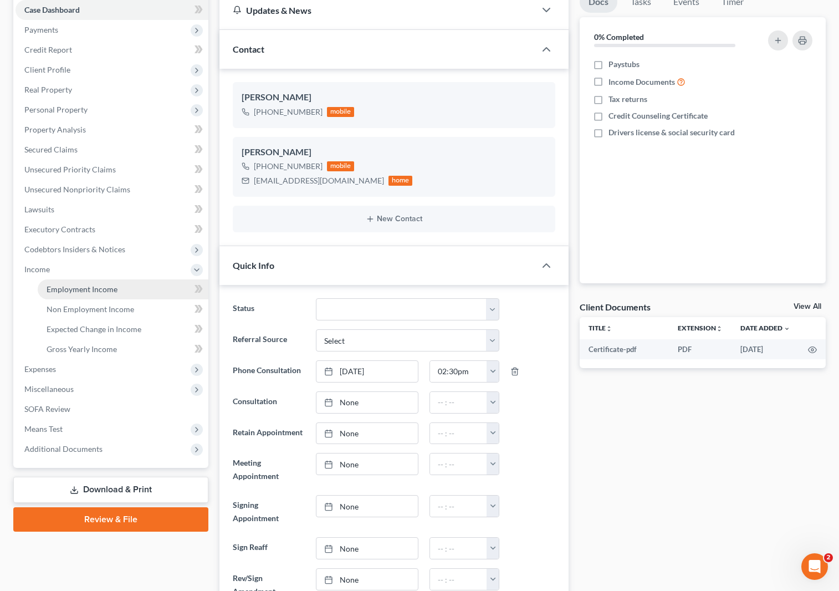
click at [101, 287] on span "Employment Income" at bounding box center [82, 288] width 71 height 9
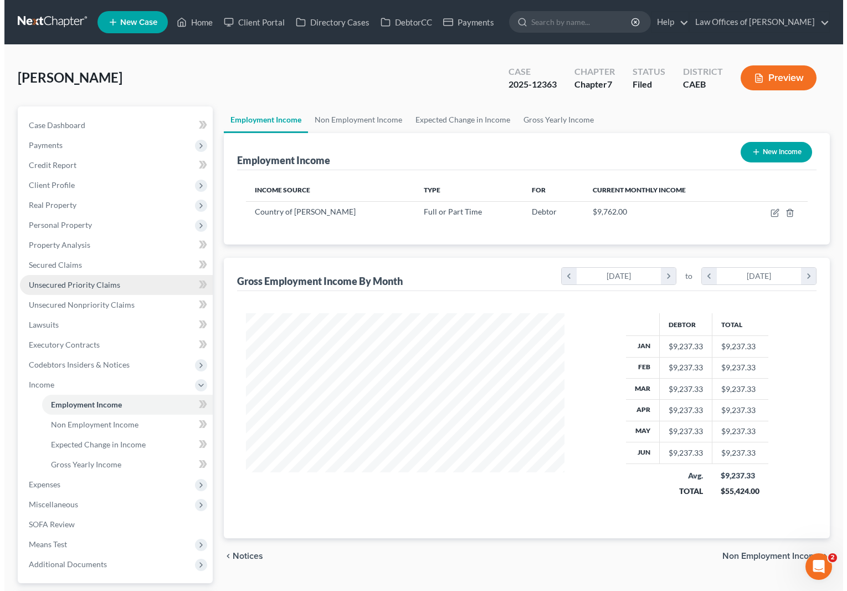
scroll to position [198, 341]
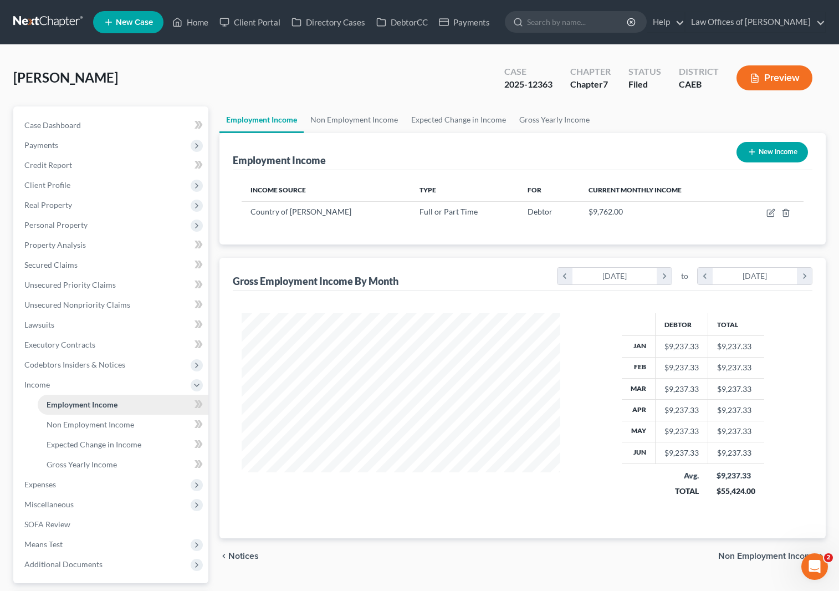
click at [146, 407] on link "Employment Income" at bounding box center [123, 405] width 171 height 20
click at [766, 209] on icon "button" at bounding box center [770, 212] width 9 height 9
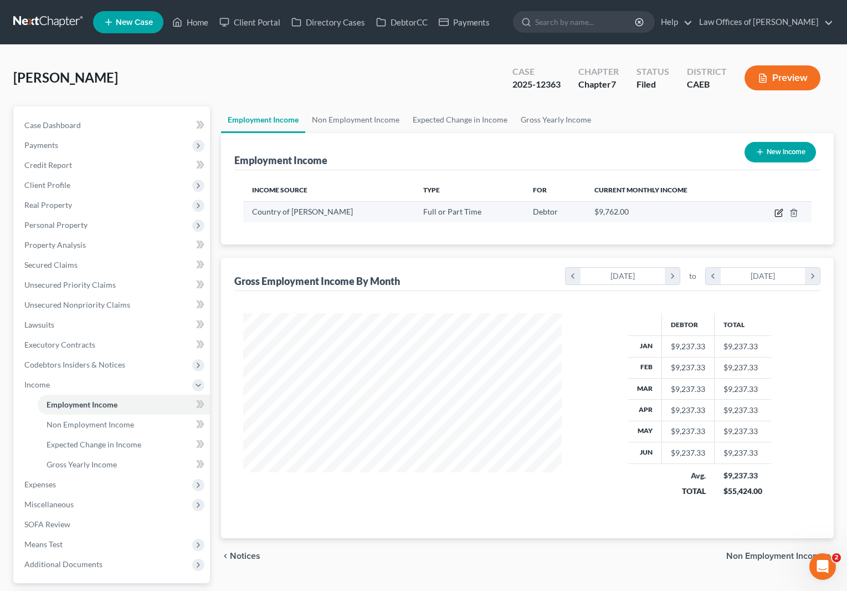
select select "0"
select select "4"
select select "1"
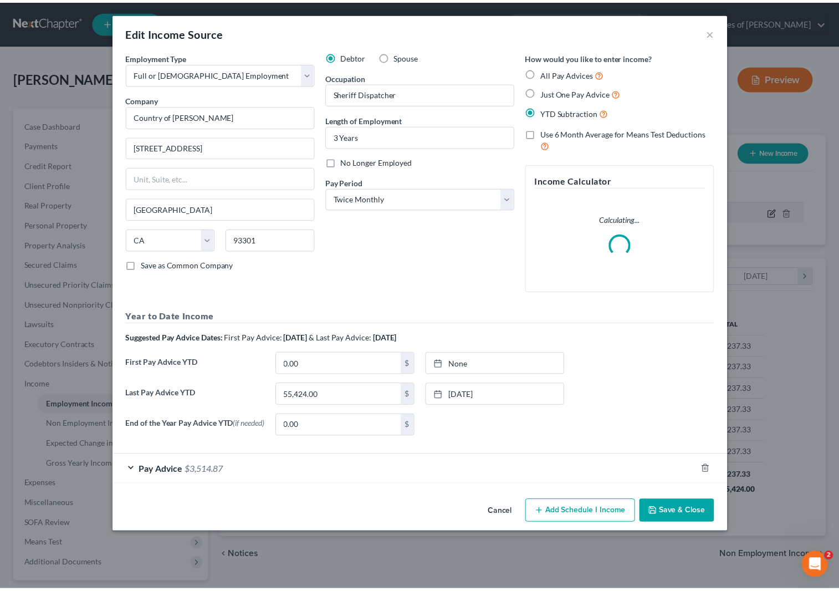
scroll to position [198, 345]
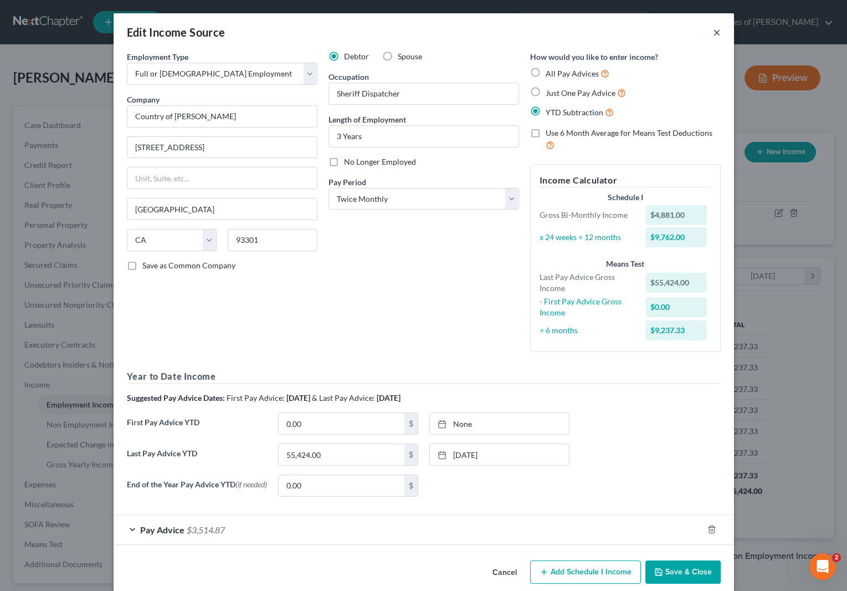
click at [713, 38] on button "×" at bounding box center [717, 31] width 8 height 13
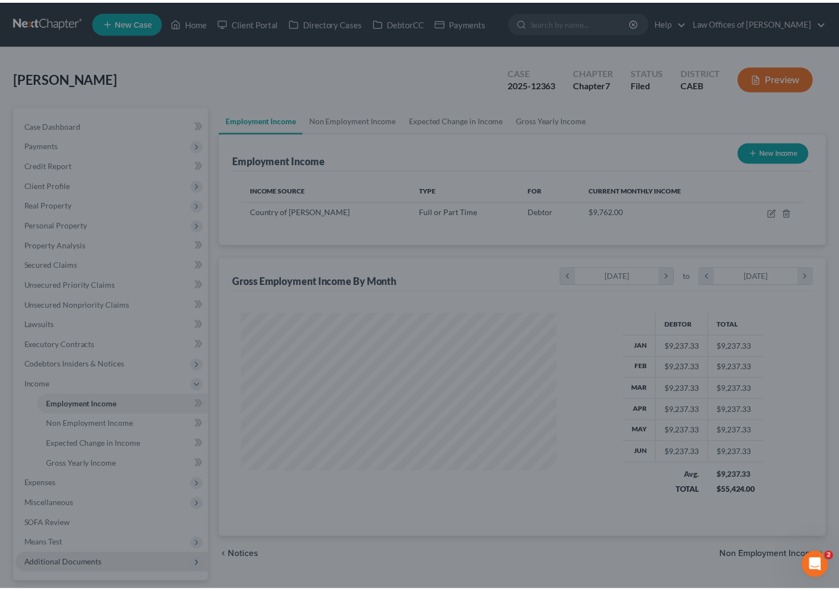
scroll to position [553990, 553848]
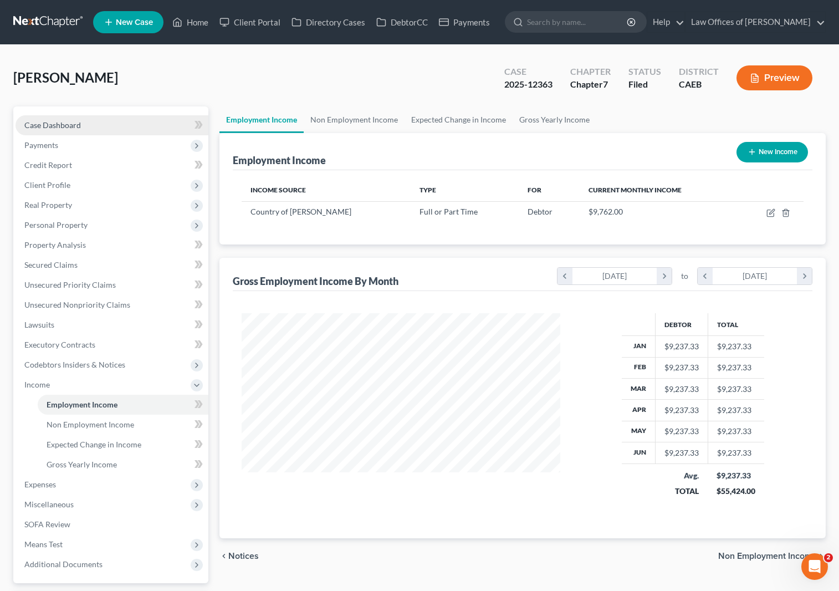
click at [95, 124] on link "Case Dashboard" at bounding box center [112, 125] width 193 height 20
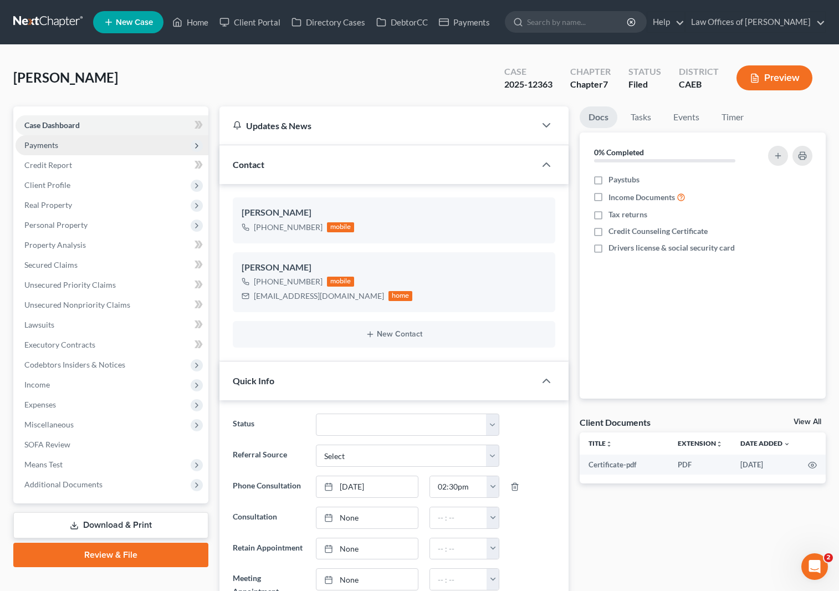
scroll to position [2023, 0]
click at [206, 27] on link "Home" at bounding box center [190, 22] width 47 height 20
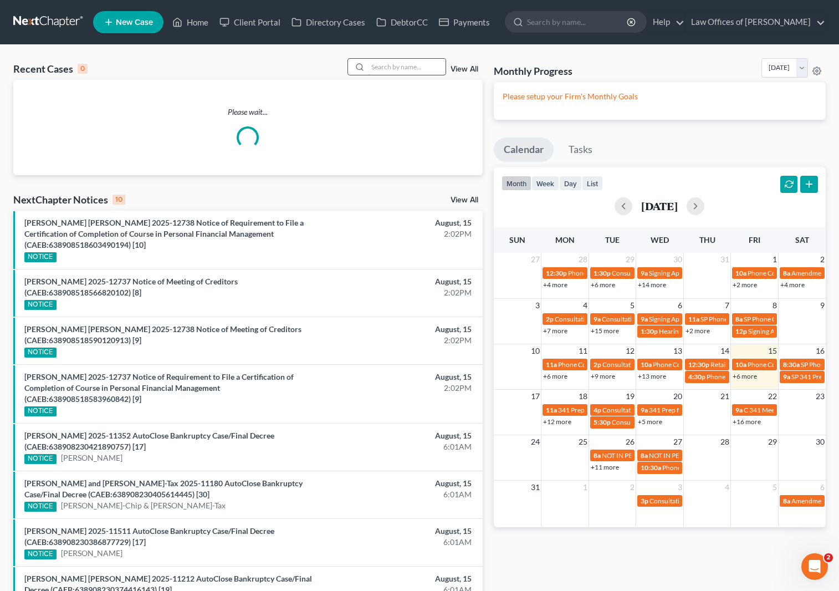
click at [387, 73] on input "search" at bounding box center [407, 67] width 78 height 16
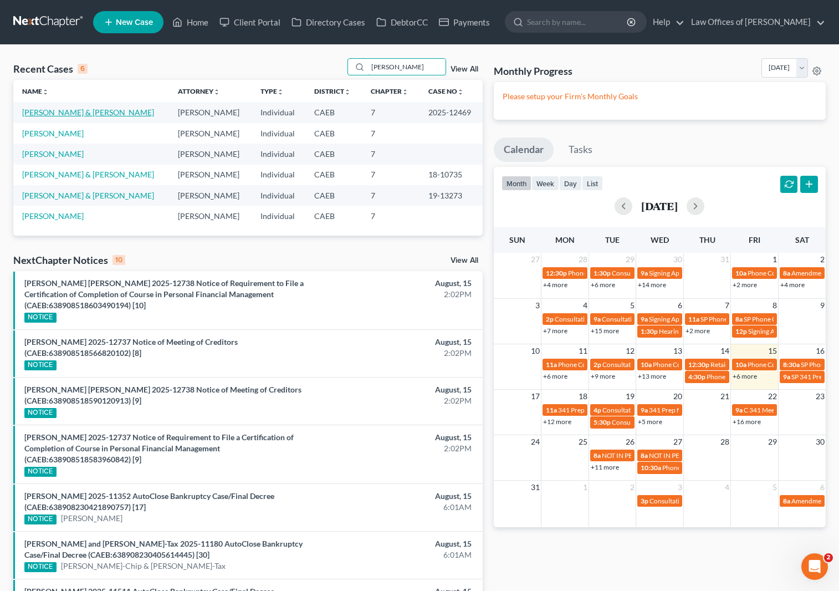
type input "[PERSON_NAME]"
click at [90, 114] on link "[PERSON_NAME] & [PERSON_NAME]" at bounding box center [88, 112] width 132 height 9
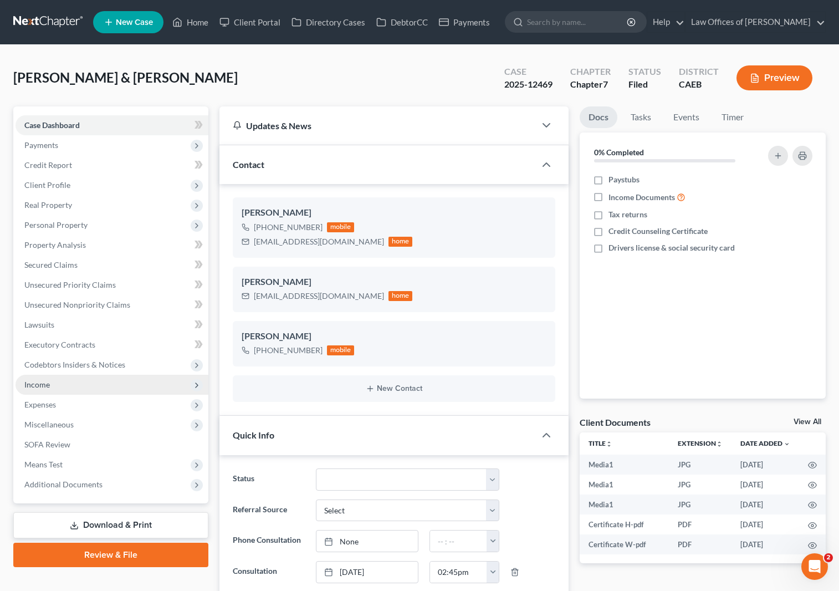
scroll to position [438, 0]
click at [75, 383] on span "Income" at bounding box center [112, 385] width 193 height 20
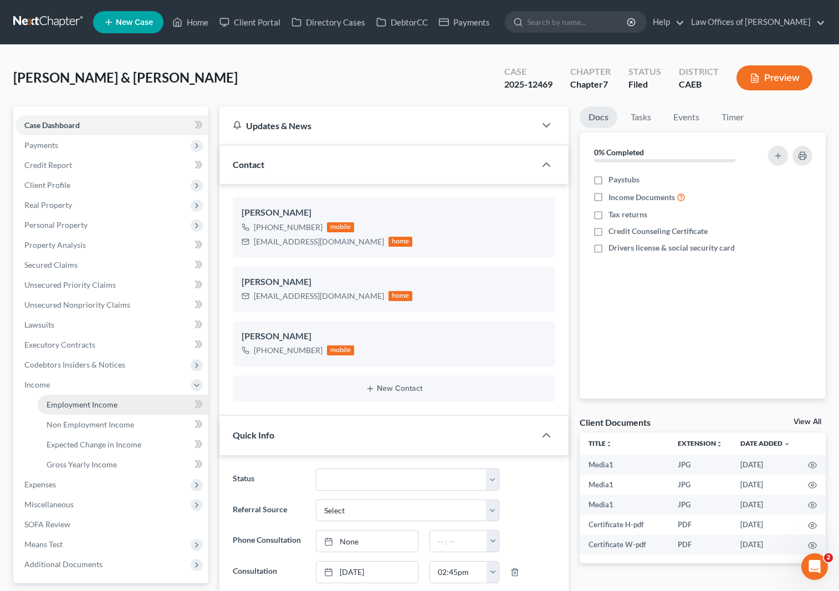
click at [100, 403] on span "Employment Income" at bounding box center [82, 404] width 71 height 9
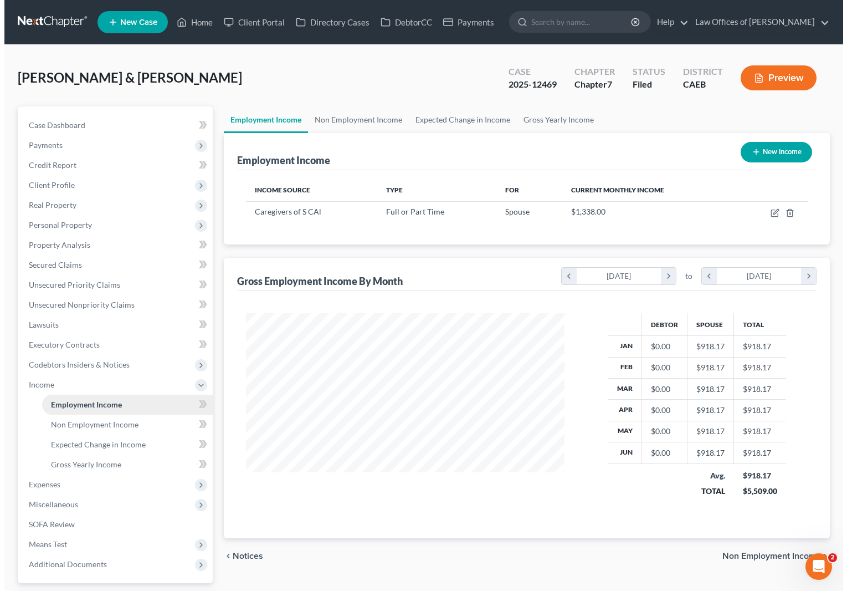
scroll to position [198, 341]
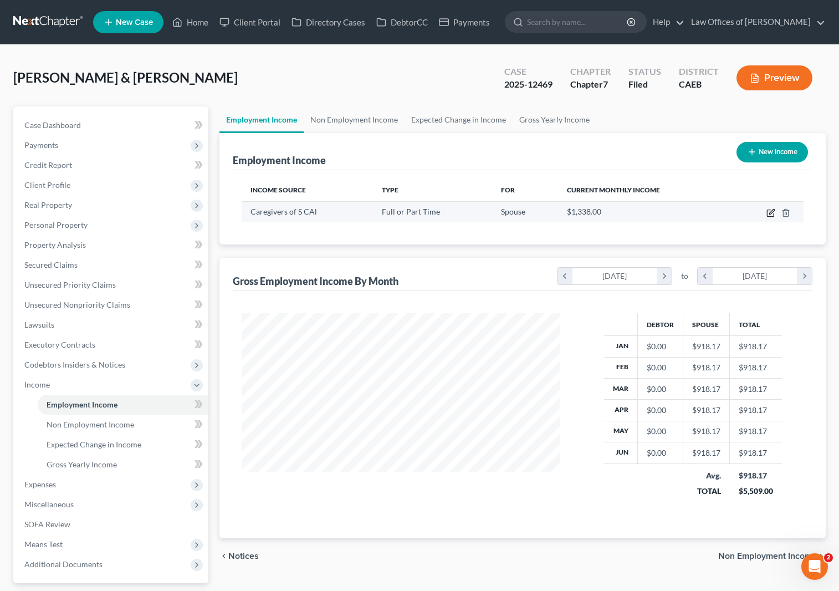
click at [769, 214] on icon "button" at bounding box center [770, 212] width 9 height 9
select select "0"
select select "4"
select select "1"
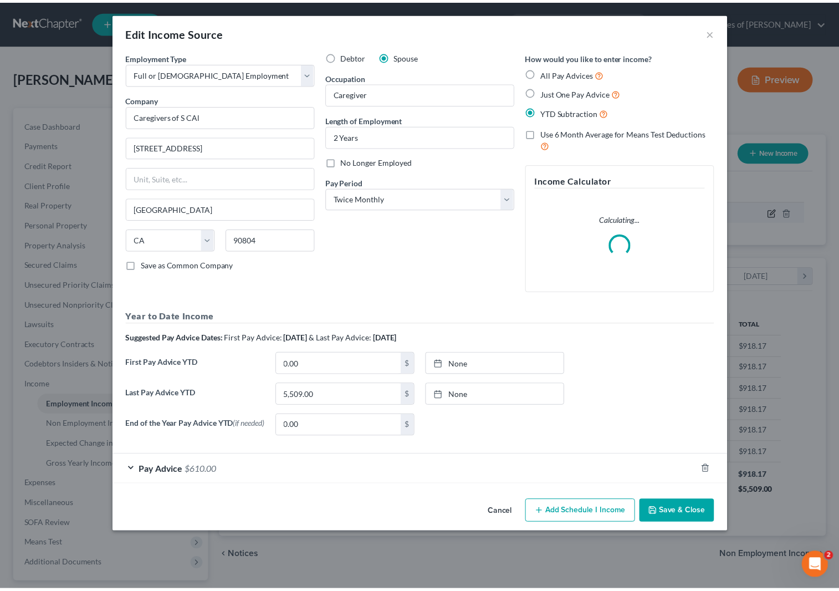
scroll to position [198, 345]
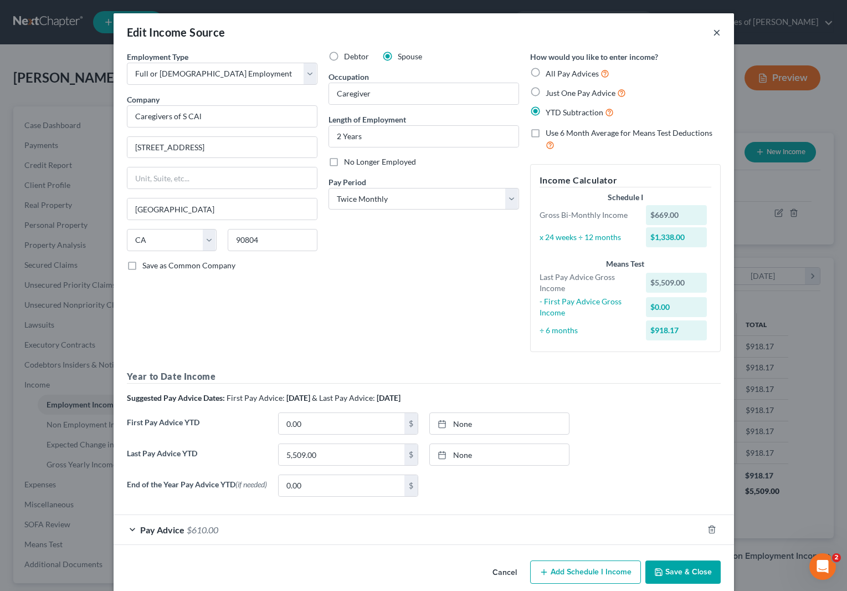
click at [715, 33] on button "×" at bounding box center [717, 31] width 8 height 13
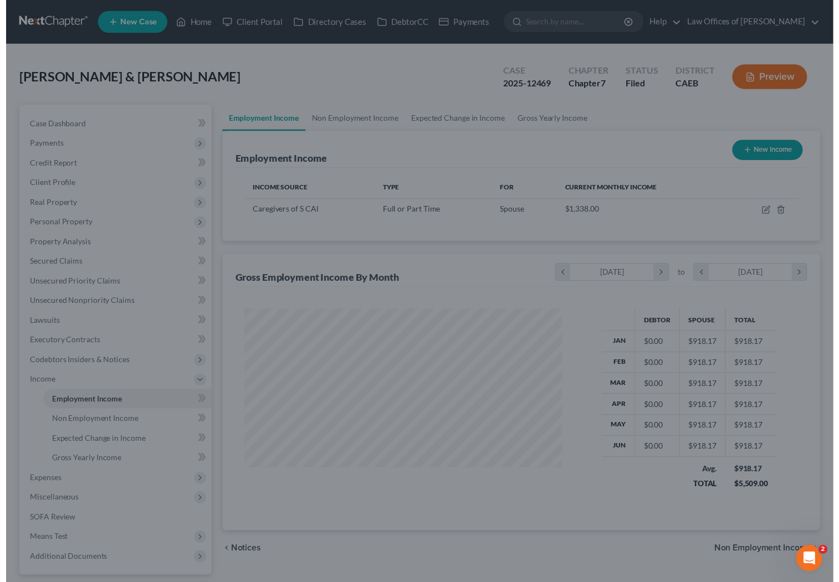
scroll to position [553990, 553848]
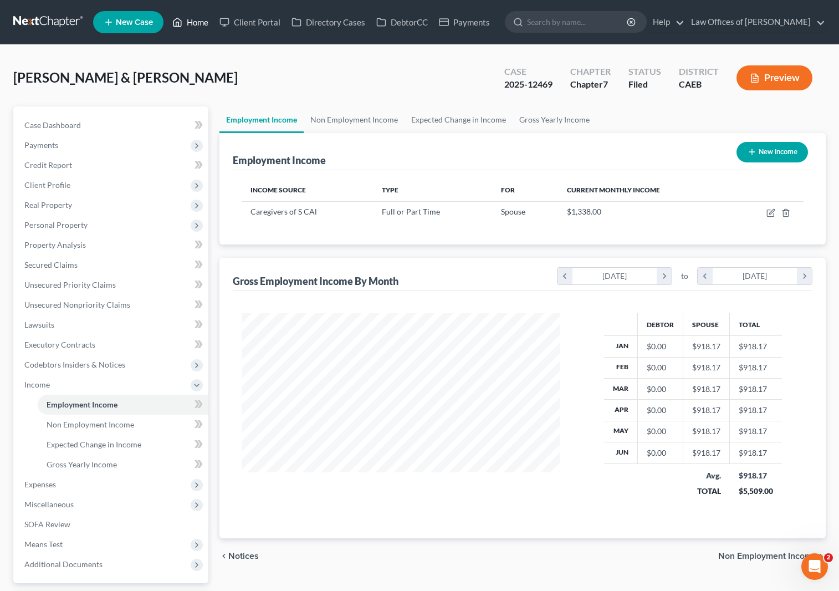
click at [203, 25] on link "Home" at bounding box center [190, 22] width 47 height 20
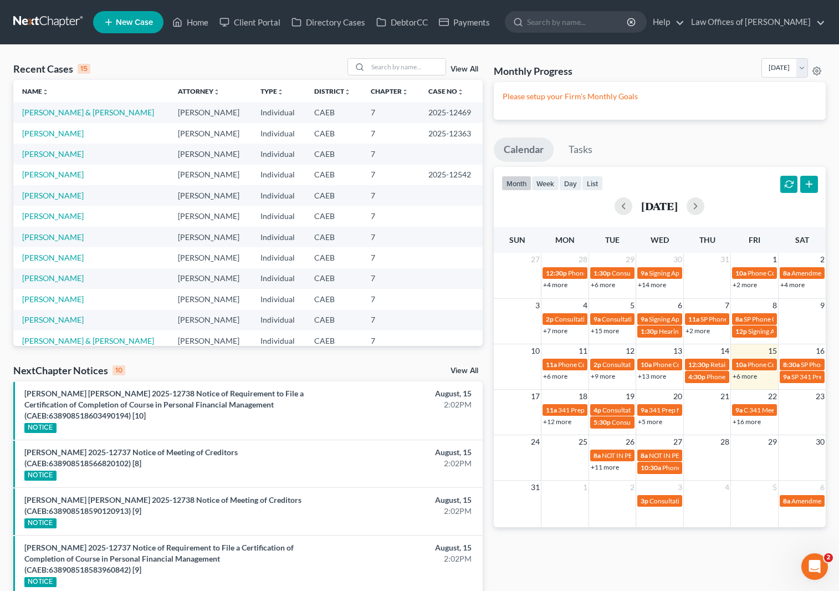
click at [751, 422] on link "+16 more" at bounding box center [747, 421] width 28 height 8
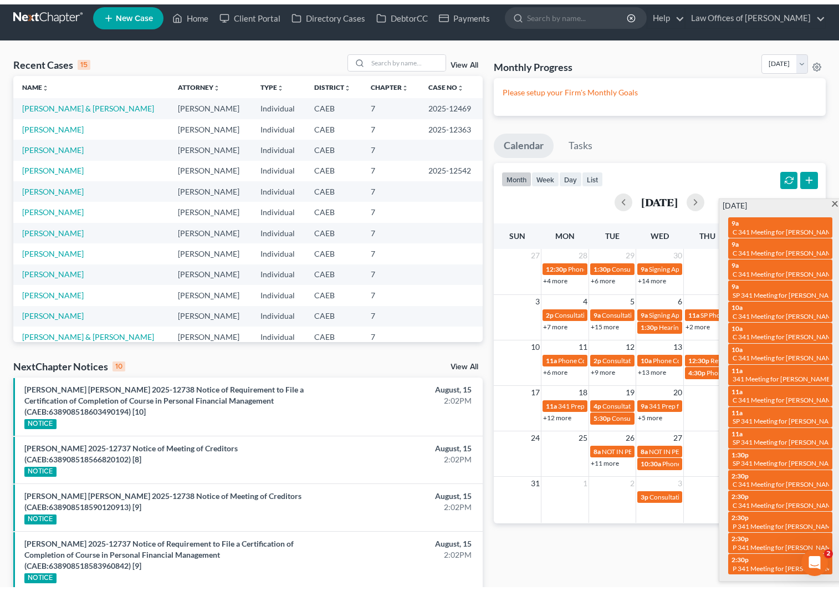
scroll to position [9, 0]
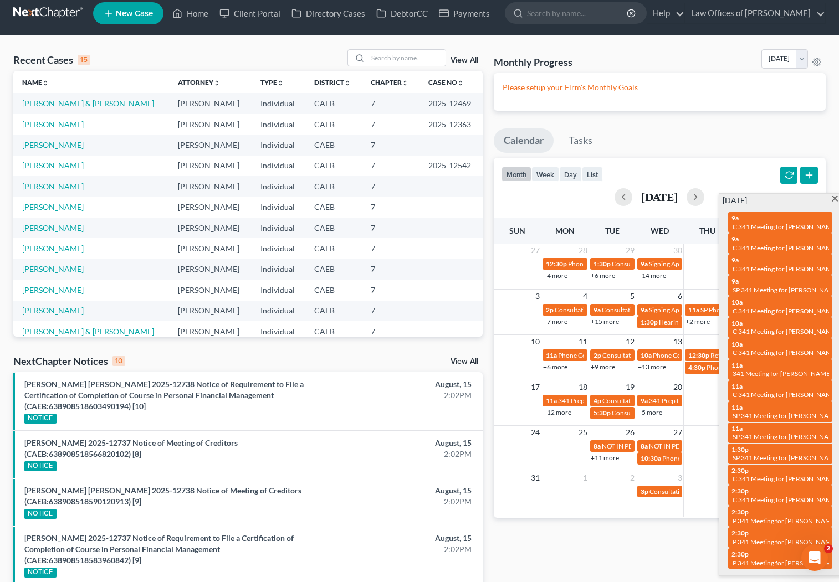
click at [81, 105] on link "[PERSON_NAME] & [PERSON_NAME]" at bounding box center [88, 103] width 132 height 9
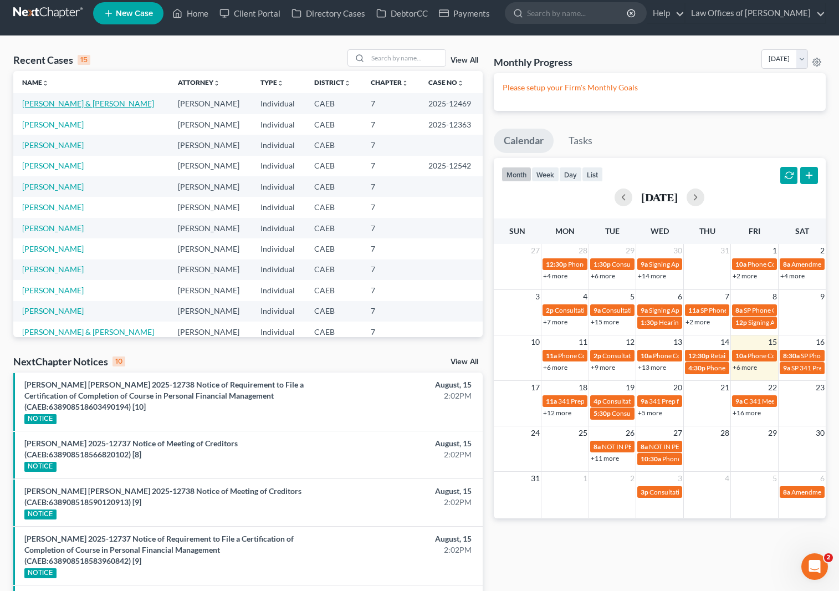
select select "5"
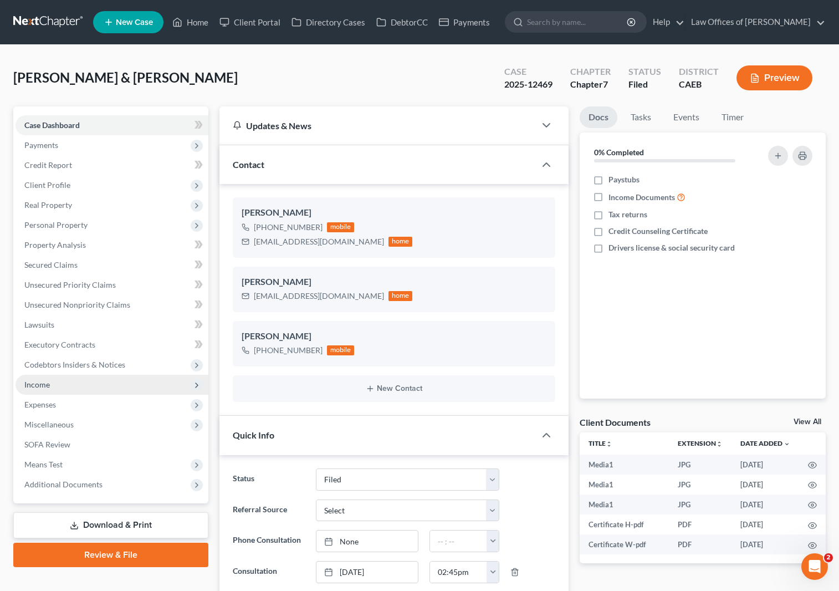
scroll to position [4515, 0]
click at [103, 390] on span "Income" at bounding box center [112, 385] width 193 height 20
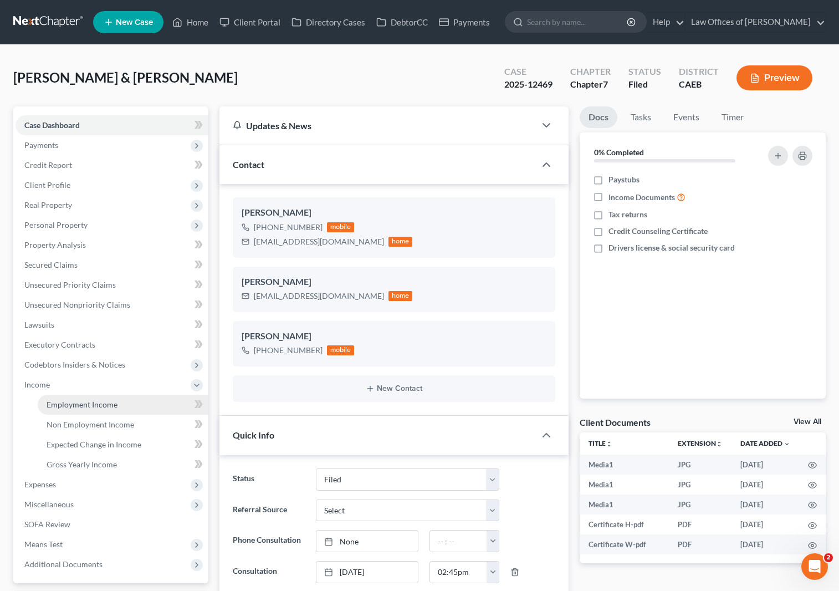
click at [105, 401] on span "Employment Income" at bounding box center [82, 404] width 71 height 9
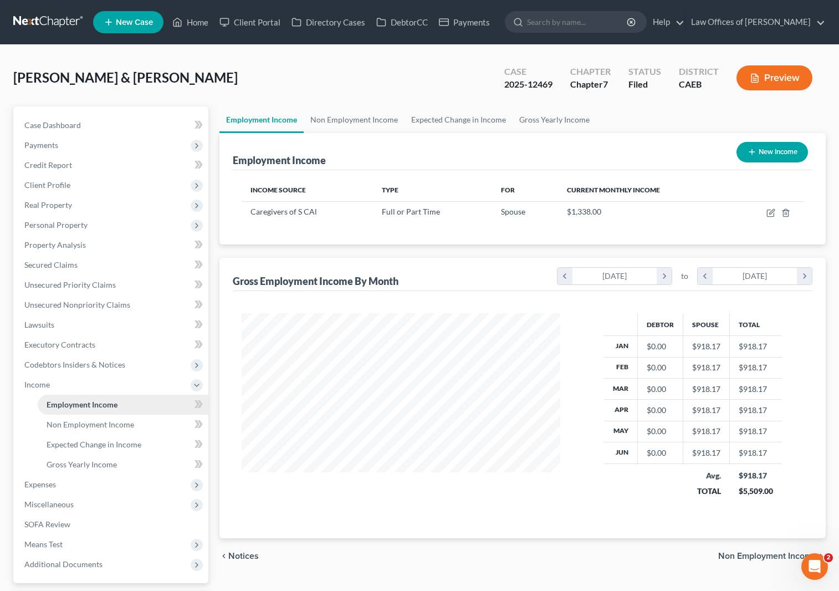
scroll to position [198, 341]
click at [145, 420] on link "Non Employment Income" at bounding box center [123, 425] width 171 height 20
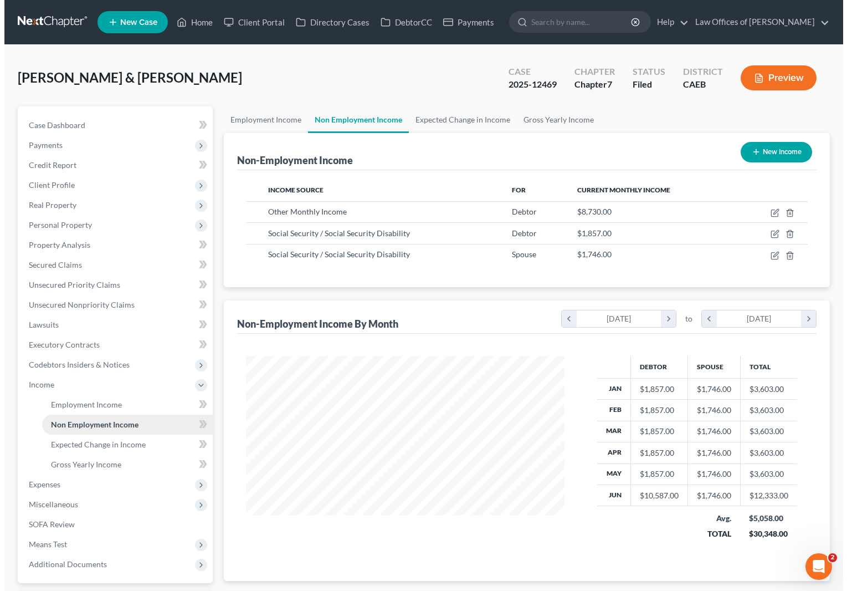
scroll to position [198, 341]
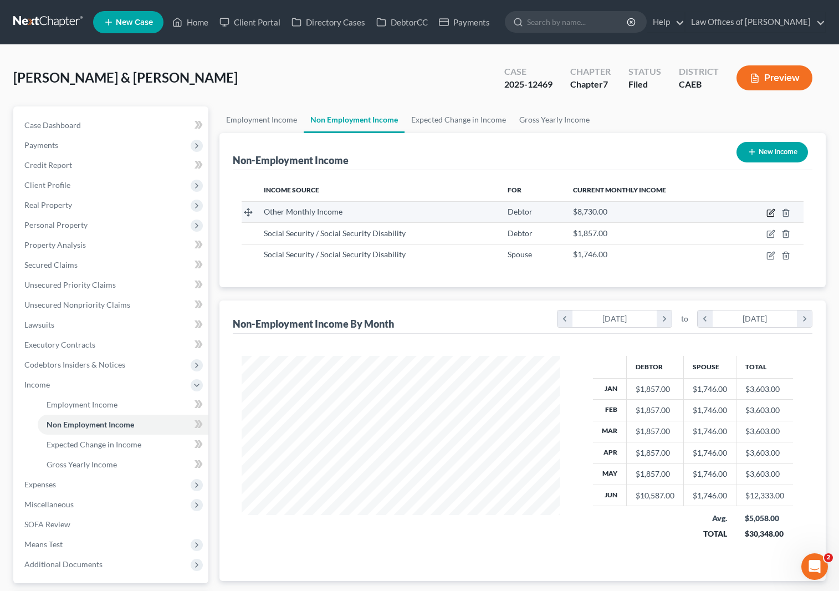
click at [771, 209] on icon "button" at bounding box center [770, 212] width 9 height 9
select select "13"
select select "0"
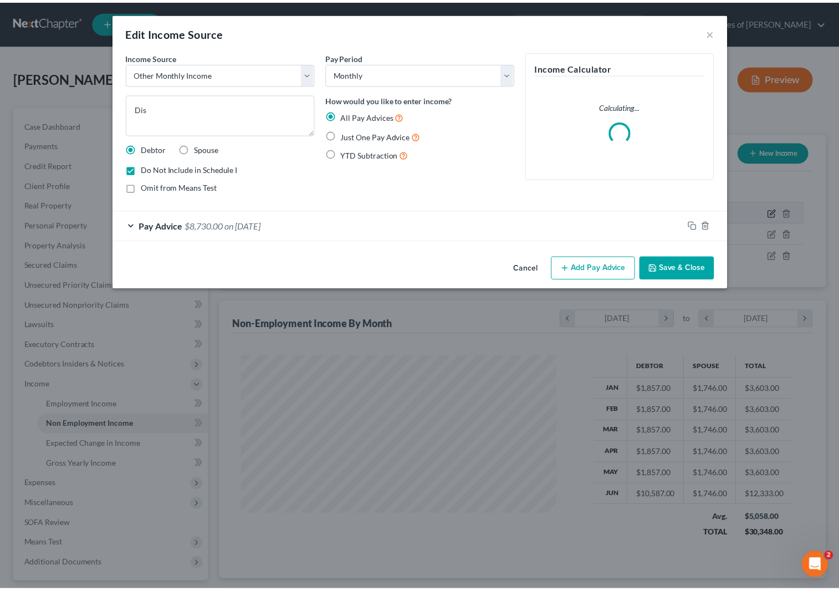
scroll to position [198, 345]
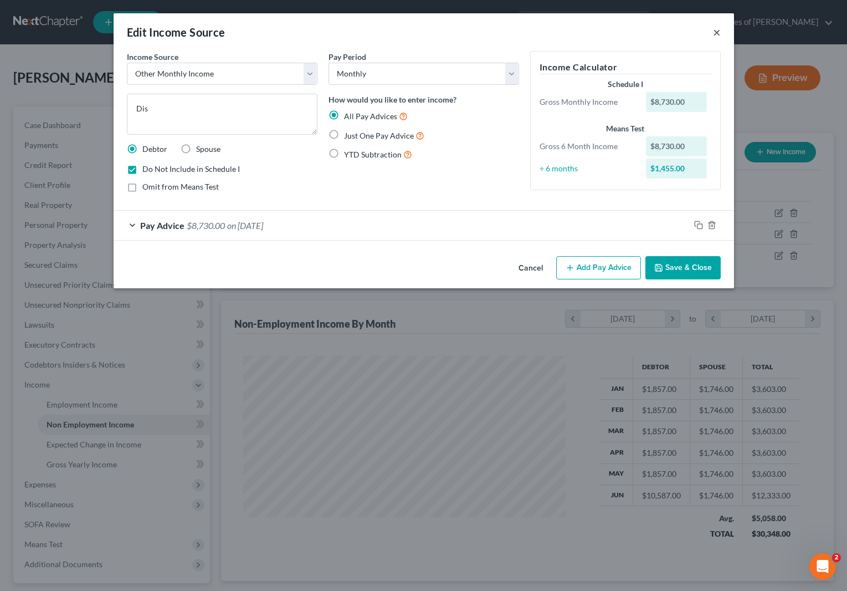
click at [715, 31] on button "×" at bounding box center [717, 31] width 8 height 13
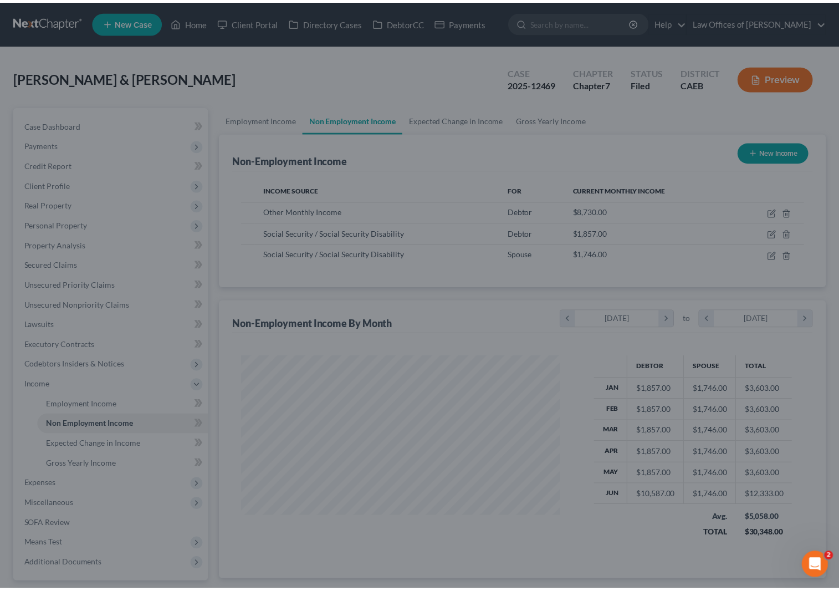
scroll to position [553990, 553848]
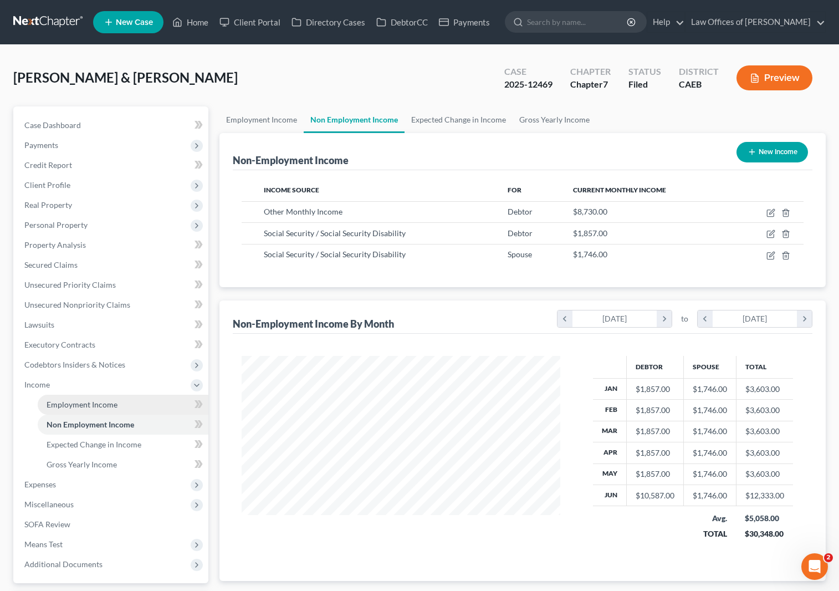
click at [133, 408] on link "Employment Income" at bounding box center [123, 405] width 171 height 20
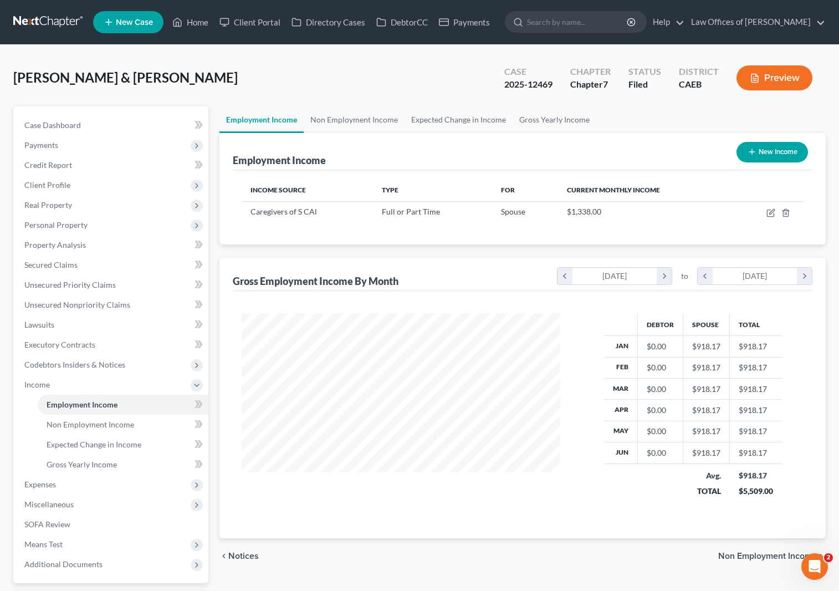
scroll to position [198, 341]
click at [101, 429] on link "Non Employment Income" at bounding box center [123, 425] width 171 height 20
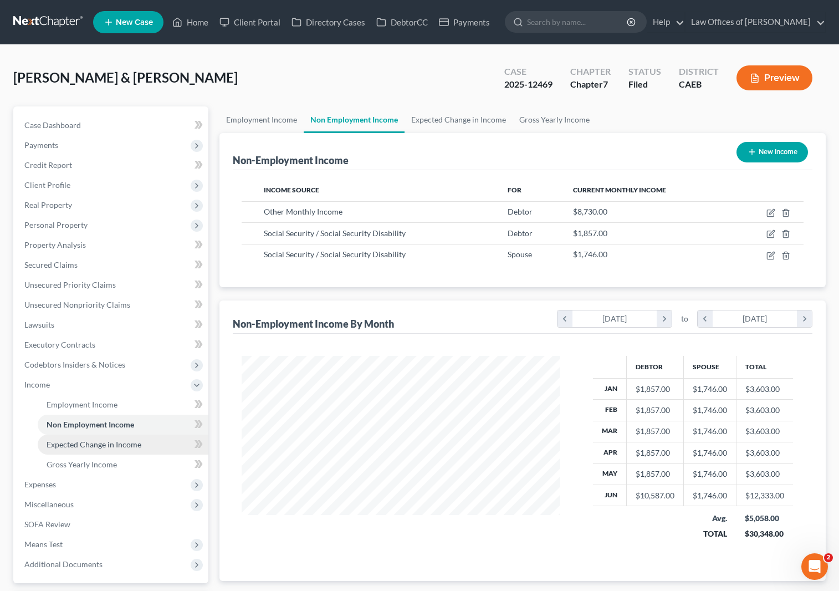
scroll to position [198, 341]
click at [204, 27] on link "Home" at bounding box center [190, 22] width 47 height 20
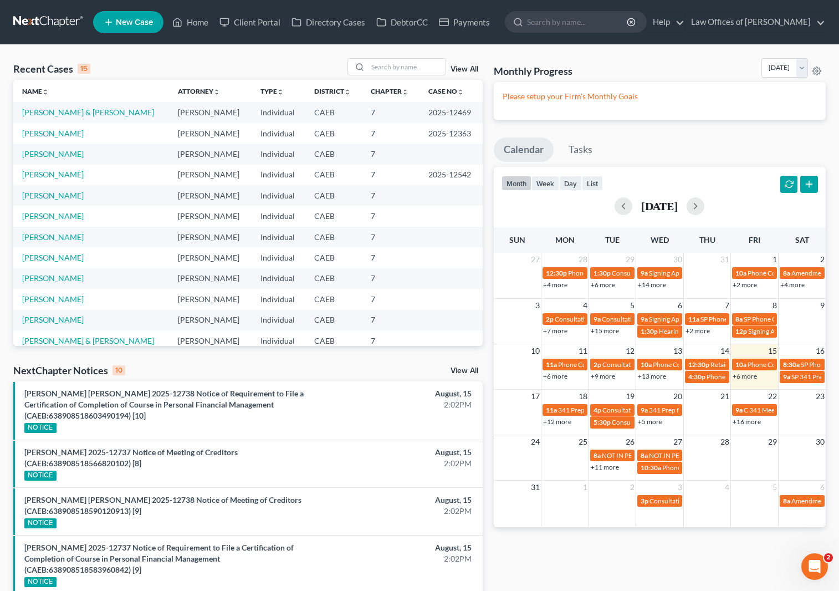
click at [743, 422] on link "+16 more" at bounding box center [747, 421] width 28 height 8
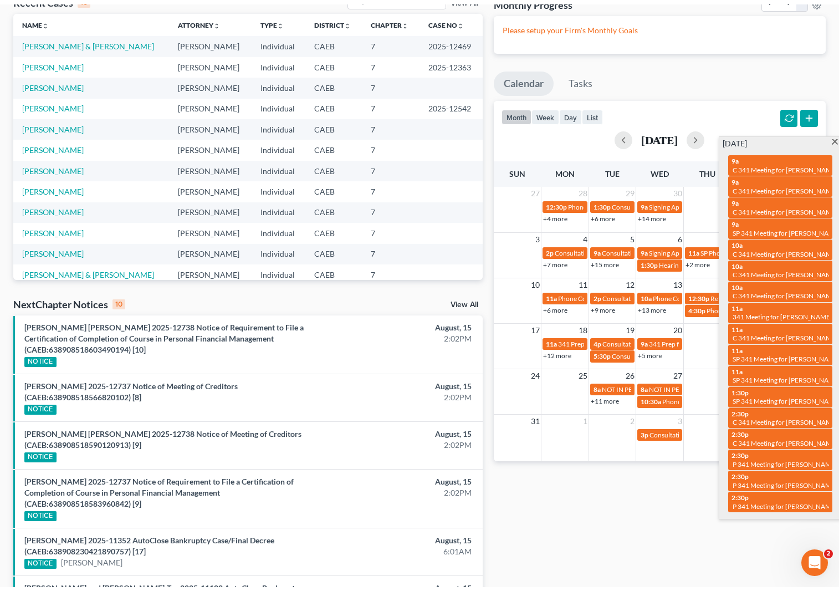
scroll to position [29, 0]
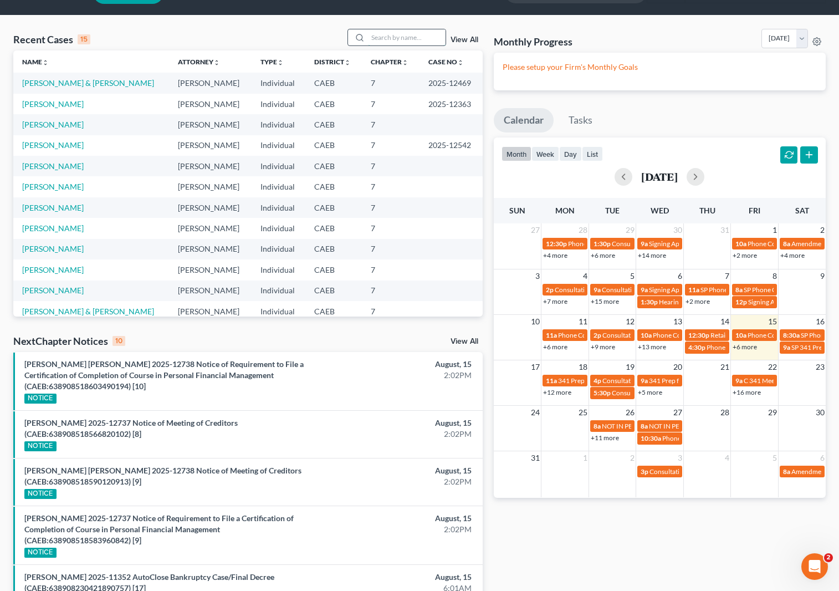
click at [400, 33] on input "search" at bounding box center [407, 37] width 78 height 16
type input "[PERSON_NAME]"
click at [61, 83] on link "[PERSON_NAME]" at bounding box center [53, 82] width 62 height 9
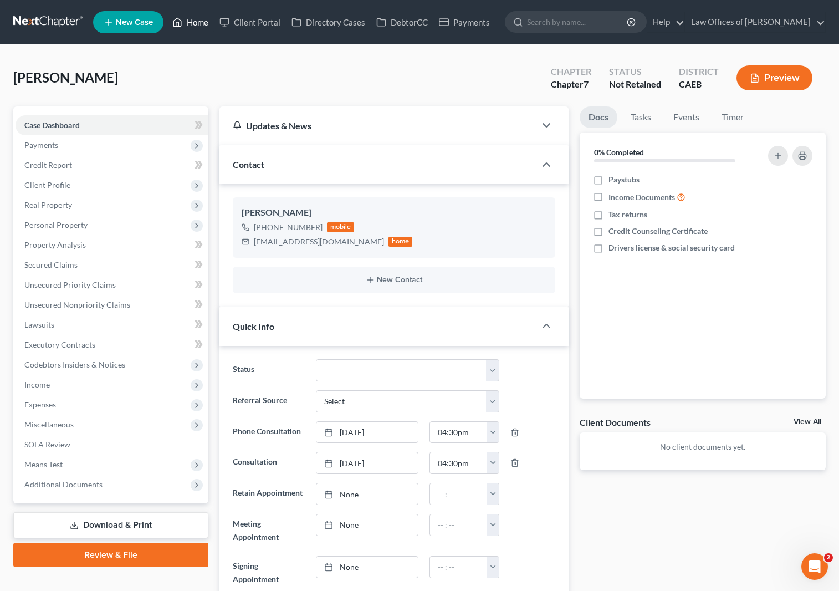
click at [191, 23] on link "Home" at bounding box center [190, 22] width 47 height 20
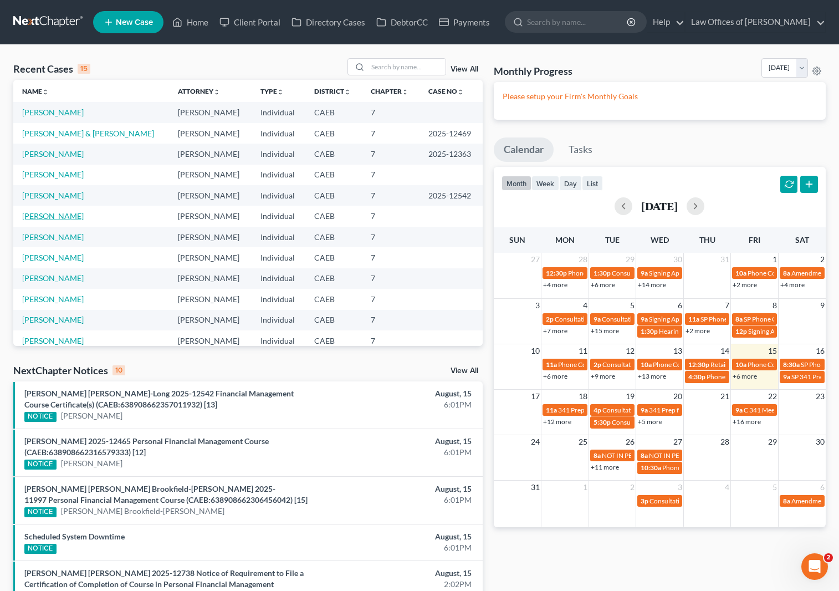
click at [45, 217] on link "[PERSON_NAME]" at bounding box center [53, 215] width 62 height 9
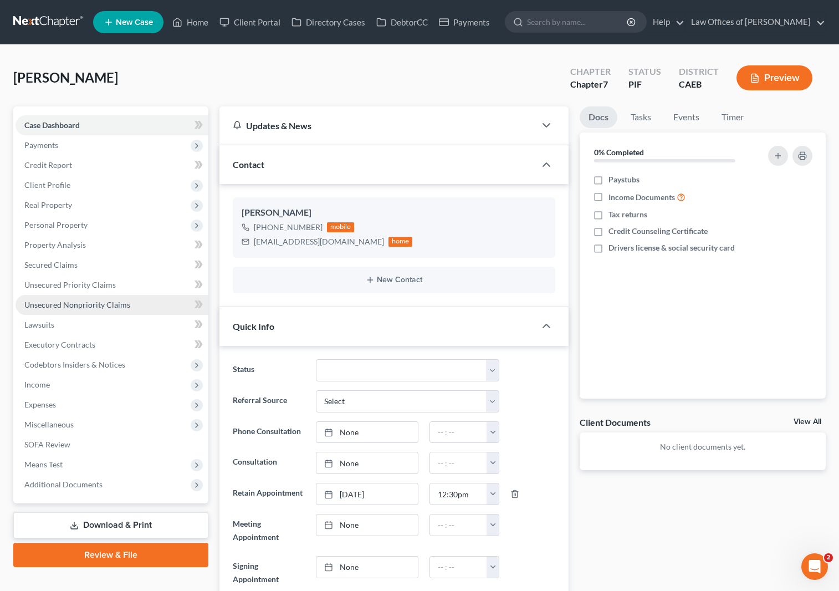
scroll to position [618, 0]
click at [84, 246] on span "Property Analysis" at bounding box center [55, 244] width 62 height 9
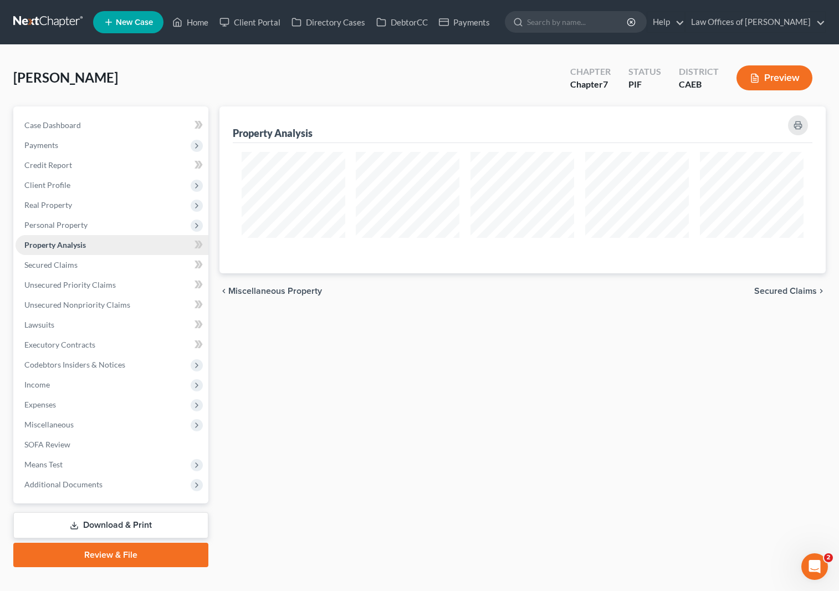
scroll to position [167, 606]
click at [198, 28] on link "Home" at bounding box center [190, 22] width 47 height 20
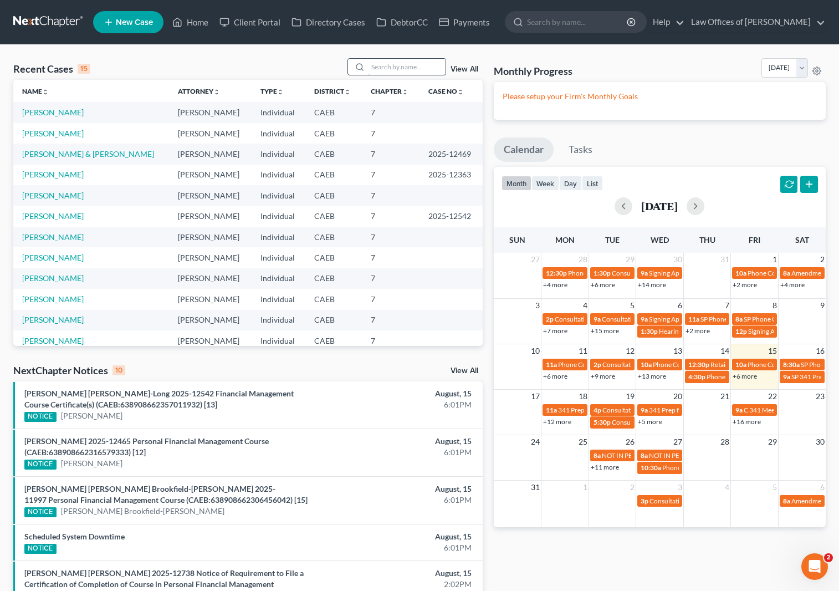
click at [382, 69] on input "search" at bounding box center [407, 67] width 78 height 16
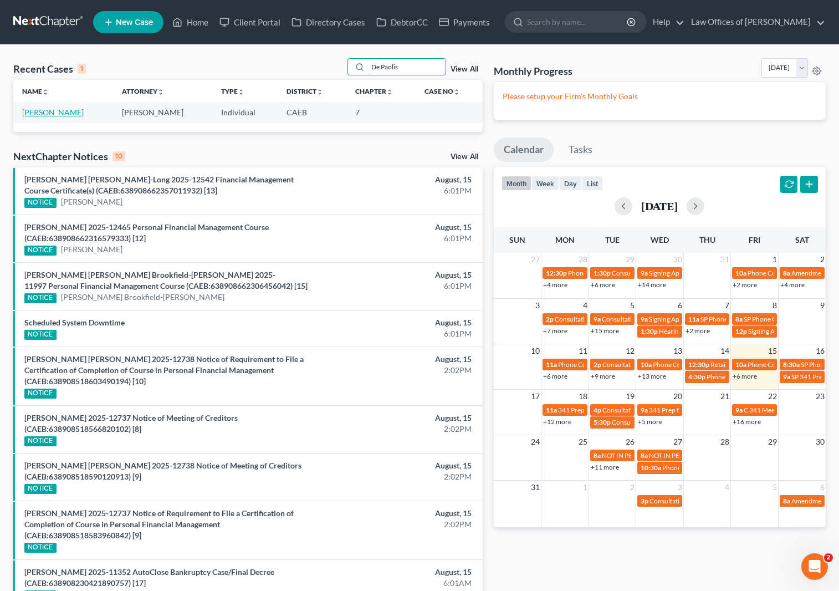
type input "De Paolis"
click at [58, 109] on link "[PERSON_NAME]" at bounding box center [53, 112] width 62 height 9
select select "0"
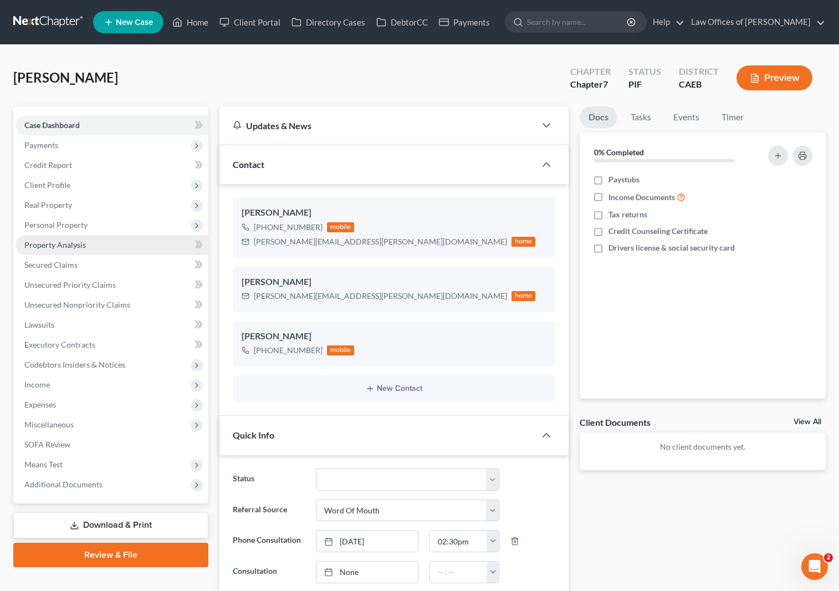
scroll to position [2208, 0]
click at [84, 246] on span "Property Analysis" at bounding box center [55, 244] width 62 height 9
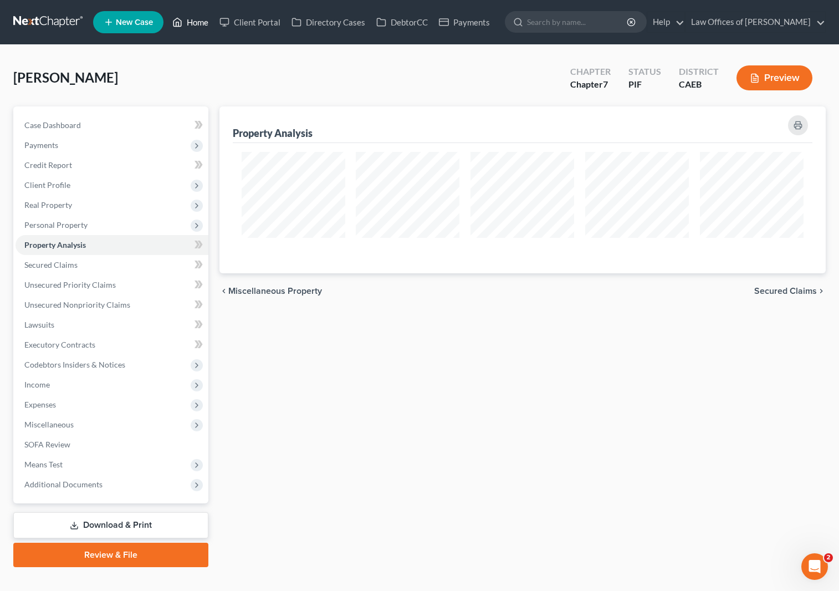
click at [201, 21] on link "Home" at bounding box center [190, 22] width 47 height 20
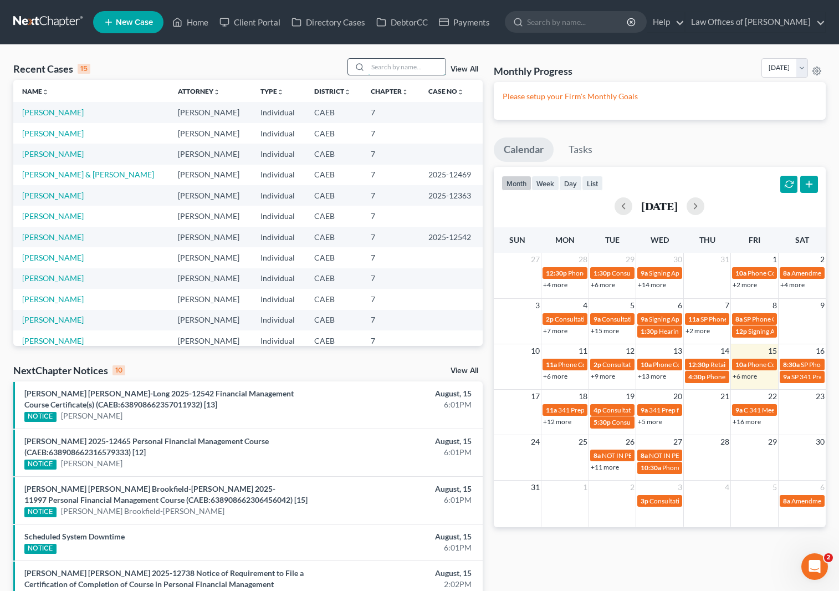
click at [411, 65] on input "search" at bounding box center [407, 67] width 78 height 16
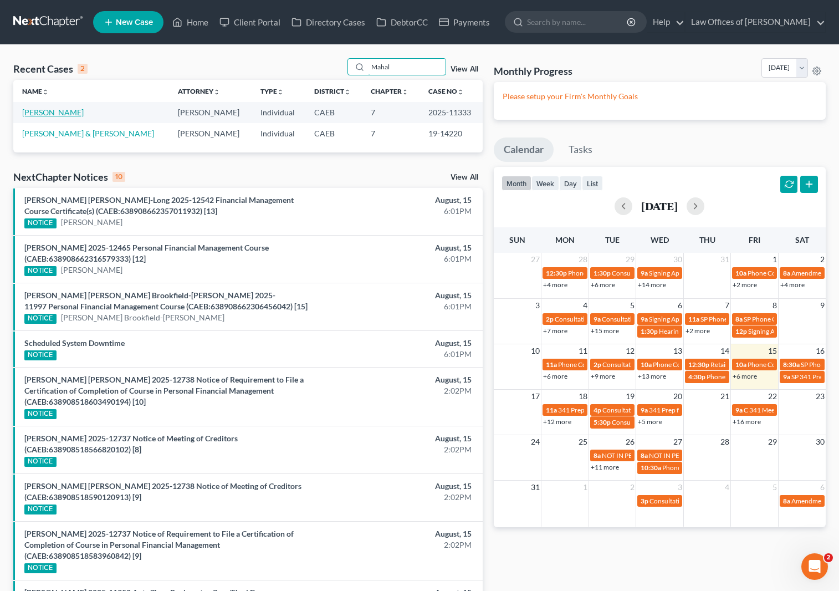
type input "Mahal"
click at [52, 115] on link "[PERSON_NAME]" at bounding box center [53, 112] width 62 height 9
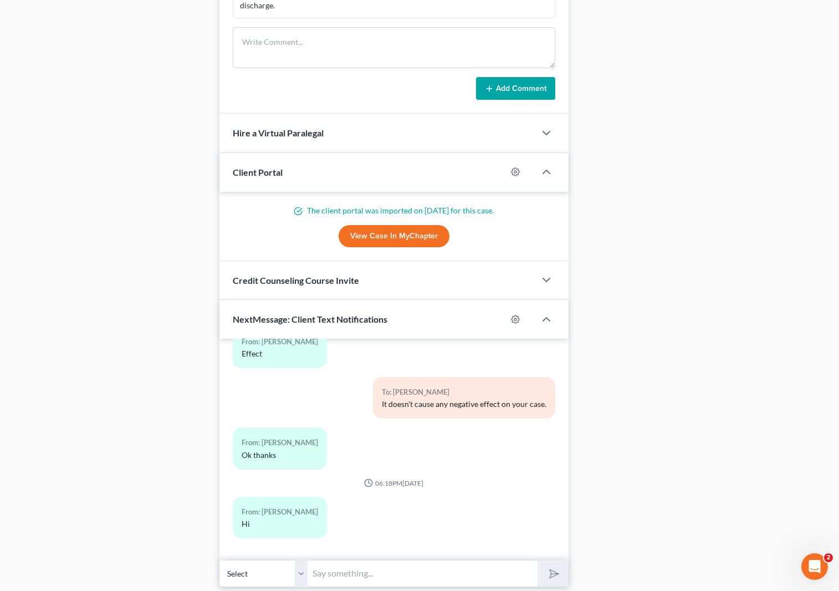
scroll to position [918, 0]
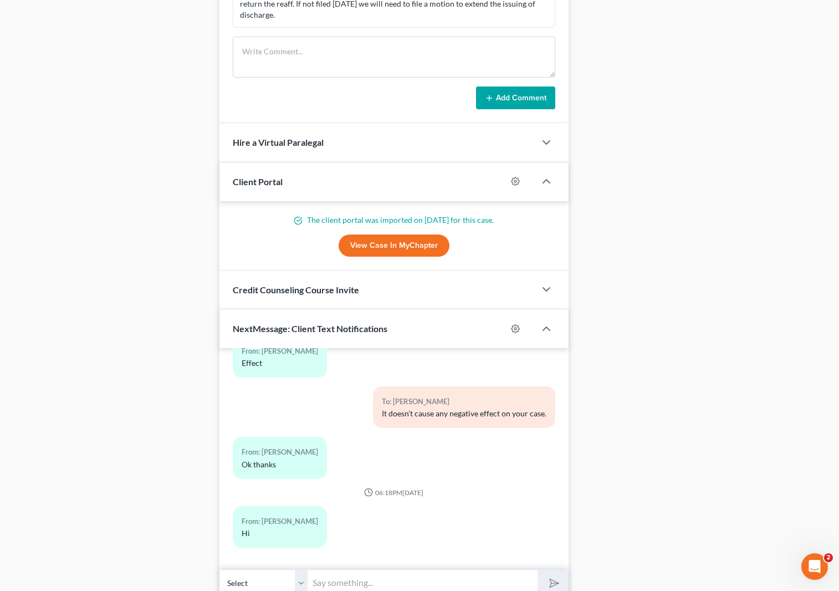
click at [382, 577] on input "text" at bounding box center [423, 582] width 230 height 27
type input "Hello."
click at [538, 570] on button "submit" at bounding box center [553, 583] width 30 height 26
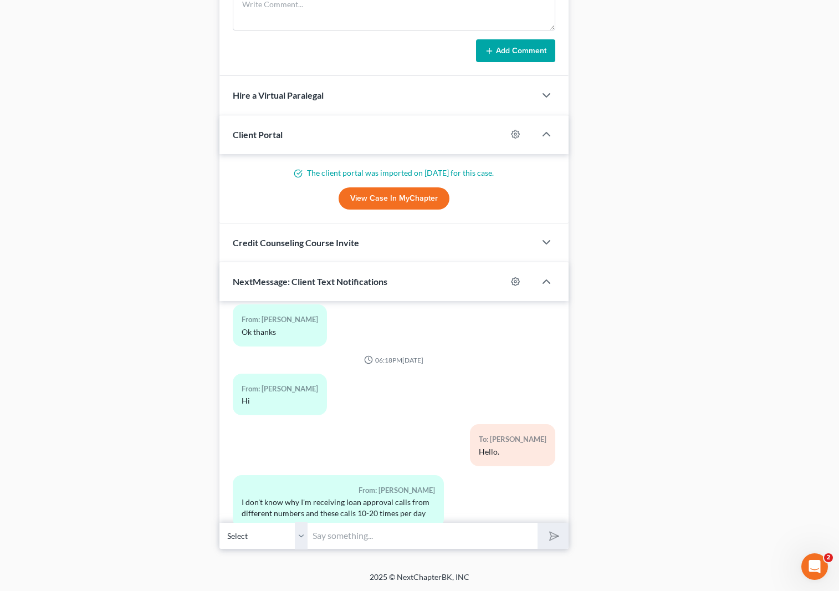
scroll to position [18169, 0]
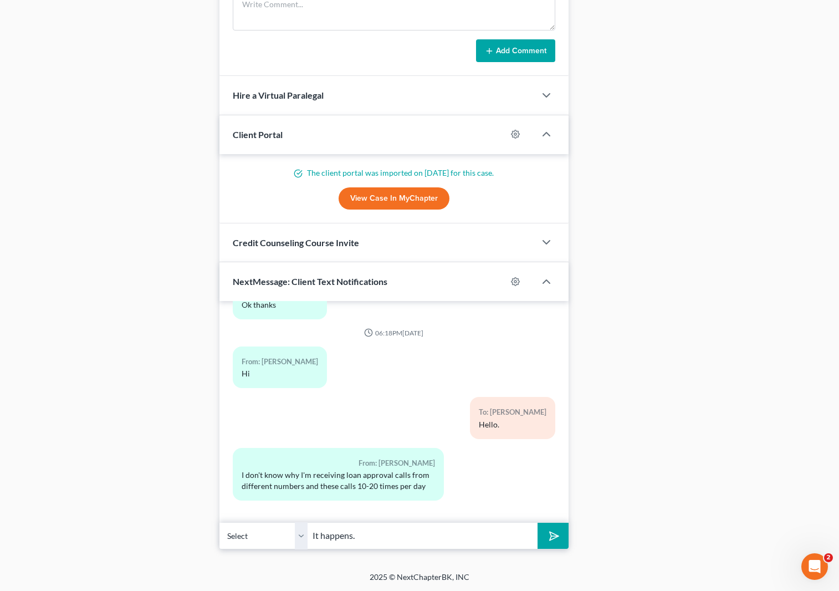
type input "It happens."
click at [538, 523] on button "submit" at bounding box center [553, 536] width 30 height 26
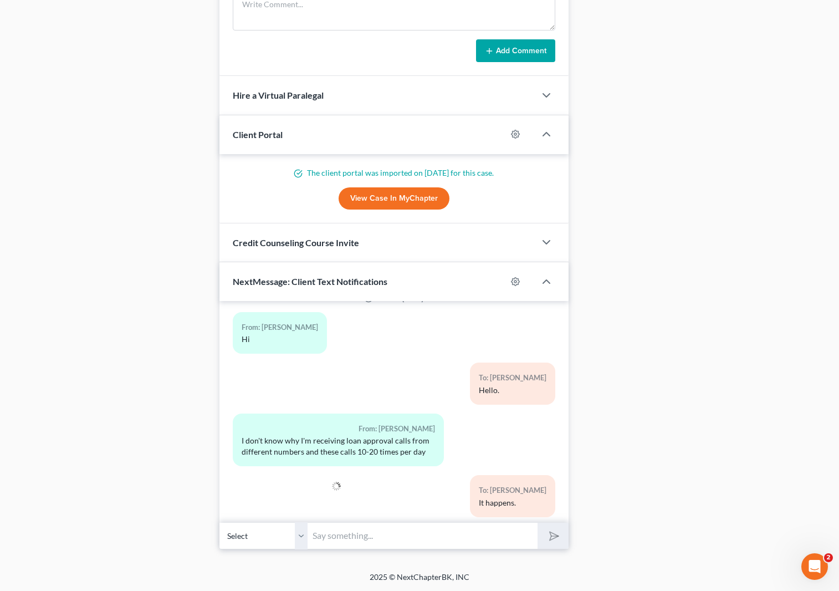
scroll to position [18219, 0]
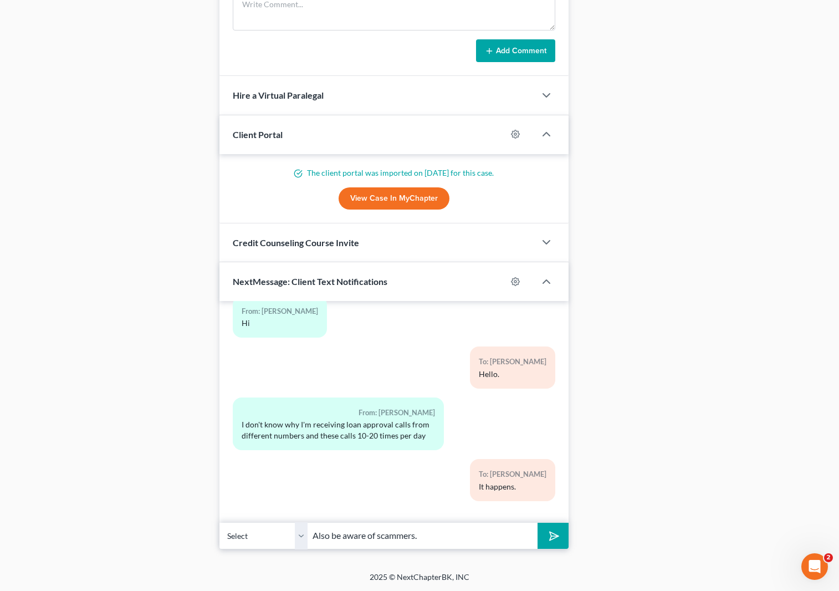
type input "Also be aware of scammers."
click at [538, 523] on button "submit" at bounding box center [553, 536] width 30 height 26
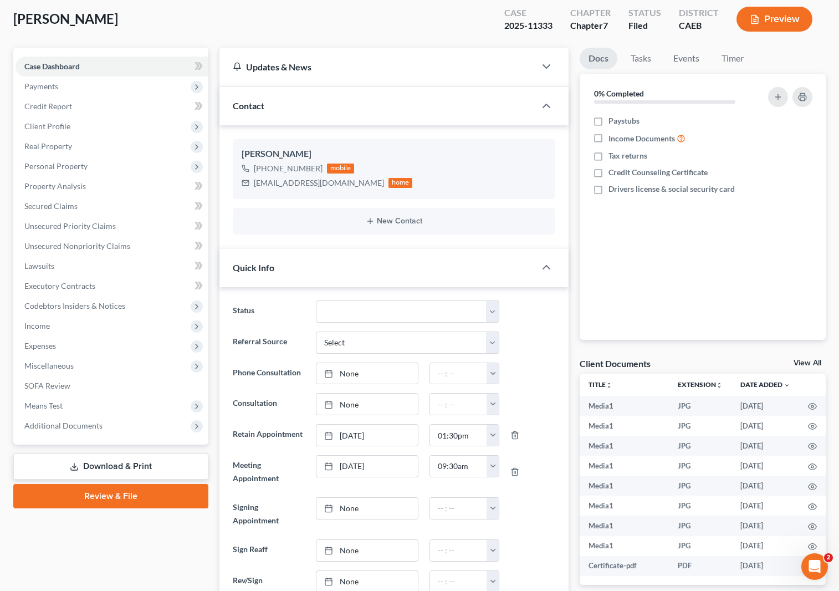
scroll to position [0, 0]
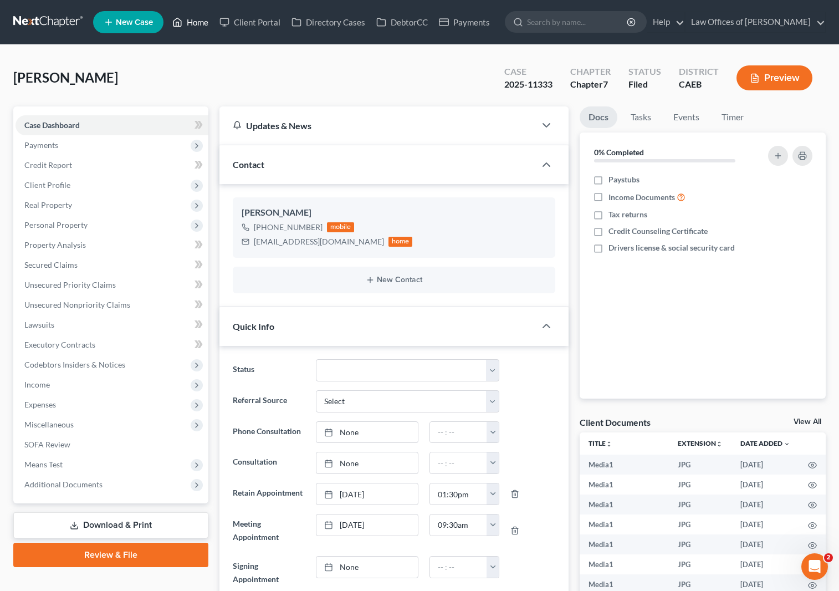
click at [202, 25] on link "Home" at bounding box center [190, 22] width 47 height 20
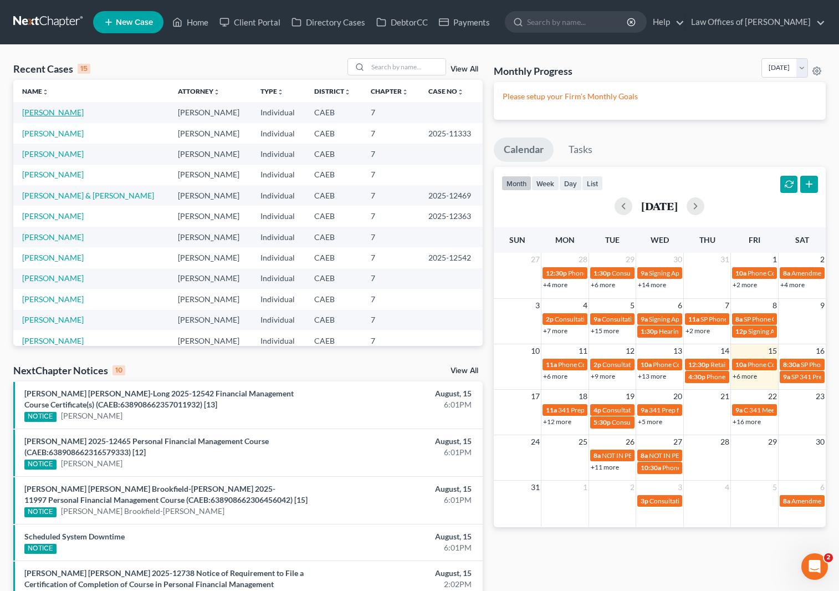
click at [69, 113] on link "[PERSON_NAME]" at bounding box center [53, 112] width 62 height 9
select select "0"
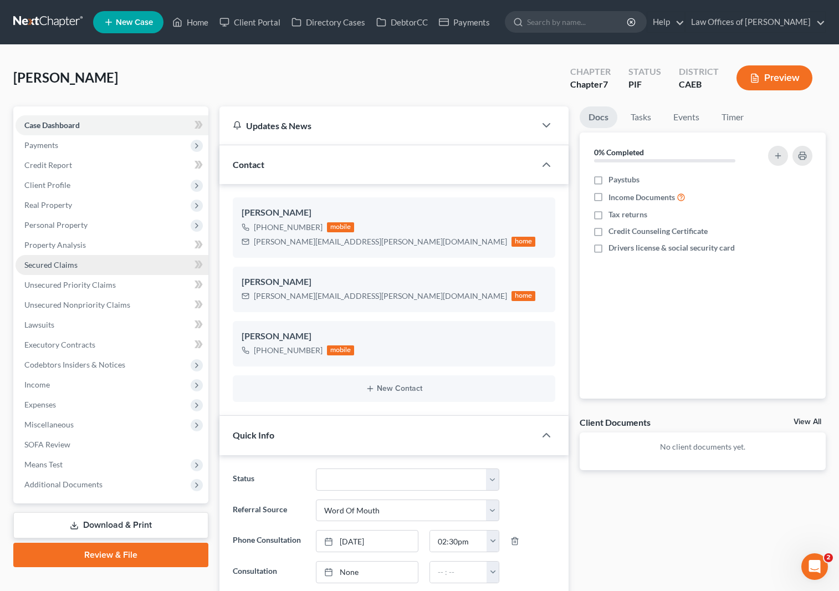
scroll to position [2208, 0]
click at [90, 246] on link "Property Analysis" at bounding box center [112, 245] width 193 height 20
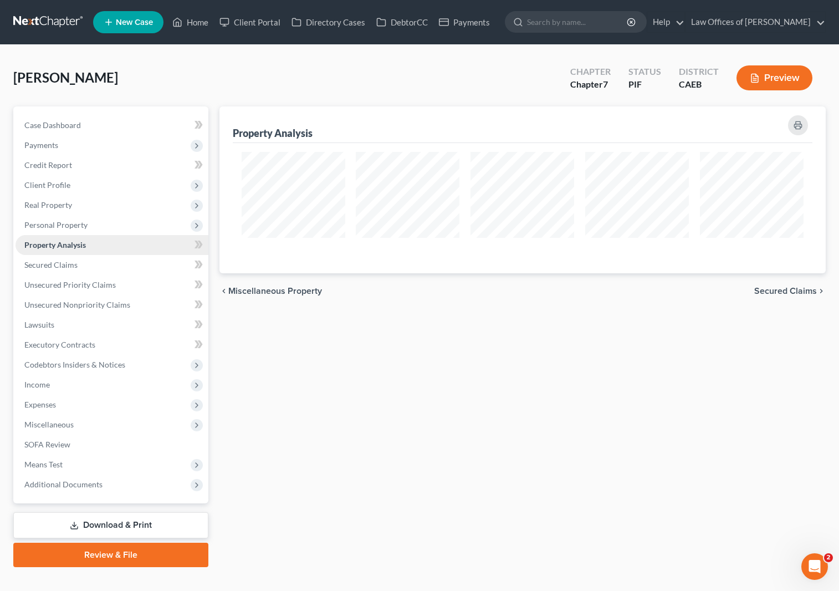
scroll to position [167, 606]
click at [69, 185] on span "Client Profile" at bounding box center [112, 185] width 193 height 20
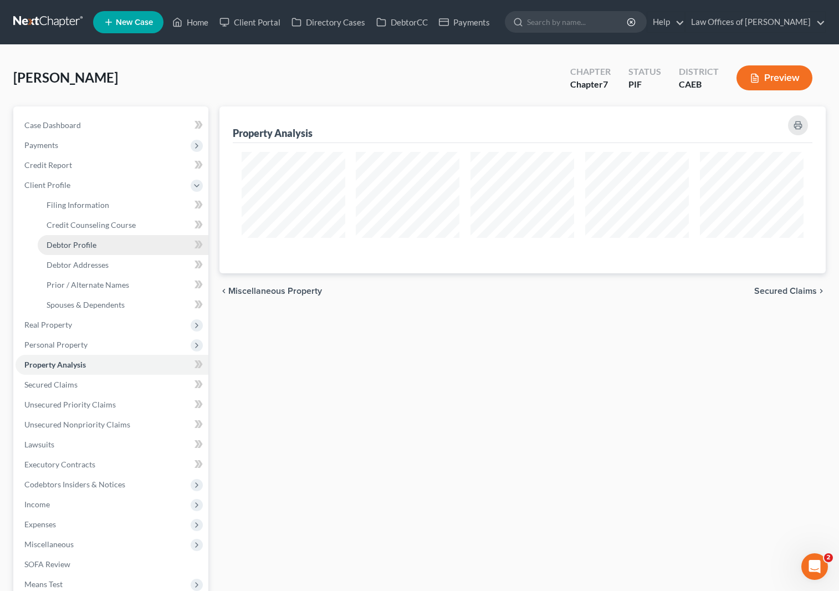
click at [75, 238] on link "Debtor Profile" at bounding box center [123, 245] width 171 height 20
select select "0"
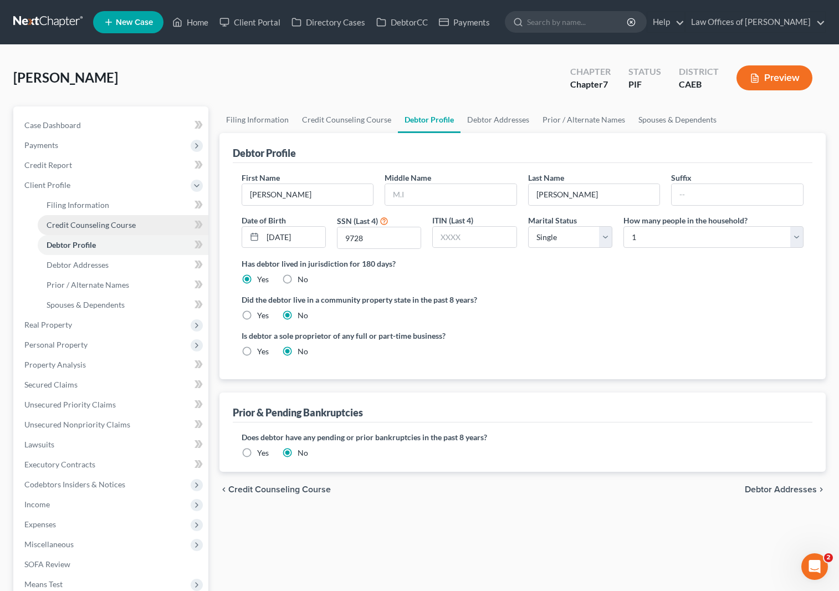
click at [81, 226] on span "Credit Counseling Course" at bounding box center [91, 224] width 89 height 9
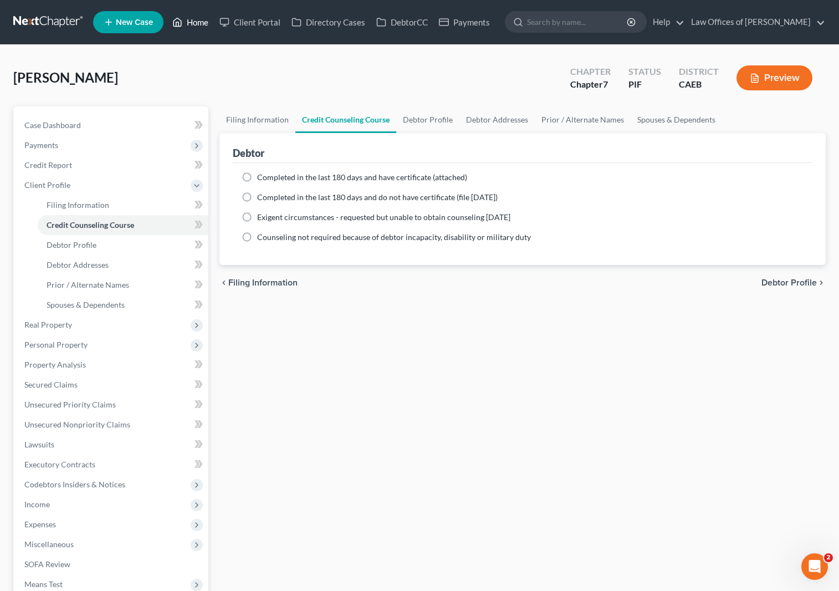
click at [202, 25] on link "Home" at bounding box center [190, 22] width 47 height 20
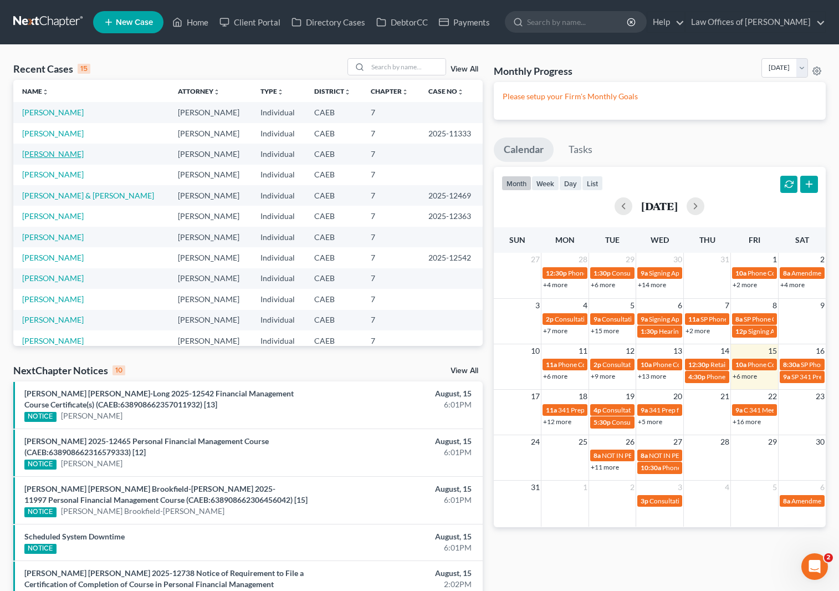
click at [72, 156] on link "[PERSON_NAME]" at bounding box center [53, 153] width 62 height 9
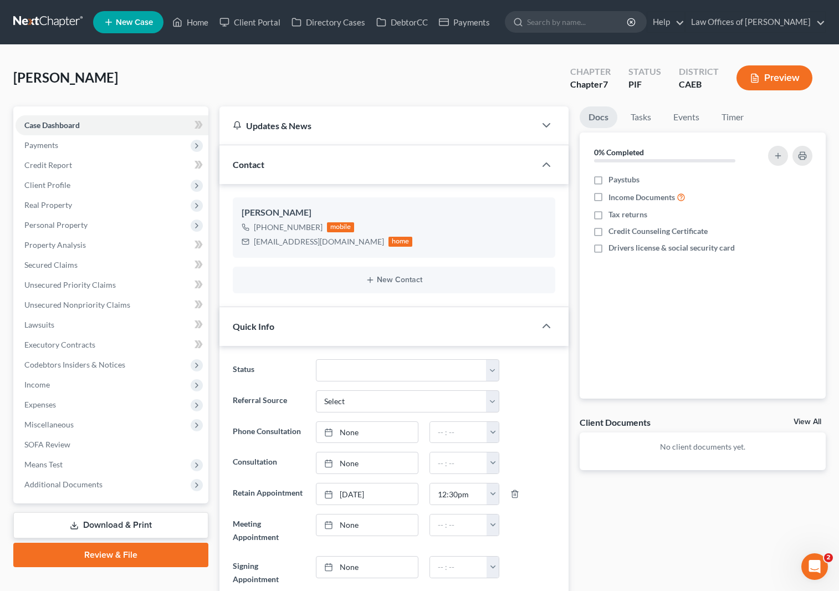
scroll to position [618, 0]
click at [106, 247] on link "Property Analysis" at bounding box center [112, 245] width 193 height 20
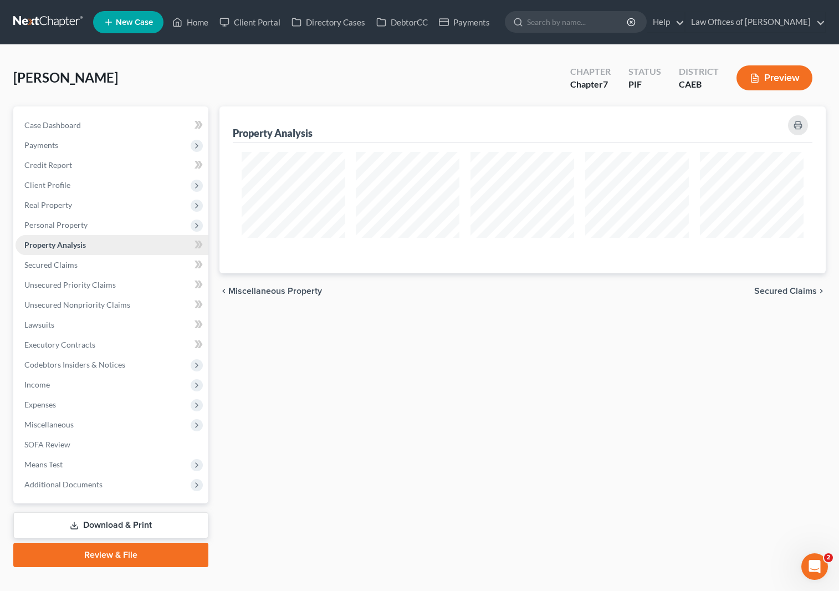
scroll to position [167, 606]
click at [199, 26] on link "Home" at bounding box center [190, 22] width 47 height 20
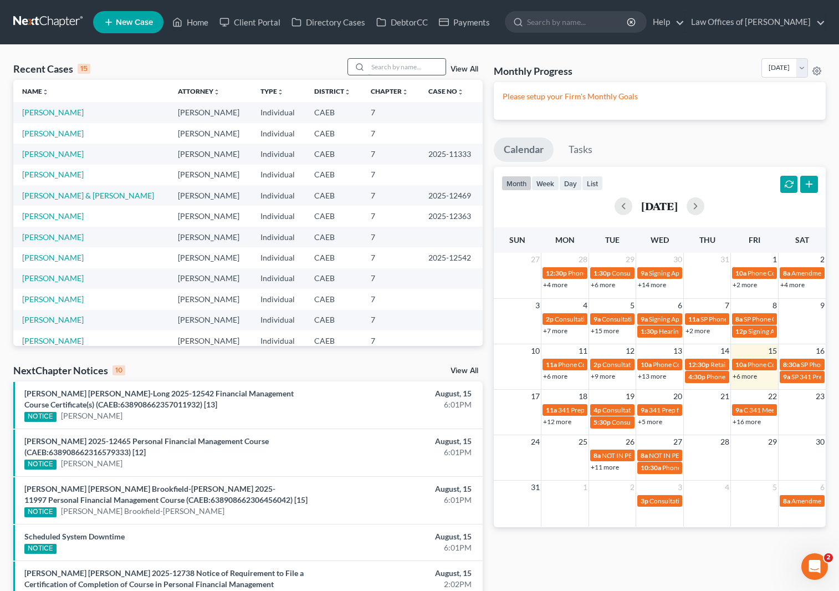
click at [397, 69] on input "search" at bounding box center [407, 67] width 78 height 16
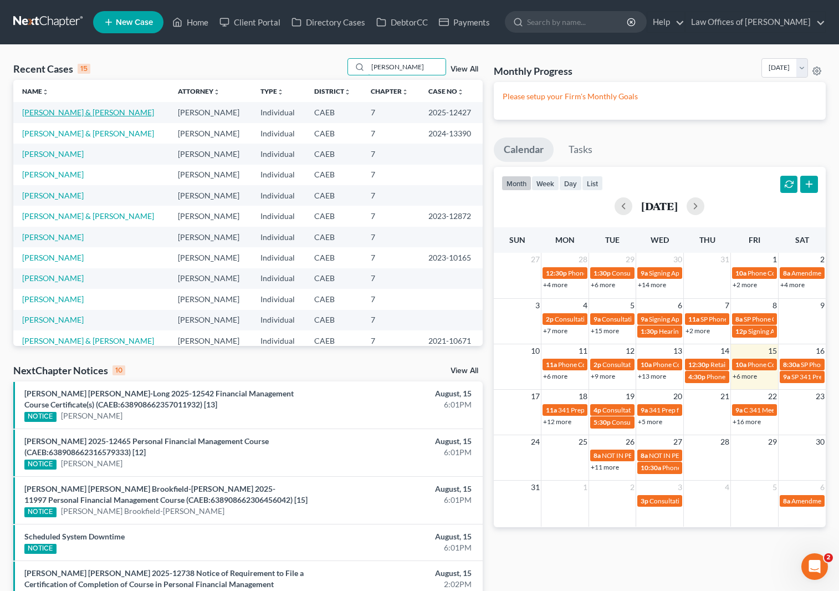
type input "Mayra"
click at [151, 114] on link "[PERSON_NAME] & [PERSON_NAME]" at bounding box center [88, 112] width 132 height 9
select select "0"
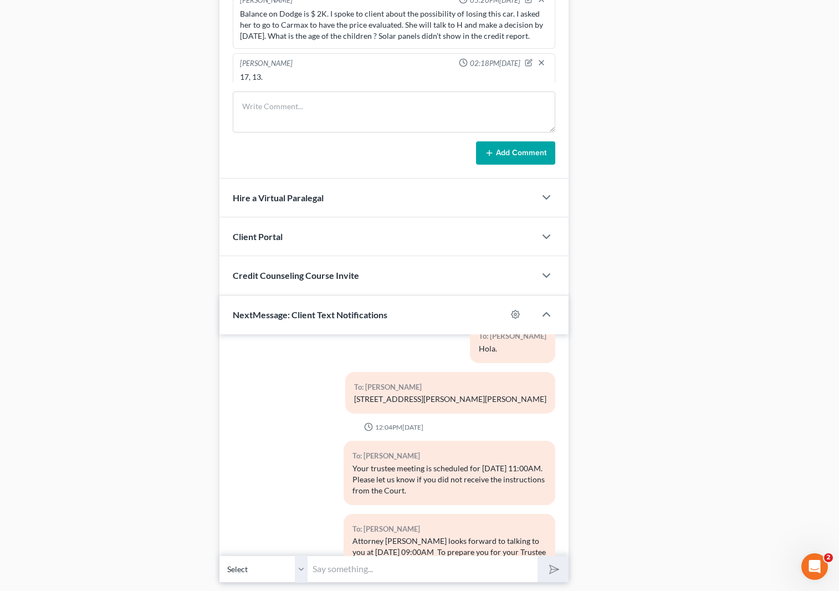
scroll to position [907, 0]
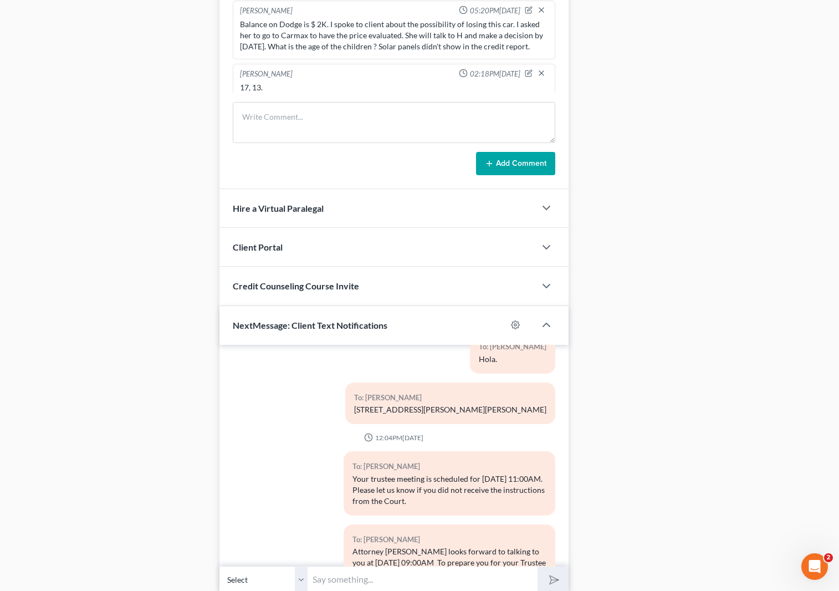
click at [338, 571] on input "text" at bounding box center [423, 579] width 230 height 27
type input "Codigo de la sesion: 996 842 7742 Clave 697 628 2337"
click at [538, 566] on button "submit" at bounding box center [553, 579] width 30 height 26
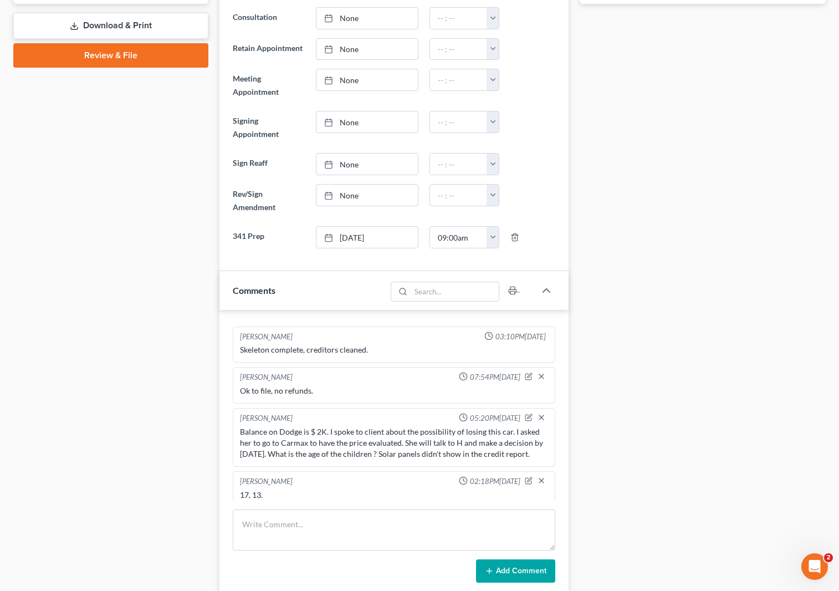
scroll to position [127, 0]
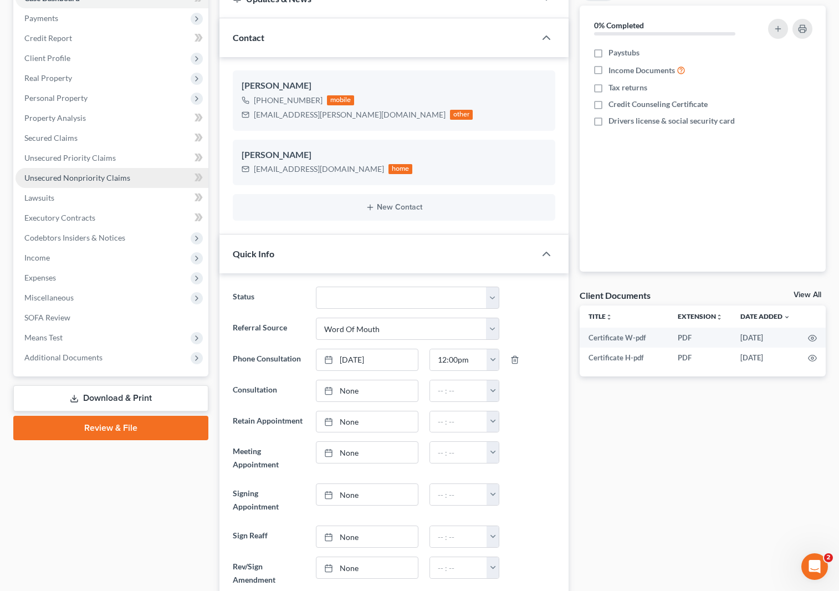
click at [86, 176] on span "Unsecured Nonpriority Claims" at bounding box center [77, 177] width 106 height 9
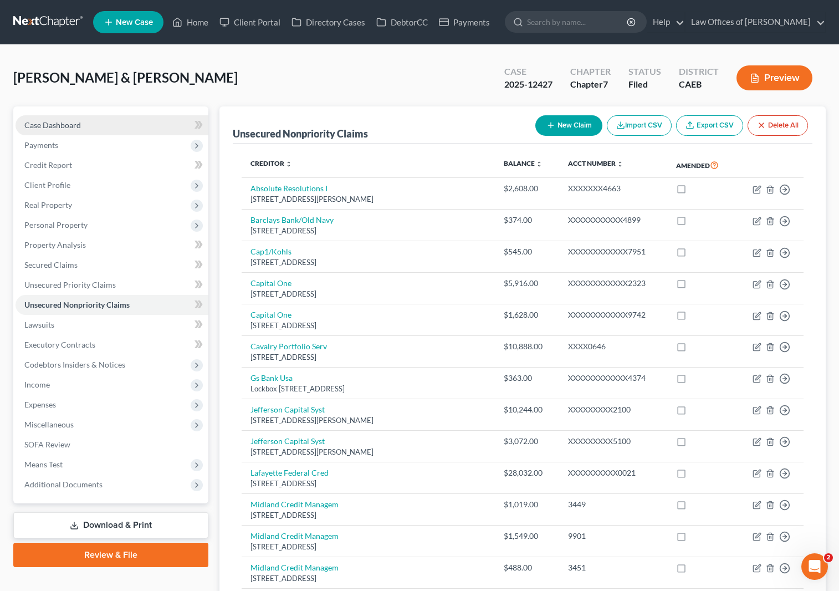
drag, startPoint x: 120, startPoint y: 119, endPoint x: 124, endPoint y: 125, distance: 6.8
click at [120, 119] on link "Case Dashboard" at bounding box center [112, 125] width 193 height 20
select select "0"
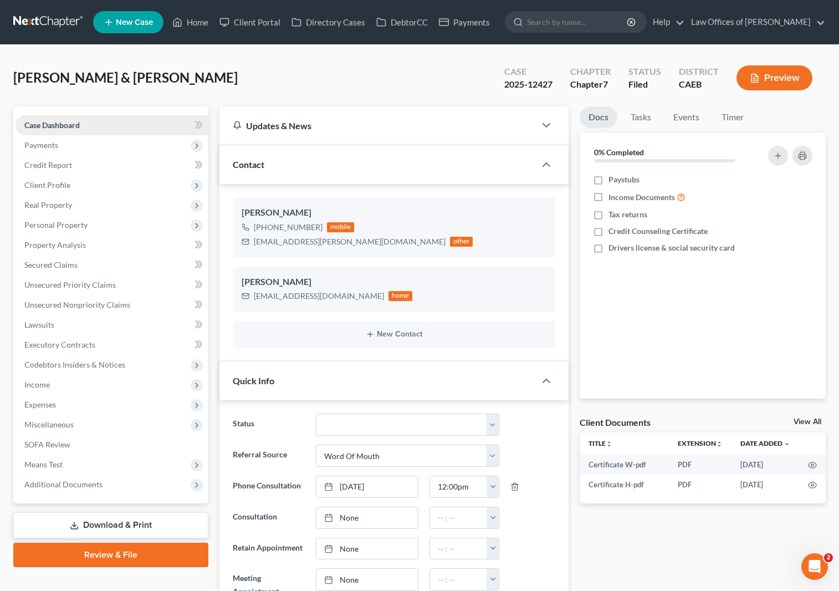
click at [137, 123] on link "Case Dashboard" at bounding box center [112, 125] width 193 height 20
click at [194, 25] on link "Home" at bounding box center [190, 22] width 47 height 20
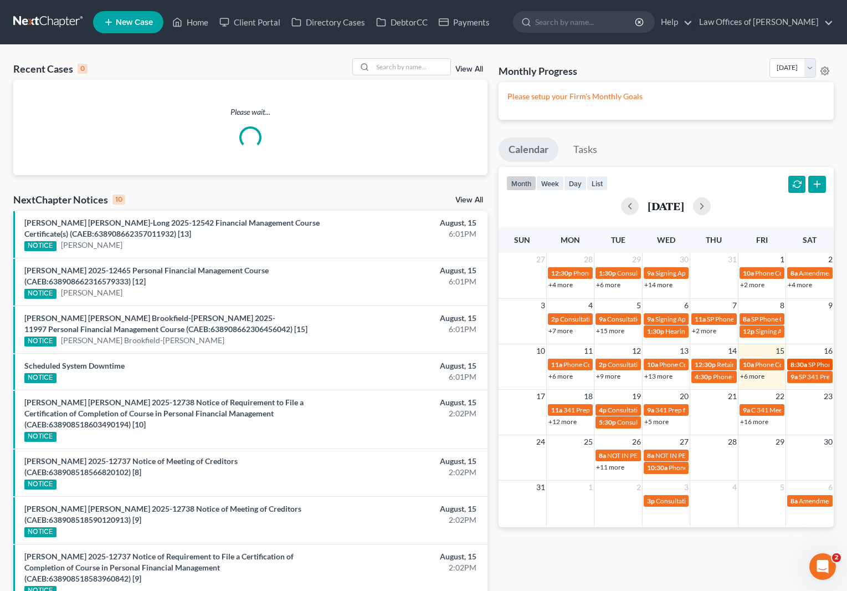
select select "Days"
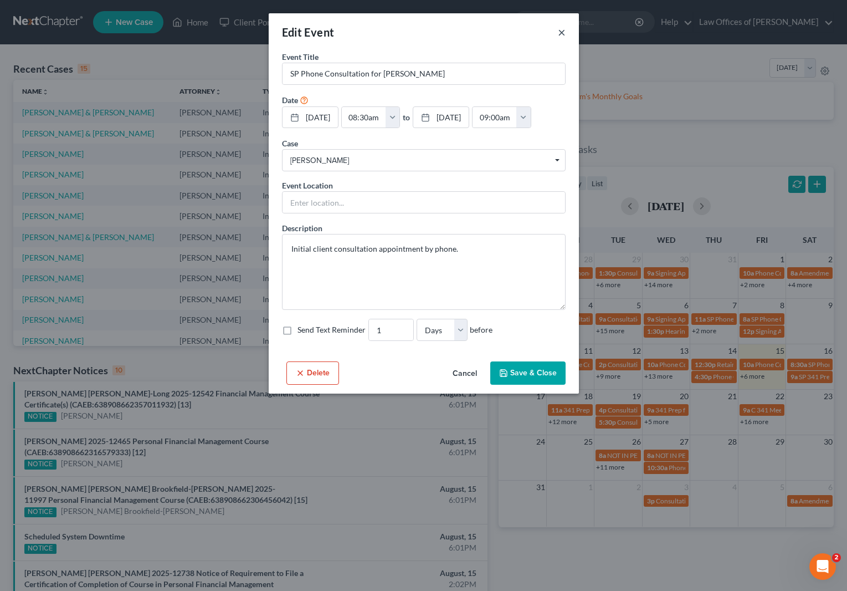
click at [563, 34] on button "×" at bounding box center [562, 31] width 8 height 13
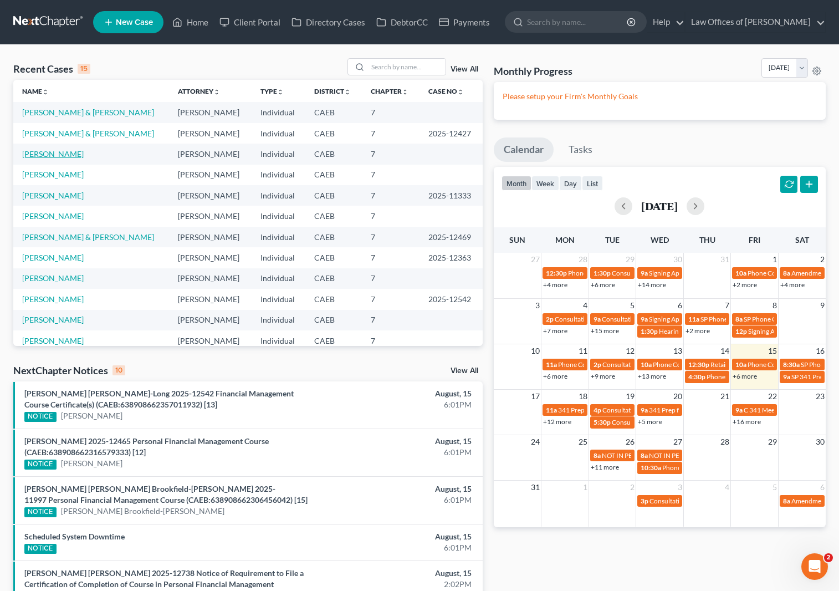
click at [75, 158] on link "[PERSON_NAME]" at bounding box center [53, 153] width 62 height 9
select select "0"
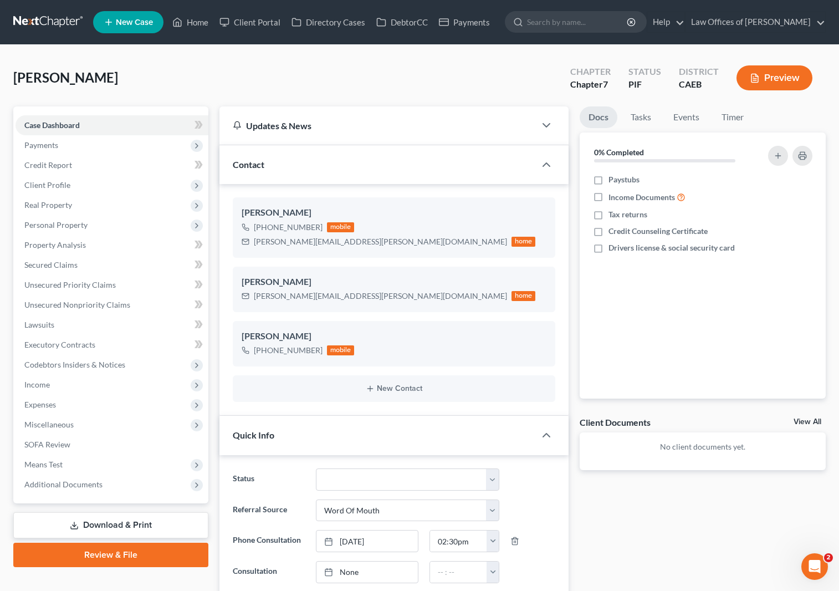
scroll to position [2208, 0]
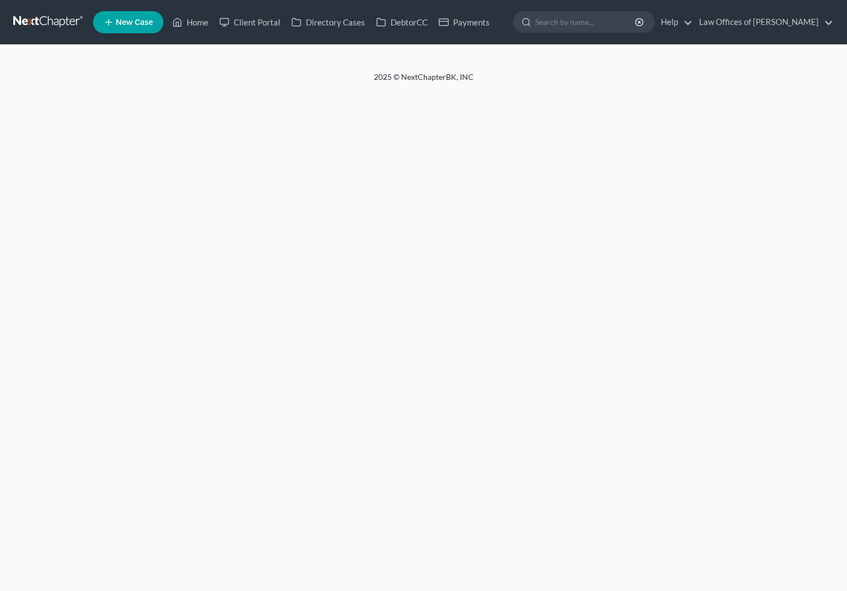
select select "0"
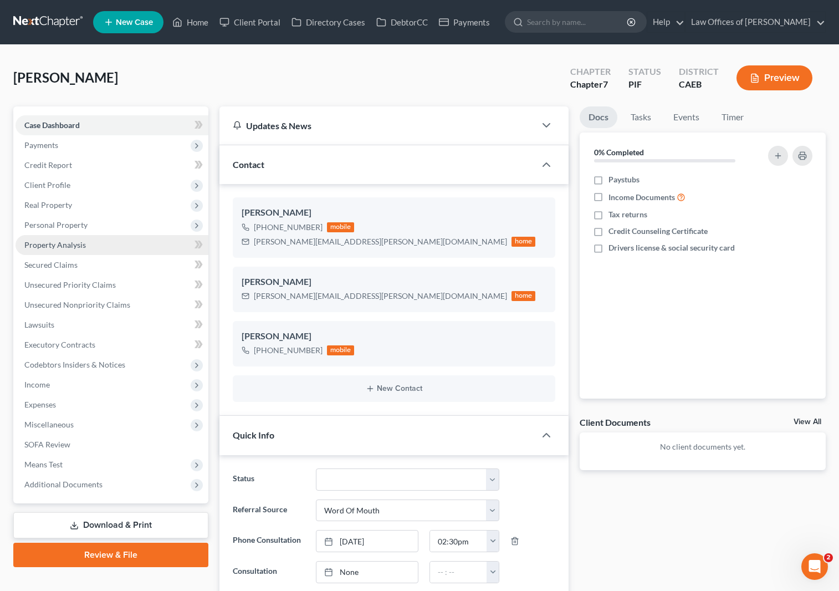
scroll to position [2208, 0]
click at [90, 250] on link "Property Analysis" at bounding box center [112, 245] width 193 height 20
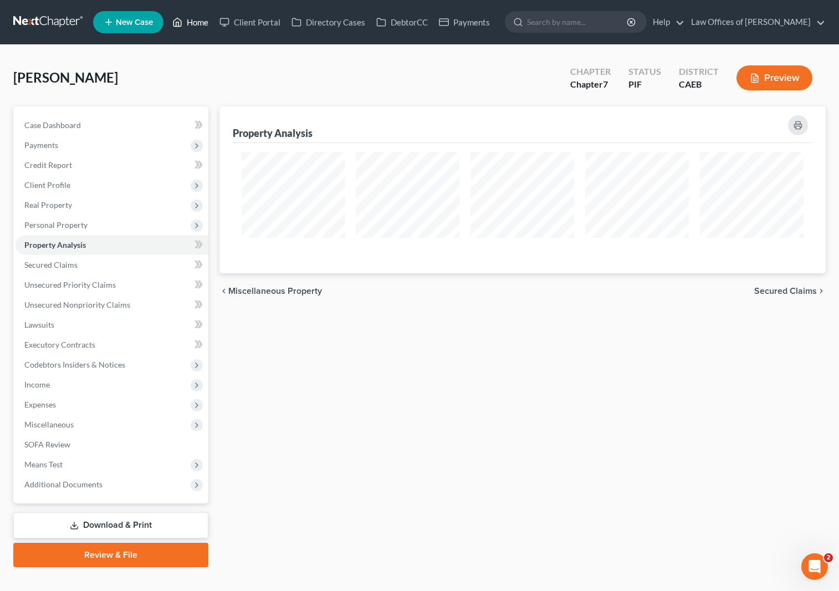
click at [202, 27] on link "Home" at bounding box center [190, 22] width 47 height 20
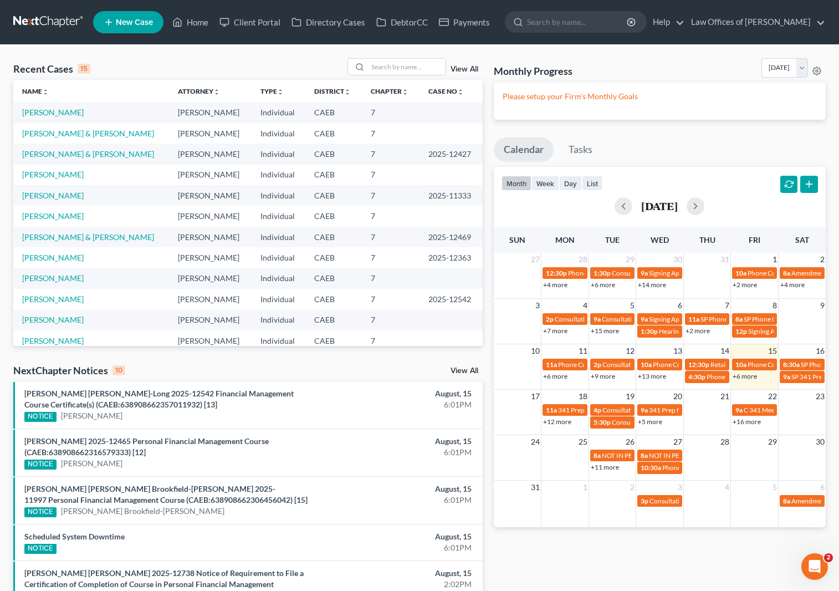
click at [743, 377] on link "+6 more" at bounding box center [745, 376] width 24 height 8
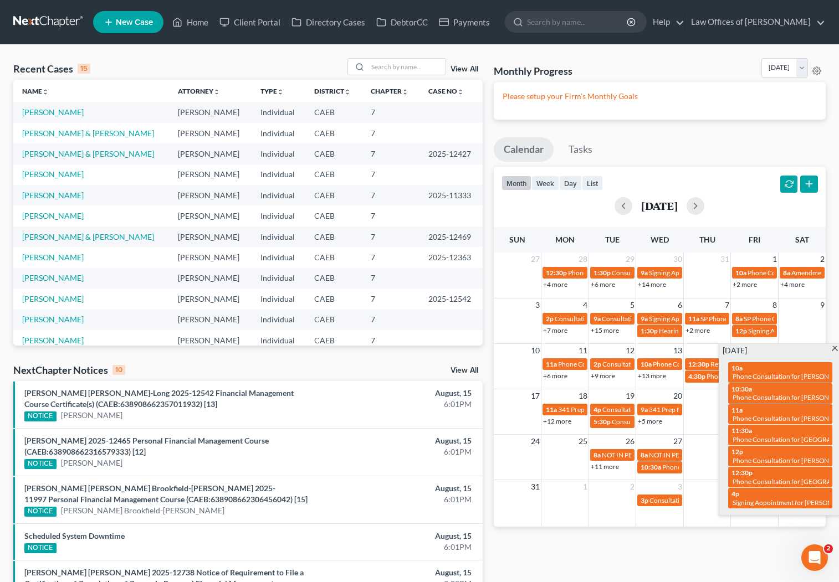
click at [835, 350] on span at bounding box center [835, 349] width 8 height 7
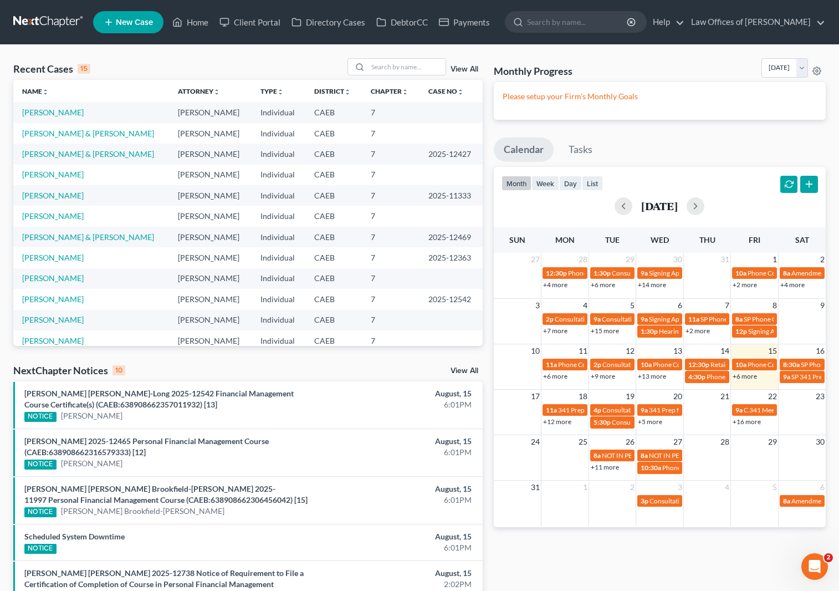
click at [562, 424] on link "+12 more" at bounding box center [557, 421] width 28 height 8
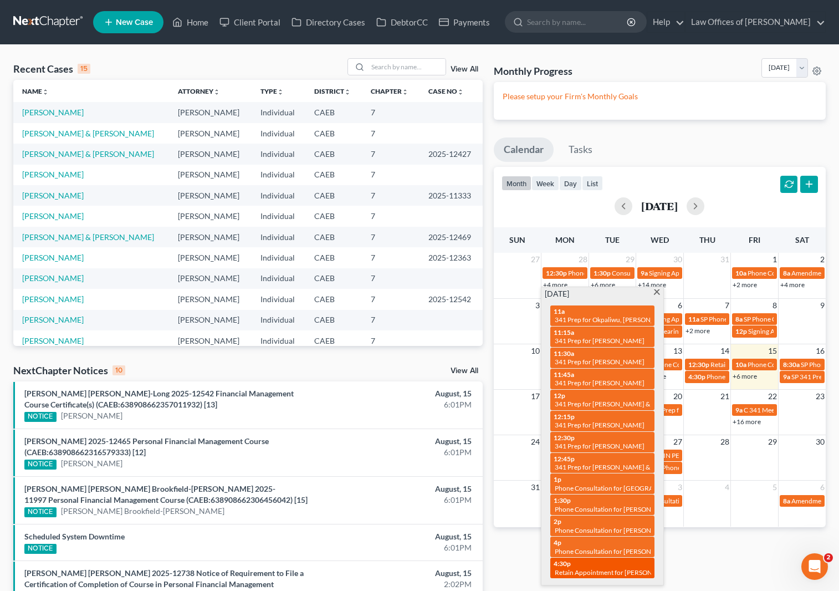
click at [620, 565] on div "4:30p Retain Appointment for [PERSON_NAME]" at bounding box center [603, 567] width 98 height 17
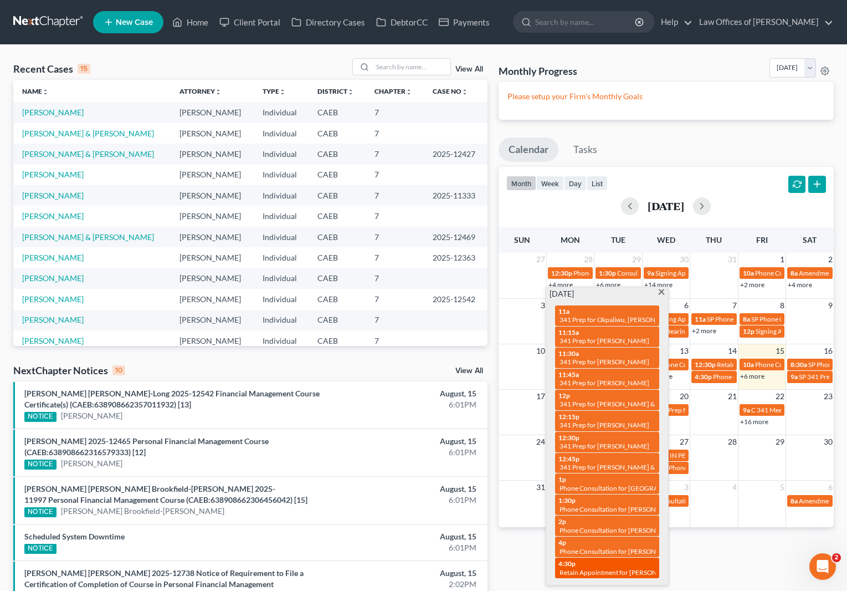
select select "Days"
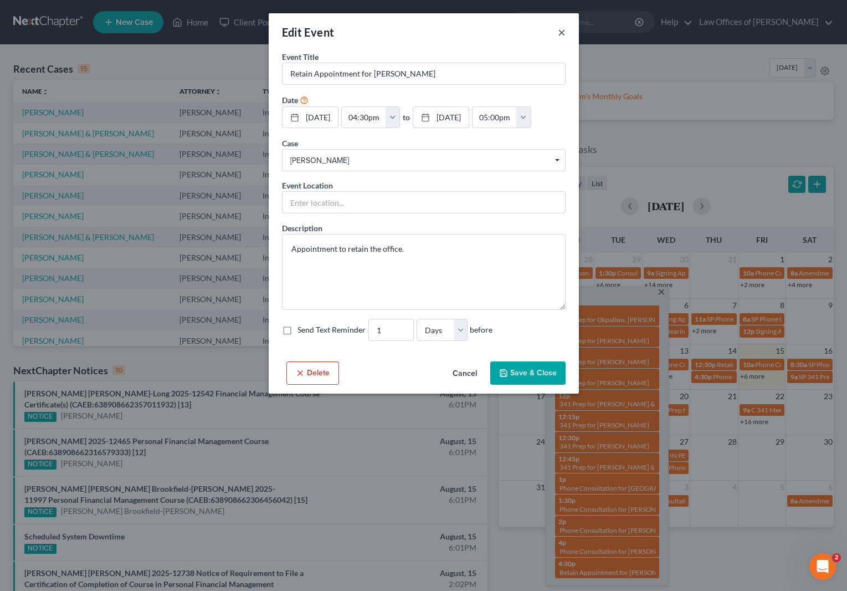
click at [563, 32] on button "×" at bounding box center [562, 31] width 8 height 13
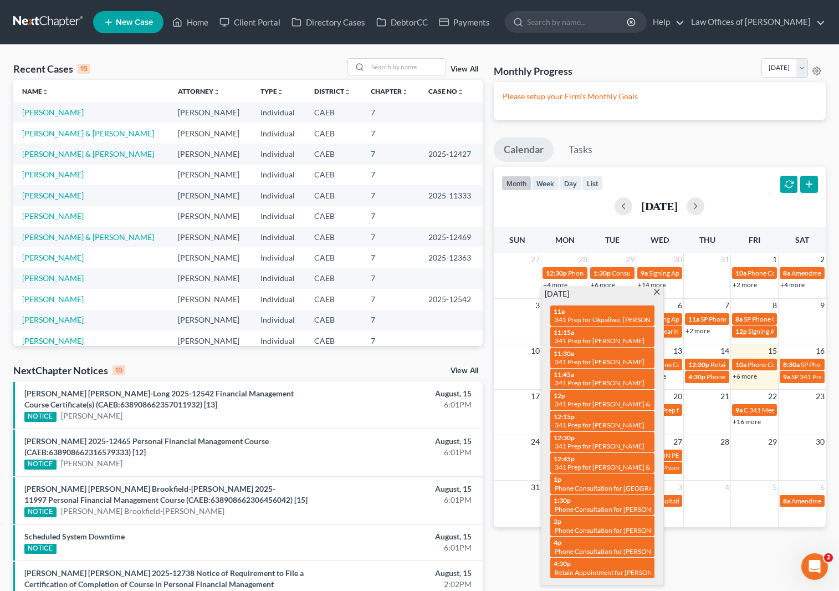
click at [654, 292] on span at bounding box center [657, 292] width 8 height 7
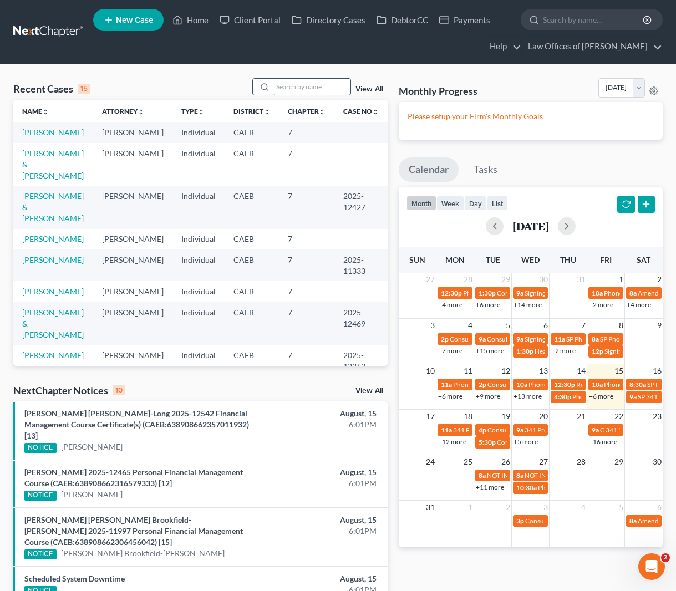
click at [324, 92] on input "search" at bounding box center [312, 87] width 78 height 16
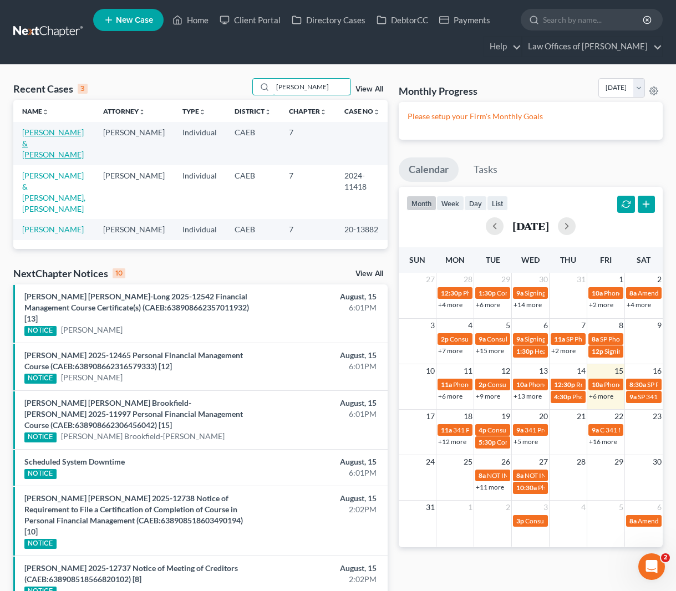
type input "[PERSON_NAME]"
click at [49, 135] on link "[PERSON_NAME] & [PERSON_NAME]" at bounding box center [53, 143] width 62 height 32
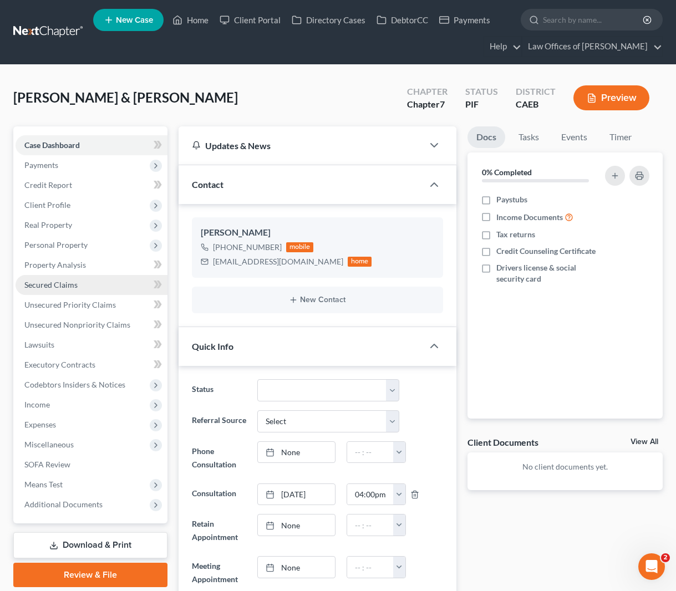
scroll to position [1905, 0]
click at [114, 289] on link "Secured Claims" at bounding box center [92, 285] width 152 height 20
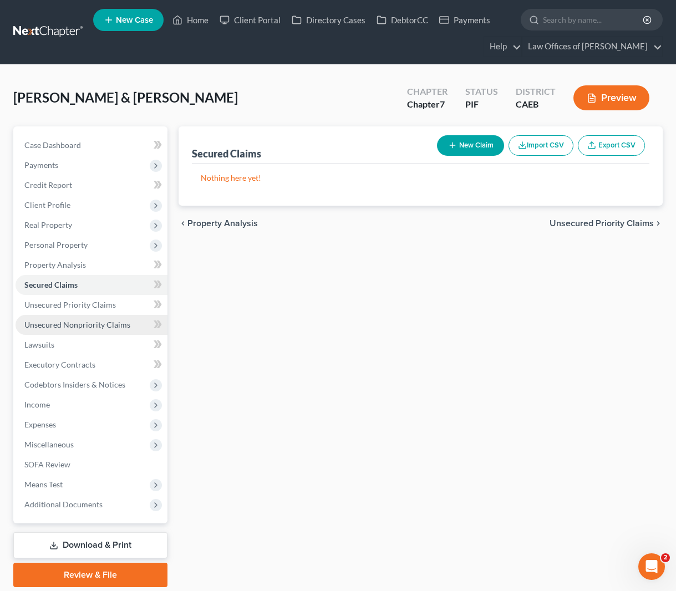
click at [111, 321] on span "Unsecured Nonpriority Claims" at bounding box center [77, 324] width 106 height 9
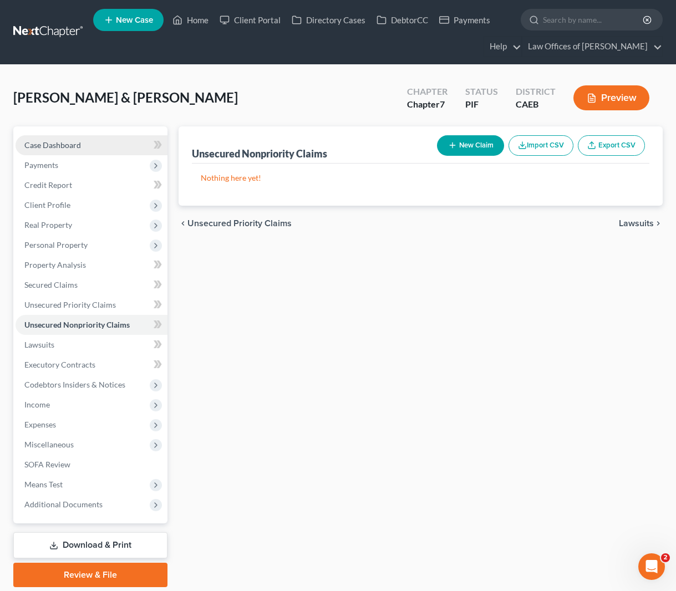
click at [115, 147] on link "Case Dashboard" at bounding box center [92, 145] width 152 height 20
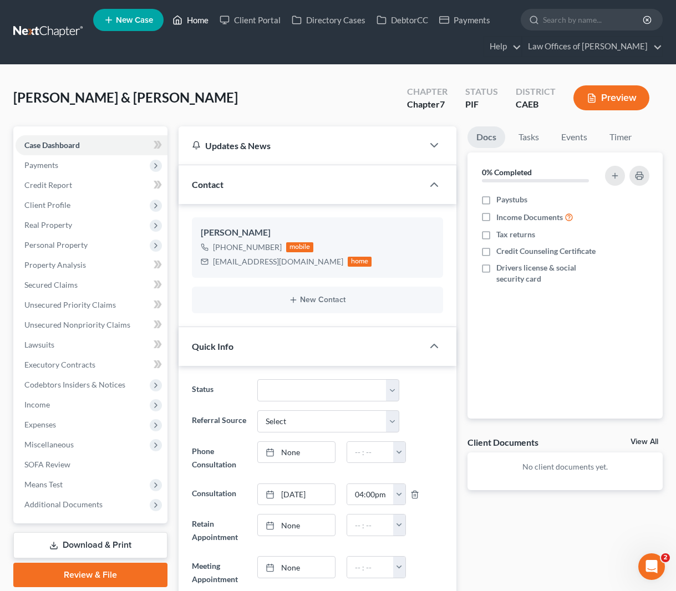
click at [192, 22] on link "Home" at bounding box center [190, 20] width 47 height 20
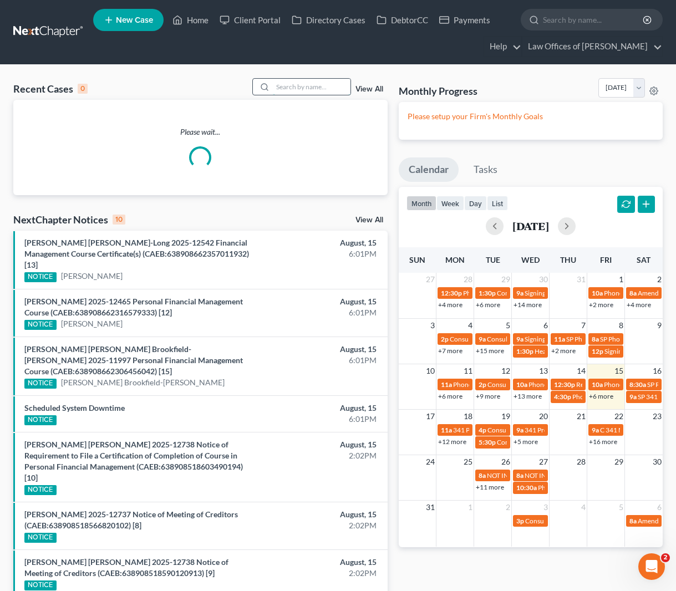
drag, startPoint x: 299, startPoint y: 84, endPoint x: 309, endPoint y: 81, distance: 10.9
click at [300, 84] on input "search" at bounding box center [312, 87] width 78 height 16
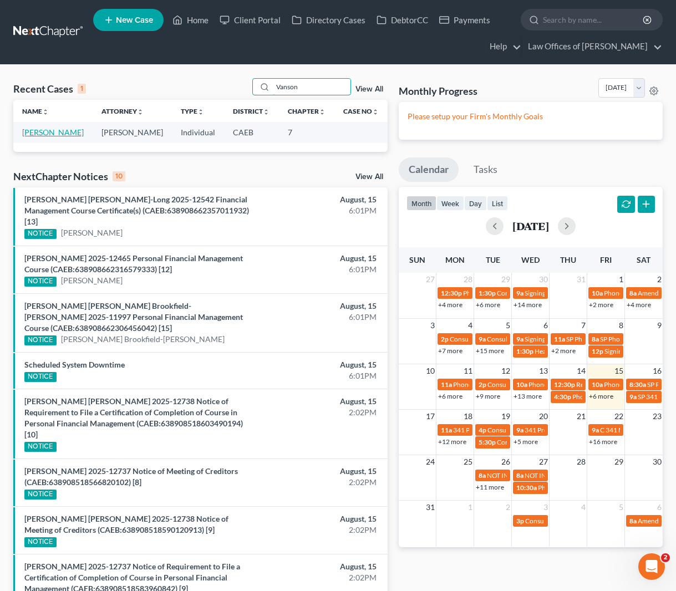
type input "Vanson"
click at [52, 130] on link "[PERSON_NAME]" at bounding box center [53, 131] width 62 height 9
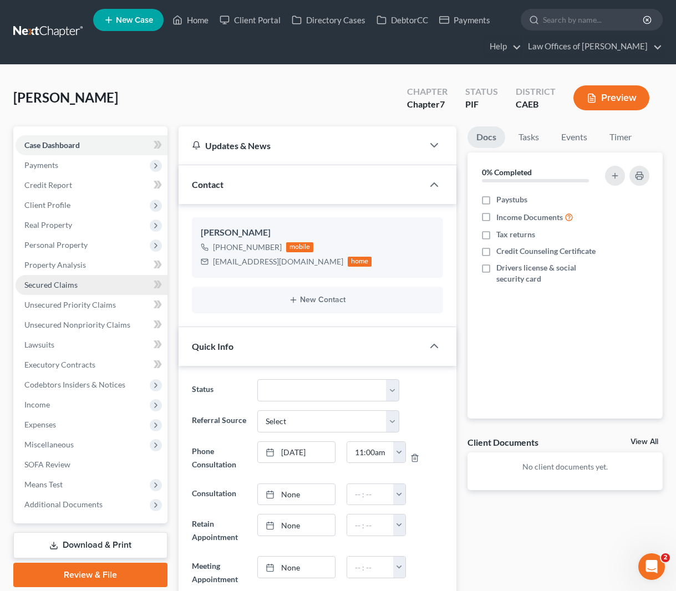
click at [126, 285] on link "Secured Claims" at bounding box center [92, 285] width 152 height 20
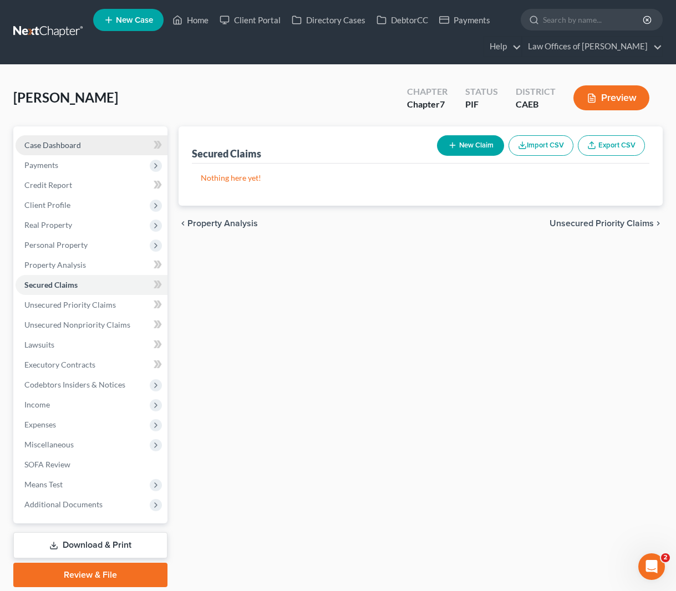
click at [110, 152] on link "Case Dashboard" at bounding box center [92, 145] width 152 height 20
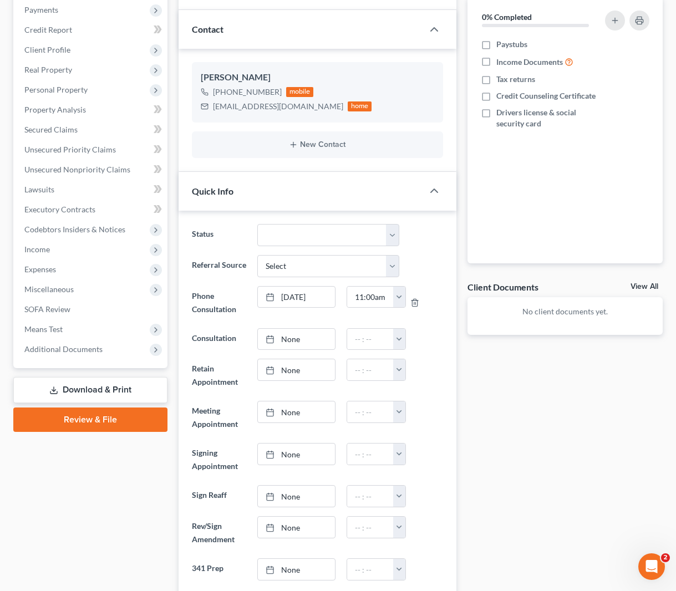
scroll to position [94, 0]
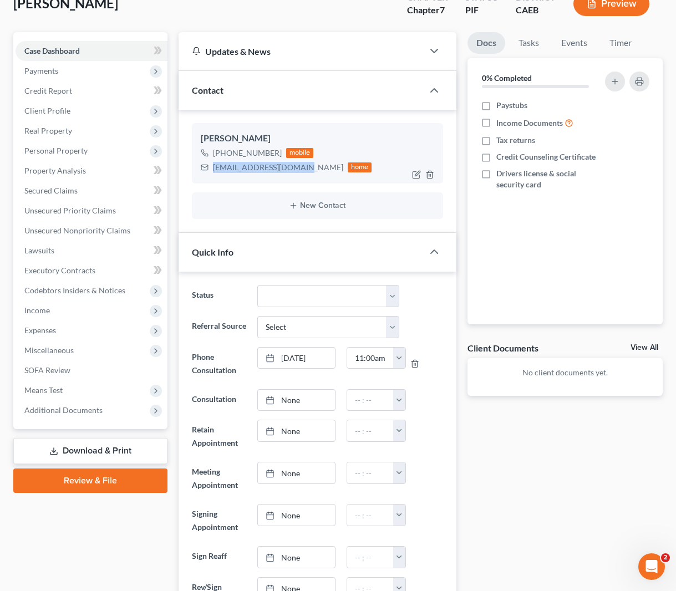
drag, startPoint x: 211, startPoint y: 166, endPoint x: 313, endPoint y: 171, distance: 102.1
click at [309, 171] on div "[EMAIL_ADDRESS][DOMAIN_NAME] home" at bounding box center [286, 167] width 171 height 14
drag, startPoint x: 313, startPoint y: 171, endPoint x: 346, endPoint y: 172, distance: 32.7
click at [346, 172] on div "[EMAIL_ADDRESS][DOMAIN_NAME] home" at bounding box center [286, 167] width 171 height 14
drag, startPoint x: 211, startPoint y: 164, endPoint x: 327, endPoint y: 167, distance: 116.4
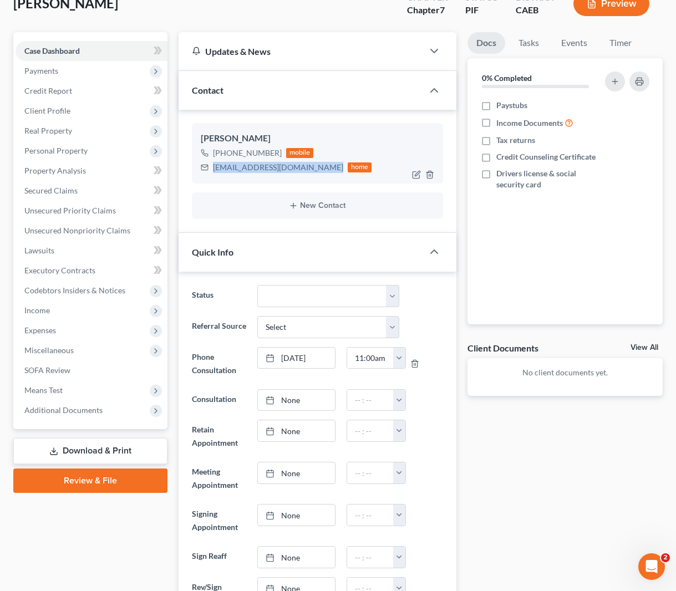
click at [327, 167] on div "[EMAIL_ADDRESS][DOMAIN_NAME] home" at bounding box center [286, 167] width 171 height 14
copy div "[EMAIL_ADDRESS][DOMAIN_NAME]"
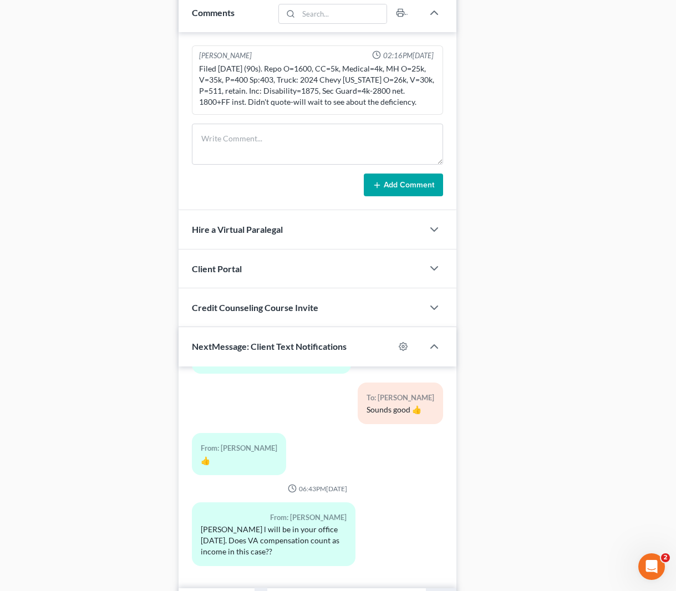
scroll to position [811, 0]
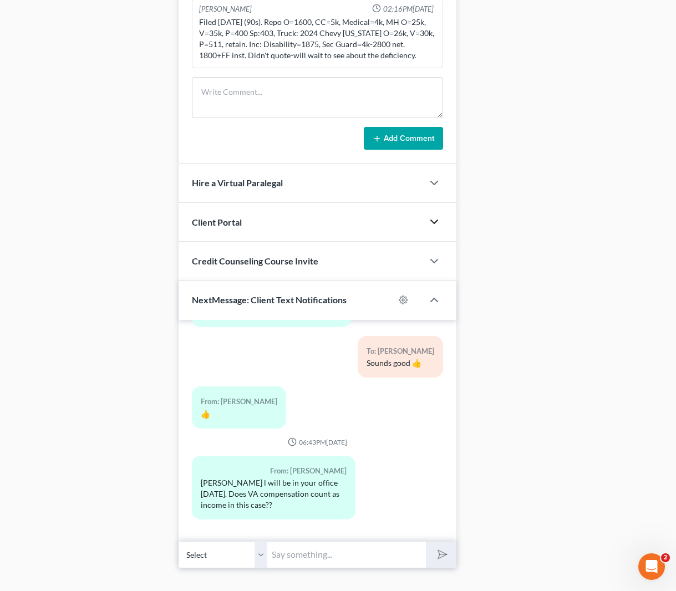
click at [432, 222] on polyline "button" at bounding box center [434, 221] width 7 height 3
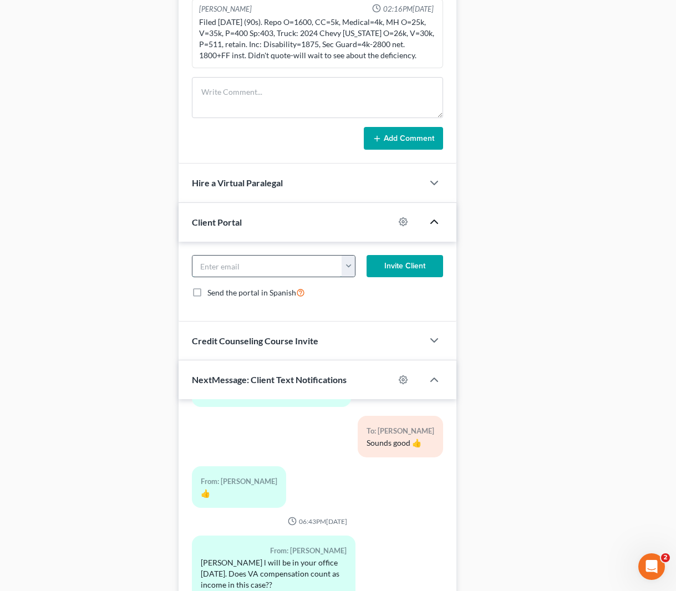
paste input "[EMAIL_ADDRESS][DOMAIN_NAME]"
type input "[EMAIL_ADDRESS][DOMAIN_NAME]"
click at [407, 264] on button "Invite Client" at bounding box center [404, 266] width 76 height 22
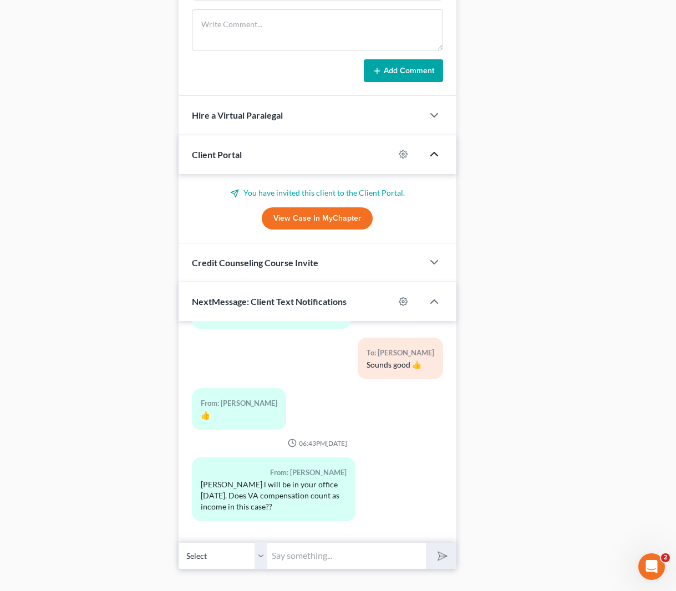
scroll to position [899, 0]
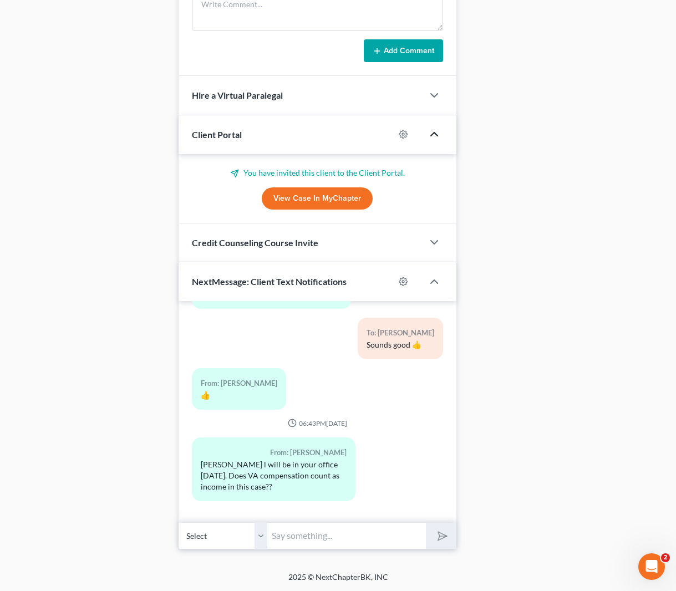
click at [309, 536] on input "text" at bounding box center [346, 535] width 158 height 27
type input "Hi. We just emailed you a questionnaire that you need to complete."
click at [426, 523] on button "submit" at bounding box center [441, 536] width 30 height 26
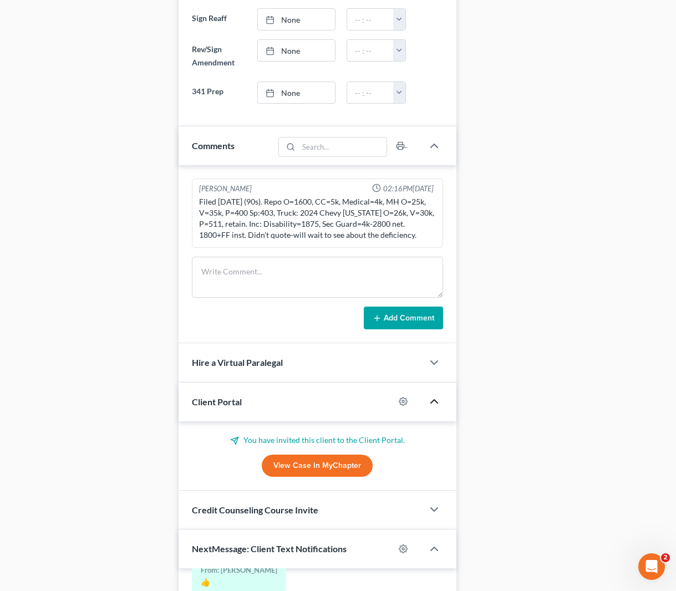
scroll to position [631, 0]
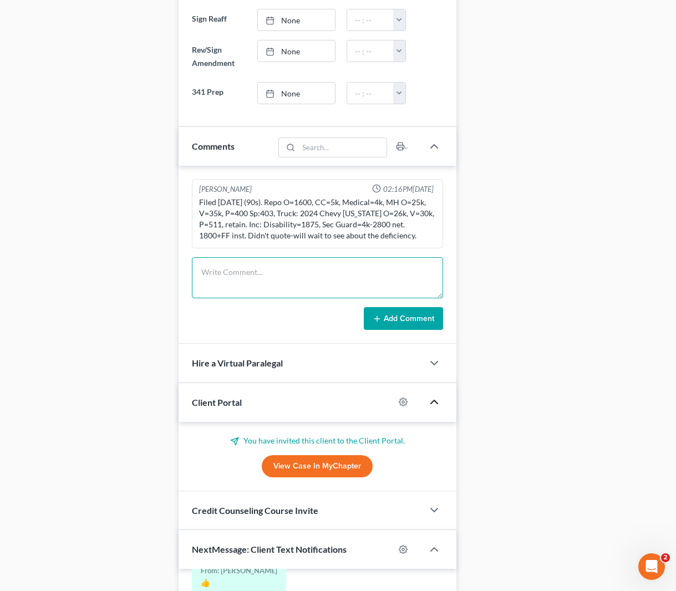
click at [240, 277] on textarea at bounding box center [317, 277] width 251 height 41
type textarea "Questionnaire sent."
click at [418, 320] on button "Add Comment" at bounding box center [403, 318] width 79 height 23
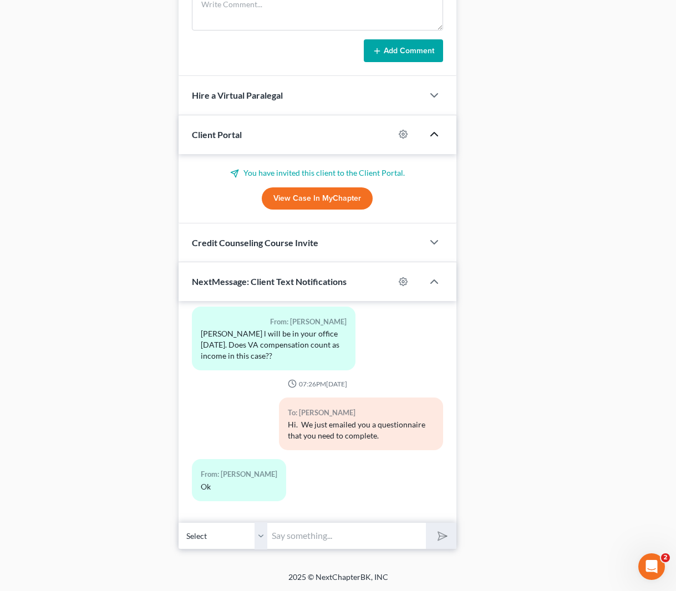
scroll to position [940, 0]
click at [314, 531] on input "text" at bounding box center [346, 535] width 158 height 27
type input "Is your VA benefit base on disability ?"
click at [426, 523] on button "submit" at bounding box center [441, 536] width 30 height 26
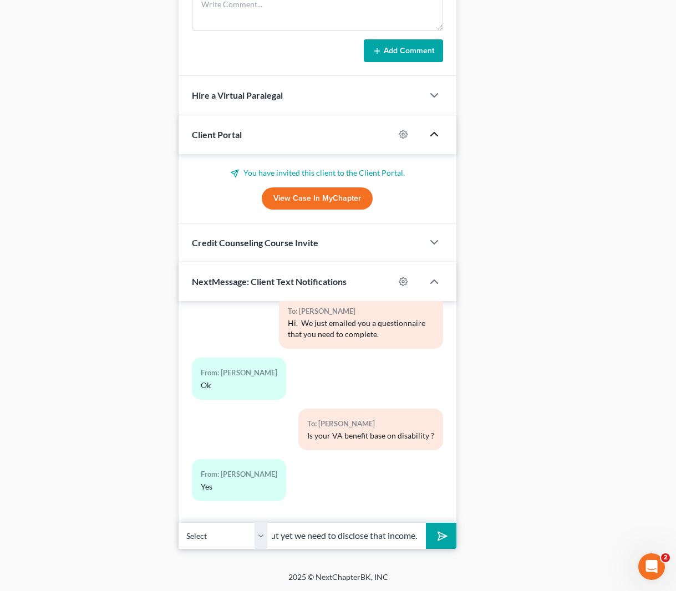
scroll to position [0, 162]
type input "Ok. It doesn't count for the means test but yet we need to disclose that income."
click at [426, 523] on button "submit" at bounding box center [441, 536] width 30 height 26
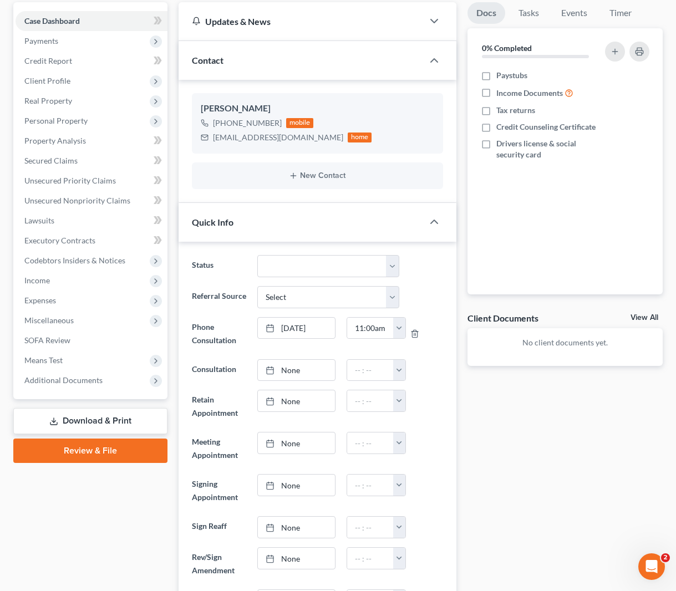
scroll to position [0, 0]
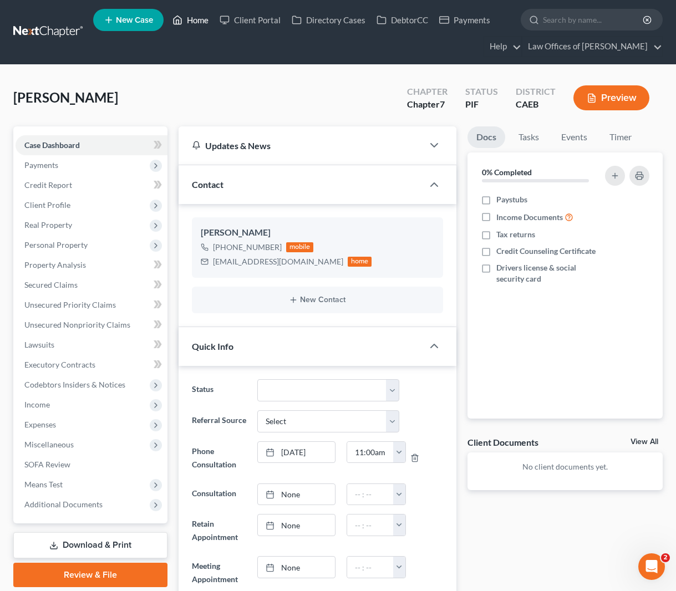
click at [204, 23] on link "Home" at bounding box center [190, 20] width 47 height 20
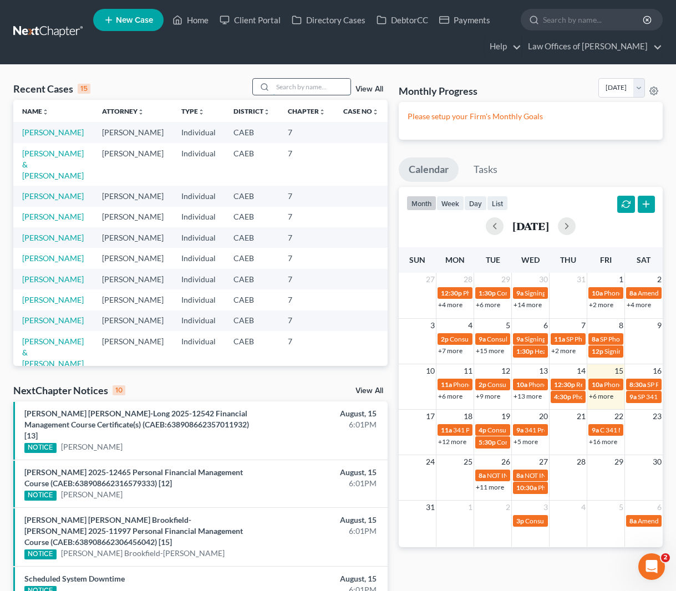
click at [293, 90] on input "search" at bounding box center [312, 87] width 78 height 16
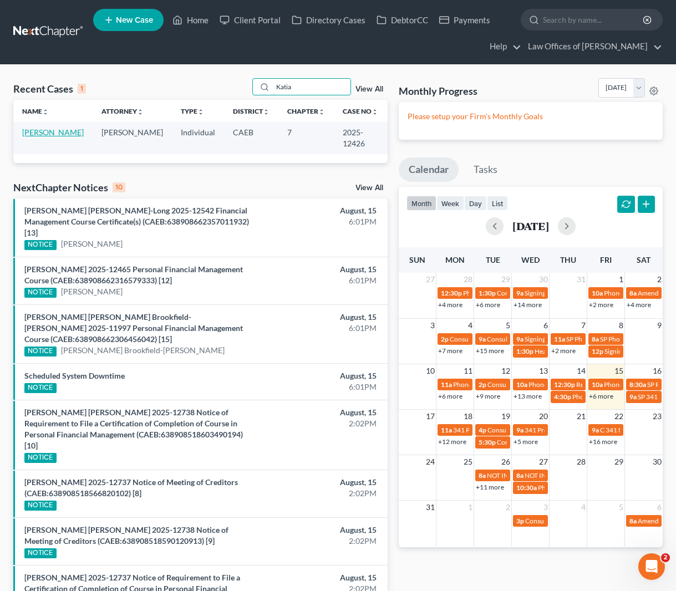
type input "Katia"
click at [55, 134] on link "[PERSON_NAME]" at bounding box center [53, 131] width 62 height 9
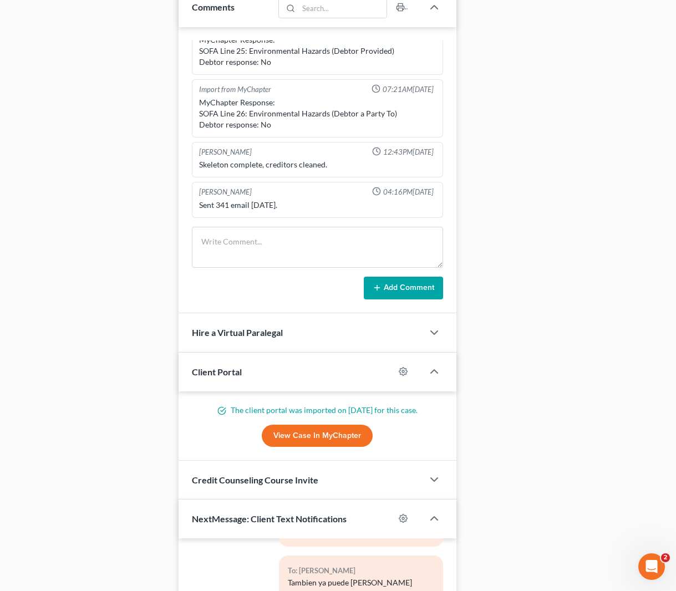
scroll to position [1062, 0]
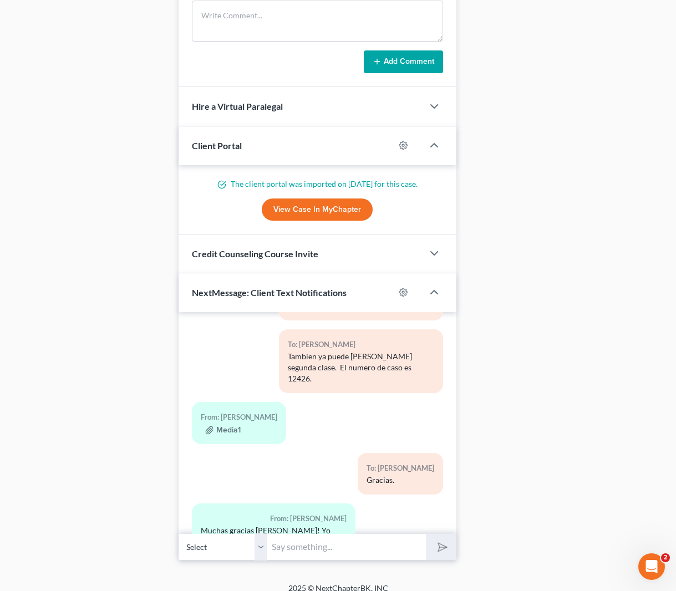
click at [292, 538] on input "text" at bounding box center [346, 546] width 158 height 27
type input "[PERSON_NAME]. Ya recibimos el certificado, le puedo llamar mañana para prepara…"
click at [426, 534] on button "submit" at bounding box center [441, 547] width 30 height 26
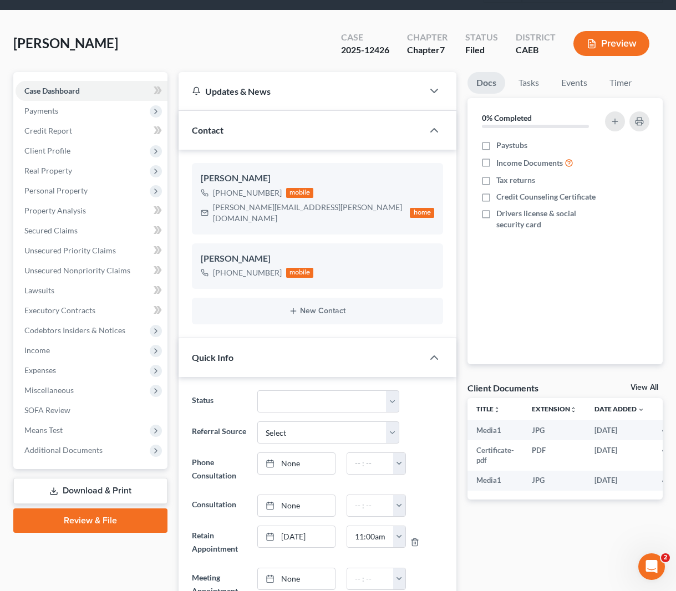
scroll to position [0, 0]
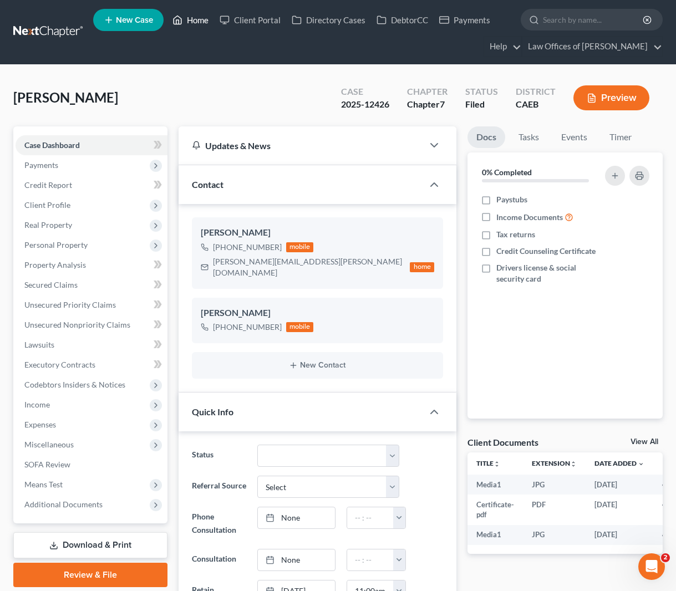
click at [203, 25] on link "Home" at bounding box center [190, 20] width 47 height 20
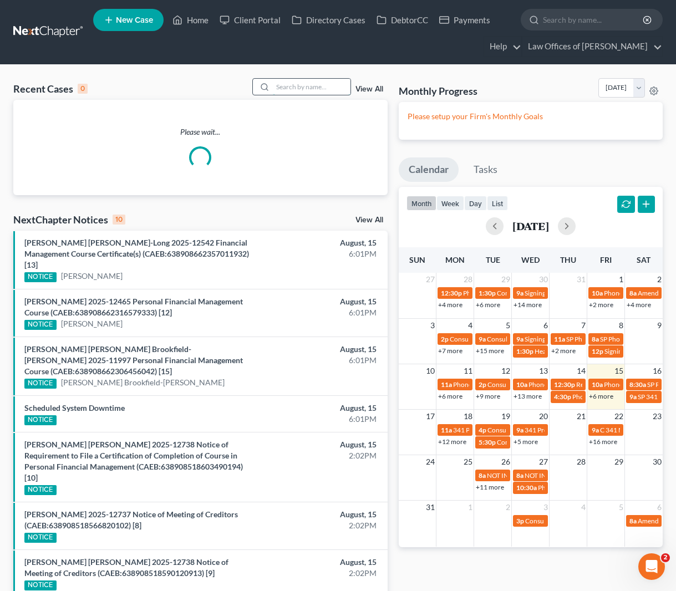
click at [331, 82] on input "search" at bounding box center [312, 87] width 78 height 16
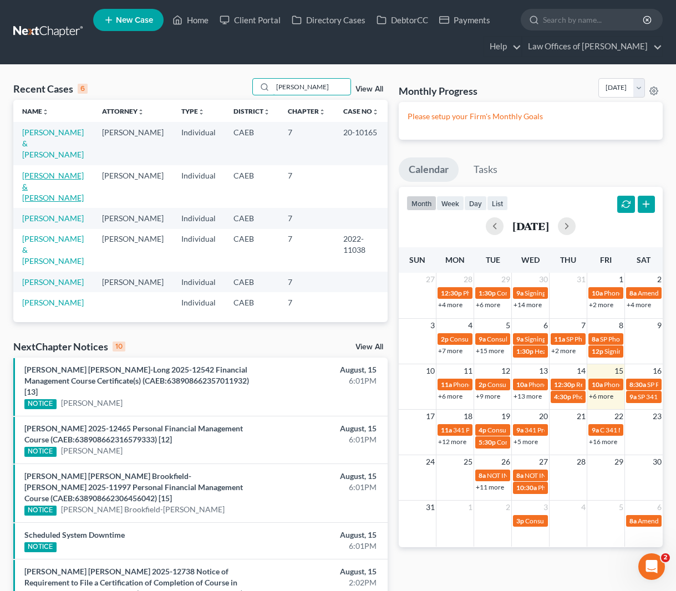
type input "[PERSON_NAME]"
click at [67, 171] on link "[PERSON_NAME] & [PERSON_NAME]" at bounding box center [53, 187] width 62 height 32
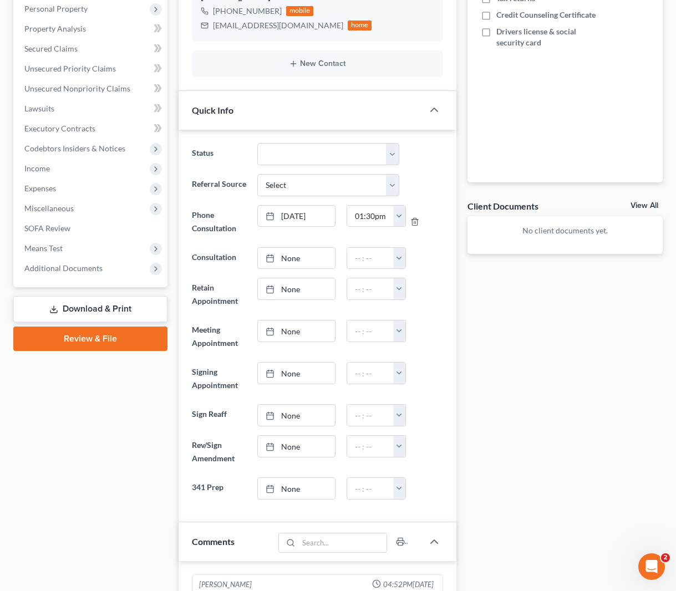
scroll to position [226, 0]
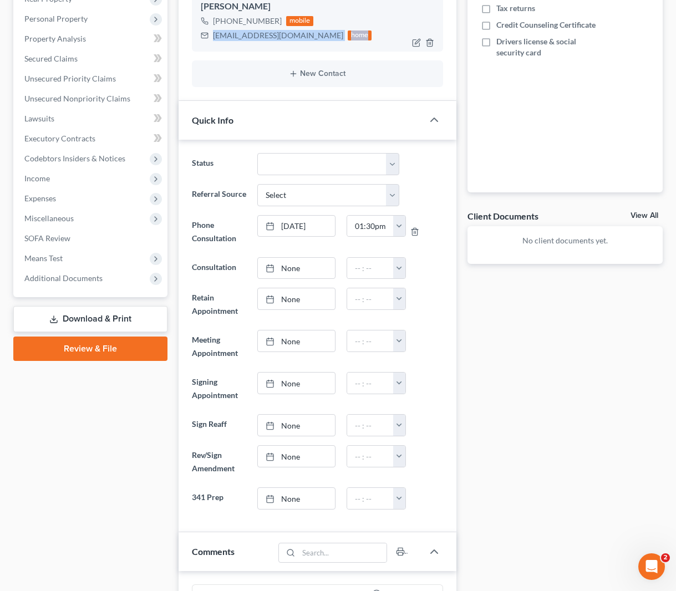
drag, startPoint x: 208, startPoint y: 33, endPoint x: 312, endPoint y: 42, distance: 104.0
click at [312, 42] on div "[PERSON_NAME] [PHONE_NUMBER] mobile [EMAIL_ADDRESS][DOMAIN_NAME] home" at bounding box center [317, 21] width 251 height 60
copy div "[EMAIL_ADDRESS][DOMAIN_NAME] home"
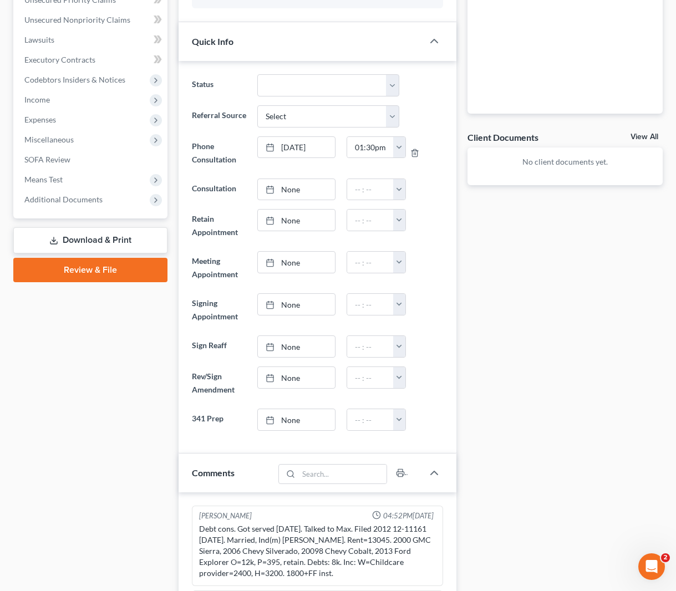
scroll to position [305, 0]
type input "[DATE]"
click at [289, 417] on link "[DATE]" at bounding box center [296, 419] width 77 height 21
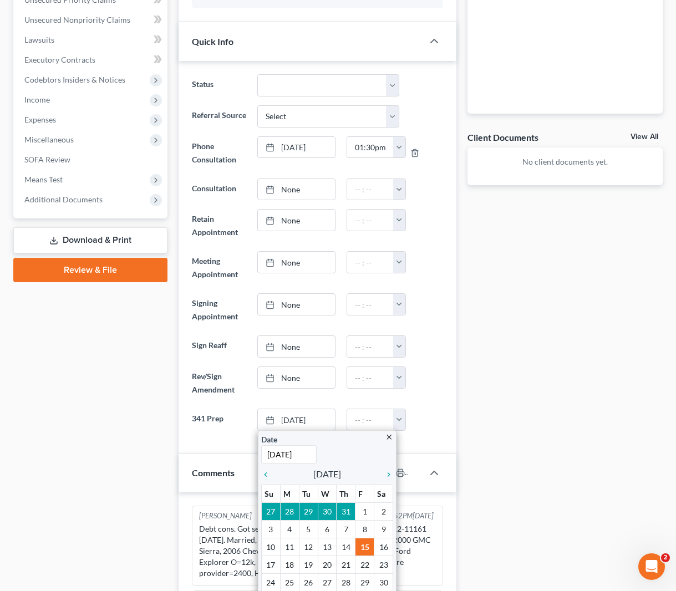
click at [341, 381] on div "12:00am 12:30am 1:00am 1:30am 2:00am 2:30am 3:00am 3:30am 4:00am 4:30am 5:00am …" at bounding box center [373, 377] width 64 height 22
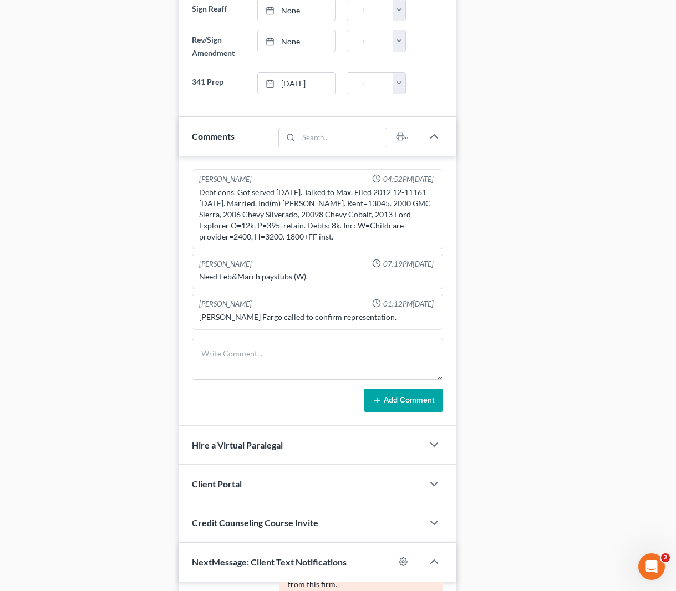
scroll to position [637, 0]
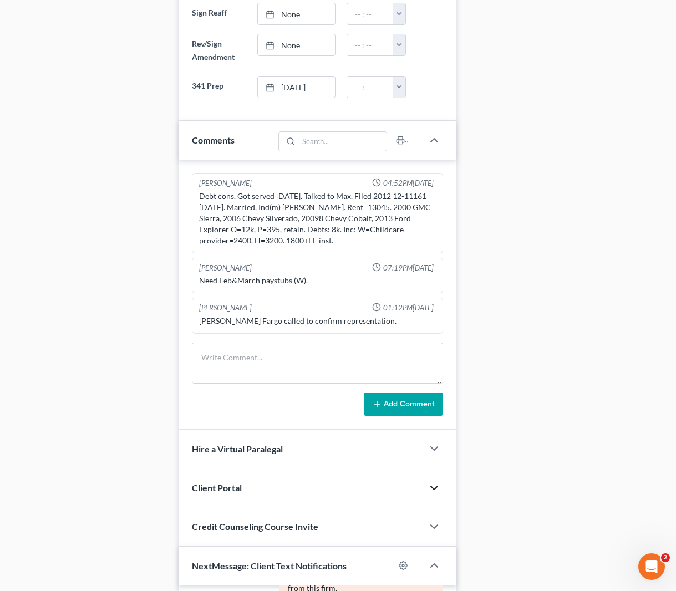
click at [434, 487] on icon "button" at bounding box center [433, 487] width 13 height 13
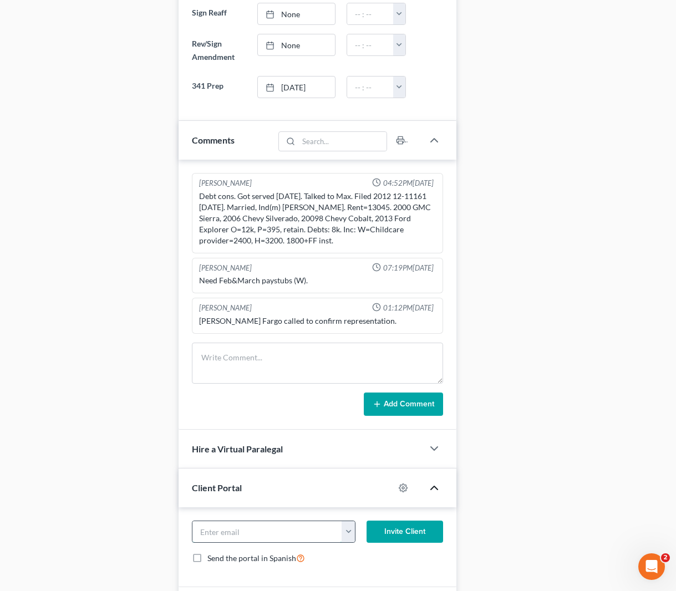
paste input "[EMAIL_ADDRESS][DOMAIN_NAME] home"
type input "[EMAIL_ADDRESS][DOMAIN_NAME]"
click at [409, 528] on button "Invite Client" at bounding box center [404, 531] width 76 height 22
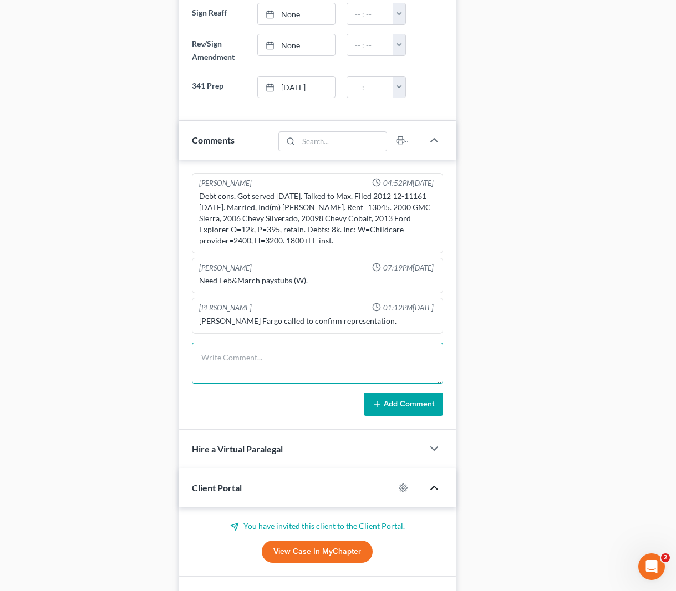
click at [255, 358] on textarea at bounding box center [317, 362] width 251 height 41
type textarea "Questionnaire sent."
drag, startPoint x: 396, startPoint y: 400, endPoint x: 376, endPoint y: 414, distance: 23.8
click at [396, 400] on button "Add Comment" at bounding box center [403, 403] width 79 height 23
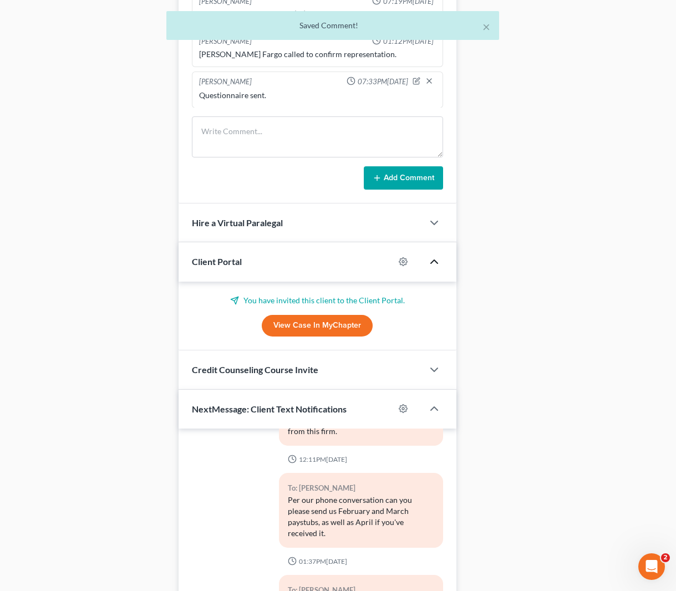
scroll to position [1008, 0]
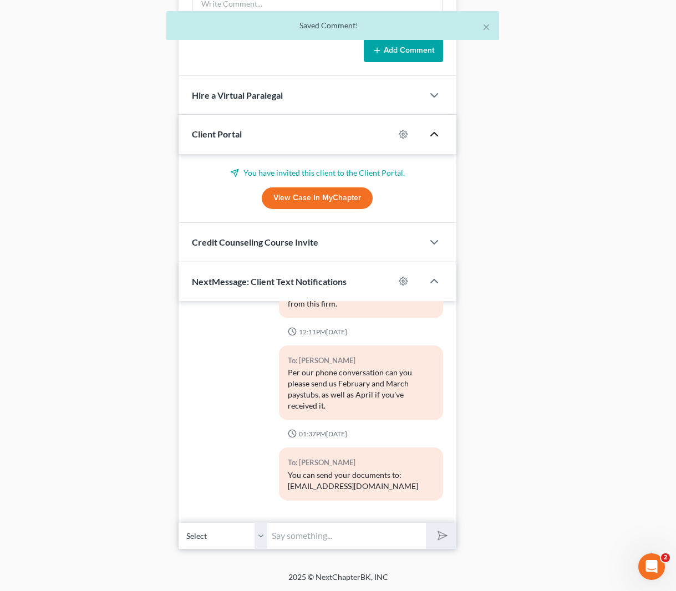
click at [285, 533] on input "text" at bounding box center [346, 535] width 158 height 27
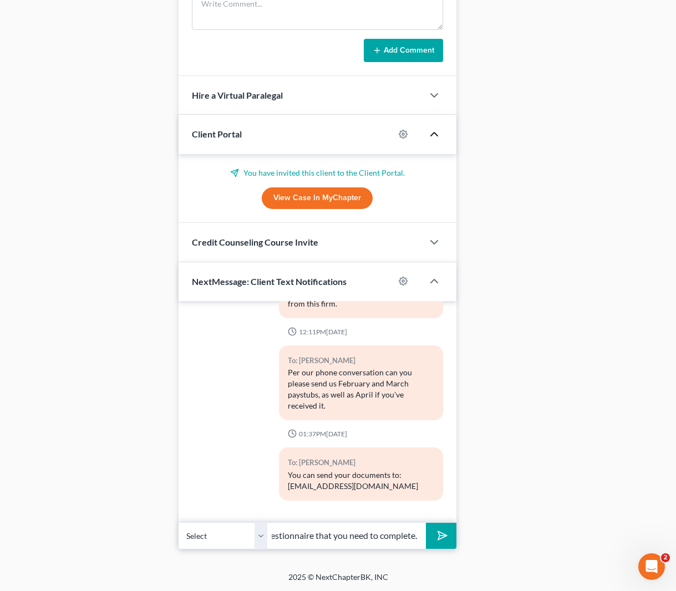
scroll to position [0, 101]
type input "Hi. We just sent you a questionnaire that you need to complete."
click at [426, 523] on button "submit" at bounding box center [441, 536] width 30 height 26
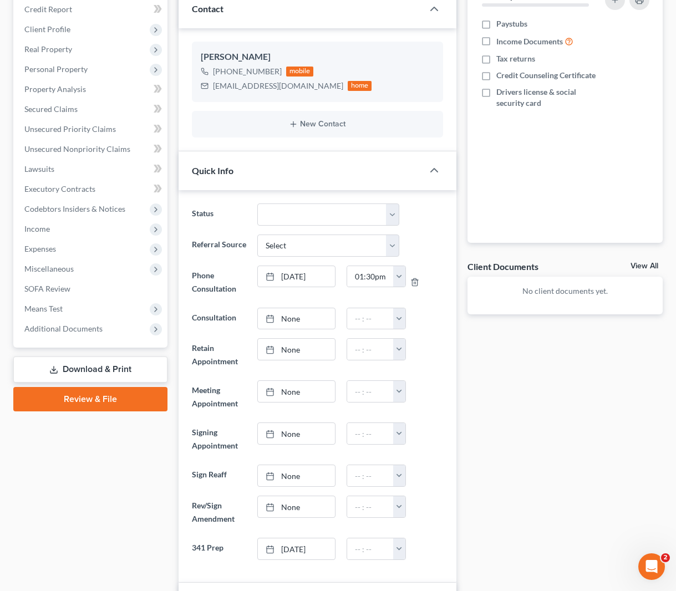
scroll to position [0, 0]
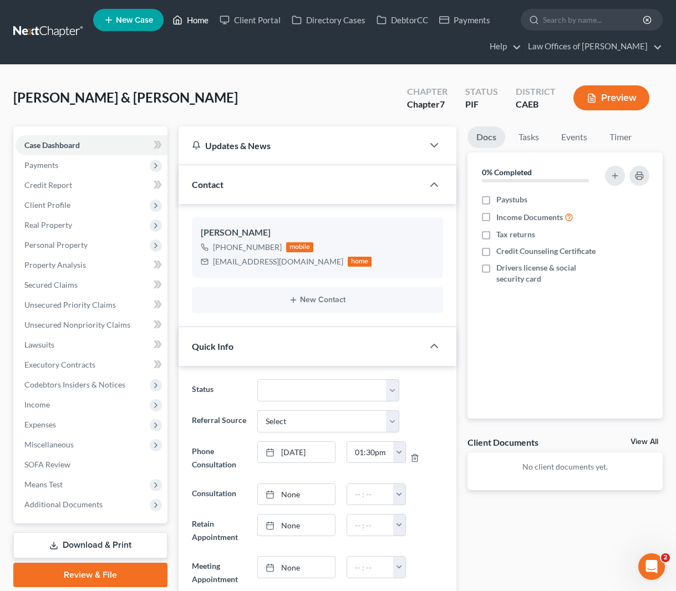
click at [190, 18] on link "Home" at bounding box center [190, 20] width 47 height 20
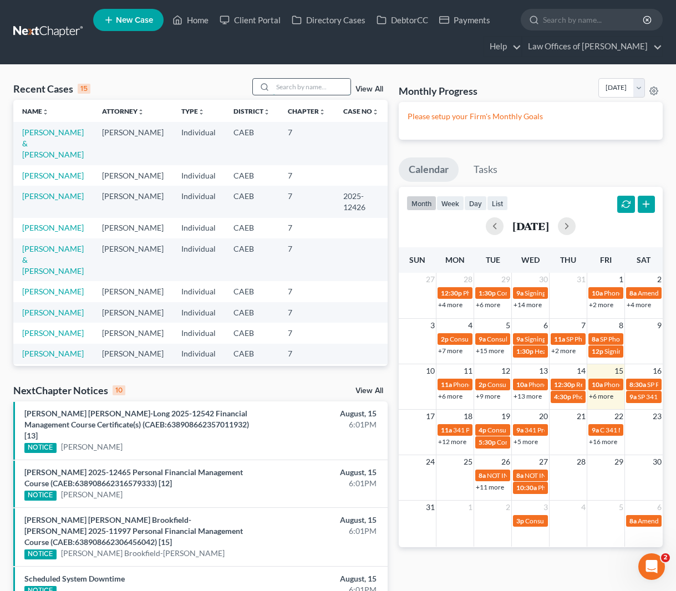
click at [303, 88] on input "search" at bounding box center [312, 87] width 78 height 16
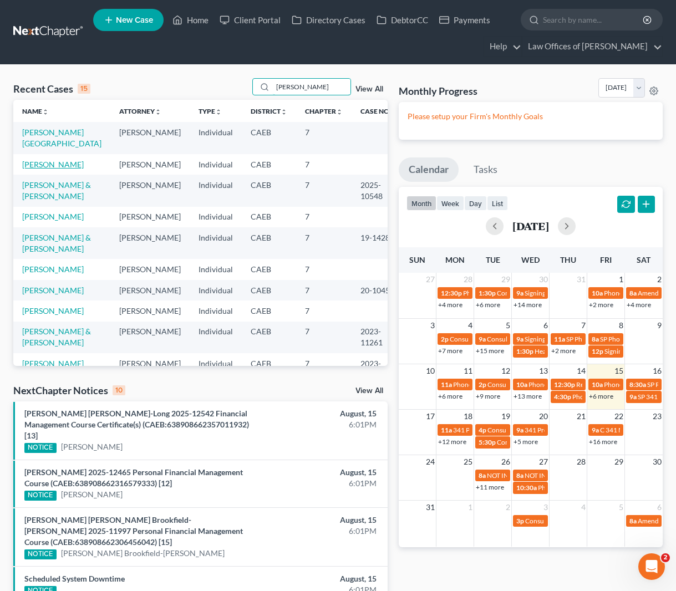
type input "[PERSON_NAME]"
click at [63, 160] on link "[PERSON_NAME]" at bounding box center [53, 164] width 62 height 9
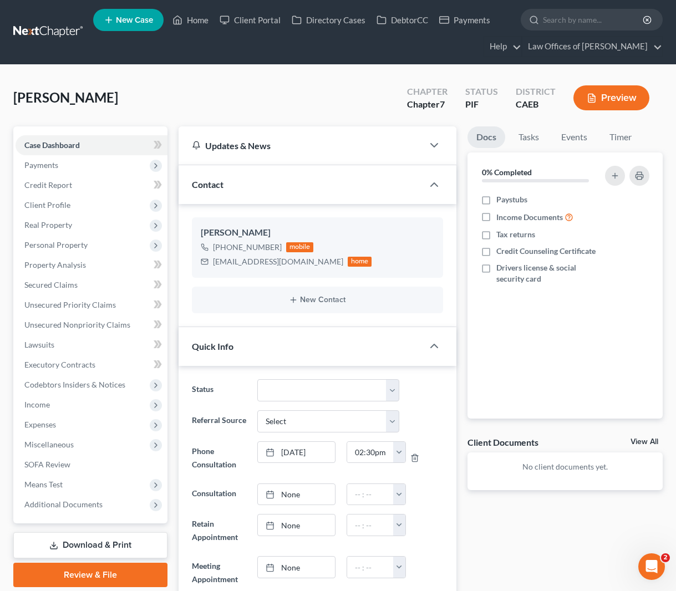
scroll to position [829, 0]
drag, startPoint x: 210, startPoint y: 258, endPoint x: 310, endPoint y: 261, distance: 100.3
click at [310, 261] on div "[EMAIL_ADDRESS][DOMAIN_NAME] home" at bounding box center [286, 261] width 171 height 14
copy div "[EMAIL_ADDRESS][DOMAIN_NAME]"
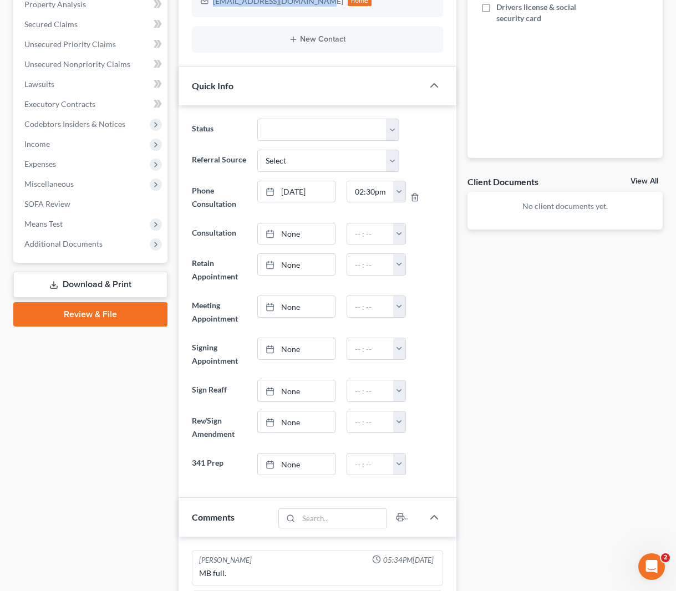
scroll to position [648, 0]
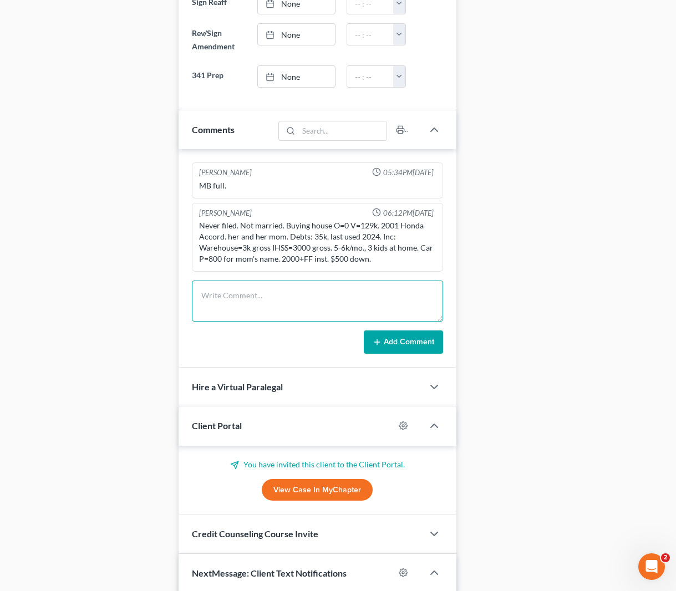
click at [235, 287] on textarea at bounding box center [317, 300] width 251 height 41
type textarea "PUt in red because tax refund. We need to explain it to client."
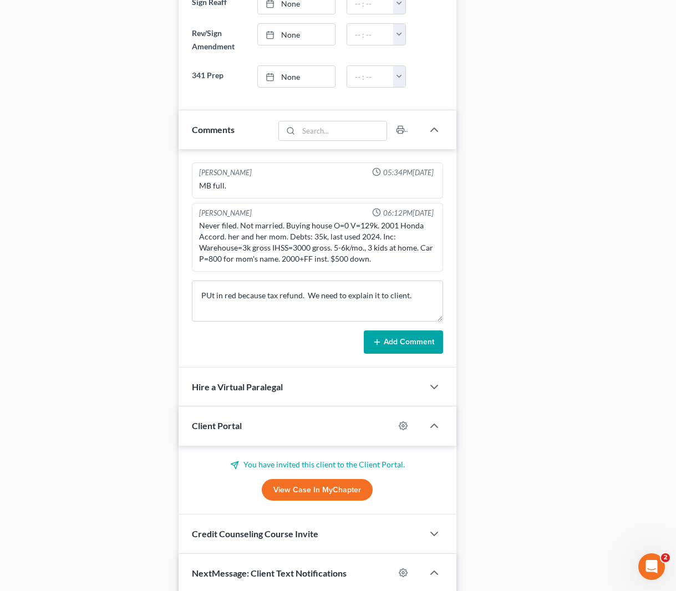
click at [383, 338] on button "Add Comment" at bounding box center [403, 341] width 79 height 23
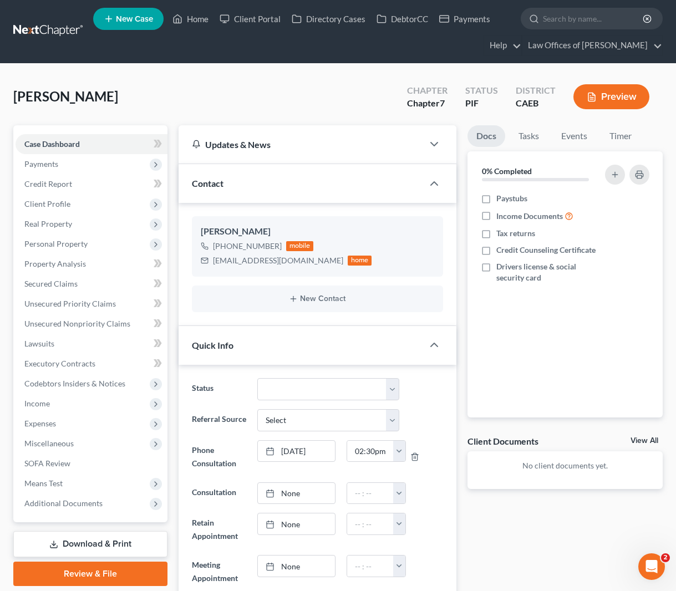
scroll to position [0, 0]
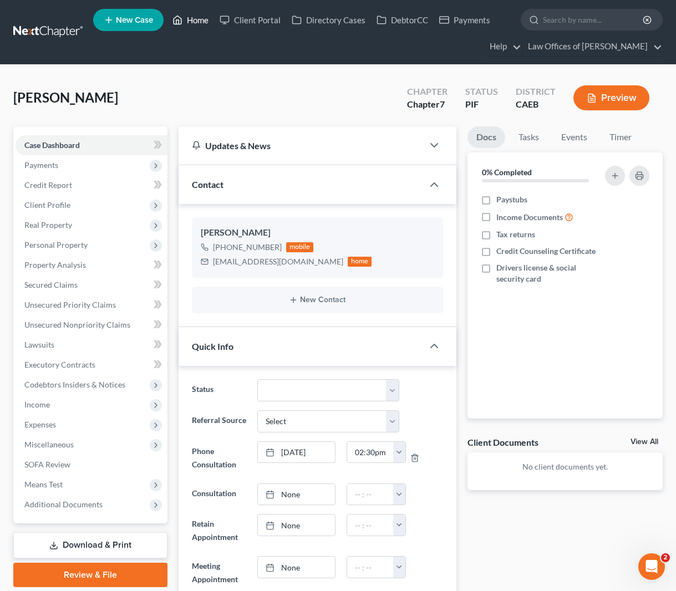
click at [197, 25] on link "Home" at bounding box center [190, 20] width 47 height 20
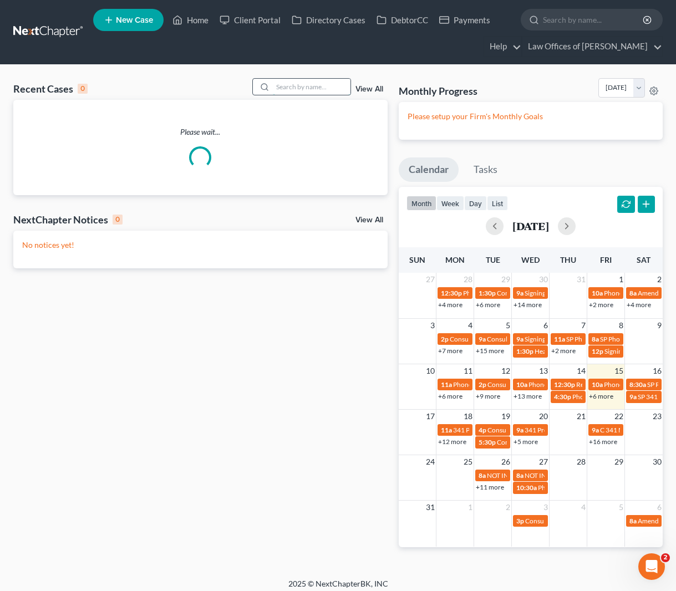
click at [290, 85] on input "search" at bounding box center [312, 87] width 78 height 16
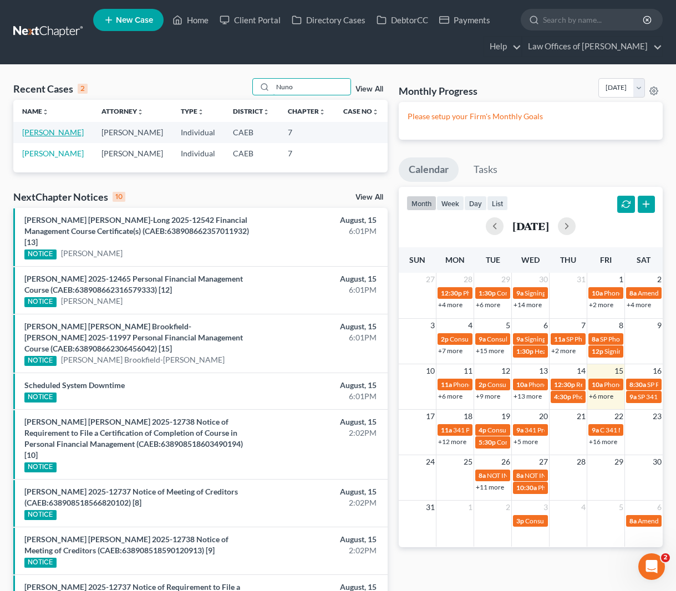
type input "Nuno"
click at [33, 132] on link "[PERSON_NAME]" at bounding box center [53, 131] width 62 height 9
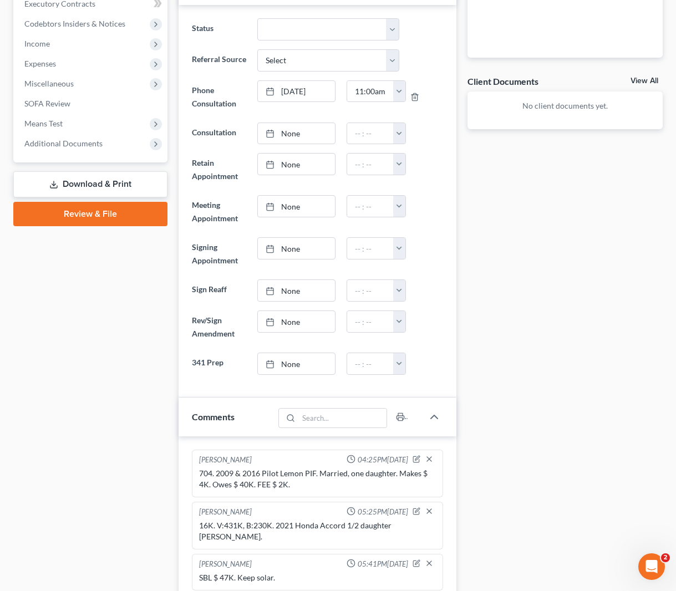
scroll to position [413, 0]
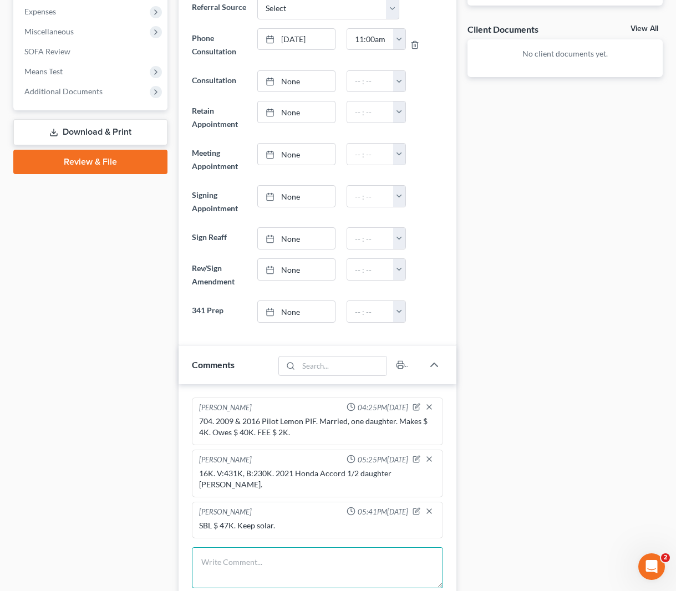
click at [227, 547] on textarea at bounding box center [317, 567] width 251 height 41
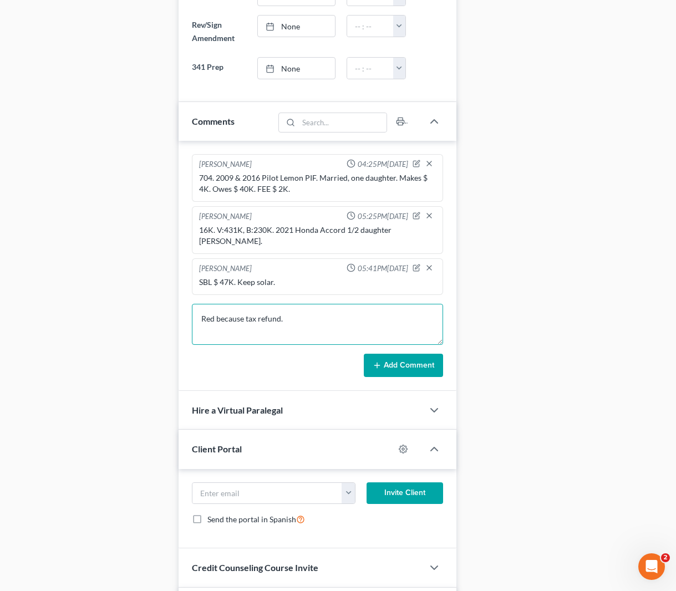
scroll to position [746, 0]
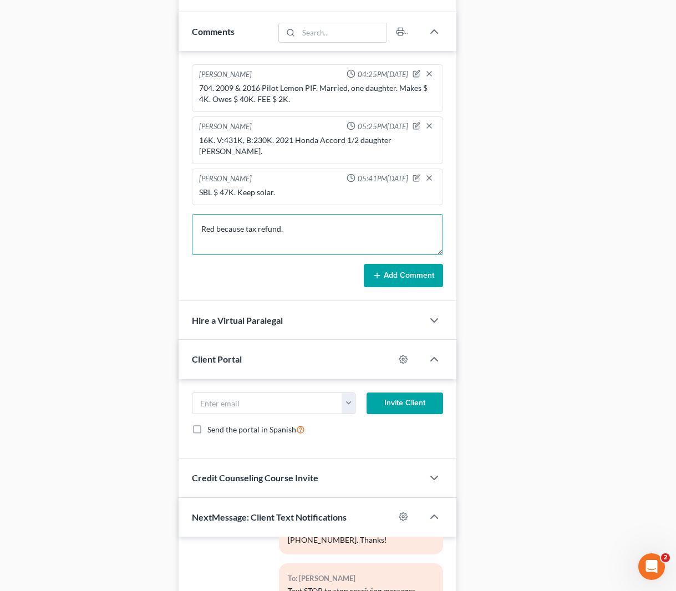
type textarea "Red because tax refund."
click at [426, 264] on button "Add Comment" at bounding box center [403, 275] width 79 height 23
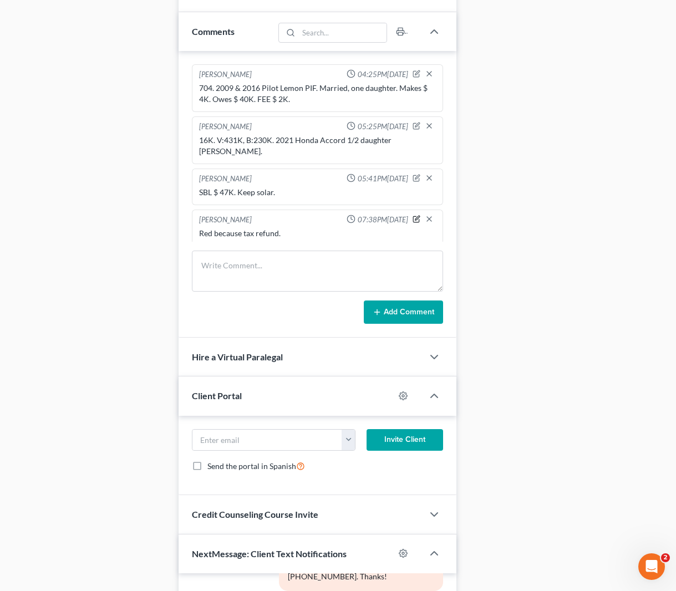
click at [414, 215] on icon "button" at bounding box center [416, 219] width 8 height 8
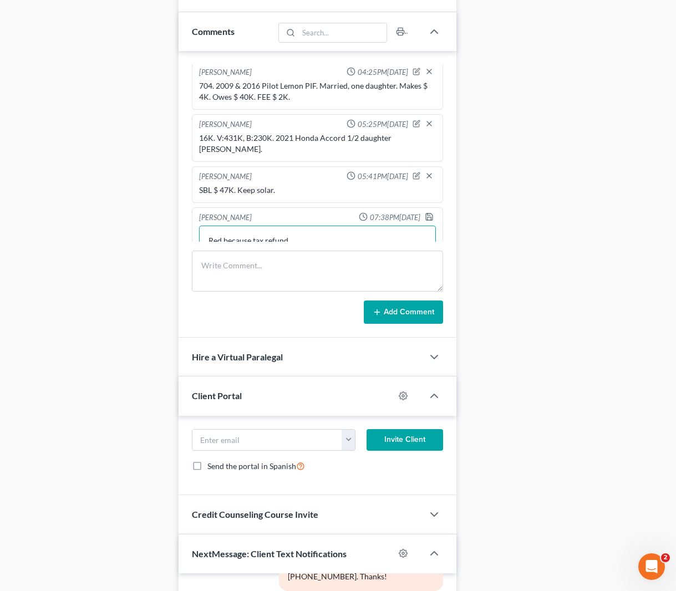
click at [321, 237] on textarea "Red because tax refund." at bounding box center [317, 246] width 237 height 41
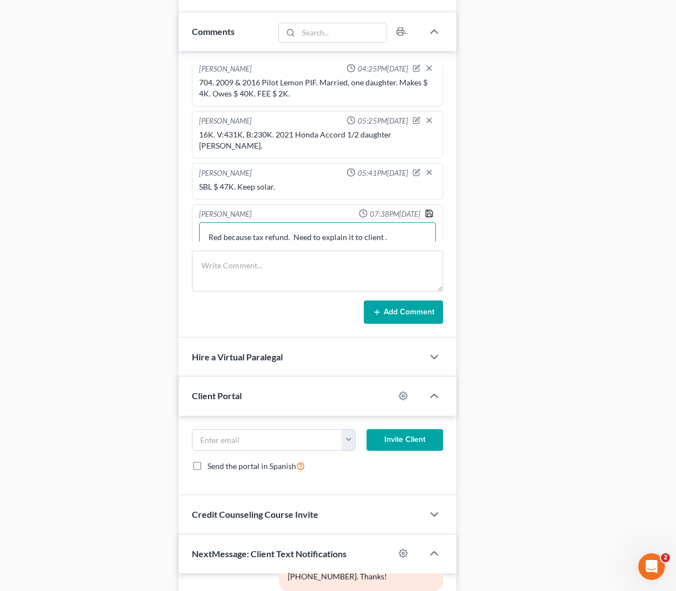
type textarea "Red because tax refund. Need to explain it to client ."
click at [426, 210] on icon "button" at bounding box center [429, 213] width 7 height 7
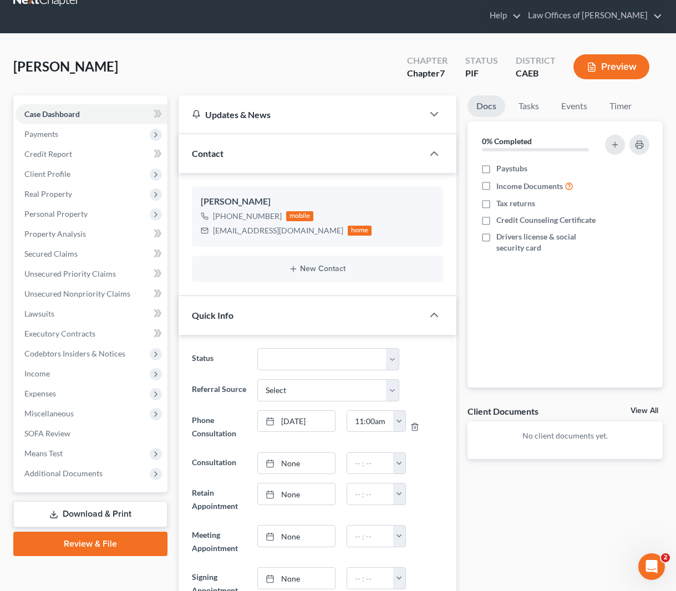
scroll to position [0, 0]
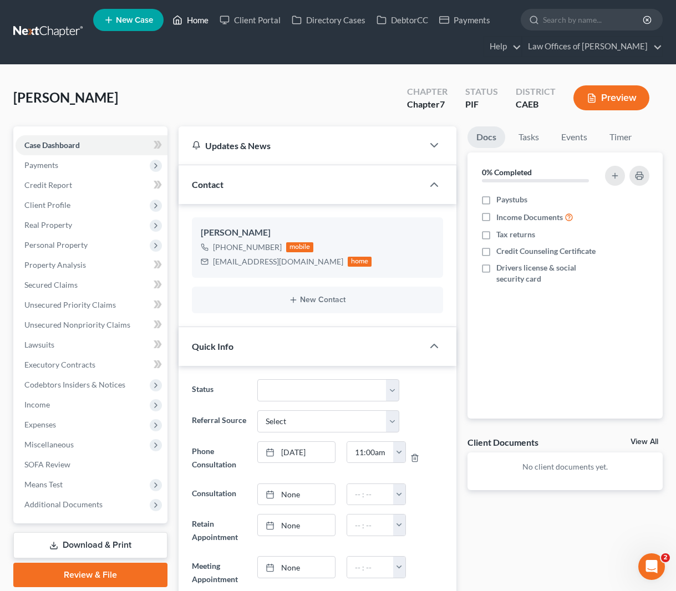
click at [205, 26] on link "Home" at bounding box center [190, 20] width 47 height 20
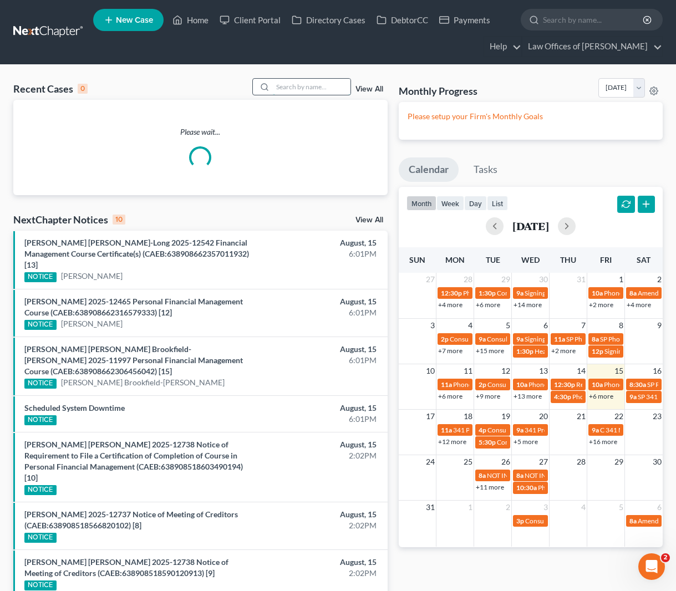
click at [316, 87] on input "search" at bounding box center [312, 87] width 78 height 16
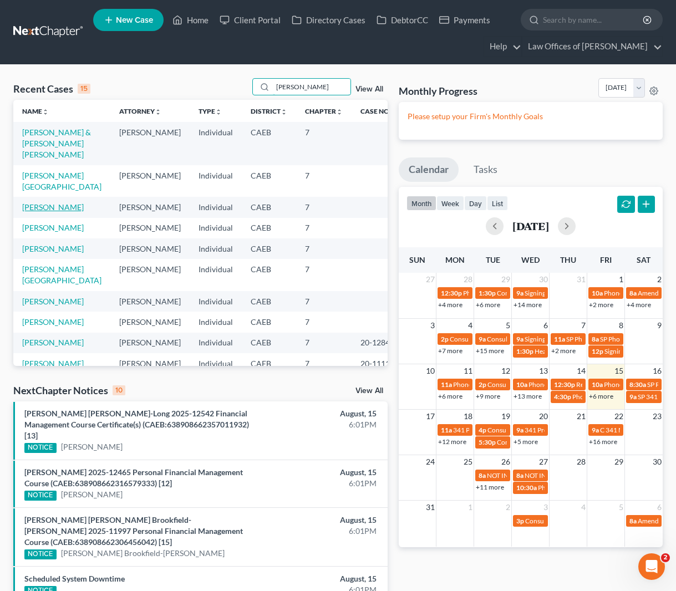
type input "[PERSON_NAME]"
click at [52, 208] on link "[PERSON_NAME]" at bounding box center [53, 206] width 62 height 9
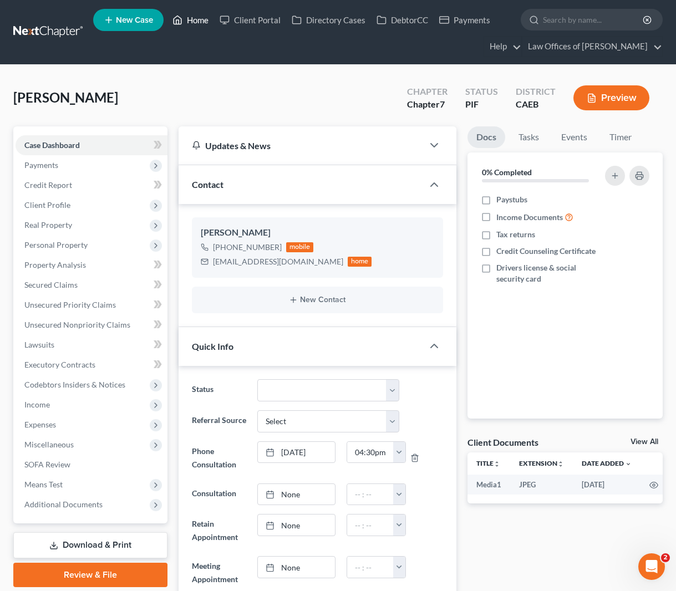
click at [201, 22] on link "Home" at bounding box center [190, 20] width 47 height 20
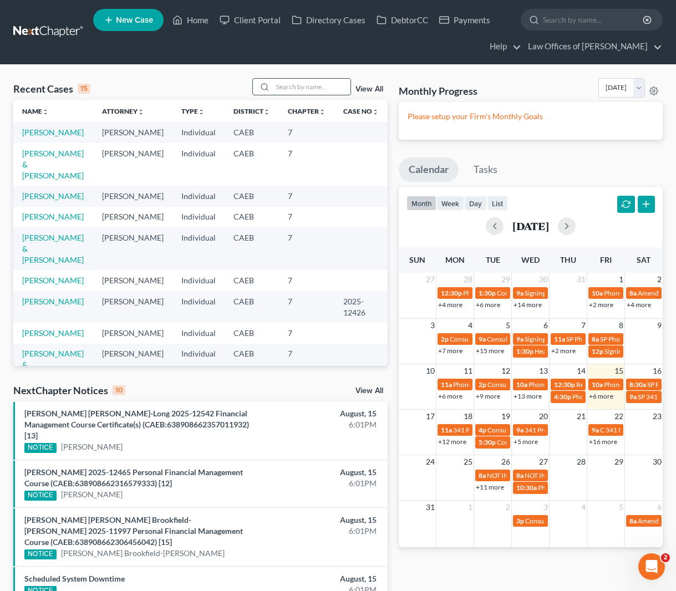
click at [308, 84] on input "search" at bounding box center [312, 87] width 78 height 16
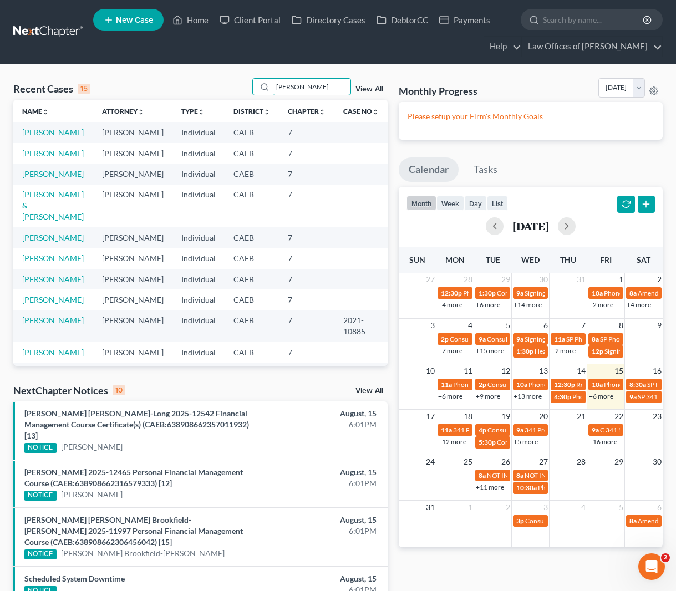
type input "[PERSON_NAME]"
click at [56, 132] on link "[PERSON_NAME]" at bounding box center [53, 131] width 62 height 9
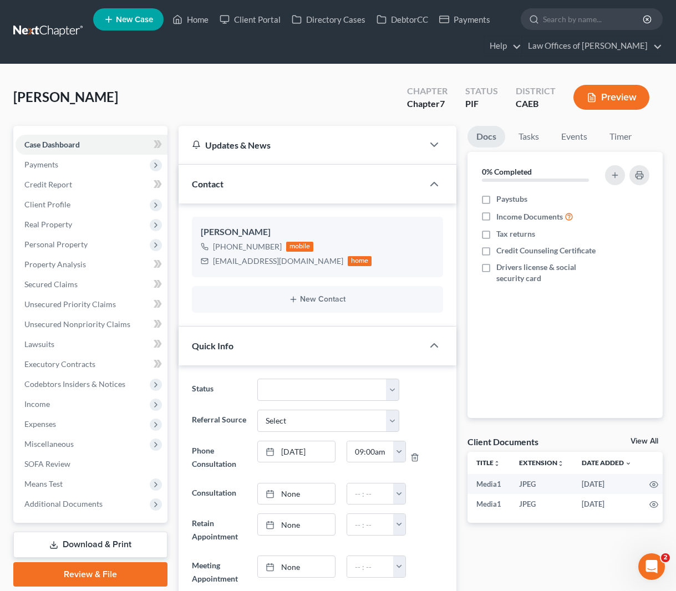
scroll to position [2, 0]
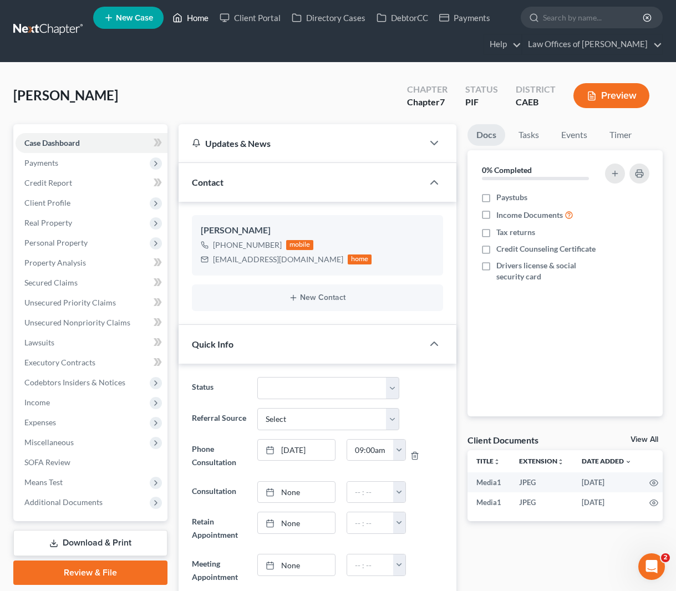
click at [198, 22] on link "Home" at bounding box center [190, 18] width 47 height 20
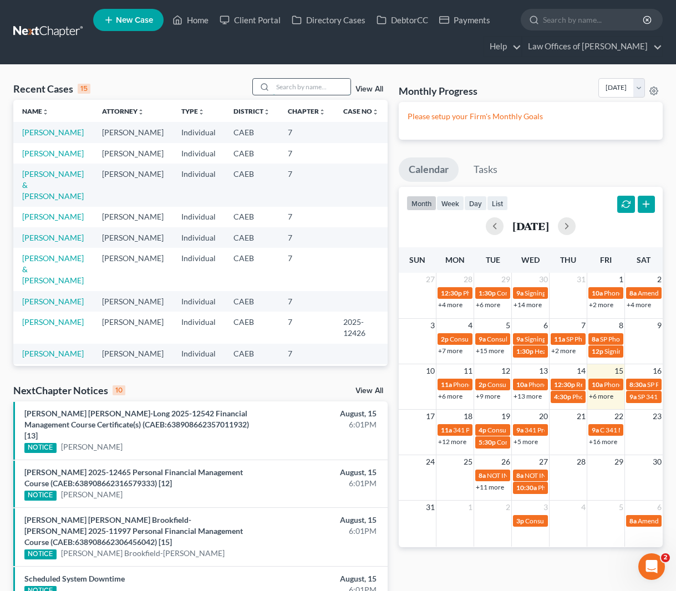
click at [306, 88] on input "search" at bounding box center [312, 87] width 78 height 16
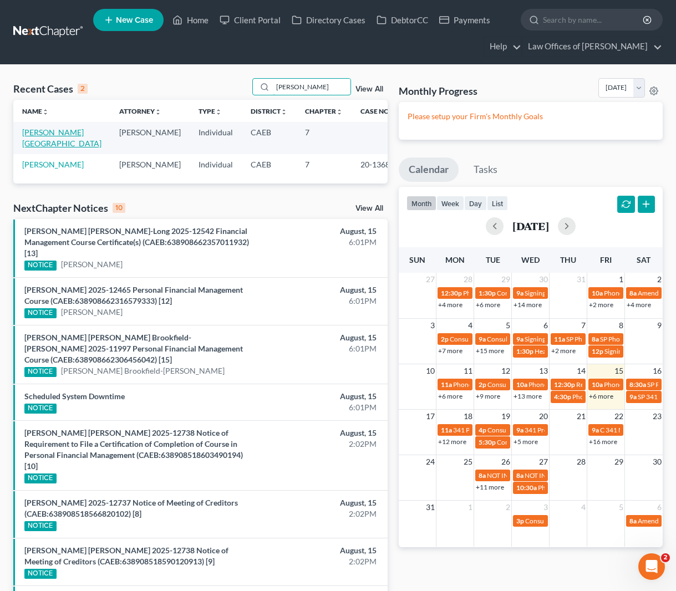
type input "[PERSON_NAME]"
click at [58, 133] on link "[PERSON_NAME][GEOGRAPHIC_DATA]" at bounding box center [61, 137] width 79 height 21
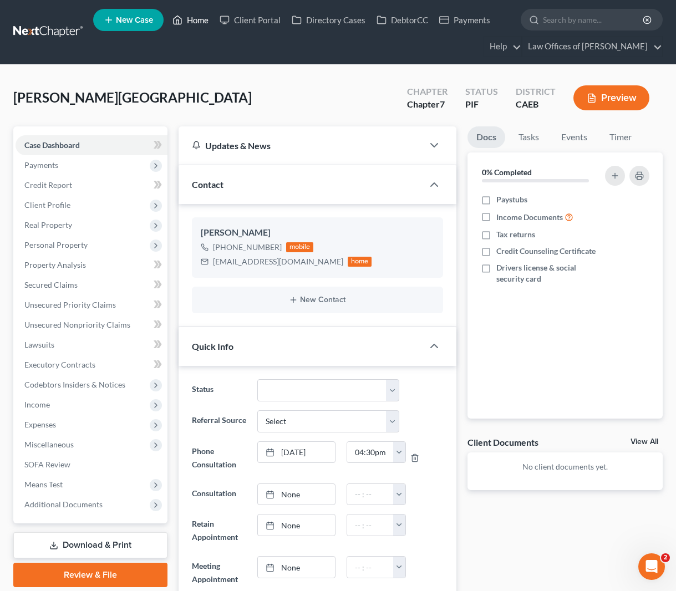
click at [202, 19] on link "Home" at bounding box center [190, 20] width 47 height 20
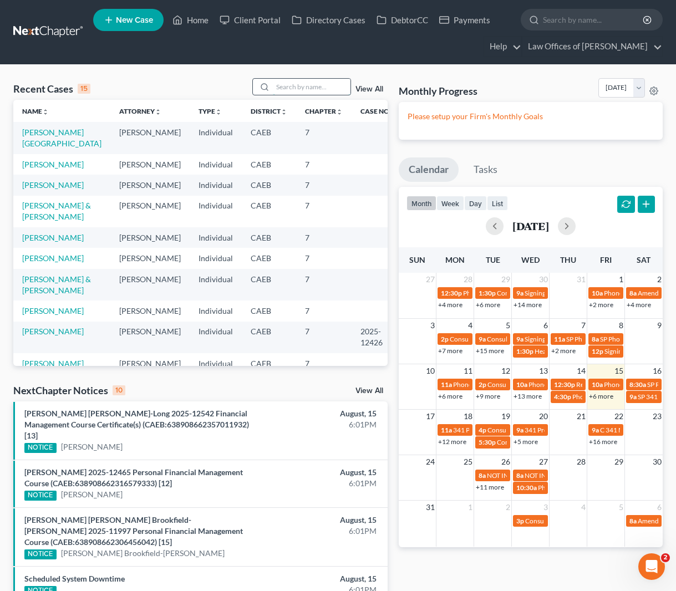
click at [293, 88] on input "search" at bounding box center [312, 87] width 78 height 16
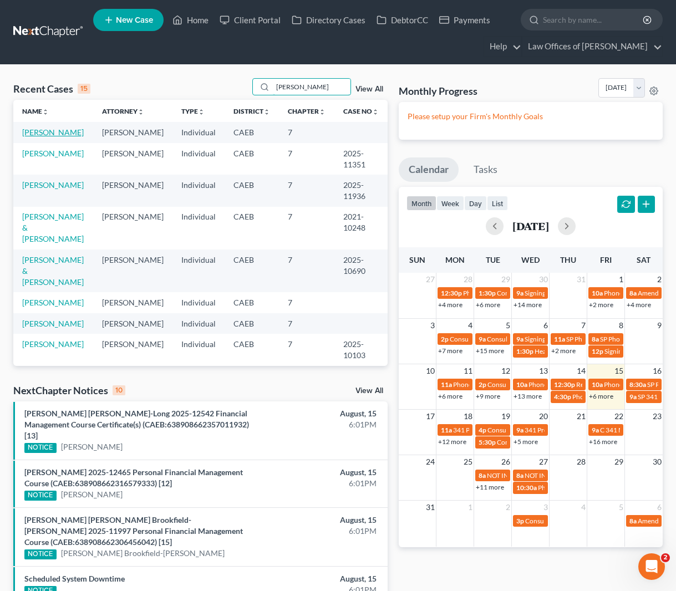
type input "[PERSON_NAME]"
click at [68, 135] on link "[PERSON_NAME]" at bounding box center [53, 131] width 62 height 9
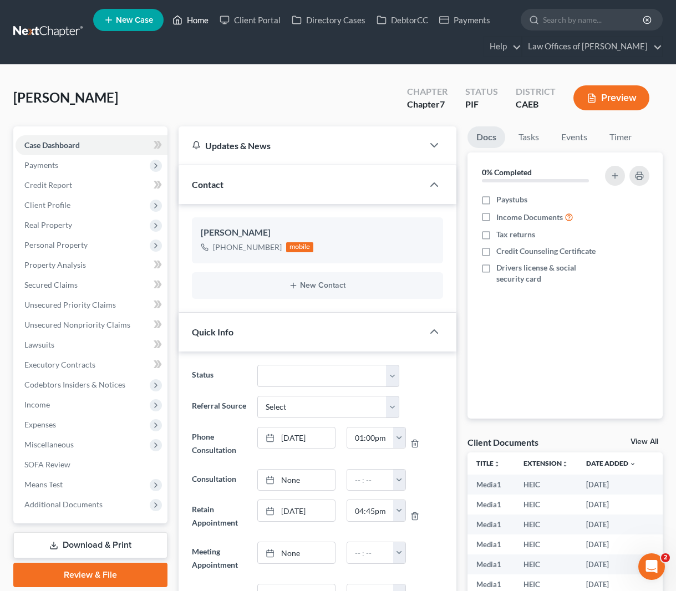
click at [206, 25] on link "Home" at bounding box center [190, 20] width 47 height 20
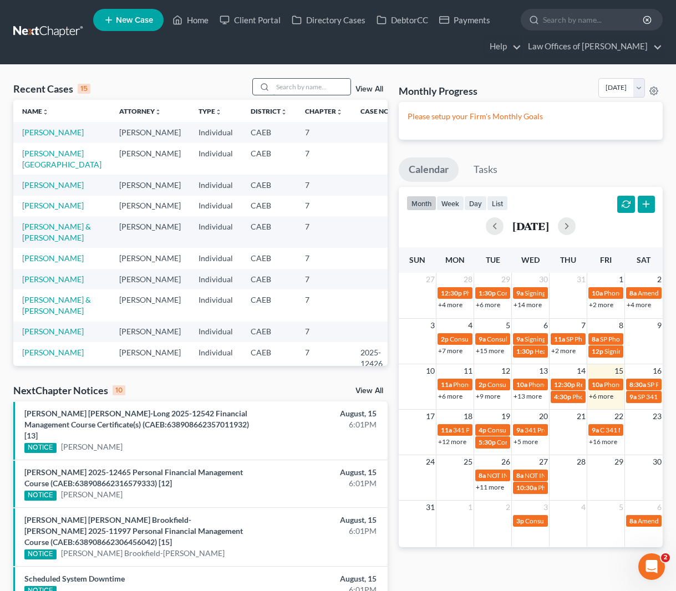
click at [318, 85] on input "search" at bounding box center [312, 87] width 78 height 16
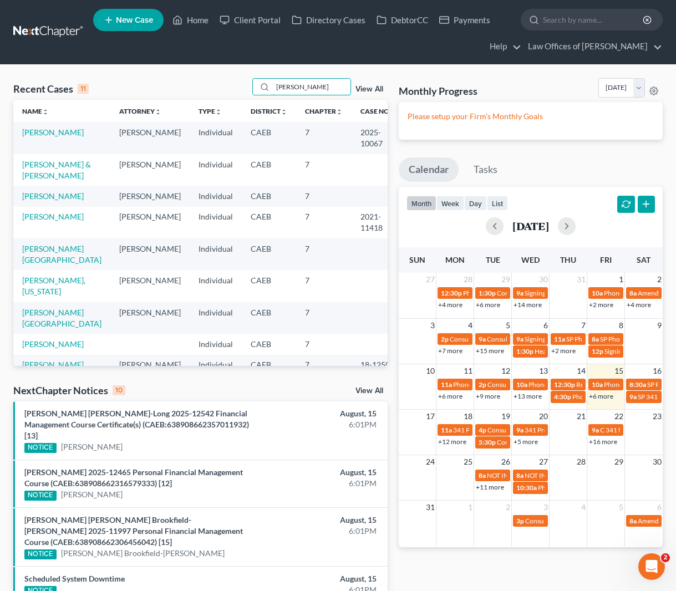
type input "[PERSON_NAME]"
click at [69, 177] on link "[PERSON_NAME] & [PERSON_NAME]" at bounding box center [56, 170] width 69 height 21
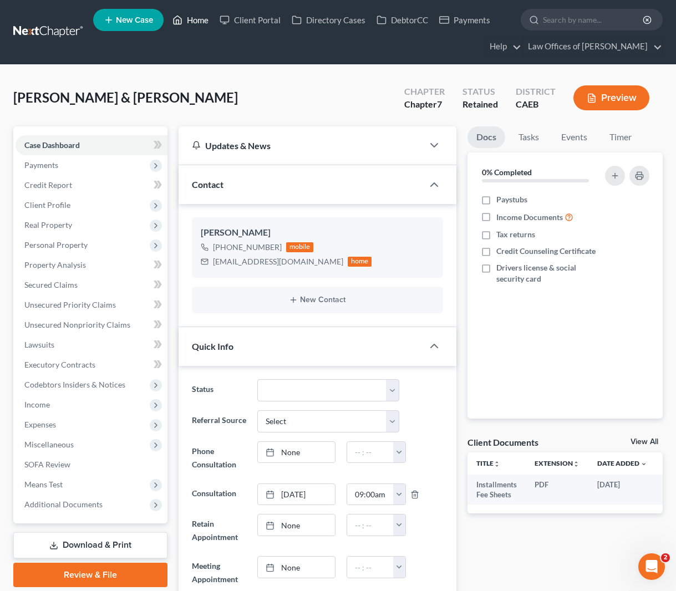
click at [193, 23] on link "Home" at bounding box center [190, 20] width 47 height 20
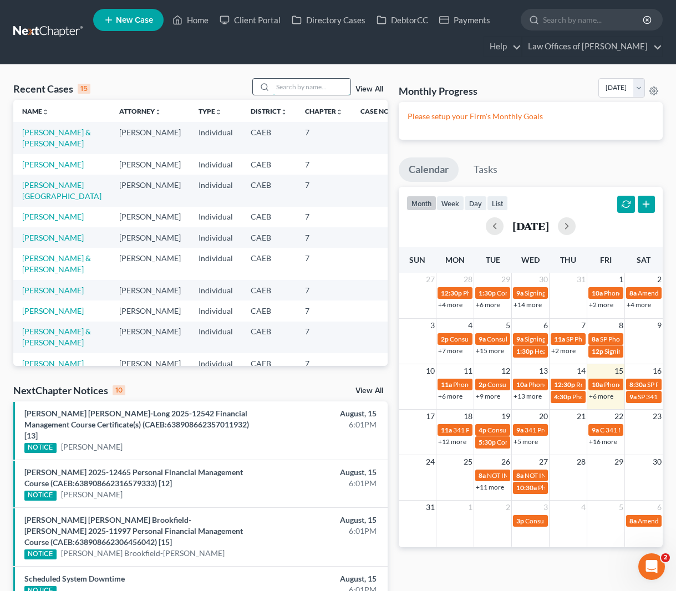
click at [303, 92] on input "search" at bounding box center [312, 87] width 78 height 16
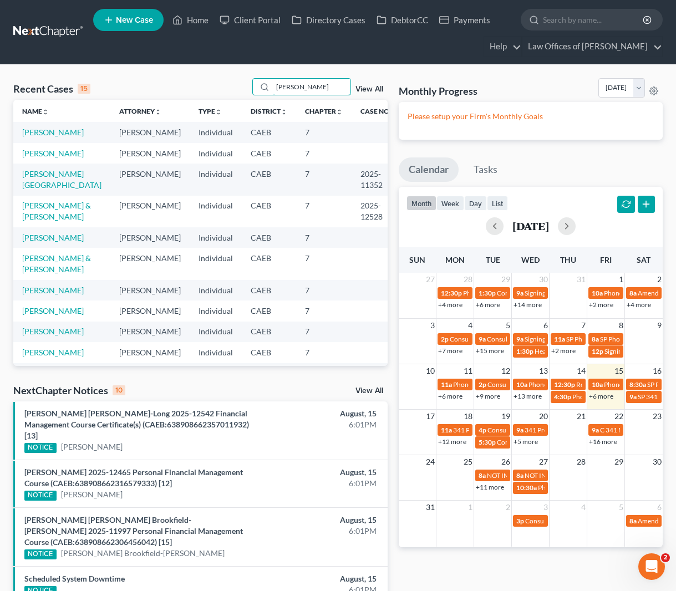
type input "[PERSON_NAME]"
click at [45, 130] on link "[PERSON_NAME]" at bounding box center [53, 131] width 62 height 9
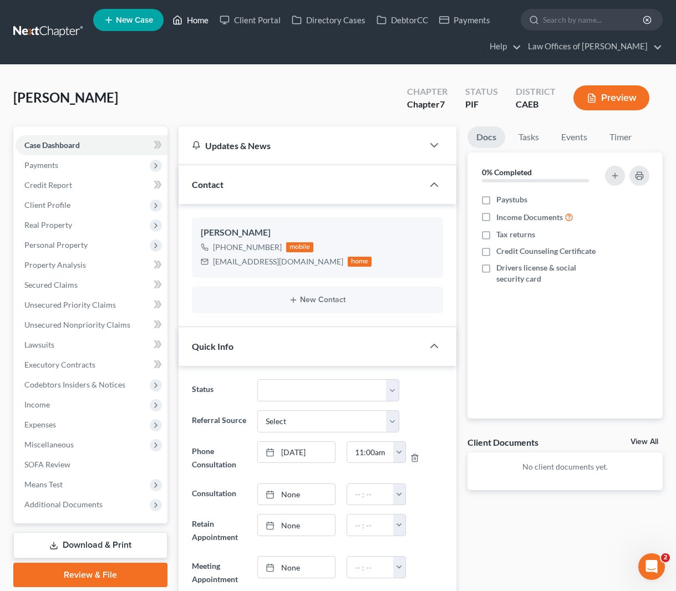
click at [190, 22] on link "Home" at bounding box center [190, 20] width 47 height 20
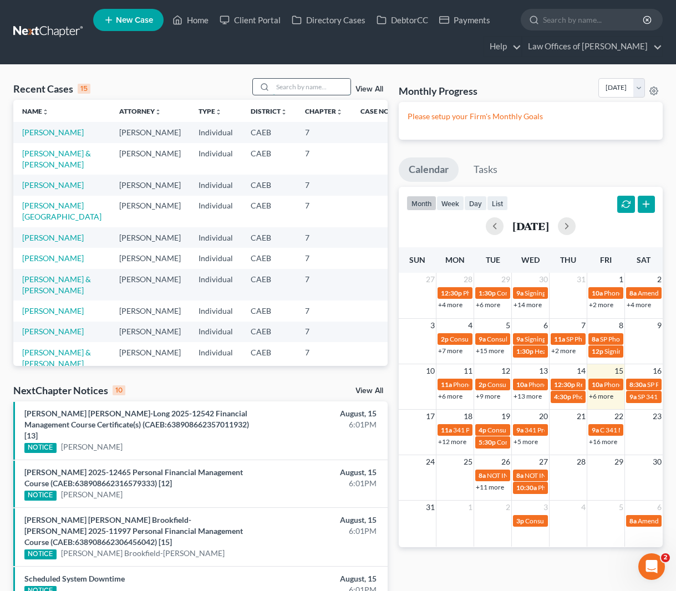
click at [294, 86] on input "search" at bounding box center [312, 87] width 78 height 16
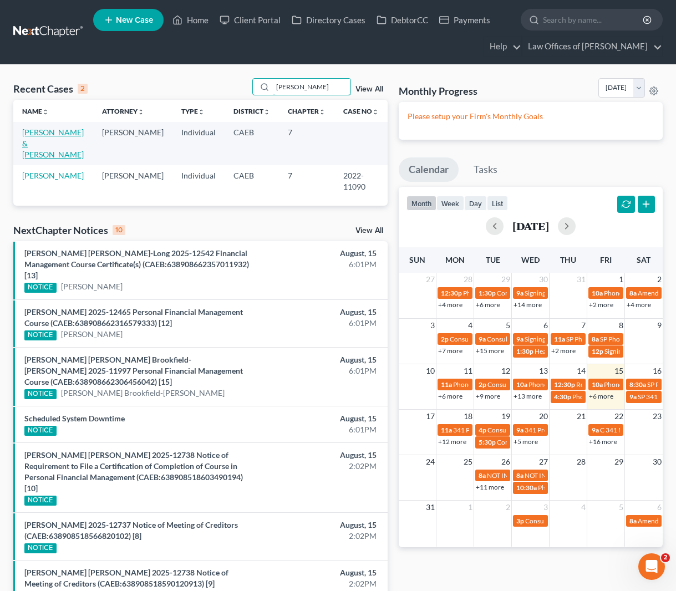
type input "[PERSON_NAME]"
click at [37, 131] on link "[PERSON_NAME] & [PERSON_NAME]" at bounding box center [53, 143] width 62 height 32
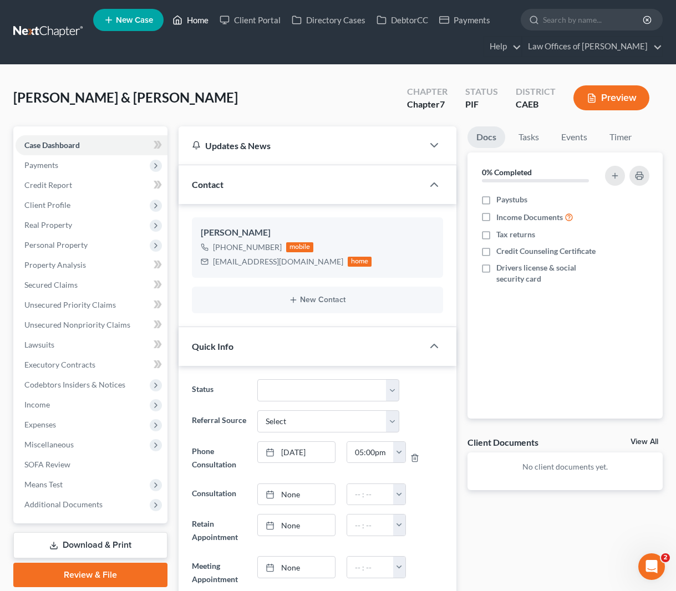
click at [205, 24] on link "Home" at bounding box center [190, 20] width 47 height 20
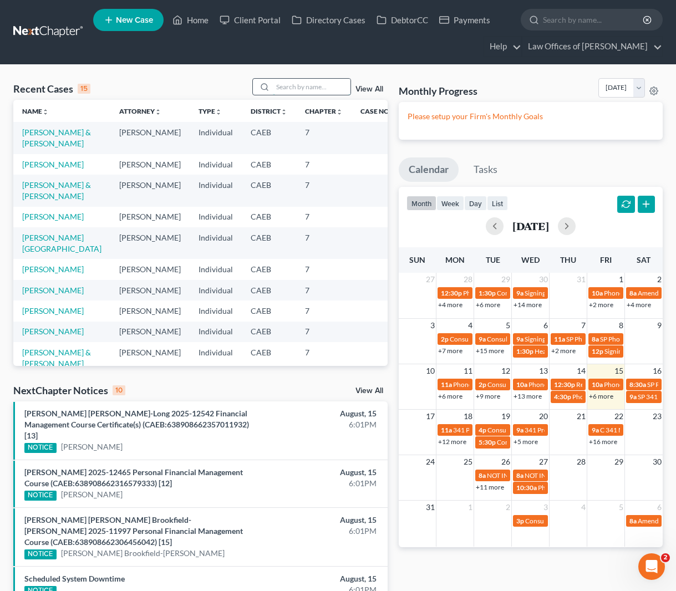
click at [295, 83] on input "search" at bounding box center [312, 87] width 78 height 16
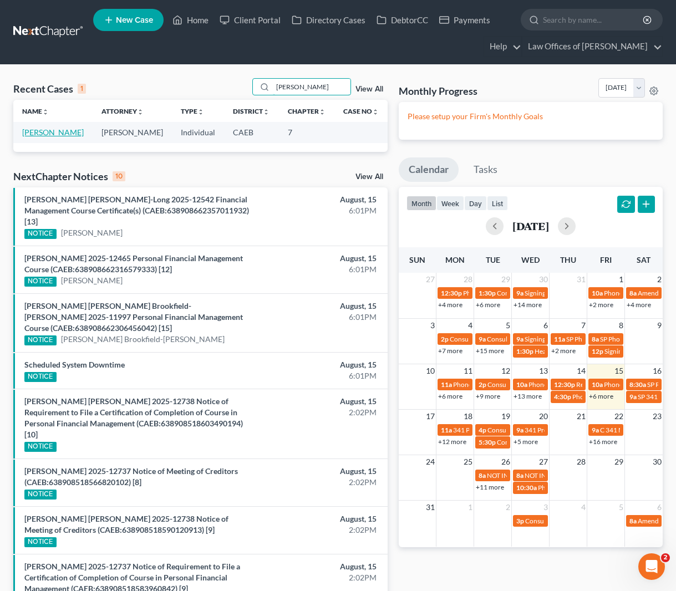
type input "[PERSON_NAME]"
click at [45, 129] on link "[PERSON_NAME]" at bounding box center [53, 131] width 62 height 9
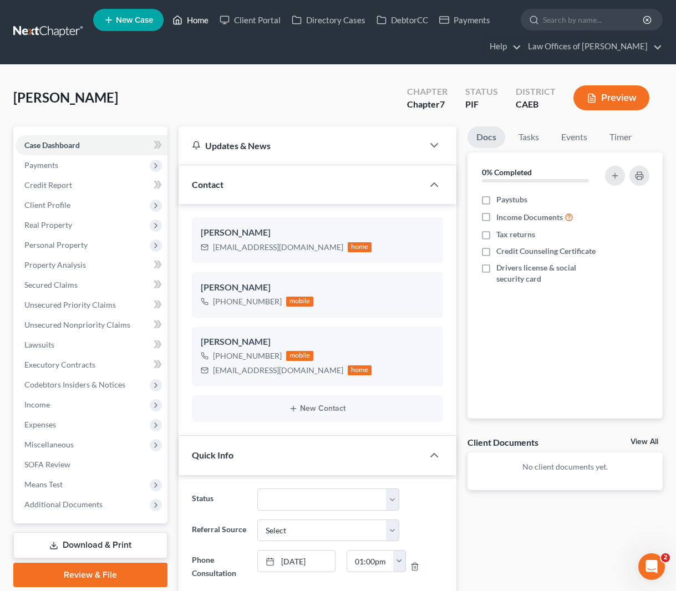
click at [194, 21] on link "Home" at bounding box center [190, 20] width 47 height 20
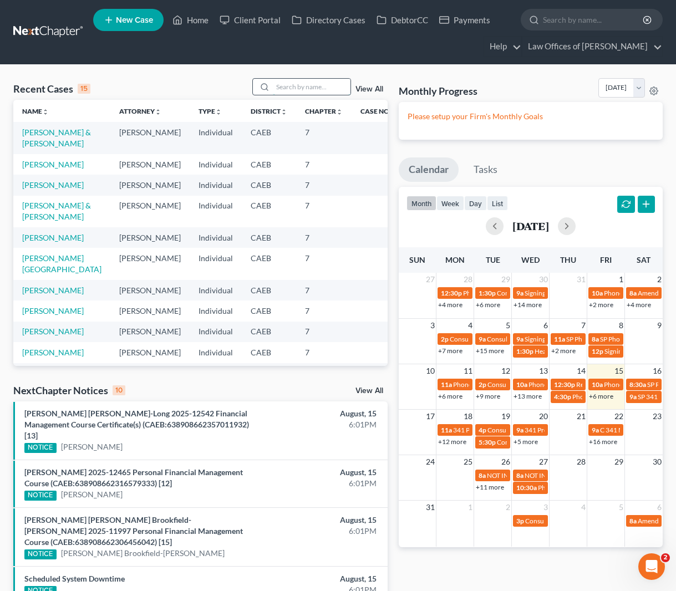
click at [301, 87] on input "search" at bounding box center [312, 87] width 78 height 16
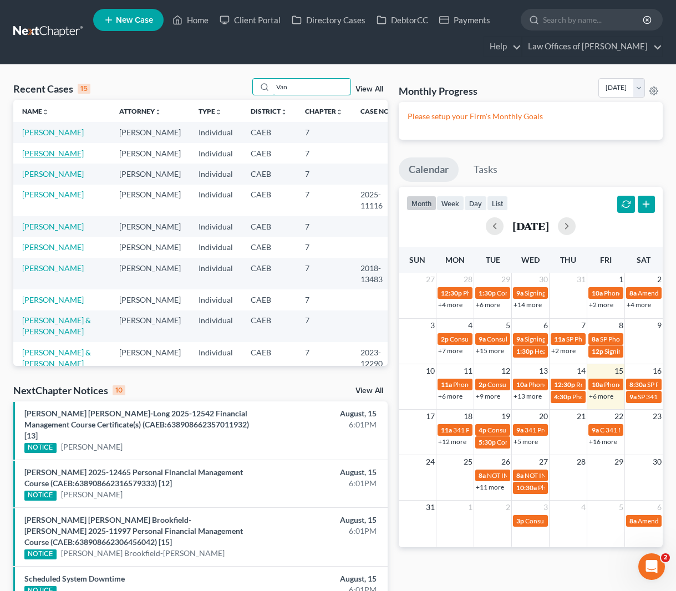
type input "Van"
click at [61, 155] on link "[PERSON_NAME]" at bounding box center [53, 153] width 62 height 9
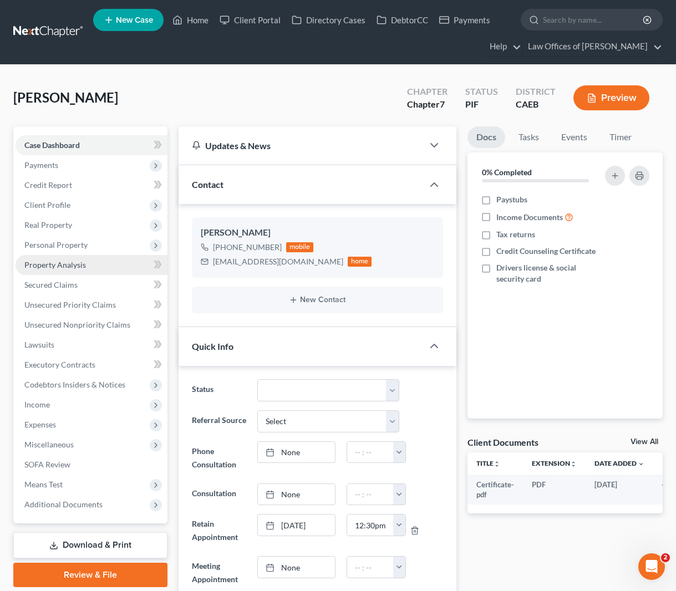
scroll to position [684, 0]
click at [86, 265] on link "Property Analysis" at bounding box center [92, 265] width 152 height 20
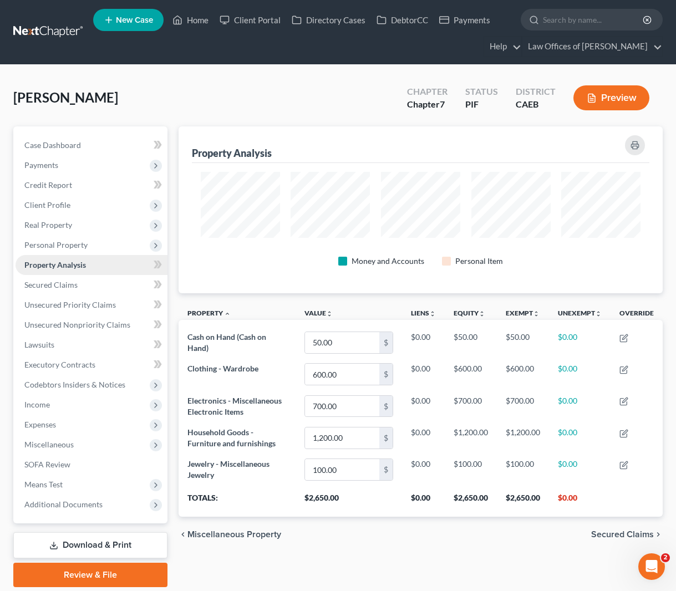
scroll to position [167, 484]
click at [99, 140] on link "Case Dashboard" at bounding box center [92, 145] width 152 height 20
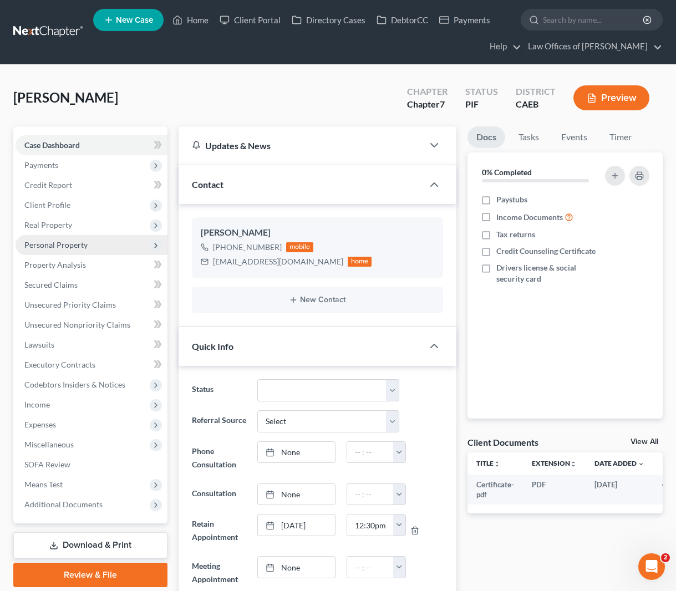
click at [103, 246] on span "Personal Property" at bounding box center [92, 245] width 152 height 20
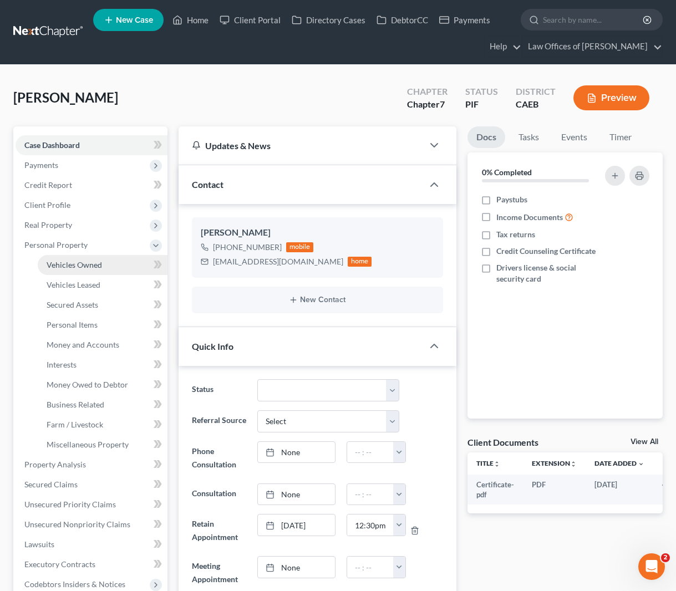
click at [117, 262] on link "Vehicles Owned" at bounding box center [103, 265] width 130 height 20
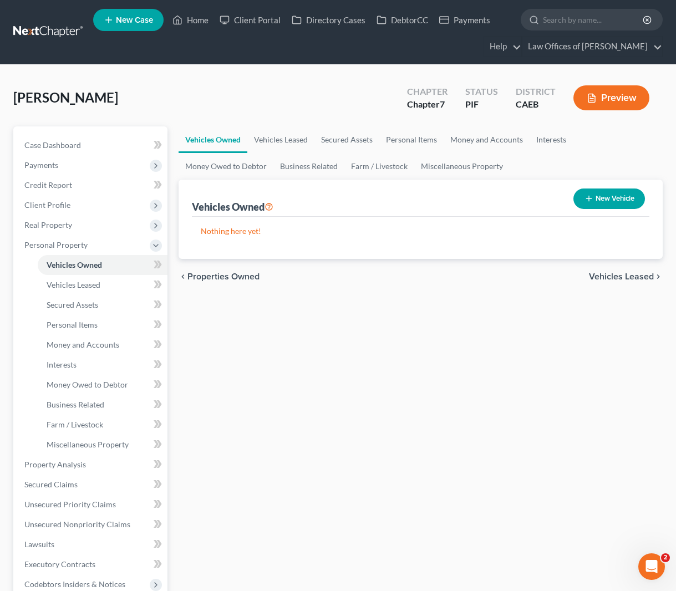
click at [585, 200] on icon "button" at bounding box center [588, 198] width 9 height 9
select select "0"
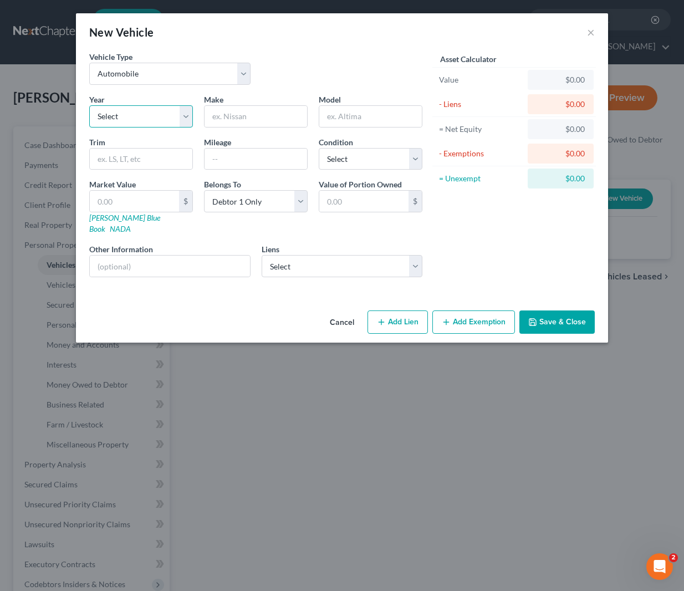
click at [188, 115] on select "Select 2026 2025 2024 2023 2022 2021 2020 2019 2018 2017 2016 2015 2014 2013 20…" at bounding box center [141, 116] width 104 height 22
select select "5"
click at [242, 112] on input "text" at bounding box center [255, 116] width 103 height 21
type input "Accura"
type input "RDX"
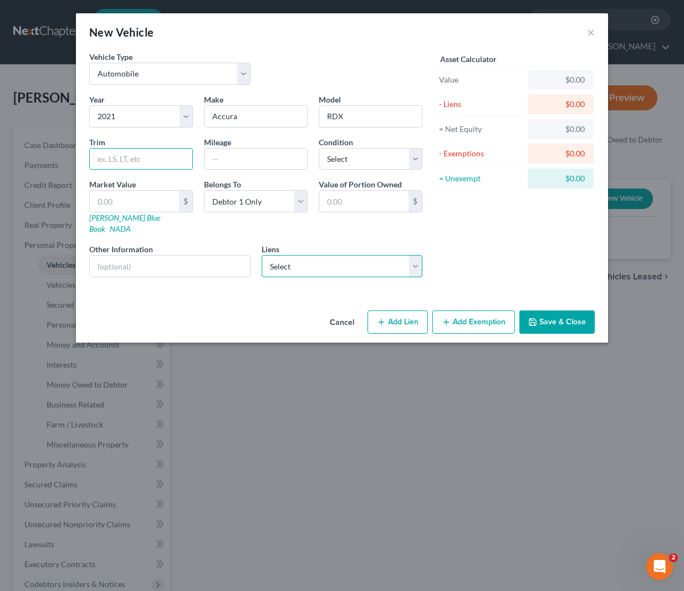
click at [412, 255] on select "Select Strata Fcu - $16,394.00" at bounding box center [342, 266] width 161 height 22
select select "4"
select select "0"
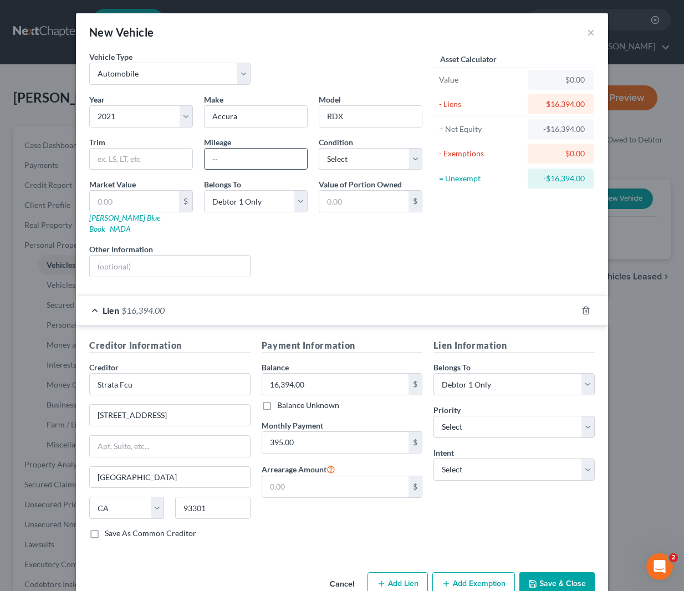
click at [236, 158] on input "text" at bounding box center [255, 159] width 103 height 21
type input "38,200"
click at [581, 416] on select "Select 1st 2nd 3rd 4th 5th 6th 7th 8th 9th 10th 11th 12th 13th 14th 15th 16th 1…" at bounding box center [513, 427] width 161 height 22
select select "0"
click at [585, 458] on select "Select Surrender Redeem Reaffirm Avoid Other" at bounding box center [513, 469] width 161 height 22
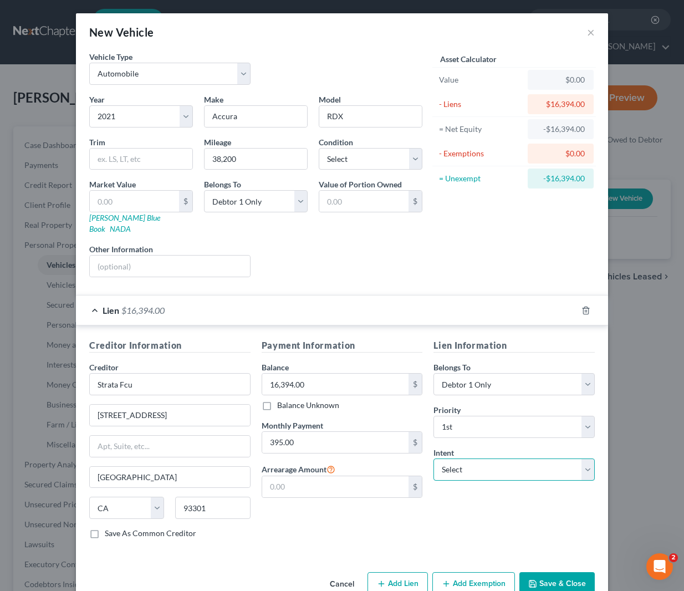
select select "4"
click at [467, 501] on input "text" at bounding box center [513, 512] width 161 height 22
type input "Retain & Pay"
click at [158, 407] on input "[STREET_ADDRESS]" at bounding box center [170, 415] width 160 height 21
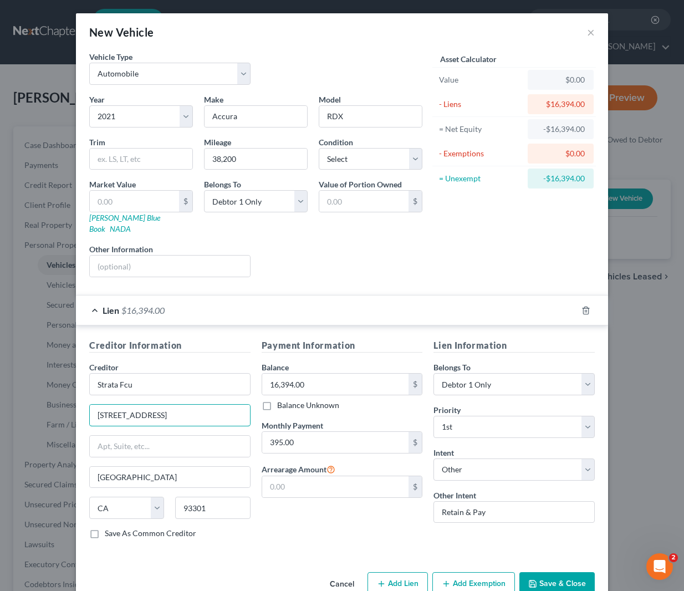
type input "[STREET_ADDRESS]"
click at [548, 572] on button "Save & Close" at bounding box center [556, 583] width 75 height 23
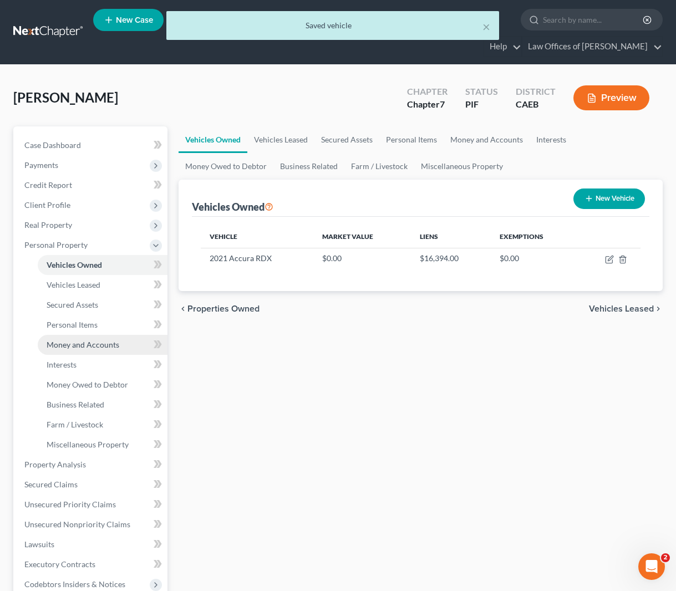
click at [130, 348] on link "Money and Accounts" at bounding box center [103, 345] width 130 height 20
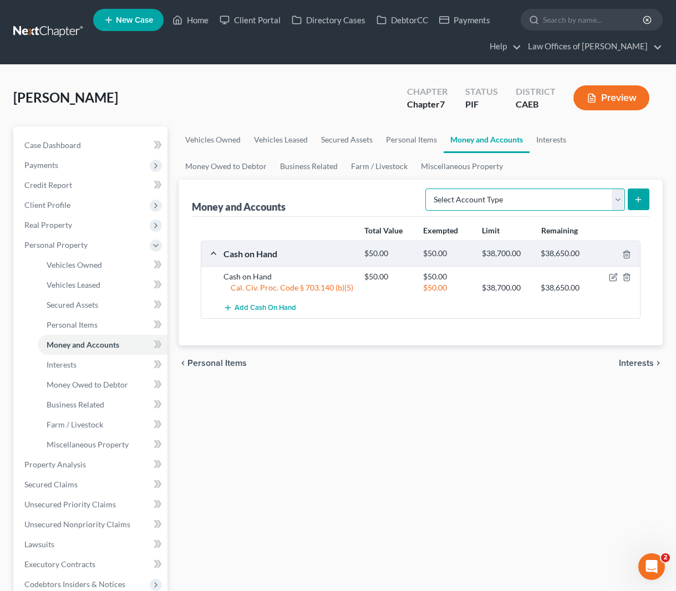
click at [621, 195] on select "Select Account Type Brokerage Cash on Hand Certificates of Deposit Checking Acc…" at bounding box center [525, 199] width 200 height 22
click at [616, 200] on select "Select Account Type Brokerage Cash on Hand Certificates of Deposit Checking Acc…" at bounding box center [525, 199] width 200 height 22
select select "checking"
click at [643, 200] on button "submit" at bounding box center [638, 199] width 22 height 22
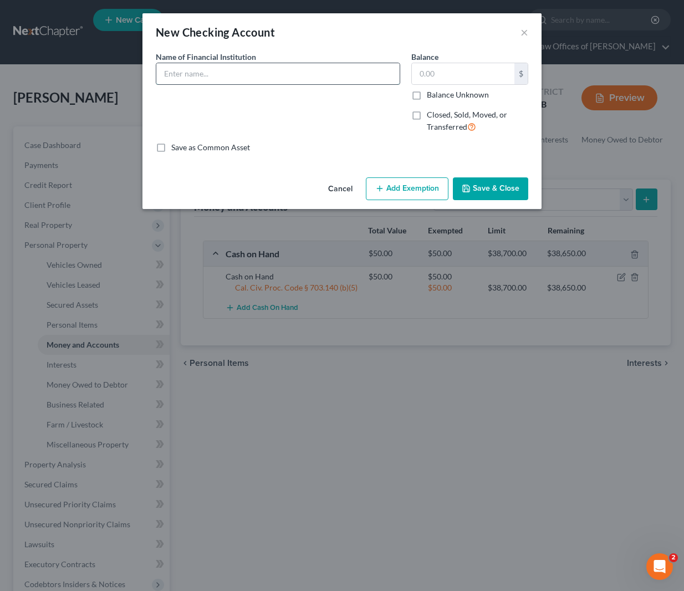
click at [270, 80] on input "text" at bounding box center [277, 73] width 243 height 21
type input "f"
type input "[PERSON_NAME] Fargo Bank"
type input "18.00"
click at [412, 192] on button "Add Exemption" at bounding box center [407, 188] width 83 height 23
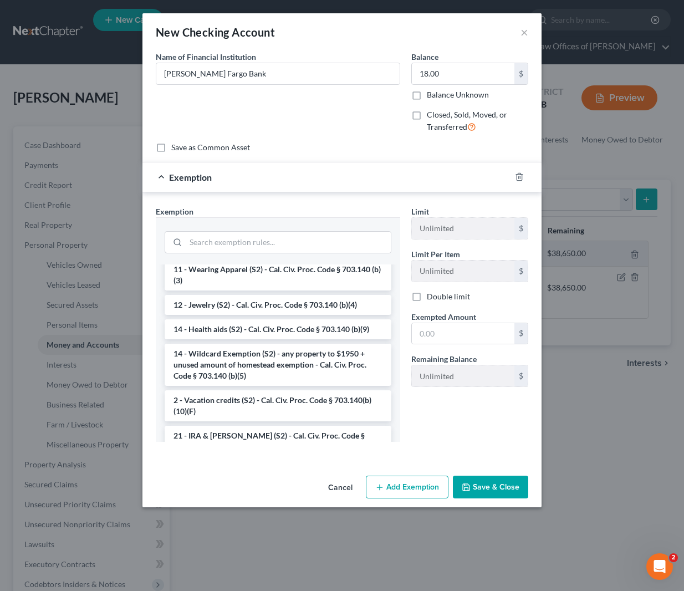
scroll to position [258, 0]
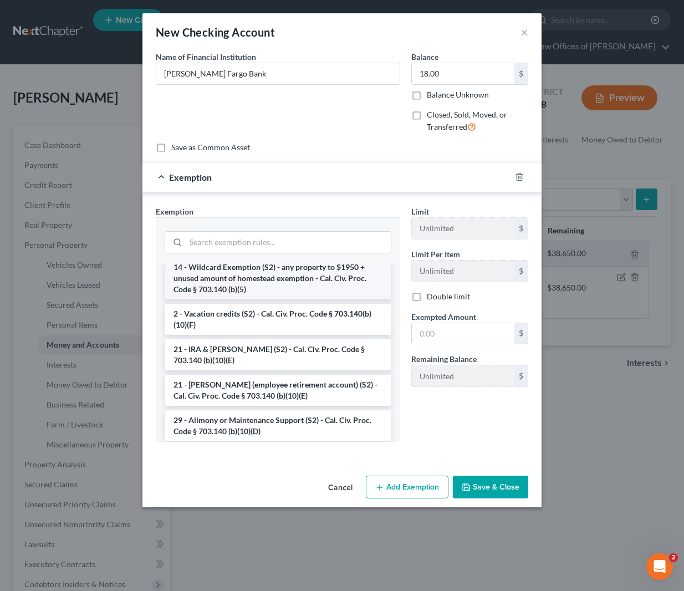
click at [321, 276] on li "14 - Wildcard Exemption (S2) - any property to $1950 + unused amount of homeste…" at bounding box center [278, 278] width 227 height 42
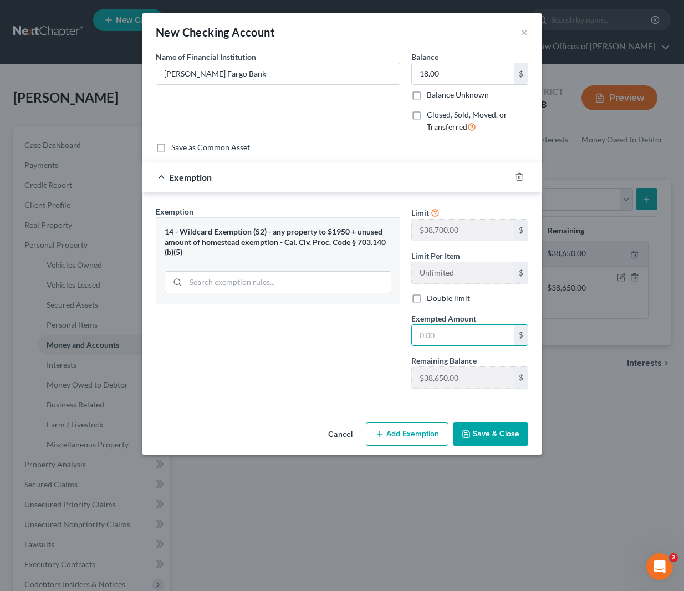
drag, startPoint x: 467, startPoint y: 334, endPoint x: 549, endPoint y: 317, distance: 83.7
click at [467, 333] on input "text" at bounding box center [463, 335] width 103 height 21
type input "18.00"
click at [477, 434] on button "Save & Close" at bounding box center [490, 433] width 75 height 23
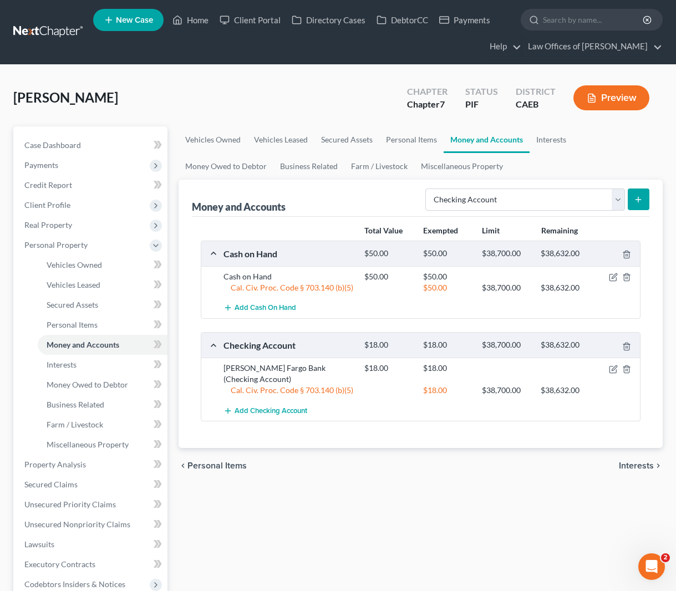
click at [636, 200] on icon "submit" at bounding box center [637, 199] width 9 height 9
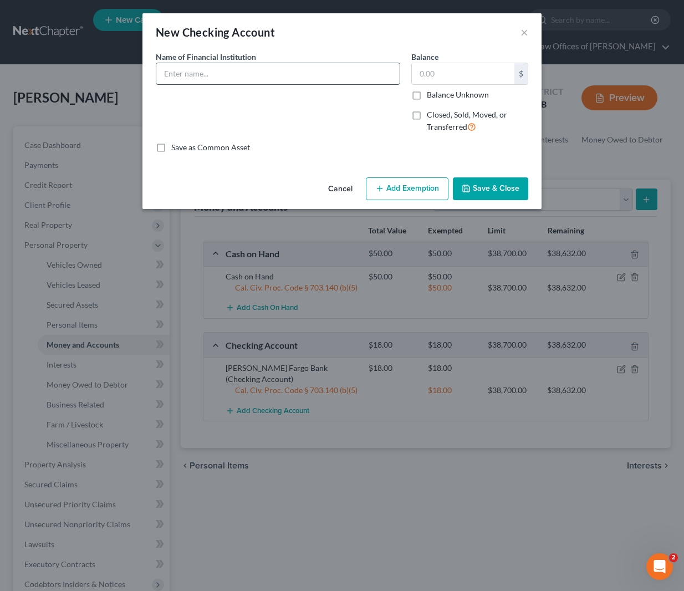
click at [217, 76] on input "text" at bounding box center [277, 73] width 243 height 21
type input "a"
type input "Strata Credit Union"
click at [457, 71] on input "text" at bounding box center [463, 73] width 103 height 21
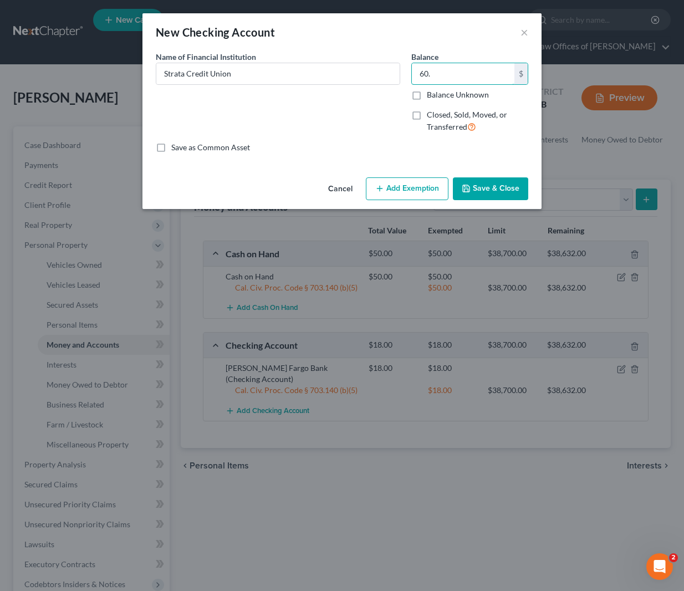
type input "60."
click at [441, 182] on button "Add Exemption" at bounding box center [407, 188] width 83 height 23
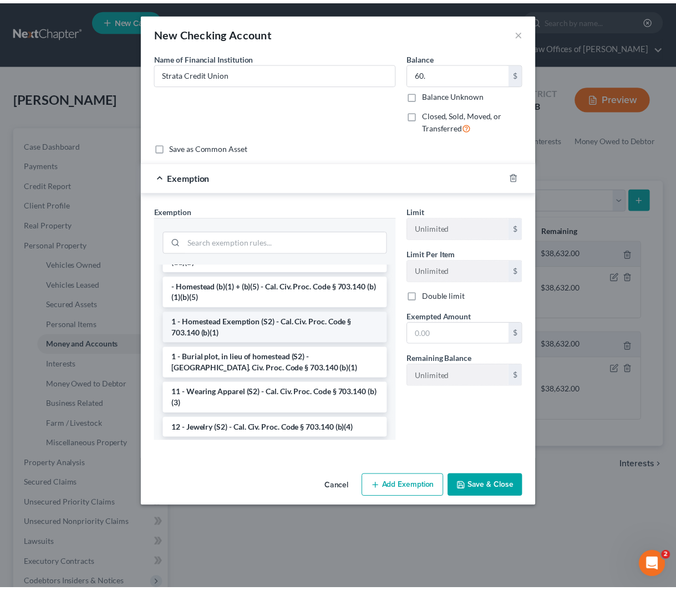
scroll to position [121, 0]
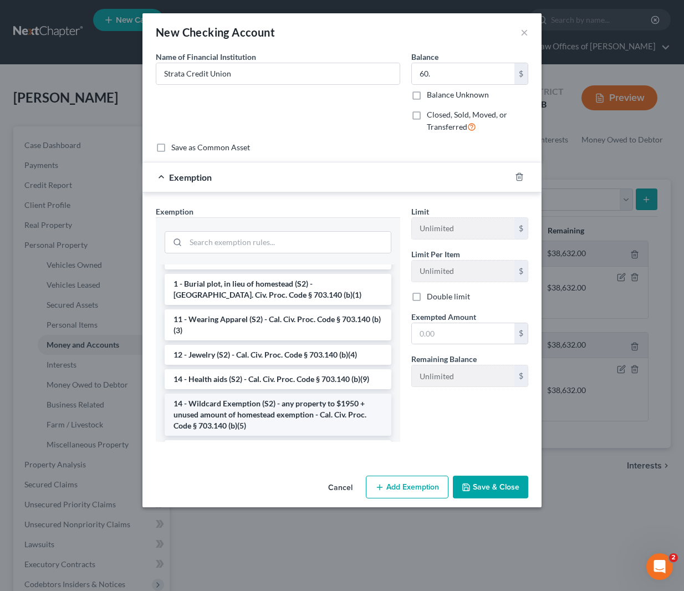
click at [327, 406] on li "14 - Wildcard Exemption (S2) - any property to $1950 + unused amount of homeste…" at bounding box center [278, 414] width 227 height 42
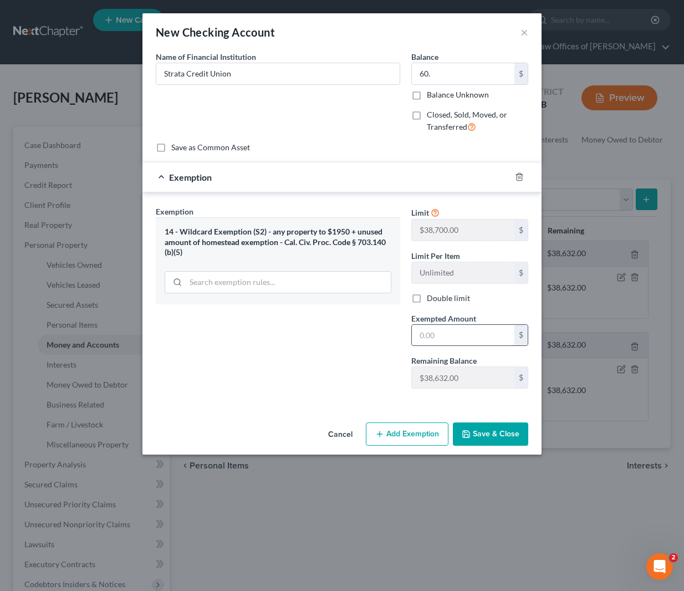
click at [463, 331] on input "text" at bounding box center [463, 335] width 103 height 21
type input "60."
click at [503, 433] on button "Save & Close" at bounding box center [490, 433] width 75 height 23
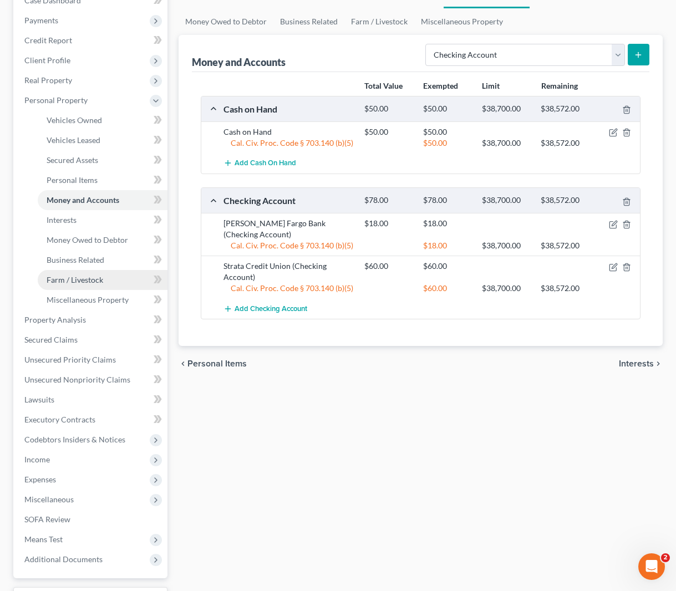
scroll to position [145, 0]
click at [53, 462] on span "Income" at bounding box center [92, 459] width 152 height 20
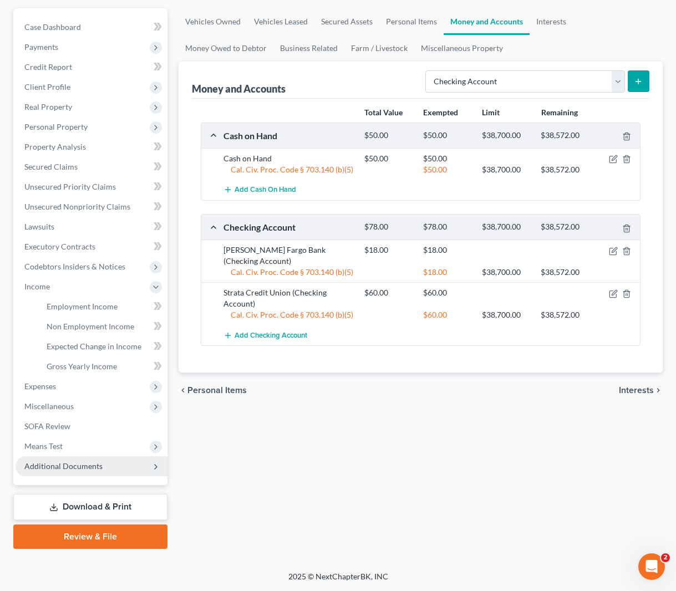
scroll to position [117, 0]
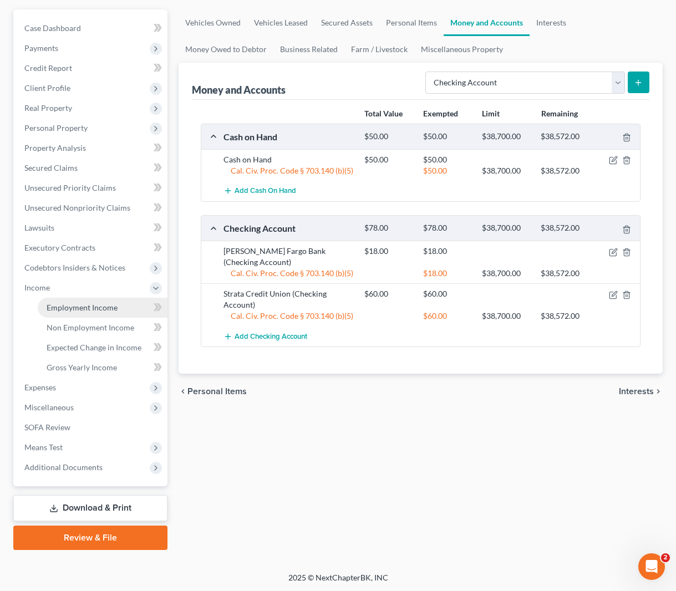
click at [81, 306] on span "Employment Income" at bounding box center [82, 307] width 71 height 9
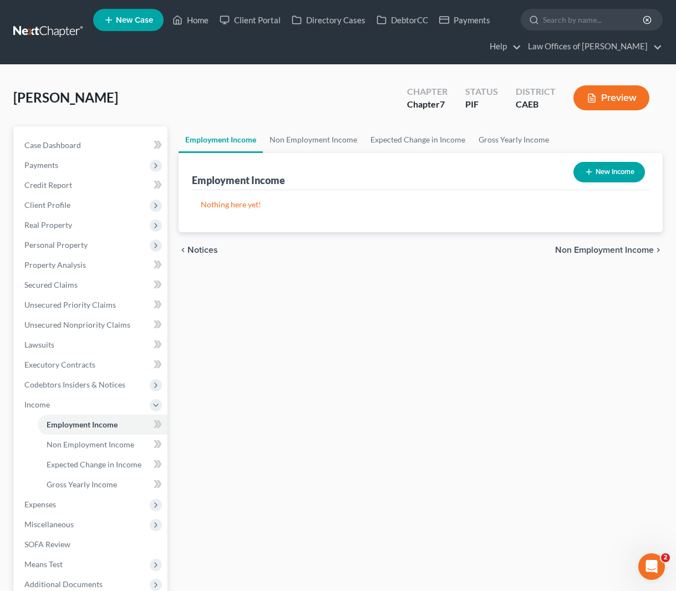
click at [586, 169] on icon "button" at bounding box center [588, 171] width 9 height 9
select select "0"
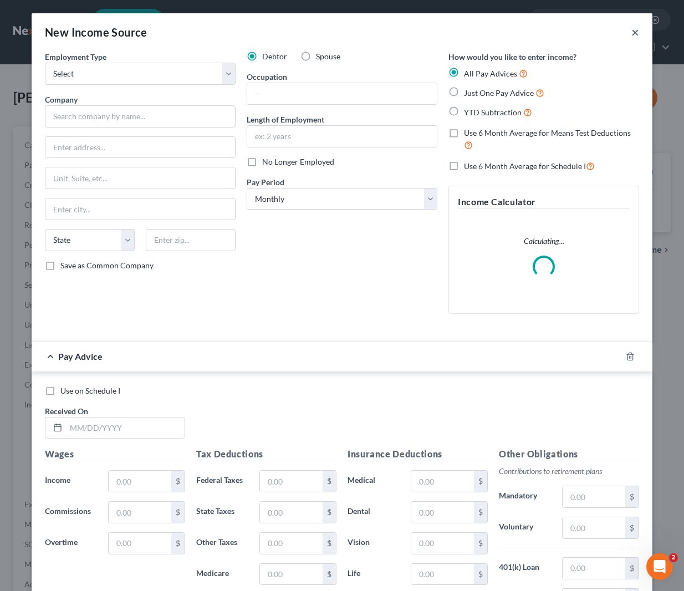
click at [631, 34] on button "×" at bounding box center [635, 31] width 8 height 13
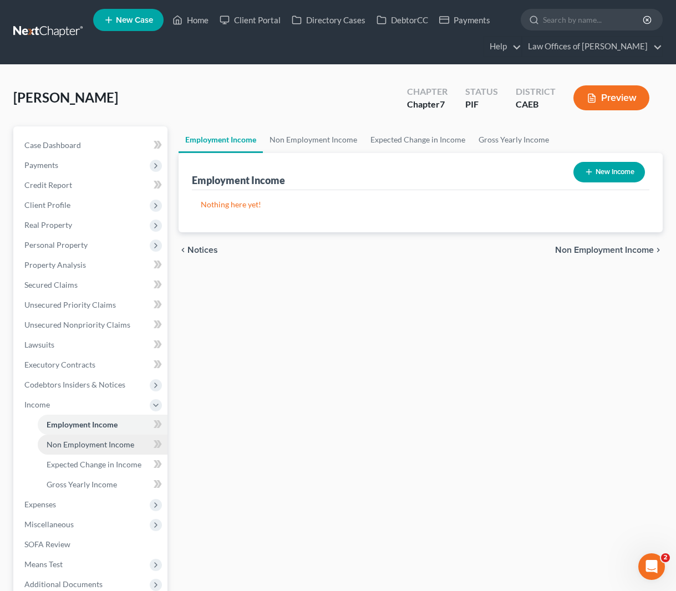
click at [113, 446] on span "Non Employment Income" at bounding box center [91, 443] width 88 height 9
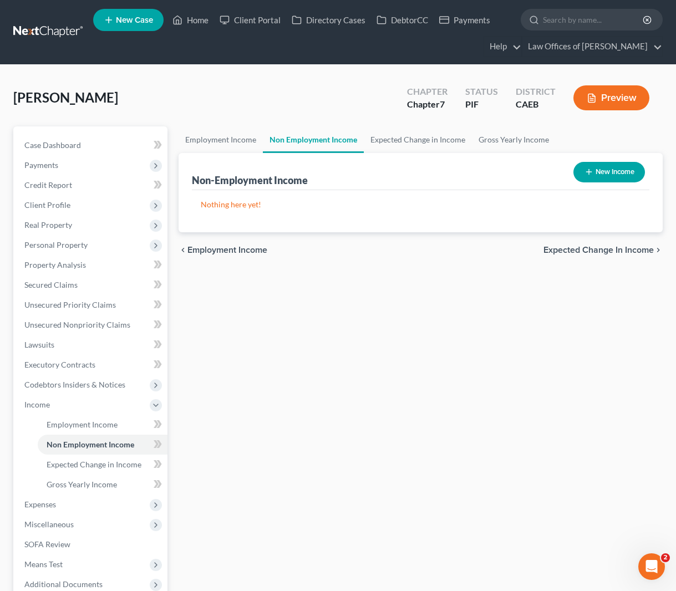
click at [586, 172] on icon "button" at bounding box center [588, 171] width 9 height 9
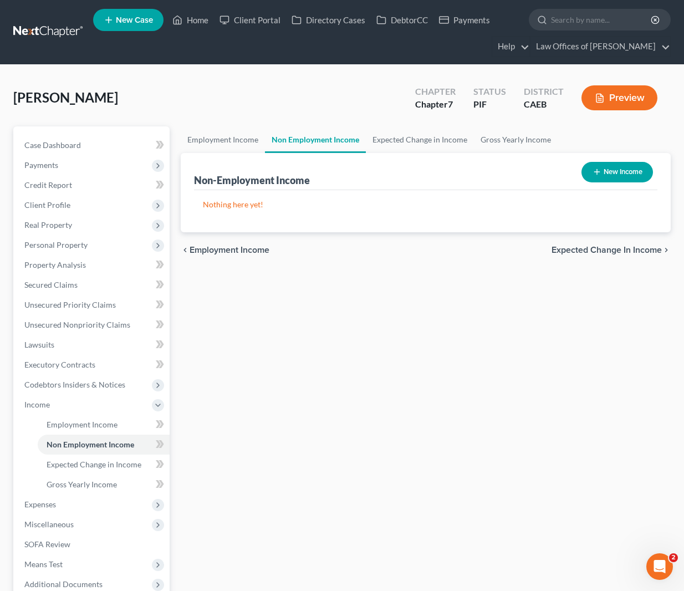
select select "0"
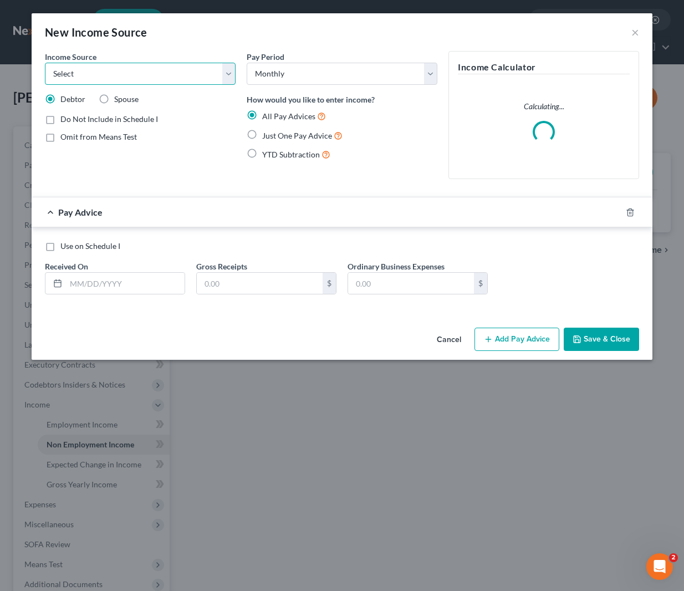
click at [228, 72] on select "Select Unemployment Disability (from employer) Pension Retirement Social Securi…" at bounding box center [140, 74] width 191 height 22
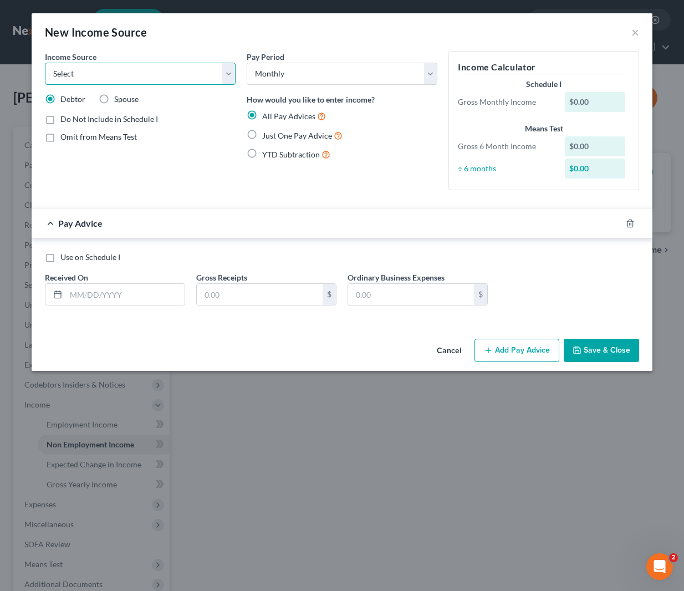
select select "4"
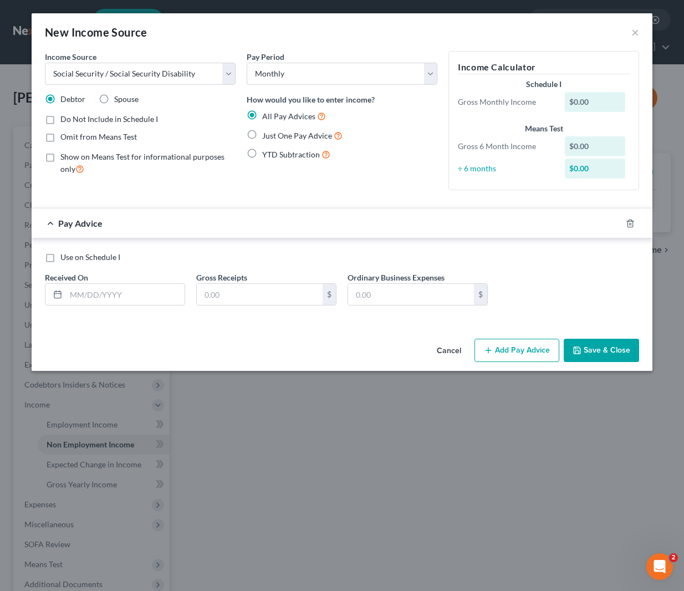
click at [262, 131] on label "Just One Pay Advice" at bounding box center [302, 135] width 80 height 13
click at [267, 131] on input "Just One Pay Advice" at bounding box center [270, 132] width 7 height 7
radio input "true"
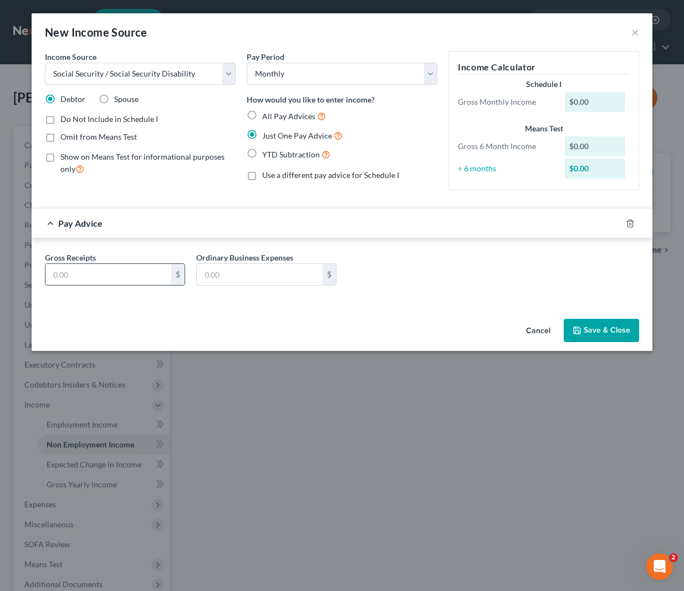
click at [119, 270] on input "text" at bounding box center [108, 274] width 126 height 21
type input "1,414."
click at [601, 325] on button "Save & Close" at bounding box center [601, 330] width 75 height 23
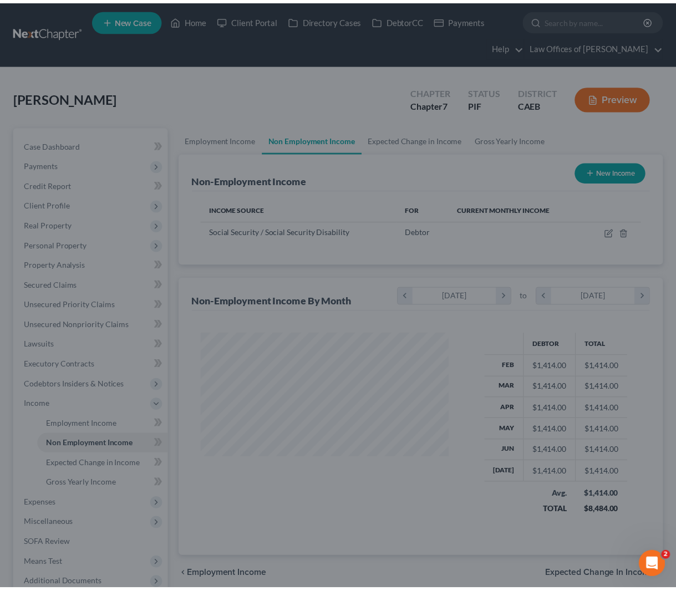
scroll to position [198, 269]
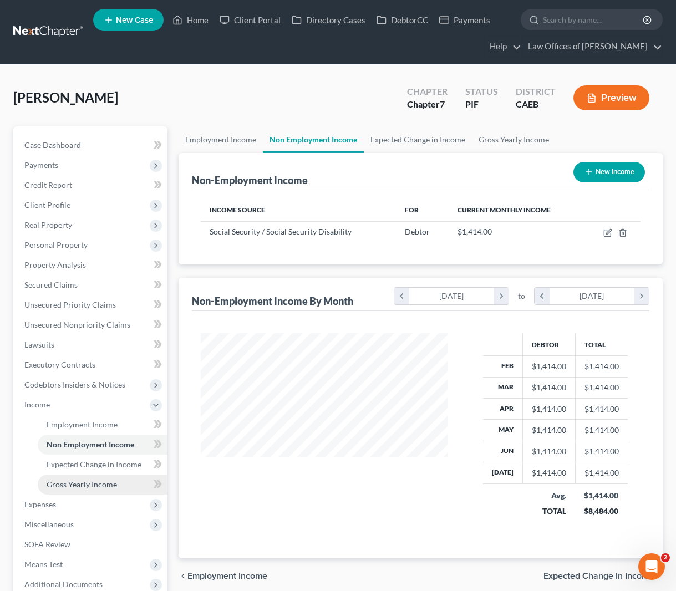
click at [73, 482] on span "Gross Yearly Income" at bounding box center [82, 483] width 70 height 9
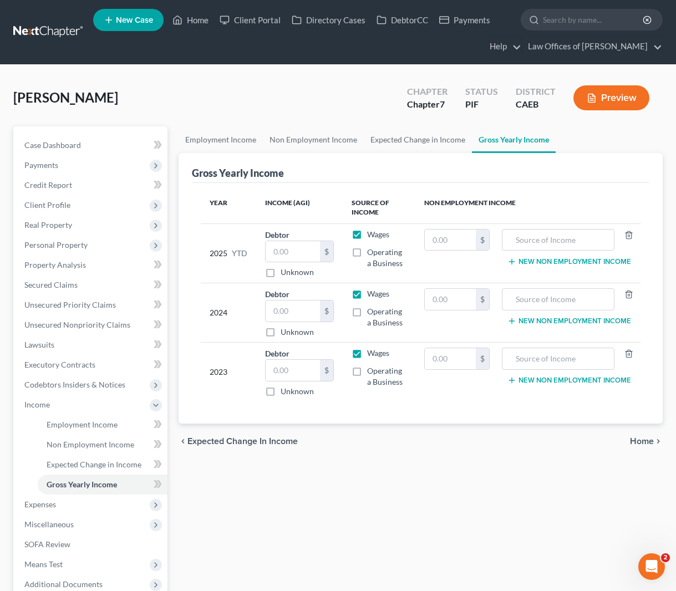
drag, startPoint x: 359, startPoint y: 232, endPoint x: 357, endPoint y: 263, distance: 30.5
click at [367, 232] on label "Wages" at bounding box center [378, 234] width 22 height 11
click at [371, 232] on input "Wages" at bounding box center [374, 232] width 7 height 7
checkbox input "false"
click at [367, 293] on label "Wages" at bounding box center [378, 293] width 22 height 11
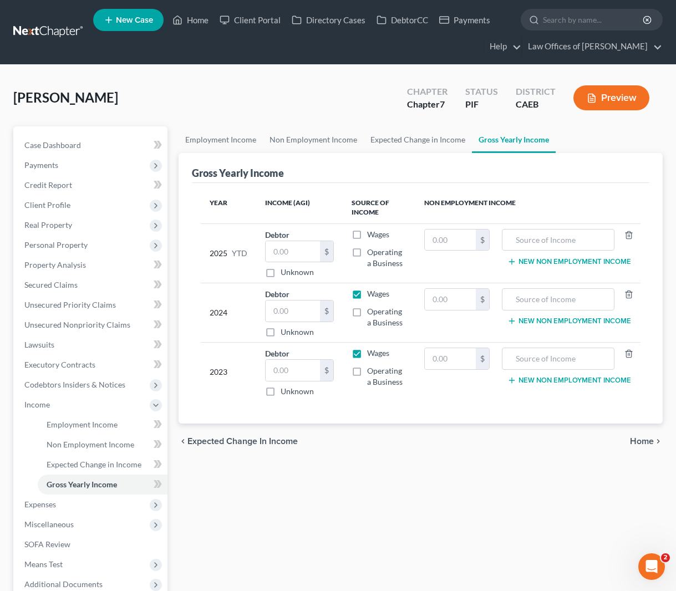
click at [371, 293] on input "Wages" at bounding box center [374, 291] width 7 height 7
checkbox input "false"
click at [367, 356] on label "Wages" at bounding box center [378, 352] width 22 height 11
click at [371, 355] on input "Wages" at bounding box center [374, 350] width 7 height 7
checkbox input "false"
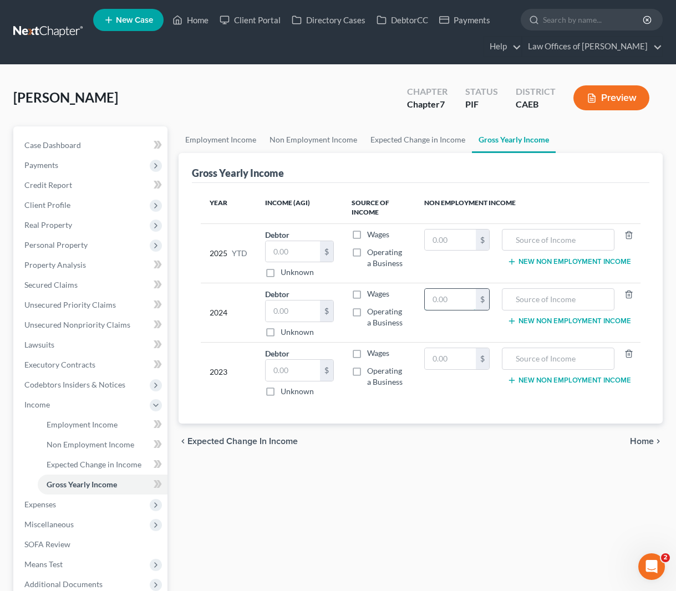
drag, startPoint x: 457, startPoint y: 299, endPoint x: 513, endPoint y: 286, distance: 57.4
click at [457, 299] on input "text" at bounding box center [450, 299] width 51 height 21
type input "11,312."
type input "SS"
click at [467, 354] on input "text" at bounding box center [450, 358] width 51 height 21
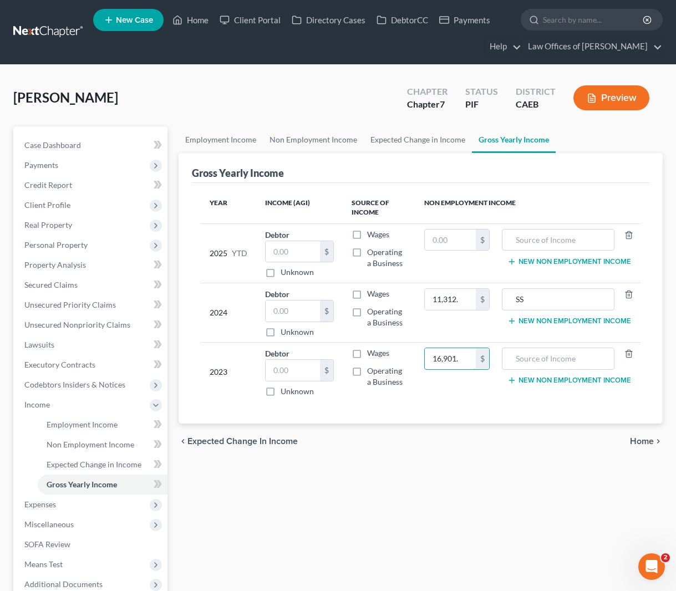
type input "16,901."
type input "SS"
drag, startPoint x: 456, startPoint y: 239, endPoint x: 508, endPoint y: 241, distance: 52.7
click at [456, 239] on input "text" at bounding box center [450, 239] width 51 height 21
type input "11,312"
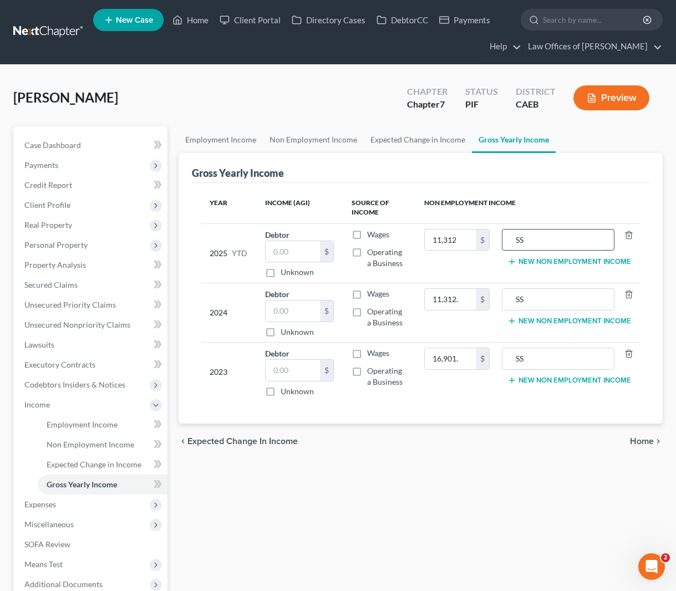
type input "SS"
click at [464, 296] on input "16,896." at bounding box center [450, 299] width 51 height 21
type input "16,970"
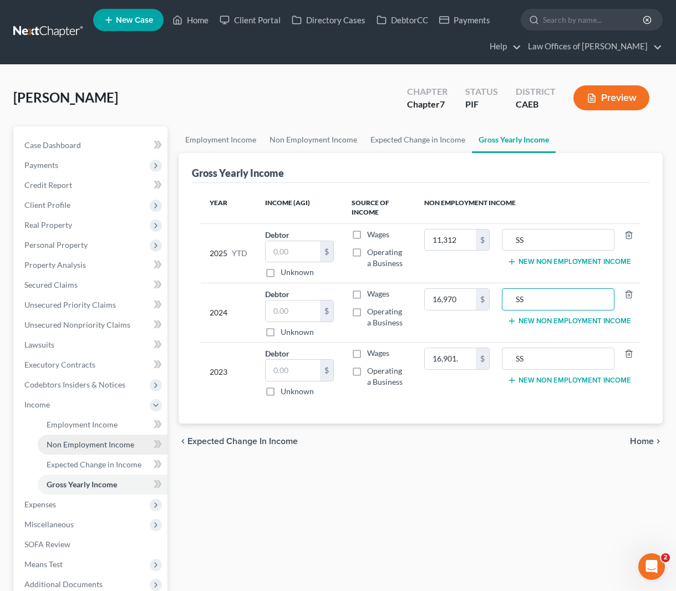
click at [116, 446] on span "Non Employment Income" at bounding box center [91, 443] width 88 height 9
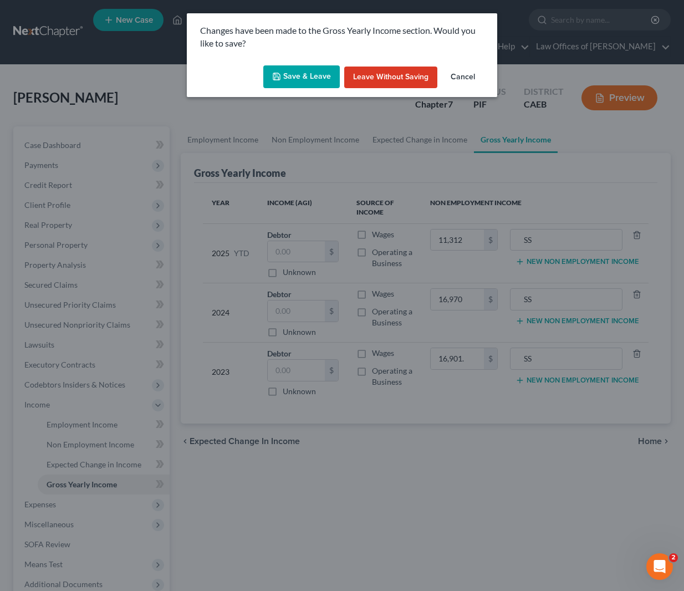
click at [301, 72] on button "Save & Leave" at bounding box center [301, 76] width 76 height 23
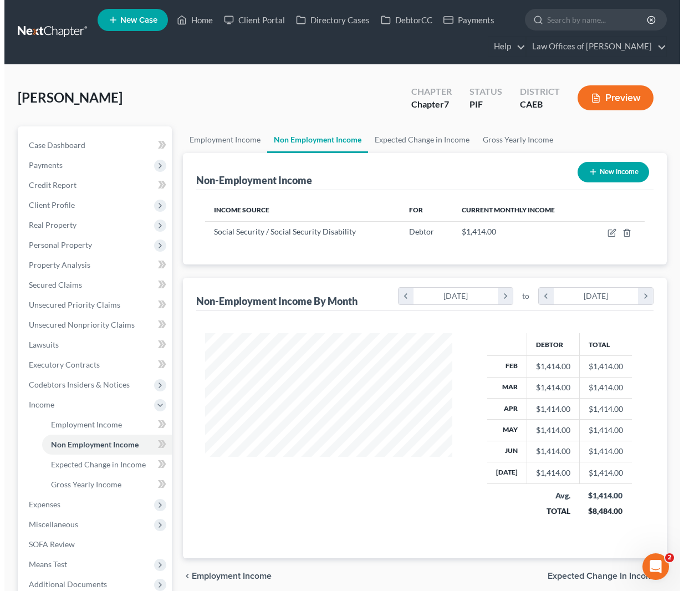
scroll to position [198, 269]
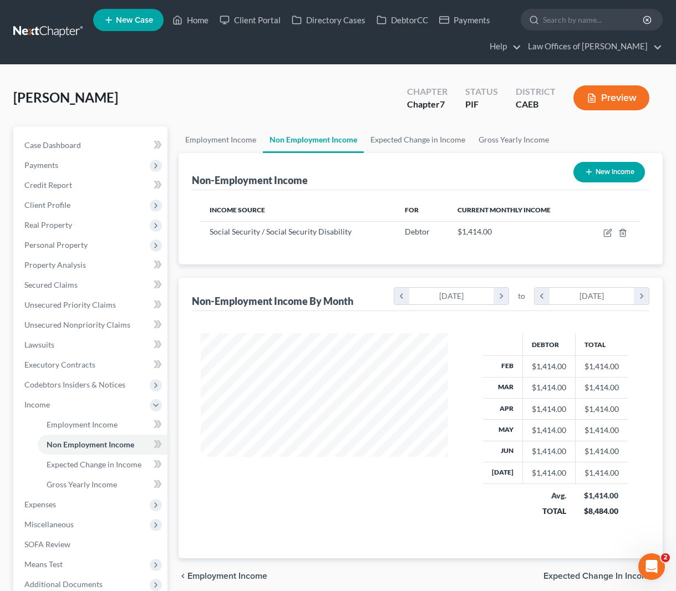
click at [622, 173] on button "New Income" at bounding box center [608, 172] width 71 height 21
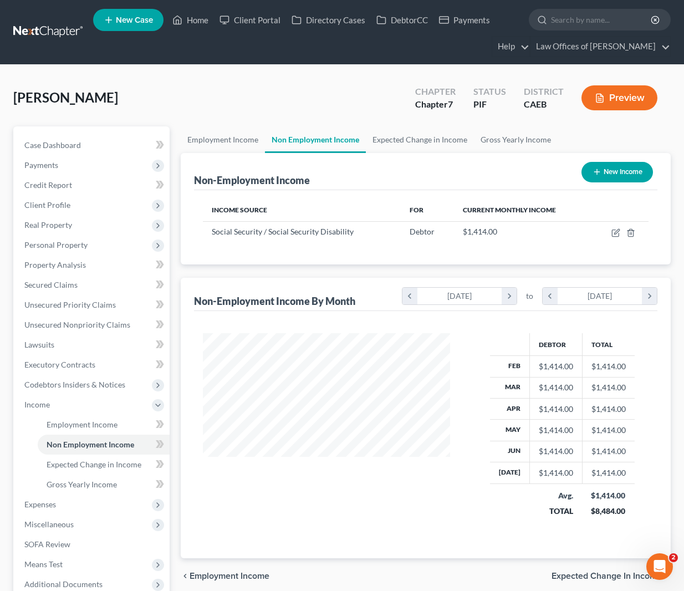
select select "0"
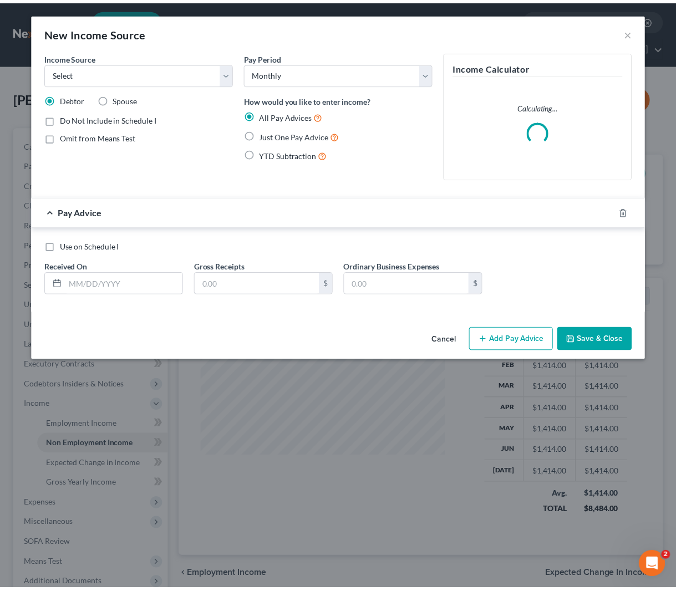
scroll to position [198, 273]
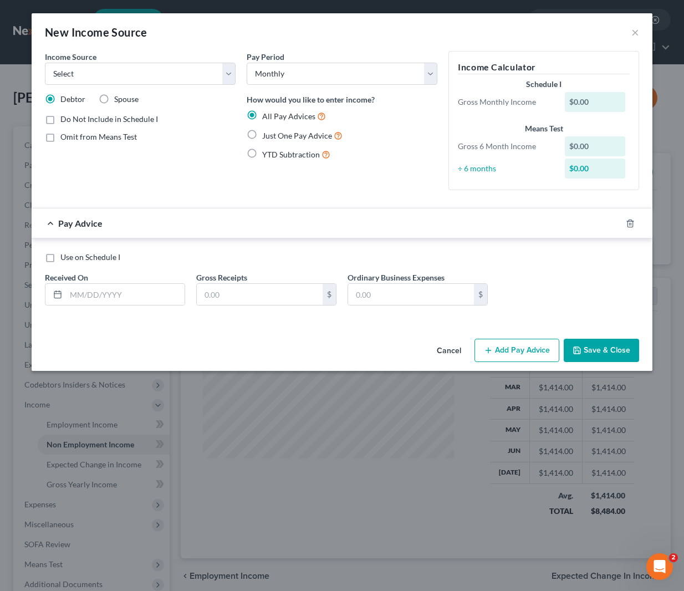
click at [262, 135] on label "Just One Pay Advice" at bounding box center [302, 135] width 80 height 13
click at [267, 135] on input "Just One Pay Advice" at bounding box center [270, 132] width 7 height 7
radio input "true"
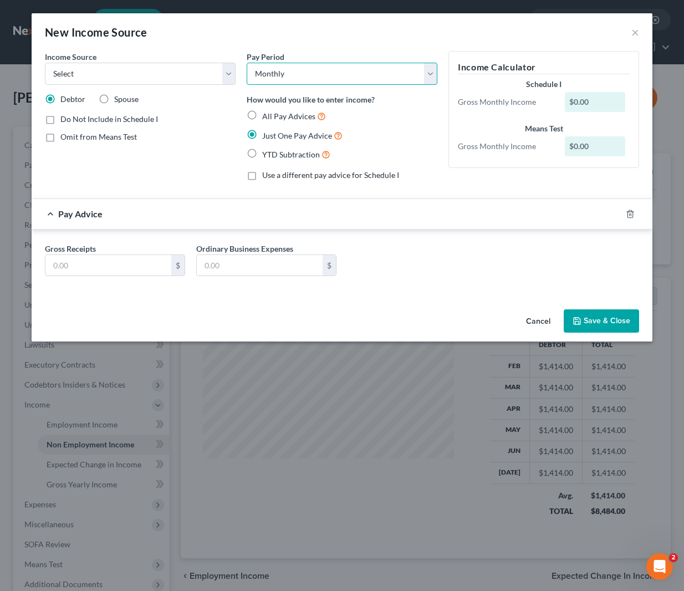
click at [427, 74] on select "Select Monthly Twice Monthly Every Other Week Weekly" at bounding box center [342, 74] width 191 height 22
click at [232, 75] on select "Select Unemployment Disability (from employer) Pension Retirement Social Securi…" at bounding box center [140, 74] width 191 height 22
select select "12"
click at [108, 261] on input "text" at bounding box center [108, 265] width 126 height 21
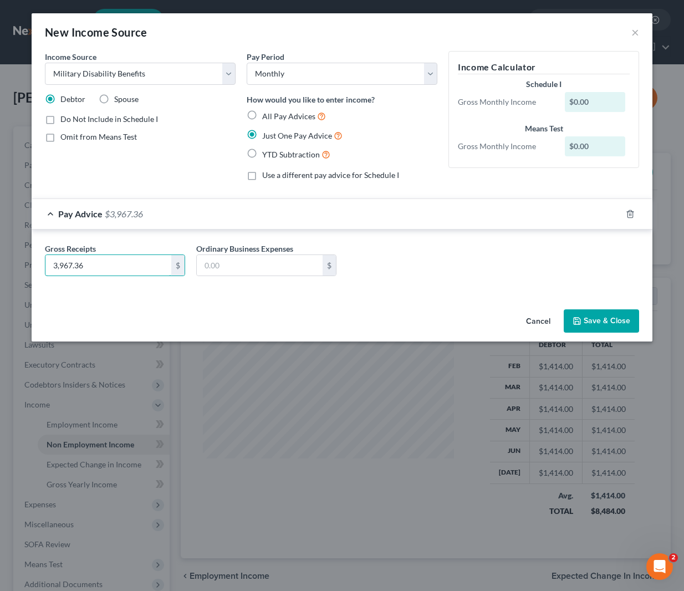
type input "3,967.36"
click at [582, 321] on button "Save & Close" at bounding box center [601, 320] width 75 height 23
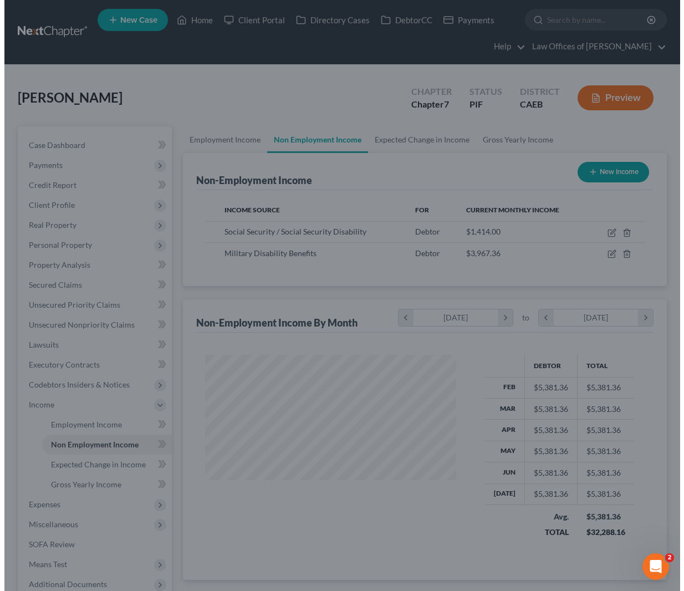
scroll to position [553990, 553919]
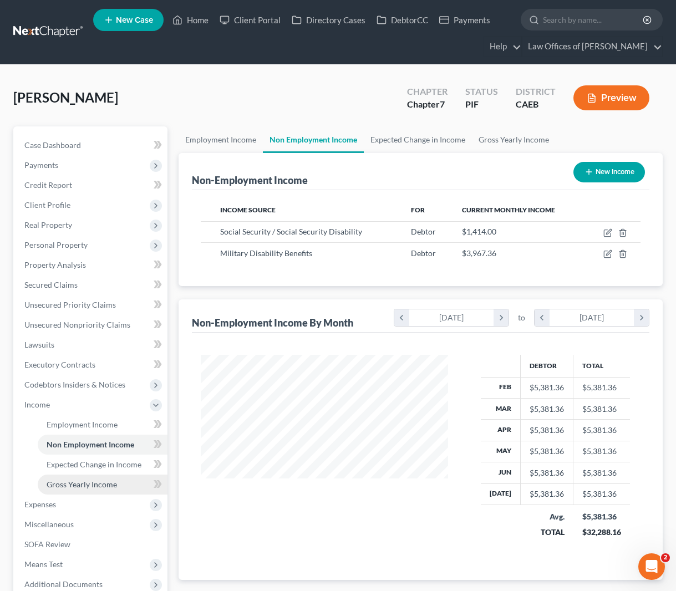
click at [77, 486] on span "Gross Yearly Income" at bounding box center [82, 483] width 70 height 9
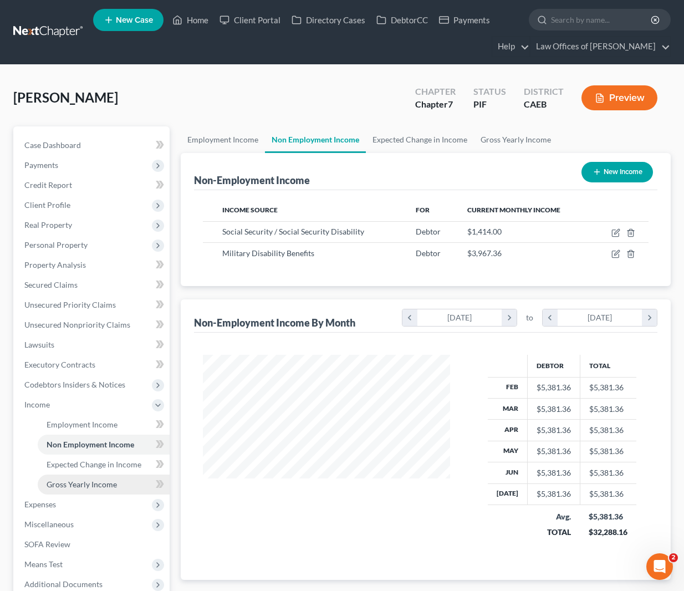
scroll to position [198, 273]
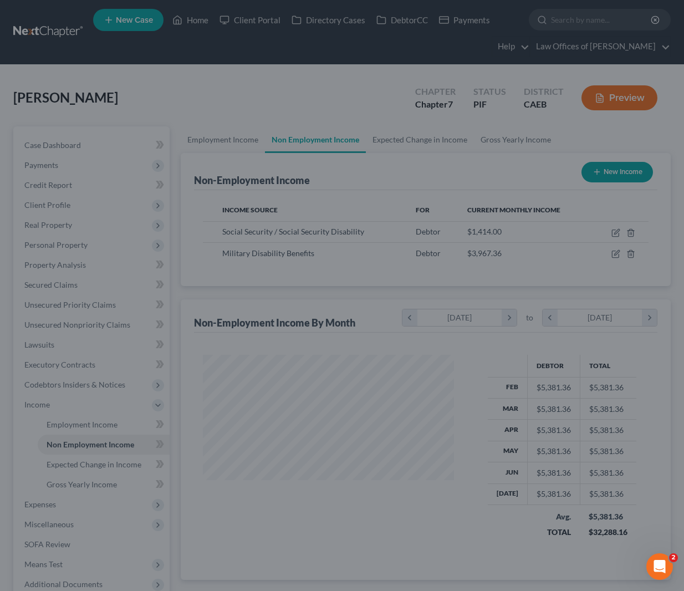
click at [81, 483] on div at bounding box center [342, 295] width 684 height 591
